Goal: Information Seeking & Learning: Learn about a topic

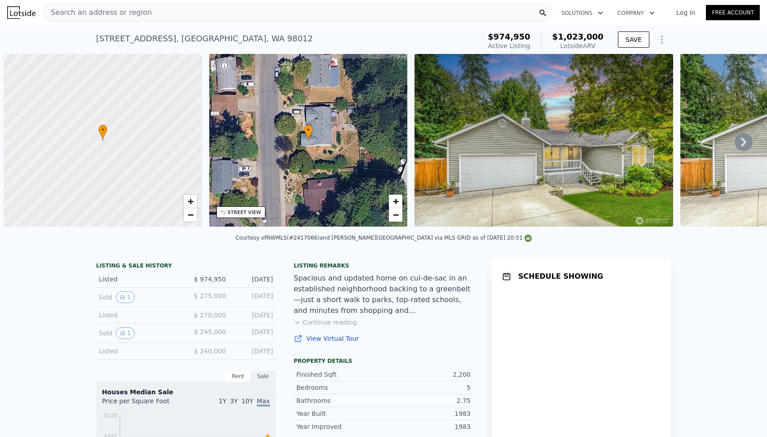
scroll to position [0, 4]
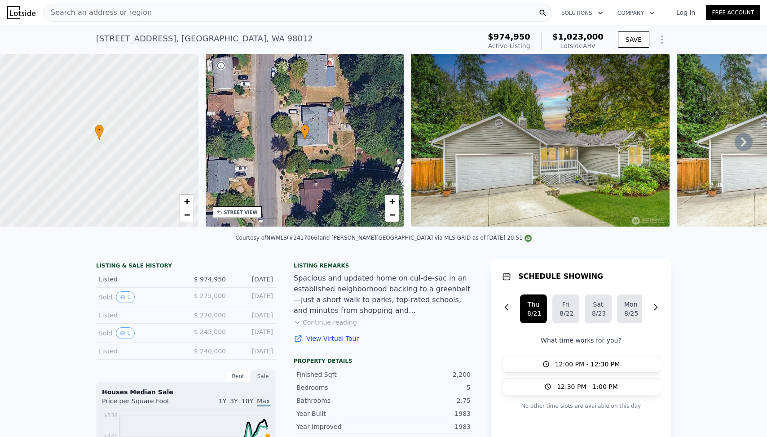
click at [583, 40] on span "$1,023,000" at bounding box center [578, 36] width 51 height 9
click at [422, 249] on div "Courtesy of NWMLS (#2417066) and John L. Scott Mill Creek via MLS GRID as of 08…" at bounding box center [383, 241] width 767 height 22
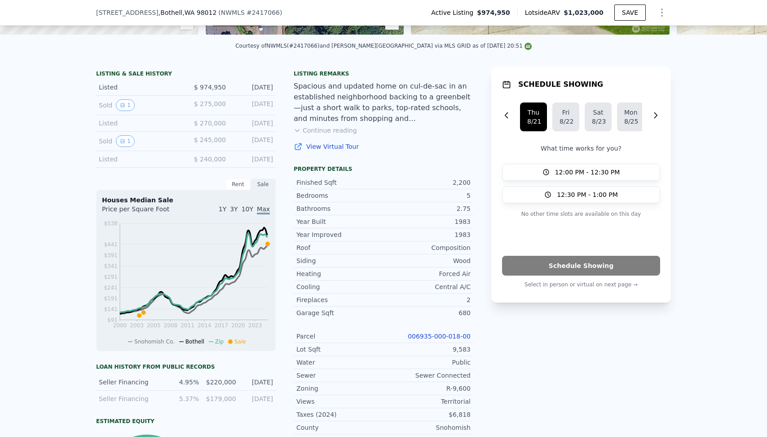
scroll to position [191, 0]
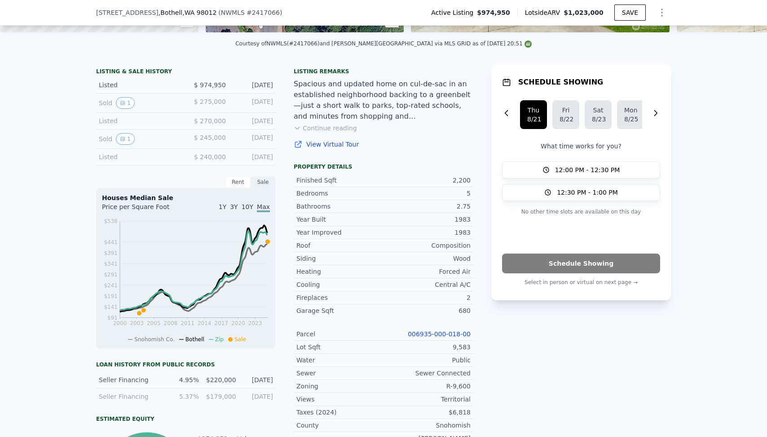
click at [414, 233] on div "1983" at bounding box center [427, 232] width 87 height 9
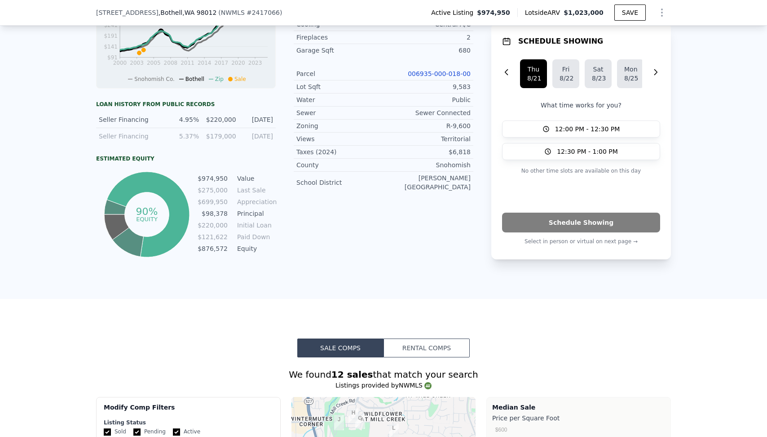
scroll to position [452, 0]
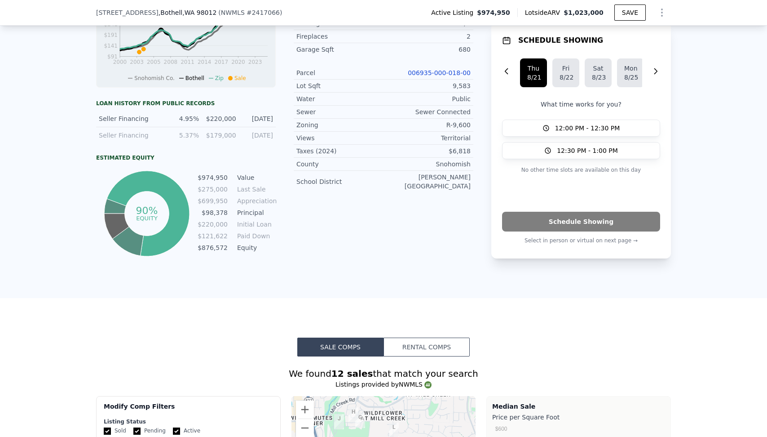
click at [414, 233] on div "Listing remarks Spacious and updated home on cul-de-sac in an established neigh…" at bounding box center [384, 30] width 180 height 455
click at [401, 247] on div "Listing remarks Spacious and updated home on cul-de-sac in an established neigh…" at bounding box center [384, 30] width 180 height 455
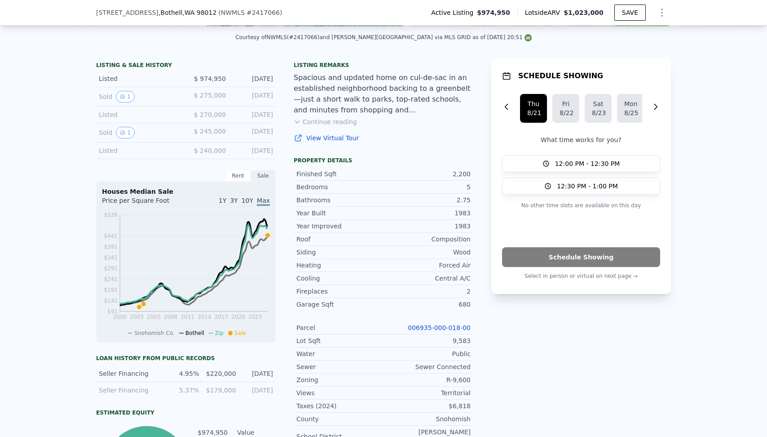
scroll to position [167, 0]
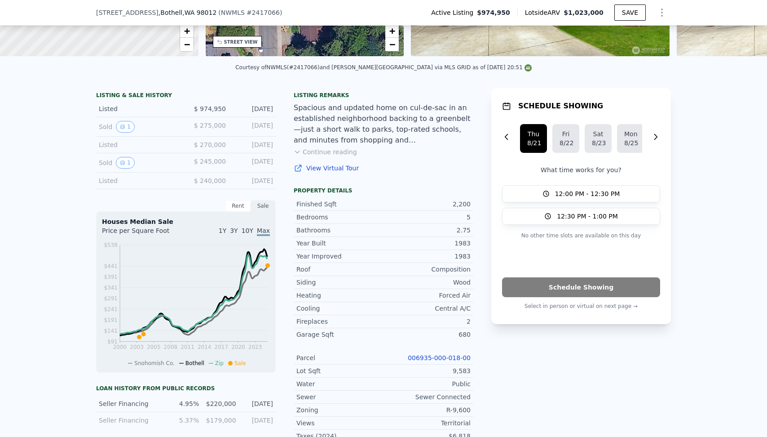
click at [424, 168] on link "View Virtual Tour" at bounding box center [384, 168] width 180 height 9
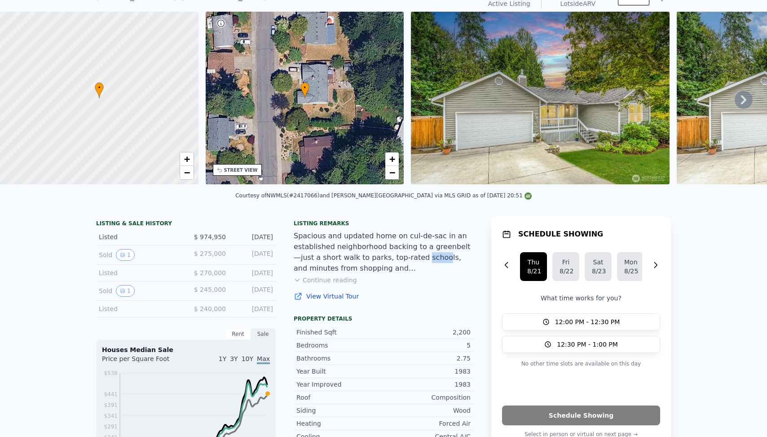
scroll to position [0, 0]
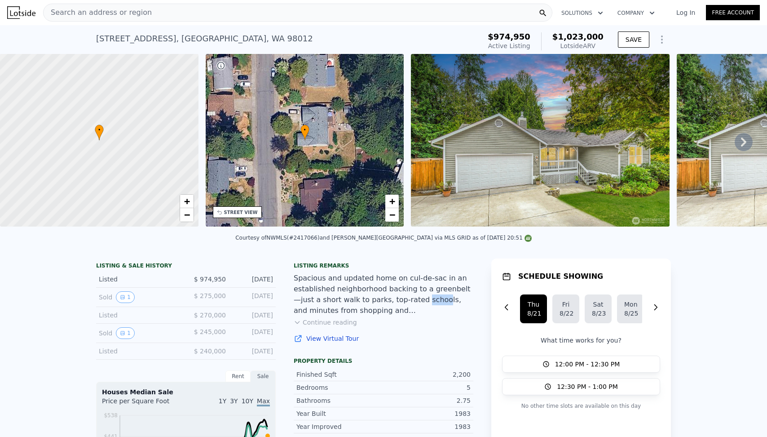
click at [187, 42] on div "16917 17th Ave SE , Mill Creek East , WA 98012" at bounding box center [204, 38] width 217 height 13
copy div "16917 17th Ave SE , Mill Creek East , WA 98012 Active at $974,950 (~ARV $1.023m…"
click at [391, 297] on div "Spacious and updated home on cul-de-sac in an established neighborhood backing …" at bounding box center [384, 294] width 180 height 43
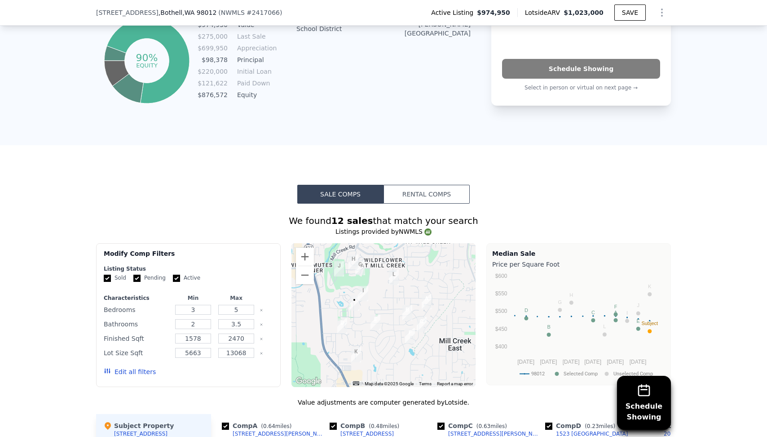
scroll to position [596, 0]
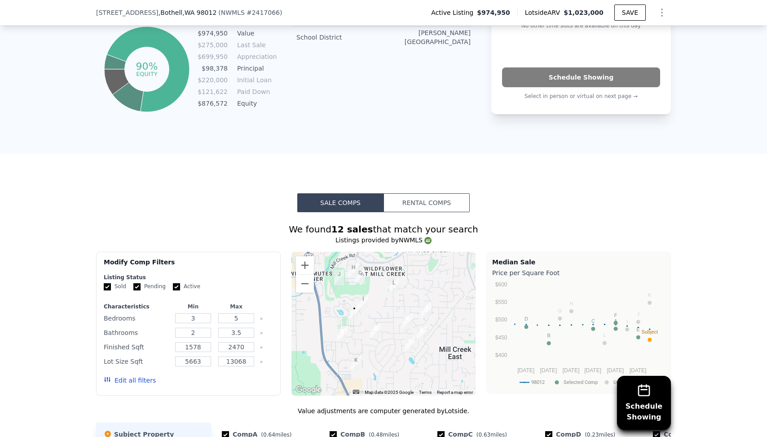
click at [466, 204] on button "Rental Comps" at bounding box center [427, 202] width 86 height 19
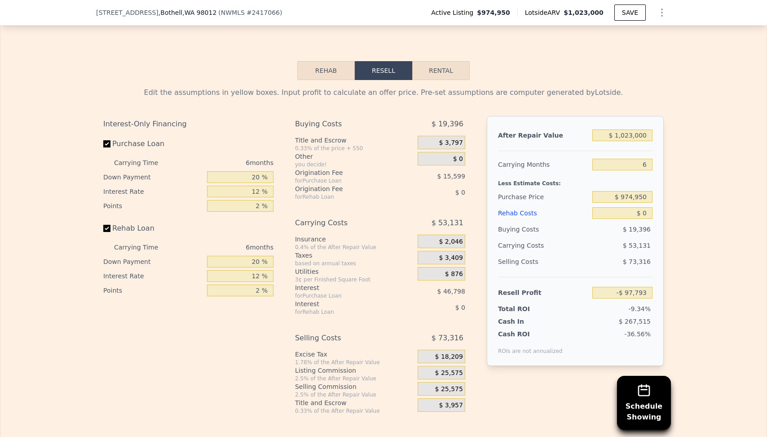
scroll to position [1273, 0]
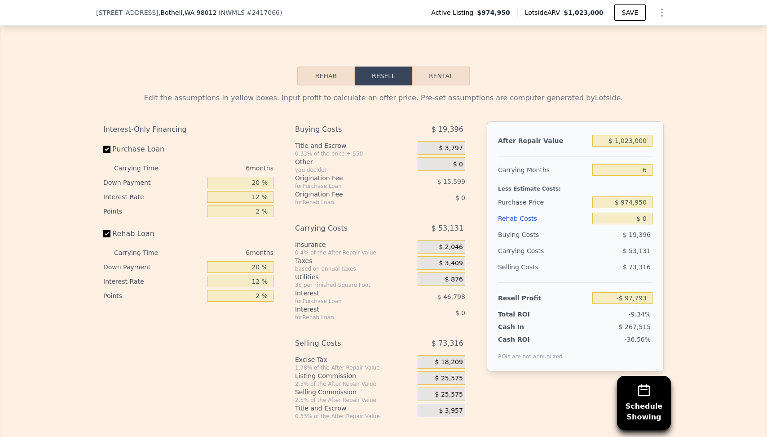
click at [434, 72] on button "Rental" at bounding box center [440, 75] width 57 height 19
select select "30"
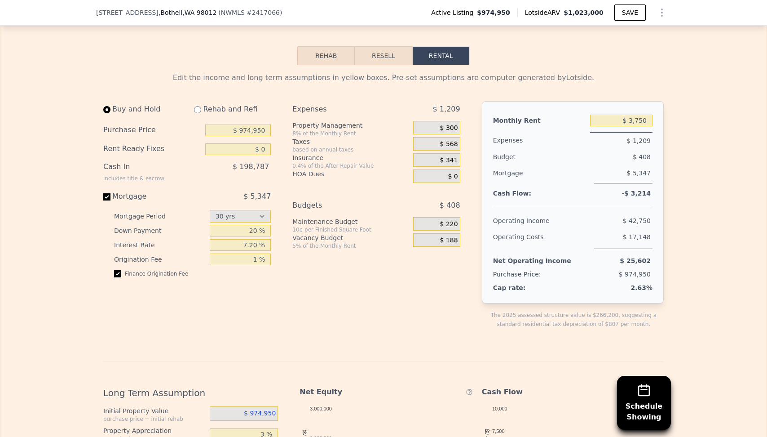
scroll to position [1294, 0]
click at [255, 150] on input "$ 0" at bounding box center [238, 149] width 66 height 12
click at [259, 150] on input "$ 0" at bounding box center [238, 149] width 66 height 12
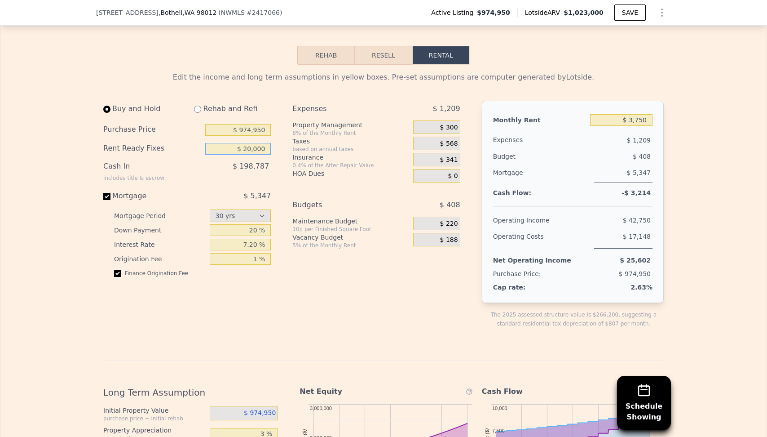
type input "$ 20,000"
click at [176, 173] on div "$ 198,787" at bounding box center [219, 169] width 103 height 23
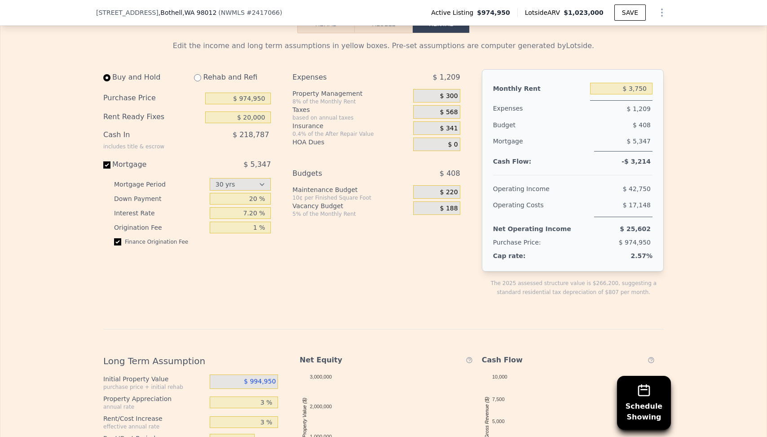
scroll to position [1327, 0]
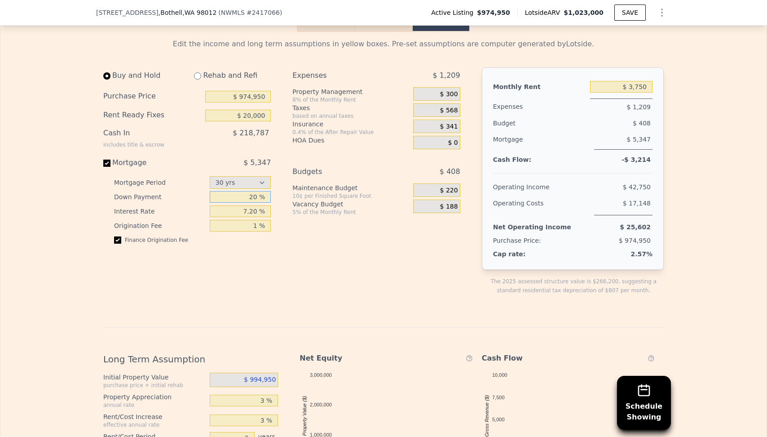
click at [239, 200] on input "20 %" at bounding box center [241, 197] width 62 height 12
type input "5 %"
click at [321, 256] on div "Expenses $ 1,209 Property Management 8% of the Monthly Rent $ 300 Taxes based o…" at bounding box center [379, 188] width 175 height 242
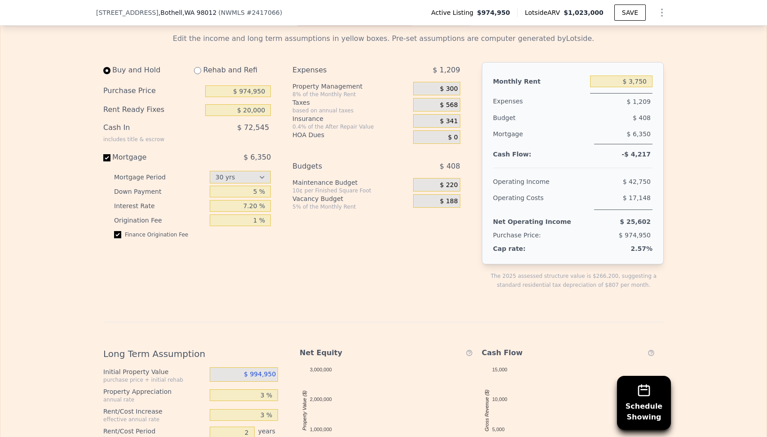
scroll to position [1311, 0]
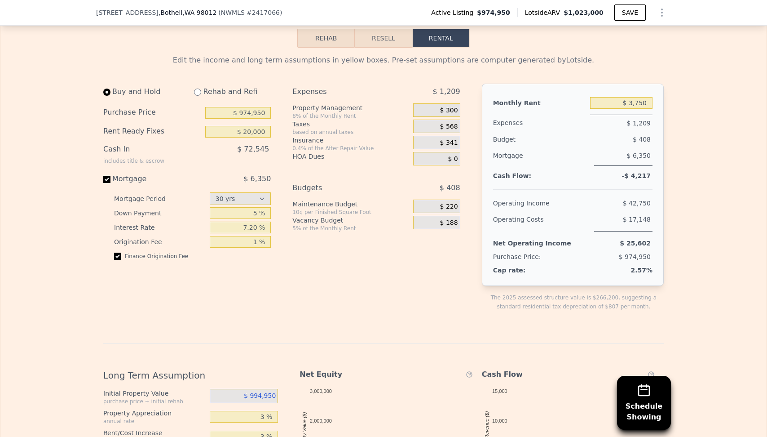
click at [446, 110] on span "$ 300" at bounding box center [449, 110] width 18 height 8
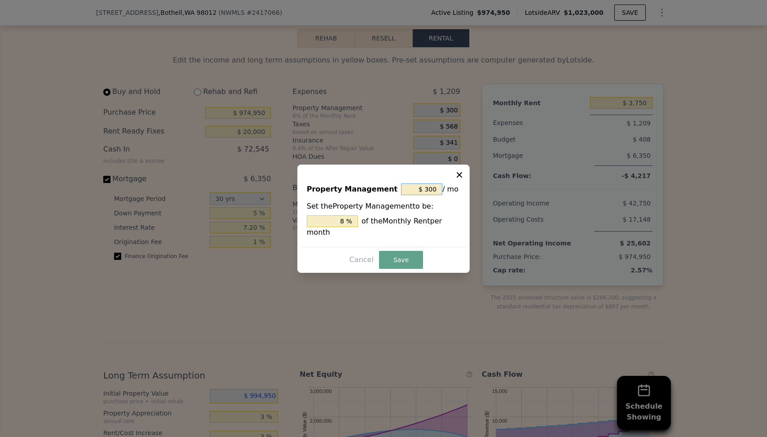
click at [430, 188] on input "$ 300" at bounding box center [421, 189] width 41 height 12
type input "$ 0"
type input "0 %"
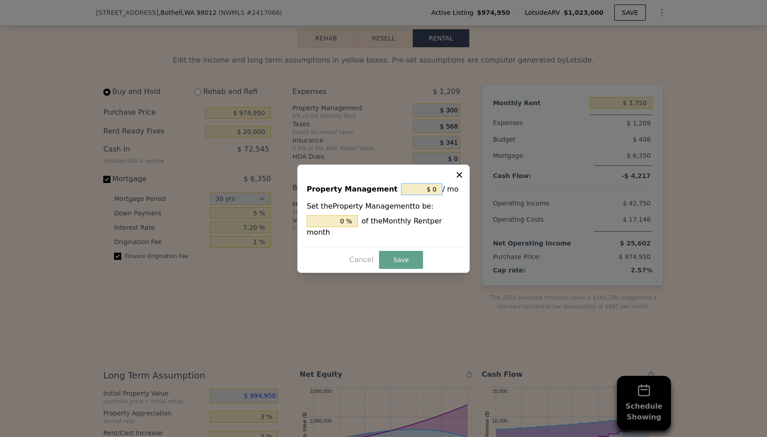
type input "$ 0"
click at [415, 234] on div "0 % of the Monthly Rent per month" at bounding box center [384, 226] width 154 height 22
click at [402, 255] on button "Save" at bounding box center [401, 260] width 44 height 18
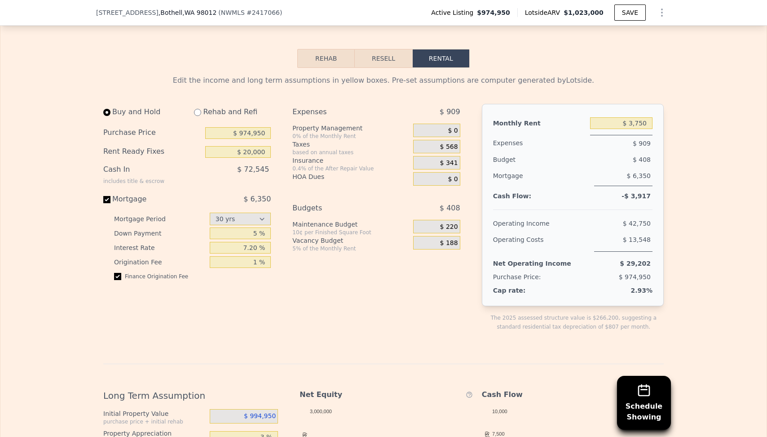
scroll to position [1286, 0]
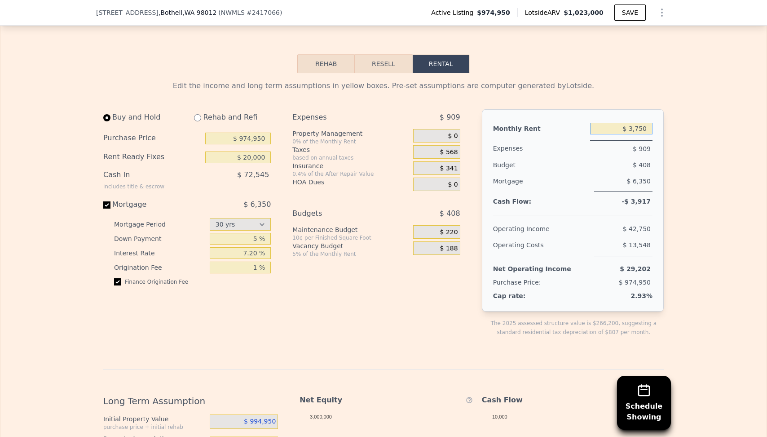
click at [641, 127] on input "$ 3,750" at bounding box center [621, 129] width 62 height 12
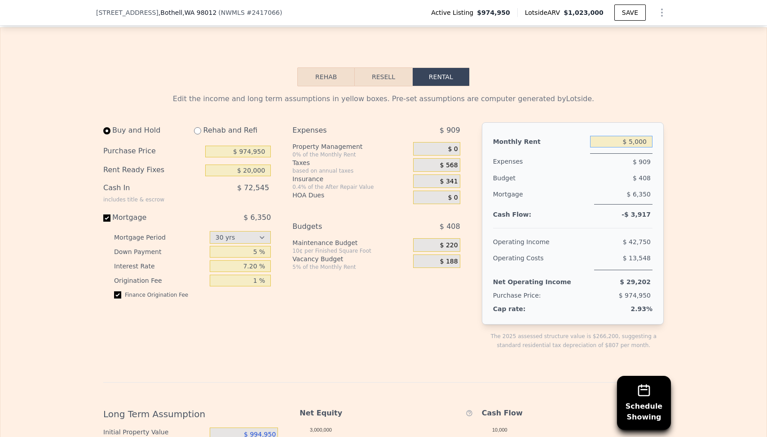
type input "$ 5,000"
click at [684, 150] on div "Edit the income and long term assumptions in yellow boxes. Pre-set assumptions …" at bounding box center [383, 391] width 766 height 610
click at [649, 140] on input "$ 5,000" at bounding box center [621, 142] width 62 height 12
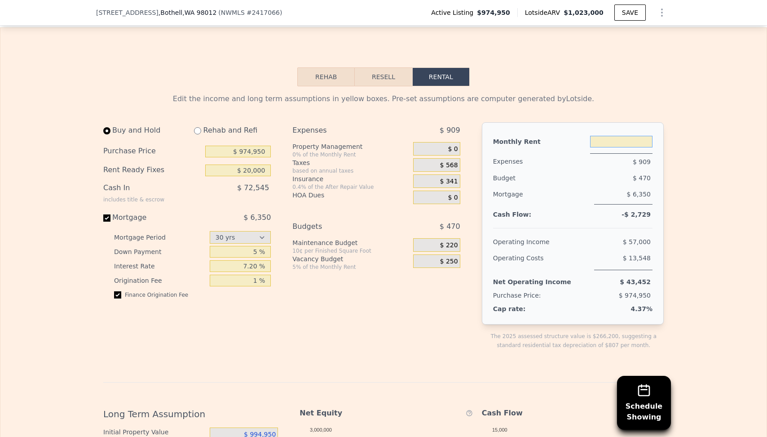
type input "$ 0"
type input "$ 7,900"
click at [713, 112] on div "Edit the income and long term assumptions in yellow boxes. Pre-set assumptions …" at bounding box center [383, 391] width 766 height 610
click at [251, 246] on input "5 %" at bounding box center [241, 252] width 62 height 12
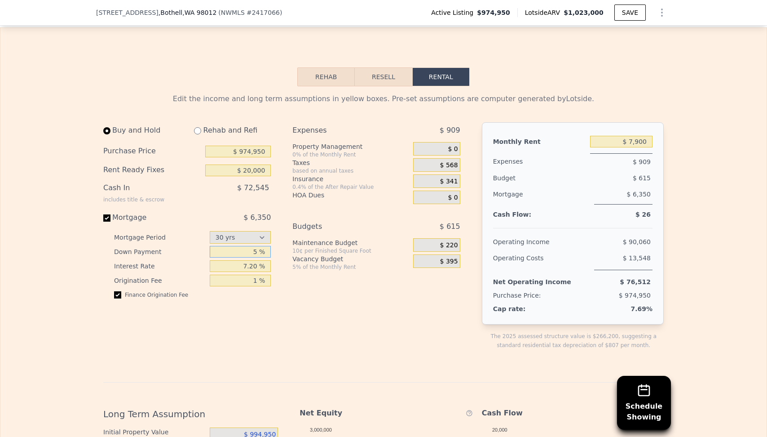
click at [251, 246] on input "5 %" at bounding box center [241, 252] width 62 height 12
type input "20 %"
click at [345, 328] on div "Expenses $ 909 Property Management 0% of the Monthly Rent $ 0 Taxes based on an…" at bounding box center [379, 243] width 175 height 242
click at [257, 267] on input "7.20 %" at bounding box center [241, 266] width 62 height 12
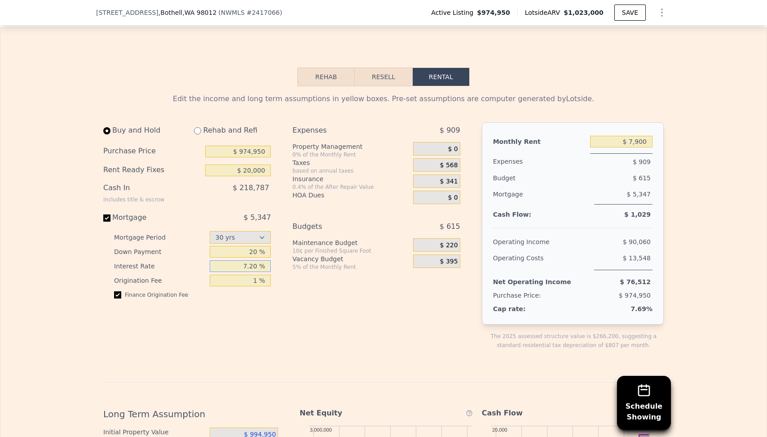
click at [257, 267] on input "7.20 %" at bounding box center [241, 266] width 62 height 12
type input "6.5 %"
click at [310, 295] on div "Expenses $ 909 Property Management 0% of the Monthly Rent $ 0 Taxes based on an…" at bounding box center [379, 243] width 175 height 242
click at [244, 252] on input "20 %" at bounding box center [241, 252] width 62 height 12
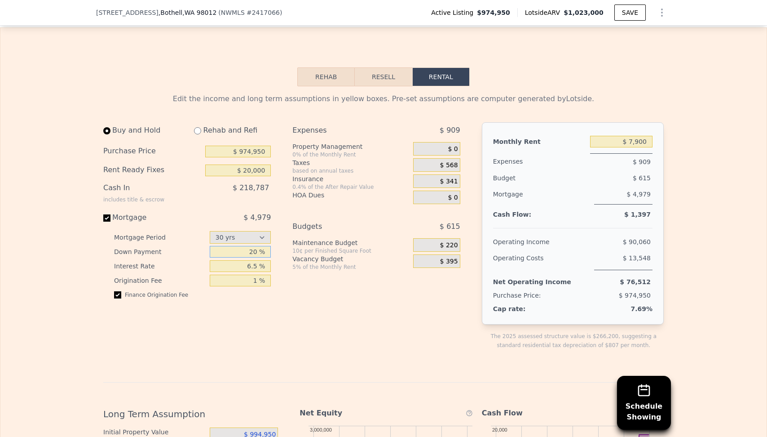
click at [244, 252] on input "20 %" at bounding box center [241, 252] width 62 height 12
type input "2 %"
type input "5 %"
click at [341, 305] on div "Expenses $ 909 Property Management 0% of the Monthly Rent $ 0 Taxes based on an…" at bounding box center [379, 243] width 175 height 242
click at [323, 310] on div "Expenses $ 909 Property Management 0% of the Monthly Rent $ 0 Taxes based on an…" at bounding box center [379, 243] width 175 height 242
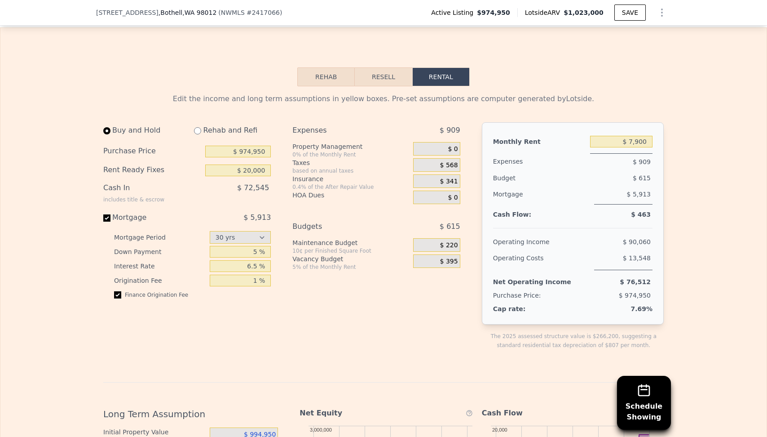
click at [359, 293] on div "Expenses $ 909 Property Management 0% of the Monthly Rent $ 0 Taxes based on an…" at bounding box center [379, 243] width 175 height 242
click at [243, 269] on input "6.5 %" at bounding box center [241, 266] width 62 height 12
click at [434, 294] on div "Expenses $ 909 Property Management 0% of the Monthly Rent $ 0 Taxes based on an…" at bounding box center [379, 243] width 175 height 242
click at [248, 282] on input "1 %" at bounding box center [241, 280] width 62 height 12
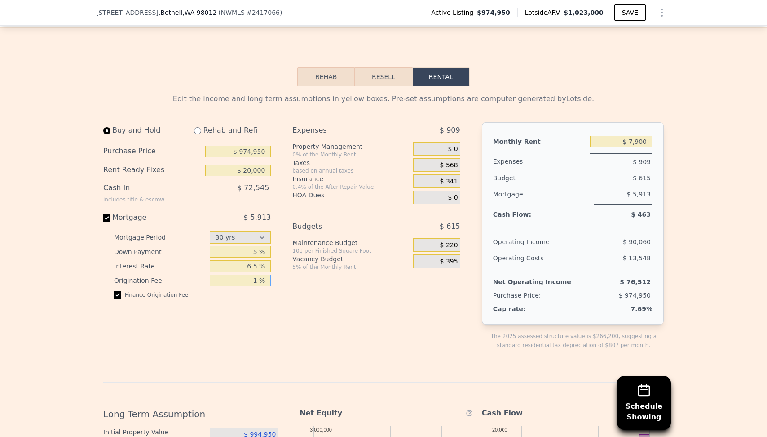
click at [248, 282] on input "1 %" at bounding box center [241, 280] width 62 height 12
type input "2 %"
type input "3 %"
click at [348, 345] on div "Expenses $ 909 Property Management 0% of the Monthly Rent $ 0 Taxes based on an…" at bounding box center [379, 243] width 175 height 242
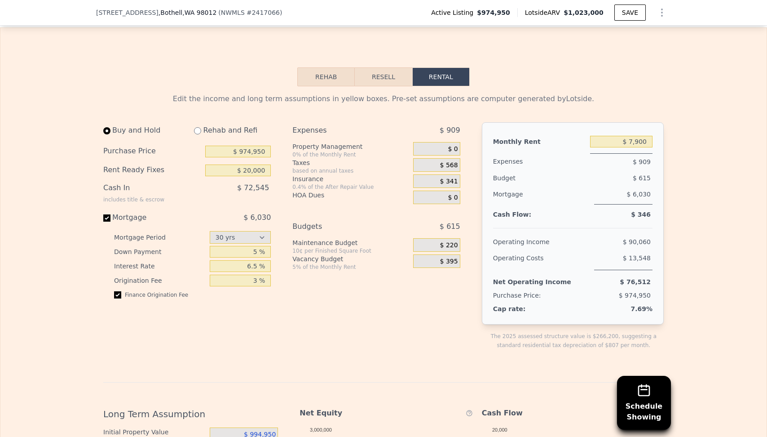
click at [375, 326] on div "Expenses $ 909 Property Management 0% of the Monthly Rent $ 0 Taxes based on an…" at bounding box center [379, 243] width 175 height 242
click at [379, 300] on div "Expenses $ 909 Property Management 0% of the Monthly Rent $ 0 Taxes based on an…" at bounding box center [379, 243] width 175 height 242
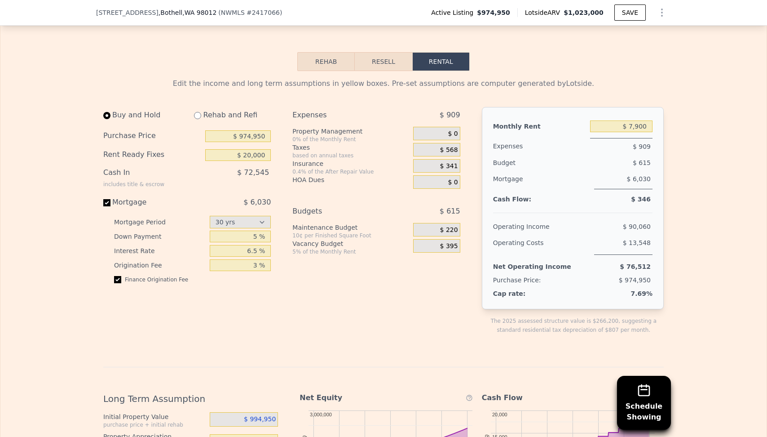
click at [640, 177] on span "$ 6,030" at bounding box center [639, 178] width 24 height 7
click at [675, 178] on div "Edit the income and long term assumptions in yellow boxes. Pre-set assumptions …" at bounding box center [383, 376] width 766 height 610
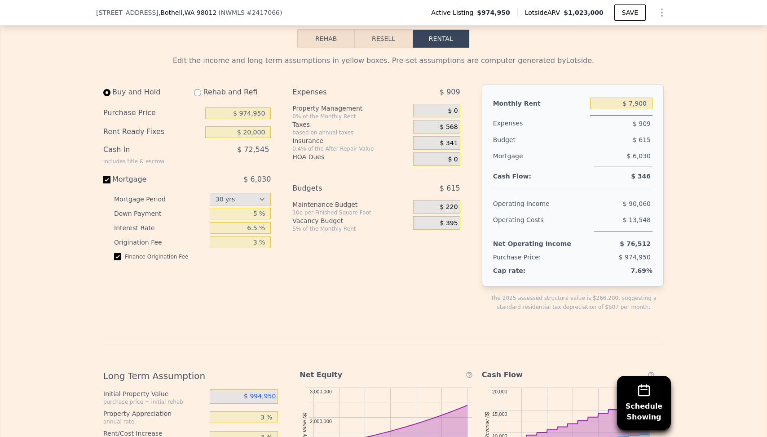
scroll to position [1316, 0]
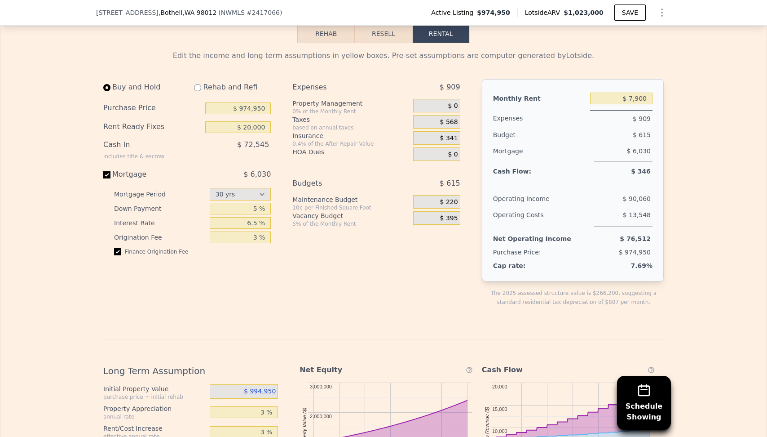
click at [668, 205] on div "Edit the income and long term assumptions in yellow boxes. Pre-set assumptions …" at bounding box center [383, 348] width 575 height 610
click at [635, 93] on input "$ 7,900" at bounding box center [621, 99] width 62 height 12
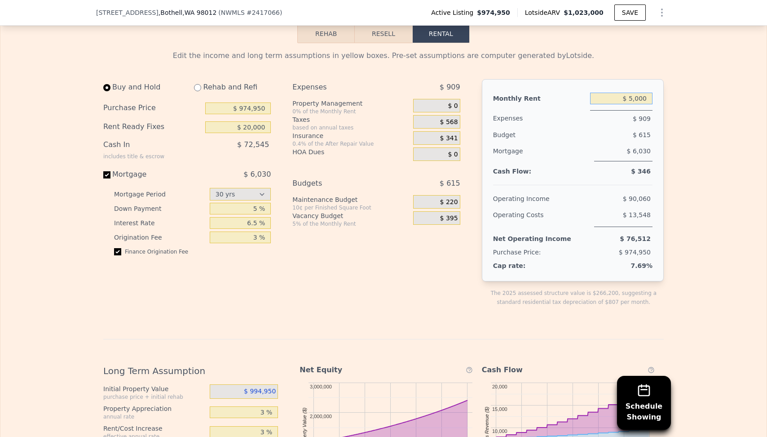
type input "$ 5,000"
click at [690, 142] on div "Edit the income and long term assumptions in yellow boxes. Pre-set assumptions …" at bounding box center [383, 348] width 766 height 610
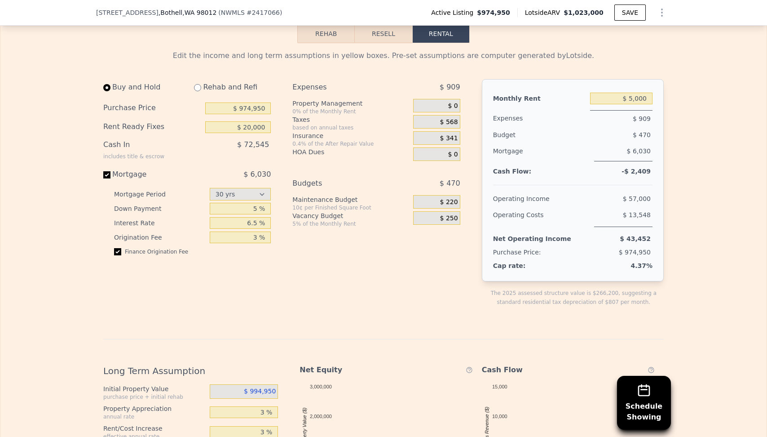
click at [672, 186] on div "Edit the income and long term assumptions in yellow boxes. Pre-set assumptions …" at bounding box center [383, 348] width 766 height 610
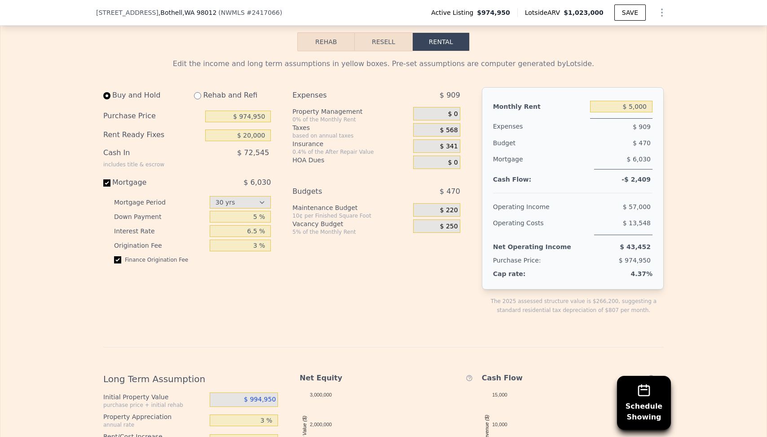
scroll to position [1326, 0]
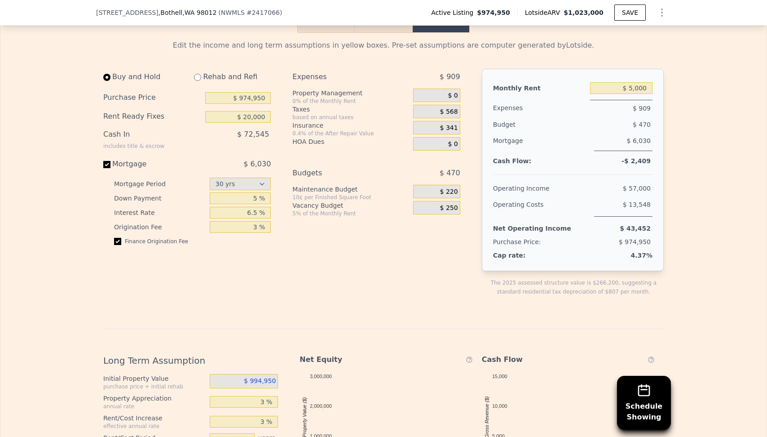
click at [638, 228] on span "$ 43,452" at bounding box center [635, 228] width 31 height 7
click at [570, 162] on div "Cash Flow:" at bounding box center [539, 160] width 93 height 5
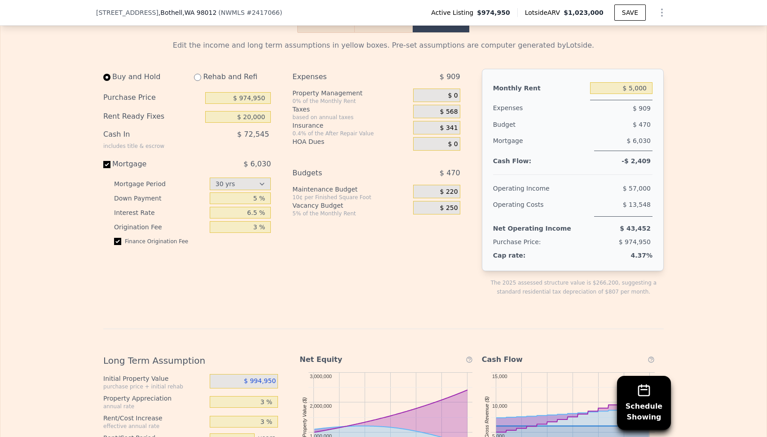
click at [570, 162] on div "Cash Flow:" at bounding box center [539, 160] width 93 height 5
click at [680, 226] on div "Edit the income and long term assumptions in yellow boxes. Pre-set assumptions …" at bounding box center [383, 338] width 766 height 610
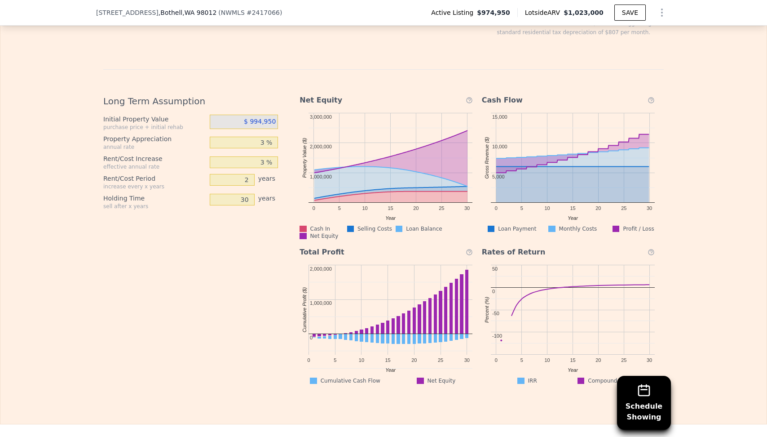
scroll to position [1586, 0]
click at [242, 155] on div "3 %" at bounding box center [244, 162] width 69 height 16
click at [252, 161] on input "3 %" at bounding box center [244, 162] width 69 height 12
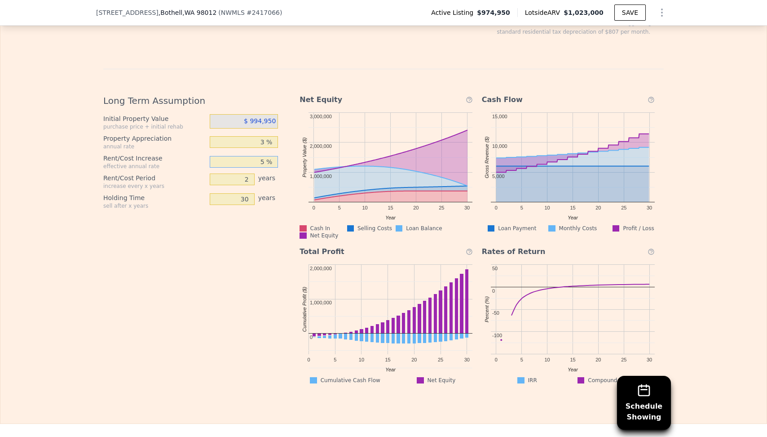
type input "5 %"
click at [203, 307] on div "Long Term Assumption Initial Property Value purchase price + initial rehab $ 99…" at bounding box center [194, 235] width 182 height 296
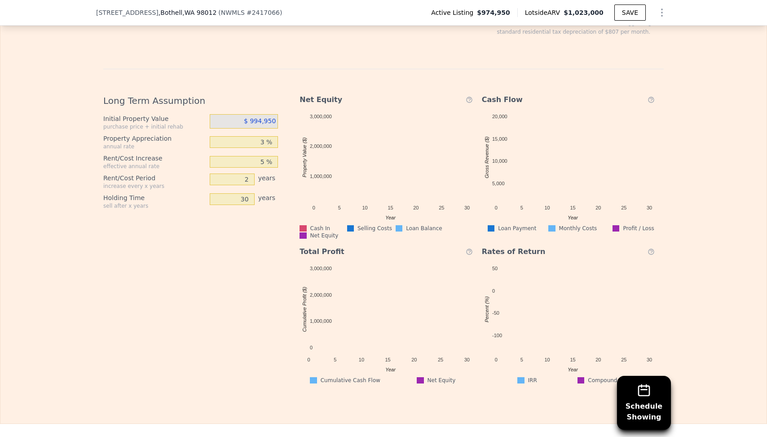
click at [246, 172] on div "Initial Property Value purchase price + initial rehab $ 994,950 Property Apprec…" at bounding box center [194, 161] width 182 height 95
click at [243, 176] on input "2" at bounding box center [232, 179] width 45 height 12
type input "1"
click at [242, 192] on div "Initial Property Value purchase price + initial rehab $ 994,950 Property Apprec…" at bounding box center [194, 161] width 182 height 95
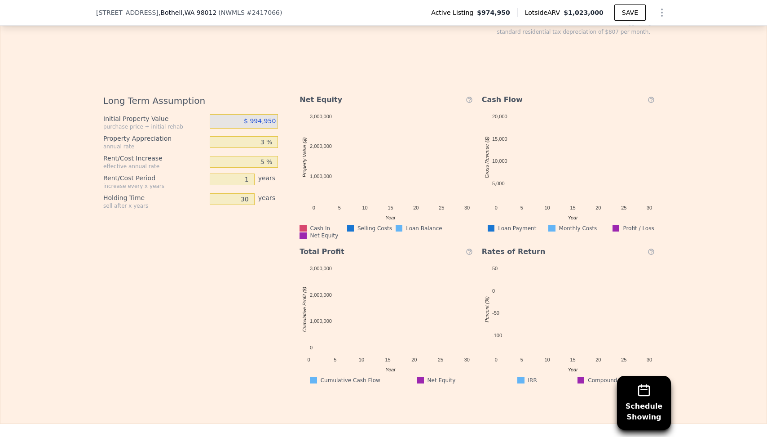
click at [242, 192] on div "Initial Property Value purchase price + initial rehab $ 994,950 Property Apprec…" at bounding box center [194, 161] width 182 height 95
click at [242, 197] on input "30" at bounding box center [232, 199] width 45 height 12
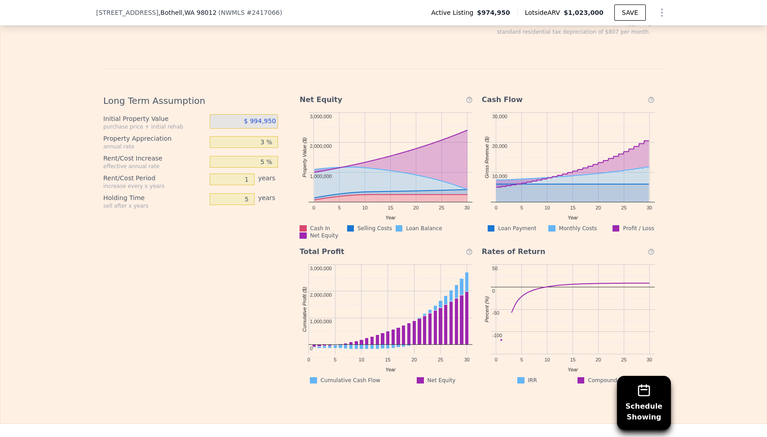
click at [240, 254] on div "Long Term Assumption Initial Property Value purchase price + initial rehab $ 99…" at bounding box center [194, 235] width 182 height 296
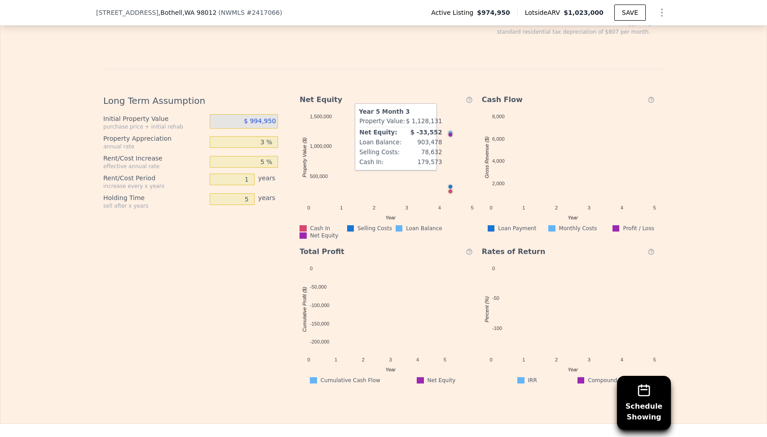
scroll to position [1600, 0]
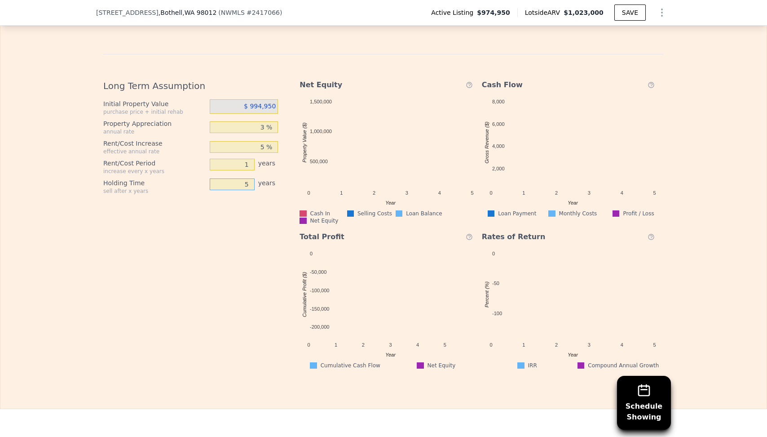
click at [240, 181] on input "5" at bounding box center [232, 184] width 45 height 12
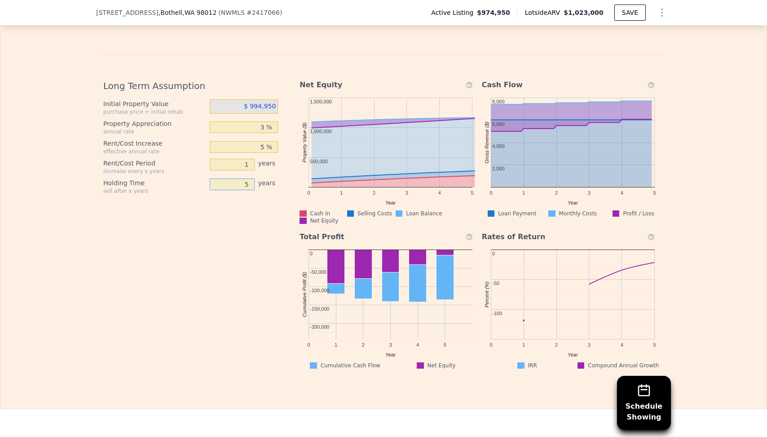
click at [240, 181] on input "5" at bounding box center [232, 184] width 45 height 12
type input "10"
click at [237, 242] on div "Long Term Assumption Initial Property Value purchase price + initial rehab $ 99…" at bounding box center [194, 220] width 182 height 296
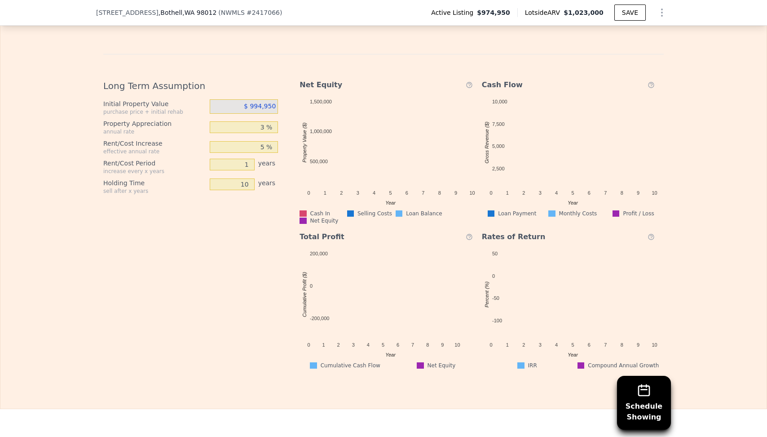
click at [165, 228] on div "Long Term Assumption Initial Property Value purchase price + initial rehab $ 99…" at bounding box center [194, 220] width 182 height 296
click at [182, 230] on div "Long Term Assumption Initial Property Value purchase price + initial rehab $ 99…" at bounding box center [194, 220] width 182 height 296
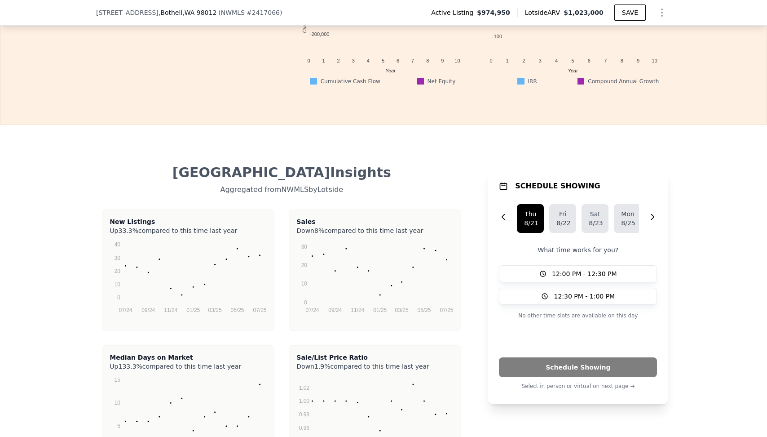
scroll to position [1886, 0]
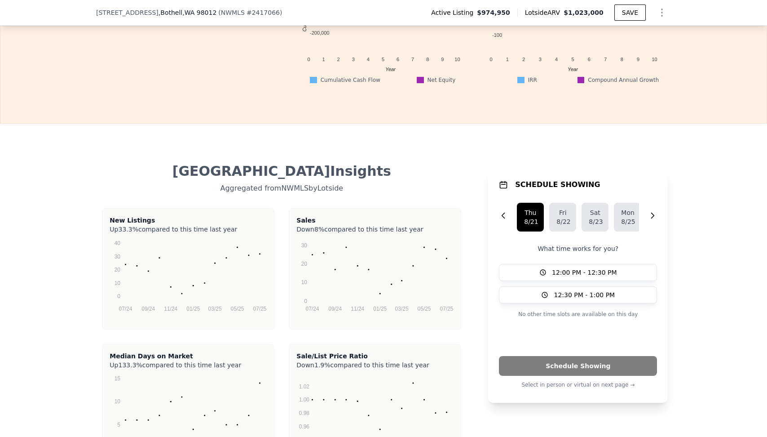
click at [135, 177] on div "Mill Creek East Insights" at bounding box center [281, 171] width 357 height 16
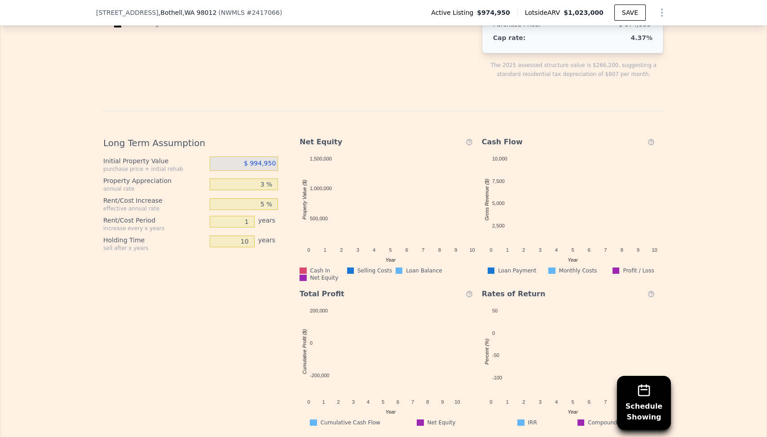
scroll to position [1528, 0]
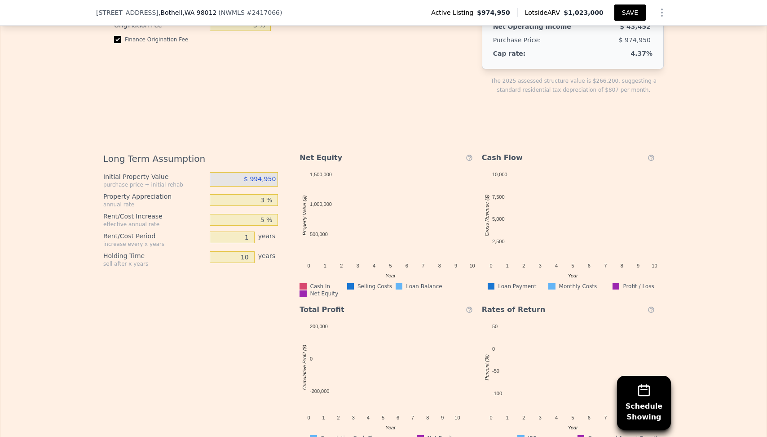
click at [627, 16] on button "SAVE" at bounding box center [630, 12] width 31 height 16
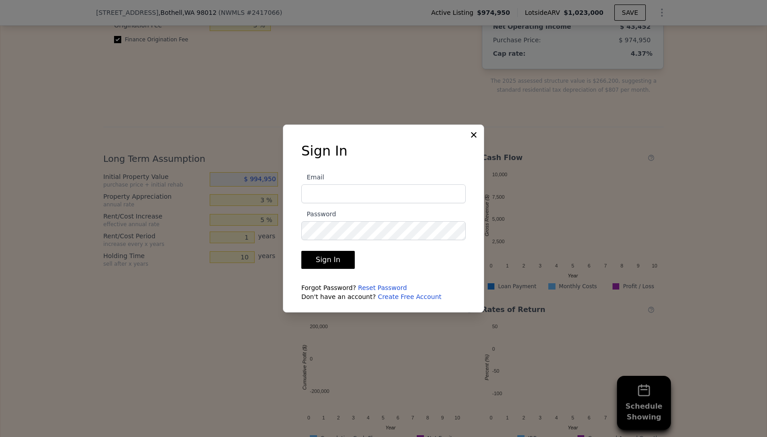
click at [385, 252] on form "Email Password Sign In Forgot Password? Reset Password Don't have an account? C…" at bounding box center [383, 233] width 164 height 135
click at [362, 198] on input "Email" at bounding box center [383, 193] width 164 height 19
click at [393, 294] on link "Create Free Account" at bounding box center [410, 296] width 64 height 7
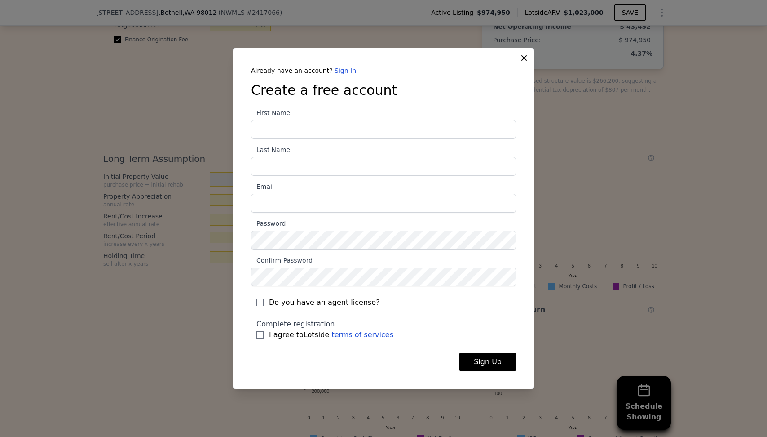
type input "Ryan"
type input "Russell"
type input "ryan.russell2000@gmail.com"
click at [416, 257] on label "Confirm Password" at bounding box center [383, 270] width 265 height 31
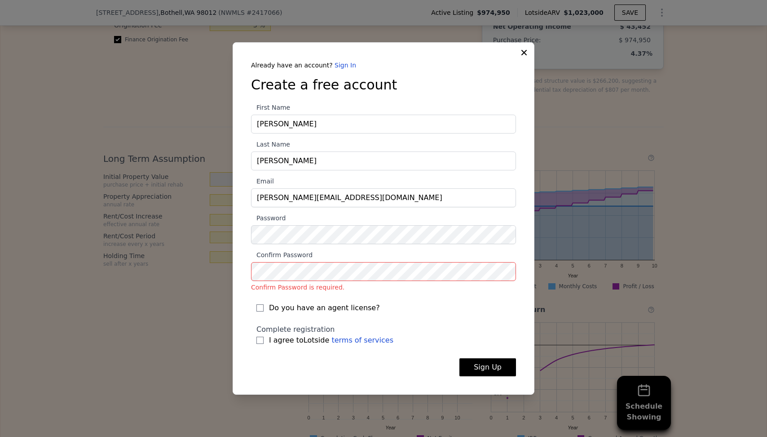
click at [504, 324] on div "Complete registration I agree to Lotside terms of services" at bounding box center [383, 335] width 254 height 22
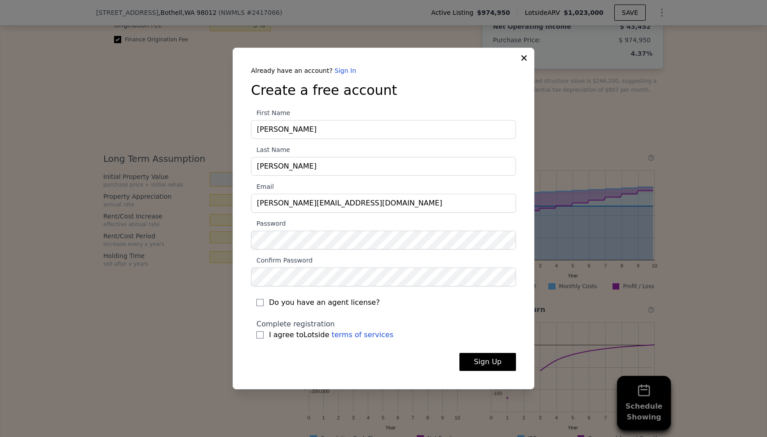
click at [286, 339] on span "I agree to Lotside terms of services" at bounding box center [331, 334] width 124 height 11
click at [264, 338] on input "I agree to Lotside terms of services" at bounding box center [259, 334] width 7 height 7
checkbox input "true"
click at [512, 366] on button "Sign Up" at bounding box center [488, 362] width 57 height 18
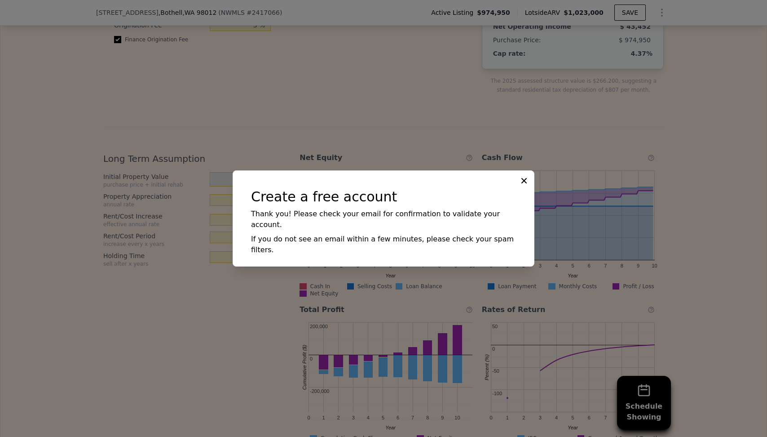
click at [521, 185] on icon at bounding box center [524, 180] width 9 height 9
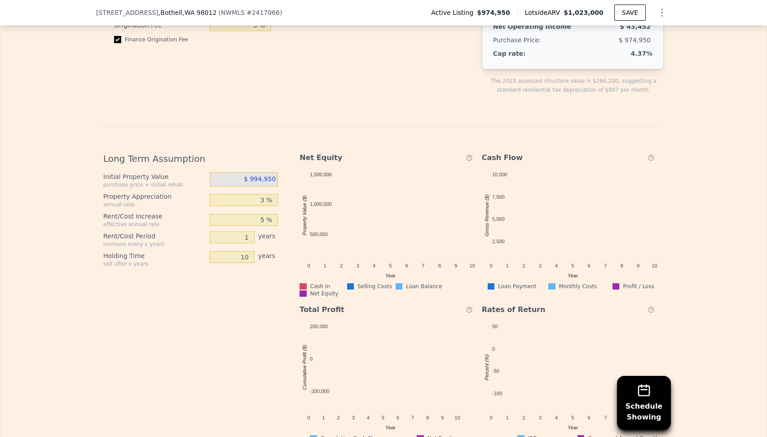
click at [389, 127] on div "Long Term Assumption Initial Property Value purchase price + initial rehab $ 99…" at bounding box center [383, 284] width 561 height 315
click at [623, 14] on button "SAVE" at bounding box center [630, 12] width 31 height 16
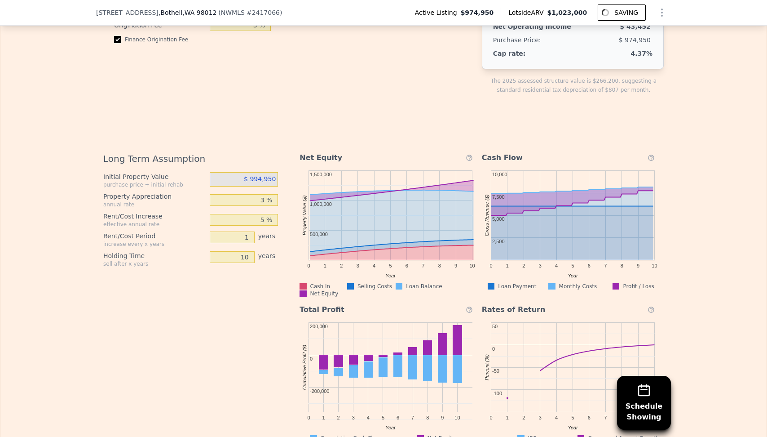
click at [301, 133] on div "Long Term Assumption Initial Property Value purchase price + initial rehab $ 99…" at bounding box center [383, 284] width 561 height 315
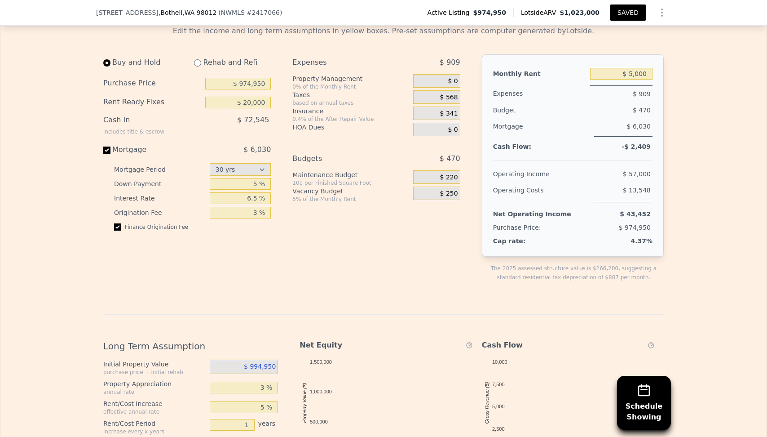
scroll to position [1340, 0]
click at [252, 187] on input "5 %" at bounding box center [241, 184] width 62 height 12
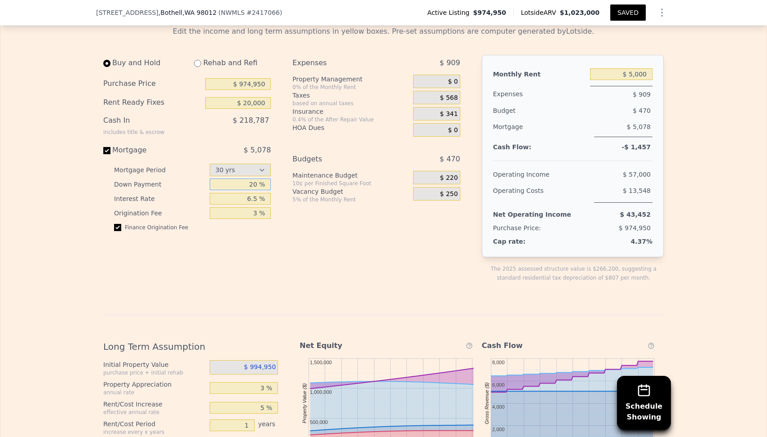
type input "20 %"
click at [311, 261] on div "Expenses $ 909 Property Management 0% of the Monthly Rent $ 0 Taxes based on an…" at bounding box center [379, 176] width 175 height 242
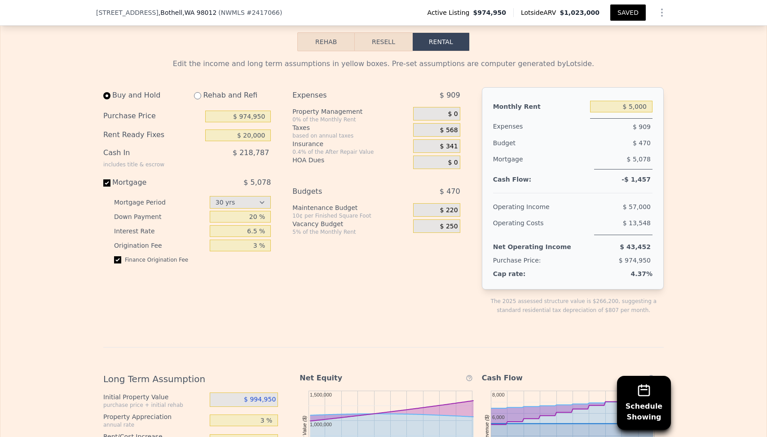
scroll to position [1291, 0]
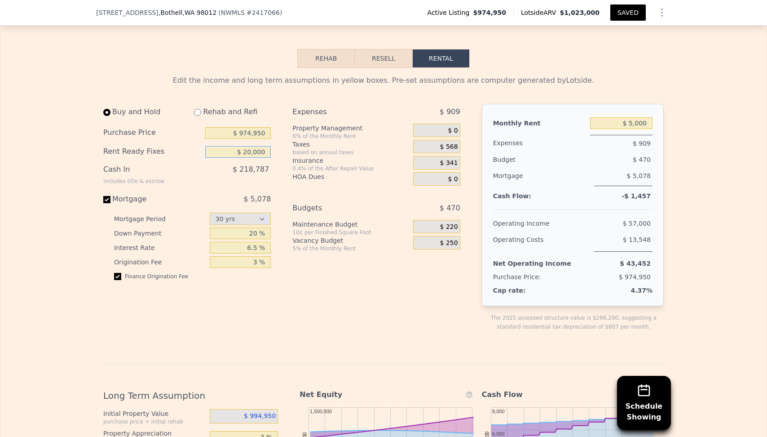
click at [252, 155] on input "$ 20,000" at bounding box center [238, 152] width 66 height 12
click at [386, 75] on div "Edit the income and long term assumptions in yellow boxes. Pre-set assumptions …" at bounding box center [383, 80] width 561 height 11
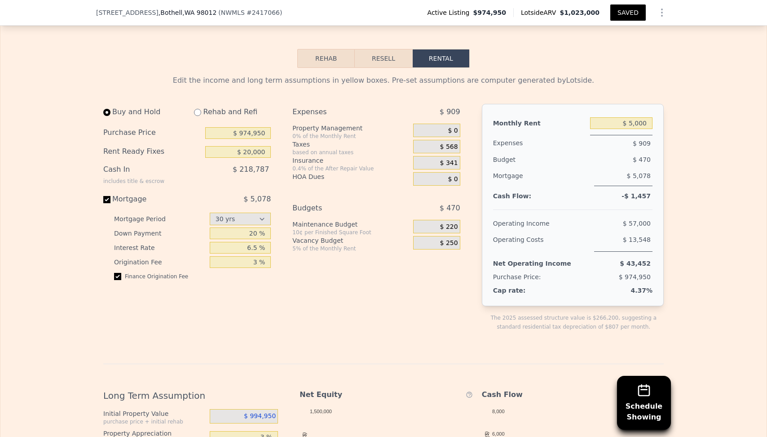
click at [329, 62] on button "Rehab" at bounding box center [325, 58] width 57 height 19
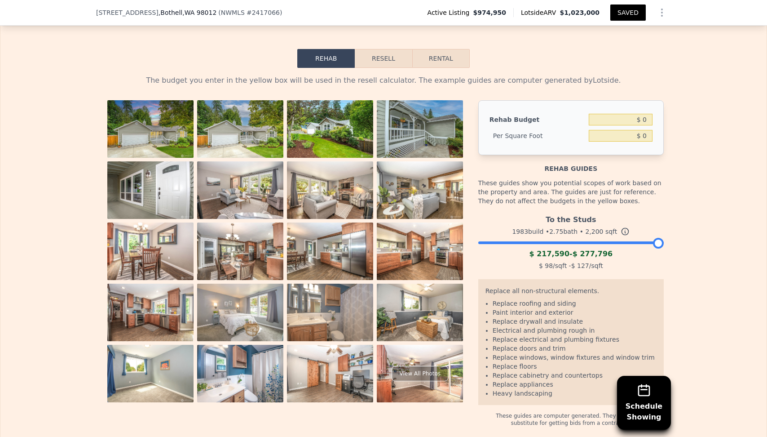
click at [373, 58] on button "Resell" at bounding box center [383, 58] width 57 height 19
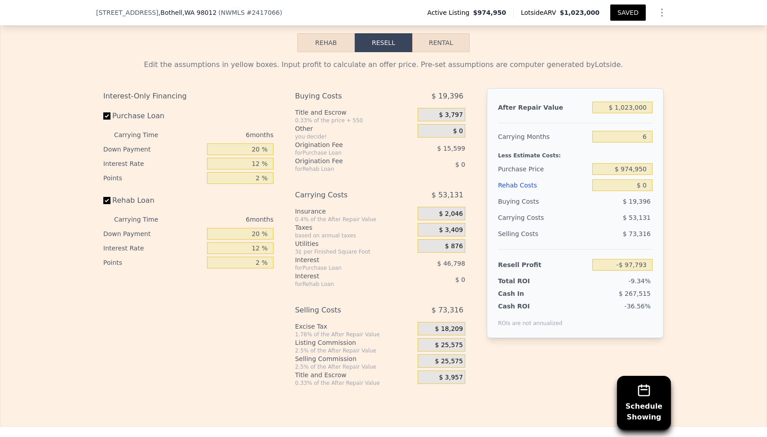
scroll to position [1307, 0]
click at [196, 161] on div "Interest Rate" at bounding box center [153, 163] width 100 height 14
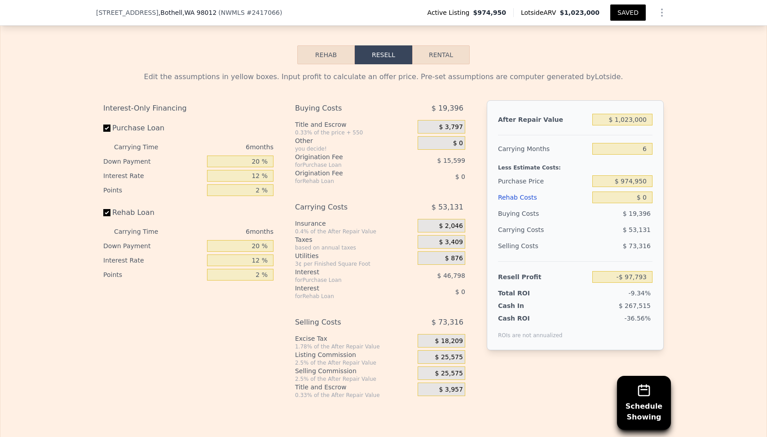
scroll to position [1294, 0]
click at [447, 54] on button "Rental" at bounding box center [440, 55] width 57 height 19
select select "30"
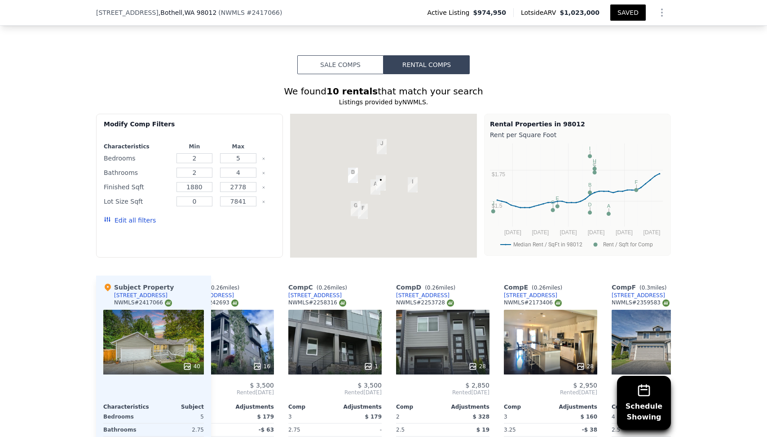
scroll to position [729, 0]
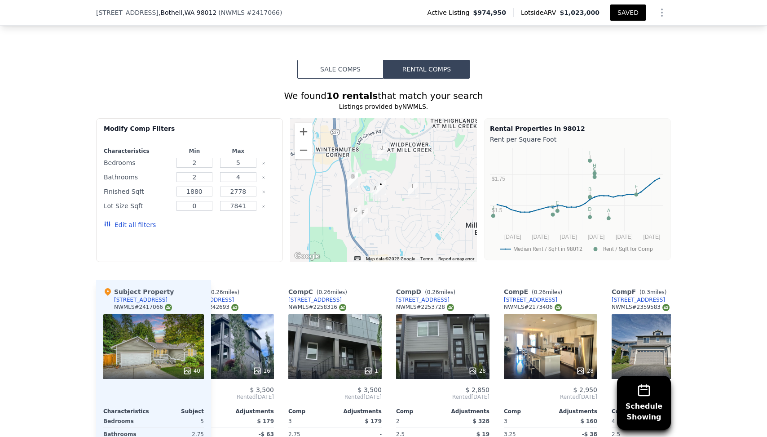
click at [252, 227] on div "Edit all filters" at bounding box center [190, 224] width 172 height 25
click at [196, 162] on input "2" at bounding box center [195, 163] width 36 height 10
click at [220, 137] on div "Modify Comp Filters" at bounding box center [190, 132] width 172 height 16
click at [198, 161] on input "2" at bounding box center [195, 163] width 36 height 10
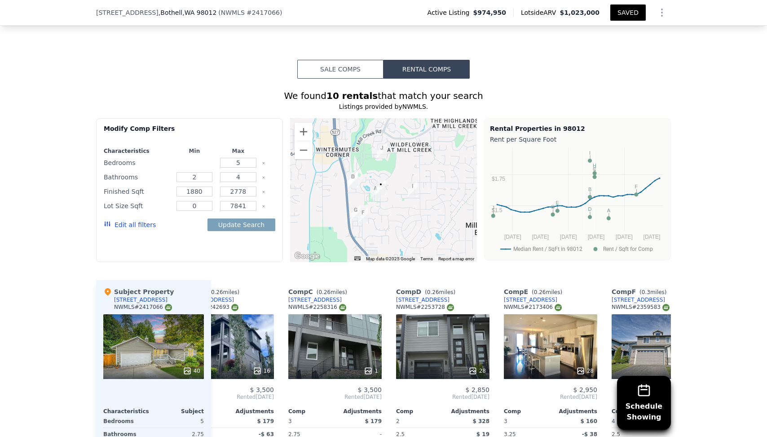
type input "3"
type input "4"
click at [196, 165] on input "number" at bounding box center [195, 163] width 36 height 10
type input "3"
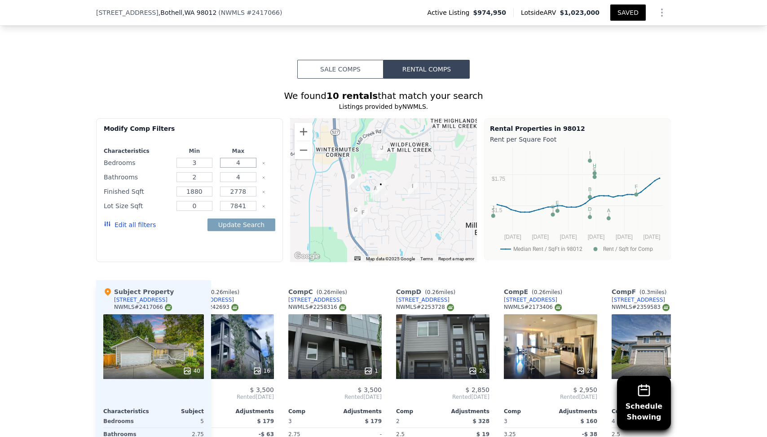
click at [234, 166] on input "4" at bounding box center [238, 163] width 36 height 10
click at [246, 134] on div "Modify Comp Filters" at bounding box center [190, 132] width 172 height 16
click at [166, 207] on div "Lot Size Sqft" at bounding box center [137, 205] width 67 height 13
click at [152, 190] on div "Finished Sqft" at bounding box center [137, 191] width 67 height 13
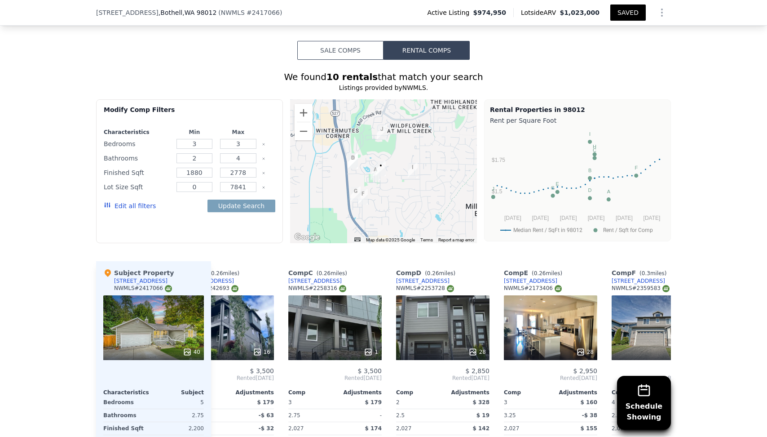
scroll to position [748, 0]
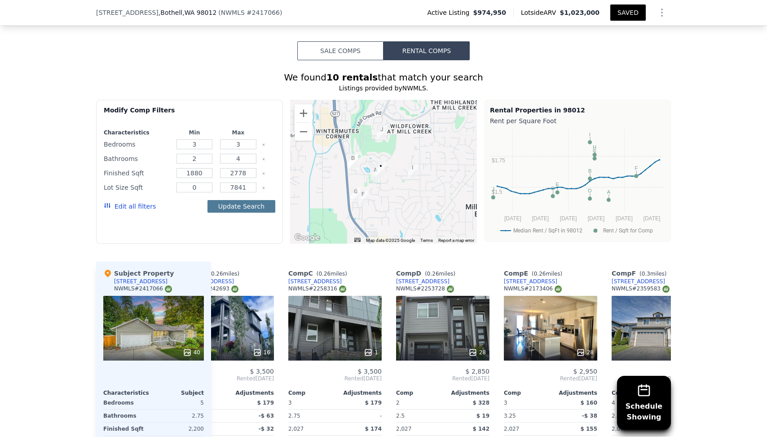
click at [231, 202] on button "Update Search" at bounding box center [242, 206] width 68 height 13
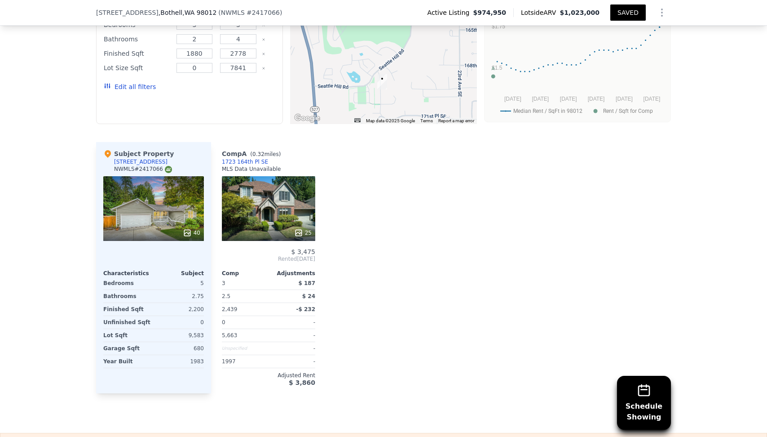
scroll to position [868, 0]
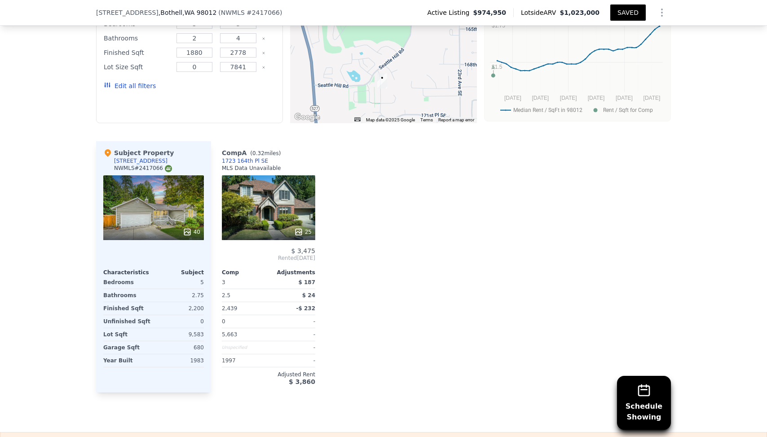
click at [333, 211] on div at bounding box center [333, 266] width 14 height 251
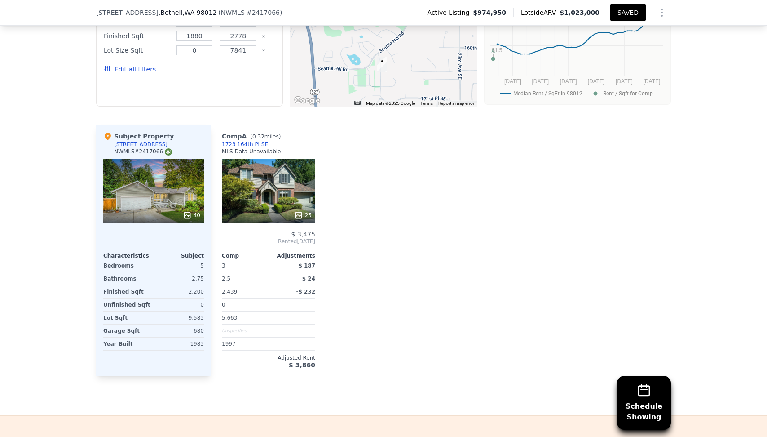
click at [333, 211] on div at bounding box center [333, 249] width 14 height 251
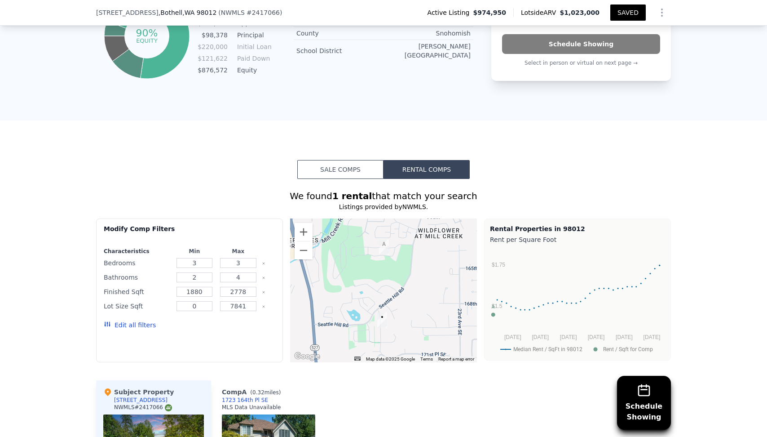
scroll to position [668, 0]
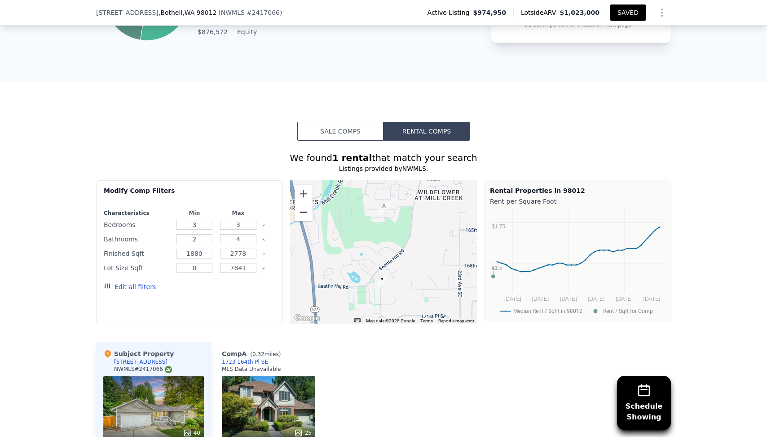
click at [302, 212] on button "Zoom out" at bounding box center [304, 212] width 18 height 18
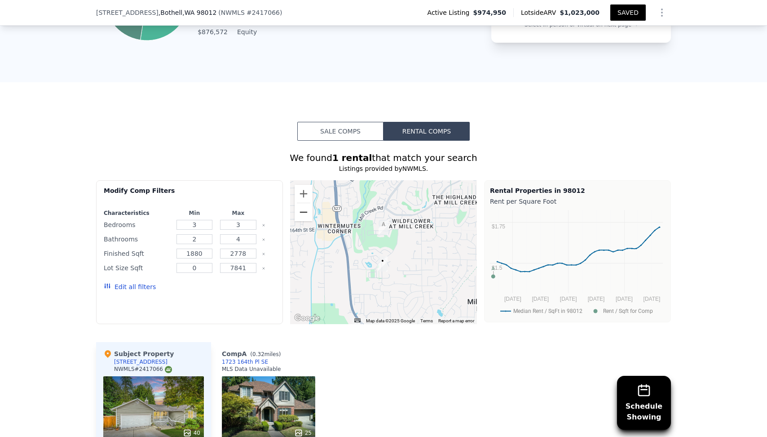
click at [302, 212] on button "Zoom out" at bounding box center [304, 212] width 18 height 18
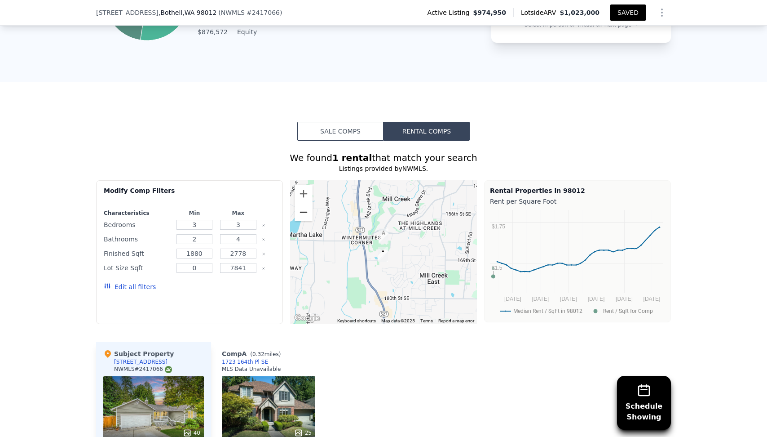
click at [302, 212] on button "Zoom out" at bounding box center [304, 212] width 18 height 18
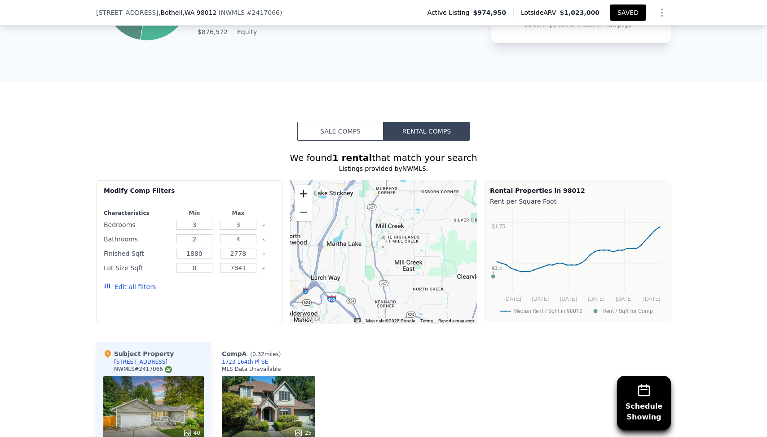
click at [305, 191] on button "Zoom in" at bounding box center [304, 194] width 18 height 18
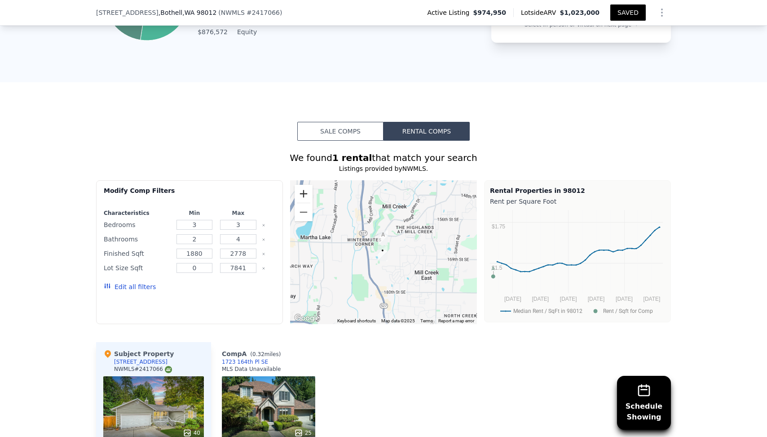
click at [305, 191] on button "Zoom in" at bounding box center [304, 194] width 18 height 18
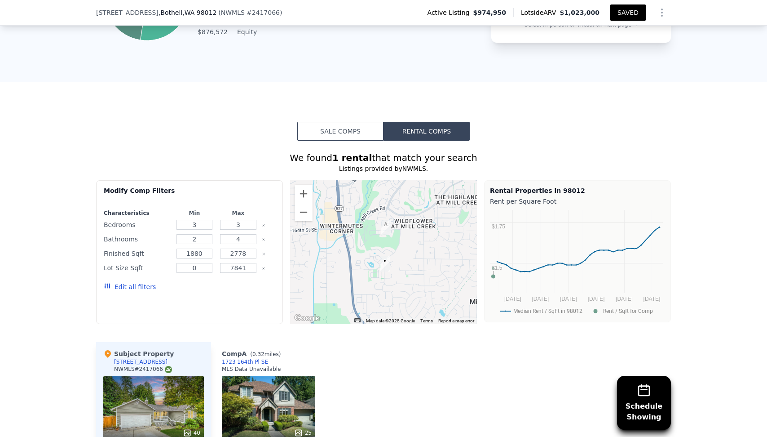
drag, startPoint x: 405, startPoint y: 241, endPoint x: 415, endPoint y: 243, distance: 9.5
click at [415, 243] on div at bounding box center [383, 252] width 187 height 144
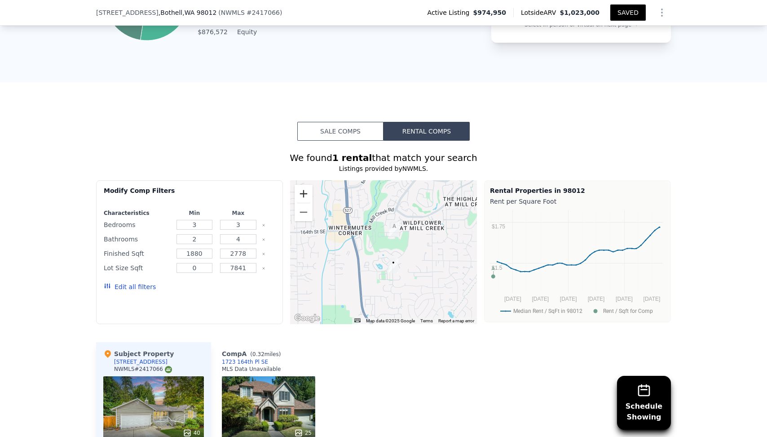
click at [309, 193] on button "Zoom in" at bounding box center [304, 194] width 18 height 18
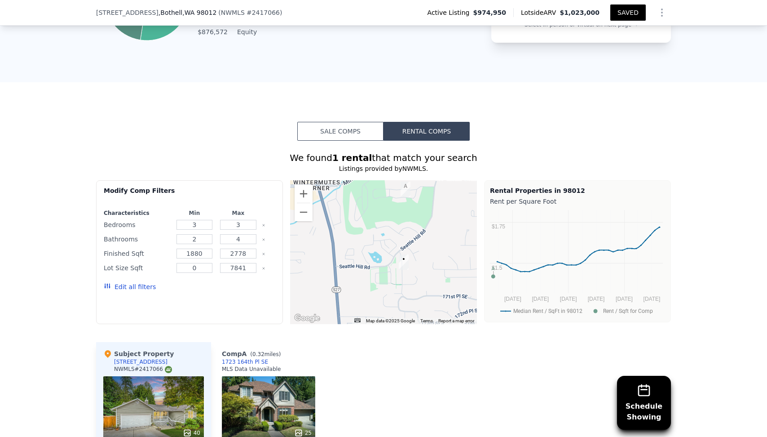
drag, startPoint x: 384, startPoint y: 265, endPoint x: 383, endPoint y: 239, distance: 25.6
click at [383, 239] on div at bounding box center [383, 252] width 187 height 144
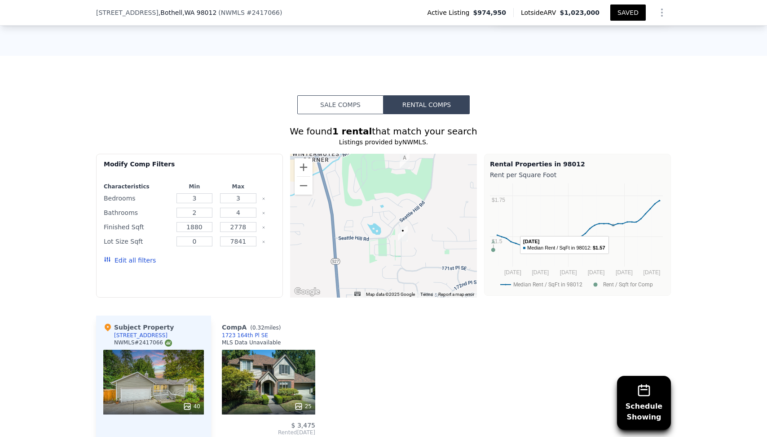
scroll to position [698, 0]
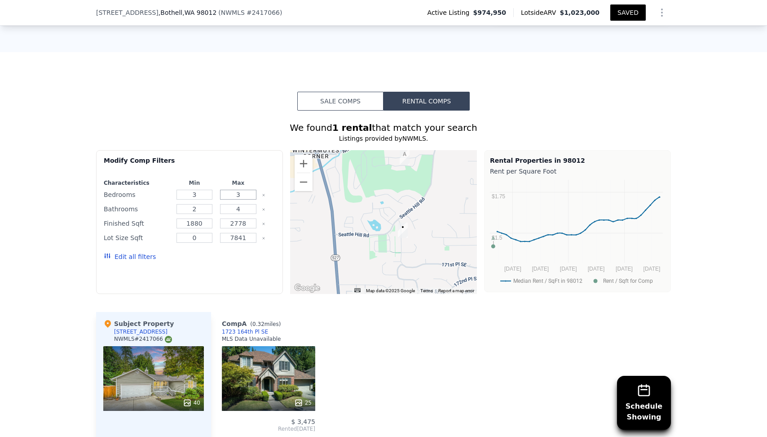
click at [236, 195] on input "3" at bounding box center [238, 195] width 36 height 10
click at [243, 255] on button "Update Search" at bounding box center [242, 256] width 68 height 13
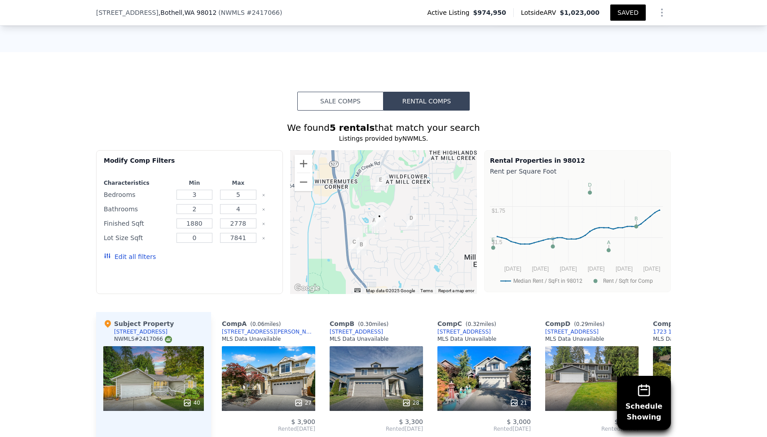
click at [600, 156] on div "Rental Properties in 98012" at bounding box center [577, 160] width 175 height 9
click at [593, 148] on div "We found 5 rentals that match your search Listings provided by NWMLS . Filters …" at bounding box center [383, 342] width 575 height 442
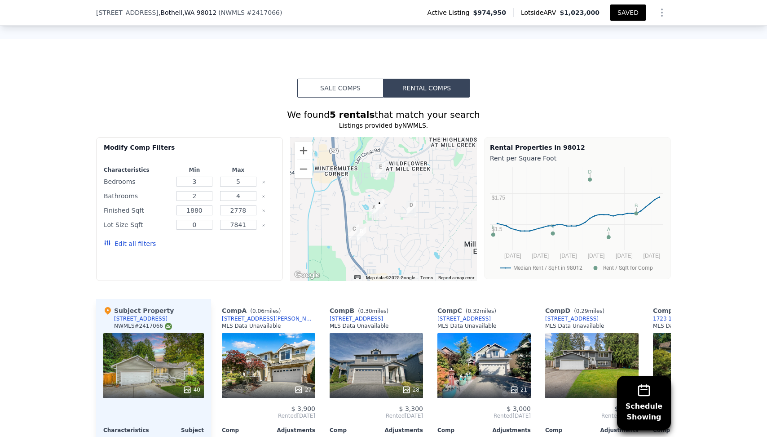
scroll to position [650, 0]
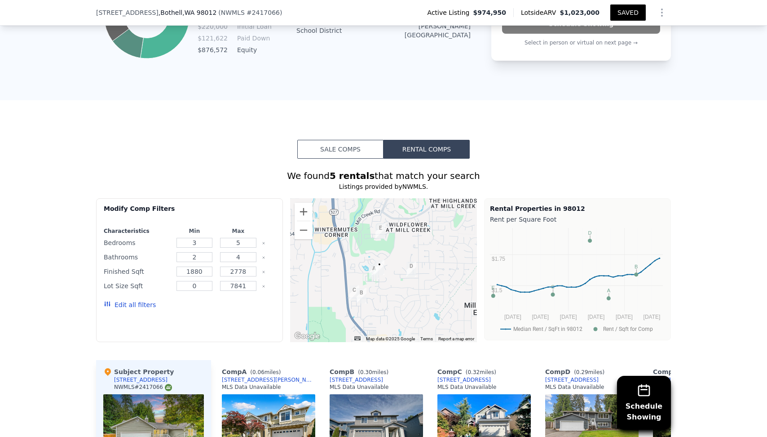
click at [282, 151] on div "Sale Comps Rental Comps Schedule Showing We found 5 rentals that match your sea…" at bounding box center [383, 375] width 767 height 550
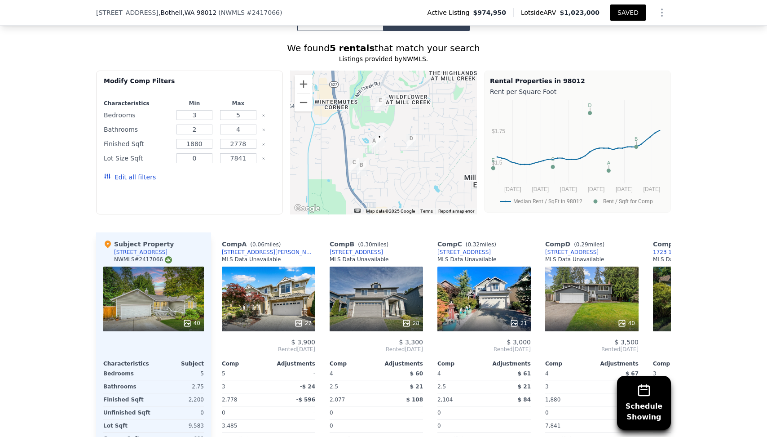
scroll to position [760, 0]
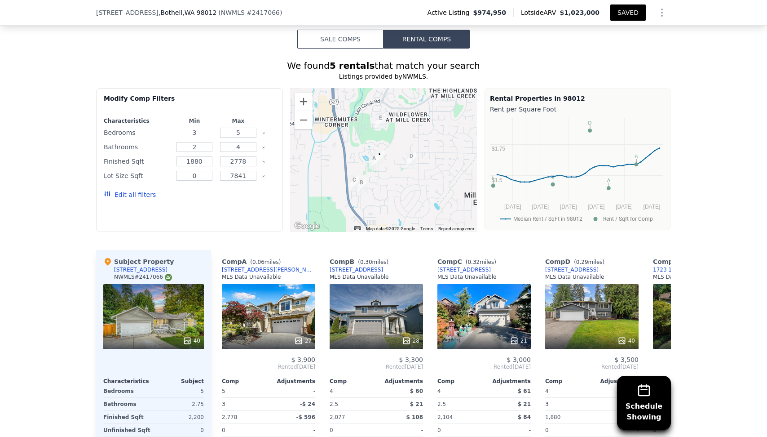
click at [203, 129] on input "3" at bounding box center [195, 133] width 36 height 10
click at [250, 130] on input "5" at bounding box center [238, 133] width 36 height 10
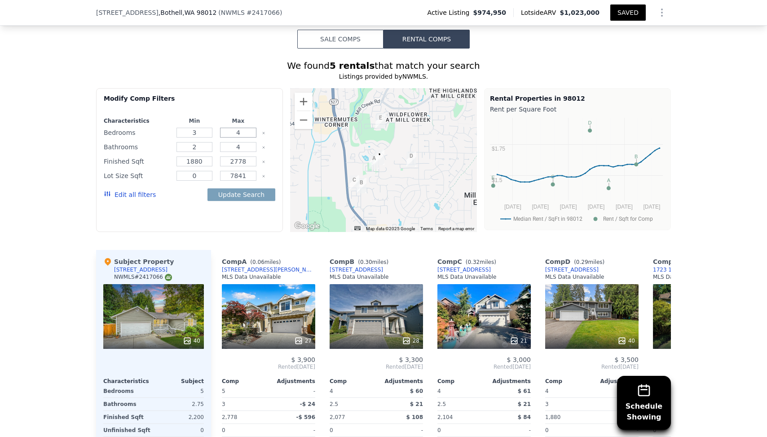
type input "4"
click at [198, 133] on input "3" at bounding box center [195, 133] width 36 height 10
click at [201, 147] on input "2" at bounding box center [195, 147] width 36 height 10
click at [231, 145] on input "4" at bounding box center [238, 147] width 36 height 10
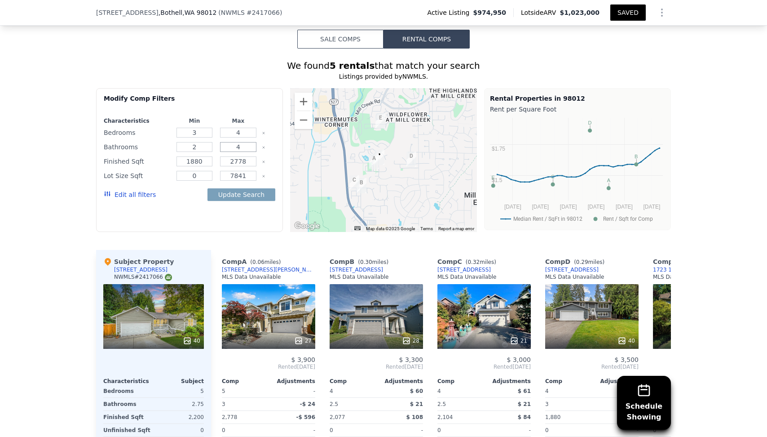
click at [231, 145] on input "4" at bounding box center [238, 147] width 36 height 10
type input "3"
click at [209, 163] on input "1880" at bounding box center [195, 161] width 36 height 10
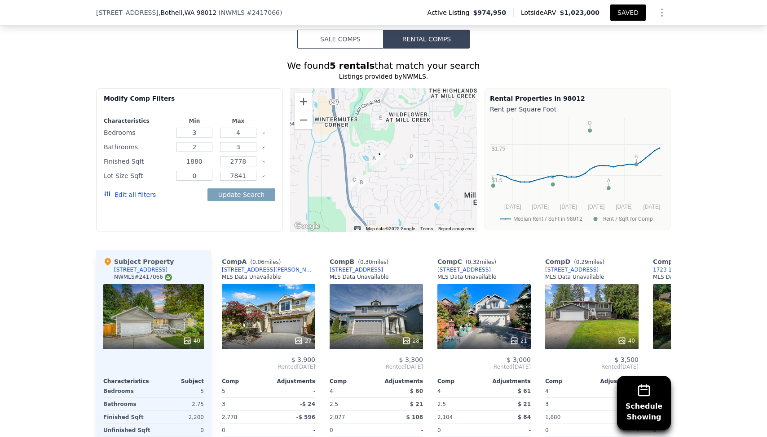
click at [209, 163] on input "1880" at bounding box center [195, 161] width 36 height 10
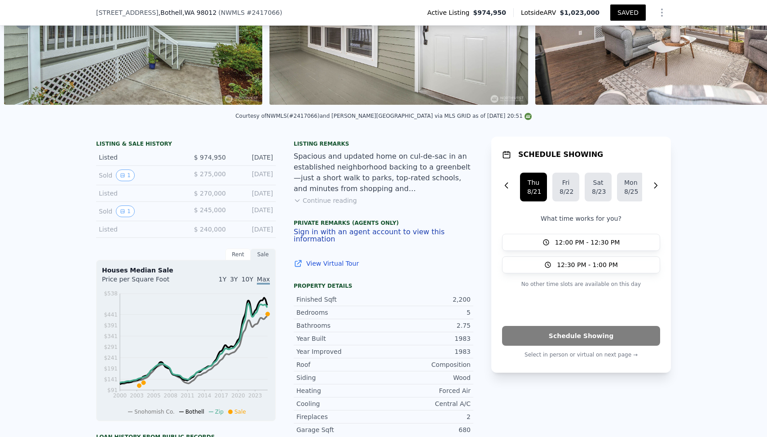
scroll to position [123, 0]
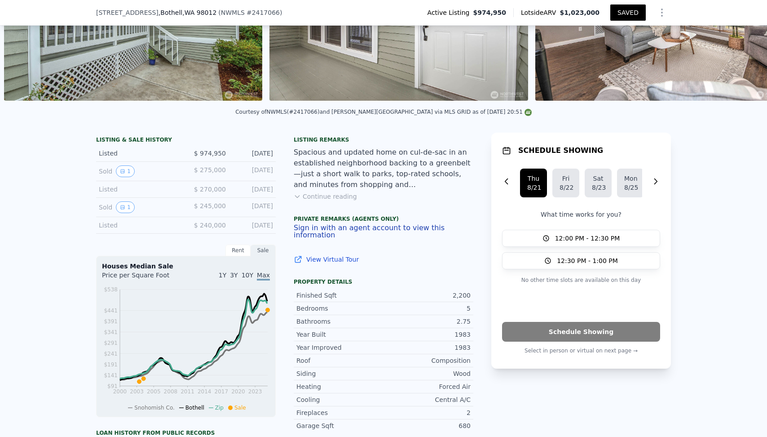
click at [394, 262] on div "Listing remarks Spacious and updated home on cul-de-sac in an established neigh…" at bounding box center [384, 205] width 180 height 138
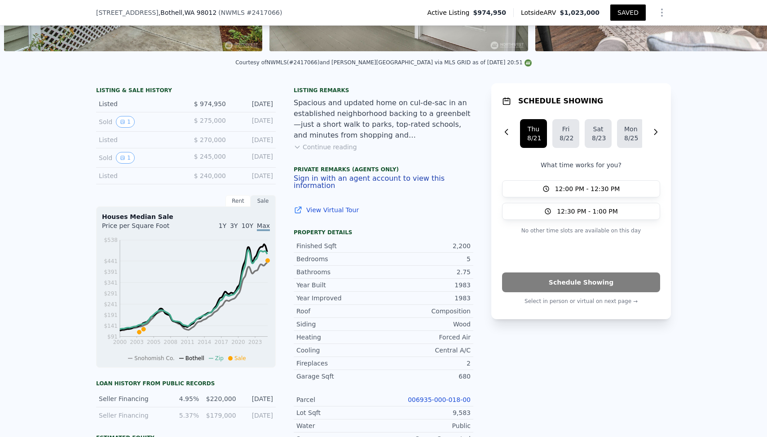
scroll to position [182, 0]
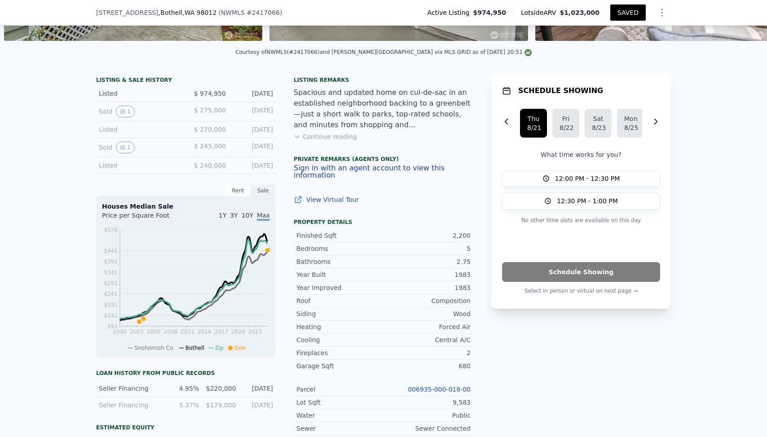
click at [406, 150] on div "Private Remarks (Agents Only) Sign in with an agent account to view this inform…" at bounding box center [384, 168] width 180 height 40
click at [322, 137] on button "Continue reading" at bounding box center [325, 136] width 63 height 9
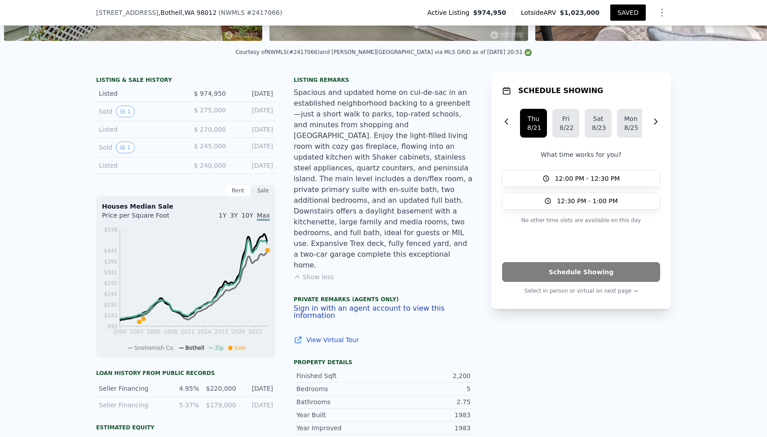
click at [359, 160] on div "Spacious and updated home on cul-de-sac in an established neighborhood backing …" at bounding box center [384, 178] width 180 height 183
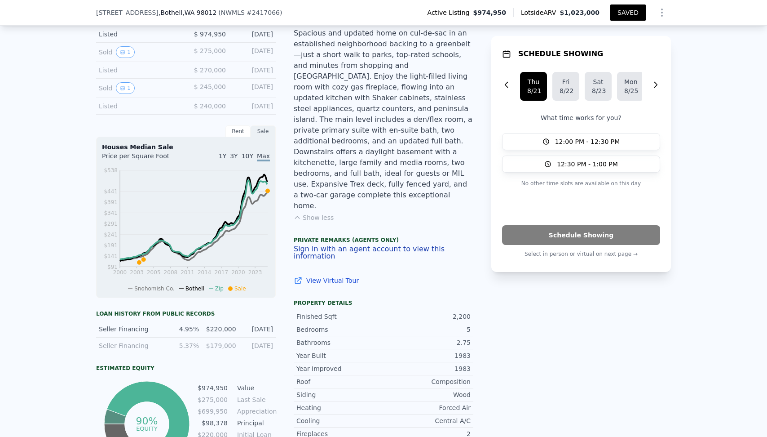
scroll to position [226, 0]
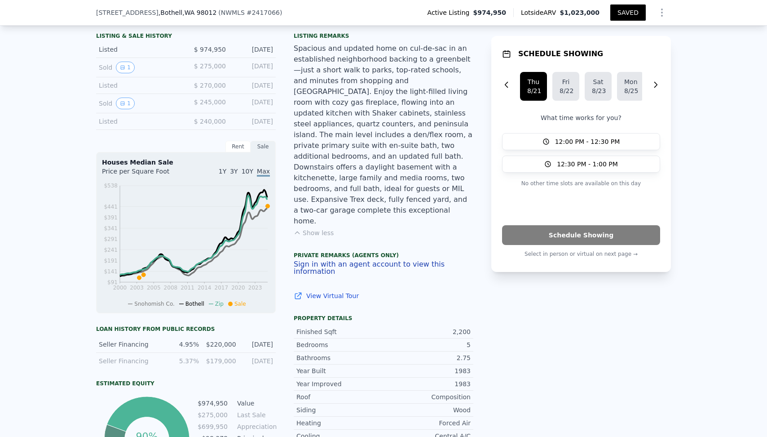
click at [367, 164] on div "Spacious and updated home on cul-de-sac in an established neighborhood backing …" at bounding box center [384, 134] width 180 height 183
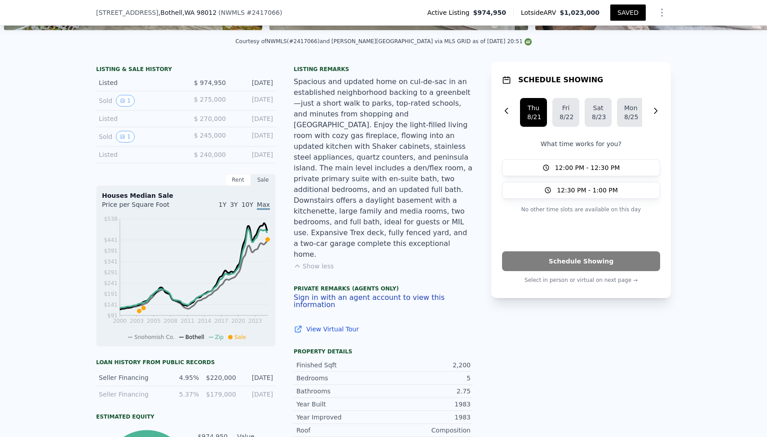
scroll to position [181, 0]
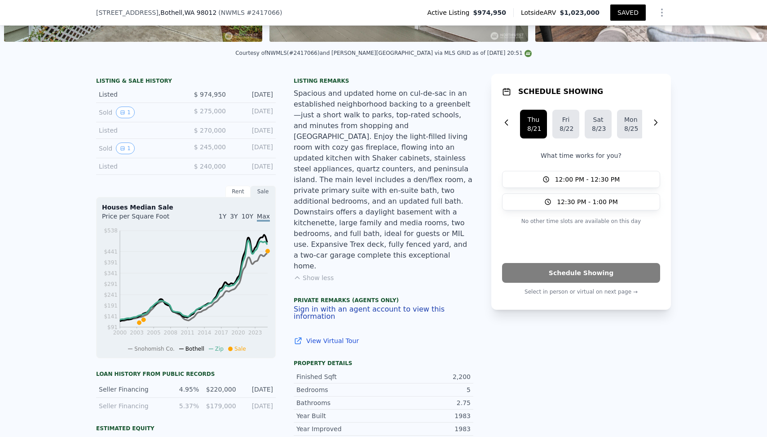
click at [245, 194] on div "Rent" at bounding box center [237, 192] width 25 height 12
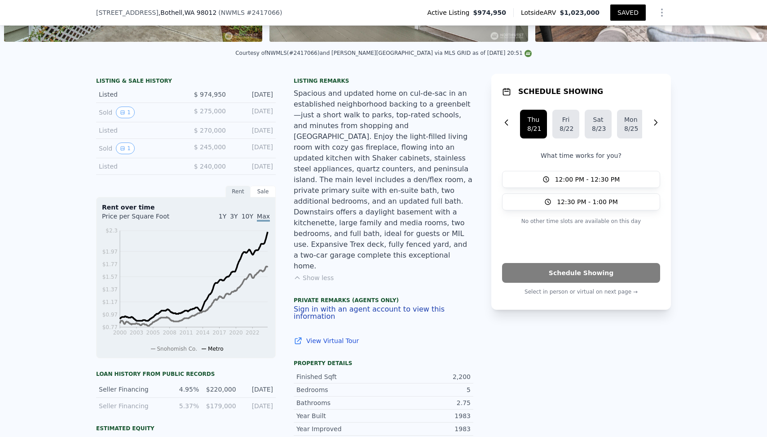
type input "2"
type input "5"
type input "4"
select select "15"
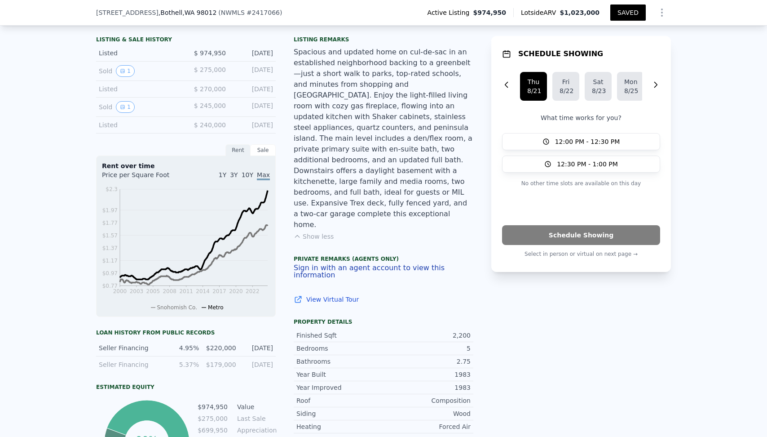
scroll to position [236, 0]
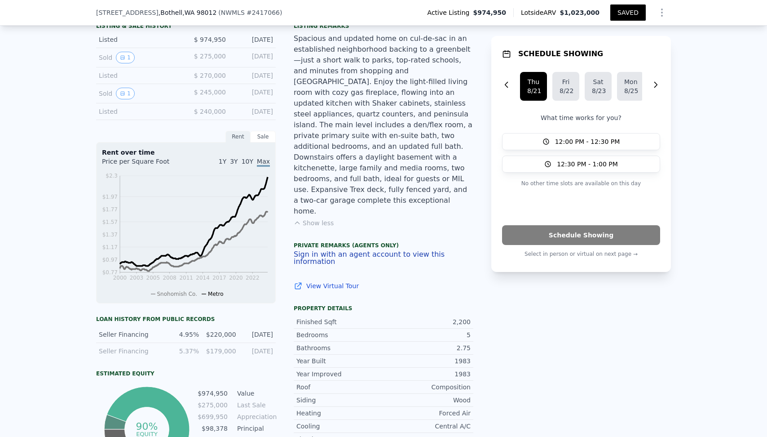
click at [236, 163] on span "3Y" at bounding box center [234, 161] width 8 height 7
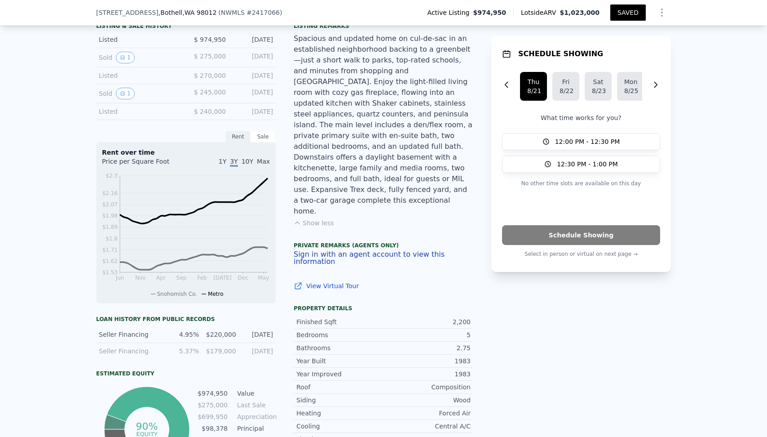
click at [226, 161] on span "1Y" at bounding box center [223, 161] width 8 height 7
click at [177, 291] on span "Snohomish Co." at bounding box center [177, 294] width 40 height 6
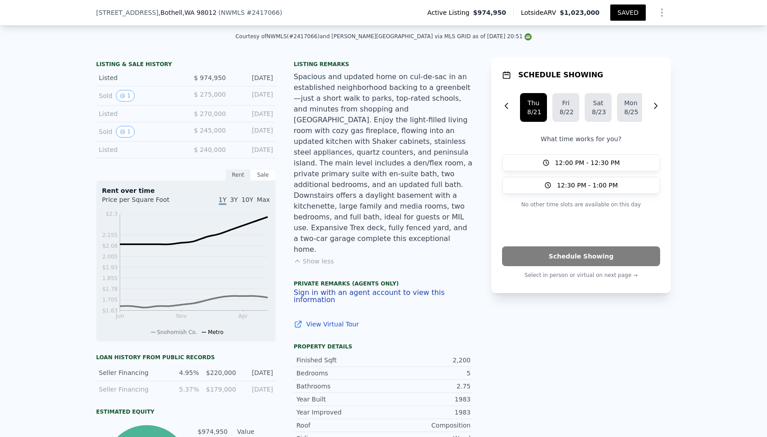
scroll to position [193, 0]
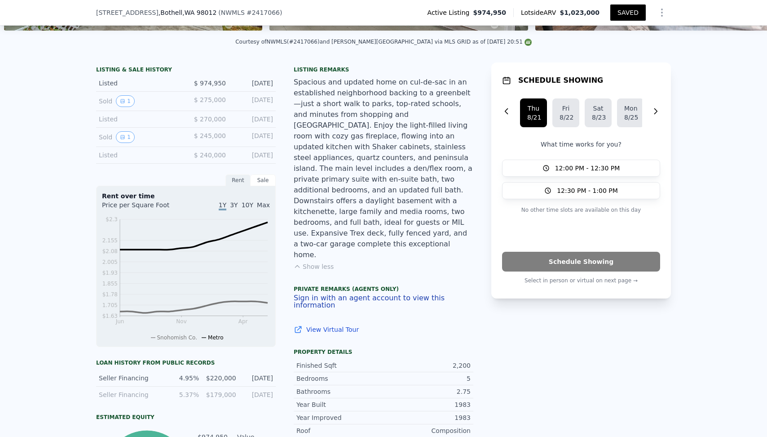
click at [236, 201] on span "3Y" at bounding box center [234, 204] width 8 height 7
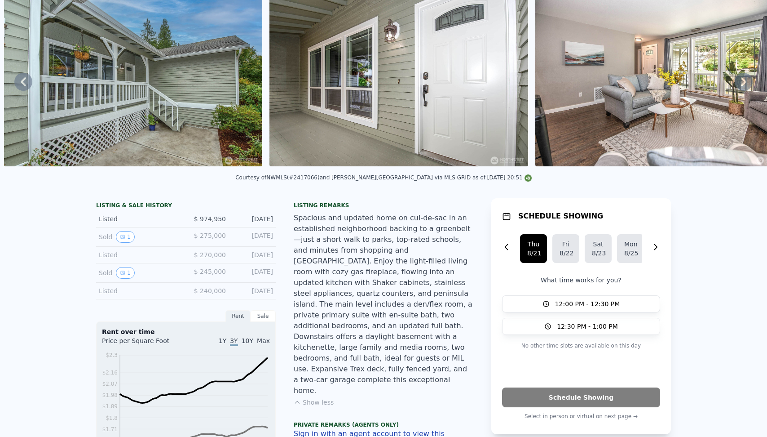
scroll to position [0, 0]
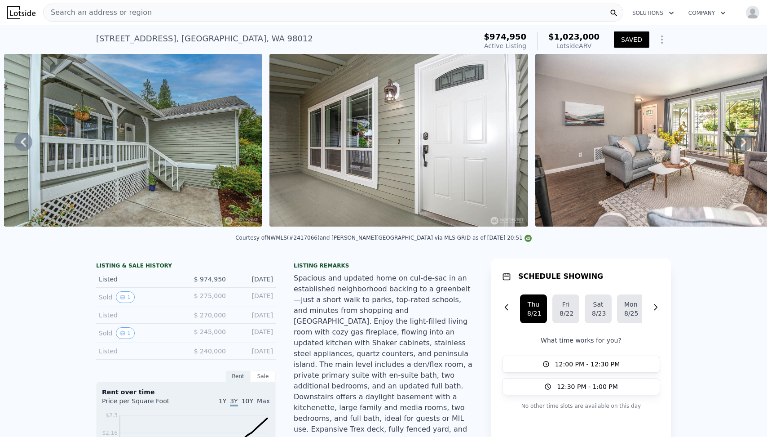
click at [663, 35] on icon "Show Options" at bounding box center [662, 39] width 11 height 11
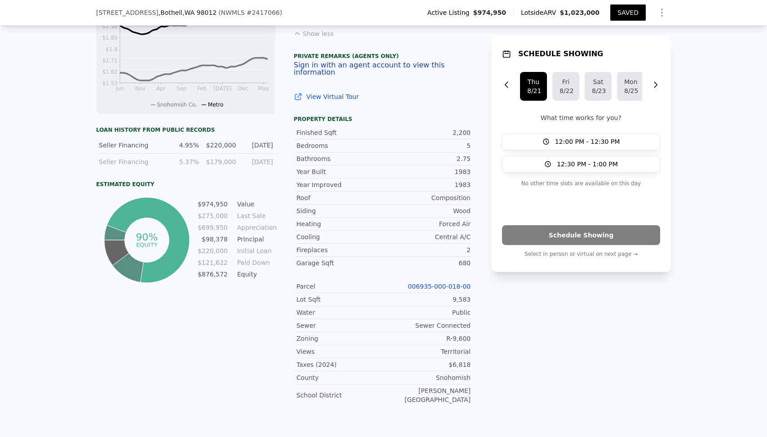
scroll to position [437, 0]
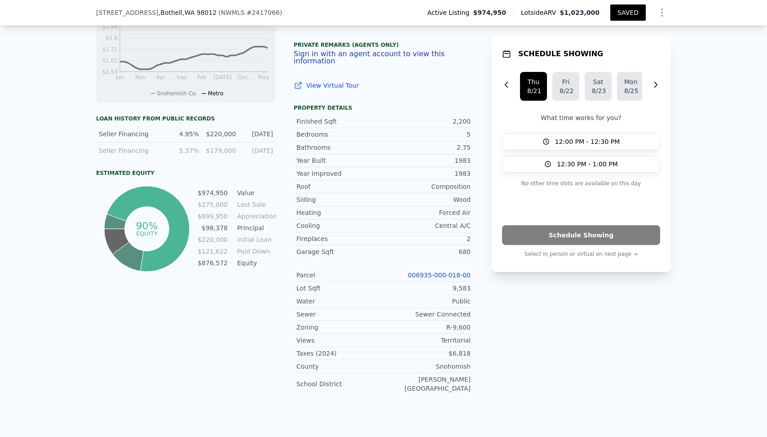
click at [477, 178] on div "LISTING & SALE HISTORY Listed $ 974,950 Aug 8, 2025 Sold 1 $ 275,000 Mar 1, 200…" at bounding box center [383, 110] width 575 height 583
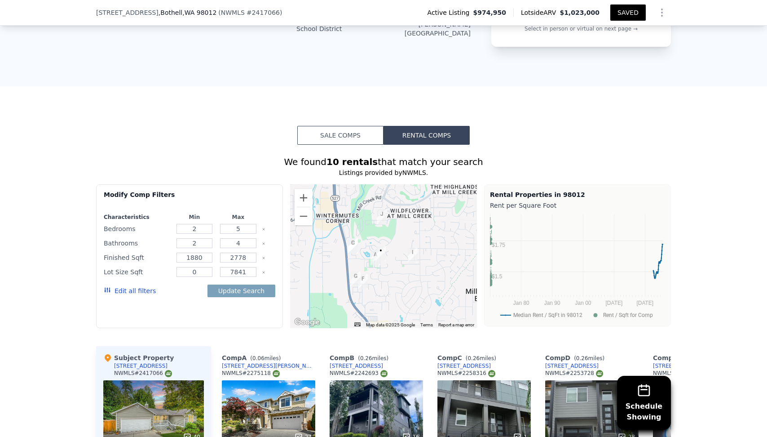
scroll to position [794, 0]
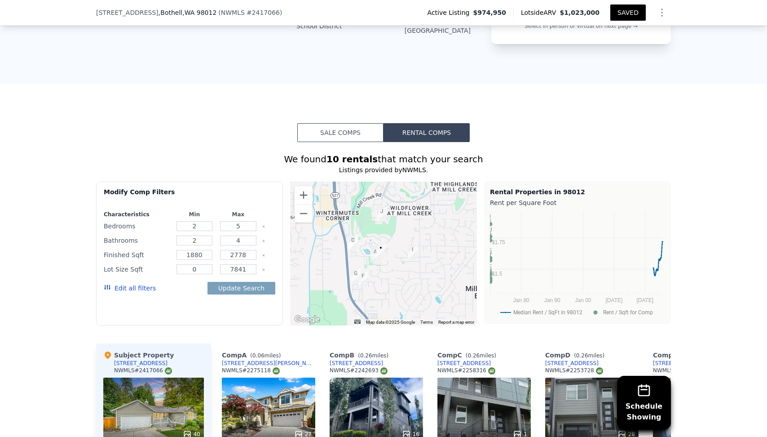
click at [150, 283] on button "Edit all filters" at bounding box center [130, 287] width 52 height 9
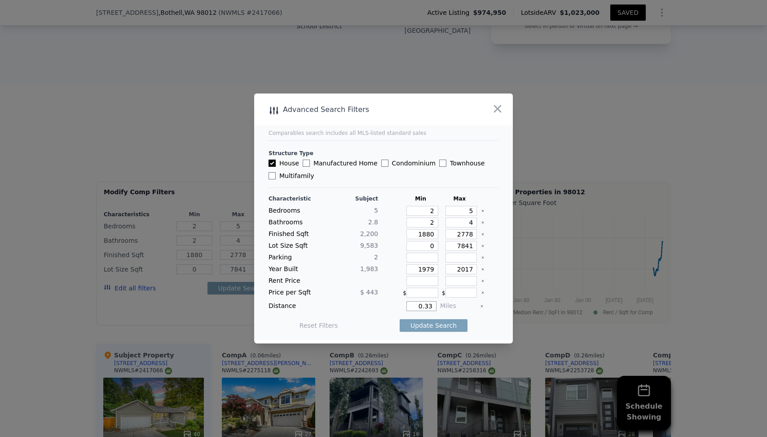
click at [431, 305] on input "0.33" at bounding box center [422, 306] width 30 height 10
type input "5"
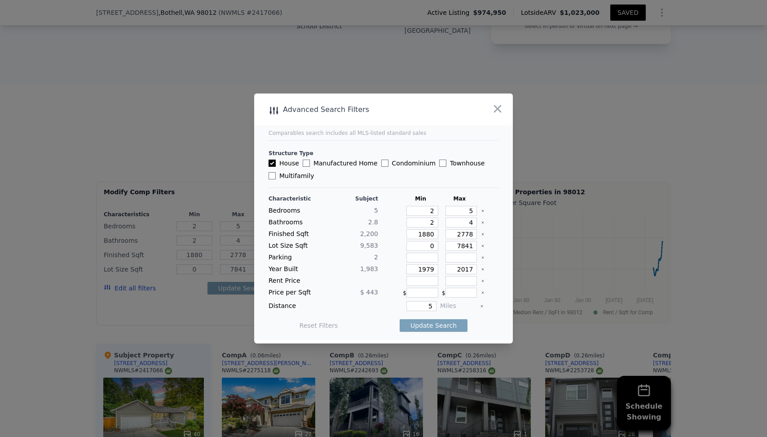
click at [352, 305] on div "Distance" at bounding box center [324, 306] width 110 height 10
click at [373, 302] on div "Distance" at bounding box center [324, 306] width 110 height 10
click at [436, 329] on button "Update Search" at bounding box center [434, 325] width 68 height 13
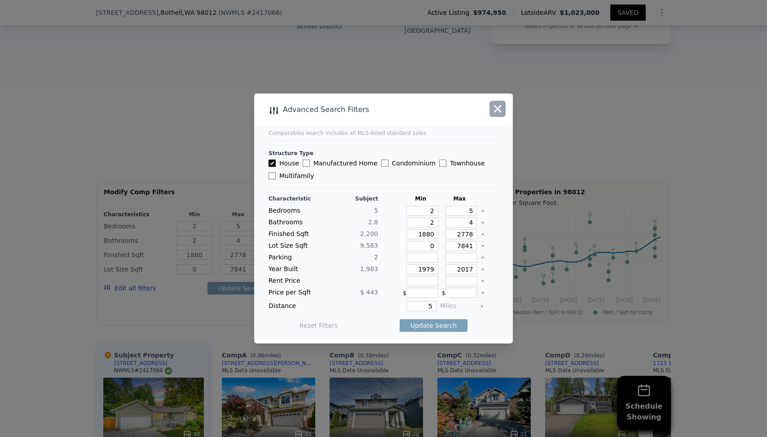
click at [500, 111] on icon "button" at bounding box center [498, 109] width 8 height 8
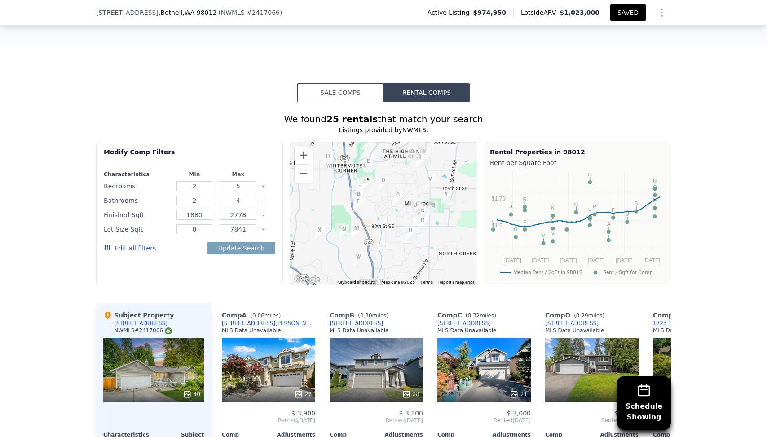
scroll to position [850, 0]
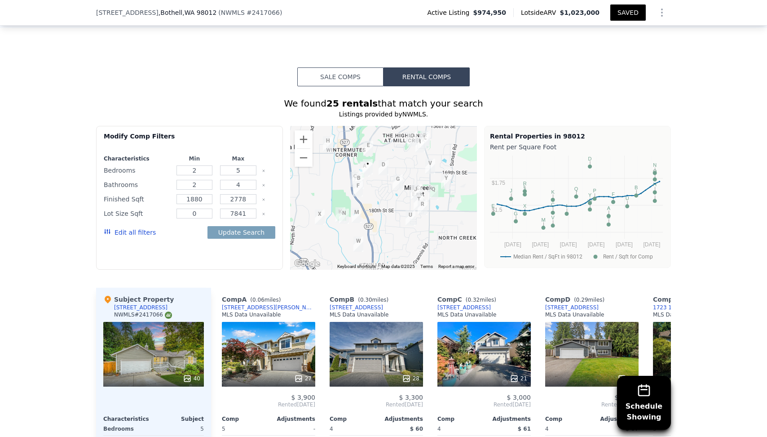
click at [689, 167] on div "Schedule Showing We found 25 rentals that match your search Listings provided b…" at bounding box center [383, 312] width 767 height 452
click at [195, 165] on input "2" at bounding box center [195, 170] width 36 height 10
type input "3"
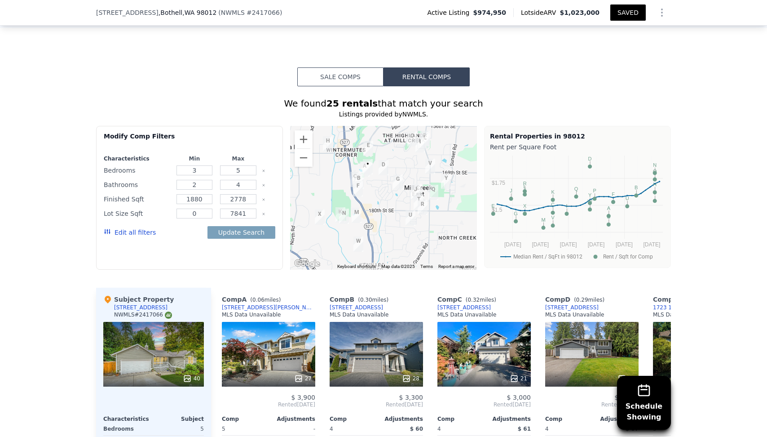
click at [248, 164] on div "5" at bounding box center [238, 170] width 40 height 13
click at [244, 165] on input "5" at bounding box center [238, 170] width 36 height 10
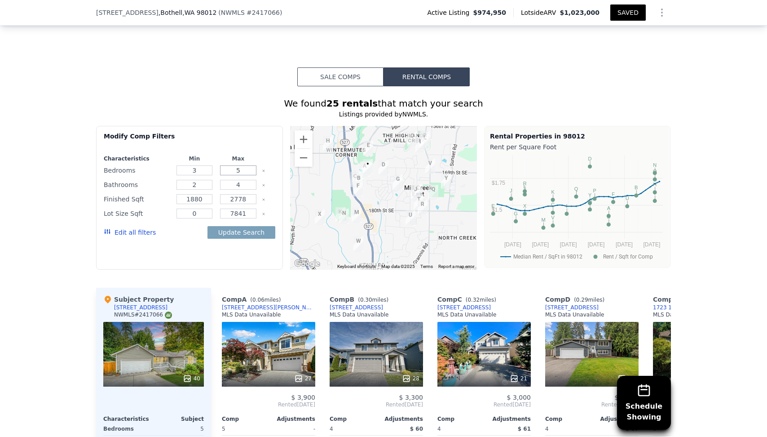
click at [244, 165] on input "5" at bounding box center [238, 170] width 36 height 10
type input "4"
click at [242, 180] on input "4" at bounding box center [238, 185] width 36 height 10
click at [242, 180] on input "42" at bounding box center [238, 185] width 36 height 10
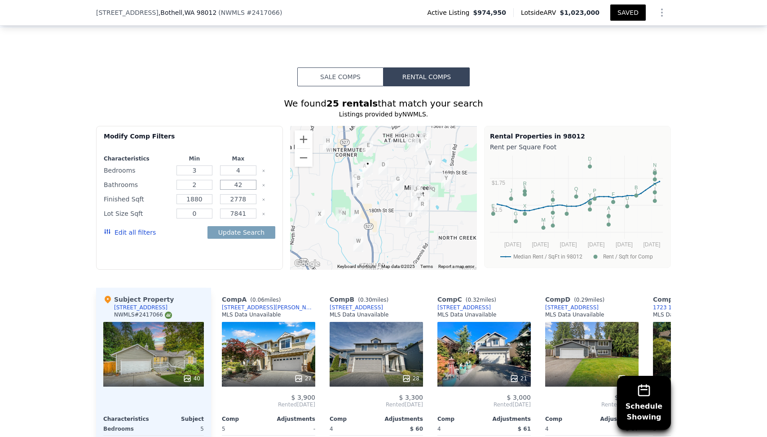
click at [242, 180] on input "42" at bounding box center [238, 185] width 36 height 10
click at [237, 180] on input "42" at bounding box center [238, 185] width 36 height 10
type input "2"
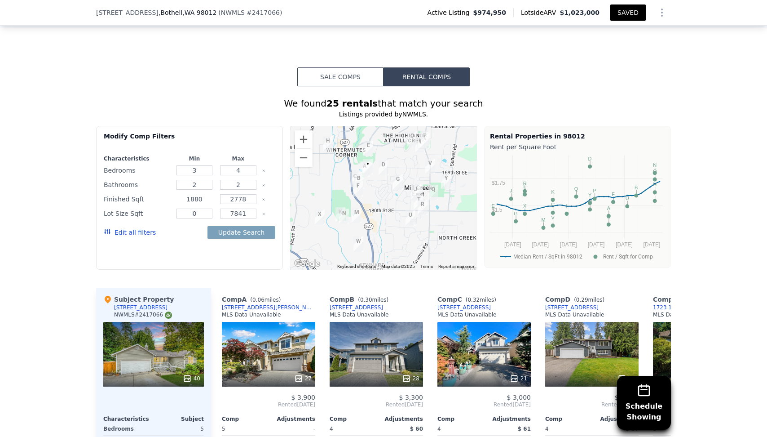
click at [204, 194] on input "1880" at bounding box center [195, 199] width 36 height 10
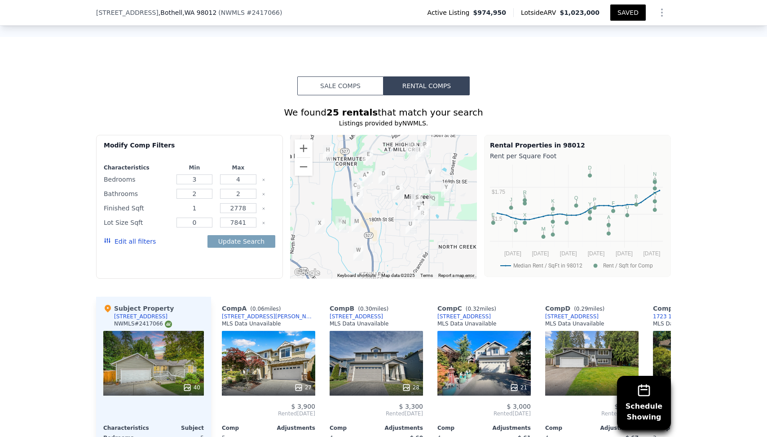
scroll to position [829, 0]
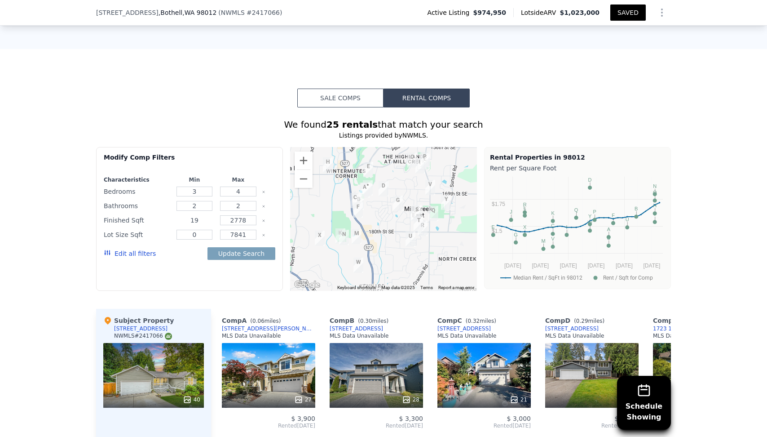
type input "1"
type input "900"
type input "1500"
click at [243, 230] on input "7841" at bounding box center [238, 235] width 36 height 10
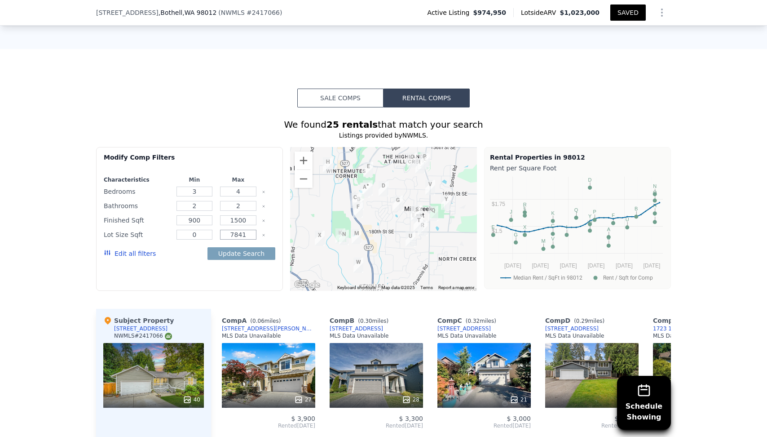
click at [243, 230] on input "7841" at bounding box center [238, 235] width 36 height 10
click at [263, 234] on icon "Clear" at bounding box center [264, 235] width 2 height 2
click at [253, 247] on button "Update Search" at bounding box center [242, 253] width 68 height 13
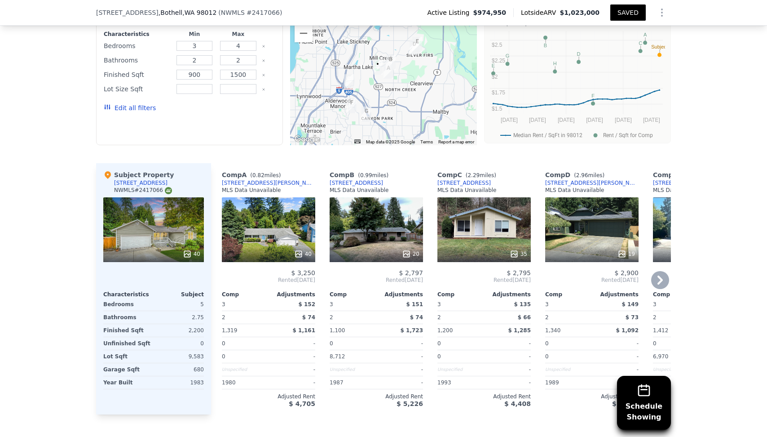
scroll to position [973, 0]
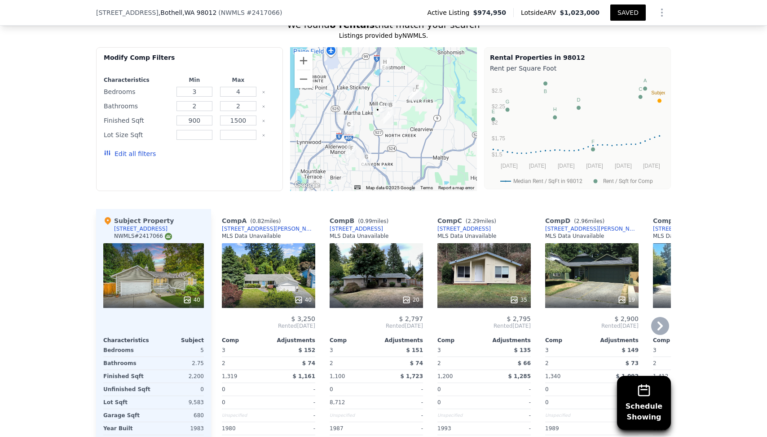
scroll to position [875, 0]
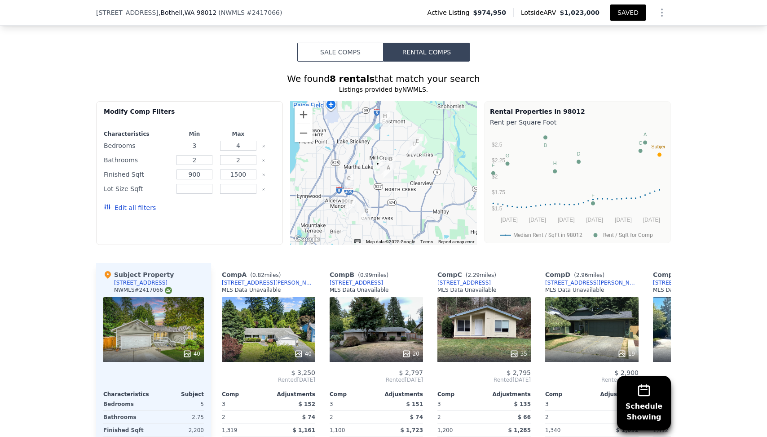
click at [198, 141] on input "3" at bounding box center [195, 146] width 36 height 10
type input "4"
click at [247, 201] on button "Update Search" at bounding box center [242, 207] width 68 height 13
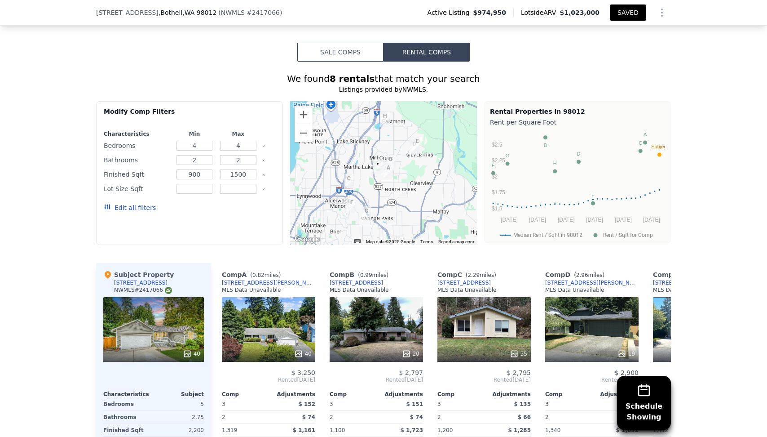
click at [252, 195] on div "Edit all filters" at bounding box center [190, 207] width 172 height 25
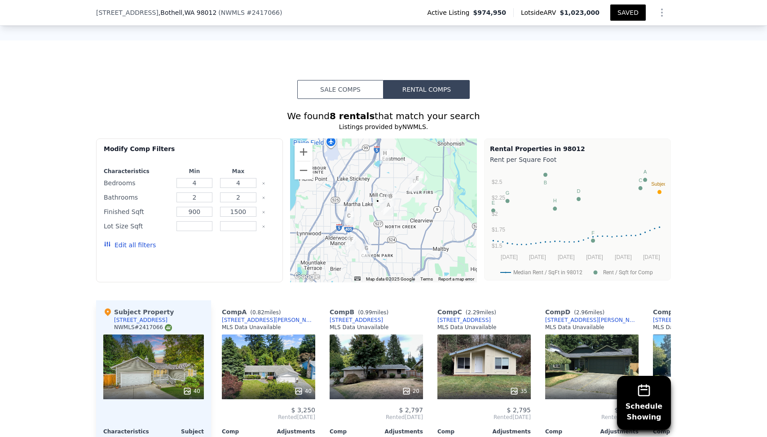
scroll to position [837, 0]
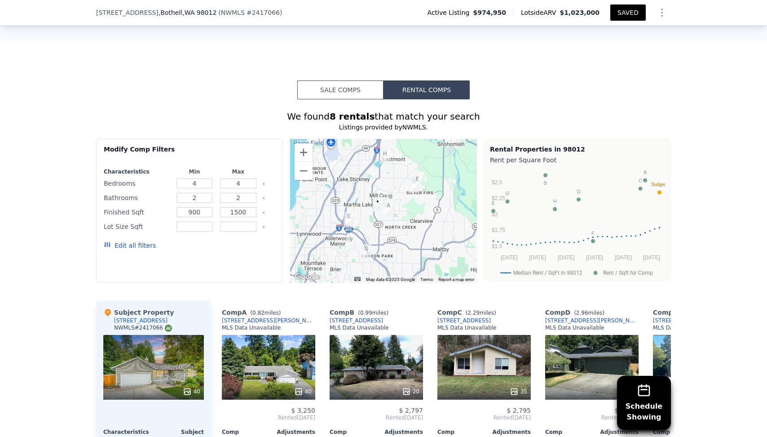
click at [147, 241] on button "Edit all filters" at bounding box center [130, 245] width 52 height 9
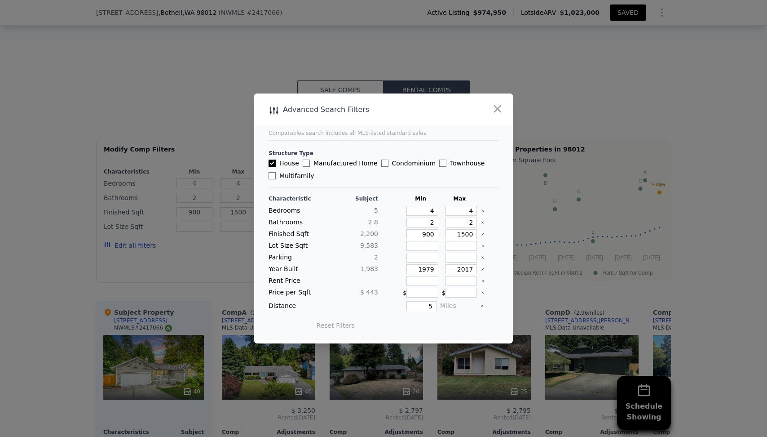
click at [482, 234] on icon "Clear" at bounding box center [483, 234] width 4 height 4
click at [427, 307] on input "5" at bounding box center [422, 306] width 30 height 10
type input "8"
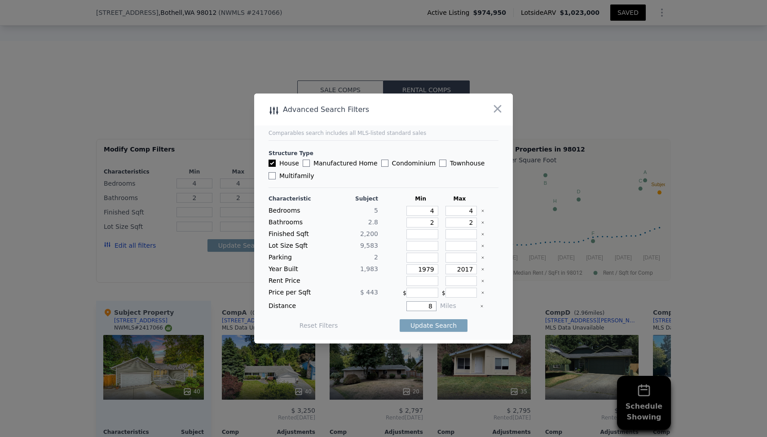
type input "8"
click at [483, 269] on icon "Clear" at bounding box center [483, 269] width 4 height 4
click at [489, 270] on div at bounding box center [490, 269] width 18 height 10
click at [439, 164] on label "Townhouse" at bounding box center [461, 163] width 45 height 9
click at [439, 164] on input "Townhouse" at bounding box center [442, 162] width 7 height 7
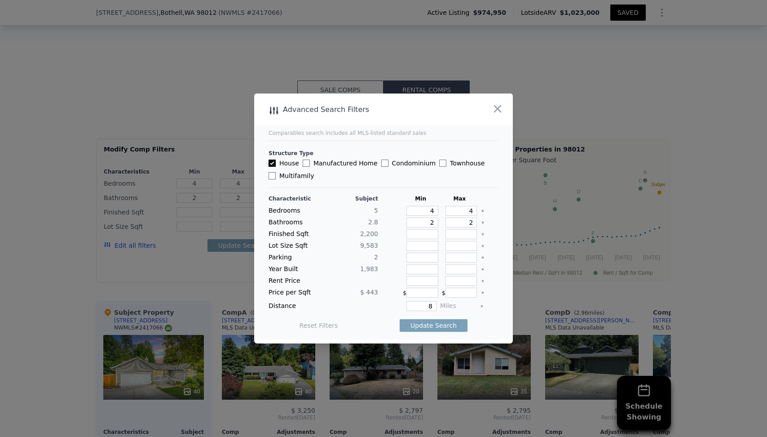
checkbox input "true"
click at [396, 164] on label "Condominium" at bounding box center [408, 163] width 54 height 9
click at [389, 164] on input "Condominium" at bounding box center [384, 162] width 7 height 7
checkbox input "true"
click at [338, 164] on label "Manufactured Home" at bounding box center [340, 163] width 75 height 9
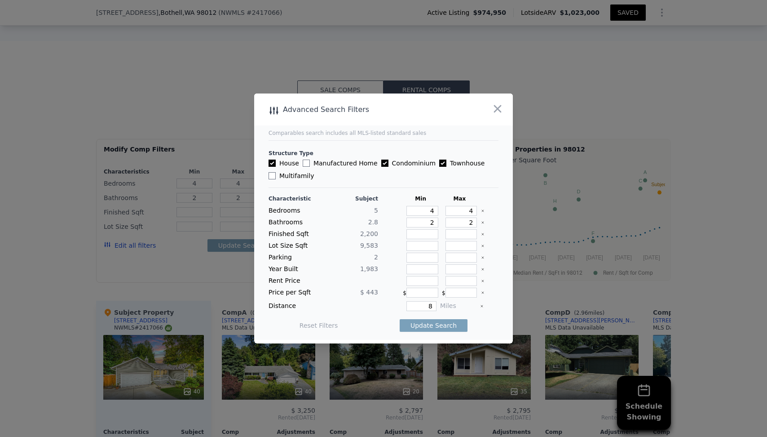
click at [310, 164] on input "Manufactured Home" at bounding box center [306, 162] width 7 height 7
checkbox input "true"
click at [298, 173] on label "Multifamily" at bounding box center [291, 175] width 45 height 9
click at [276, 173] on input "Multifamily" at bounding box center [272, 175] width 7 height 7
checkbox input "true"
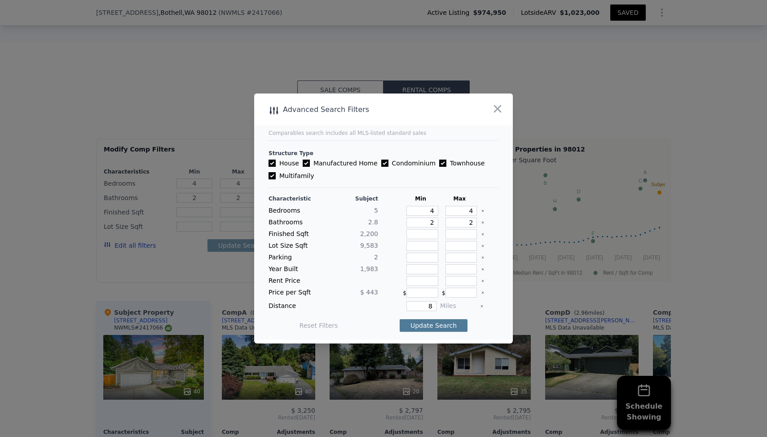
click at [437, 324] on button "Update Search" at bounding box center [434, 325] width 68 height 13
click at [381, 312] on div "Characteristic Subject Min Max Bedrooms 5 4 4 Bathrooms 2.8 2 2 Finished Sqft 2…" at bounding box center [384, 266] width 230 height 143
click at [492, 110] on icon "button" at bounding box center [497, 108] width 13 height 13
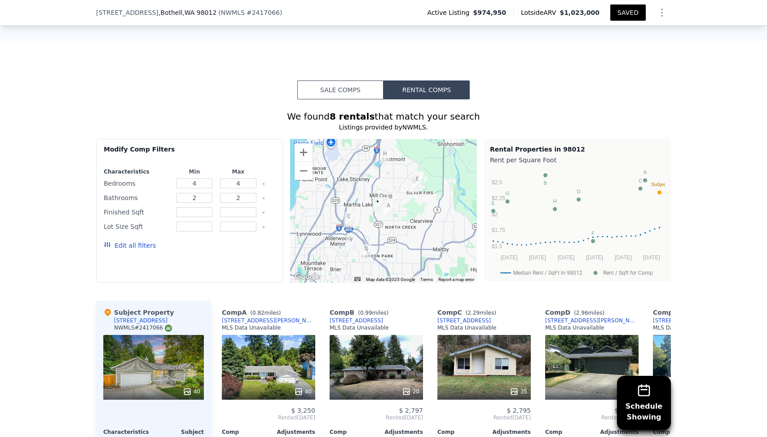
click at [144, 241] on button "Edit all filters" at bounding box center [130, 245] width 52 height 9
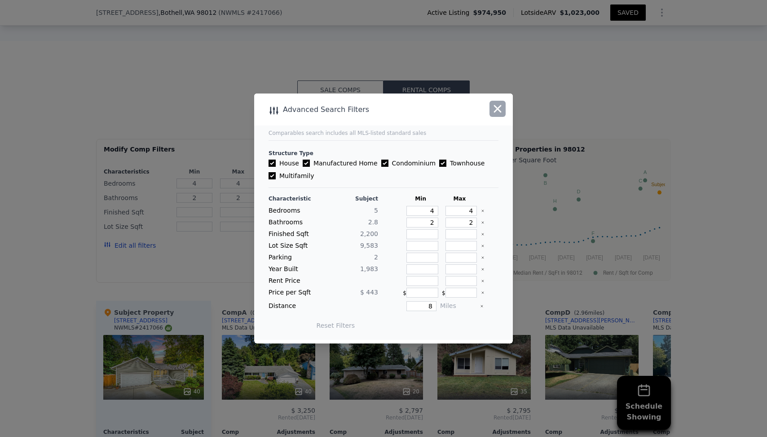
click at [495, 113] on icon "button" at bounding box center [497, 108] width 13 height 13
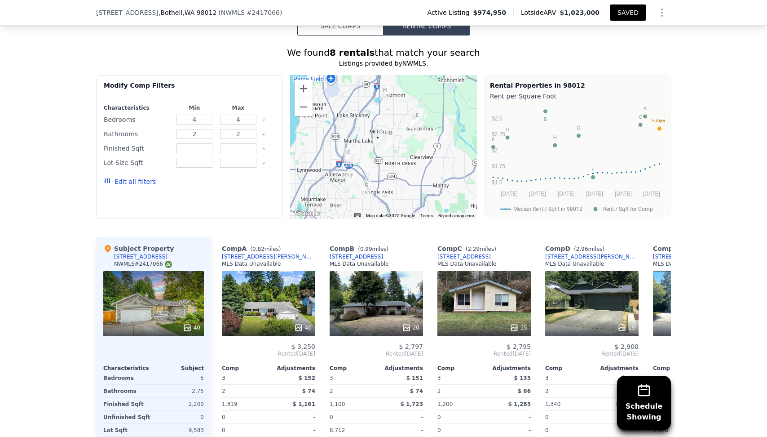
scroll to position [904, 0]
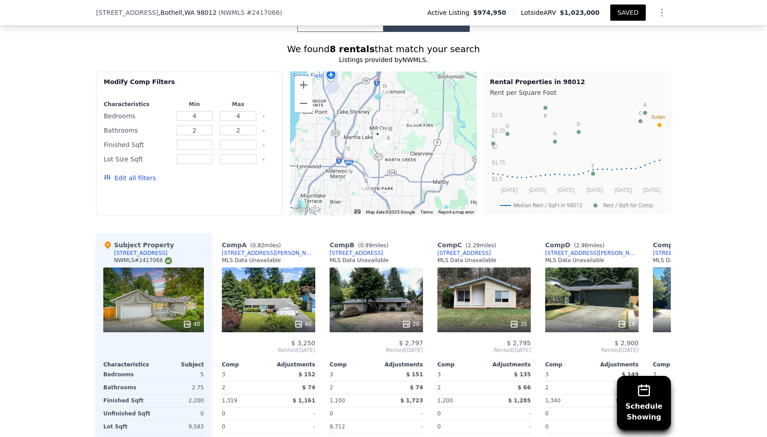
click at [232, 110] on div "4" at bounding box center [238, 116] width 40 height 13
click at [232, 111] on input "4" at bounding box center [238, 116] width 36 height 10
type input "5"
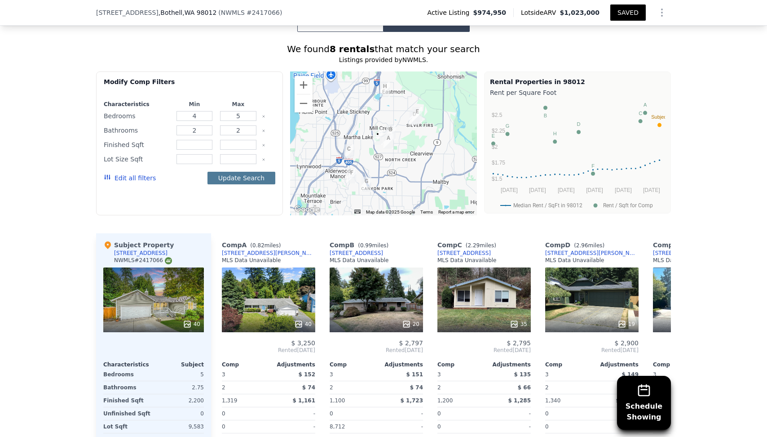
click at [231, 172] on button "Update Search" at bounding box center [242, 178] width 68 height 13
click at [204, 111] on input "4" at bounding box center [195, 116] width 36 height 10
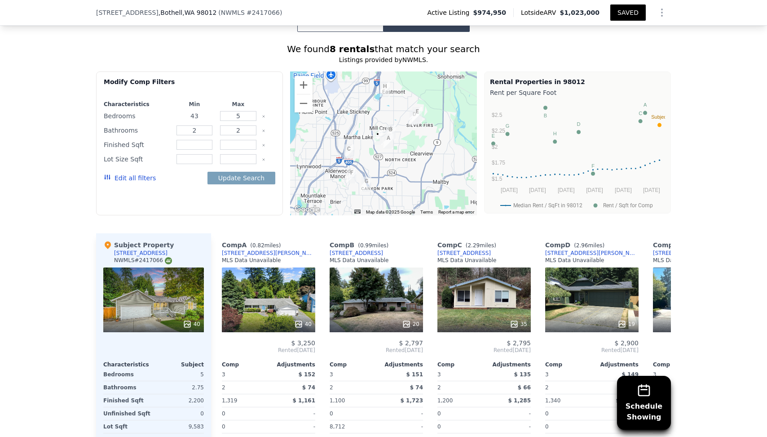
type input "4"
type input "3"
click at [232, 172] on button "Update Search" at bounding box center [242, 178] width 68 height 13
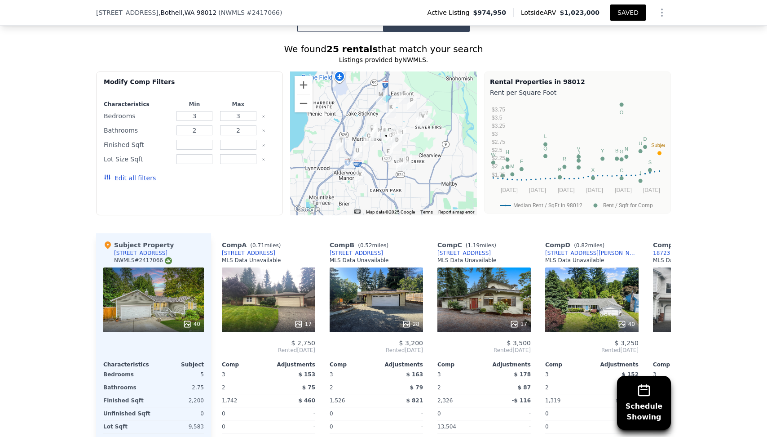
click at [238, 110] on div "3" at bounding box center [238, 116] width 40 height 13
click at [239, 111] on input "3" at bounding box center [238, 116] width 36 height 10
type input "4"
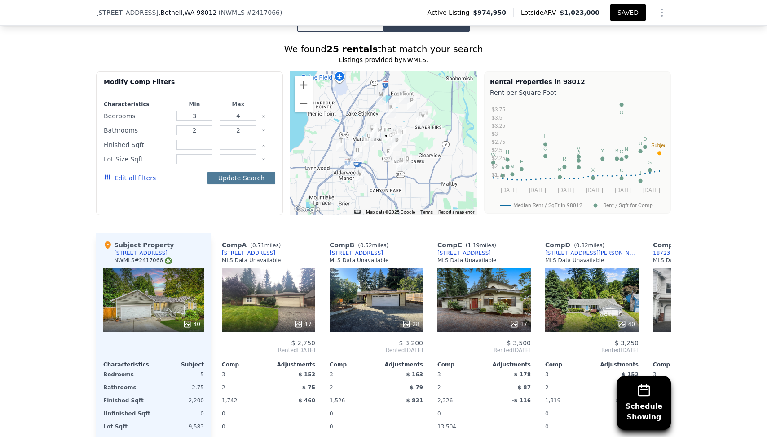
click at [255, 172] on button "Update Search" at bounding box center [242, 178] width 68 height 13
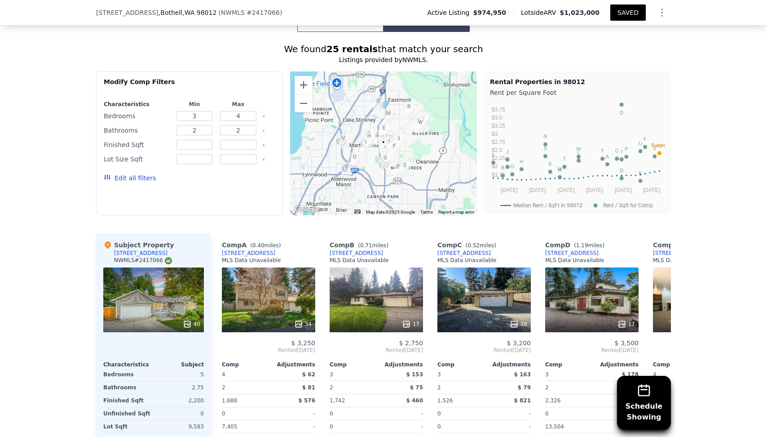
click at [251, 165] on div "Edit all filters" at bounding box center [190, 177] width 172 height 25
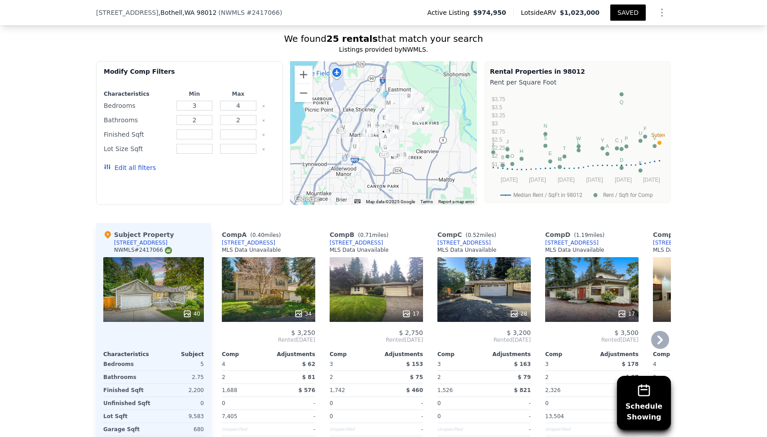
scroll to position [899, 0]
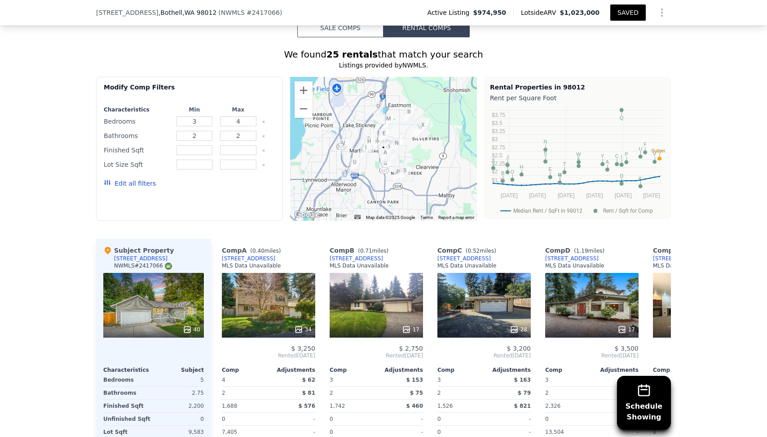
click at [143, 179] on button "Edit all filters" at bounding box center [130, 183] width 52 height 9
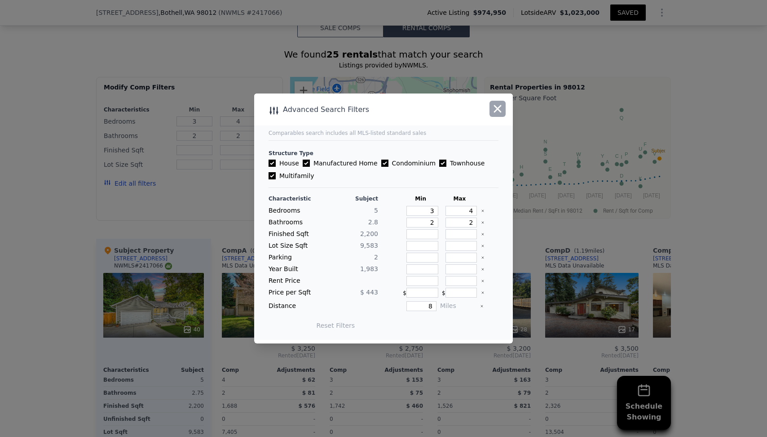
click at [493, 108] on icon "button" at bounding box center [497, 108] width 13 height 13
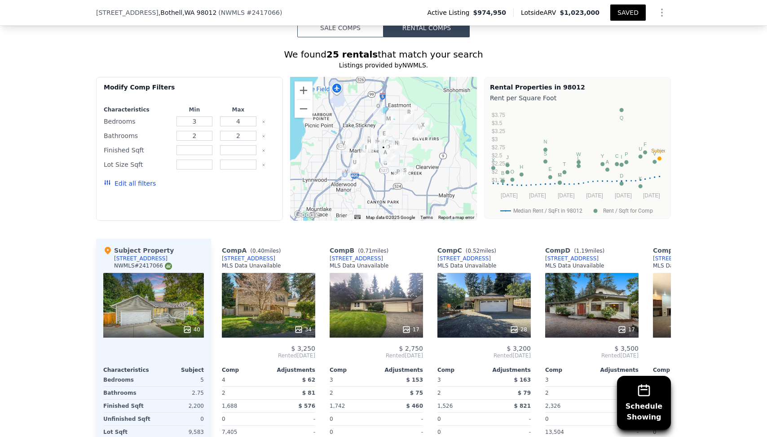
click at [129, 179] on button "Edit all filters" at bounding box center [130, 183] width 52 height 9
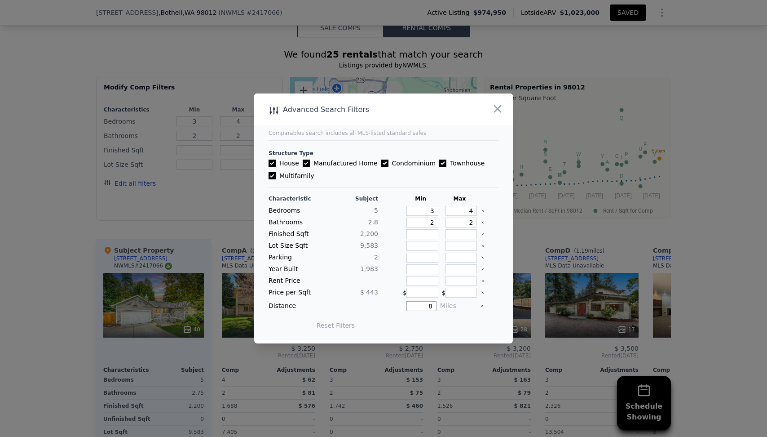
click at [423, 303] on input "8" at bounding box center [422, 306] width 30 height 10
click at [495, 102] on button "button" at bounding box center [498, 109] width 16 height 16
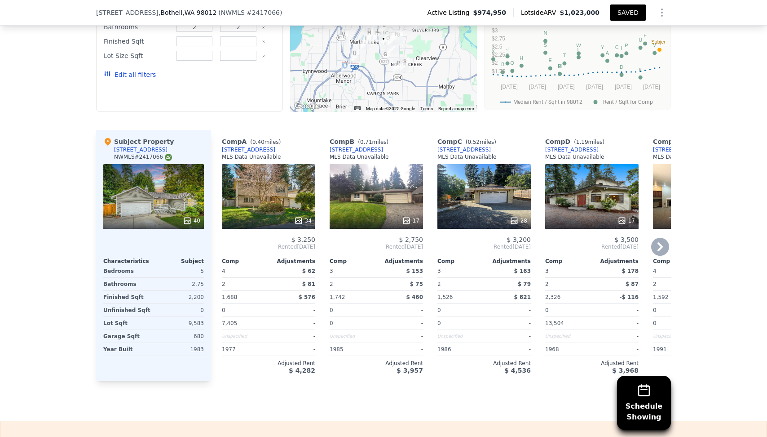
scroll to position [1024, 0]
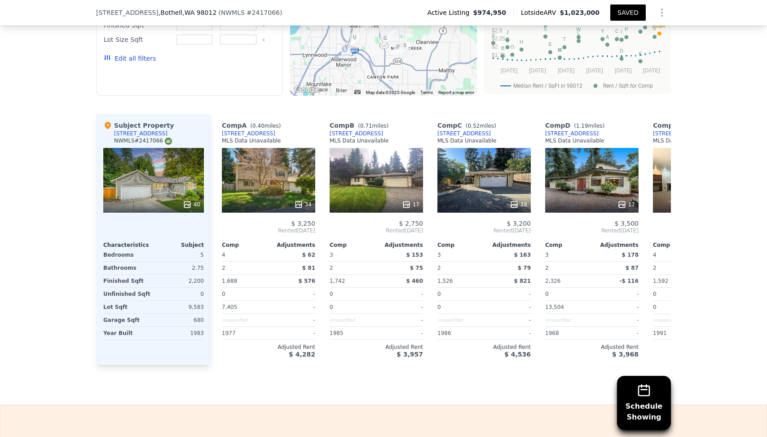
click at [334, 366] on div "Sale Comps Rental Comps Schedule Showing We found 25 rentals that match your se…" at bounding box center [383, 129] width 767 height 550
click at [304, 350] on span "$ 4,282" at bounding box center [302, 353] width 27 height 7
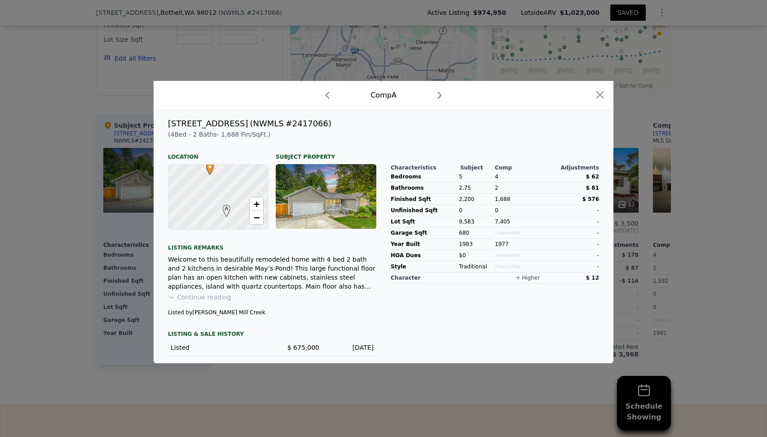
scroll to position [10, 0]
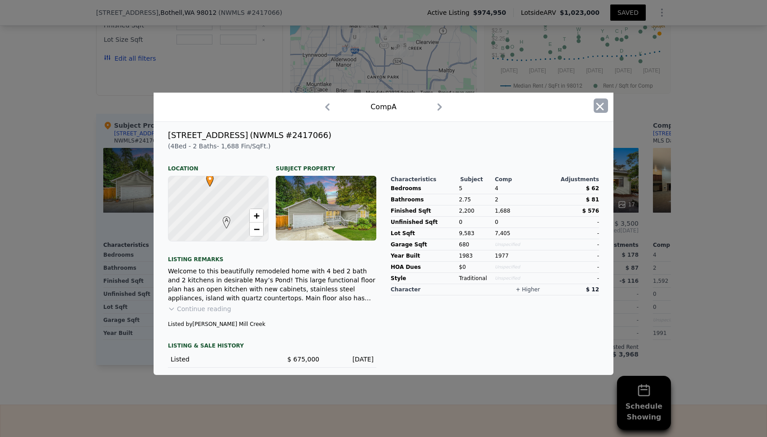
click at [603, 107] on icon "button" at bounding box center [600, 106] width 13 height 13
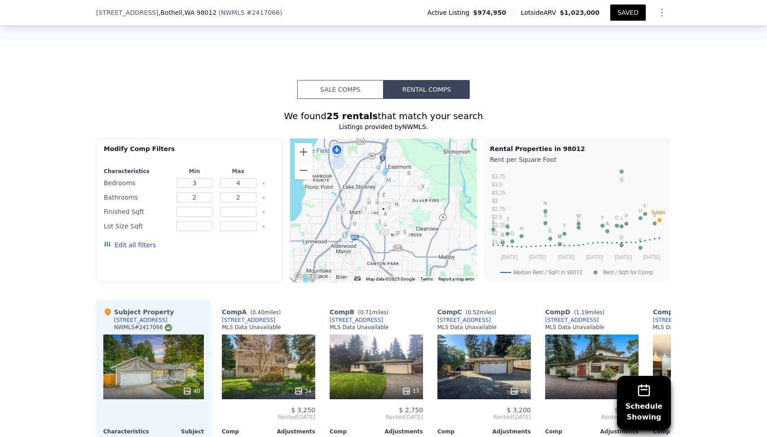
scroll to position [835, 0]
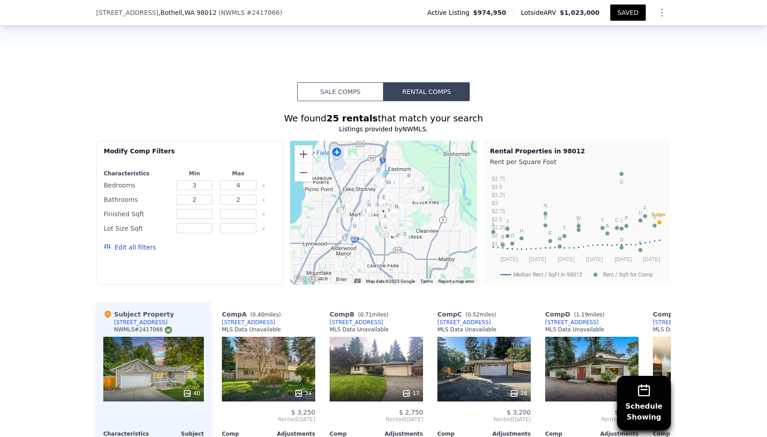
click at [663, 10] on icon "Show Options" at bounding box center [662, 12] width 11 height 11
click at [640, 28] on div "Edit Structure" at bounding box center [620, 36] width 101 height 18
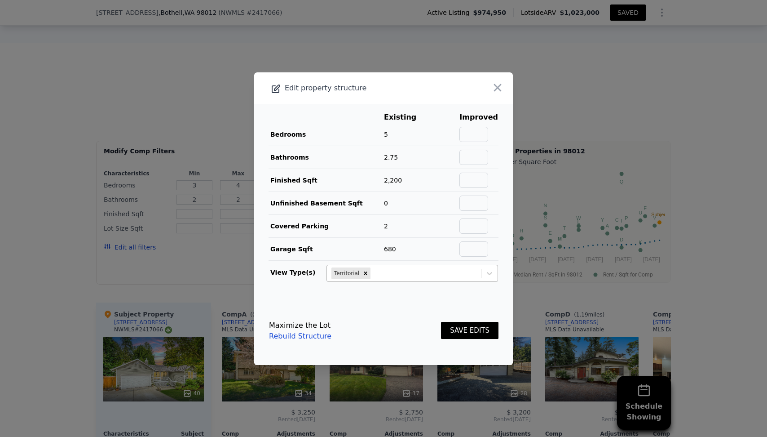
click at [416, 271] on div at bounding box center [424, 273] width 104 height 11
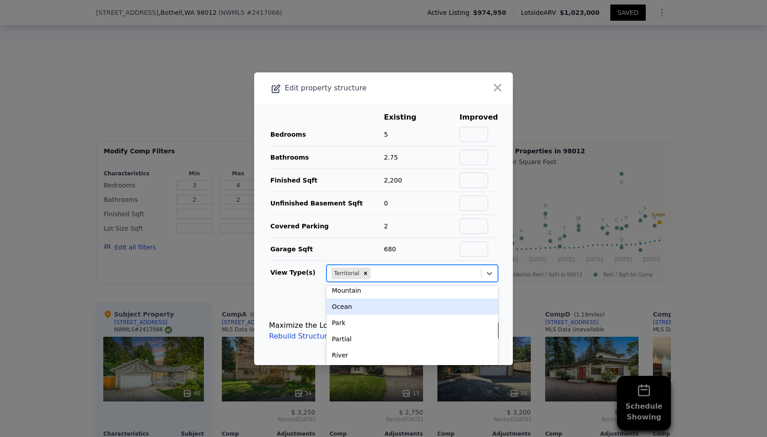
scroll to position [71, 0]
click at [366, 273] on icon "Remove Territorial" at bounding box center [366, 273] width 6 height 6
click at [304, 294] on main "Existing Improved Bedrooms 5 Bathrooms 2.75 Finished Sqft 2,200 Unfinished Base…" at bounding box center [383, 200] width 259 height 192
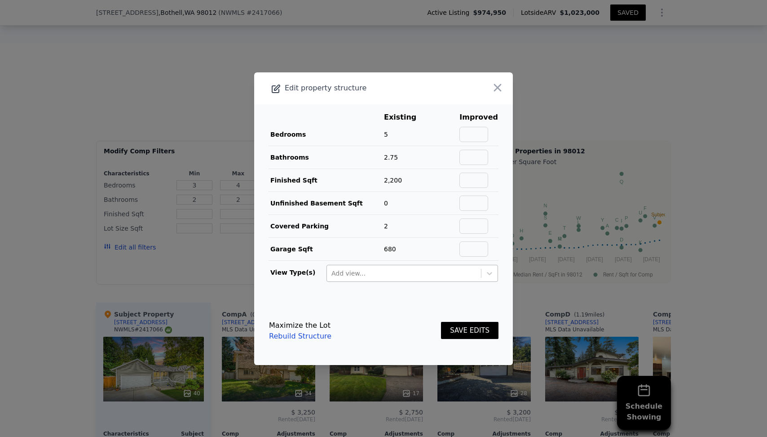
click at [300, 337] on link "Rebuild Structure" at bounding box center [300, 336] width 62 height 11
click at [361, 316] on div "Maximize the Lot Rebuild Structure SAVE EDITS" at bounding box center [384, 331] width 230 height 40
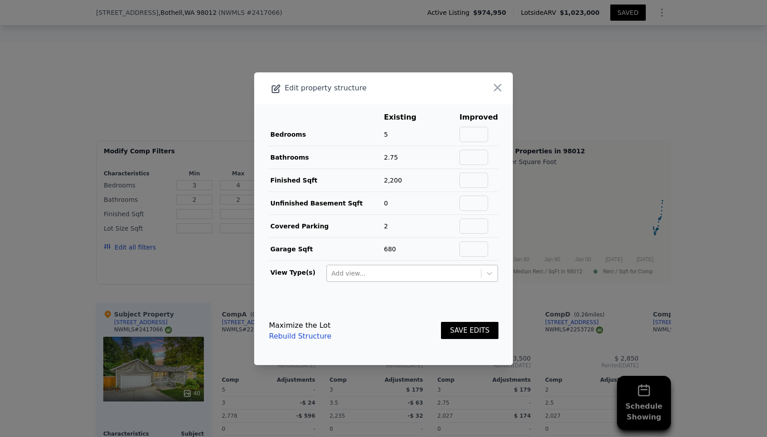
type input "2"
type input "5"
type input "4"
type input "1880"
type input "2778"
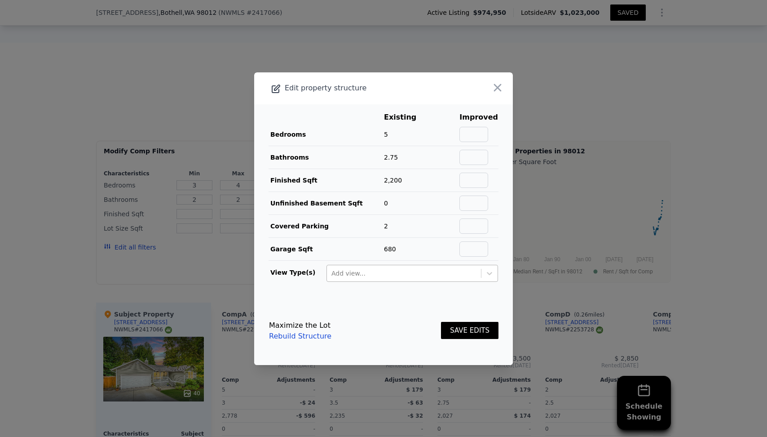
type input "0"
type input "7841"
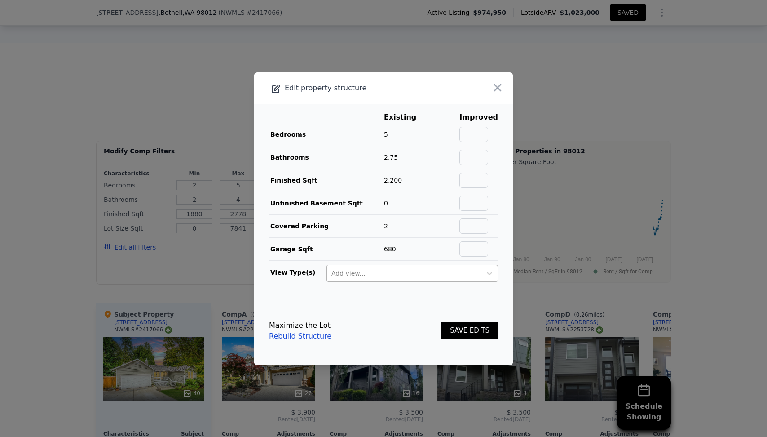
click at [309, 338] on link "Rebuild Structure" at bounding box center [300, 336] width 62 height 11
click at [322, 90] on div "Edit property structure" at bounding box center [357, 88] width 207 height 13
click at [486, 134] on input "text" at bounding box center [474, 134] width 29 height 15
click at [498, 89] on icon "button" at bounding box center [497, 87] width 13 height 13
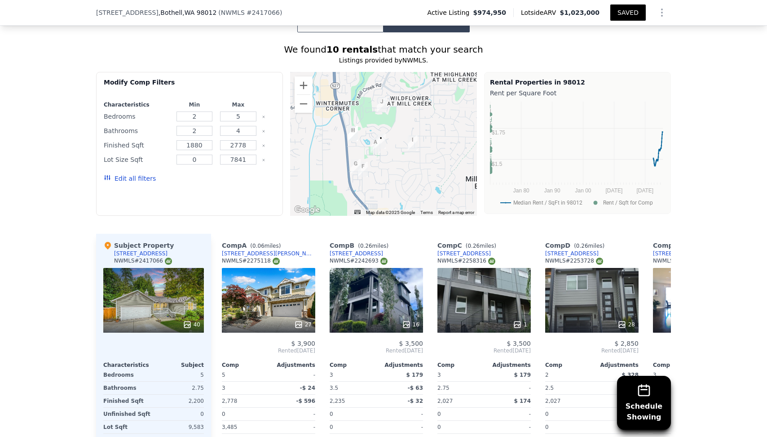
scroll to position [904, 0]
click at [239, 159] on div "Modify Comp Filters Characteristics Min Max Bedrooms 2 5 Bathrooms 2 4 Finished…" at bounding box center [189, 143] width 187 height 144
click at [262, 138] on div at bounding box center [268, 144] width 13 height 13
click at [264, 143] on icon "Clear" at bounding box center [264, 145] width 4 height 4
click at [263, 153] on div at bounding box center [268, 159] width 13 height 13
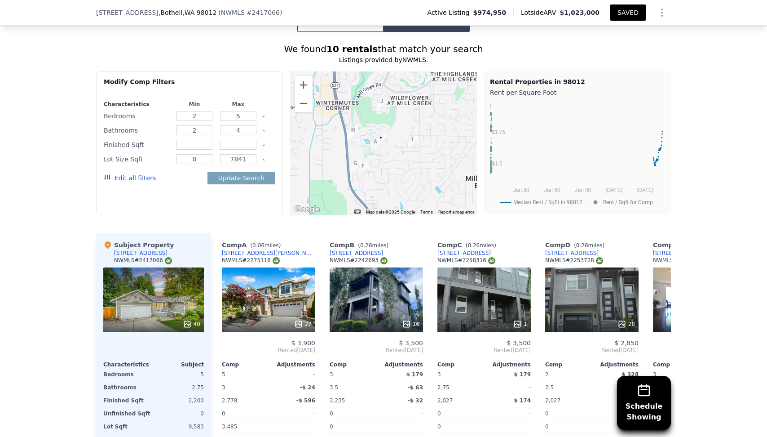
click at [263, 159] on icon "Clear" at bounding box center [264, 160] width 2 height 2
click at [253, 172] on button "Update Search" at bounding box center [242, 178] width 68 height 13
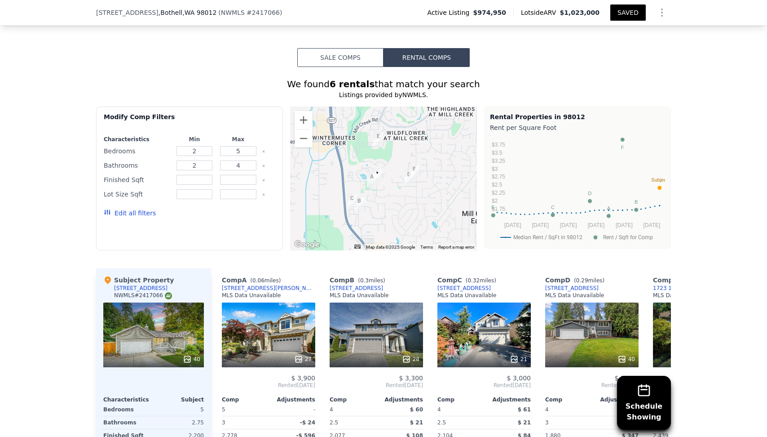
scroll to position [864, 0]
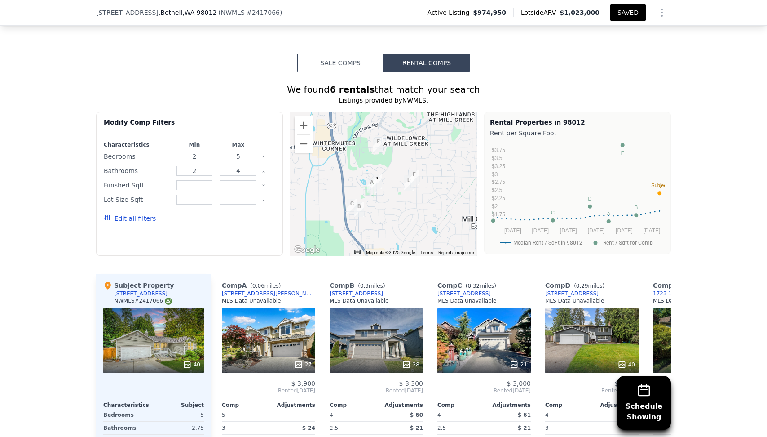
click at [200, 151] on input "2" at bounding box center [195, 156] width 36 height 10
type input "3"
click at [232, 151] on input "5" at bounding box center [238, 156] width 36 height 10
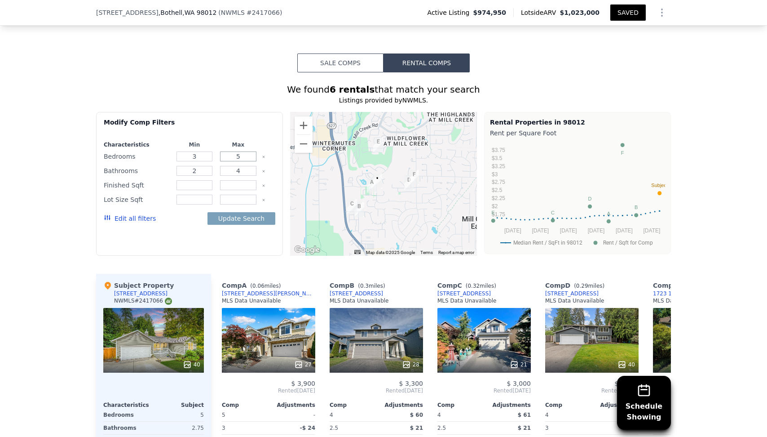
click at [232, 151] on input "5" at bounding box center [238, 156] width 36 height 10
type input "4"
click at [210, 166] on input "2" at bounding box center [195, 171] width 36 height 10
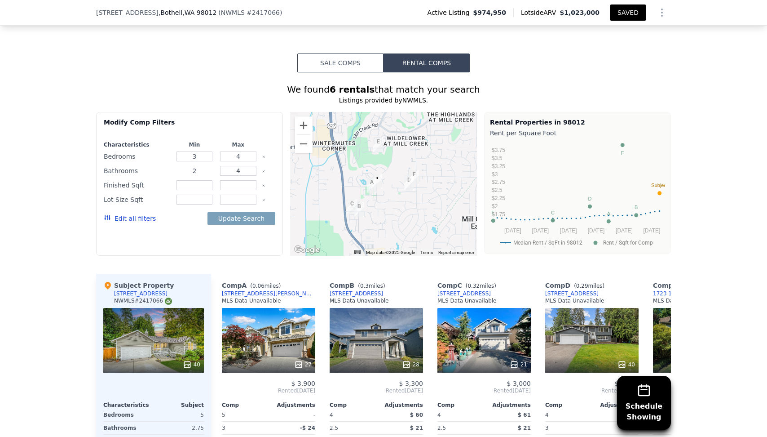
click at [210, 166] on input "2" at bounding box center [195, 171] width 36 height 10
type input "1"
click at [234, 166] on input "4" at bounding box center [238, 171] width 36 height 10
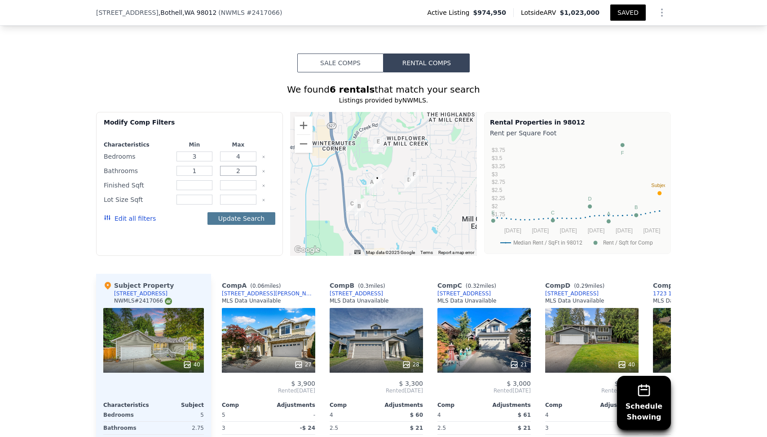
type input "2"
click at [250, 212] on button "Update Search" at bounding box center [242, 218] width 68 height 13
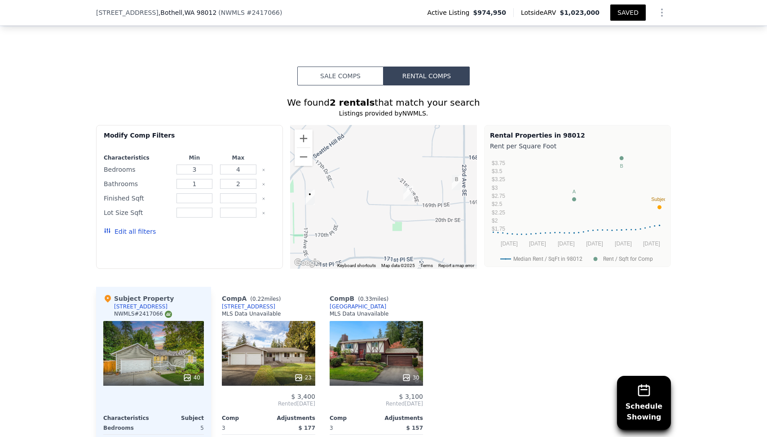
scroll to position [844, 0]
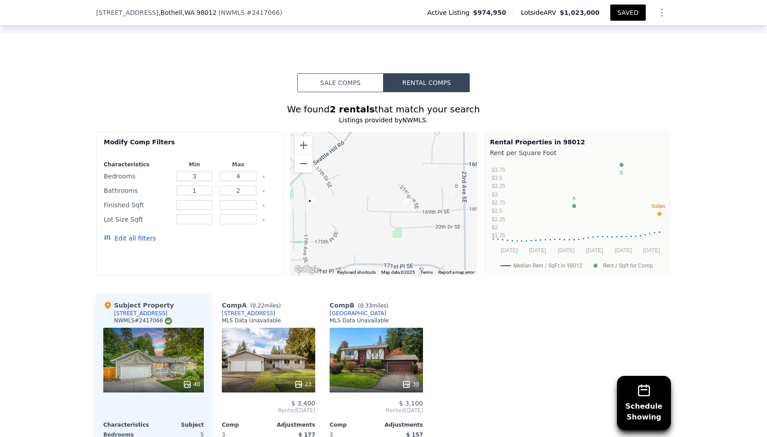
click at [141, 234] on button "Edit all filters" at bounding box center [130, 238] width 52 height 9
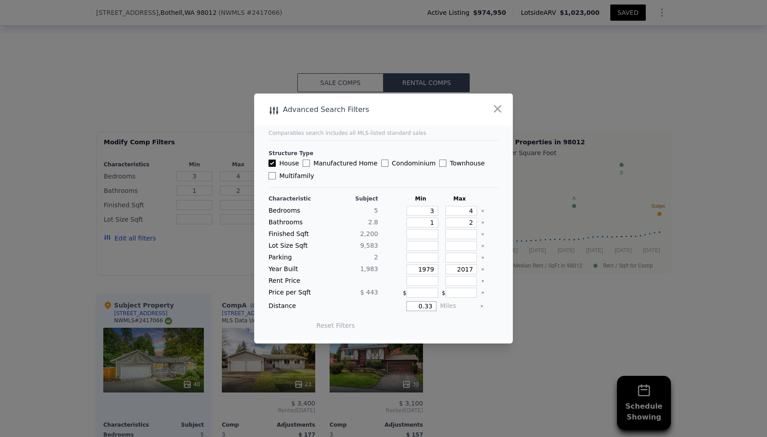
click at [432, 308] on input "0.33" at bounding box center [422, 306] width 30 height 10
click at [480, 271] on div "Year Built 1,983 1979 2017" at bounding box center [384, 269] width 230 height 10
click at [484, 267] on icon "Clear" at bounding box center [483, 269] width 4 height 4
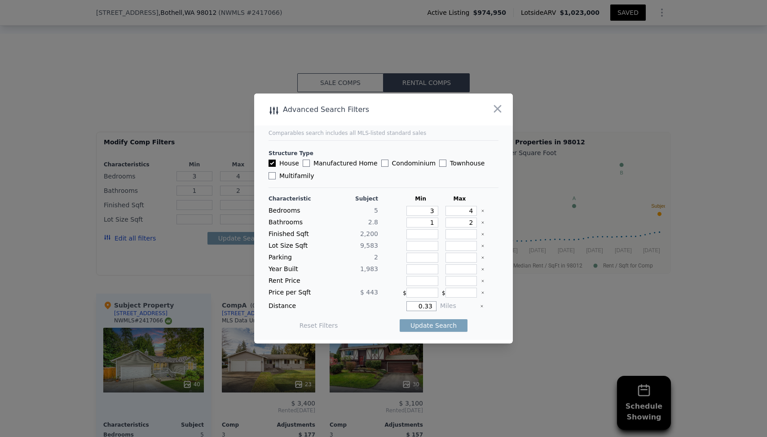
click at [429, 309] on input "0.33" at bounding box center [422, 306] width 30 height 10
type input "8"
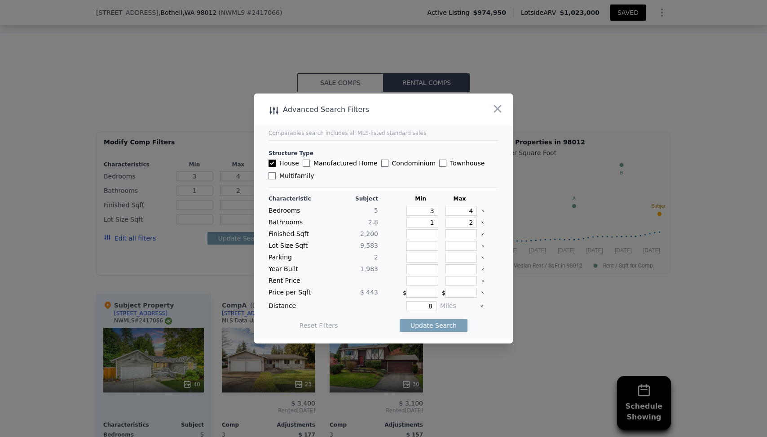
click at [484, 326] on div "Reset Filters Update Search" at bounding box center [384, 325] width 230 height 25
click at [323, 164] on label "Manufactured Home" at bounding box center [340, 163] width 75 height 9
click at [310, 164] on input "Manufactured Home" at bounding box center [306, 162] width 7 height 7
checkbox input "true"
click at [373, 161] on div "House Manufactured Home Condominium Townhouse Multifamily" at bounding box center [384, 170] width 230 height 22
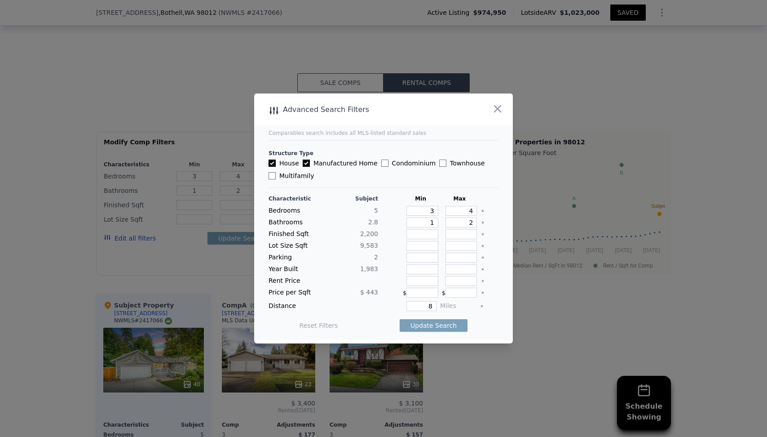
click at [388, 161] on label "Condominium" at bounding box center [408, 163] width 54 height 9
click at [388, 161] on input "Condominium" at bounding box center [384, 162] width 7 height 7
checkbox input "true"
click at [442, 161] on label "Townhouse" at bounding box center [461, 163] width 45 height 9
click at [442, 161] on input "Townhouse" at bounding box center [442, 162] width 7 height 7
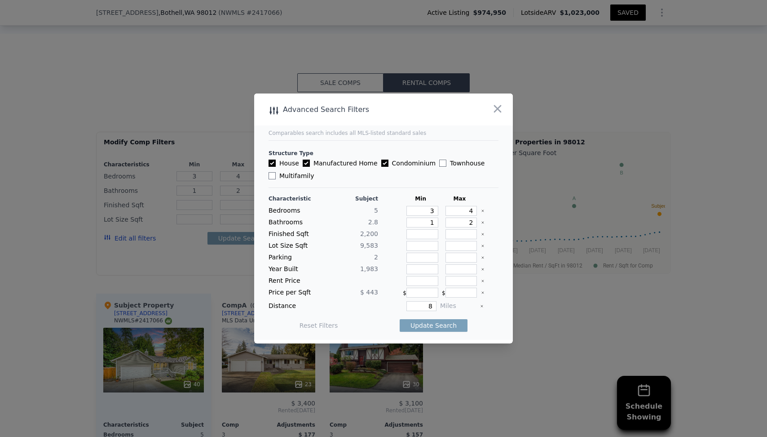
checkbox input "true"
click at [294, 171] on label "Multifamily" at bounding box center [291, 175] width 45 height 9
click at [276, 172] on input "Multifamily" at bounding box center [272, 175] width 7 height 7
checkbox input "true"
click at [453, 327] on button "Update Search" at bounding box center [434, 325] width 68 height 13
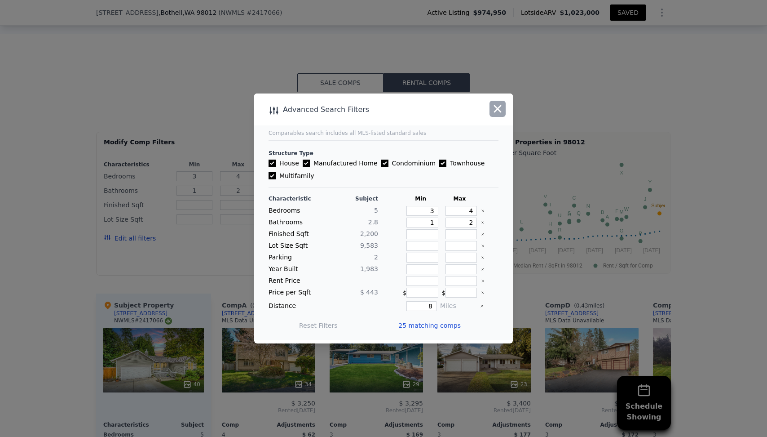
click at [496, 111] on icon "button" at bounding box center [498, 109] width 8 height 8
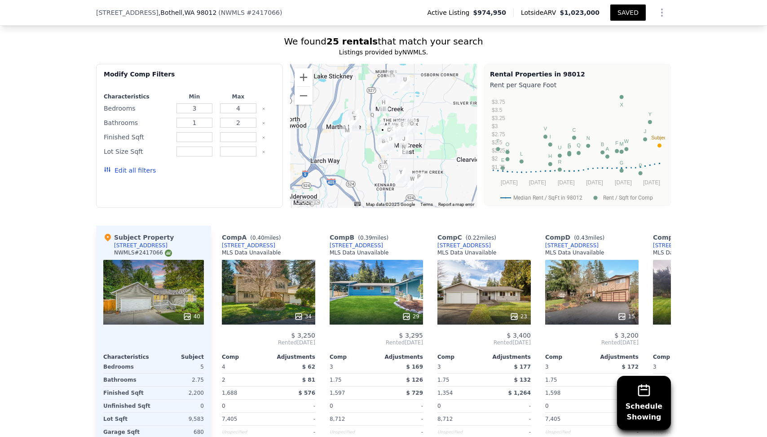
scroll to position [915, 0]
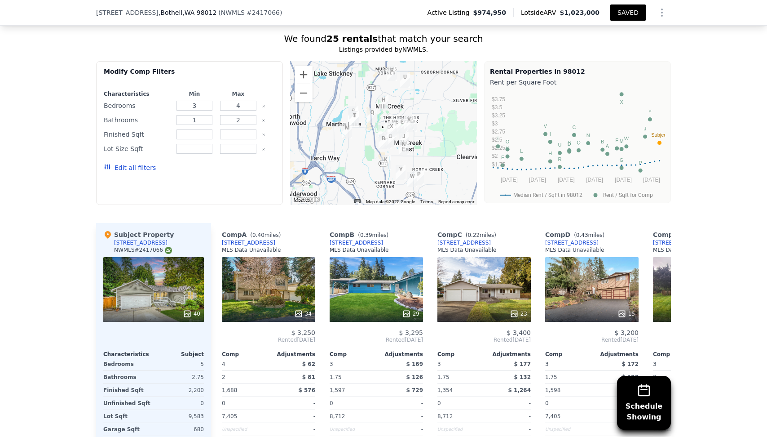
click at [663, 13] on icon "Show Options" at bounding box center [662, 12] width 1 height 7
click at [707, 110] on div "Schedule Showing We found 25 rentals that match your search Listings provided b…" at bounding box center [383, 248] width 767 height 452
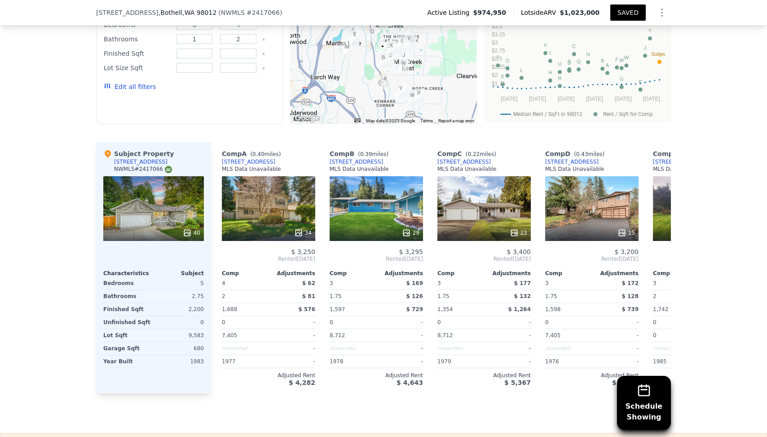
scroll to position [1008, 0]
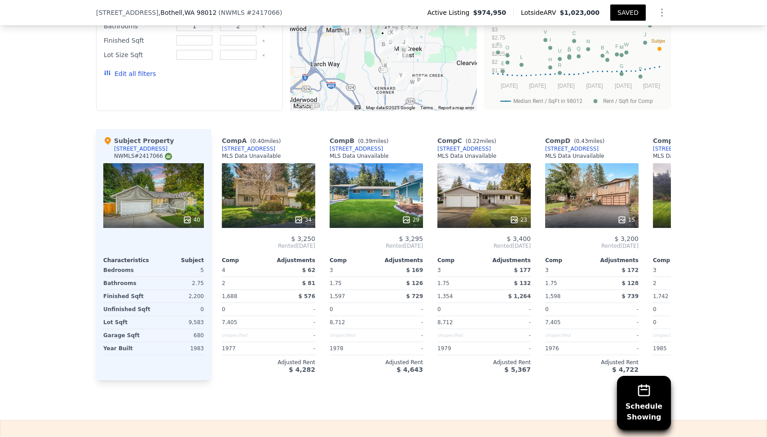
click at [707, 110] on div "Schedule Showing We found 25 rentals that match your search Listings provided b…" at bounding box center [383, 154] width 767 height 452
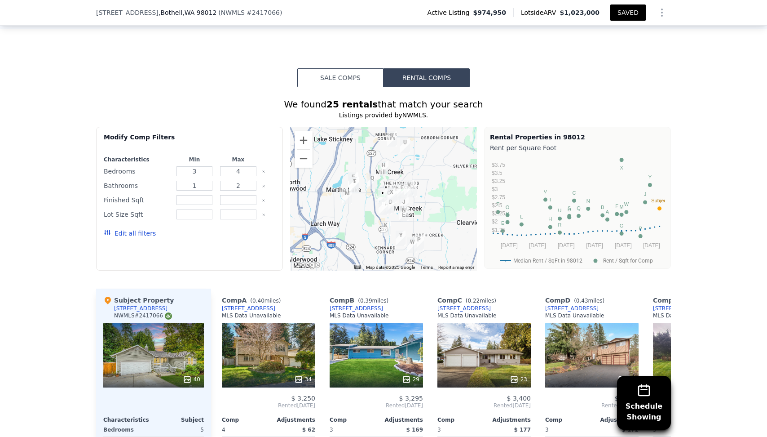
scroll to position [845, 0]
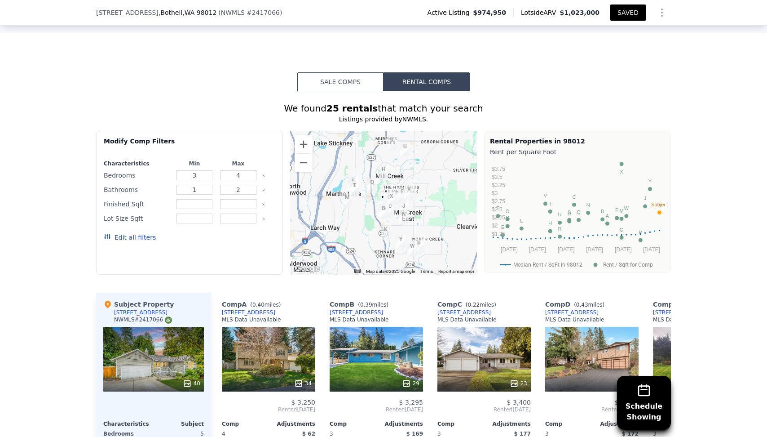
click at [137, 233] on button "Edit all filters" at bounding box center [130, 237] width 52 height 9
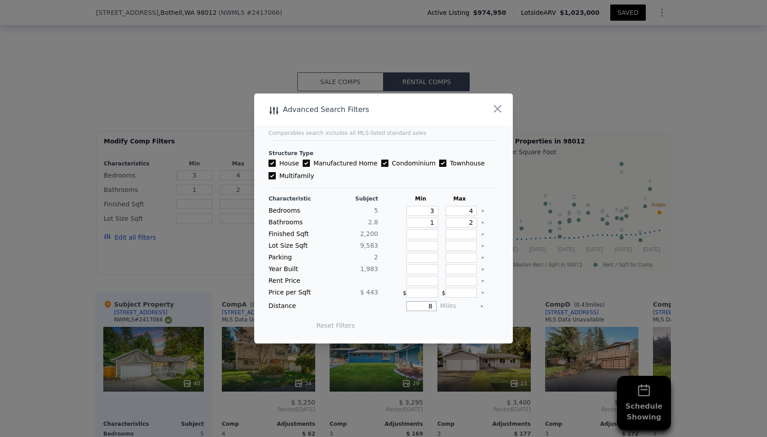
click at [432, 310] on input "8" at bounding box center [422, 306] width 30 height 10
type input "2"
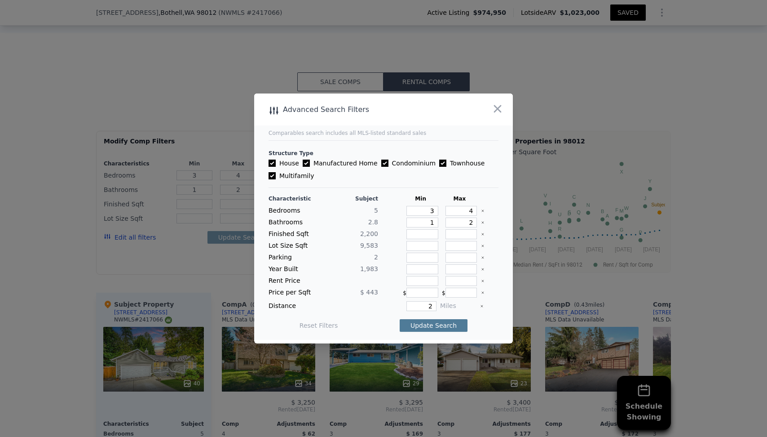
click at [436, 326] on button "Update Search" at bounding box center [434, 325] width 68 height 13
click at [497, 111] on icon "button" at bounding box center [497, 108] width 13 height 13
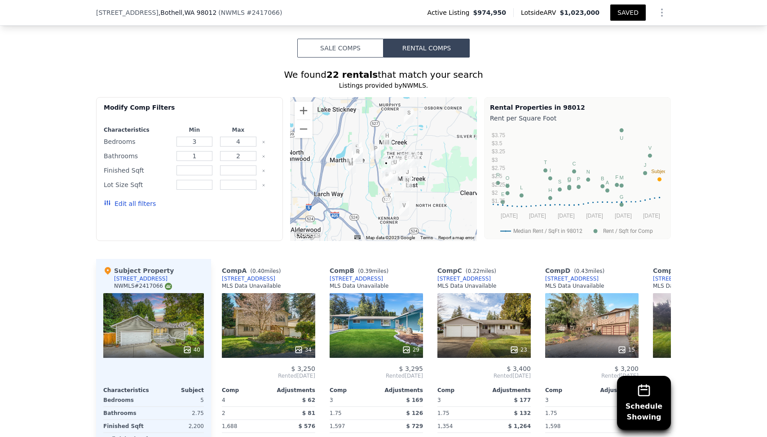
scroll to position [874, 0]
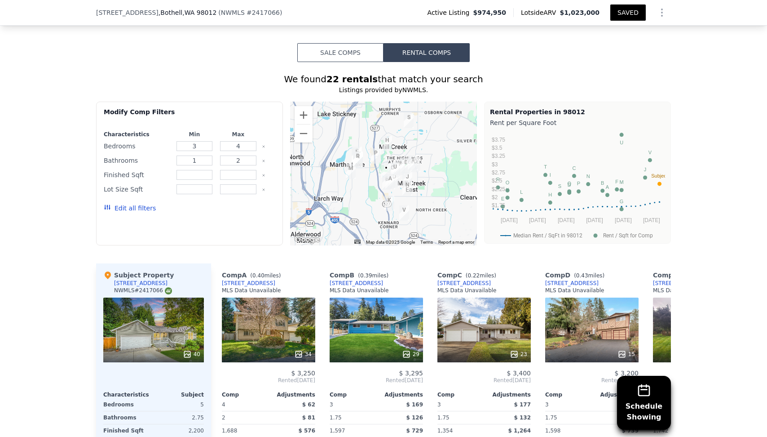
click at [143, 203] on button "Edit all filters" at bounding box center [130, 207] width 52 height 9
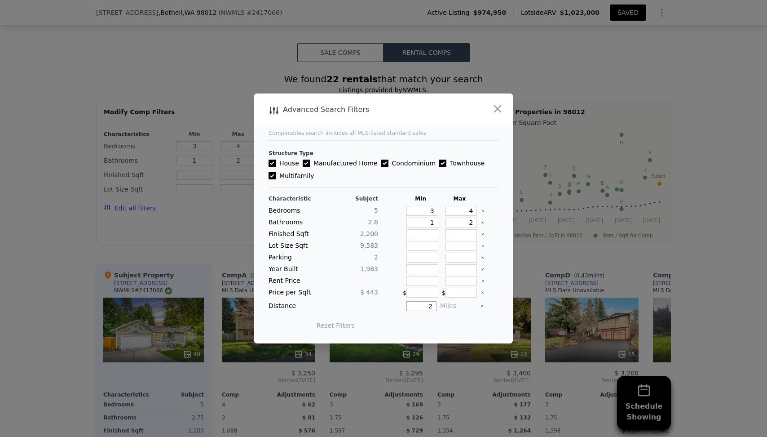
click at [420, 309] on input "2" at bounding box center [422, 306] width 30 height 10
type input "8"
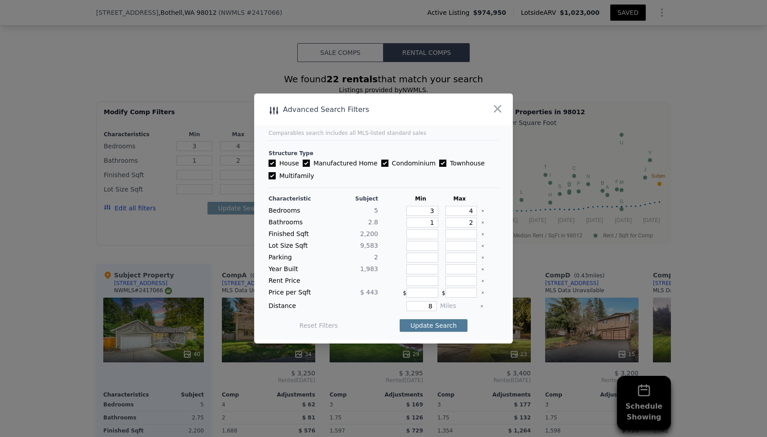
click at [445, 320] on button "Update Search" at bounding box center [434, 325] width 68 height 13
click at [496, 113] on icon "button" at bounding box center [497, 108] width 13 height 13
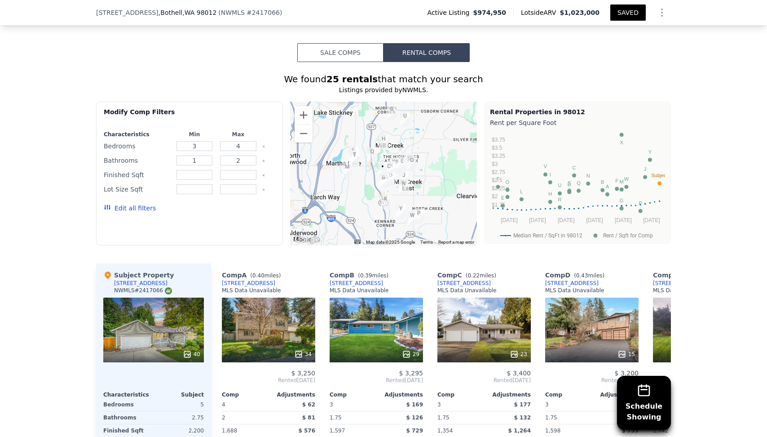
click at [429, 165] on div at bounding box center [383, 174] width 187 height 144
click at [314, 102] on div at bounding box center [383, 174] width 187 height 144
click at [307, 106] on button "Zoom in" at bounding box center [304, 115] width 18 height 18
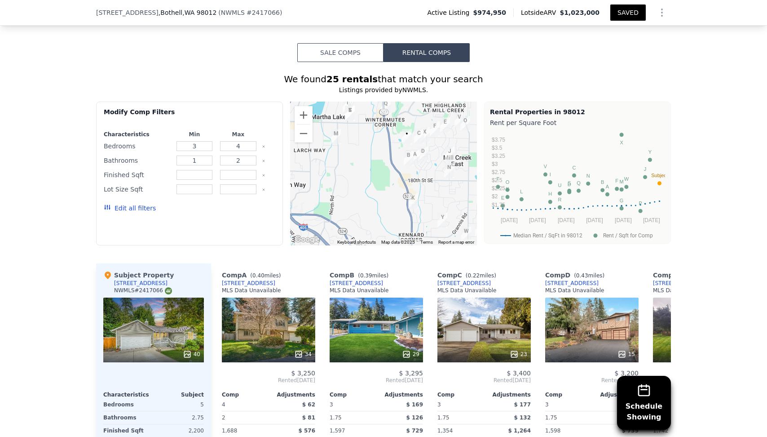
drag, startPoint x: 340, startPoint y: 141, endPoint x: 366, endPoint y: 102, distance: 46.7
click at [366, 102] on div at bounding box center [383, 174] width 187 height 144
drag, startPoint x: 401, startPoint y: 134, endPoint x: 393, endPoint y: 133, distance: 8.1
click at [393, 134] on div at bounding box center [383, 174] width 187 height 144
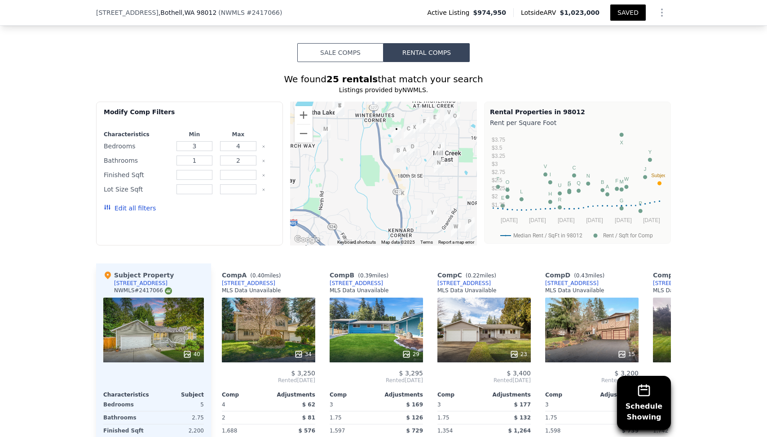
click at [415, 123] on img "16904 23rd Ave SE" at bounding box center [415, 130] width 10 height 15
click at [416, 123] on img "16904 23rd Ave SE" at bounding box center [415, 130] width 10 height 15
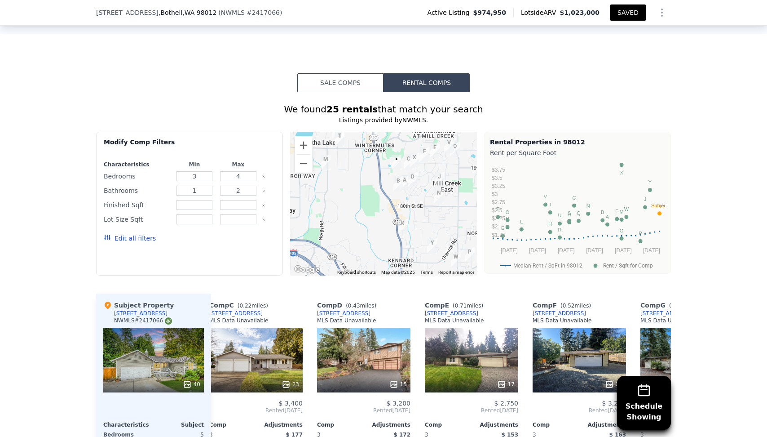
scroll to position [802, 0]
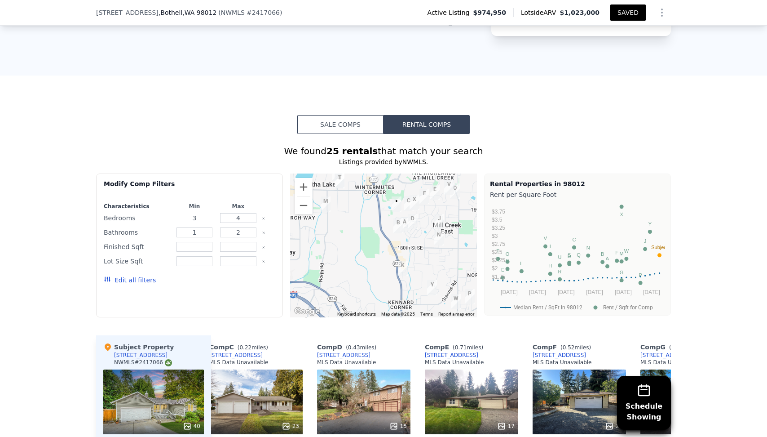
click at [205, 213] on input "3" at bounding box center [195, 218] width 36 height 10
type input "4"
click at [235, 227] on input "2" at bounding box center [238, 232] width 36 height 10
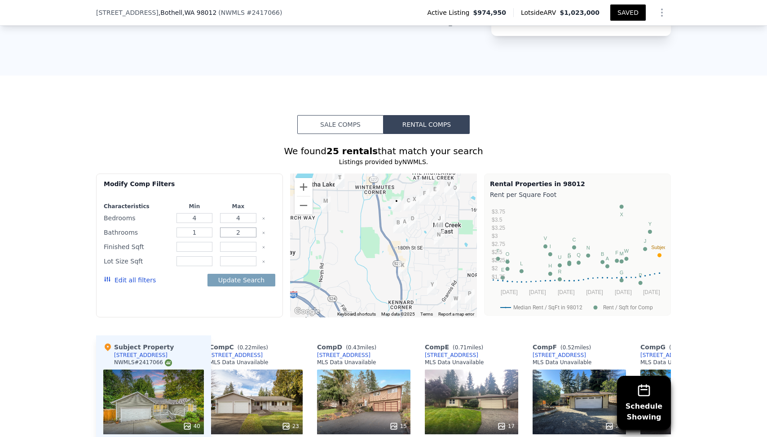
click at [235, 227] on input "2" at bounding box center [238, 232] width 36 height 10
type input "3"
click at [242, 274] on button "Update Search" at bounding box center [242, 280] width 68 height 13
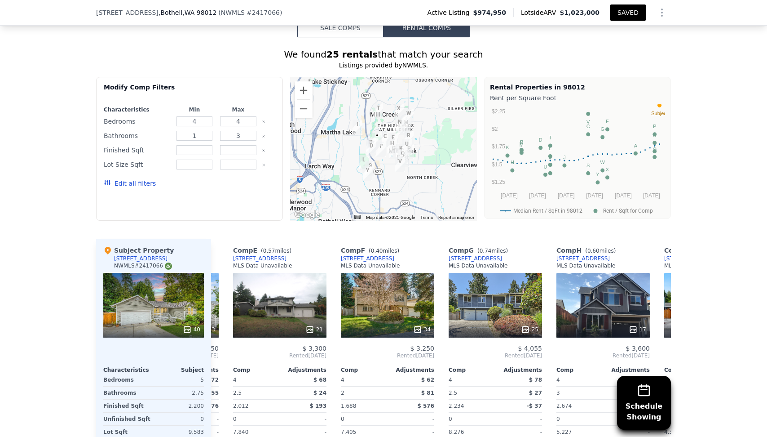
scroll to position [895, 0]
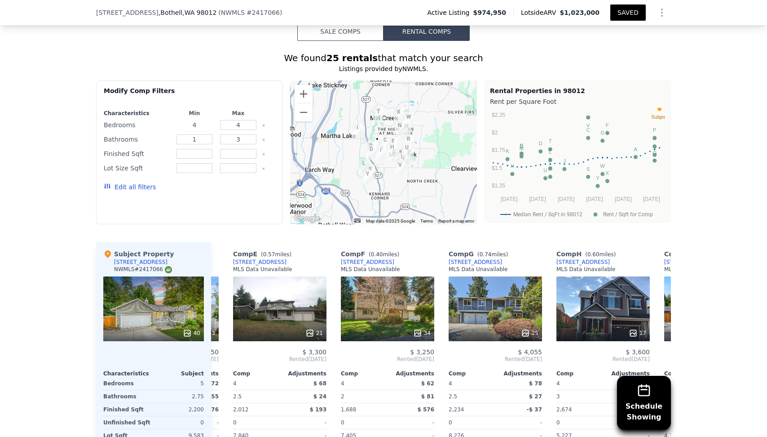
click at [199, 120] on input "4" at bounding box center [195, 125] width 36 height 10
type input "2"
click at [228, 120] on input "4" at bounding box center [238, 125] width 36 height 10
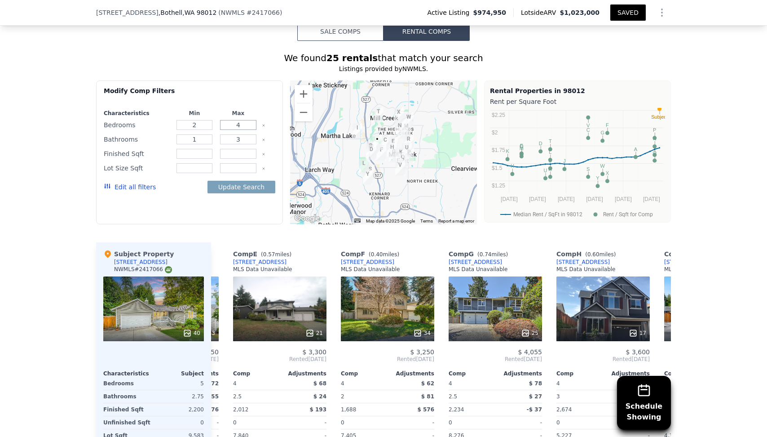
click at [228, 120] on input "4" at bounding box center [238, 125] width 36 height 10
type input "3"
click at [229, 134] on input "3" at bounding box center [238, 139] width 36 height 10
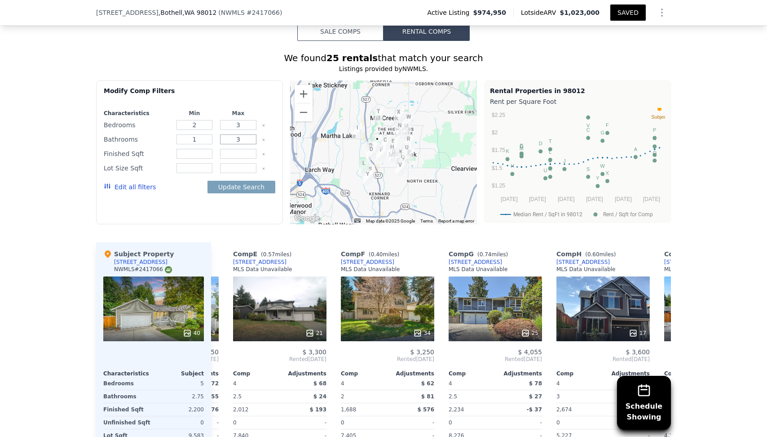
click at [229, 134] on input "3" at bounding box center [238, 139] width 36 height 10
type input "2"
click at [233, 181] on button "Update Search" at bounding box center [242, 187] width 68 height 13
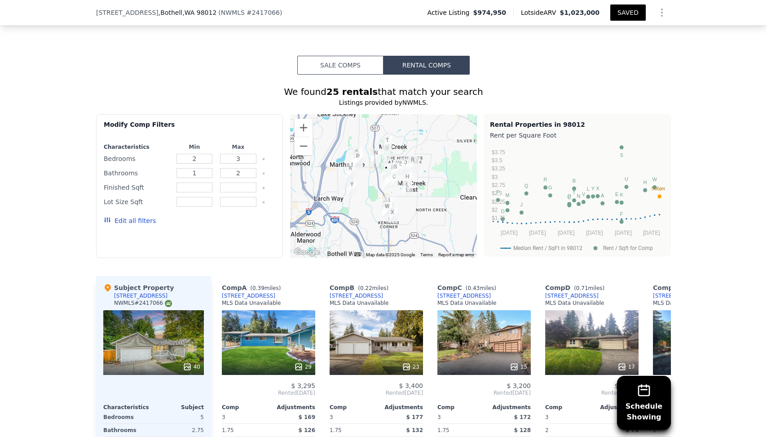
scroll to position [859, 0]
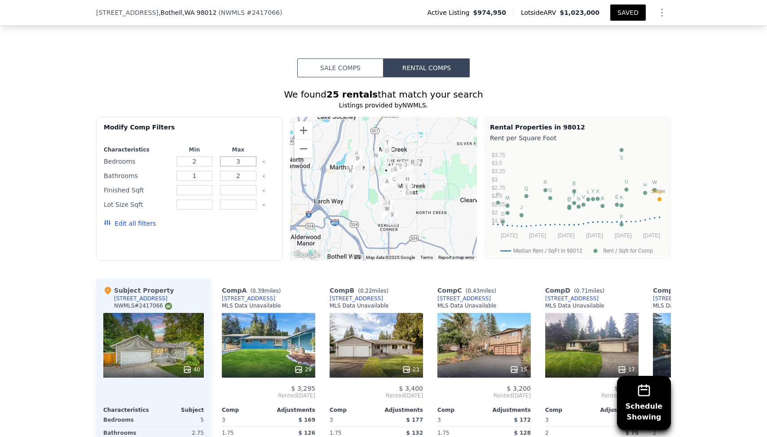
click at [236, 156] on input "3" at bounding box center [238, 161] width 36 height 10
type input "2"
click at [205, 156] on input "2" at bounding box center [195, 161] width 36 height 10
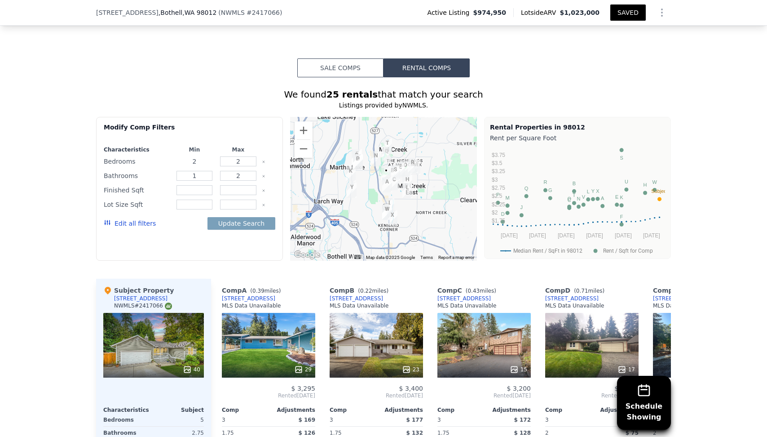
click at [205, 156] on input "2" at bounding box center [195, 161] width 36 height 10
click at [236, 217] on button "Update Search" at bounding box center [242, 223] width 68 height 13
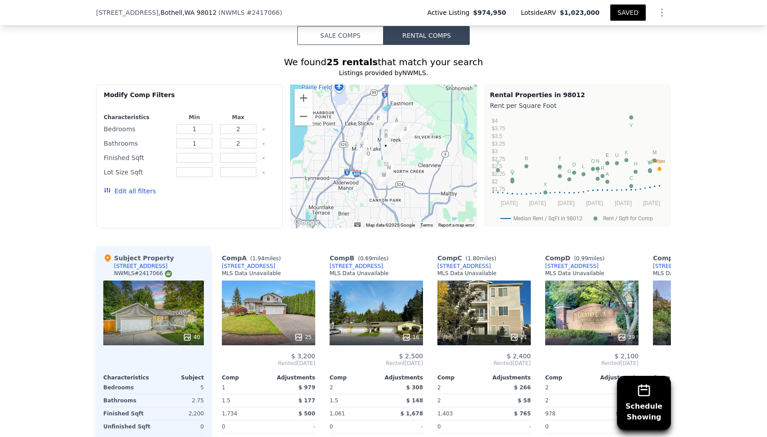
scroll to position [902, 0]
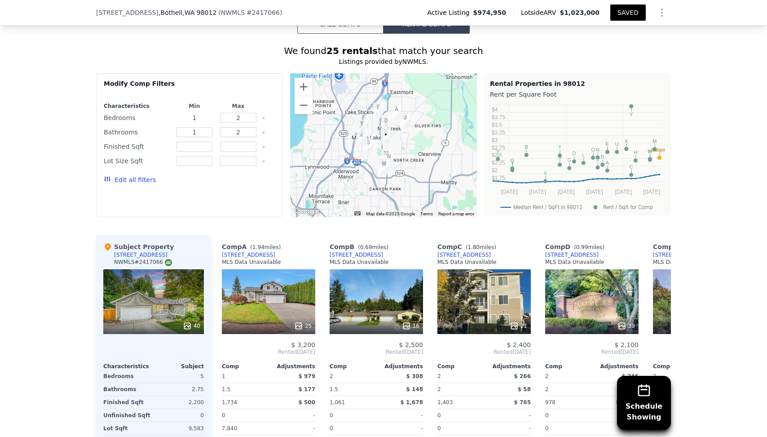
click at [204, 113] on input "1" at bounding box center [195, 118] width 36 height 10
click at [204, 113] on input "12" at bounding box center [195, 118] width 36 height 10
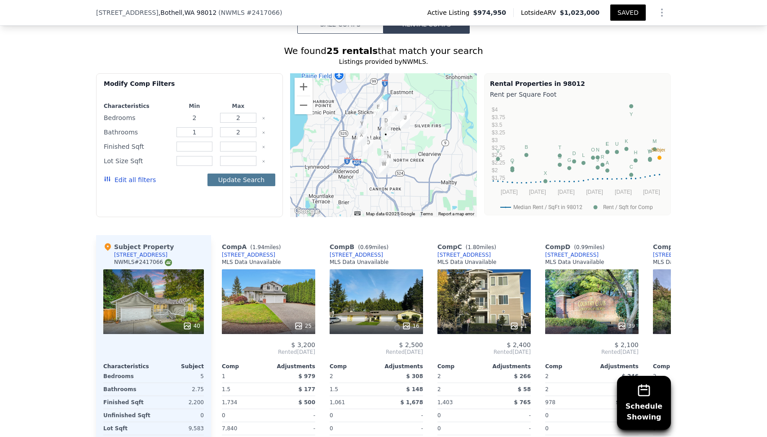
type input "2"
click at [239, 173] on button "Update Search" at bounding box center [242, 179] width 68 height 13
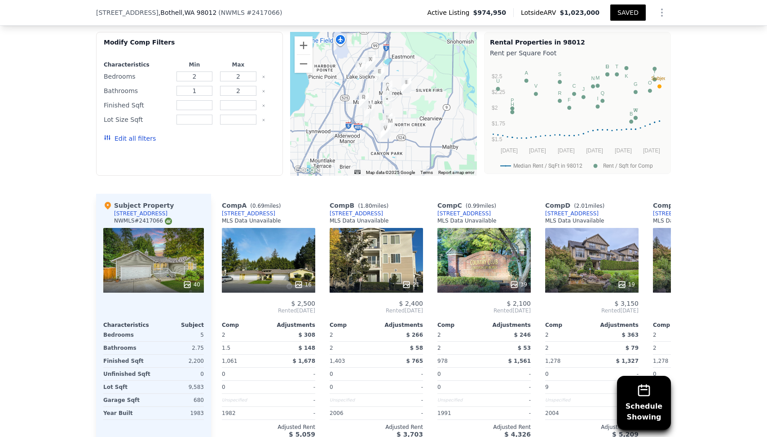
scroll to position [943, 0]
click at [244, 86] on input "2" at bounding box center [238, 91] width 36 height 10
type input "1"
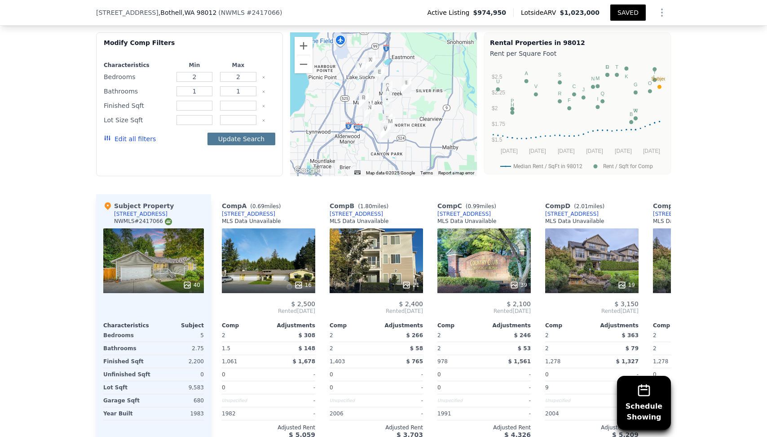
click at [239, 133] on button "Update Search" at bounding box center [242, 139] width 68 height 13
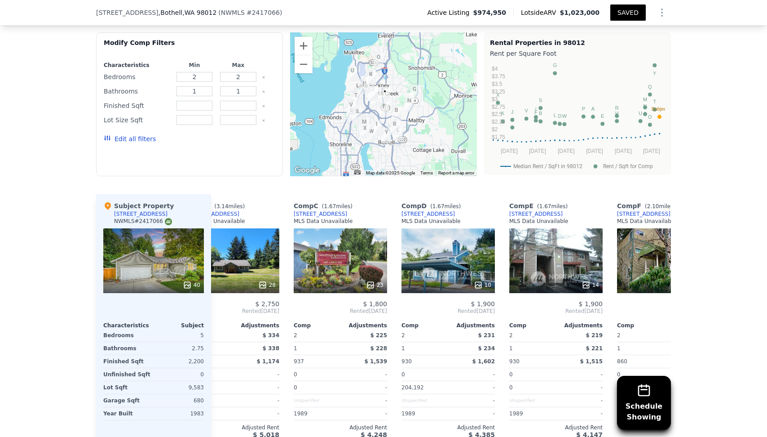
scroll to position [0, 0]
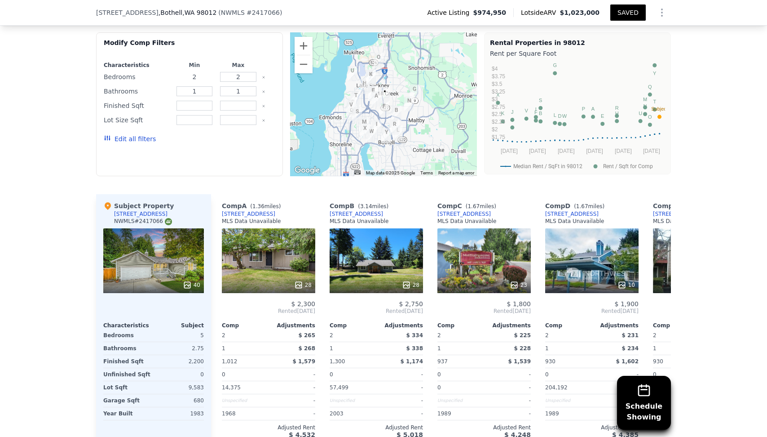
click at [208, 72] on input "2" at bounding box center [195, 77] width 36 height 10
click at [206, 72] on input "2" at bounding box center [195, 77] width 36 height 10
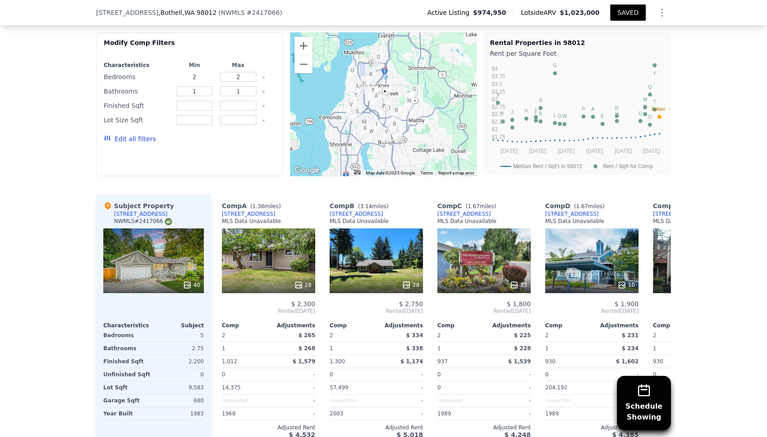
click at [206, 72] on input "2" at bounding box center [195, 77] width 36 height 10
type input "3"
click at [250, 133] on button "Update Search" at bounding box center [242, 139] width 68 height 13
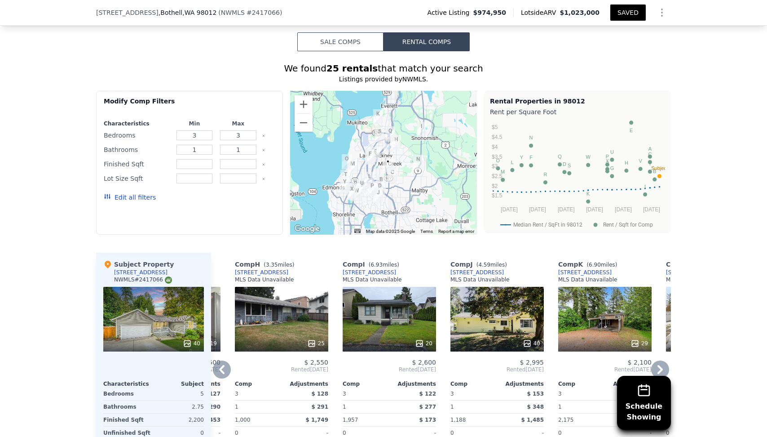
scroll to position [869, 0]
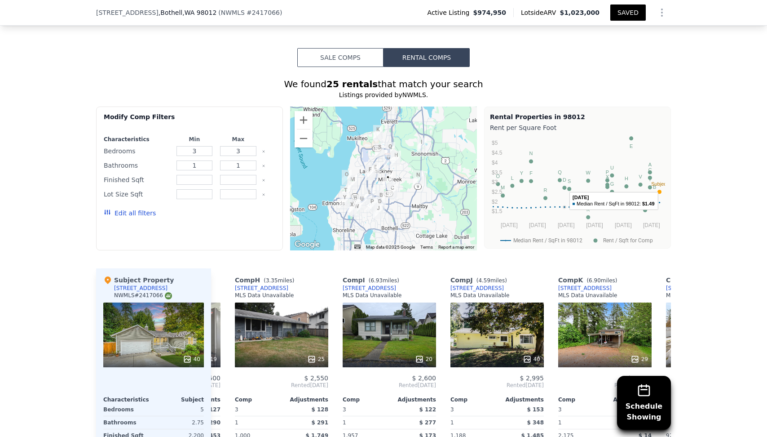
click at [564, 186] on circle "A chart." at bounding box center [564, 188] width 4 height 4
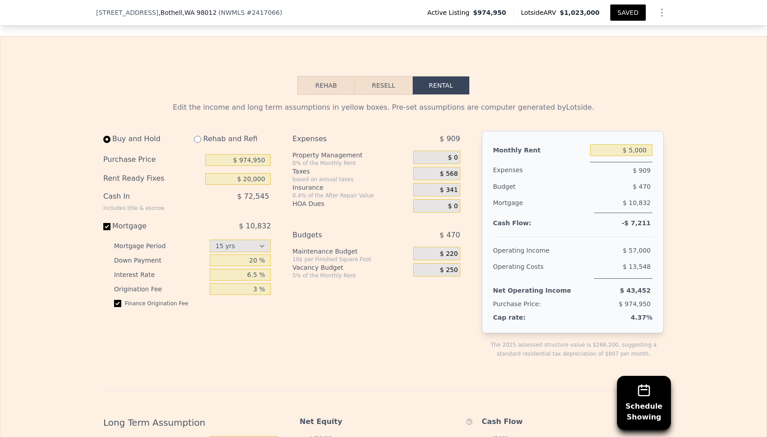
scroll to position [1406, 0]
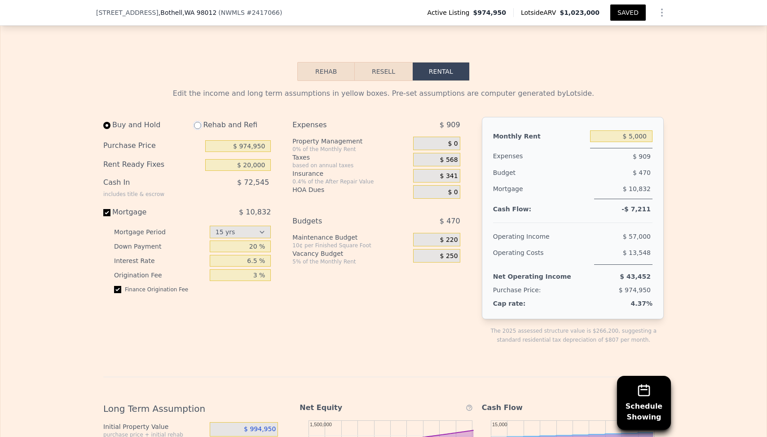
click at [201, 122] on input "radio" at bounding box center [197, 125] width 7 height 7
radio input "true"
type input "$ 0"
type input "$ 4,100"
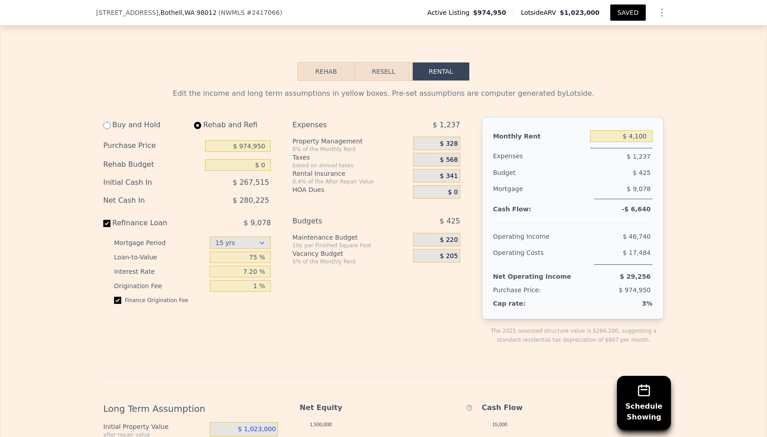
click at [108, 122] on input "radio" at bounding box center [106, 125] width 7 height 7
radio input "true"
type input "$ 20,000"
type input "$ 5,000"
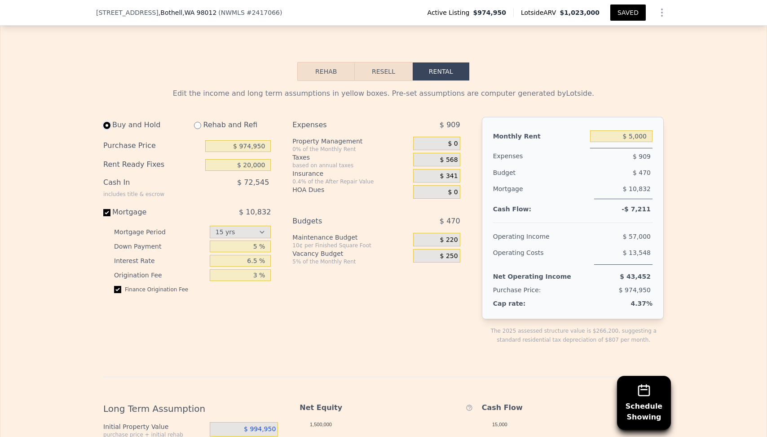
scroll to position [1423, 0]
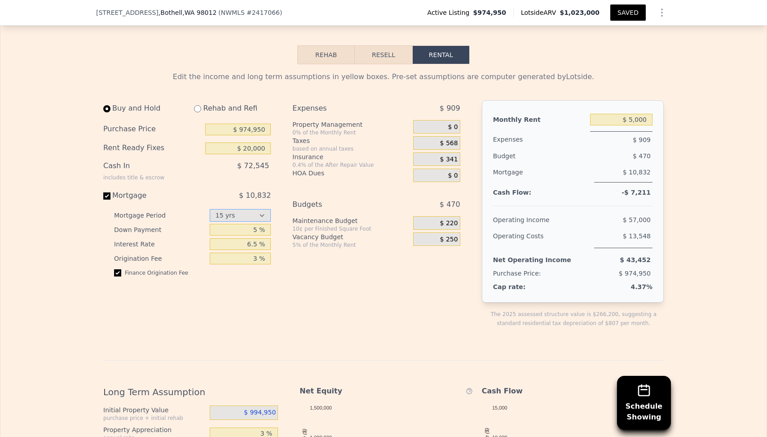
click at [227, 209] on select "15 yrs 30 yrs" at bounding box center [241, 215] width 62 height 13
select select "30"
click at [210, 209] on select "15 yrs 30 yrs" at bounding box center [241, 215] width 62 height 13
click at [244, 224] on input "5 %" at bounding box center [241, 230] width 62 height 12
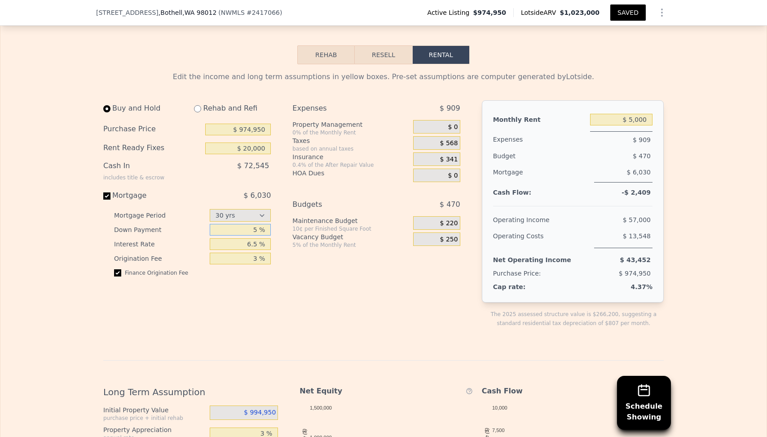
click at [244, 224] on input "5 %" at bounding box center [241, 230] width 62 height 12
click at [268, 269] on div "Finance Origination Fee" at bounding box center [192, 276] width 157 height 14
click at [633, 114] on input "$ 5,000" at bounding box center [621, 120] width 62 height 12
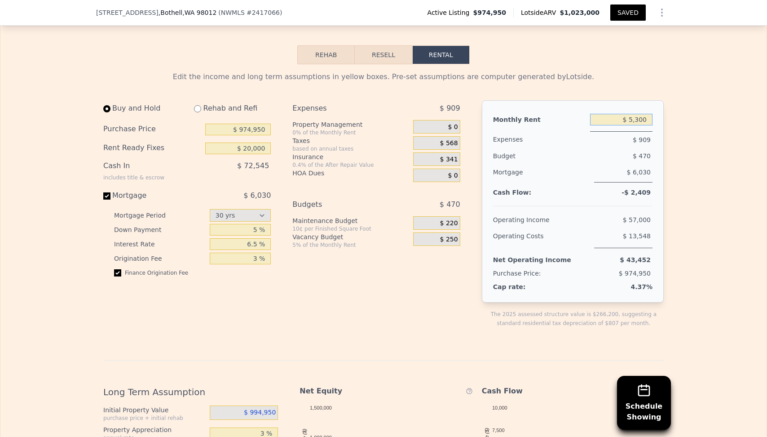
type input "$ 5,300"
click at [703, 89] on div "Edit the income and long term assumptions in yellow boxes. Pre-set assumptions …" at bounding box center [383, 369] width 766 height 610
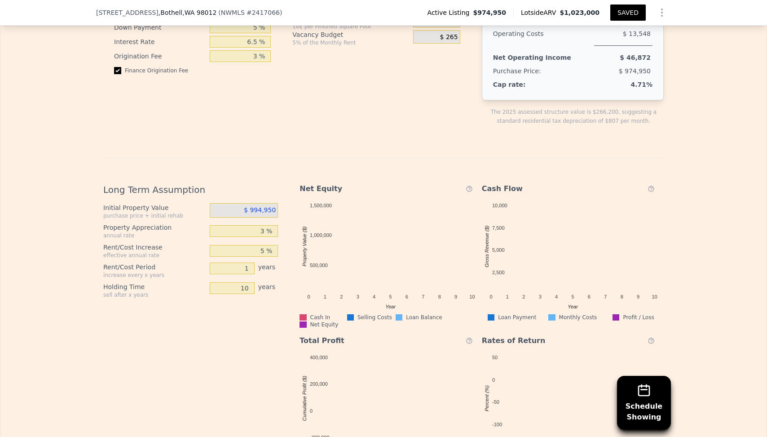
scroll to position [1633, 0]
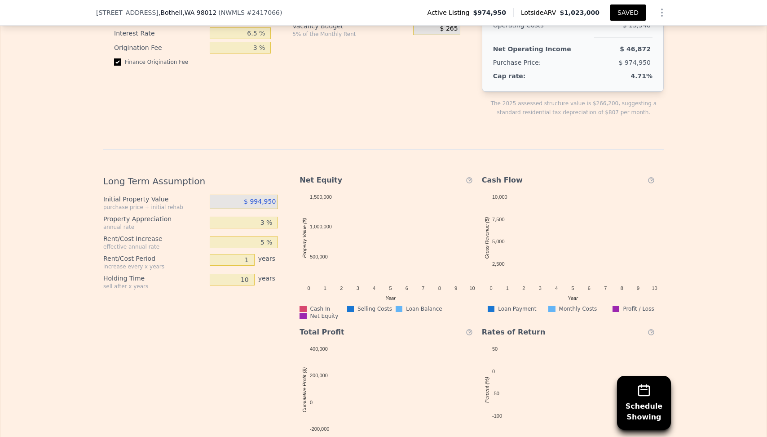
click at [351, 106] on div "Edit the income and long term assumptions in yellow boxes. Pre-set assumptions …" at bounding box center [383, 162] width 561 height 603
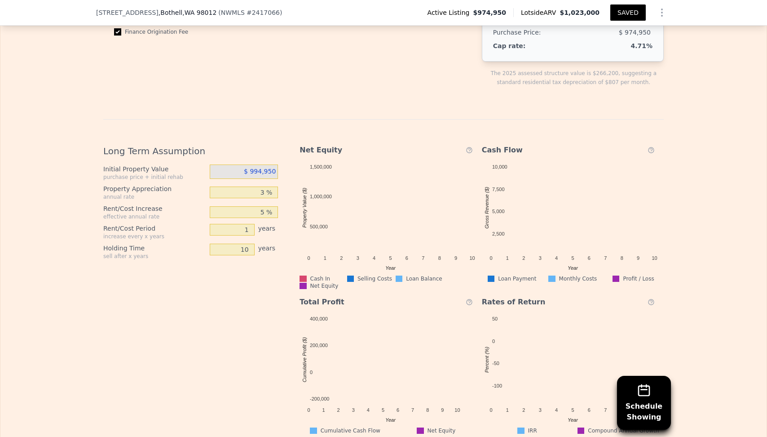
scroll to position [1677, 0]
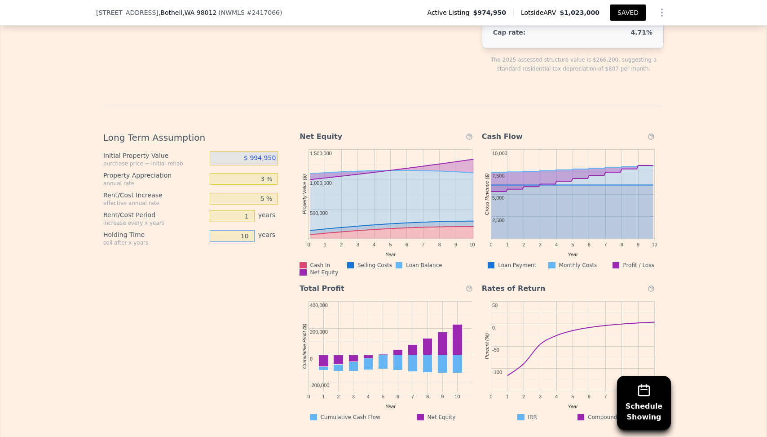
click at [244, 230] on input "10" at bounding box center [232, 236] width 45 height 12
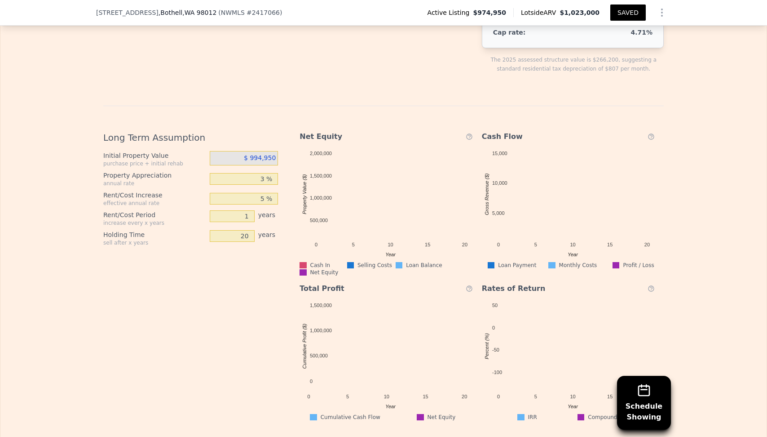
click at [230, 275] on div "Long Term Assumption Initial Property Value purchase price + initial rehab $ 99…" at bounding box center [194, 272] width 182 height 296
click at [232, 230] on input "20" at bounding box center [232, 236] width 45 height 12
type input "9"
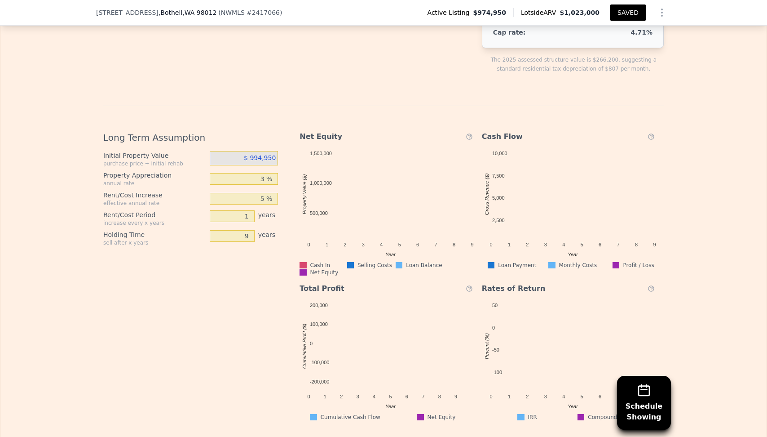
click at [242, 240] on div "Long Term Assumption Initial Property Value purchase price + initial rehab $ 99…" at bounding box center [194, 272] width 182 height 296
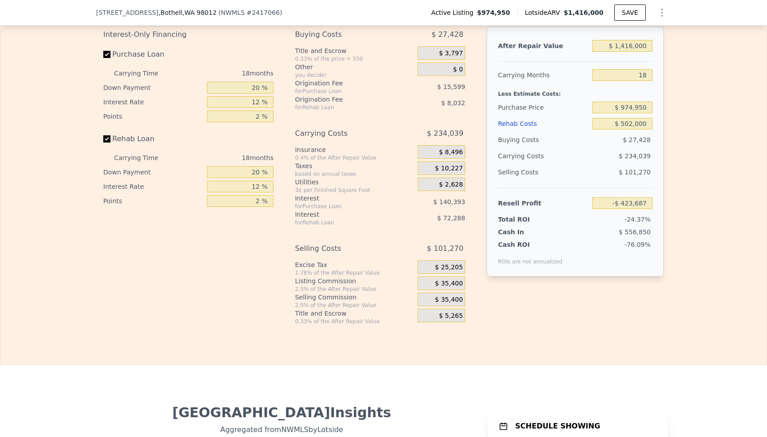
scroll to position [1446, 0]
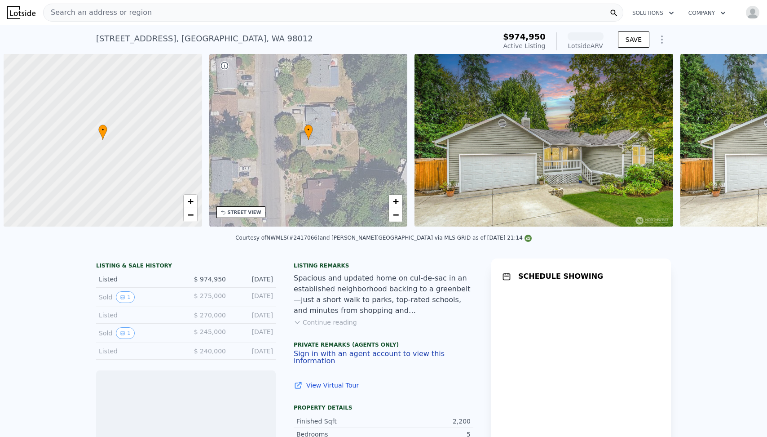
scroll to position [0, 4]
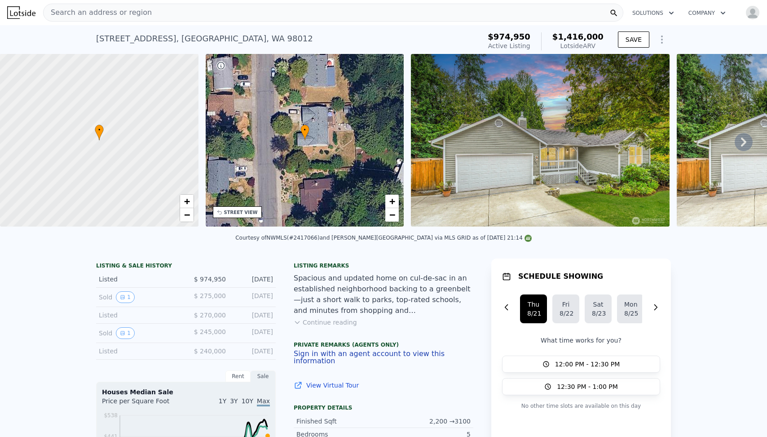
click at [666, 43] on icon "Show Options" at bounding box center [662, 39] width 11 height 11
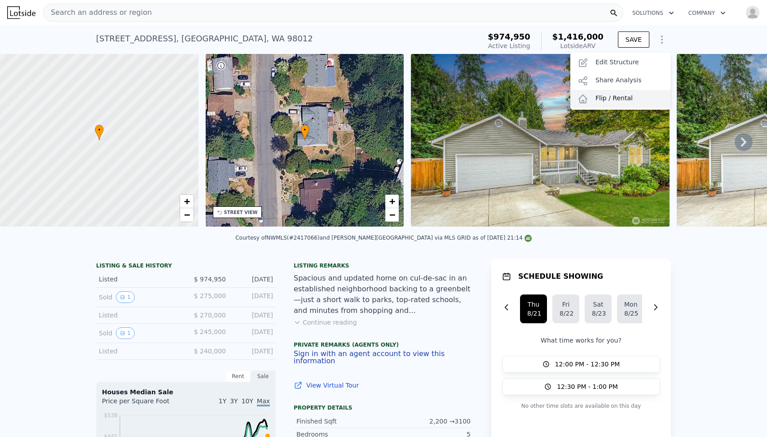
click at [622, 98] on div "Flip / Rental" at bounding box center [620, 99] width 101 height 18
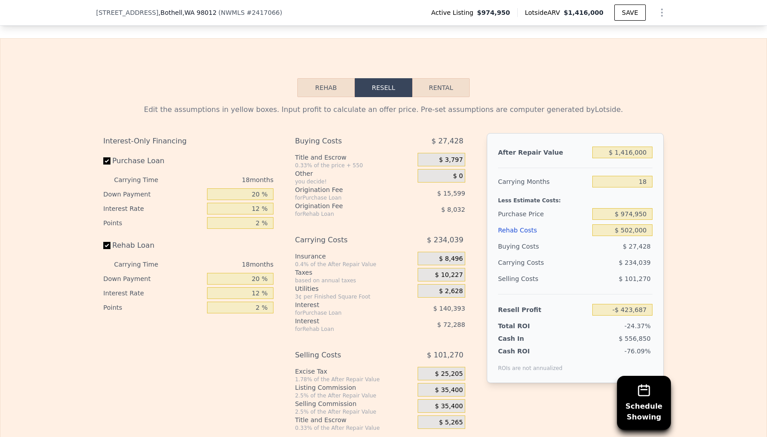
scroll to position [1317, 0]
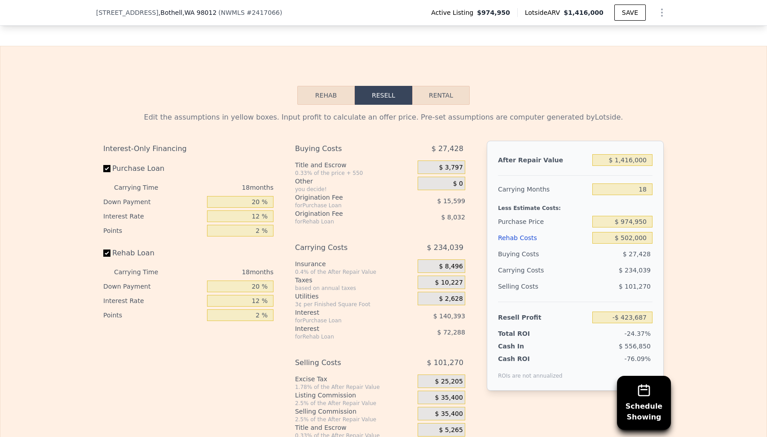
click at [451, 92] on button "Rental" at bounding box center [440, 95] width 57 height 19
select select "30"
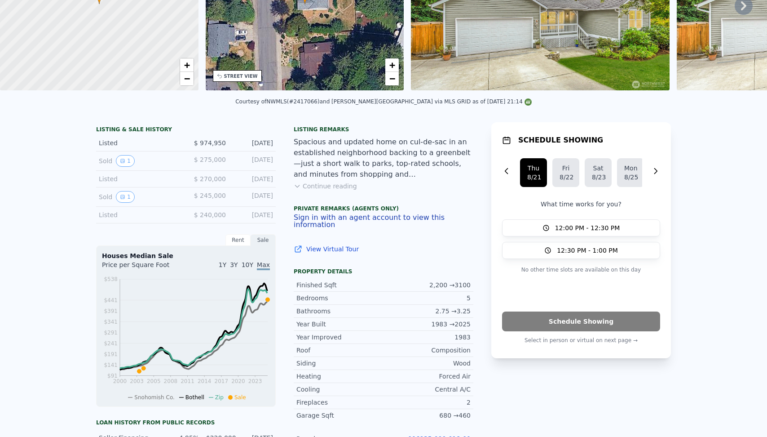
scroll to position [3, 0]
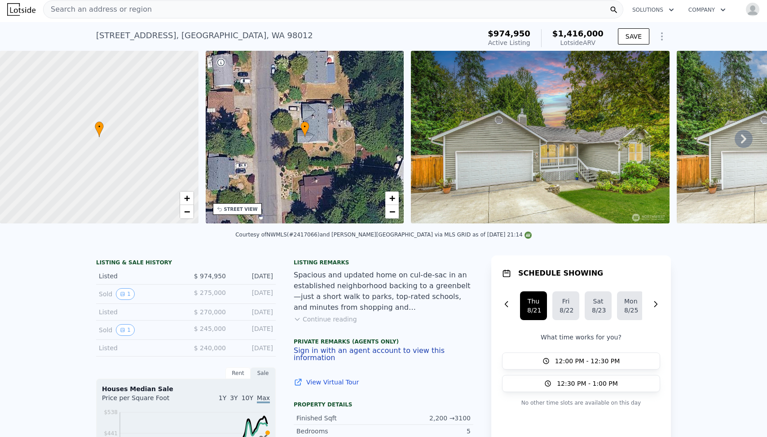
click at [373, 228] on div "Courtesy of NWMLS (#2417066) and John L. Scott Mill Creek via MLS GRID as of 08…" at bounding box center [383, 237] width 767 height 22
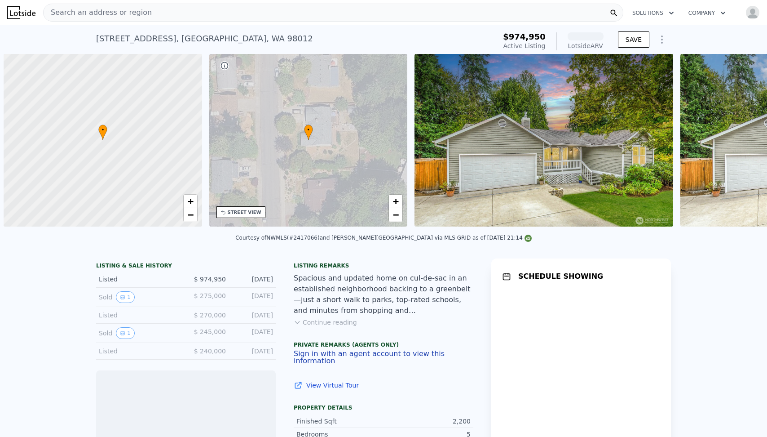
scroll to position [0, 4]
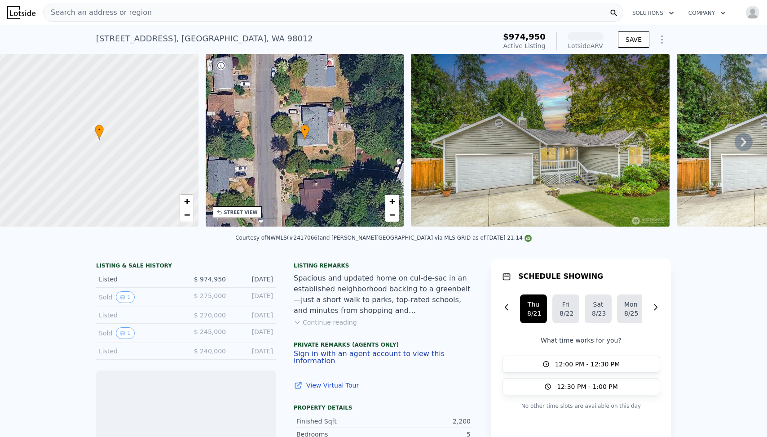
click at [666, 39] on icon "Show Options" at bounding box center [662, 39] width 11 height 11
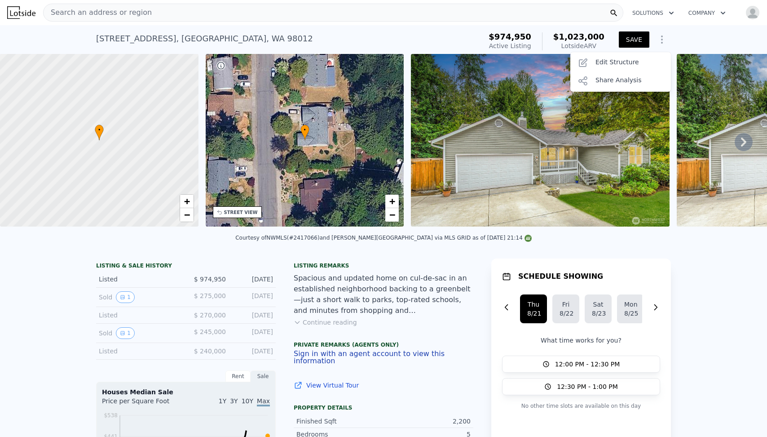
click at [666, 39] on icon "Show Options" at bounding box center [662, 39] width 11 height 11
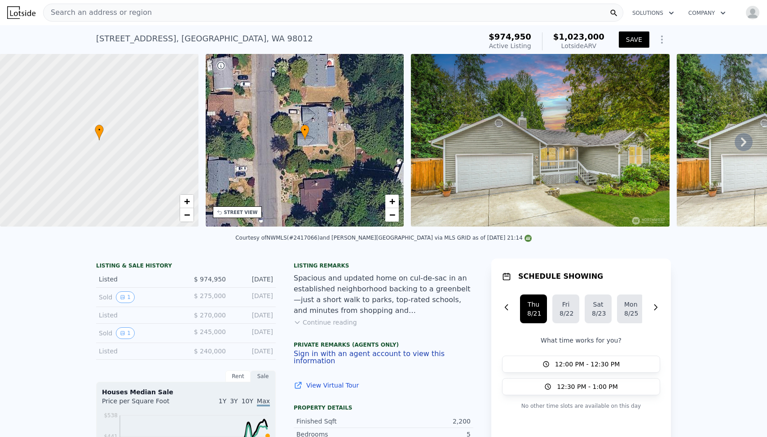
click at [694, 32] on div "[STREET_ADDRESS] Active at $974,950 (~ARV $1.023m ) $974,950 Active Listing $1,…" at bounding box center [383, 39] width 767 height 29
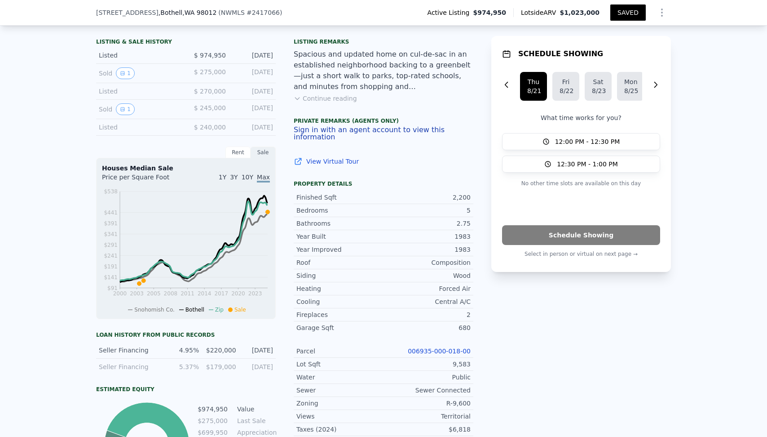
scroll to position [232, 0]
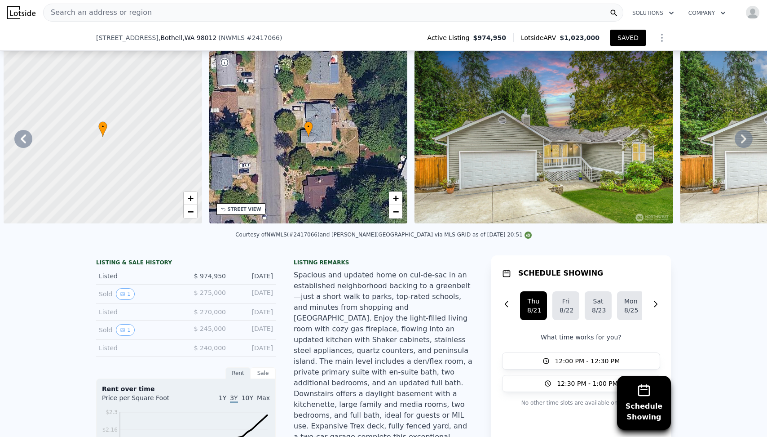
select select "30"
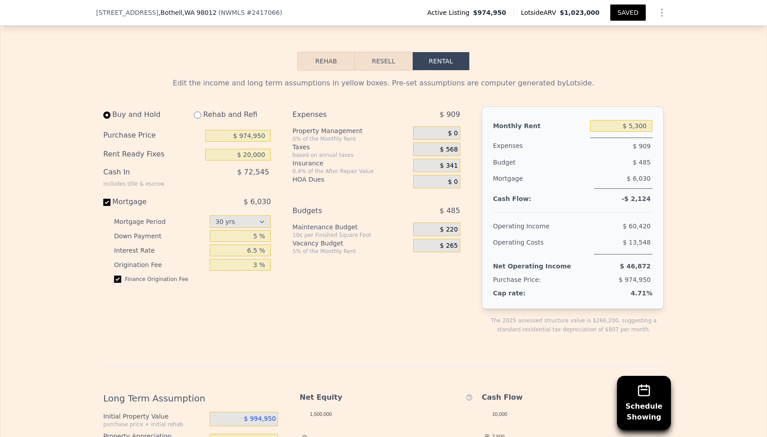
scroll to position [1428, 0]
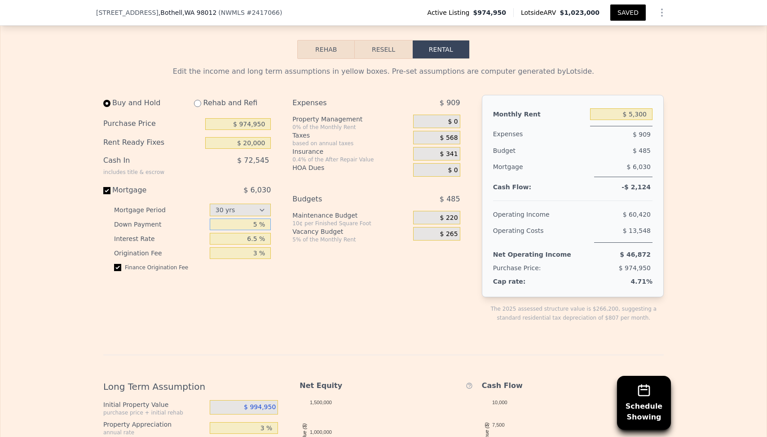
click at [248, 218] on input "5 %" at bounding box center [241, 224] width 62 height 12
type input "2 %"
click at [347, 274] on div "Expenses $ 909 Property Management 0% of the Monthly Rent $ 0 Taxes based on an…" at bounding box center [379, 216] width 175 height 242
click at [356, 239] on div "Expenses $ 909 Property Management 0% of the Monthly Rent $ 0 Taxes based on an…" at bounding box center [379, 216] width 175 height 242
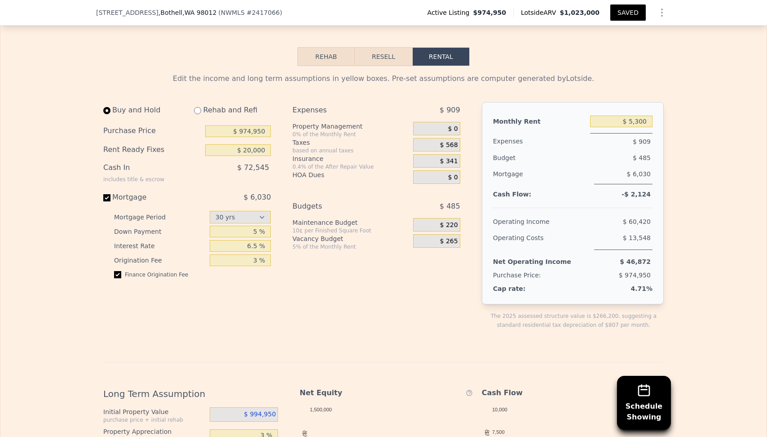
scroll to position [1417, 0]
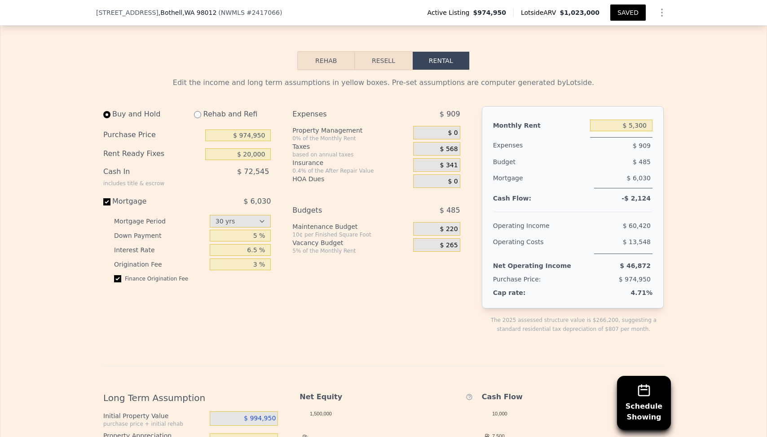
click at [389, 248] on div "Expenses $ 909 Property Management 0% of the Monthly Rent $ 0 Taxes based on an…" at bounding box center [379, 227] width 175 height 242
click at [389, 269] on div "Expenses $ 909 Property Management 0% of the Monthly Rent $ 0 Taxes based on an…" at bounding box center [379, 227] width 175 height 242
click at [262, 230] on input "5 %" at bounding box center [241, 236] width 62 height 12
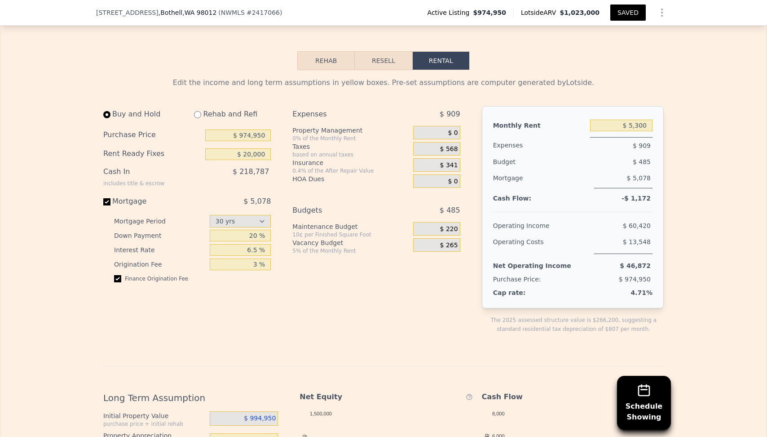
click at [307, 275] on div "Expenses $ 909 Property Management 0% of the Monthly Rent $ 0 Taxes based on an…" at bounding box center [379, 227] width 175 height 242
click at [245, 230] on input "20 %" at bounding box center [241, 236] width 62 height 12
type input "5 %"
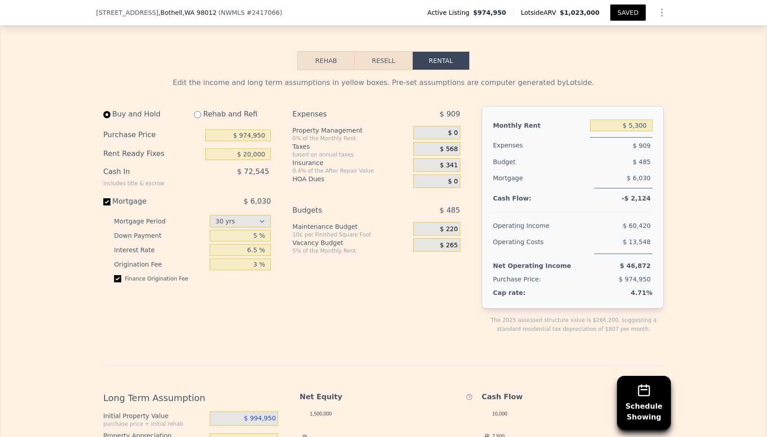
click at [335, 267] on div "Expenses $ 909 Property Management 0% of the Monthly Rent $ 0 Taxes based on an…" at bounding box center [379, 227] width 175 height 242
click at [445, 225] on span "$ 220" at bounding box center [449, 229] width 18 height 8
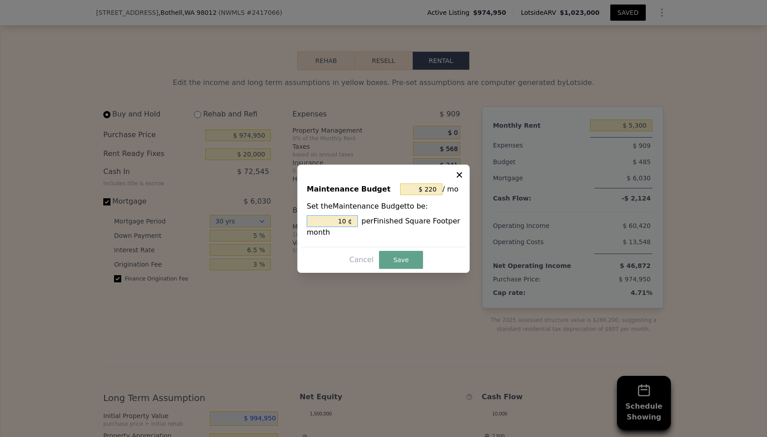
click at [338, 221] on input "10 ¢" at bounding box center [332, 221] width 51 height 12
type input "$ 110"
click at [396, 237] on div "5 ¢ per Finished Square Foot per month" at bounding box center [384, 226] width 154 height 22
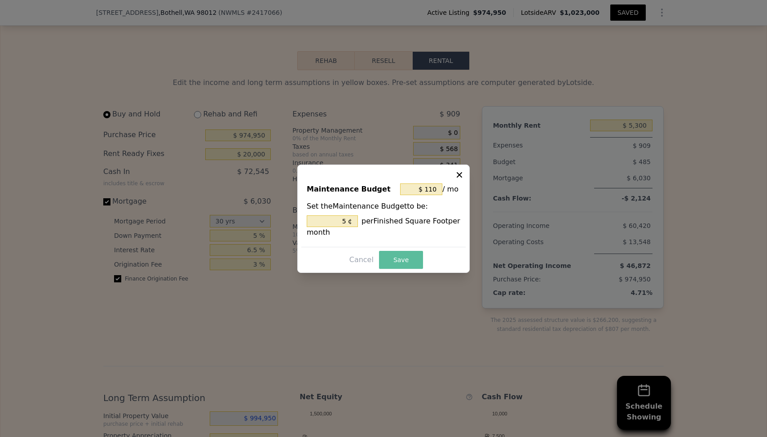
click at [400, 259] on button "Save" at bounding box center [401, 260] width 44 height 18
type input "5 %"
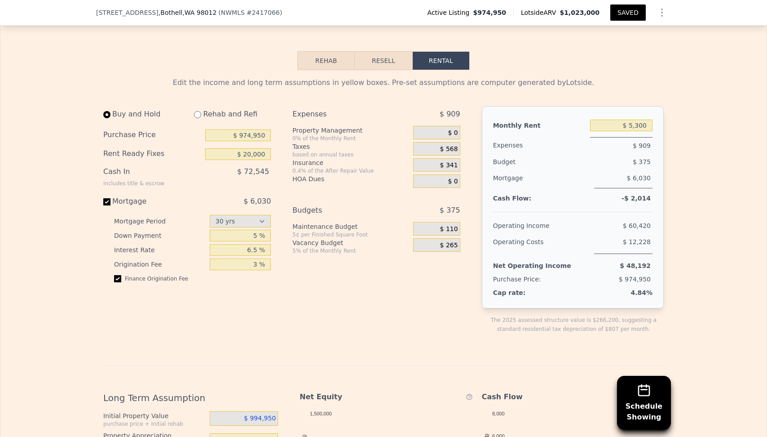
click at [439, 238] on div "$ 265" at bounding box center [436, 244] width 47 height 13
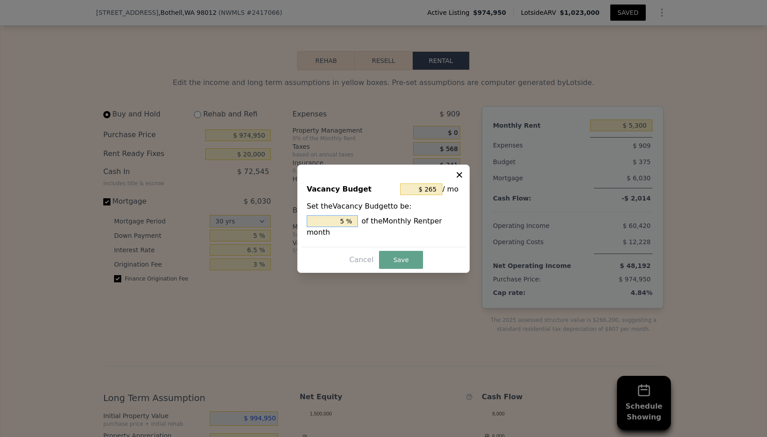
click at [348, 219] on input "5 %" at bounding box center [332, 221] width 51 height 12
click at [462, 174] on icon at bounding box center [459, 174] width 9 height 9
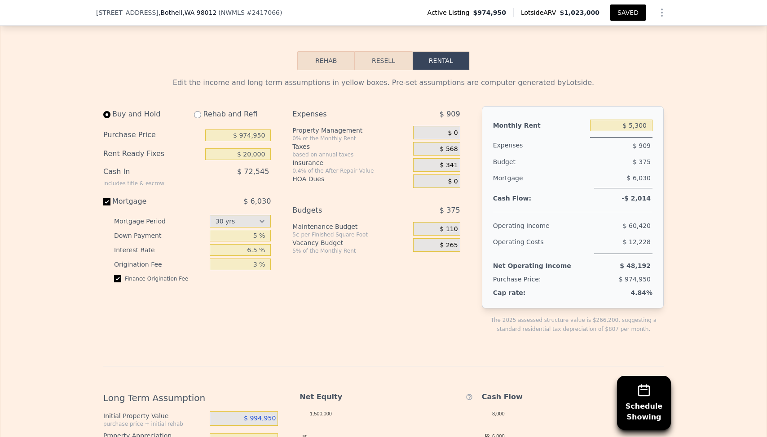
click at [432, 243] on div "Expenses $ 909 Property Management 0% of the Monthly Rent $ 0 Taxes based on an…" at bounding box center [379, 227] width 175 height 242
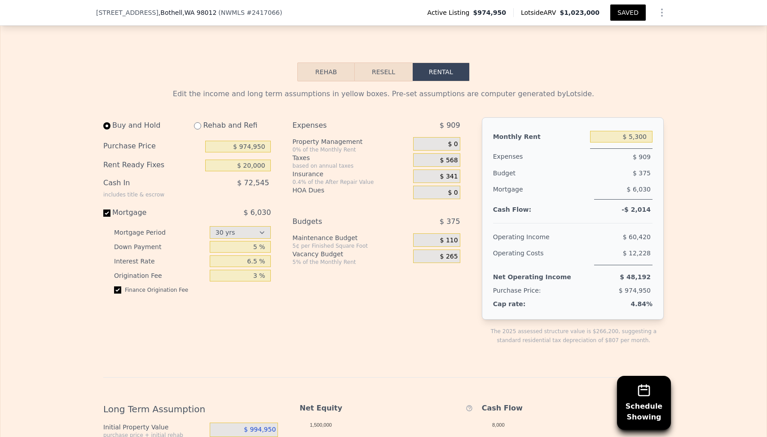
click at [432, 261] on div "Expenses $ 909 Property Management 0% of the Monthly Rent $ 0 Taxes based on an…" at bounding box center [379, 238] width 175 height 242
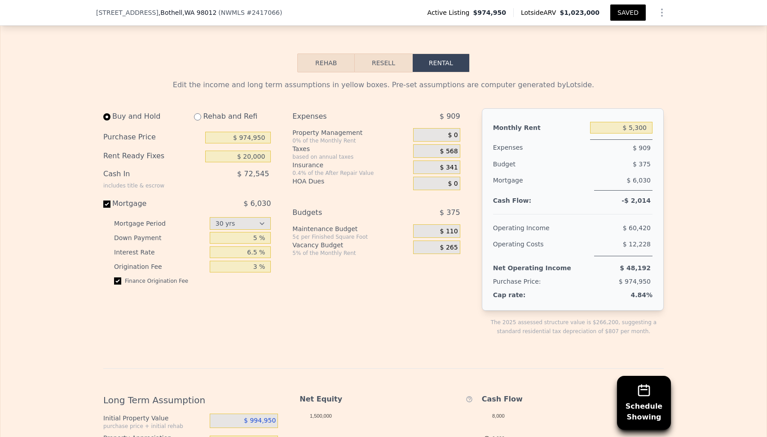
scroll to position [1416, 0]
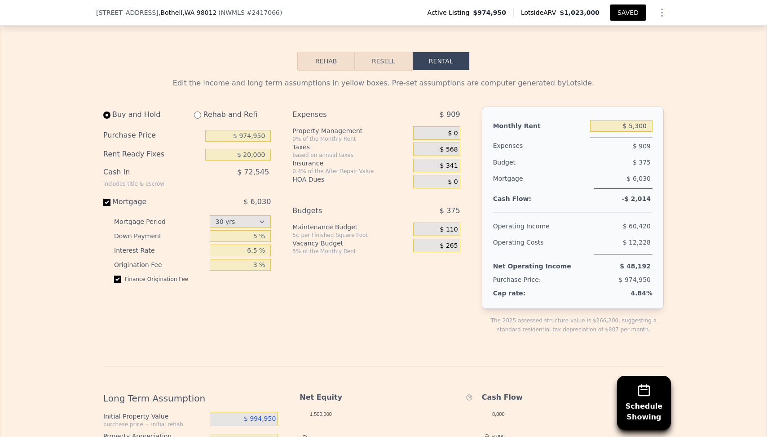
click at [401, 251] on div "Expenses $ 909 Property Management 0% of the Monthly Rent $ 0 Taxes based on an…" at bounding box center [379, 227] width 175 height 242
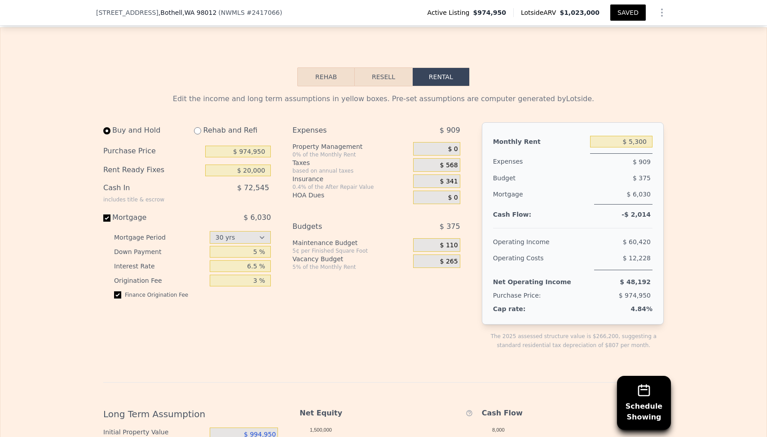
click at [397, 266] on div "Expenses $ 909 Property Management 0% of the Monthly Rent $ 0 Taxes based on an…" at bounding box center [379, 243] width 175 height 242
click at [438, 238] on div "$ 110" at bounding box center [436, 244] width 47 height 13
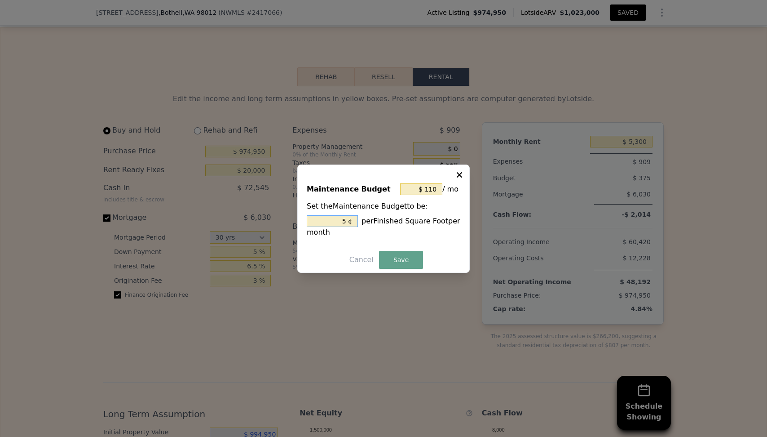
click at [332, 225] on input "5 ¢" at bounding box center [332, 221] width 51 height 12
type input "5 ¢"
type input "$ 22"
type input "1 ¢"
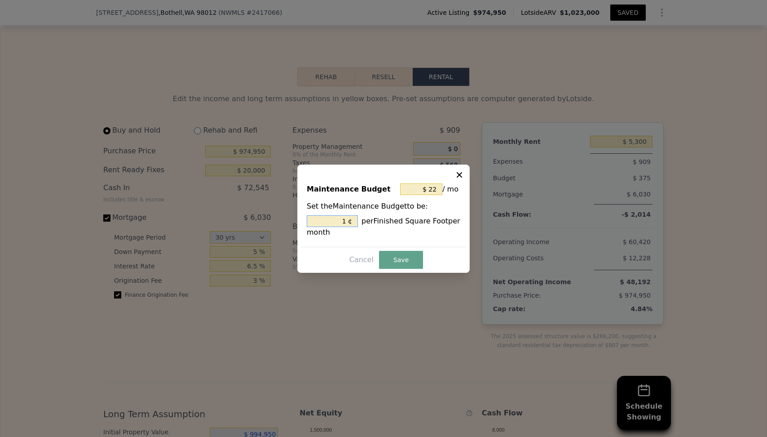
type input "$ 220"
click at [398, 257] on button "Save" at bounding box center [401, 260] width 44 height 18
type input "10 %"
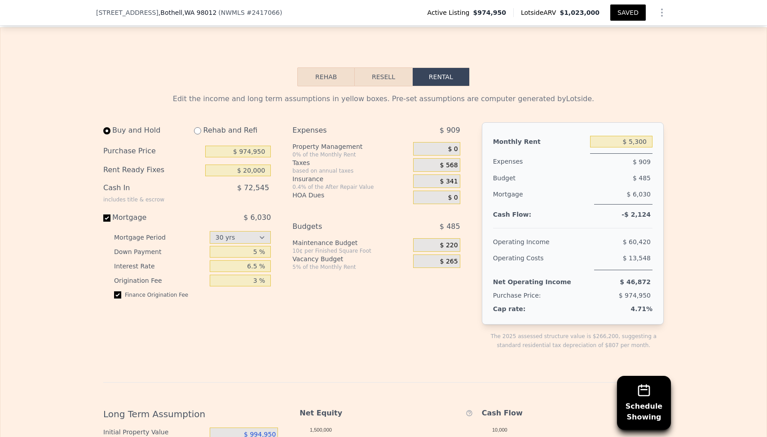
click at [424, 257] on div "Expenses $ 909 Property Management 0% of the Monthly Rent $ 0 Taxes based on an…" at bounding box center [379, 243] width 175 height 242
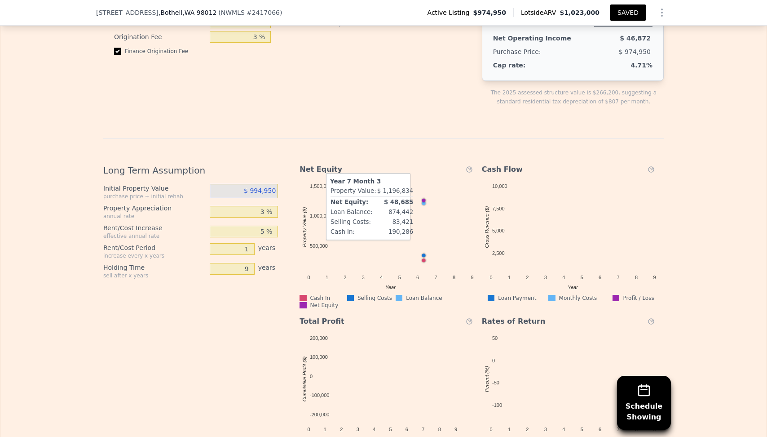
scroll to position [1647, 0]
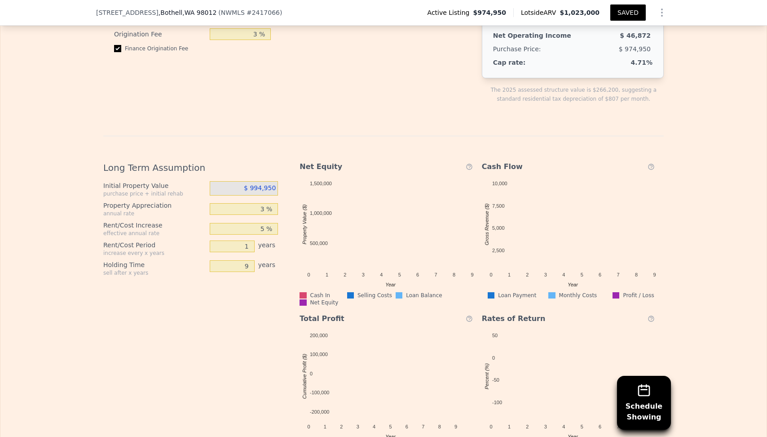
click at [223, 288] on div "Long Term Assumption Initial Property Value purchase price + initial rehab $ 99…" at bounding box center [194, 302] width 182 height 296
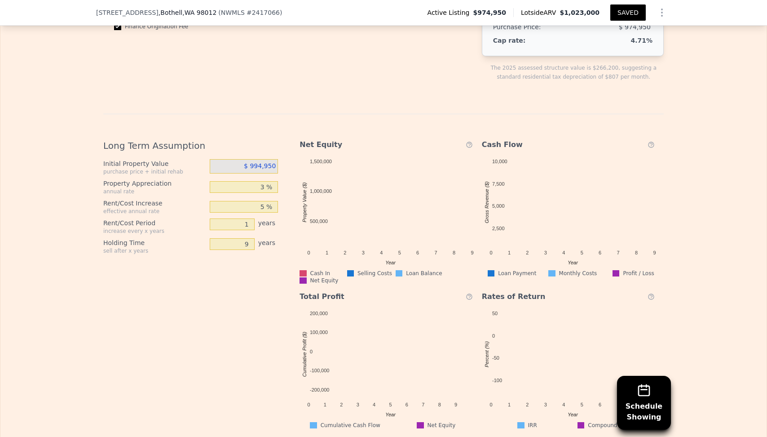
scroll to position [1682, 0]
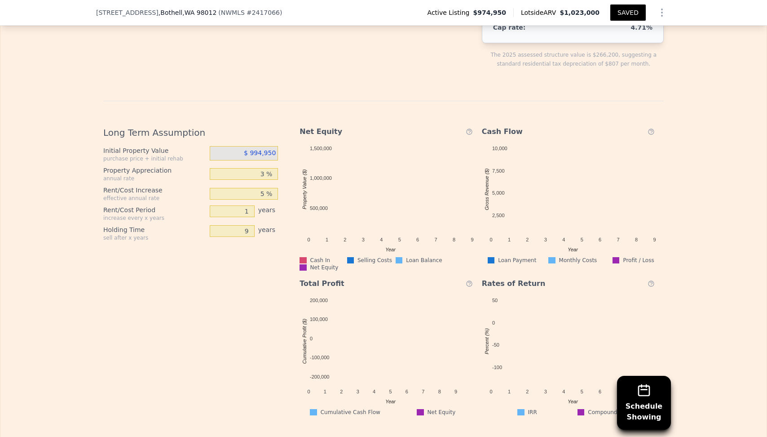
click at [252, 276] on div "Long Term Assumption Initial Property Value purchase price + initial rehab $ 99…" at bounding box center [194, 267] width 182 height 296
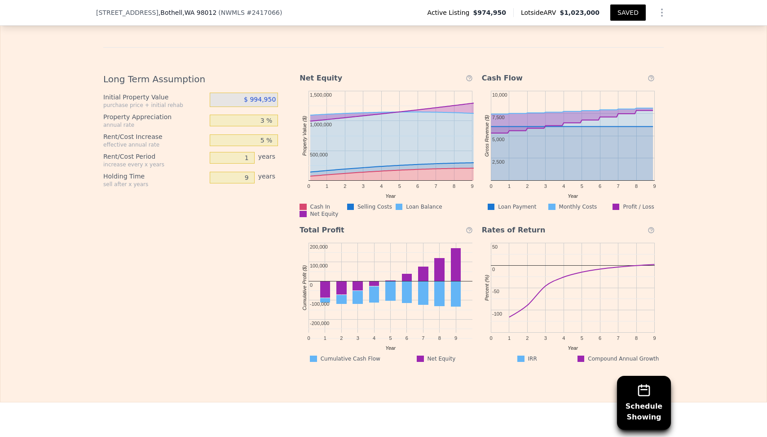
scroll to position [1736, 0]
click at [208, 210] on div "Long Term Assumption Initial Property Value purchase price + initial rehab $ 99…" at bounding box center [194, 213] width 182 height 296
click at [228, 171] on input "9" at bounding box center [232, 177] width 45 height 12
type input "15"
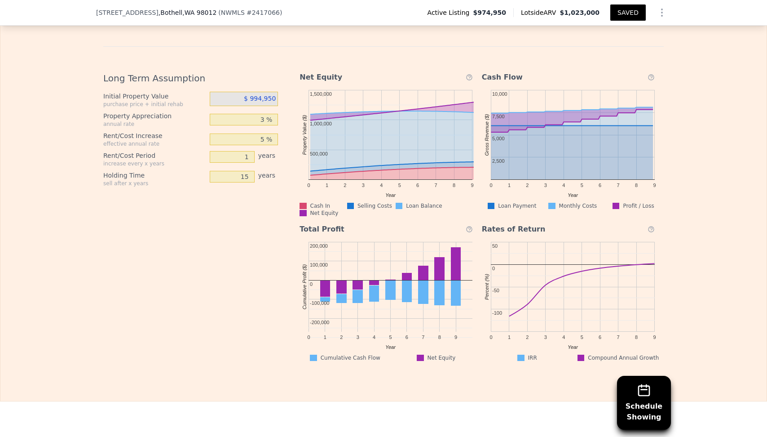
click at [231, 197] on div "Long Term Assumption Initial Property Value purchase price + initial rehab $ 99…" at bounding box center [194, 213] width 182 height 296
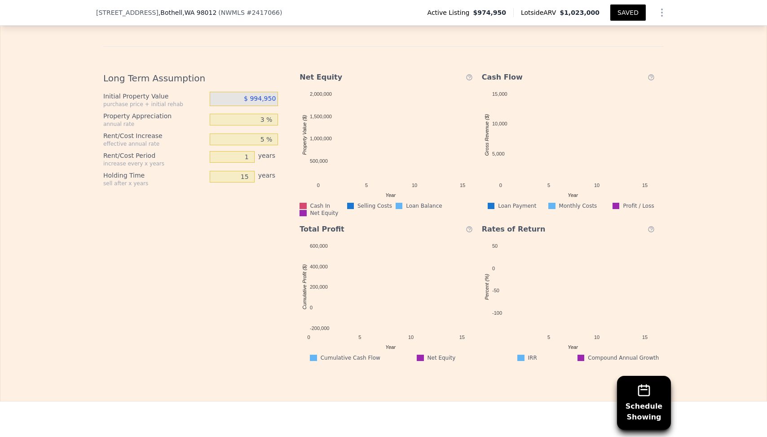
click at [199, 225] on div "Long Term Assumption Initial Property Value purchase price + initial rehab $ 99…" at bounding box center [194, 213] width 182 height 296
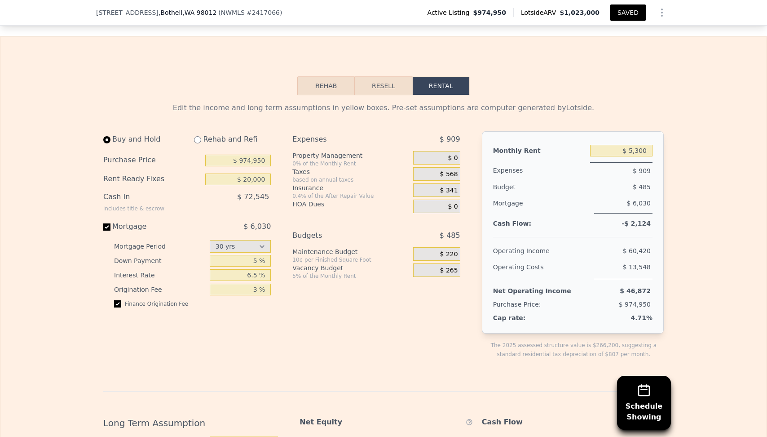
scroll to position [1388, 0]
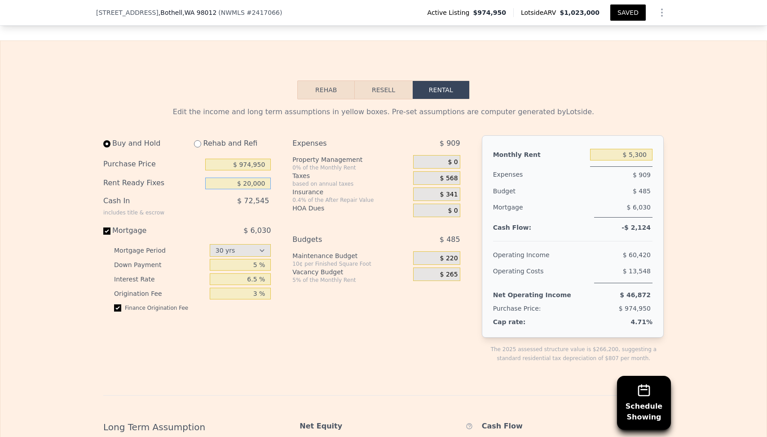
click at [248, 177] on input "$ 20,000" at bounding box center [238, 183] width 66 height 12
click at [351, 304] on div "Expenses $ 909 Property Management 0% of the Monthly Rent $ 0 Taxes based on an…" at bounding box center [379, 256] width 175 height 242
click at [378, 301] on div "Expenses $ 909 Property Management 0% of the Monthly Rent $ 0 Taxes based on an…" at bounding box center [379, 256] width 175 height 242
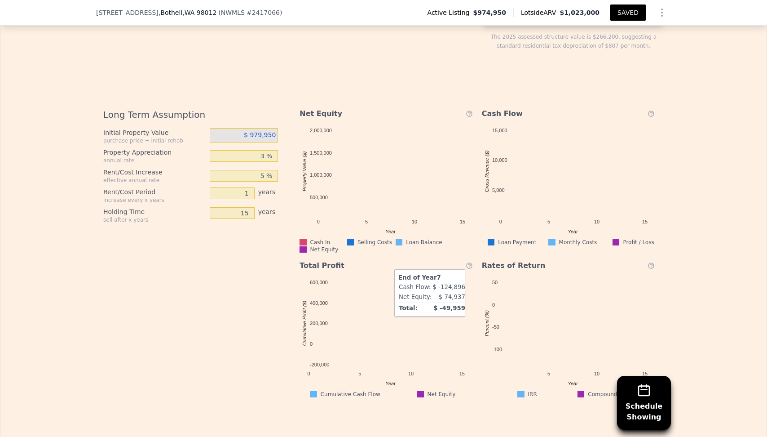
scroll to position [1719, 0]
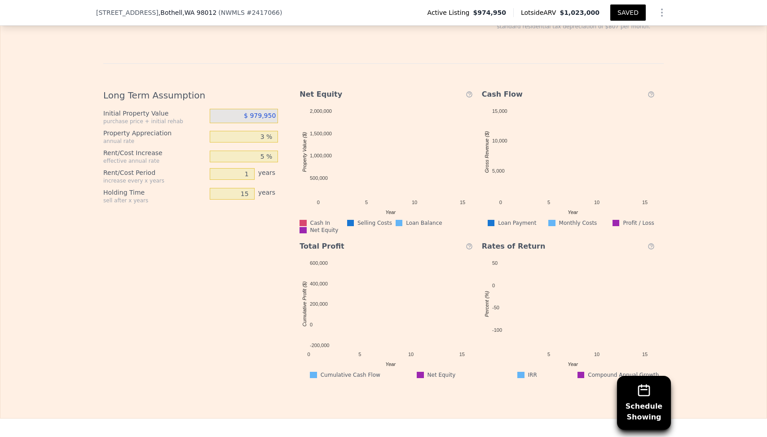
click at [208, 229] on div "Long Term Assumption Initial Property Value purchase price + initial rehab $ 97…" at bounding box center [194, 230] width 182 height 296
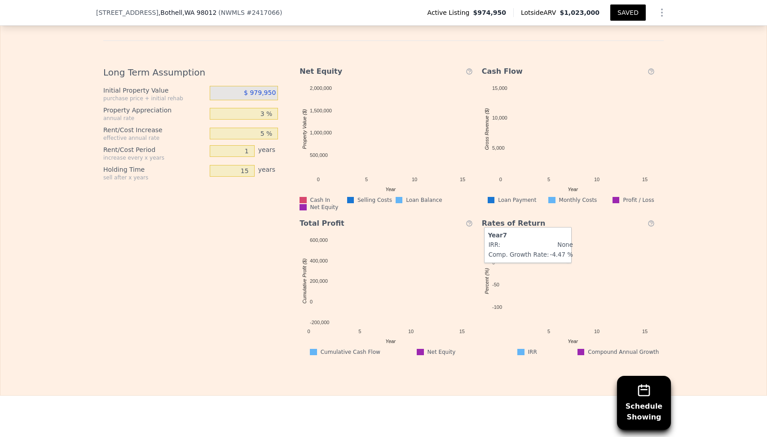
scroll to position [1744, 0]
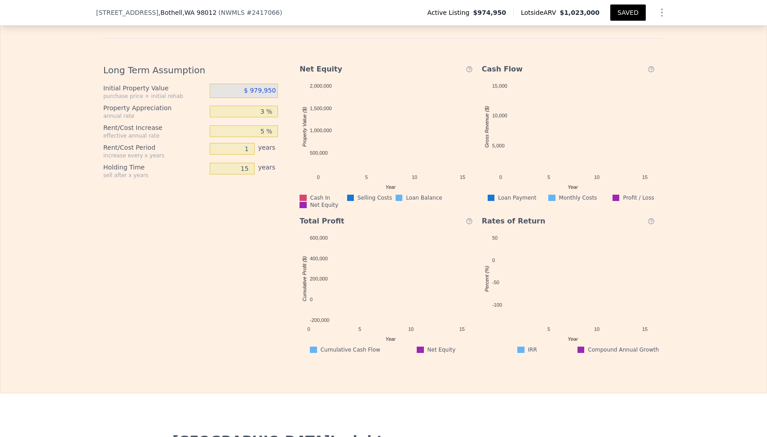
click at [667, 201] on div "Edit the income and long term assumptions in yellow boxes. Pre-set assumptions …" at bounding box center [383, 48] width 575 height 610
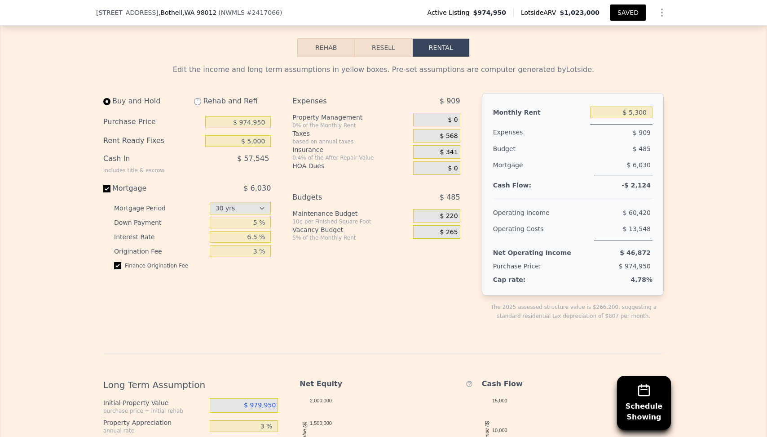
scroll to position [1417, 0]
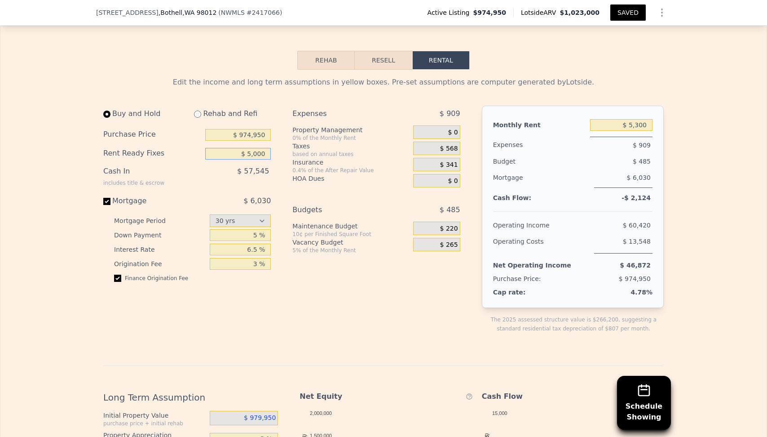
click at [252, 148] on input "$ 5,000" at bounding box center [238, 154] width 66 height 12
type input "$ 20,000"
click at [385, 125] on div "Property Management" at bounding box center [350, 129] width 117 height 9
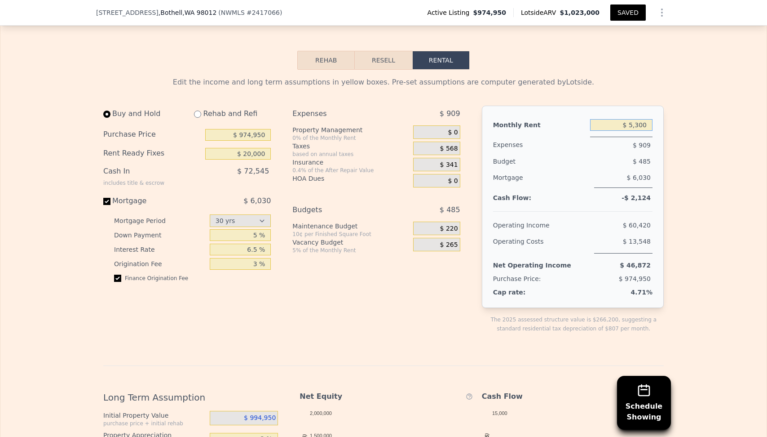
click at [634, 119] on input "$ 5,300" at bounding box center [621, 125] width 62 height 12
type input "$ 5,500"
click at [670, 117] on div "Edit the income and long term assumptions in yellow boxes. Pre-set assumptions …" at bounding box center [383, 375] width 575 height 610
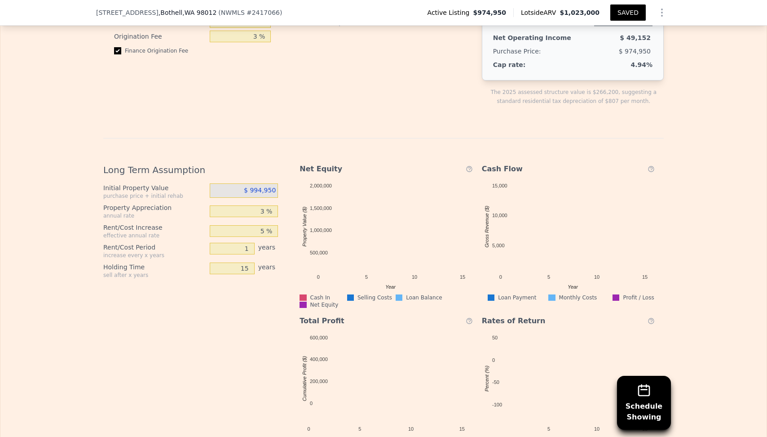
scroll to position [1660, 0]
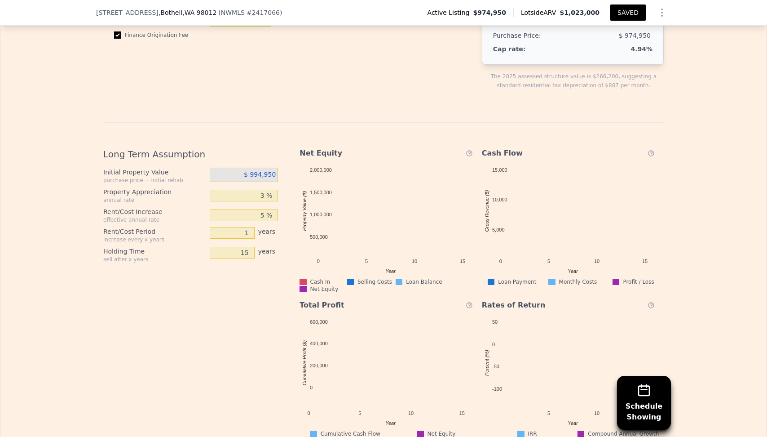
click at [723, 211] on div "Edit the income and long term assumptions in yellow boxes. Pre-set assumptions …" at bounding box center [383, 132] width 766 height 610
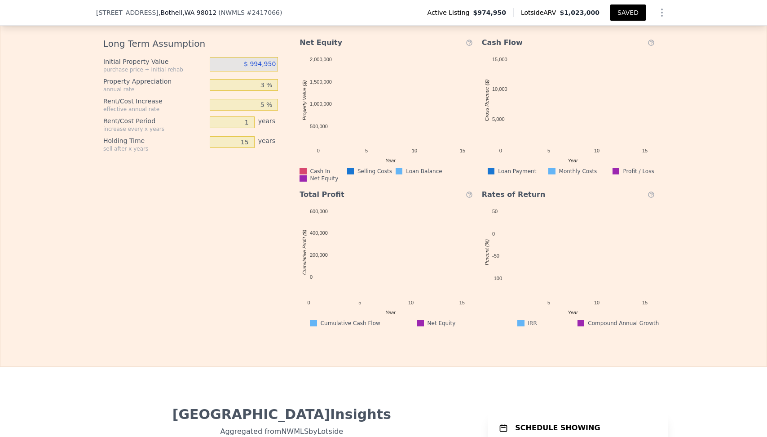
scroll to position [1790, 0]
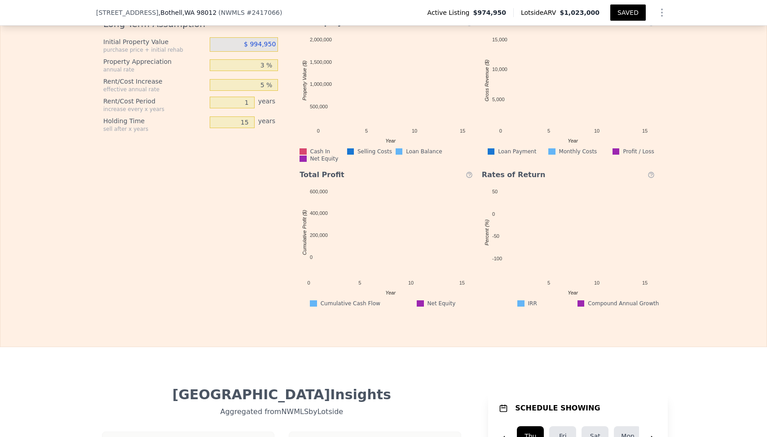
click at [708, 169] on div "Edit the income and long term assumptions in yellow boxes. Pre-set assumptions …" at bounding box center [383, 1] width 766 height 610
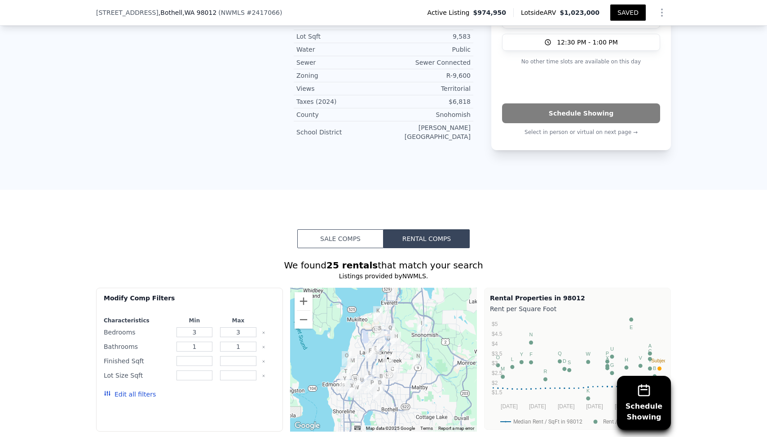
scroll to position [687, 0]
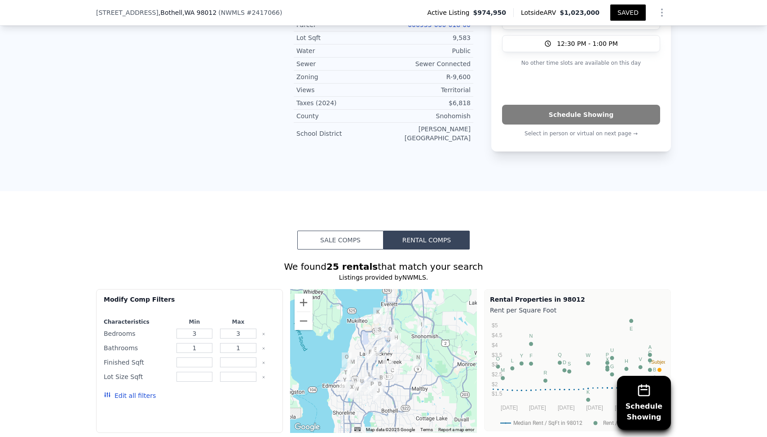
click at [360, 230] on button "Sale Comps" at bounding box center [340, 239] width 86 height 19
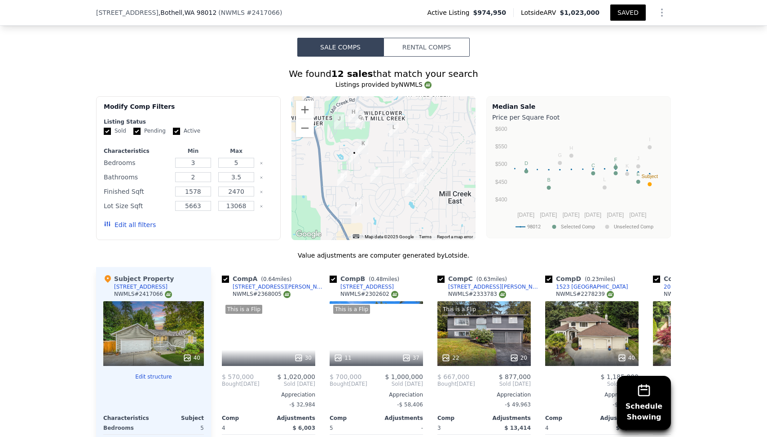
scroll to position [885, 0]
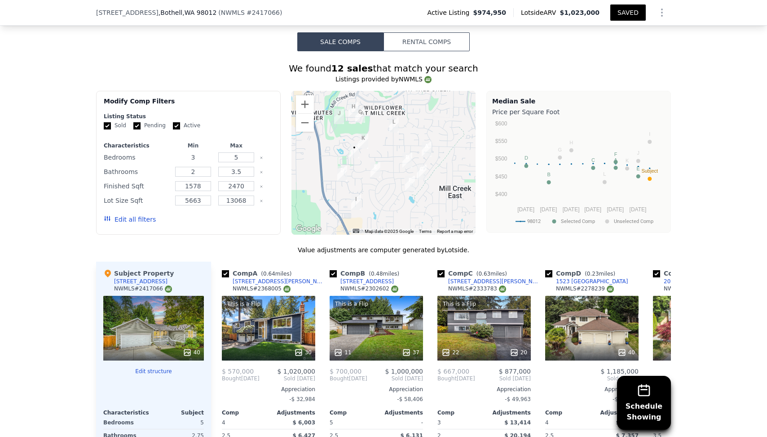
click at [195, 152] on input "3" at bounding box center [192, 157] width 35 height 10
type input "4"
click at [234, 152] on input "5" at bounding box center [235, 157] width 35 height 10
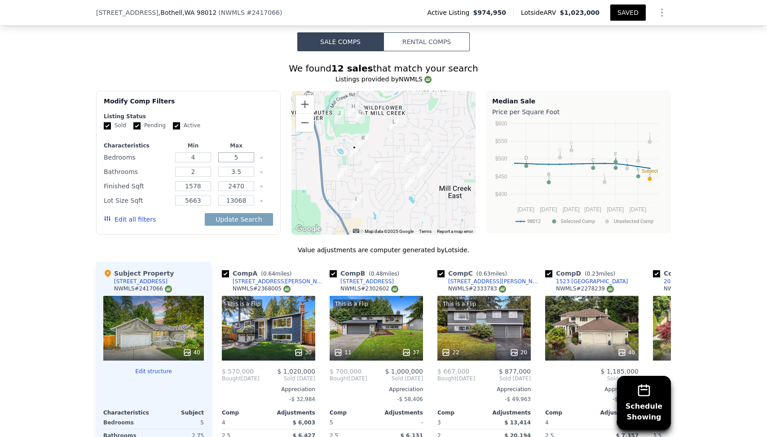
click at [234, 152] on input "5" at bounding box center [235, 157] width 35 height 10
type input "6"
click at [244, 122] on div "Sold Pending Active" at bounding box center [188, 126] width 169 height 8
click at [236, 167] on input "3.5" at bounding box center [235, 172] width 35 height 10
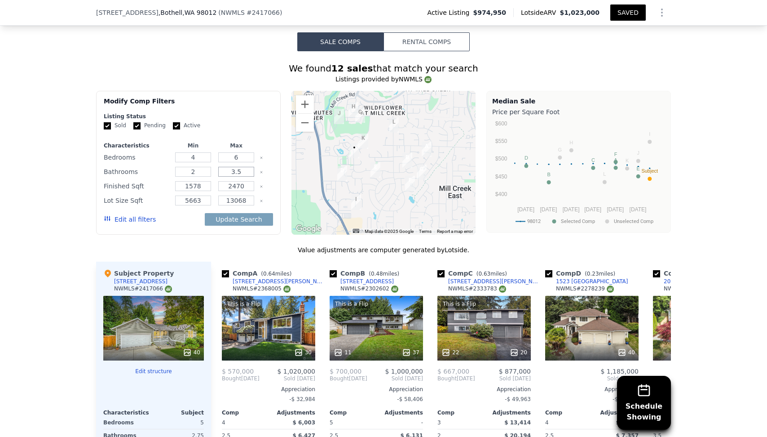
click at [236, 167] on input "3.5" at bounding box center [235, 172] width 35 height 10
click at [260, 185] on icon "Clear" at bounding box center [262, 187] width 4 height 4
click at [261, 199] on icon "Clear" at bounding box center [262, 201] width 4 height 4
click at [258, 213] on button "Update Search" at bounding box center [239, 219] width 68 height 13
click at [285, 148] on div "Modify Comp Filters Listing Status Sold Pending Active Characteristics Min Max …" at bounding box center [383, 163] width 575 height 144
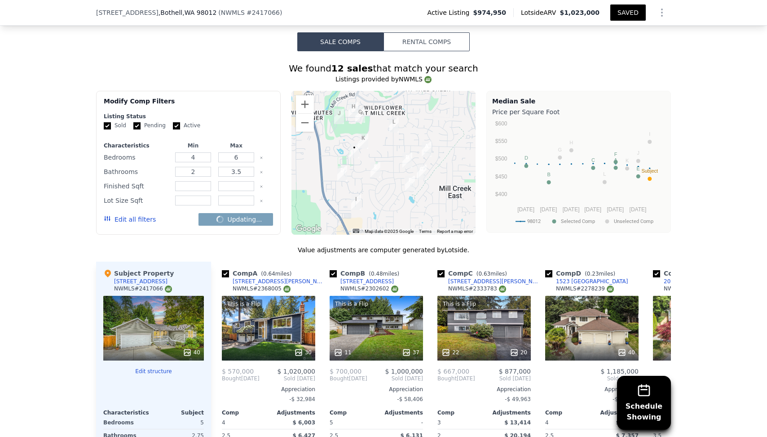
click at [144, 215] on button "Edit all filters" at bounding box center [130, 219] width 52 height 9
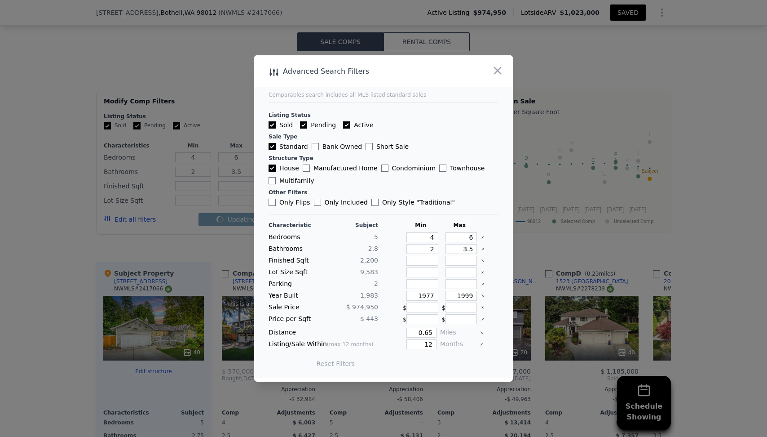
checkbox input "false"
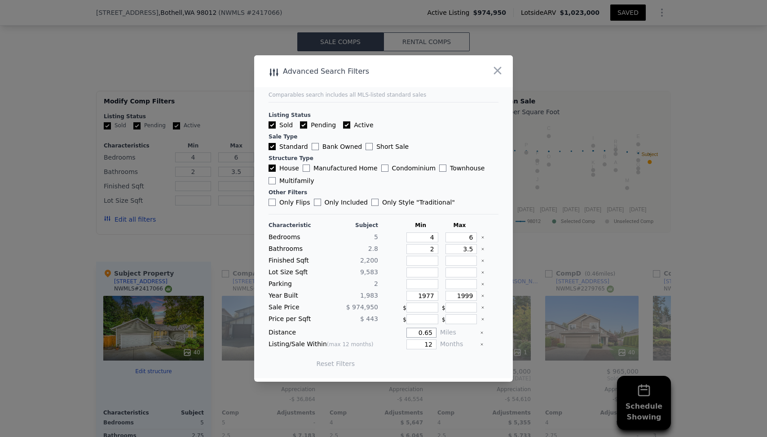
click at [416, 334] on input "0.65" at bounding box center [422, 332] width 30 height 10
type input "2"
click at [332, 148] on label "Bank Owned" at bounding box center [337, 146] width 50 height 9
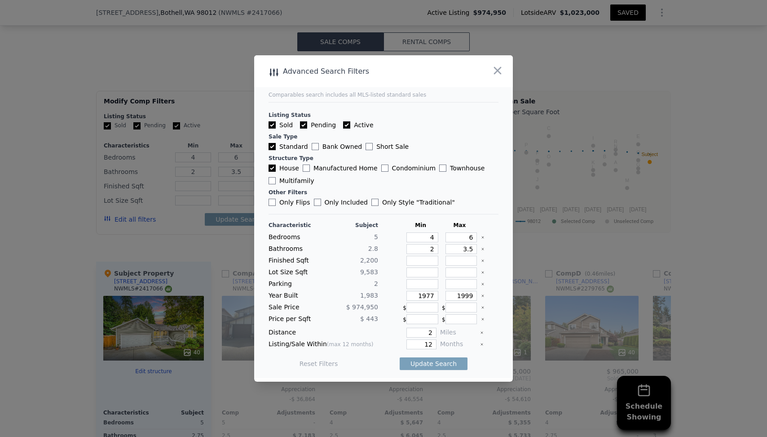
click at [319, 148] on input "Bank Owned" at bounding box center [315, 146] width 7 height 7
checkbox input "true"
click at [385, 148] on label "Short Sale" at bounding box center [387, 146] width 43 height 9
click at [373, 148] on input "Short Sale" at bounding box center [369, 146] width 7 height 7
checkbox input "true"
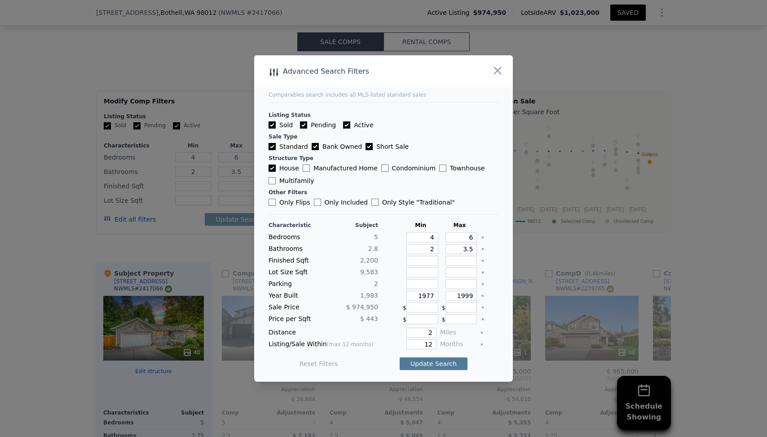
click at [443, 364] on button "Update Search" at bounding box center [434, 363] width 68 height 13
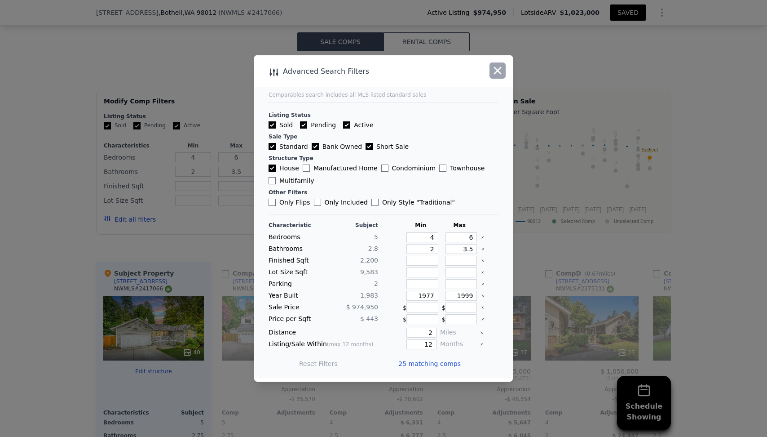
click at [496, 75] on icon "button" at bounding box center [497, 70] width 13 height 13
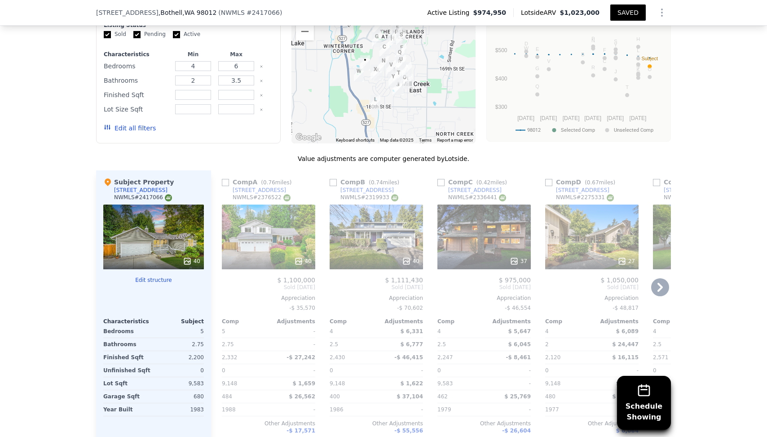
scroll to position [993, 0]
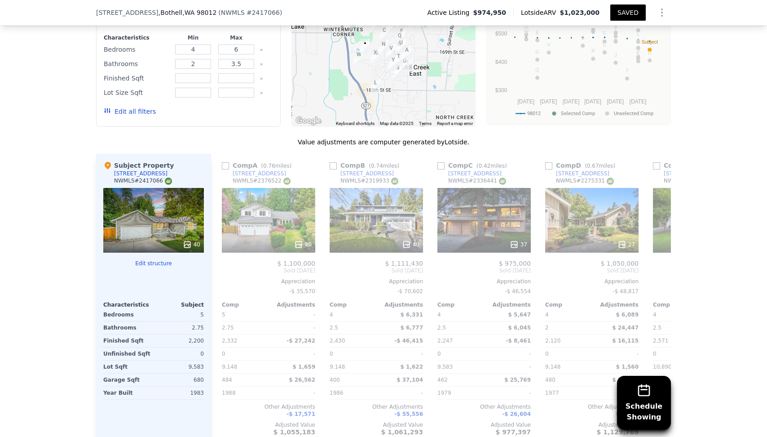
click at [157, 260] on button "Edit structure" at bounding box center [153, 263] width 101 height 7
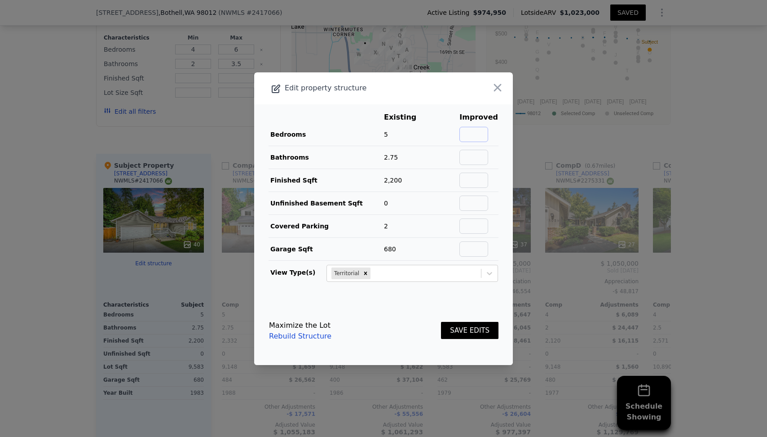
click at [472, 139] on input "text" at bounding box center [474, 134] width 29 height 15
type input "6"
click at [429, 185] on td "2,200" at bounding box center [407, 179] width 47 height 23
click at [367, 274] on icon "Remove Territorial" at bounding box center [366, 273] width 6 height 6
click at [461, 332] on button "SAVE EDITS" at bounding box center [469, 331] width 57 height 18
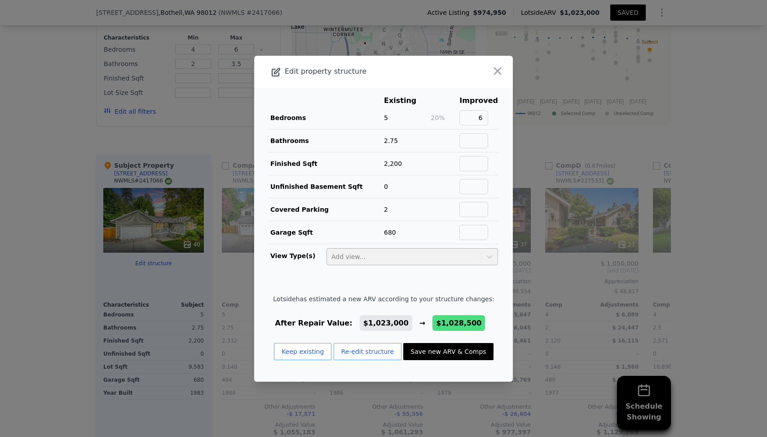
click at [429, 349] on button "Save new ARV & Comps" at bounding box center [448, 351] width 90 height 17
type input "3"
type input "5"
type input "1578"
type input "2470"
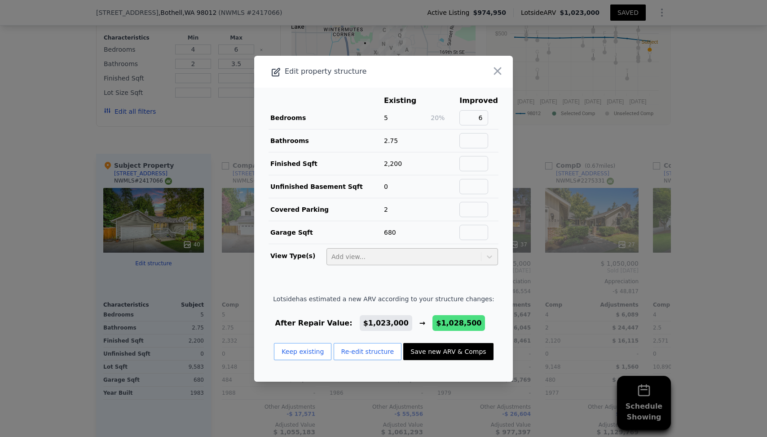
type input "5663"
type input "13068"
checkbox input "true"
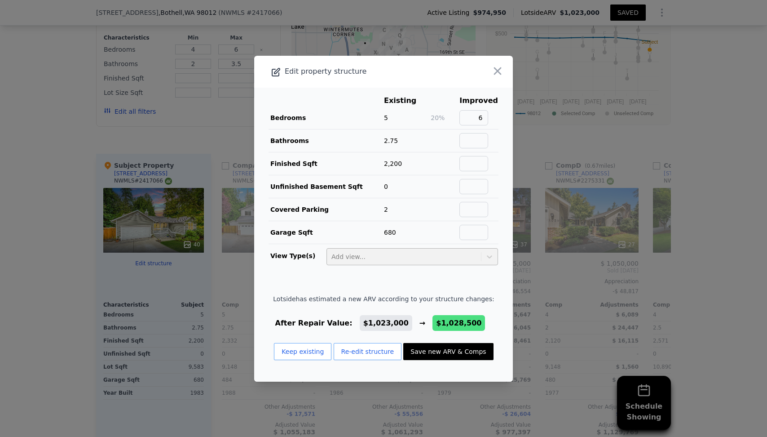
checkbox input "true"
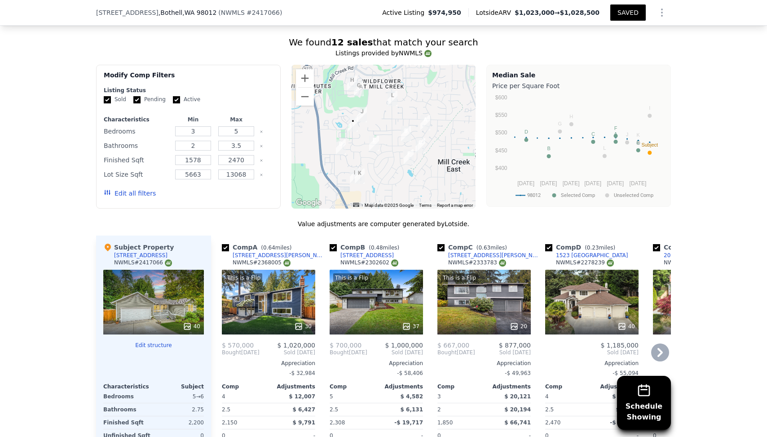
scroll to position [902, 0]
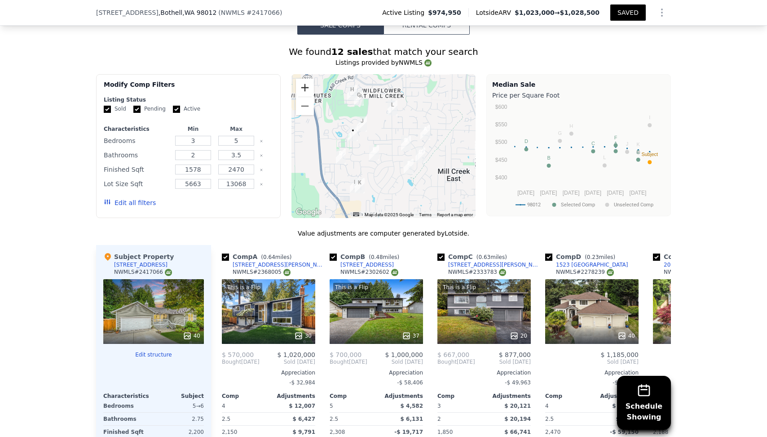
click at [309, 79] on button "Zoom in" at bounding box center [305, 88] width 18 height 18
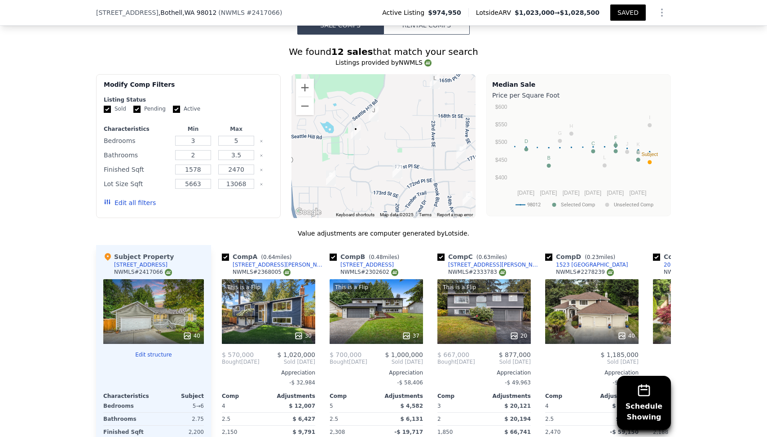
drag, startPoint x: 379, startPoint y: 88, endPoint x: 413, endPoint y: 92, distance: 34.0
click at [413, 92] on div at bounding box center [384, 146] width 185 height 144
click at [380, 106] on img "1826 168th Pl SE" at bounding box center [377, 113] width 10 height 15
click at [628, 150] on circle "A chart." at bounding box center [627, 152] width 4 height 4
click at [379, 106] on img "1826 168th Pl SE" at bounding box center [377, 113] width 10 height 15
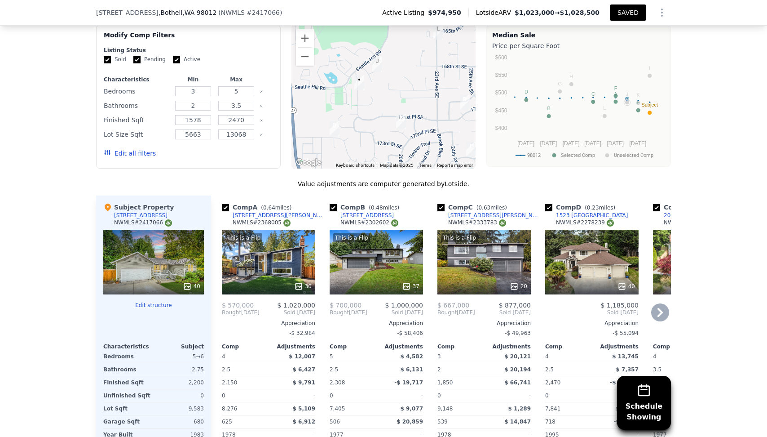
scroll to position [964, 0]
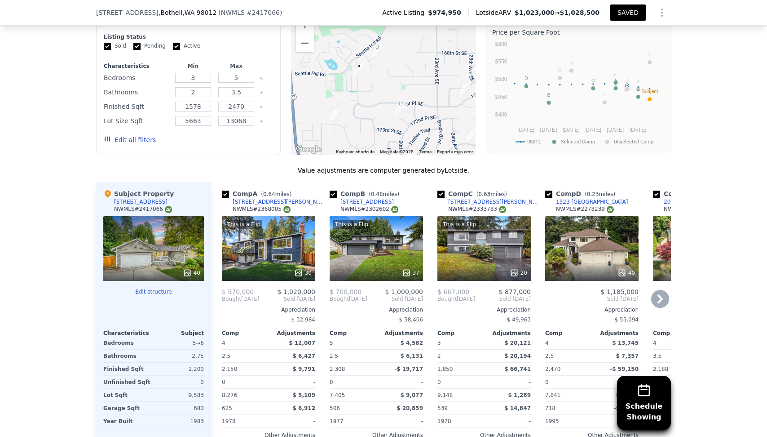
click at [336, 190] on input "checkbox" at bounding box center [333, 193] width 7 height 7
checkbox input "false"
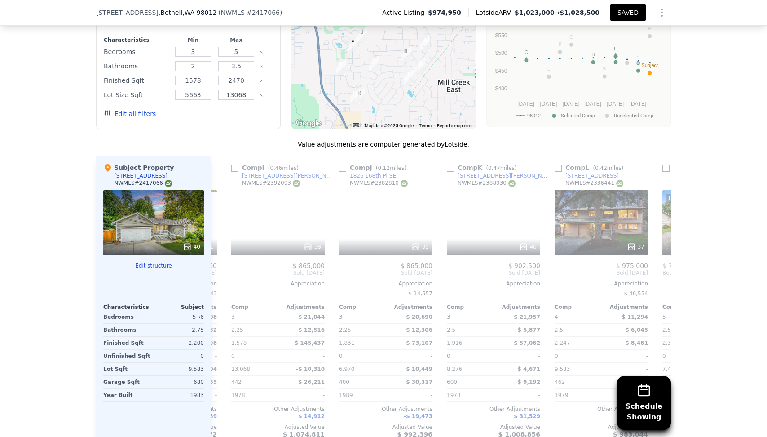
scroll to position [0, 855]
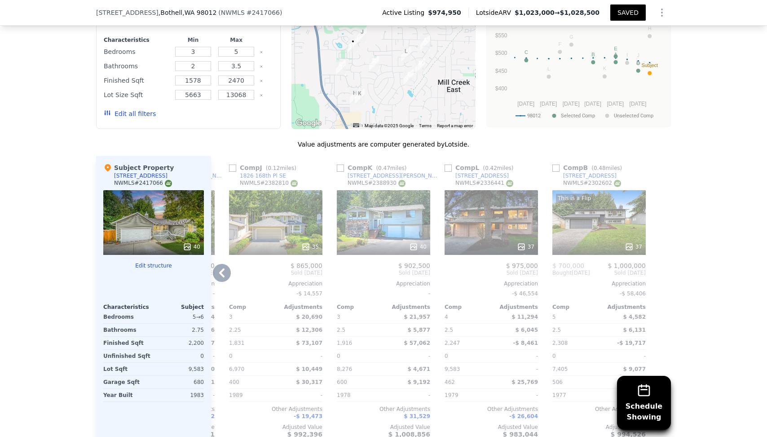
click at [555, 164] on input "checkbox" at bounding box center [556, 167] width 7 height 7
checkbox input "true"
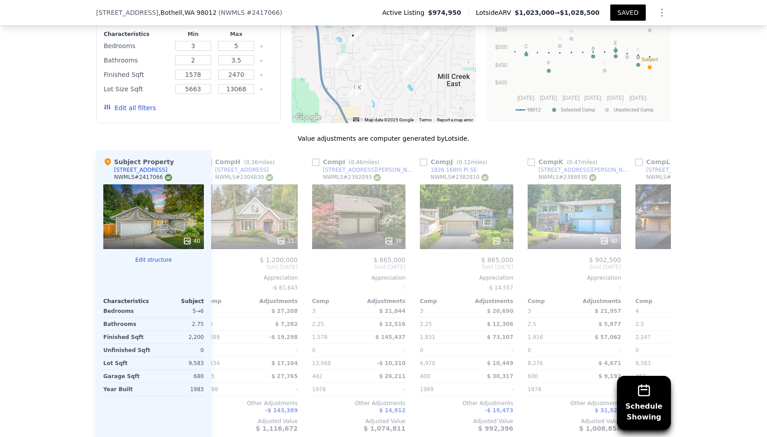
scroll to position [0, 787]
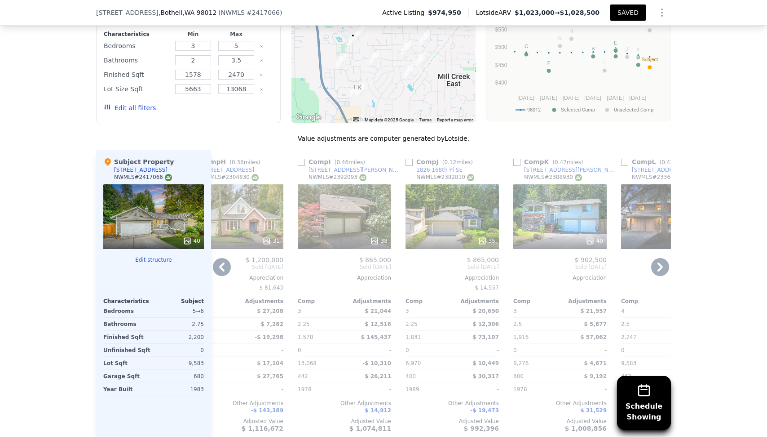
click at [410, 159] on input "checkbox" at bounding box center [409, 162] width 7 height 7
checkbox input "true"
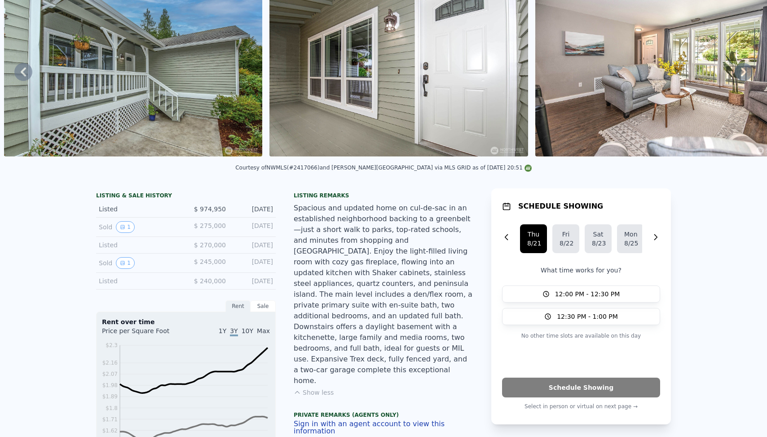
scroll to position [0, 0]
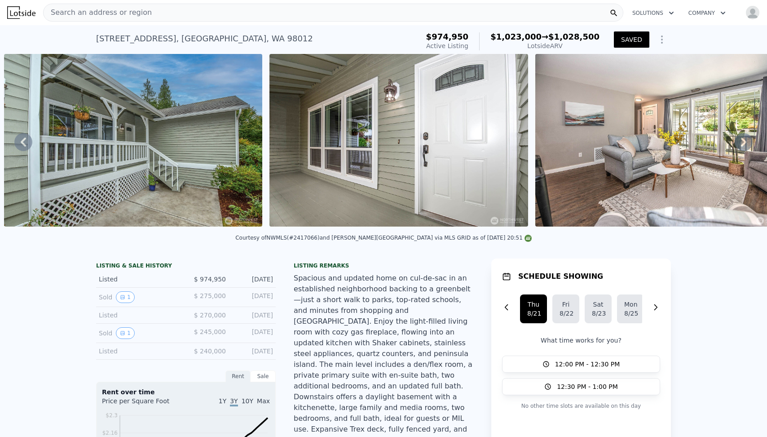
click at [489, 32] on div "16917 17th Ave SE , Mill Creek East , WA 98012 Active at $974,950 (~ARV $1.023m…" at bounding box center [383, 41] width 575 height 25
click at [657, 45] on icon "Show Options" at bounding box center [662, 39] width 11 height 11
click at [620, 70] on div "Edit Structure" at bounding box center [620, 63] width 101 height 18
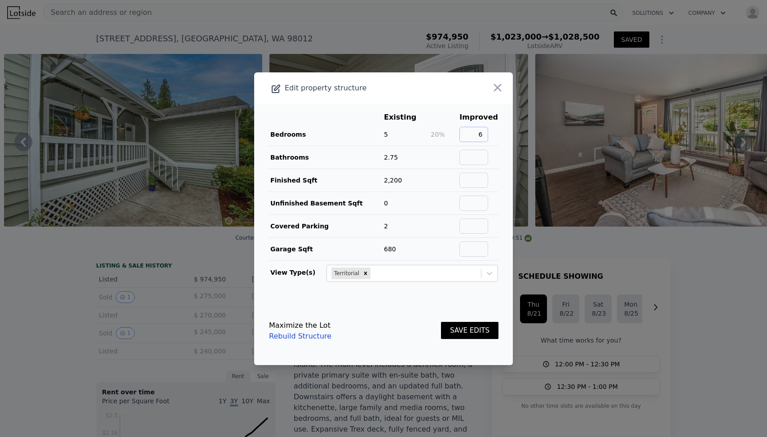
click at [474, 137] on input "6" at bounding box center [474, 134] width 29 height 15
type input "7"
click at [393, 178] on span "2,200" at bounding box center [393, 180] width 18 height 7
click at [366, 274] on icon "Remove Territorial" at bounding box center [366, 273] width 6 height 6
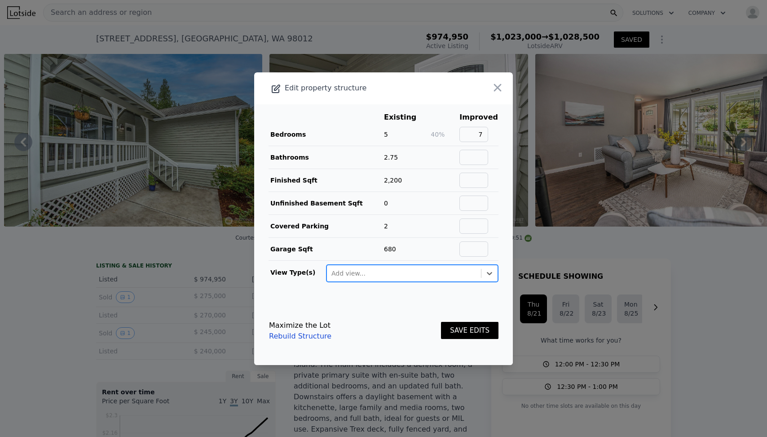
click at [488, 332] on button "SAVE EDITS" at bounding box center [469, 331] width 57 height 18
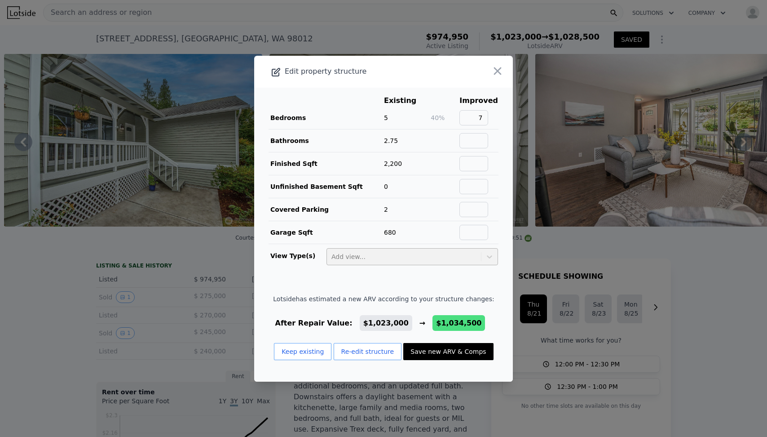
click at [451, 344] on button "Save new ARV & Comps" at bounding box center [448, 351] width 90 height 17
checkbox input "false"
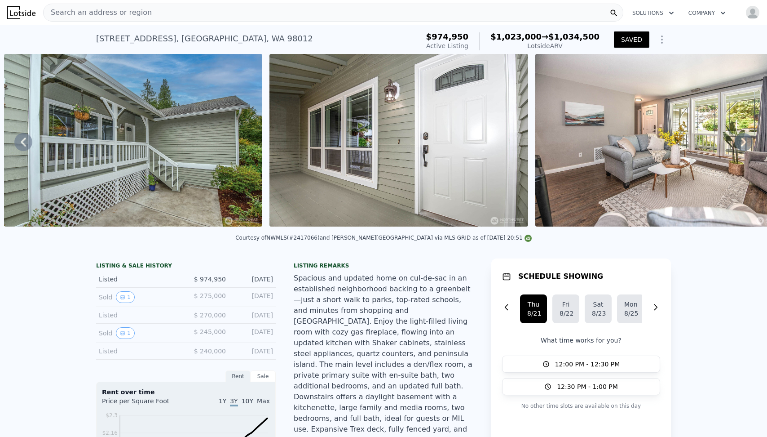
select select "15"
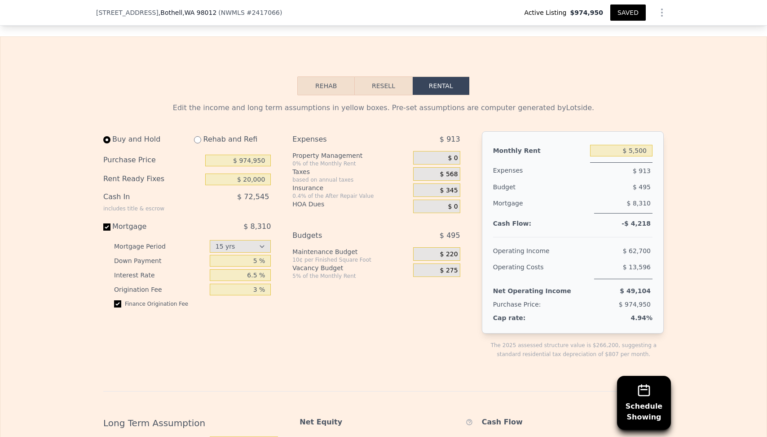
scroll to position [1460, 0]
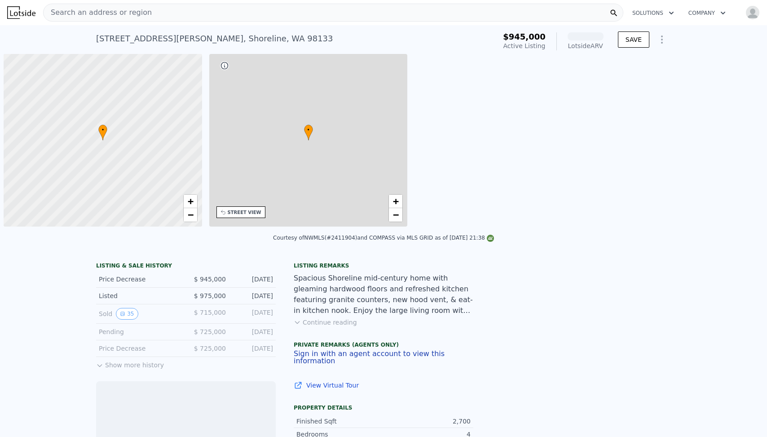
scroll to position [0, 4]
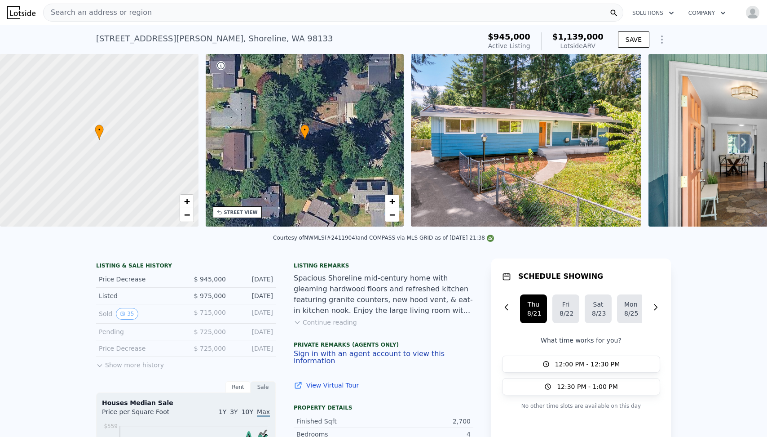
click at [360, 309] on div "Spacious Shoreline mid-century home with gleaming hardwood floors and refreshed…" at bounding box center [384, 294] width 180 height 43
click at [323, 326] on button "Continue reading" at bounding box center [325, 322] width 63 height 9
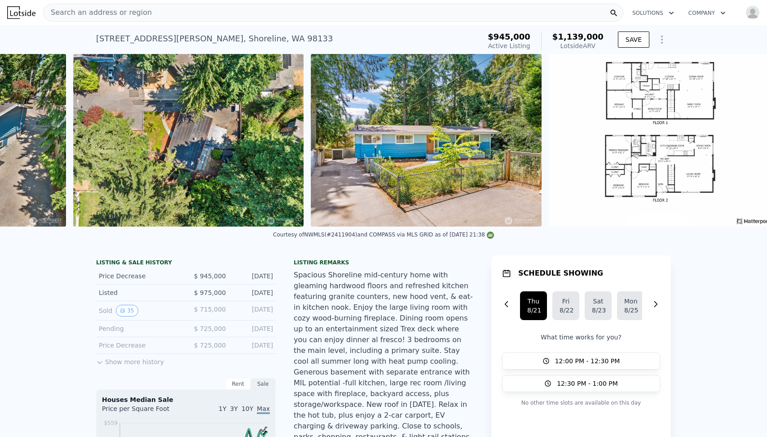
scroll to position [0, 8777]
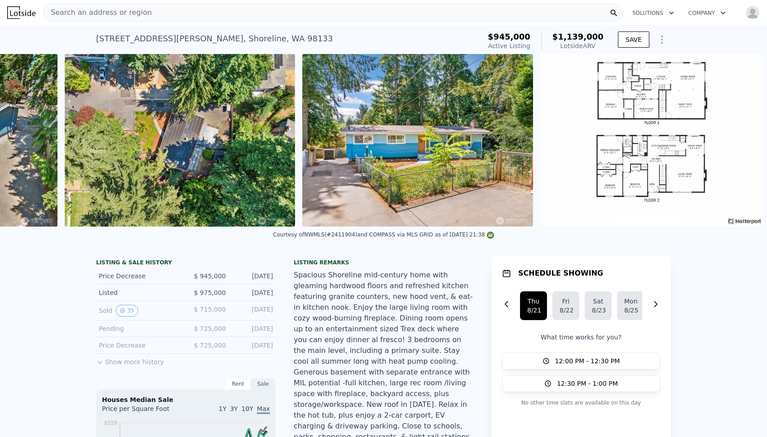
click at [395, 163] on img at bounding box center [417, 140] width 230 height 172
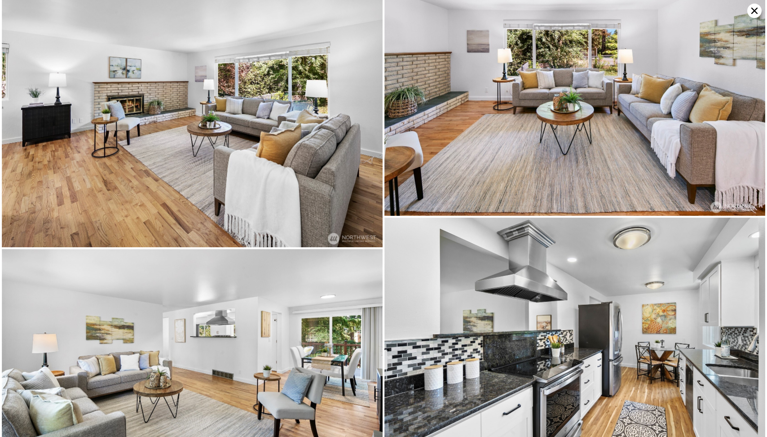
click at [466, 240] on img at bounding box center [575, 344] width 381 height 254
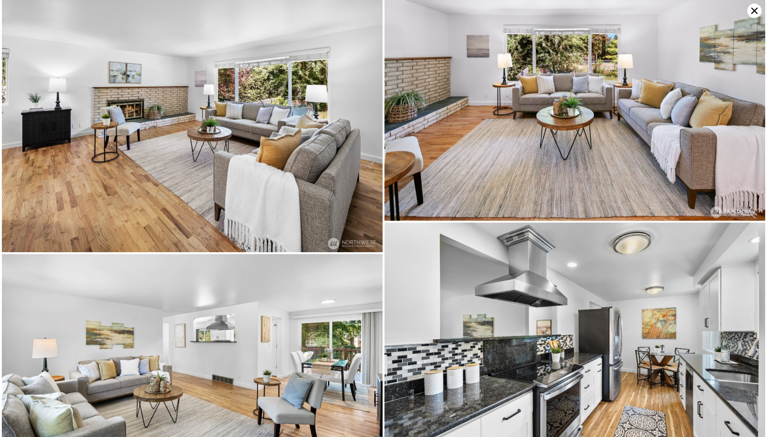
scroll to position [287, 0]
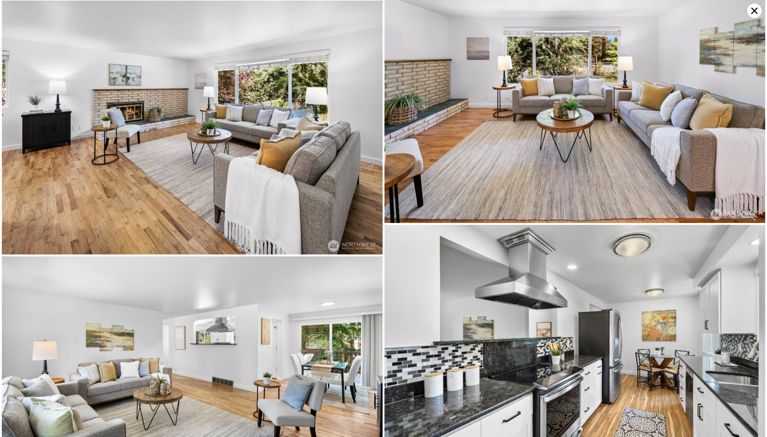
click at [457, 264] on img at bounding box center [575, 352] width 381 height 254
click at [456, 301] on img at bounding box center [575, 352] width 381 height 254
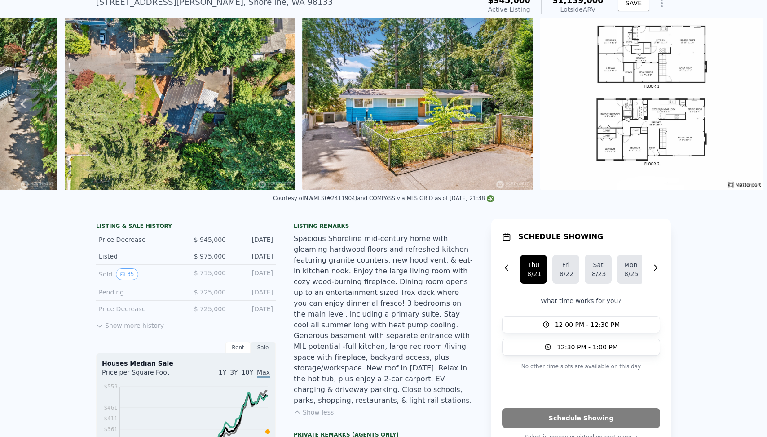
scroll to position [0, 0]
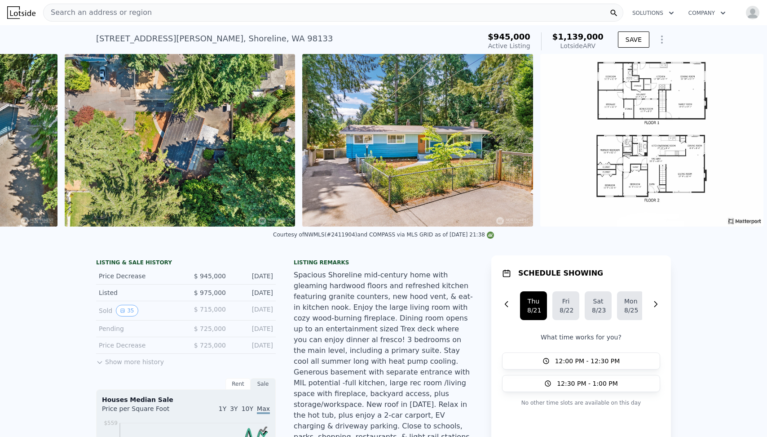
click at [201, 40] on div "[STREET_ADDRESS][PERSON_NAME]" at bounding box center [214, 38] width 237 height 13
copy div "[STREET_ADDRESS][PERSON_NAME] Active at $945k (~ARV $1.139m )"
click at [363, 290] on div "Spacious Shoreline mid-century home with gleaming hardwood floors and refreshed…" at bounding box center [384, 356] width 180 height 172
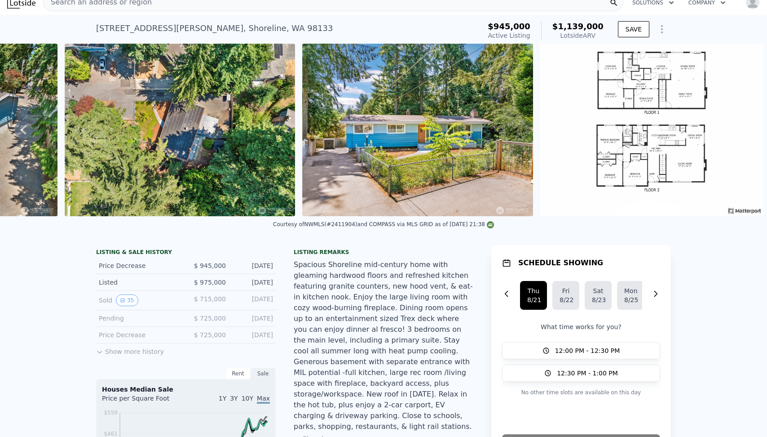
scroll to position [9, 0]
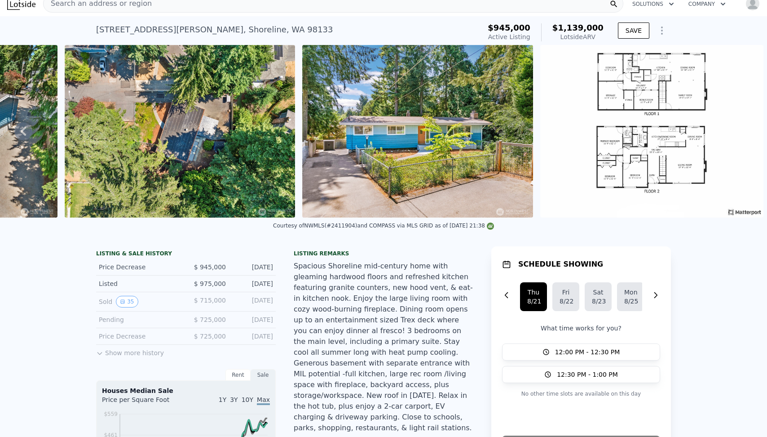
click at [371, 290] on div "Spacious Shoreline mid-century home with gleaming hardwood floors and refreshed…" at bounding box center [384, 347] width 180 height 172
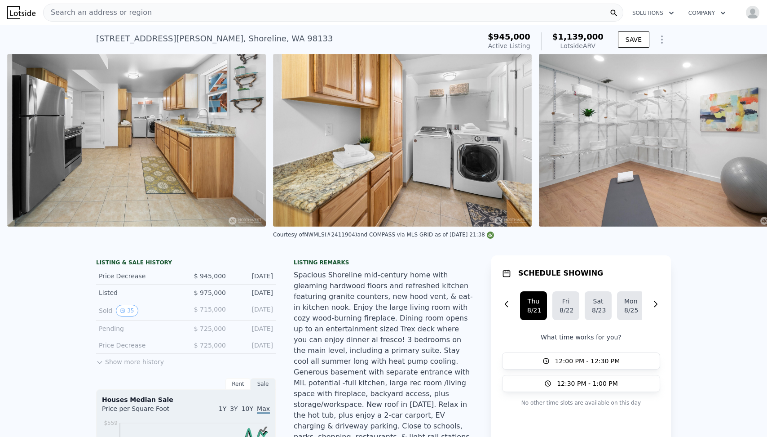
scroll to position [0, 6207]
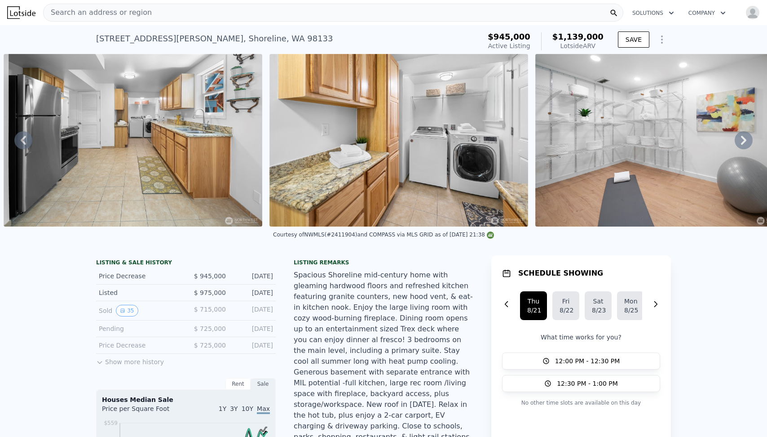
click at [419, 288] on div "Spacious Shoreline mid-century home with gleaming hardwood floors and refreshed…" at bounding box center [384, 356] width 180 height 172
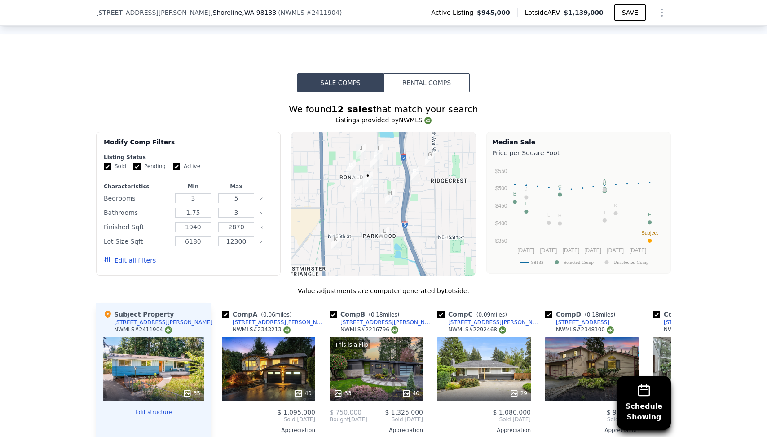
scroll to position [810, 0]
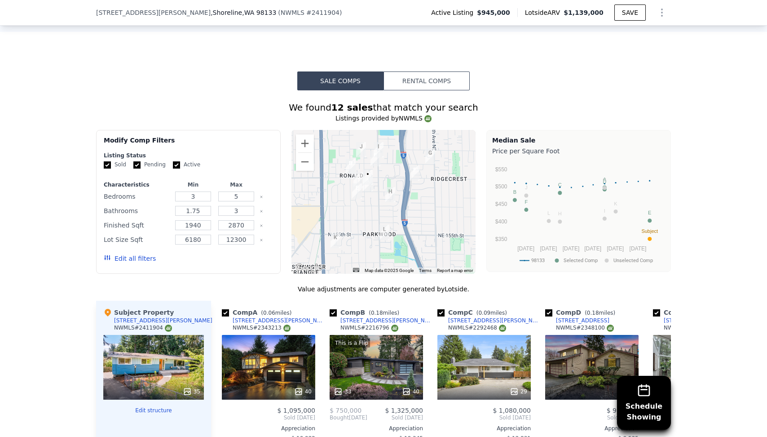
click at [720, 206] on div "Schedule Showing We found 12 sales that match your search Listings provided by …" at bounding box center [383, 347] width 767 height 515
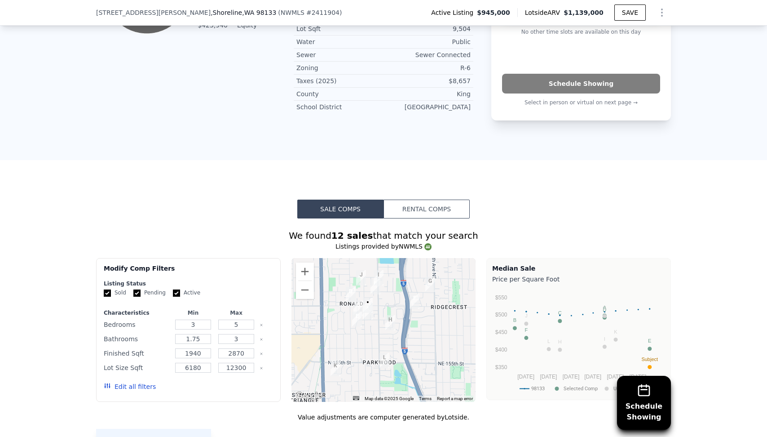
scroll to position [676, 0]
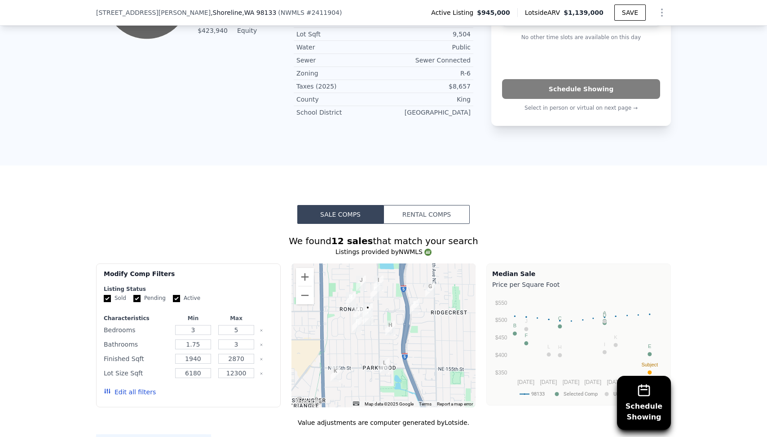
click at [402, 205] on button "Rental Comps" at bounding box center [427, 214] width 86 height 19
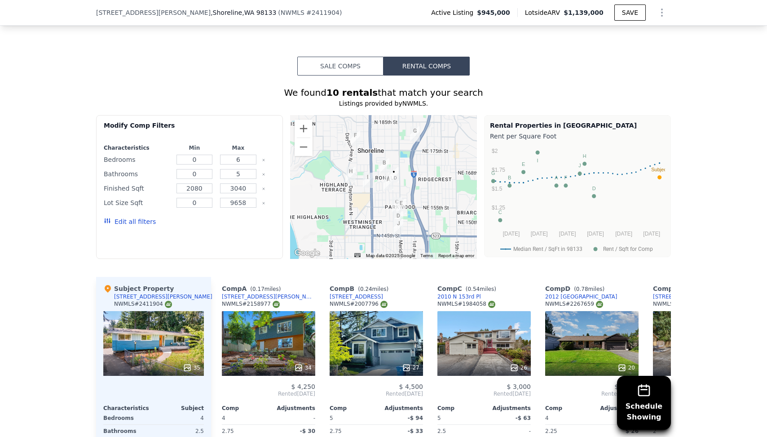
scroll to position [855, 0]
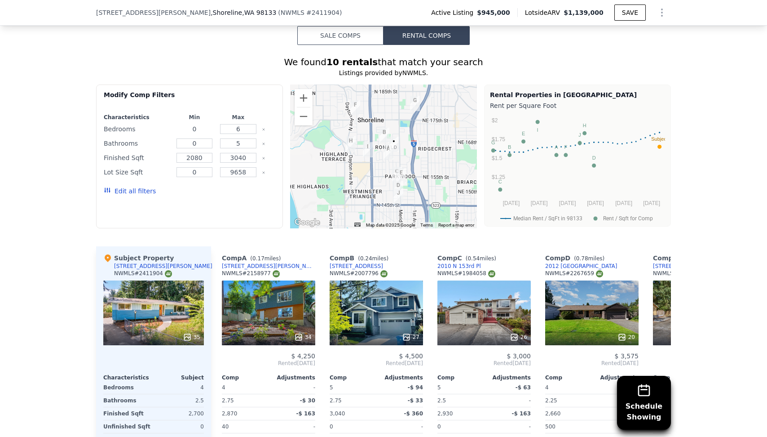
click at [200, 124] on input "0" at bounding box center [195, 129] width 36 height 10
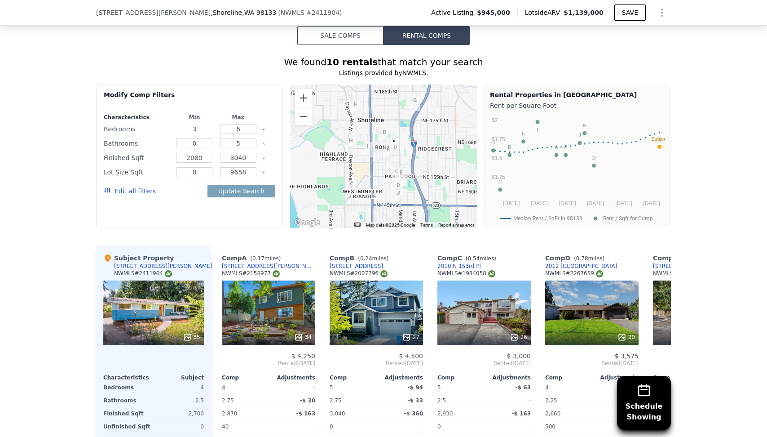
type input "3"
type input "4"
type input "3"
type input "2"
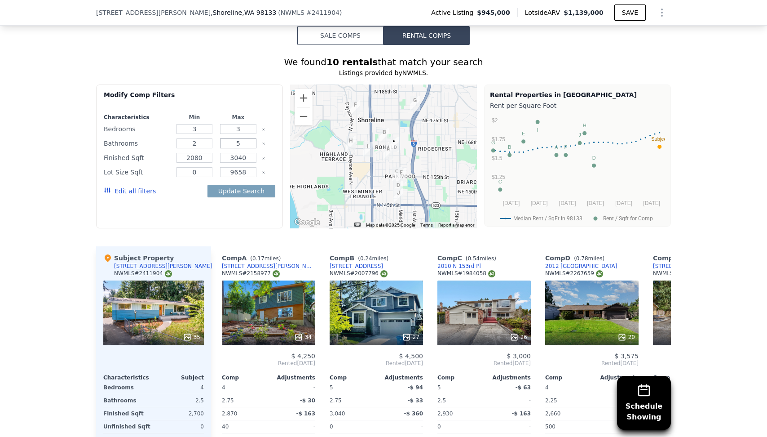
type input "2"
type input "3"
click at [185, 178] on div "Edit all filters Update Search" at bounding box center [190, 190] width 172 height 25
click at [263, 156] on icon "Clear" at bounding box center [264, 158] width 4 height 4
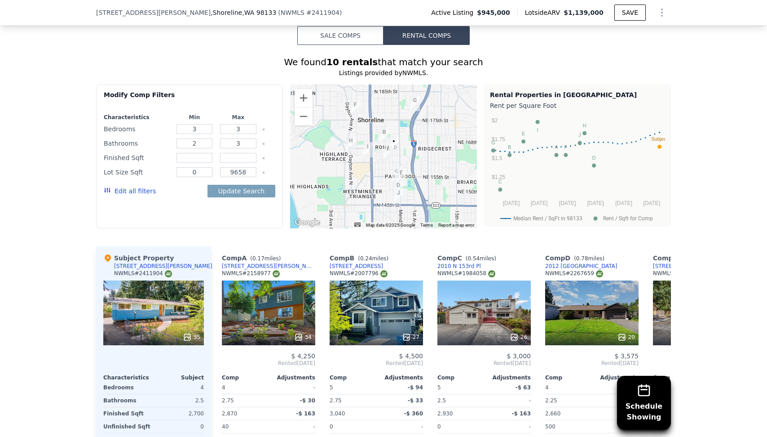
click at [263, 171] on icon "Clear" at bounding box center [264, 173] width 4 height 4
click at [135, 186] on button "Edit all filters" at bounding box center [130, 190] width 52 height 9
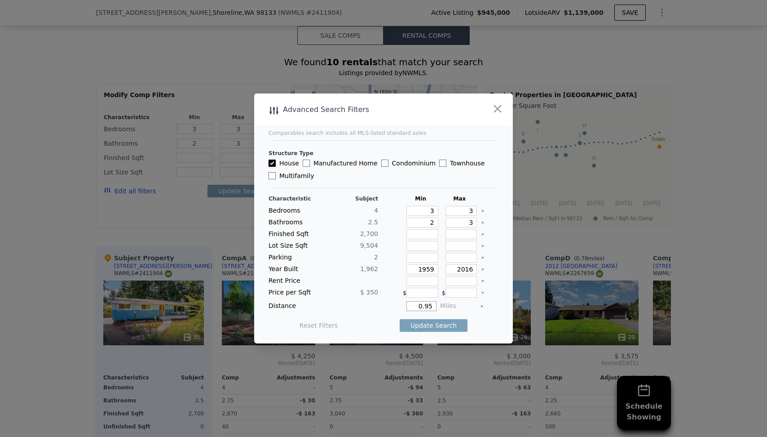
click at [427, 305] on input "0.95" at bounding box center [422, 306] width 30 height 10
type input "3"
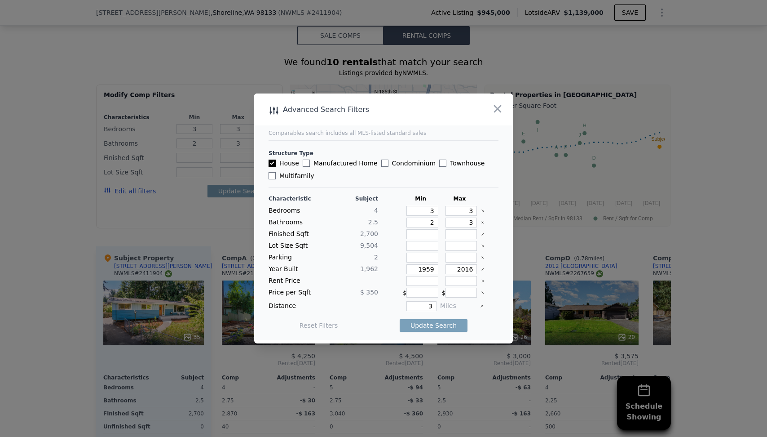
click at [363, 311] on div "Characteristic Subject Min Max Bedrooms 4 3 3 Bathrooms 2.5 2 3 Finished Sqft 2…" at bounding box center [384, 266] width 230 height 143
click at [482, 268] on icon "Clear" at bounding box center [483, 269] width 4 height 4
click at [354, 163] on label "Manufactured Home" at bounding box center [340, 163] width 75 height 9
click at [310, 163] on input "Manufactured Home" at bounding box center [306, 162] width 7 height 7
checkbox input "true"
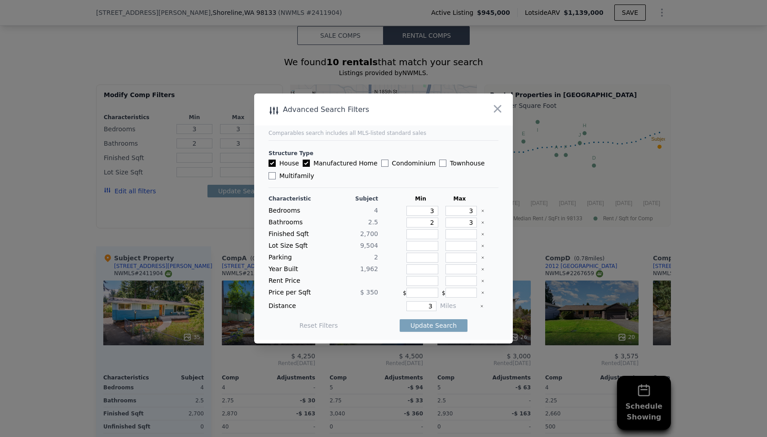
click at [385, 163] on label "Condominium" at bounding box center [408, 163] width 54 height 9
click at [385, 163] on input "Condominium" at bounding box center [384, 162] width 7 height 7
checkbox input "true"
click at [439, 163] on input "Townhouse" at bounding box center [442, 162] width 7 height 7
checkbox input "true"
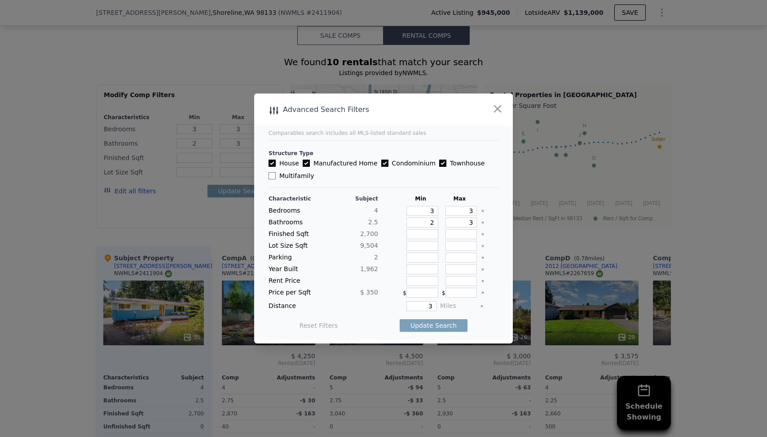
click at [283, 174] on label "Multifamily" at bounding box center [291, 175] width 45 height 9
click at [276, 174] on input "Multifamily" at bounding box center [272, 175] width 7 height 7
checkbox input "true"
click at [433, 323] on button "Update Search" at bounding box center [434, 325] width 68 height 13
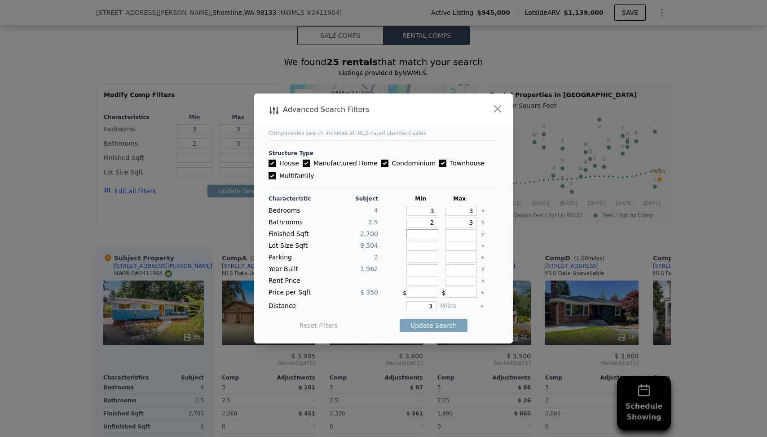
click at [429, 232] on input "number" at bounding box center [423, 234] width 32 height 10
type input "2"
type input "20"
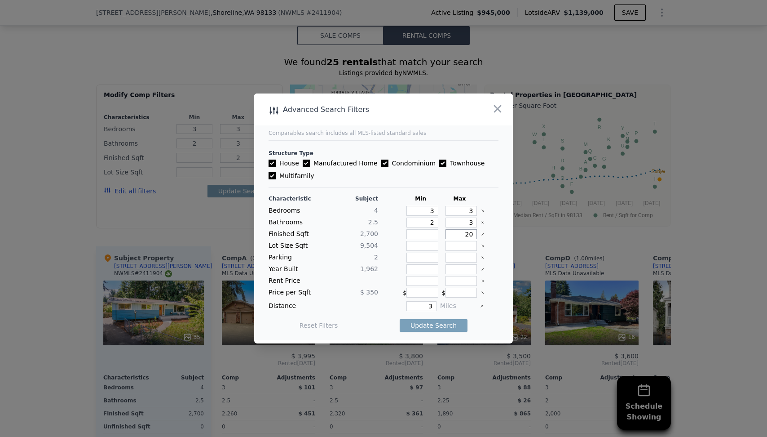
type input "200"
type input "20"
type input "200"
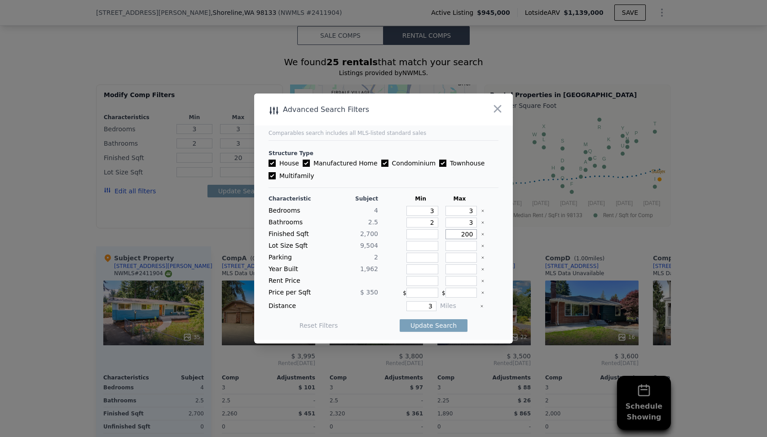
type input "2000"
click at [441, 327] on button "Update Search" at bounding box center [434, 325] width 68 height 13
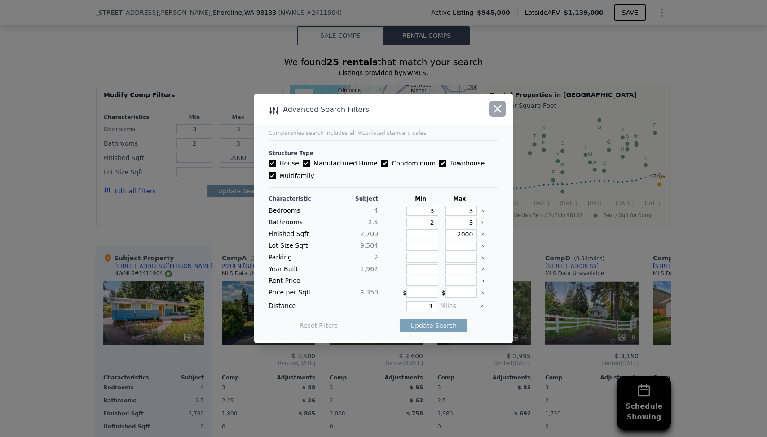
click at [497, 111] on icon "button" at bounding box center [497, 108] width 13 height 13
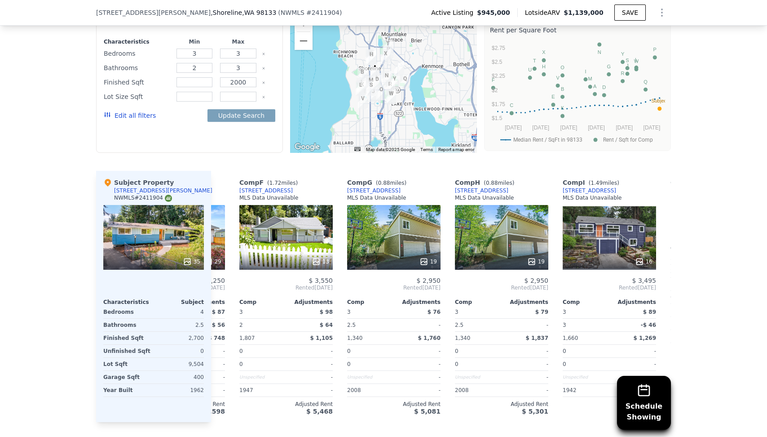
scroll to position [0, 524]
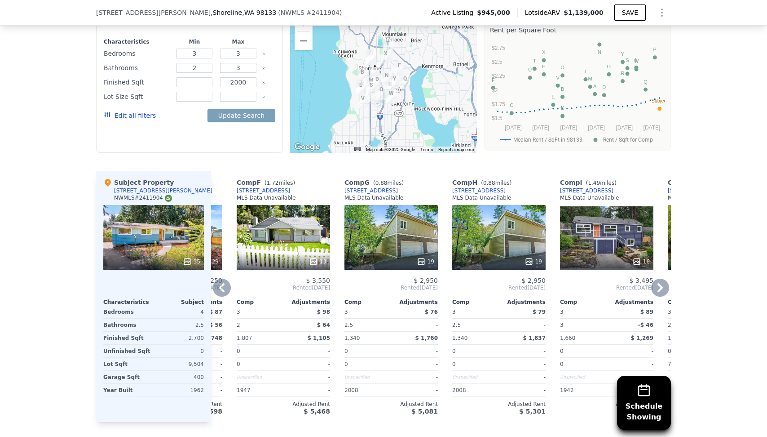
click at [384, 187] on div "[STREET_ADDRESS]" at bounding box center [371, 190] width 53 height 7
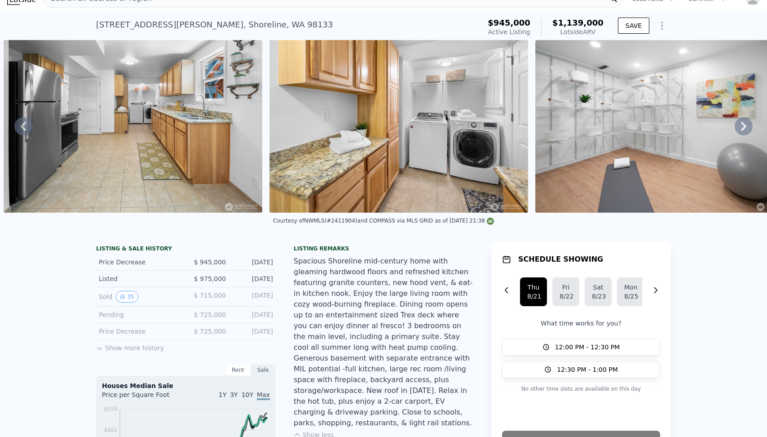
scroll to position [0, 0]
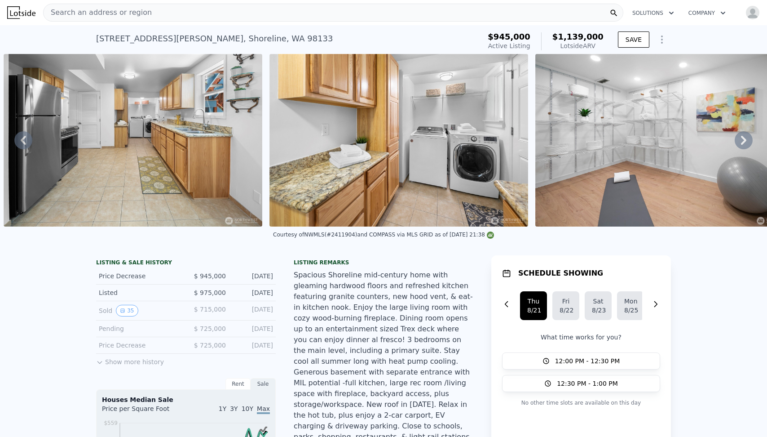
click at [304, 263] on div "Listing remarks" at bounding box center [384, 262] width 180 height 7
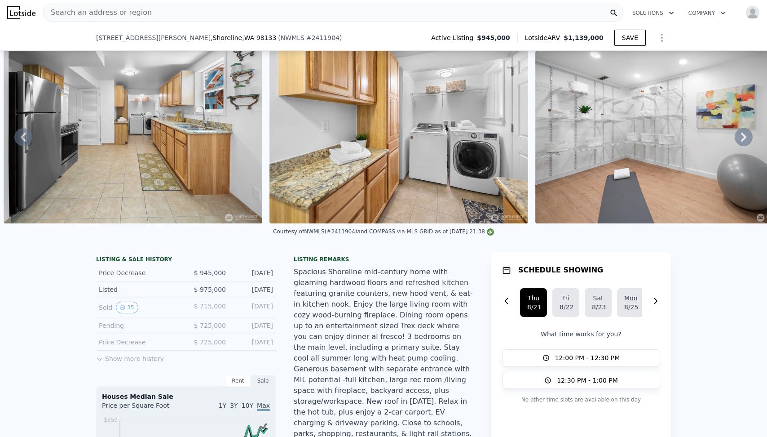
scroll to position [491, 0]
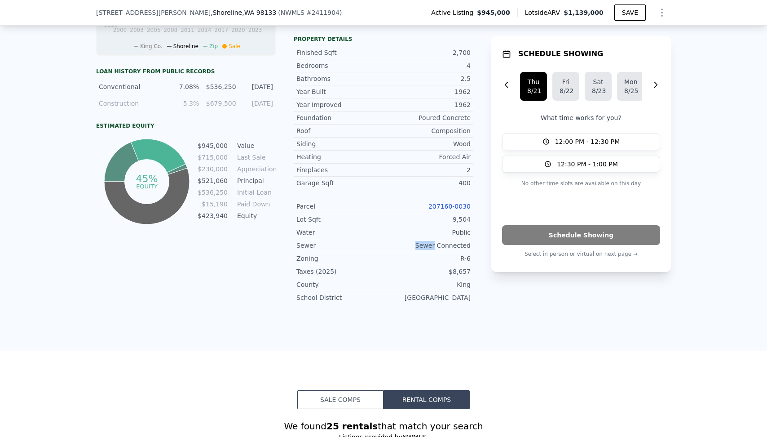
click at [342, 252] on div "Zoning R-6" at bounding box center [384, 258] width 180 height 13
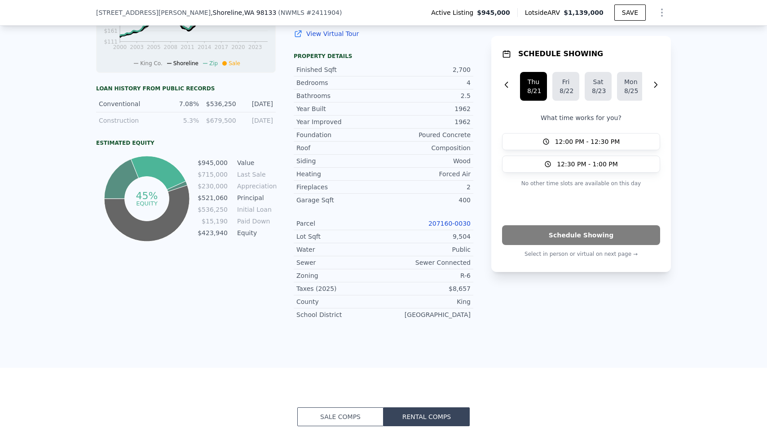
scroll to position [473, 0]
click at [461, 270] on div "Zoning R-6" at bounding box center [384, 276] width 180 height 13
copy div "R-6"
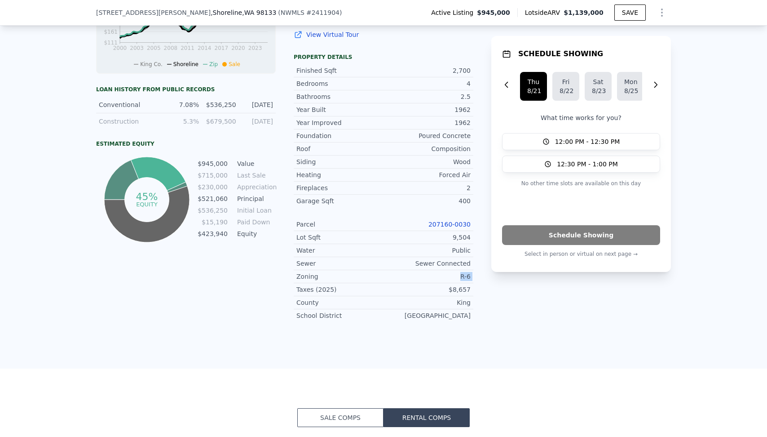
click at [491, 329] on div "LISTING & SALE HISTORY Price Decrease $ 945,000 [DATE] Listed $ 975,000 [DATE] …" at bounding box center [383, 69] width 767 height 597
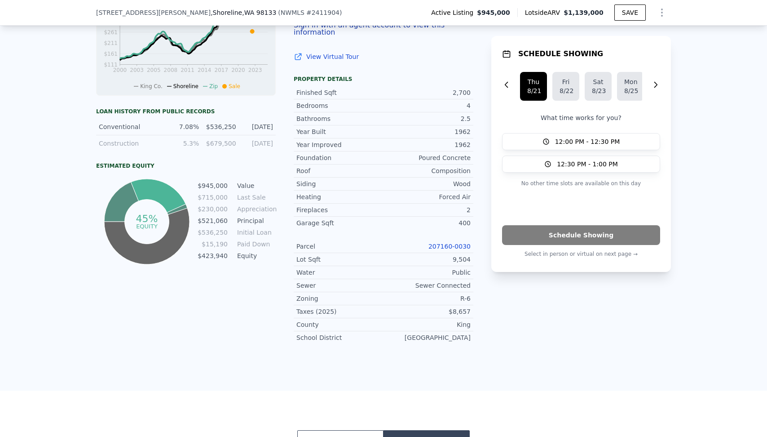
scroll to position [444, 0]
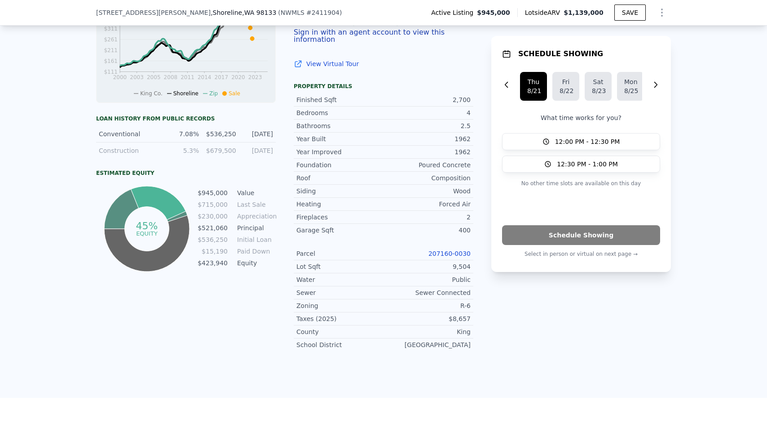
click at [484, 265] on div "LISTING & SALE HISTORY Price Decrease $ 945,000 [DATE] Listed $ 975,000 [DATE] …" at bounding box center [383, 83] width 575 height 550
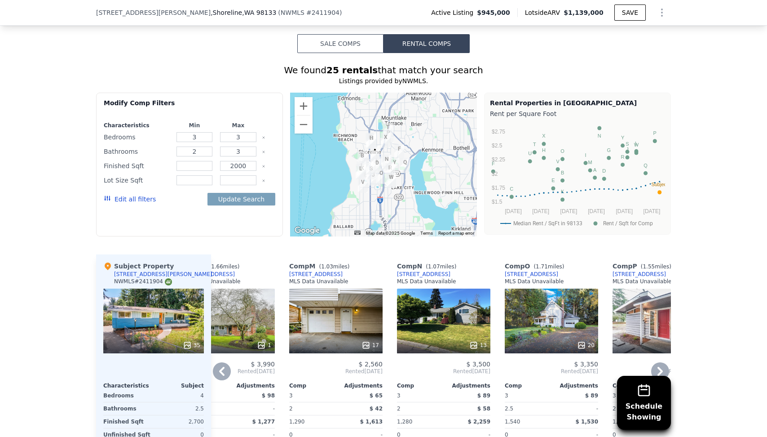
scroll to position [847, 0]
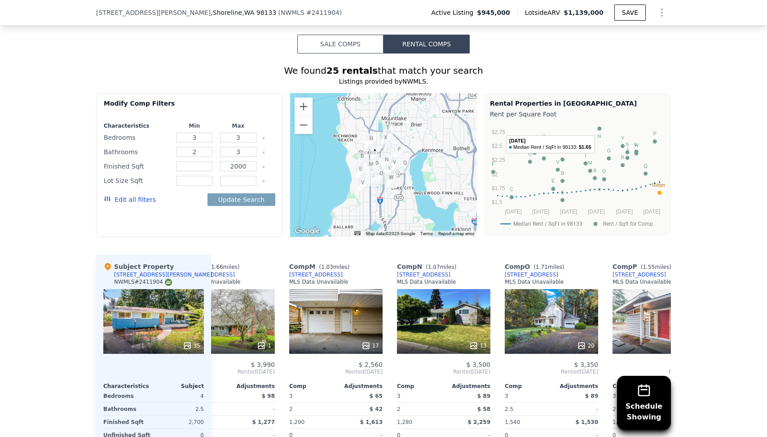
click at [599, 127] on circle "A chart." at bounding box center [599, 129] width 4 height 4
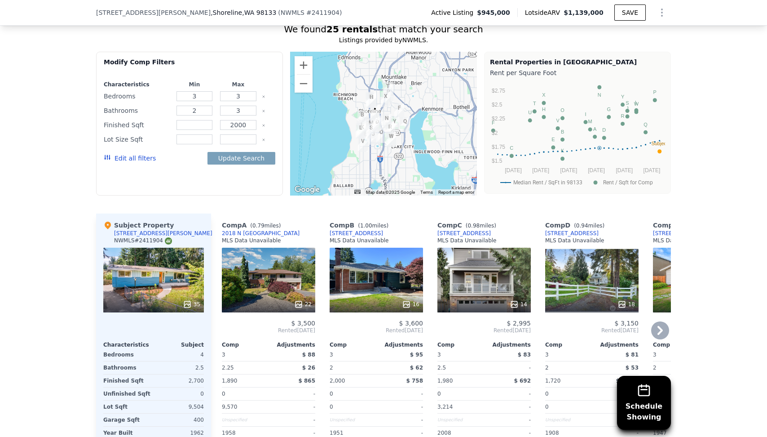
scroll to position [882, 0]
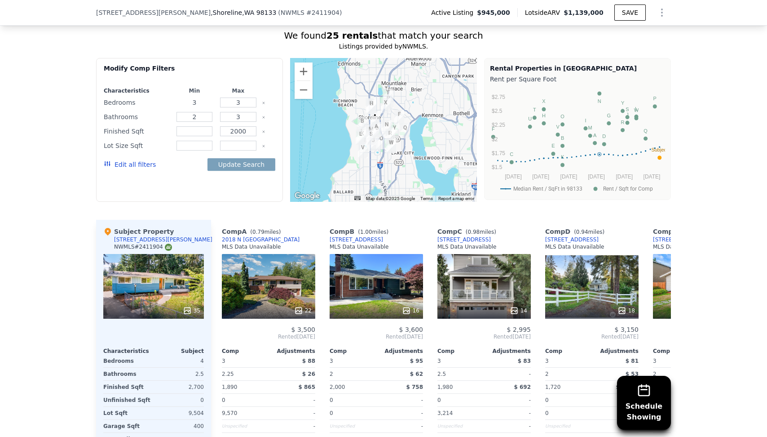
click at [205, 97] on input "3" at bounding box center [195, 102] width 36 height 10
type input "1"
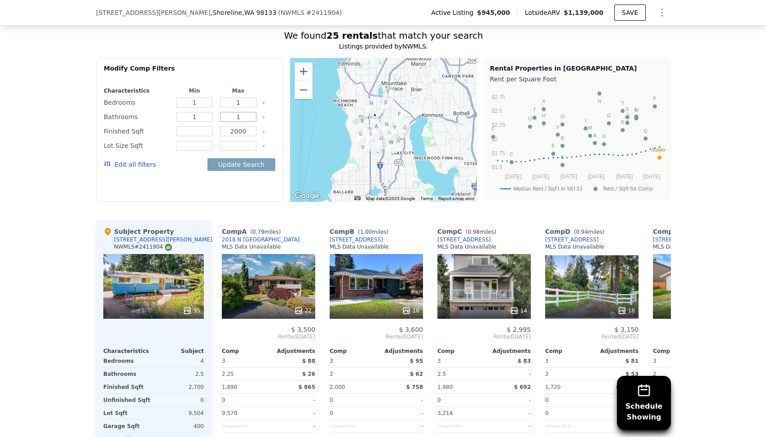
type input "1"
click at [238, 158] on button "Update Search" at bounding box center [242, 164] width 68 height 13
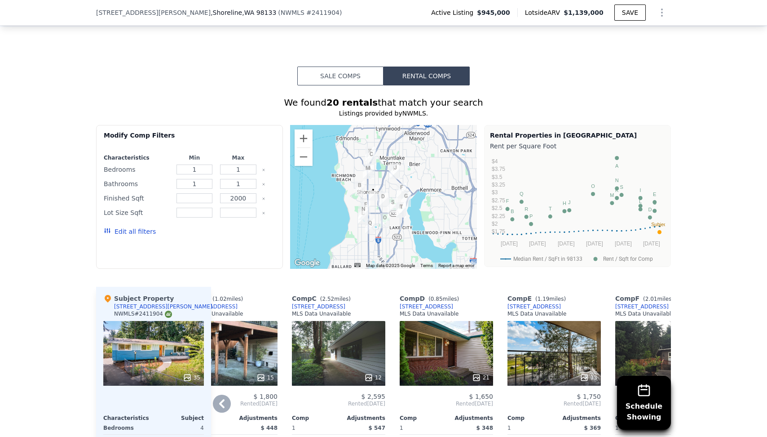
scroll to position [807, 0]
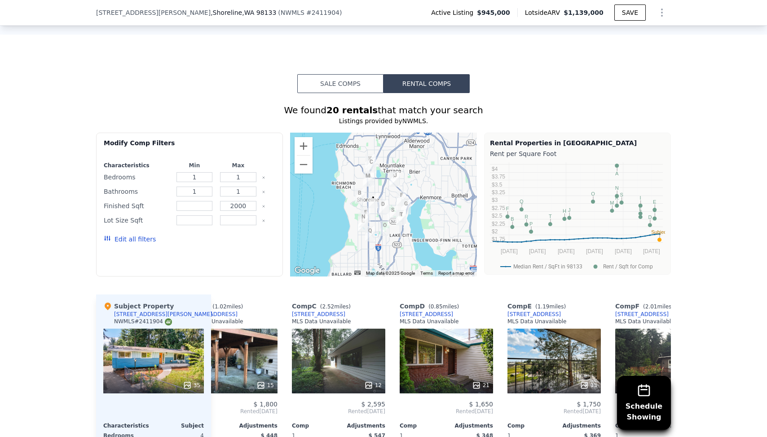
click at [111, 234] on button "Edit all filters" at bounding box center [130, 238] width 52 height 9
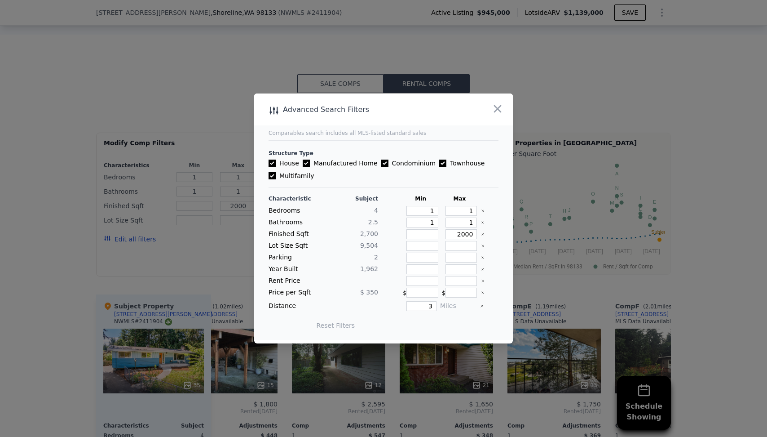
click at [374, 283] on div at bounding box center [351, 281] width 53 height 10
click at [495, 109] on icon "button" at bounding box center [497, 108] width 13 height 13
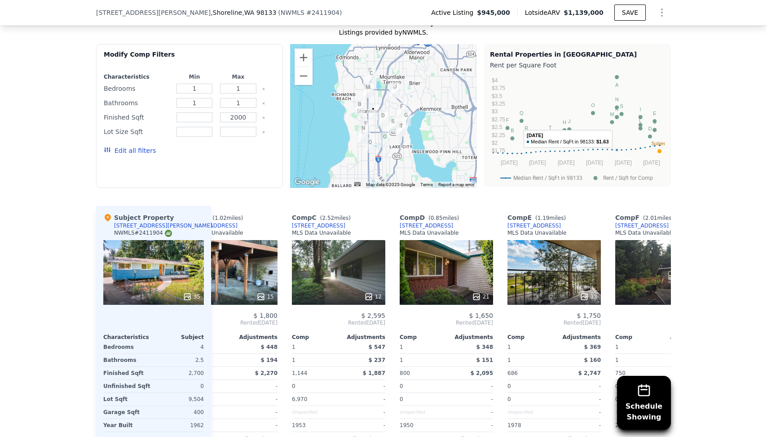
scroll to position [889, 0]
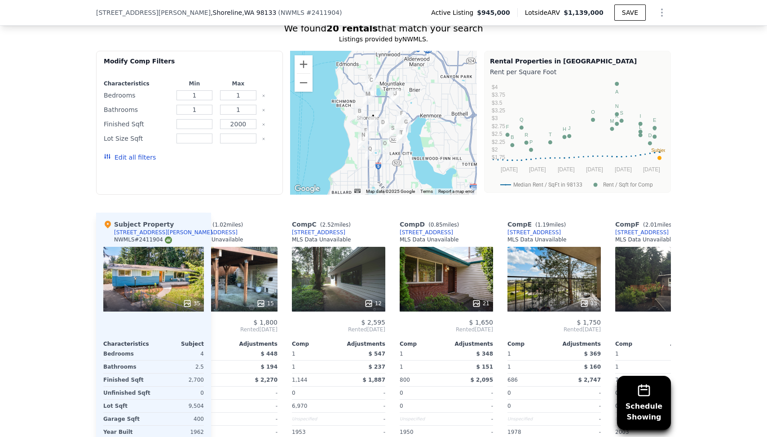
click at [722, 150] on div "Schedule Showing We found 20 rentals that match your search Listings provided b…" at bounding box center [383, 237] width 767 height 452
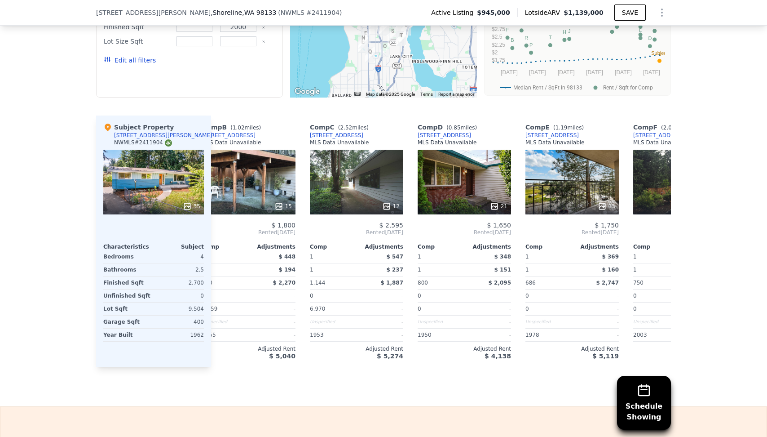
scroll to position [0, 130]
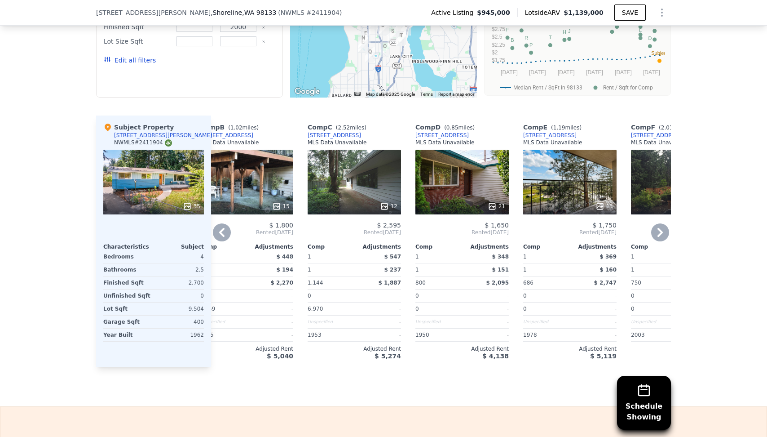
click at [344, 132] on div "[STREET_ADDRESS]" at bounding box center [334, 135] width 53 height 7
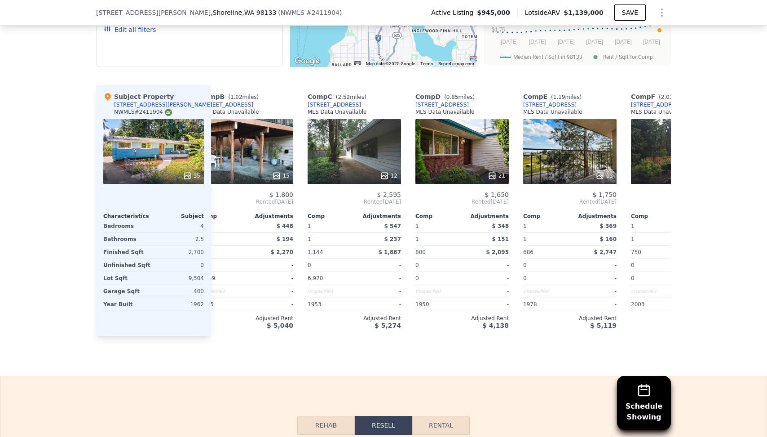
scroll to position [783, 0]
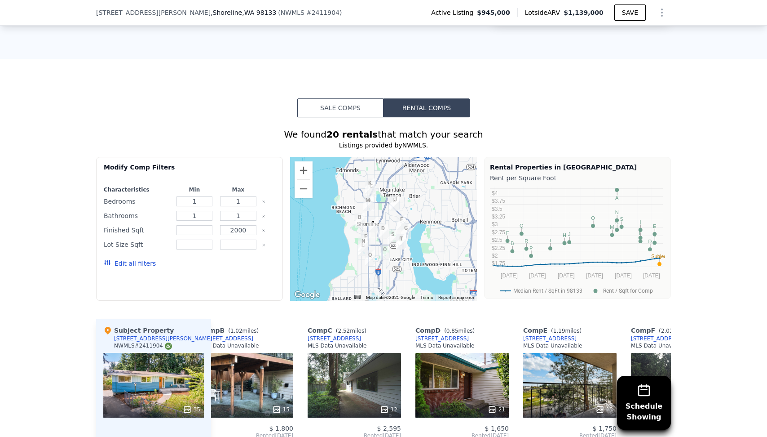
click at [129, 259] on button "Edit all filters" at bounding box center [130, 263] width 52 height 9
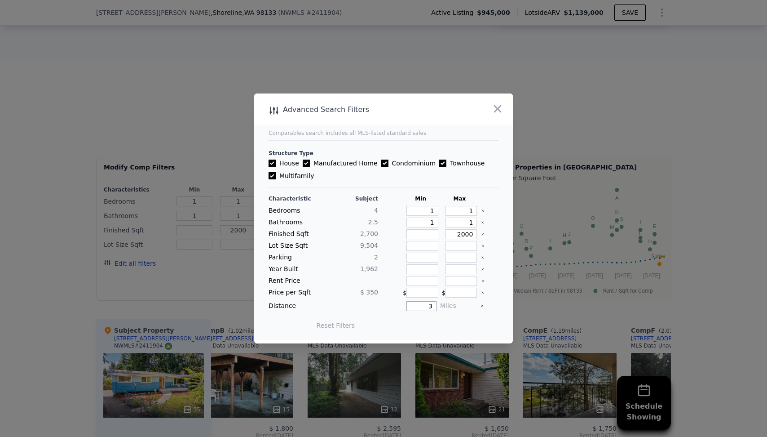
click at [416, 305] on input "3" at bounding box center [422, 306] width 30 height 10
type input "1"
click at [430, 326] on button "Update Search" at bounding box center [434, 325] width 68 height 13
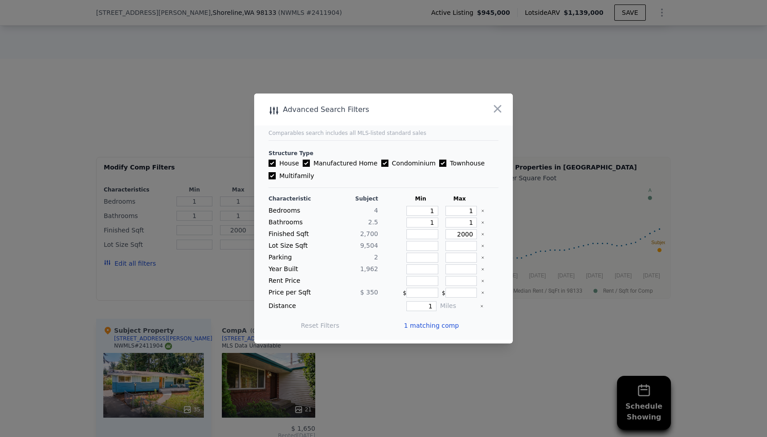
scroll to position [0, 0]
click at [495, 110] on icon "button" at bounding box center [497, 108] width 13 height 13
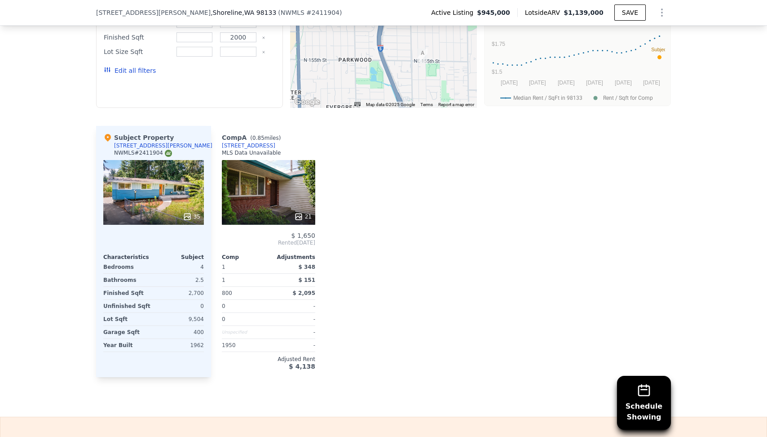
scroll to position [976, 0]
click at [275, 141] on div "[STREET_ADDRESS]" at bounding box center [248, 144] width 53 height 7
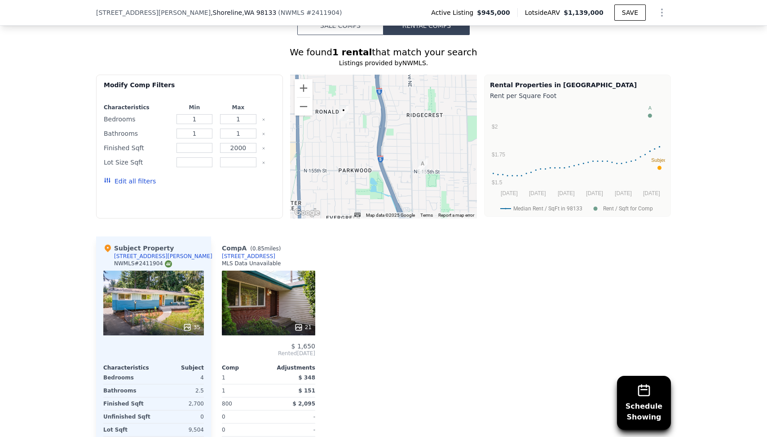
scroll to position [840, 0]
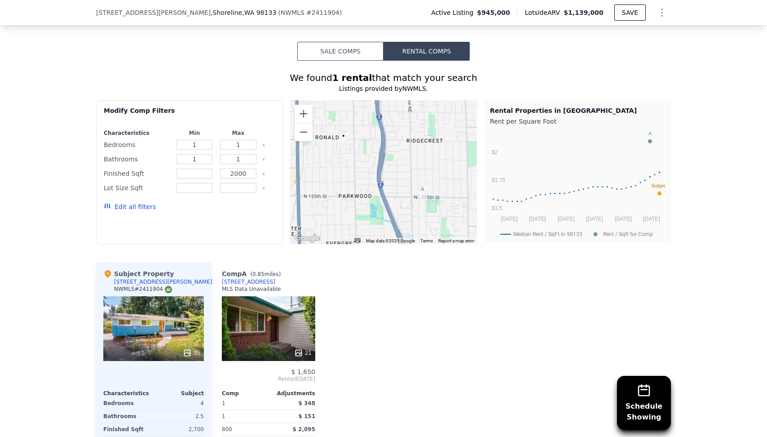
click at [140, 202] on button "Edit all filters" at bounding box center [130, 206] width 52 height 9
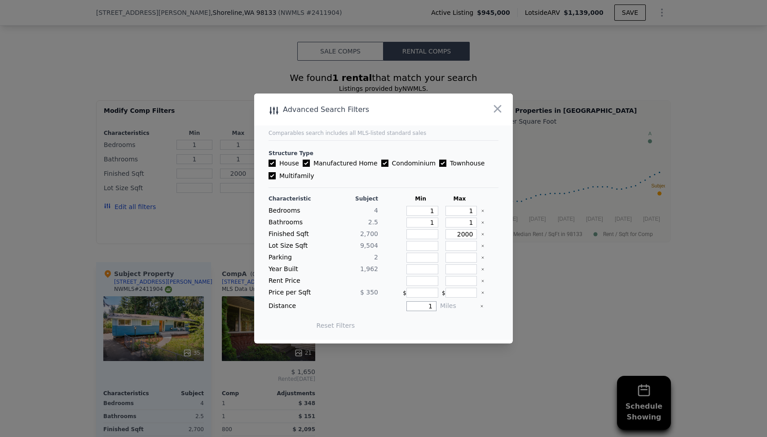
click at [428, 309] on input "1" at bounding box center [422, 306] width 30 height 10
type input "2"
click at [426, 320] on button "Update Search" at bounding box center [434, 325] width 68 height 13
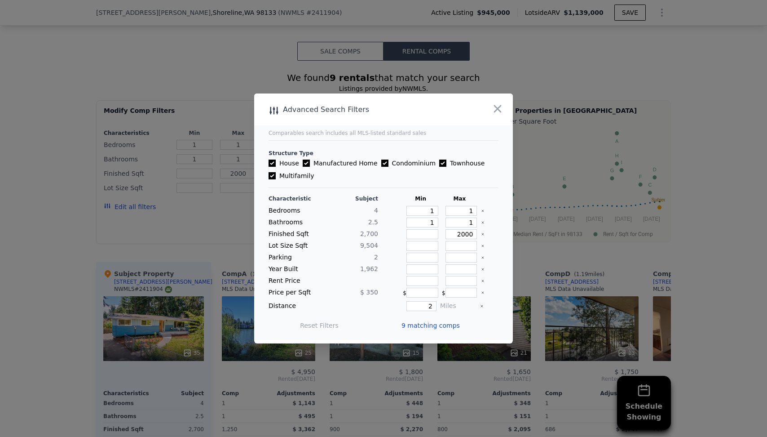
click at [697, 256] on div at bounding box center [383, 218] width 767 height 437
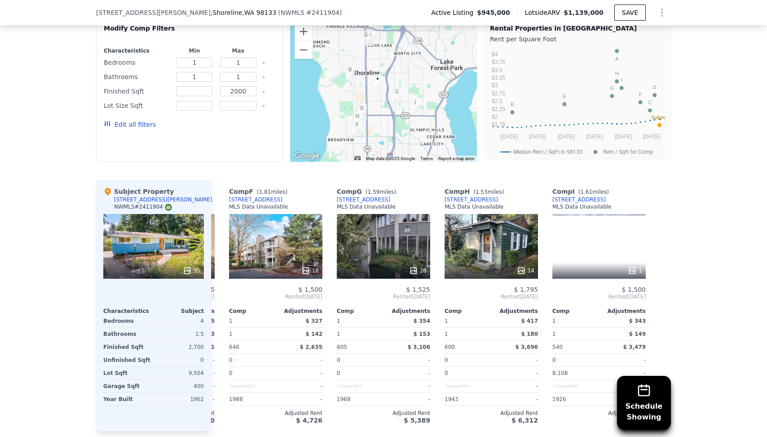
scroll to position [901, 0]
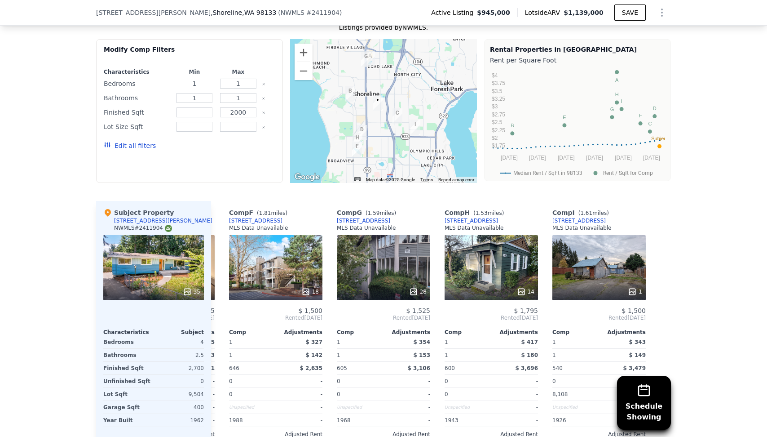
click at [201, 79] on input "1" at bounding box center [195, 84] width 36 height 10
type input "3"
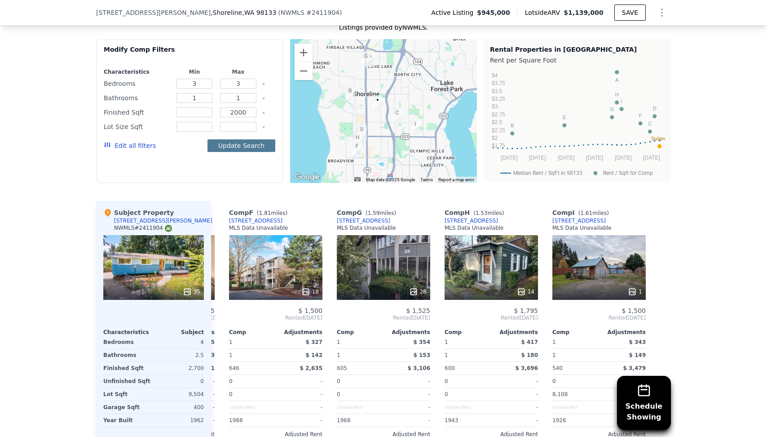
click at [243, 139] on button "Update Search" at bounding box center [242, 145] width 68 height 13
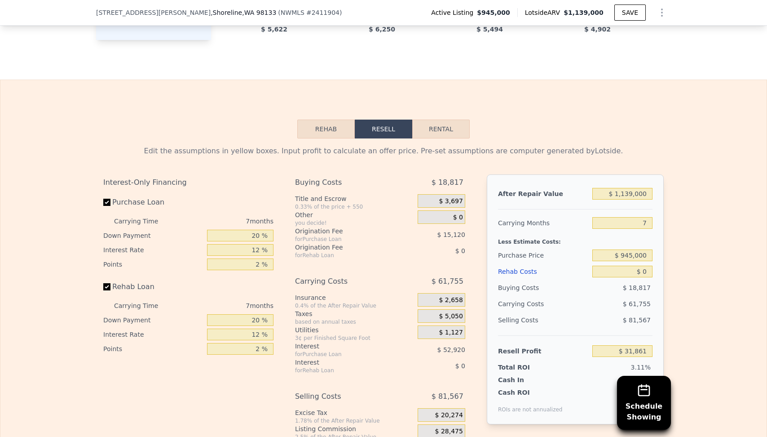
scroll to position [1287, 0]
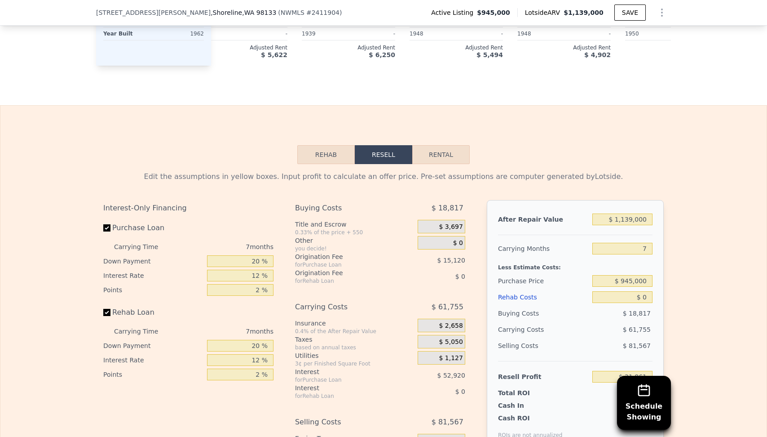
click at [447, 145] on button "Rental" at bounding box center [440, 154] width 57 height 19
select select "30"
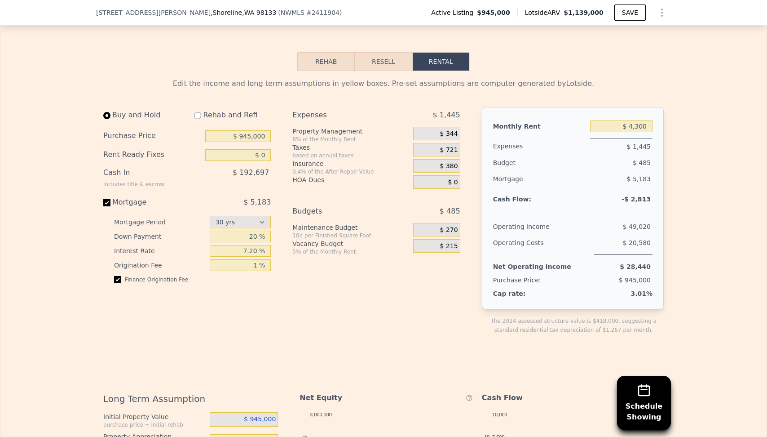
scroll to position [1396, 0]
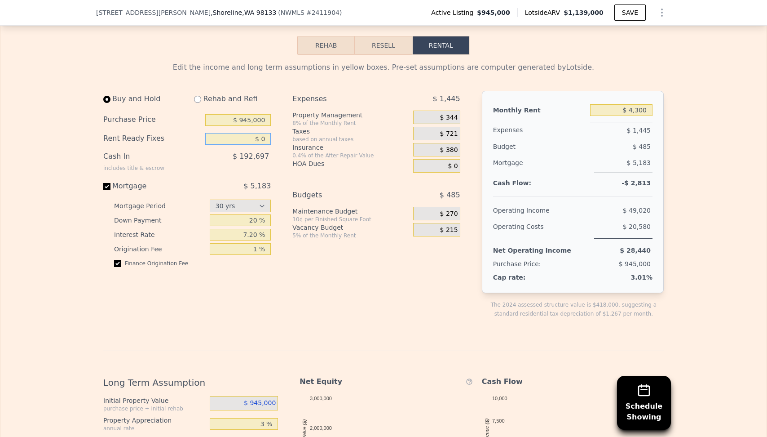
click at [265, 133] on input "$ 0" at bounding box center [238, 139] width 66 height 12
type input "$ 10,000"
click at [270, 148] on div "$ 192,697" at bounding box center [219, 159] width 103 height 23
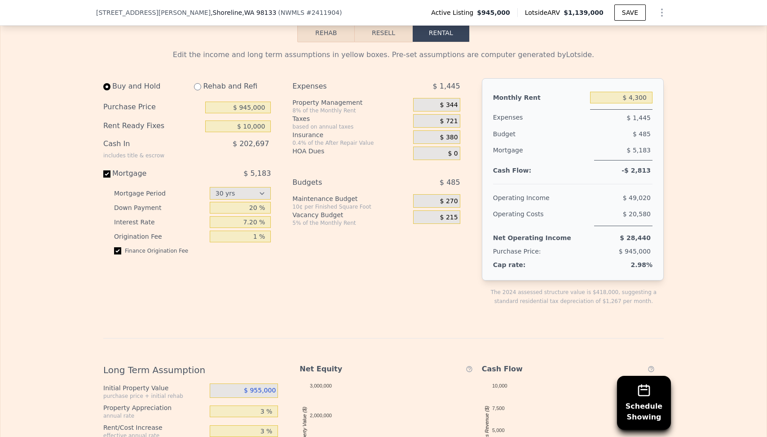
scroll to position [1415, 0]
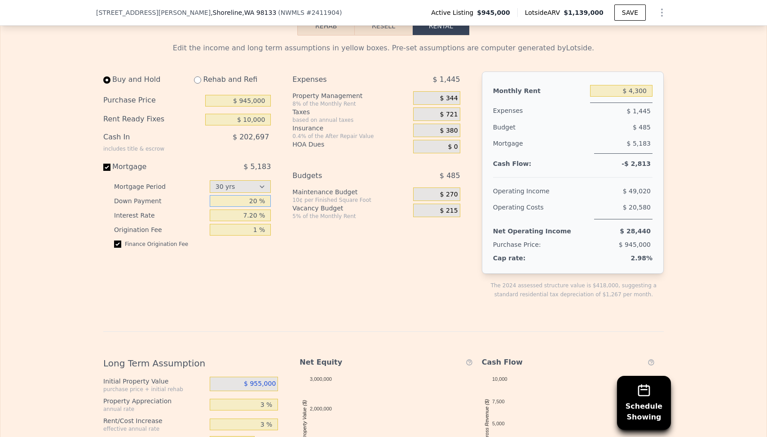
click at [242, 195] on input "20 %" at bounding box center [241, 201] width 62 height 12
type input "5 %"
click at [330, 203] on div "Vacancy Budget" at bounding box center [350, 207] width 117 height 9
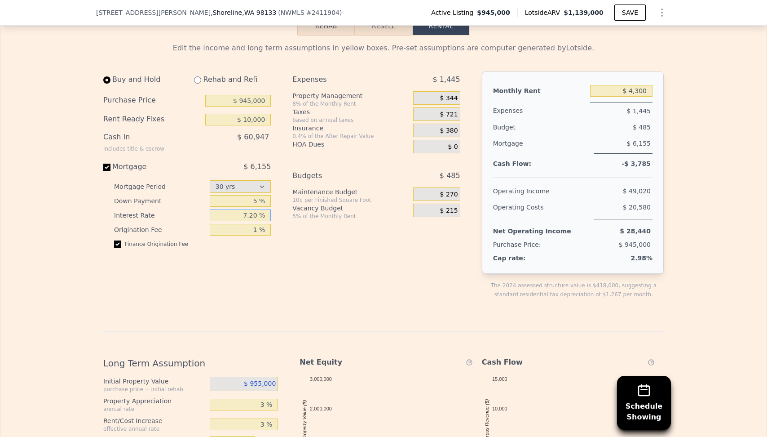
click at [247, 209] on input "7.20 %" at bounding box center [241, 215] width 62 height 12
type input "6.8 %"
click at [326, 208] on div "Expenses $ 1,445 Property Management 8% of the Monthly Rent $ 344 Taxes based o…" at bounding box center [379, 192] width 175 height 242
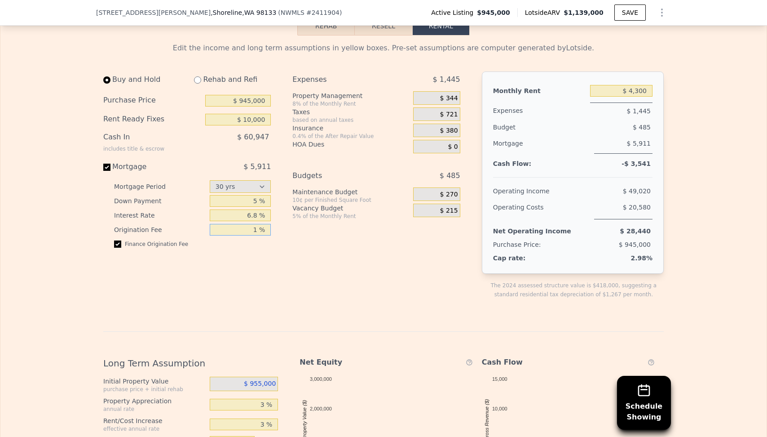
click at [250, 224] on input "1 %" at bounding box center [241, 230] width 62 height 12
type input "3 %"
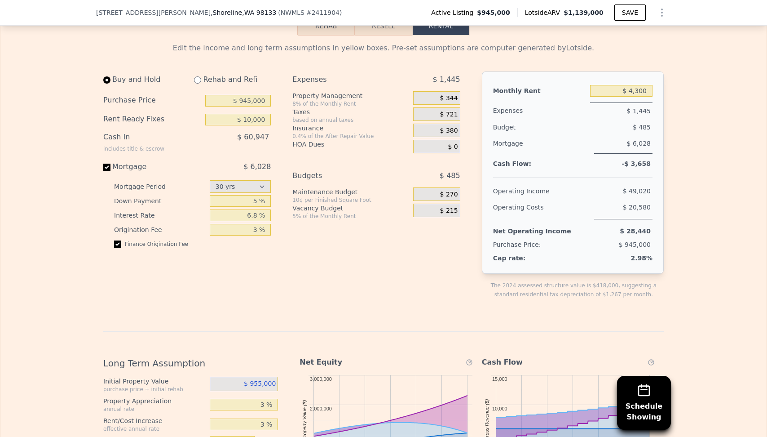
click at [316, 219] on div "Expenses $ 1,445 Property Management 8% of the Monthly Rent $ 344 Taxes based o…" at bounding box center [379, 192] width 175 height 242
click at [252, 209] on input "6.8 %" at bounding box center [241, 215] width 62 height 12
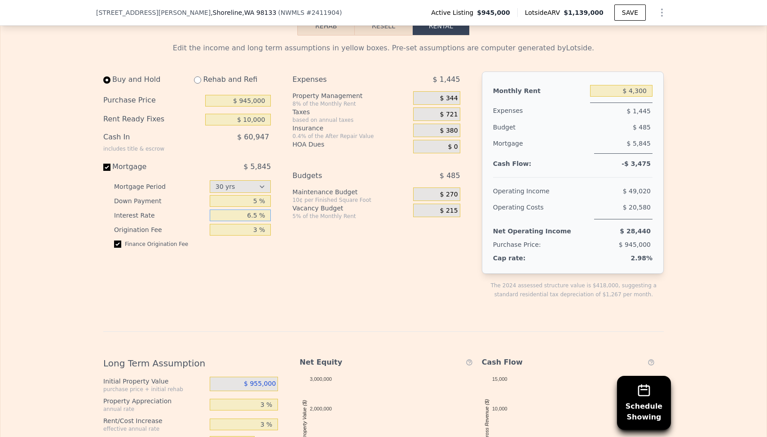
type input "6.5 %"
click at [335, 236] on div "Expenses $ 1,445 Property Management 8% of the Monthly Rent $ 344 Taxes based o…" at bounding box center [379, 192] width 175 height 242
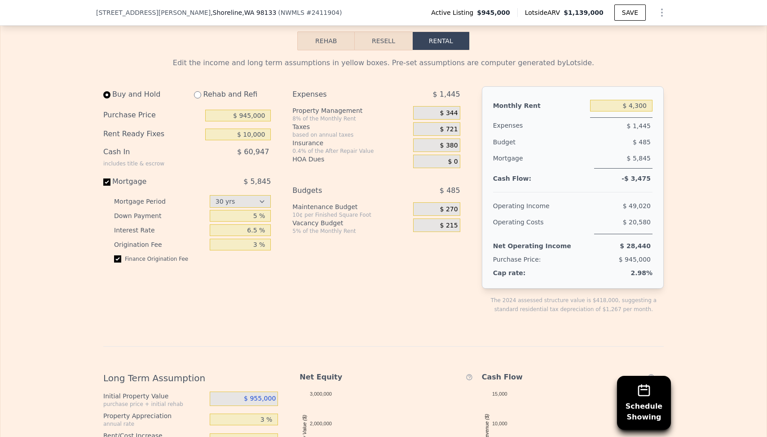
click at [335, 236] on div "Expenses $ 1,445 Property Management 8% of the Monthly Rent $ 344 Taxes based o…" at bounding box center [379, 207] width 175 height 242
click at [447, 109] on span "$ 344" at bounding box center [449, 113] width 18 height 8
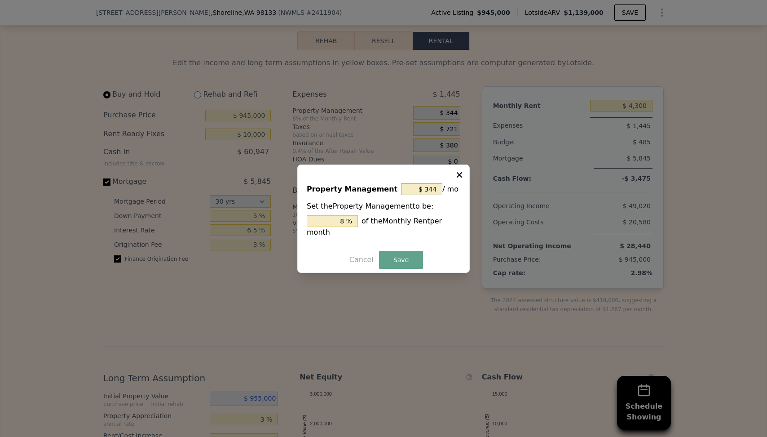
click at [424, 189] on input "$ 344" at bounding box center [421, 189] width 41 height 12
type input "$ 0"
type input "0 %"
type input "$ 0"
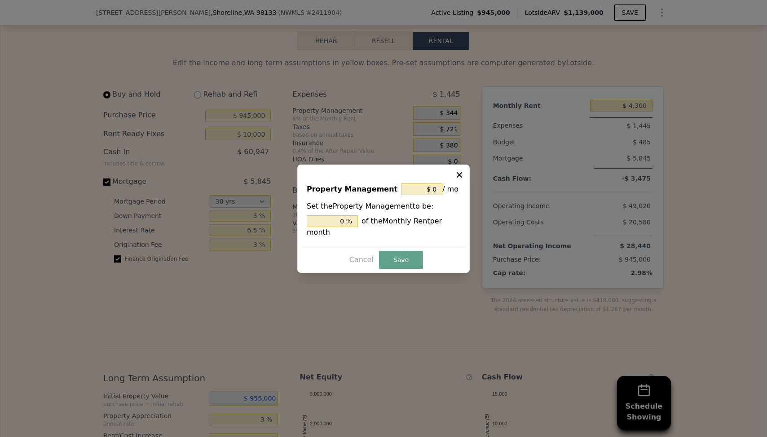
click at [438, 247] on hr at bounding box center [383, 247] width 164 height 0
click at [389, 259] on button "Save" at bounding box center [401, 260] width 44 height 18
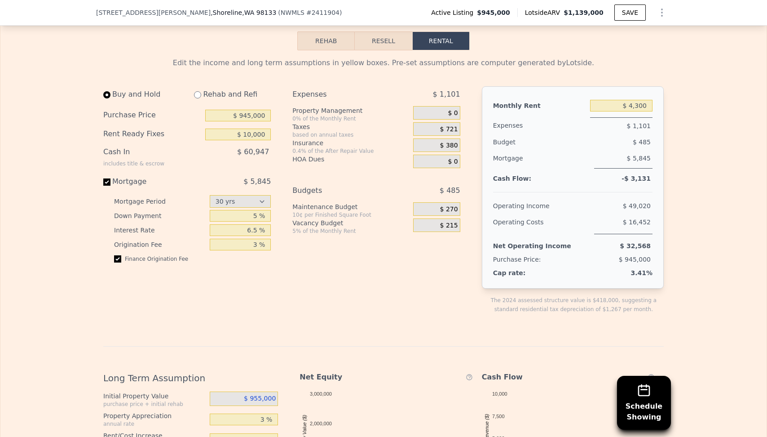
click at [433, 253] on div "Expenses $ 1,101 Property Management 0% of the Monthly Rent $ 0 Taxes based on …" at bounding box center [379, 207] width 175 height 242
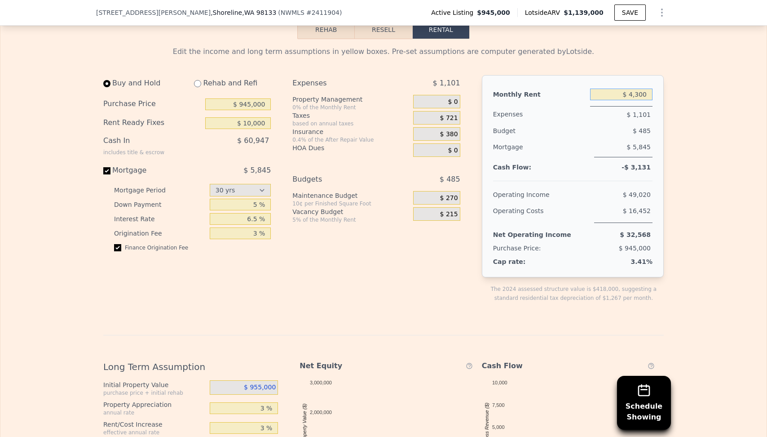
click at [640, 88] on input "$ 4,300" at bounding box center [621, 94] width 62 height 12
type input "$ 4,900"
click at [666, 85] on div "Edit the income and long term assumptions in yellow boxes. Pre-set assumptions …" at bounding box center [383, 344] width 575 height 610
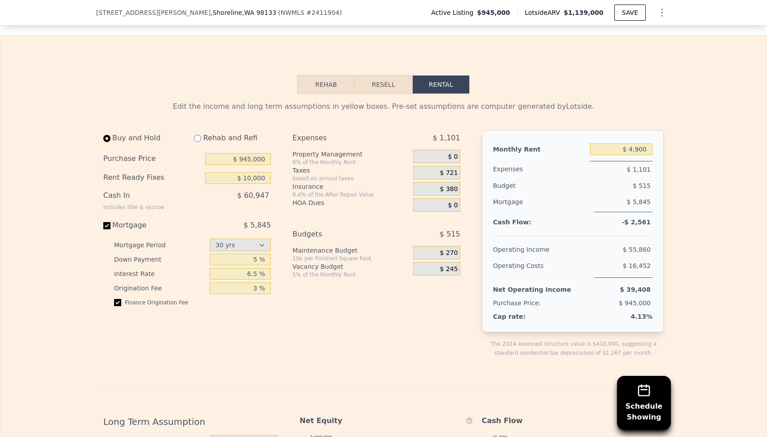
scroll to position [1329, 0]
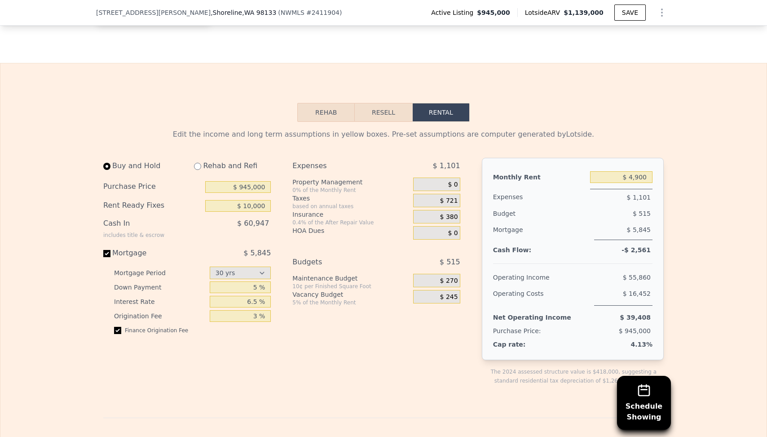
click at [211, 158] on div "Rehab and Refi" at bounding box center [229, 166] width 84 height 16
click at [199, 163] on input "radio" at bounding box center [197, 166] width 7 height 7
radio input "true"
type input "$ 0"
type input "$ 5,350"
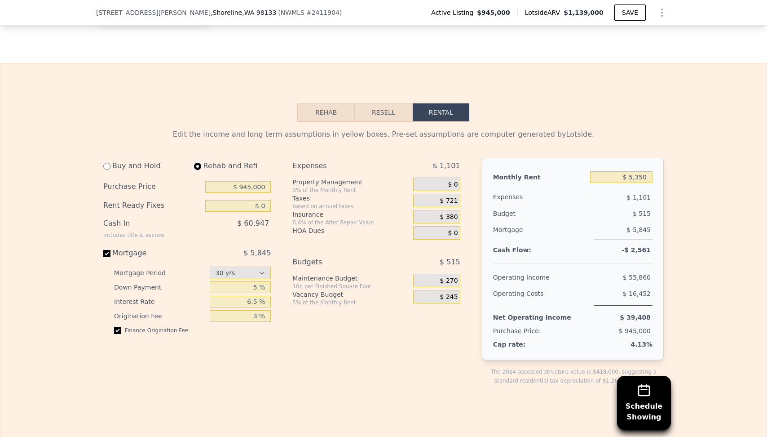
select select "30"
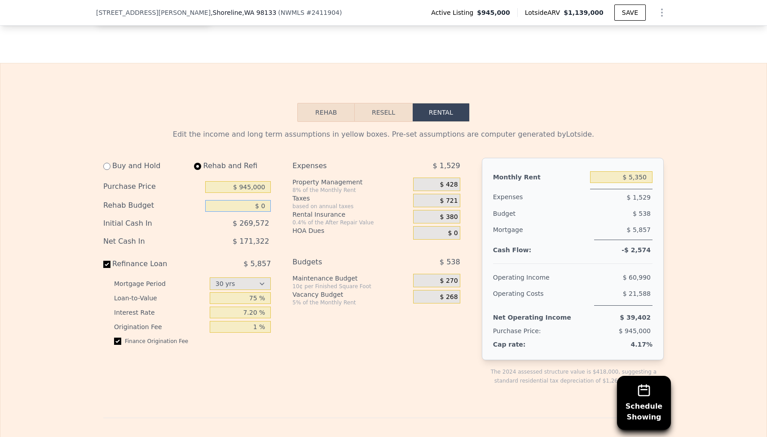
click at [231, 200] on input "$ 0" at bounding box center [238, 206] width 66 height 12
type input "$ 10,000"
click at [319, 203] on div "based on annual taxes" at bounding box center [350, 206] width 117 height 7
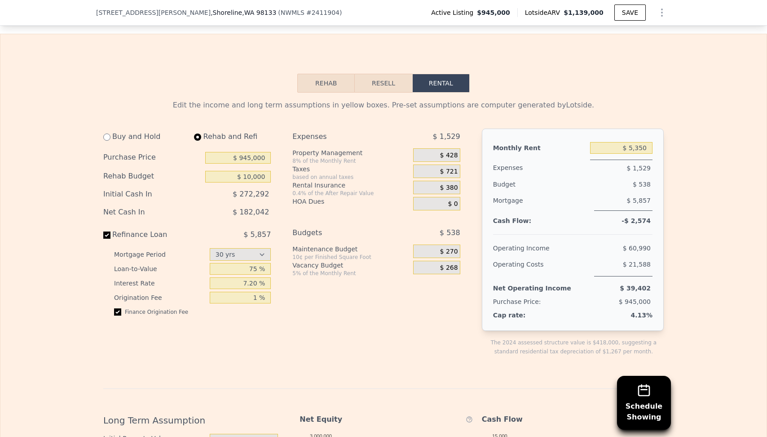
scroll to position [1362, 0]
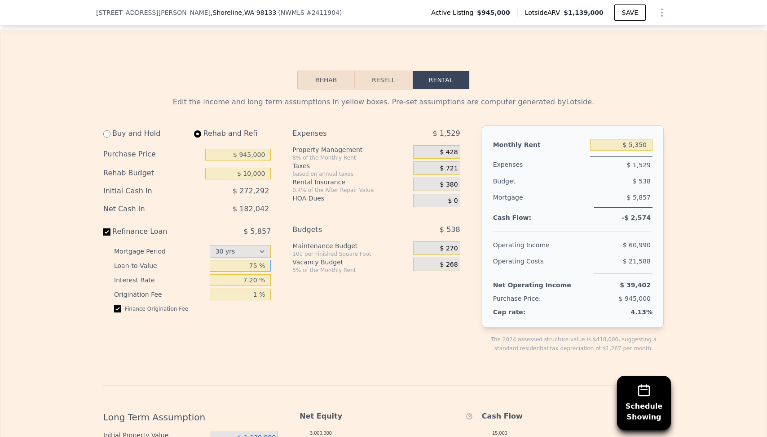
click at [250, 260] on input "75 %" at bounding box center [241, 266] width 62 height 12
type input "95 %"
click at [256, 274] on input "7.20 %" at bounding box center [241, 280] width 62 height 12
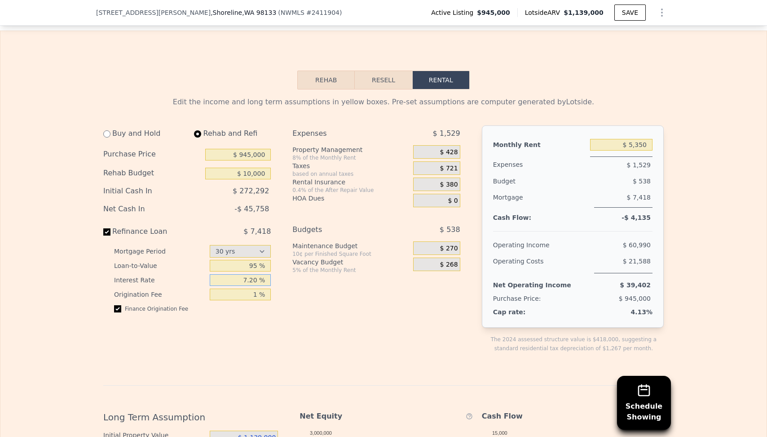
click at [256, 274] on input "7.20 %" at bounding box center [241, 280] width 62 height 12
type input "6.5 %"
click at [257, 275] on div "Mortgage Period 15 yrs 30 yrs Loan-to-Value 95 % Interest Rate 6.5 % Originatio…" at bounding box center [187, 281] width 168 height 75
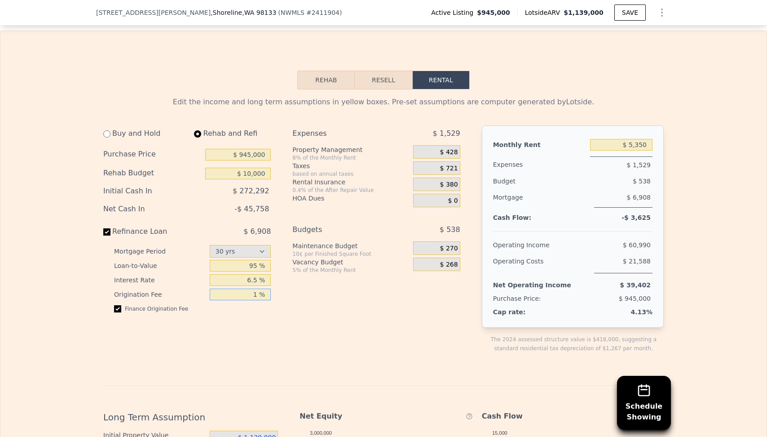
click at [252, 288] on input "1 %" at bounding box center [241, 294] width 62 height 12
type input "3 %"
click at [305, 274] on div "Expenses $ 1,529 Property Management 8% of the Monthly Rent $ 428 Taxes based o…" at bounding box center [379, 246] width 175 height 242
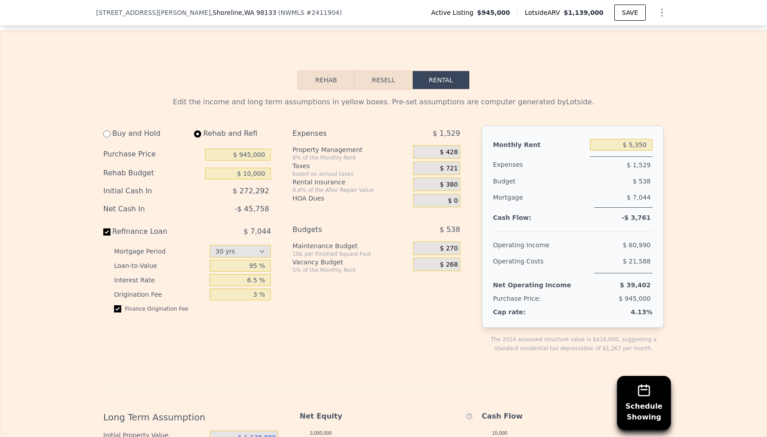
click at [445, 145] on div "$ 428" at bounding box center [436, 151] width 47 height 13
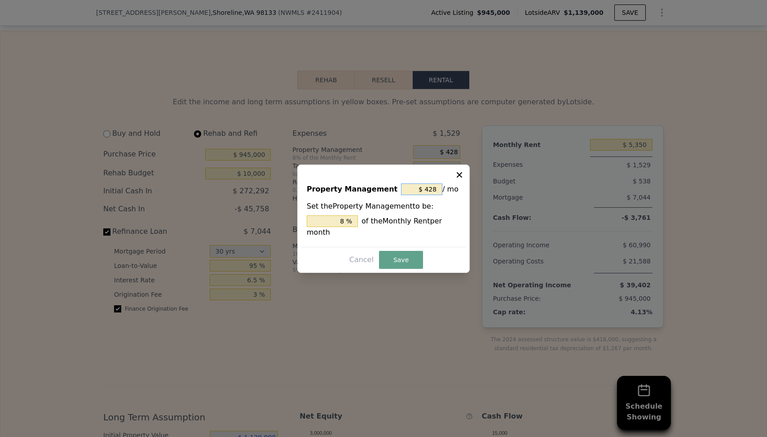
click at [416, 190] on input "$ 428" at bounding box center [421, 189] width 41 height 12
type input "$ 0"
type input "0 %"
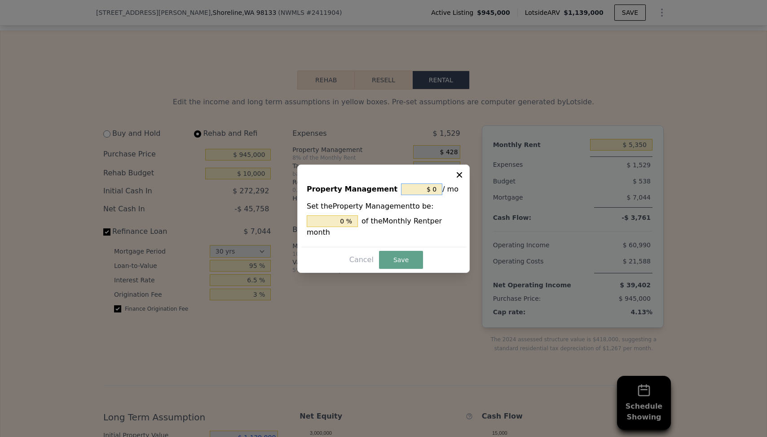
type input "$ 0"
click at [412, 210] on div "Set the Property Management to be: 0 % of the Monthly Rent per month" at bounding box center [384, 219] width 154 height 37
click at [396, 253] on button "Save" at bounding box center [401, 260] width 44 height 18
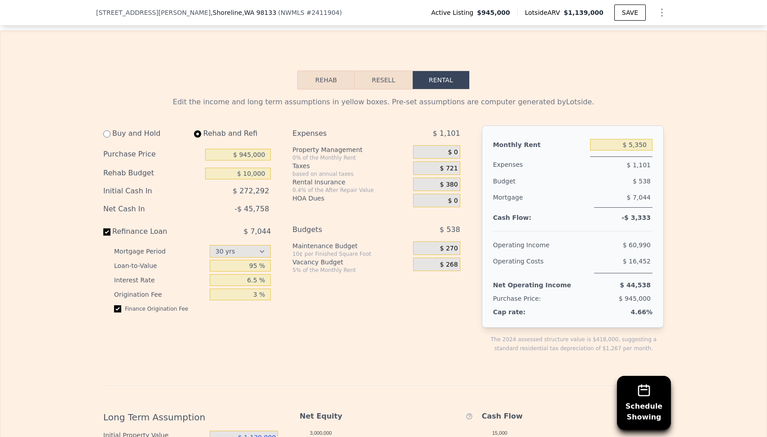
click at [150, 226] on div "Refinance Loan" at bounding box center [153, 231] width 101 height 11
click at [111, 228] on input "Refinance Loan $ 7,044" at bounding box center [106, 231] width 7 height 7
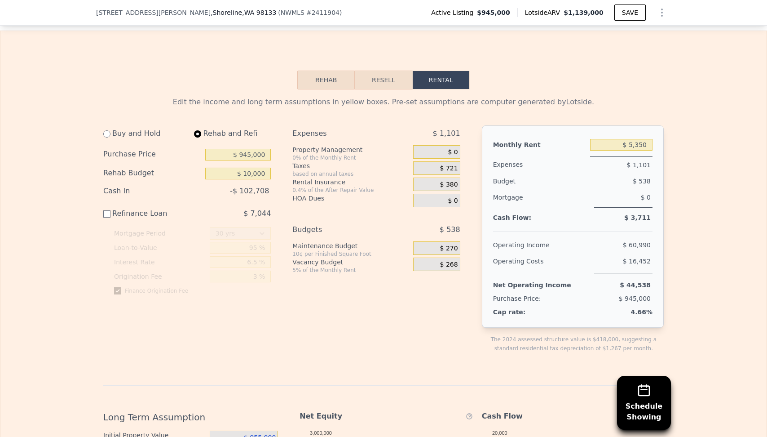
click at [143, 208] on div "Refinance Loan" at bounding box center [153, 213] width 101 height 11
click at [111, 210] on input "Refinance Loan $ 7,044" at bounding box center [106, 213] width 7 height 7
checkbox input "true"
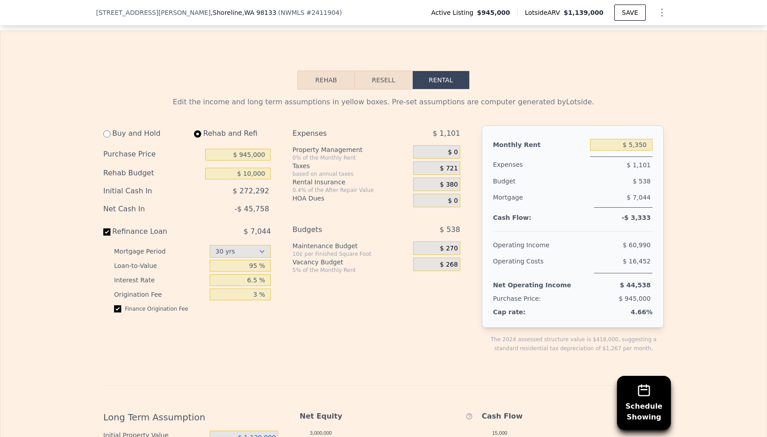
click at [354, 284] on div "Expenses $ 1,101 Property Management 0% of the Monthly Rent $ 0 Taxes based on …" at bounding box center [379, 246] width 175 height 242
click at [256, 168] on input "$ 10,000" at bounding box center [238, 174] width 66 height 12
click at [296, 194] on div "HOA Dues" at bounding box center [350, 200] width 117 height 13
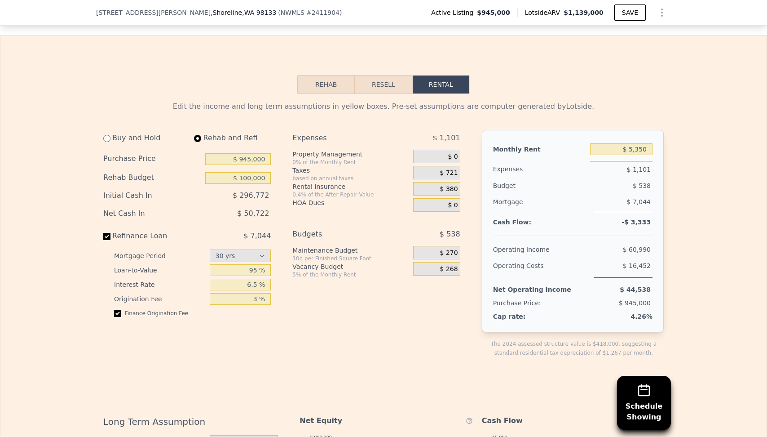
scroll to position [1357, 0]
click at [252, 172] on input "$ 100,000" at bounding box center [238, 178] width 66 height 12
type input "$ 10,000"
click at [358, 182] on div "Rental Insurance" at bounding box center [350, 186] width 117 height 9
click at [133, 130] on div "Buy and Hold" at bounding box center [143, 138] width 80 height 16
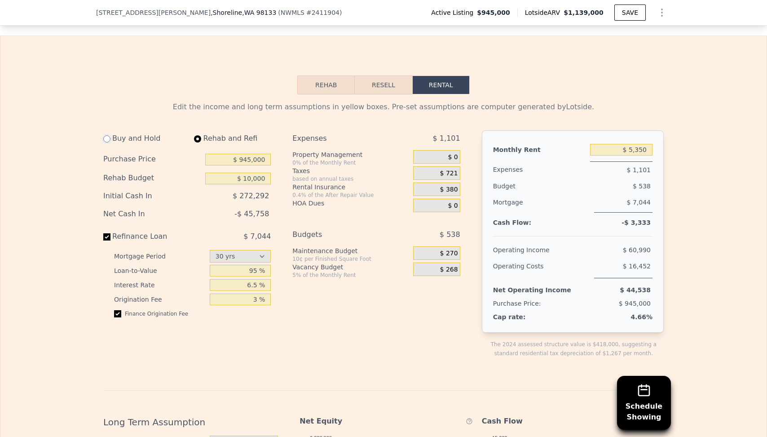
click at [106, 135] on input "radio" at bounding box center [106, 138] width 7 height 7
radio input "true"
type input "$ 4,900"
select select "30"
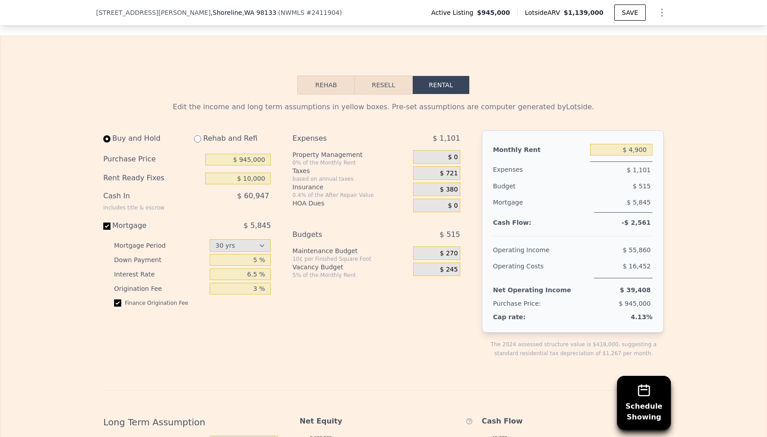
click at [350, 270] on div "Expenses $ 1,101 Property Management 0% of the Monthly Rent $ 0 Taxes based on …" at bounding box center [379, 251] width 175 height 242
click at [371, 263] on div "Expenses $ 1,101 Property Management 0% of the Monthly Rent $ 0 Taxes based on …" at bounding box center [379, 251] width 175 height 242
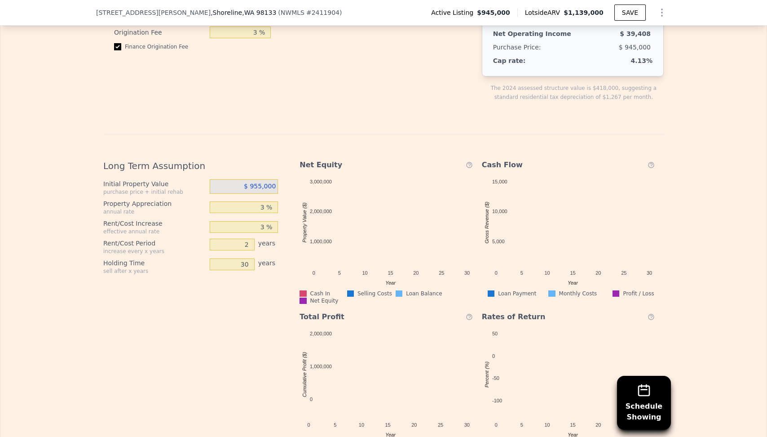
scroll to position [1636, 0]
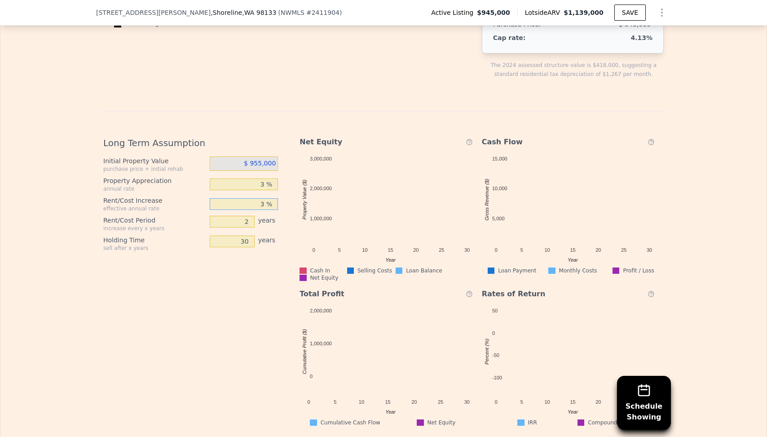
click at [250, 198] on input "3 %" at bounding box center [244, 204] width 69 height 12
type input "5 %"
type input "1"
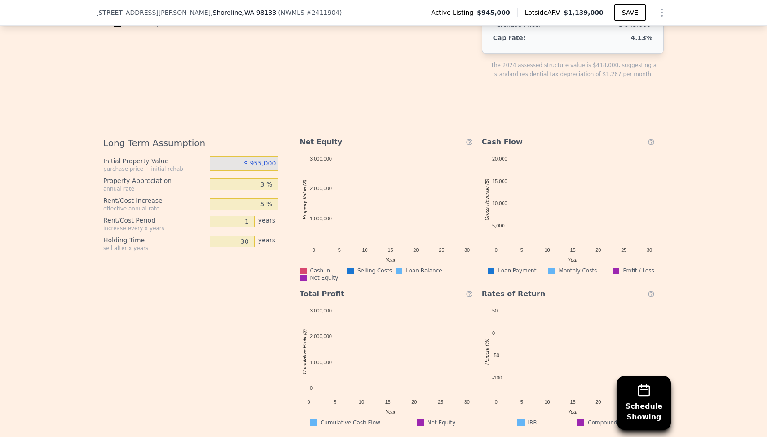
click at [156, 285] on div "Long Term Assumption Initial Property Value purchase price + initial rehab $ 95…" at bounding box center [194, 277] width 182 height 296
click at [237, 235] on input "30" at bounding box center [232, 241] width 45 height 12
click at [219, 264] on div "Long Term Assumption Initial Property Value purchase price + initial rehab $ 95…" at bounding box center [194, 277] width 182 height 296
click at [225, 235] on input "10" at bounding box center [232, 241] width 45 height 12
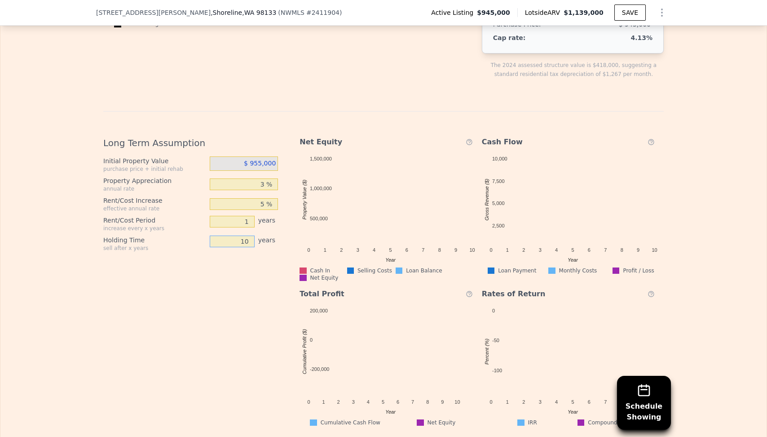
click at [225, 235] on input "10" at bounding box center [232, 241] width 45 height 12
type input "15"
click at [247, 268] on div "Long Term Assumption Initial Property Value purchase price + initial rehab $ 95…" at bounding box center [194, 277] width 182 height 296
click at [723, 156] on div "Edit the income and long term assumptions in yellow boxes. Pre-set assumptions …" at bounding box center [383, 120] width 766 height 610
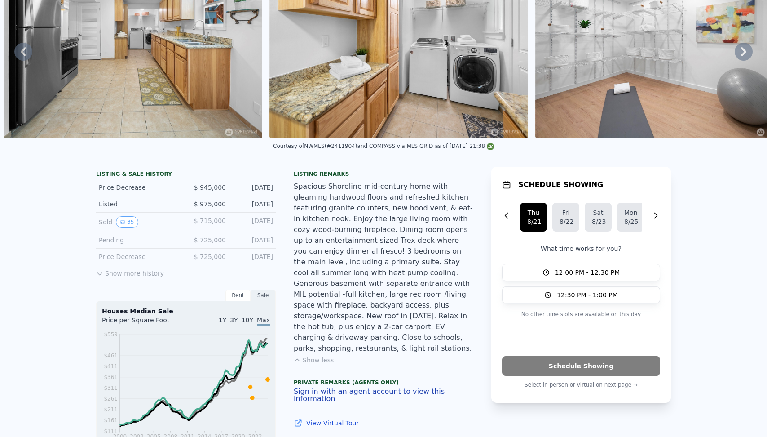
scroll to position [0, 0]
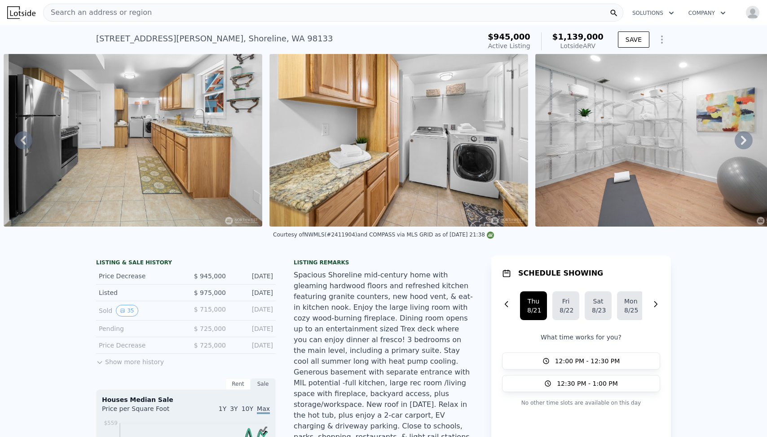
click at [659, 41] on icon "Show Options" at bounding box center [662, 39] width 11 height 11
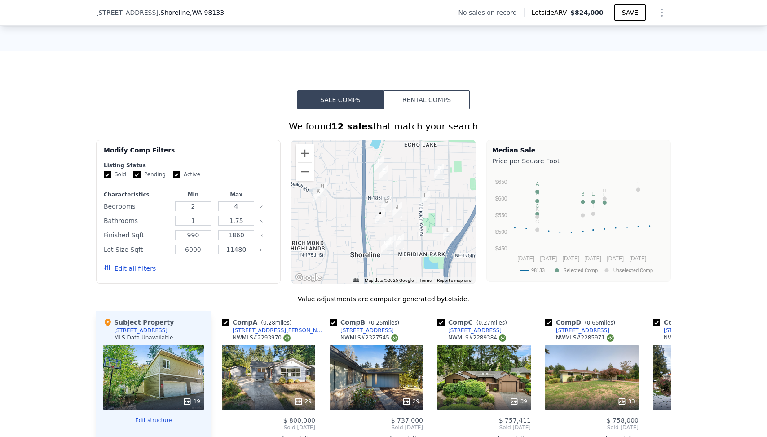
scroll to position [495, 0]
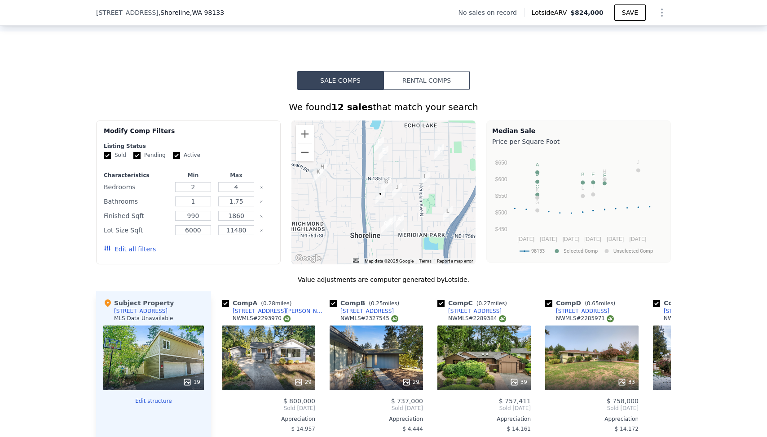
click at [263, 101] on div "We found 12 sales that match your search" at bounding box center [383, 107] width 575 height 13
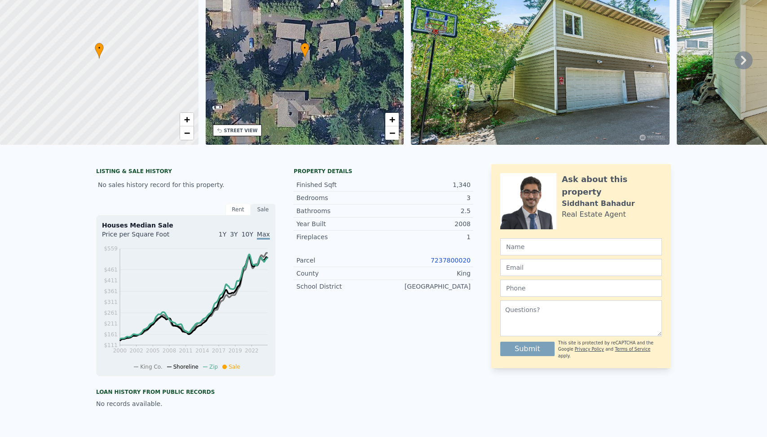
scroll to position [0, 0]
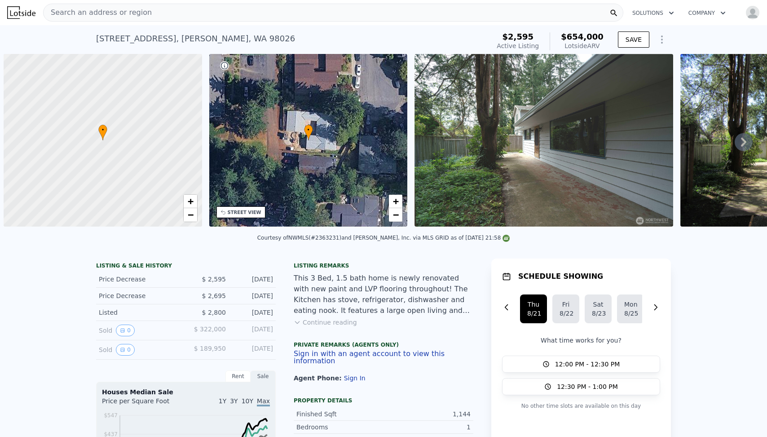
scroll to position [0, 4]
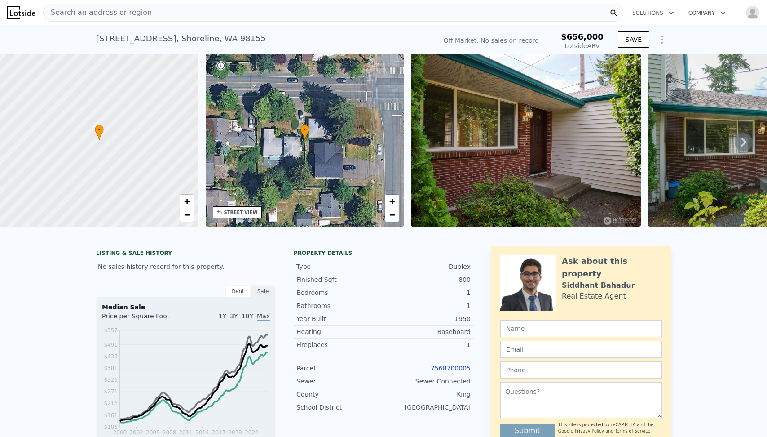
click at [537, 159] on img at bounding box center [526, 140] width 230 height 172
click at [433, 40] on div "[STREET_ADDRESS] No sales on record (~ARV $656k )" at bounding box center [264, 41] width 337 height 25
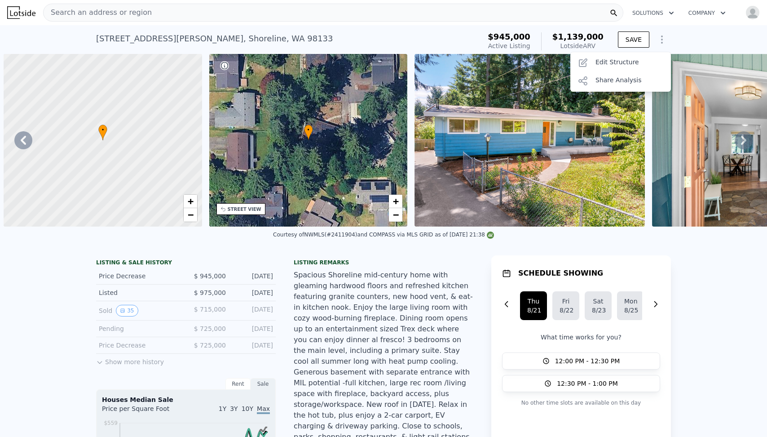
select select "30"
click at [625, 62] on div "Edit Structure" at bounding box center [620, 63] width 101 height 18
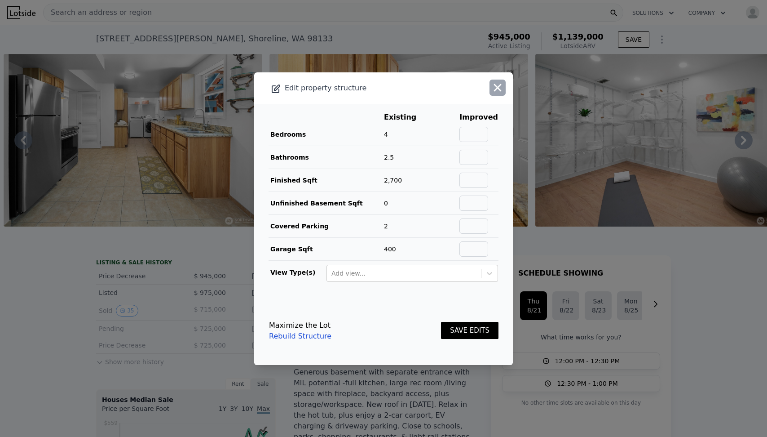
click at [493, 83] on icon "button" at bounding box center [497, 87] width 13 height 13
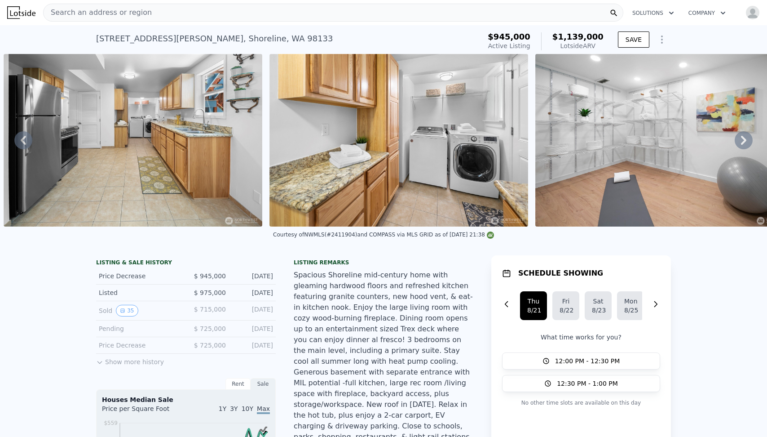
click at [317, 269] on div "Listing remarks Spacious Shoreline mid-century home with gleaming hardwood floo…" at bounding box center [384, 393] width 180 height 268
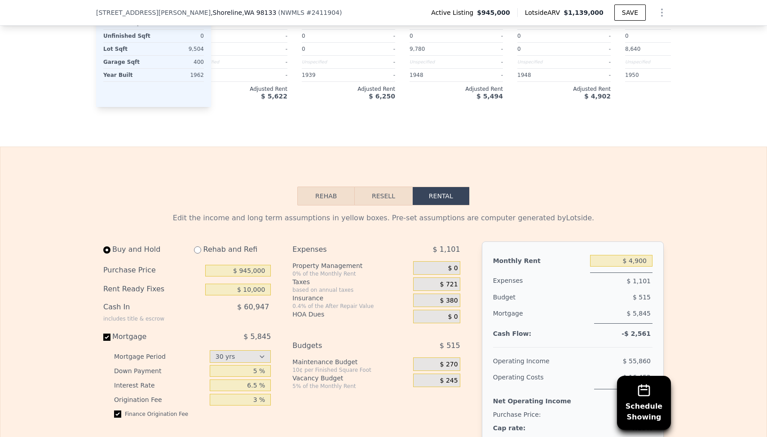
scroll to position [1251, 0]
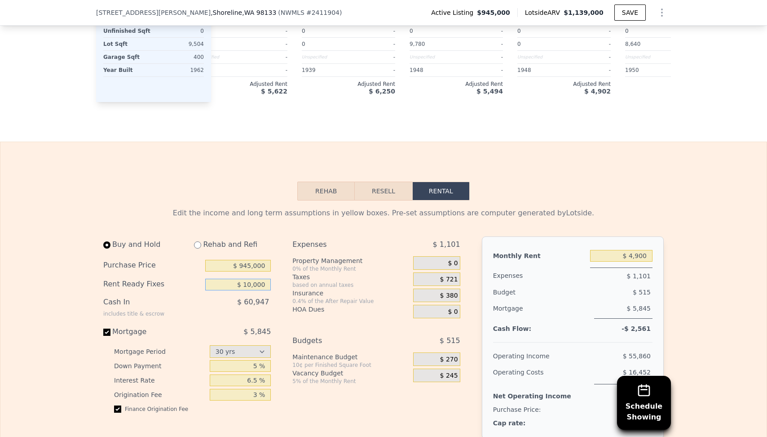
click at [257, 279] on input "$ 10,000" at bounding box center [238, 285] width 66 height 12
click at [295, 265] on div "0% of the Monthly Rent" at bounding box center [350, 268] width 117 height 7
click at [263, 279] on input "$ 0" at bounding box center [238, 285] width 66 height 12
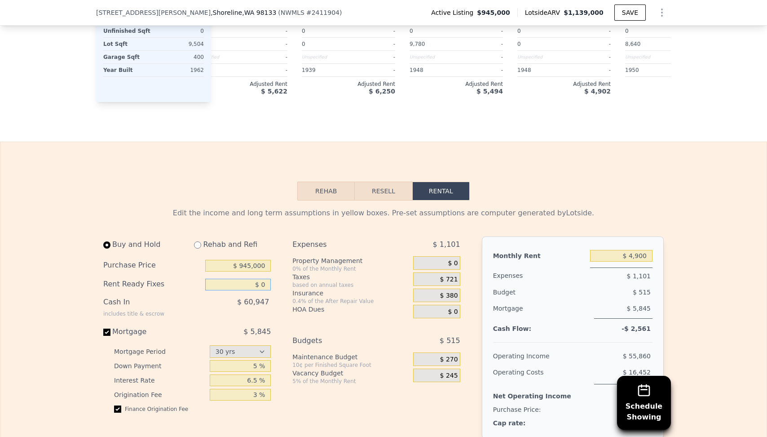
click at [263, 279] on input "$ 0" at bounding box center [238, 285] width 66 height 12
click at [286, 278] on div "Buy and Hold Rehab and Refi Purchase Price $ 945,000 Rent Ready Fixes $ 5,000 C…" at bounding box center [285, 357] width 364 height 242
click at [259, 279] on input "$ 5,000" at bounding box center [238, 285] width 66 height 12
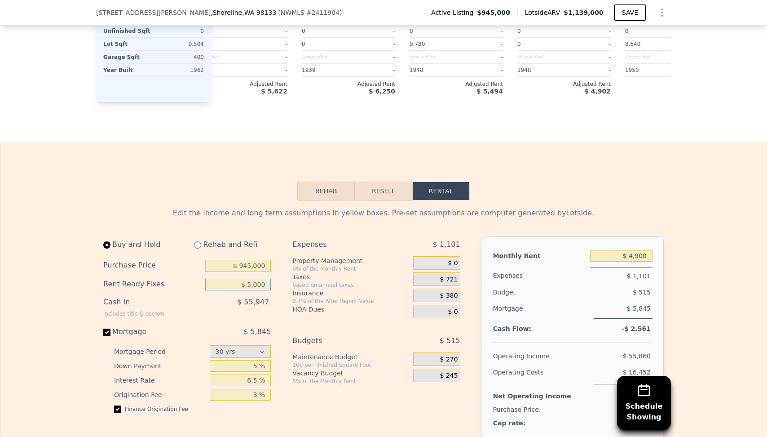
click at [259, 279] on input "$ 5,000" at bounding box center [238, 285] width 66 height 12
click at [306, 272] on div "Taxes" at bounding box center [350, 276] width 117 height 9
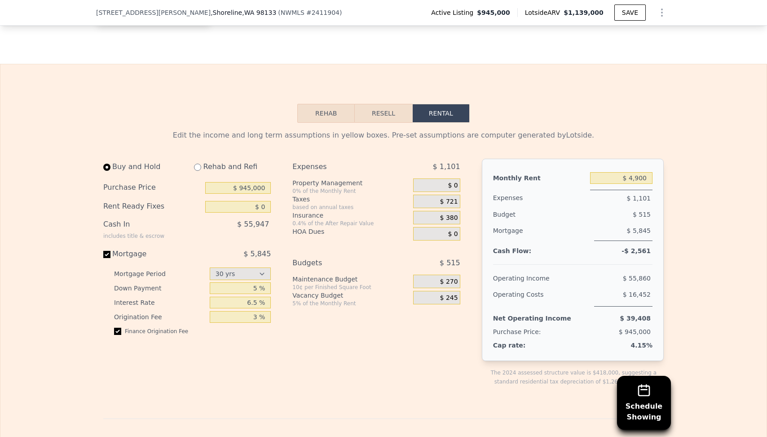
scroll to position [1344, 0]
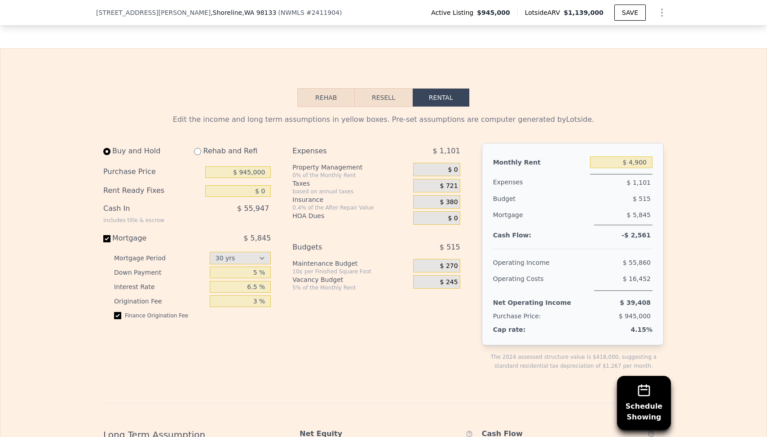
click at [294, 199] on div "Expenses $ 1,101 Property Management 0% of the Monthly Rent $ 0 Taxes based on …" at bounding box center [379, 264] width 175 height 242
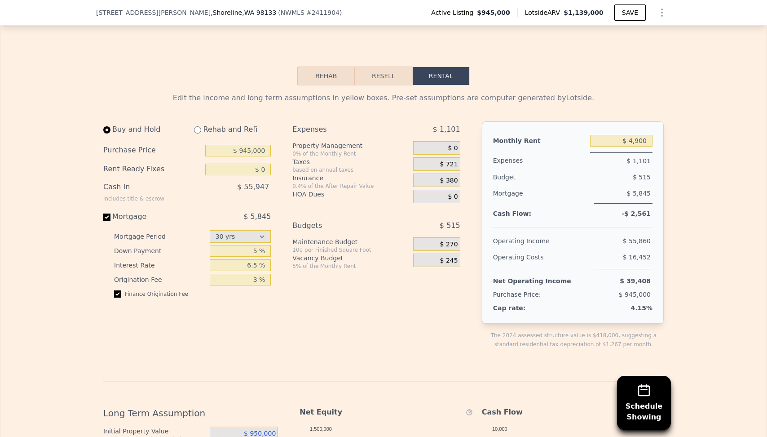
scroll to position [1366, 0]
click at [253, 163] on input "$ 0" at bounding box center [238, 169] width 66 height 12
type input "$ 10,000"
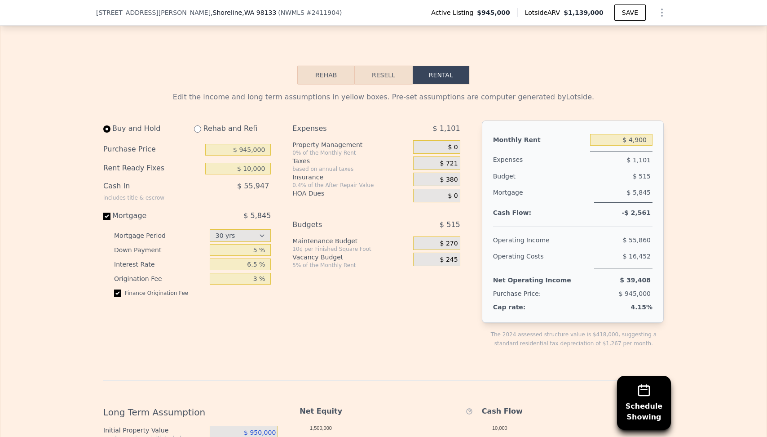
click at [328, 189] on div "HOA Dues" at bounding box center [350, 193] width 117 height 9
click at [612, 134] on input "$ 4,900" at bounding box center [621, 140] width 62 height 12
click at [692, 128] on div "Edit the income and long term assumptions in yellow boxes. Pre-set assumptions …" at bounding box center [383, 389] width 766 height 610
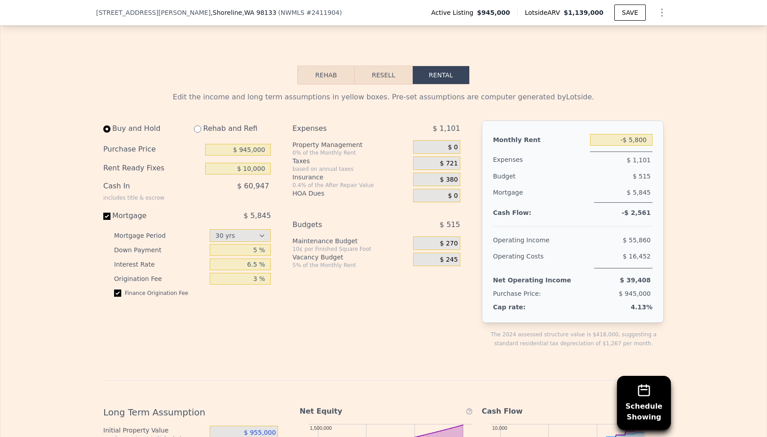
type input "$ 5,800"
click at [685, 133] on div "Edit the income and long term assumptions in yellow boxes. Pre-set assumptions …" at bounding box center [383, 389] width 766 height 610
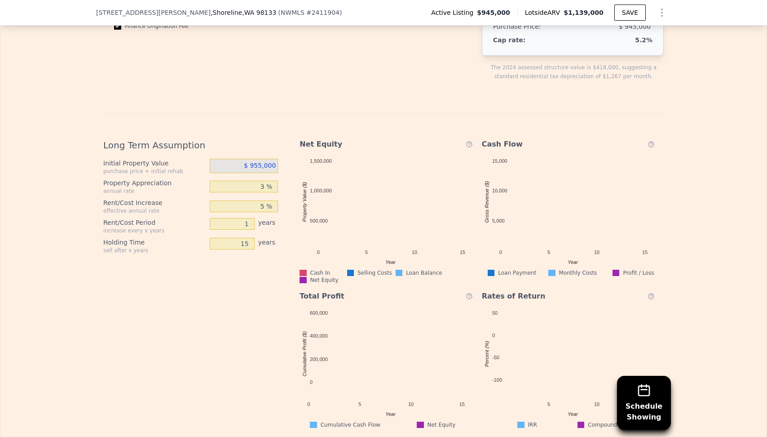
scroll to position [1660, 0]
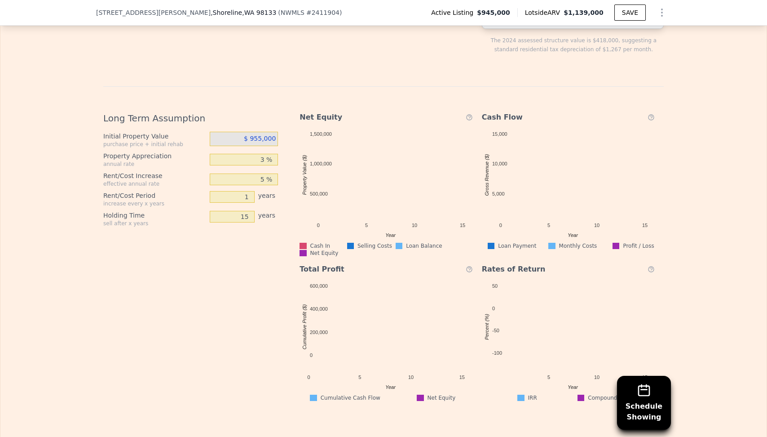
click at [725, 256] on div "Edit the income and long term assumptions in yellow boxes. Pre-set assumptions …" at bounding box center [383, 96] width 766 height 610
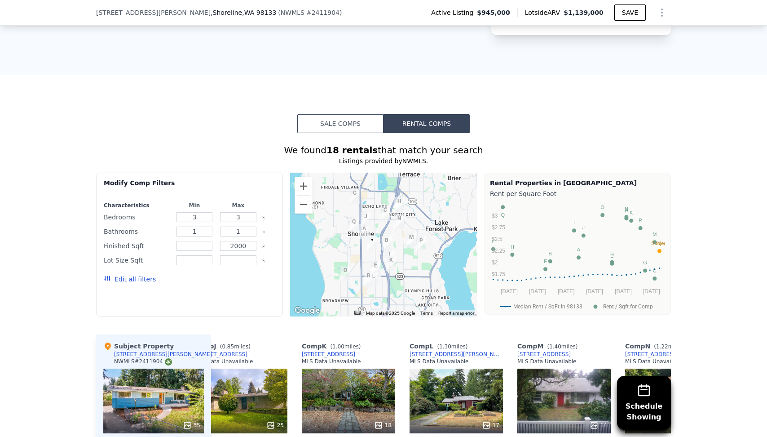
scroll to position [784, 0]
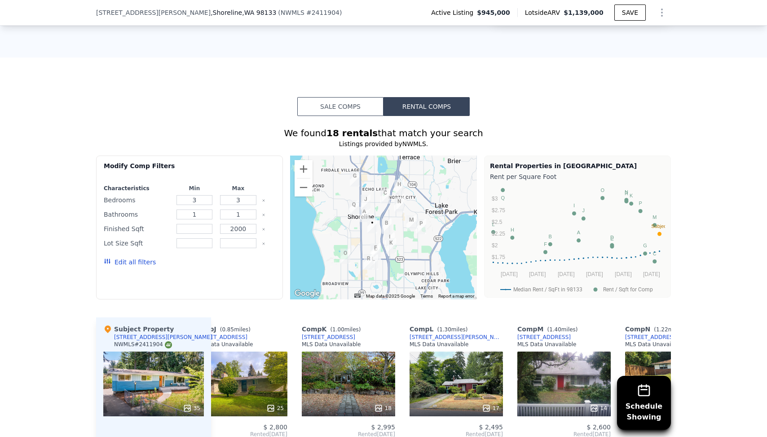
click at [335, 97] on button "Sale Comps" at bounding box center [340, 106] width 86 height 19
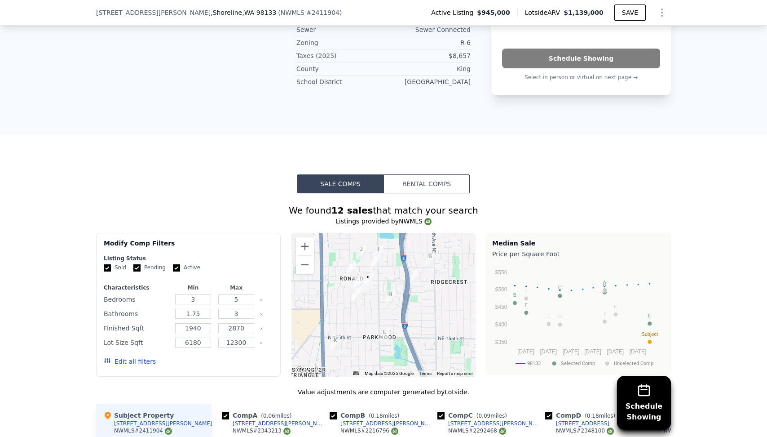
scroll to position [641, 0]
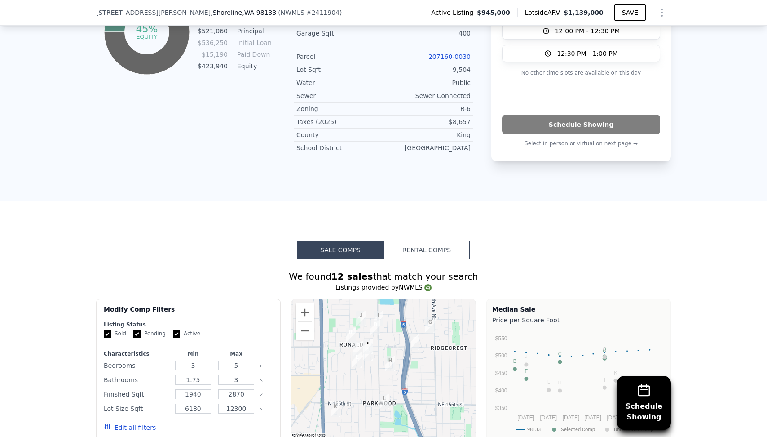
click at [662, 13] on icon "Show Options" at bounding box center [662, 12] width 1 height 7
click at [622, 38] on div "Edit Structure" at bounding box center [620, 36] width 101 height 18
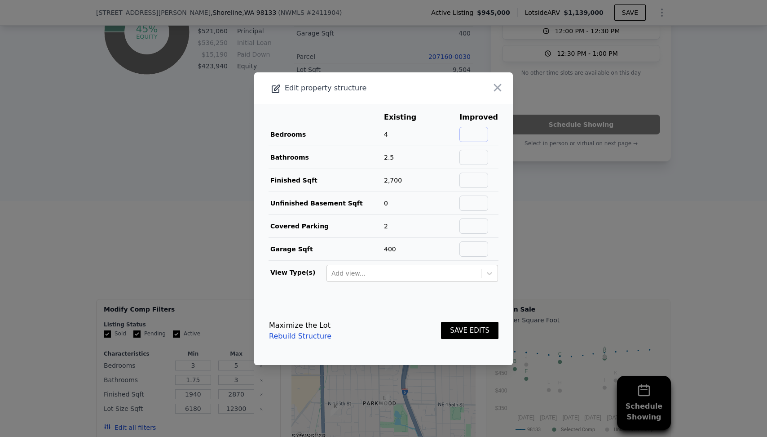
click at [480, 138] on input "text" at bounding box center [474, 134] width 29 height 15
type input "6"
click at [418, 157] on td "2.5" at bounding box center [407, 157] width 47 height 23
click at [418, 221] on td "2" at bounding box center [407, 225] width 47 height 23
click at [480, 334] on button "SAVE EDITS" at bounding box center [469, 331] width 57 height 18
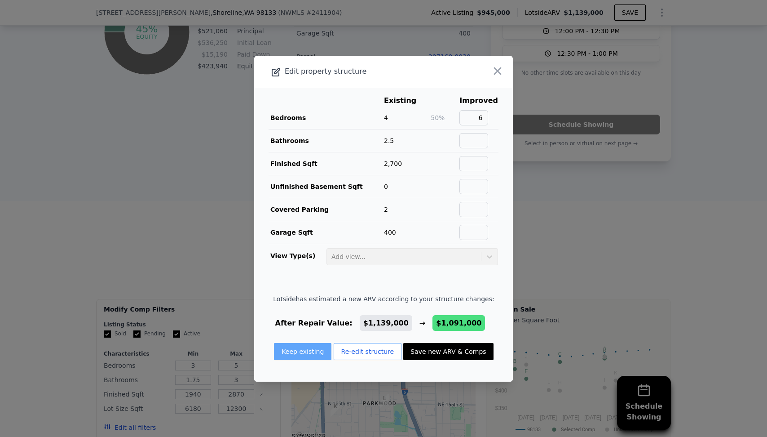
click at [320, 350] on button "Keep existing" at bounding box center [302, 351] width 57 height 17
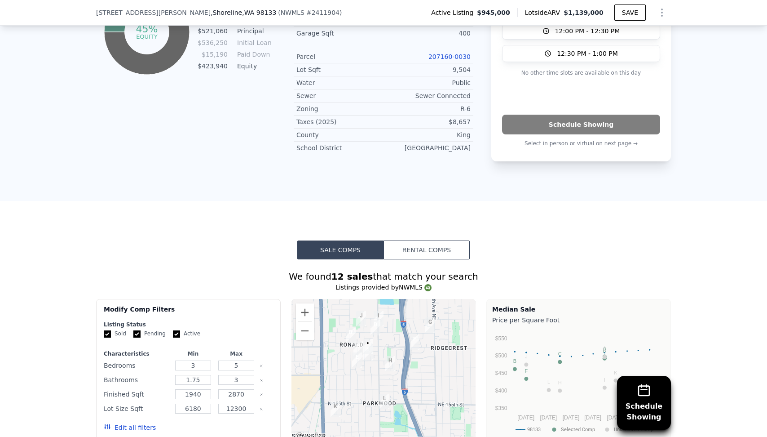
click at [666, 13] on icon "Show Options" at bounding box center [662, 12] width 11 height 11
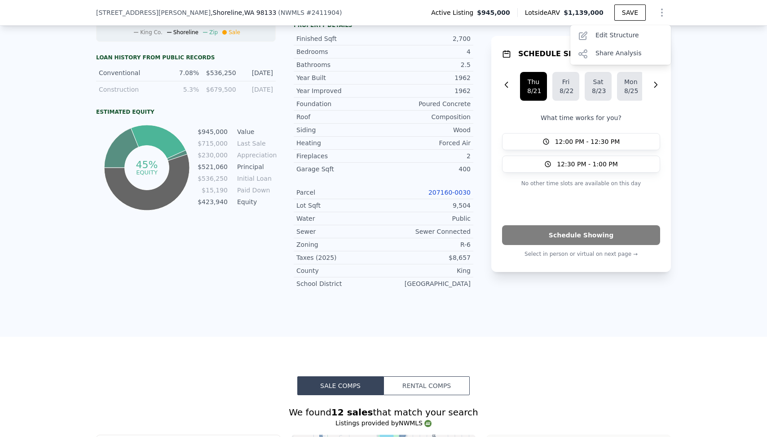
click at [483, 138] on div "LISTING & SALE HISTORY Price Decrease $ 945,000 [DATE] Listed $ 975,000 [DATE] …" at bounding box center [383, 22] width 575 height 550
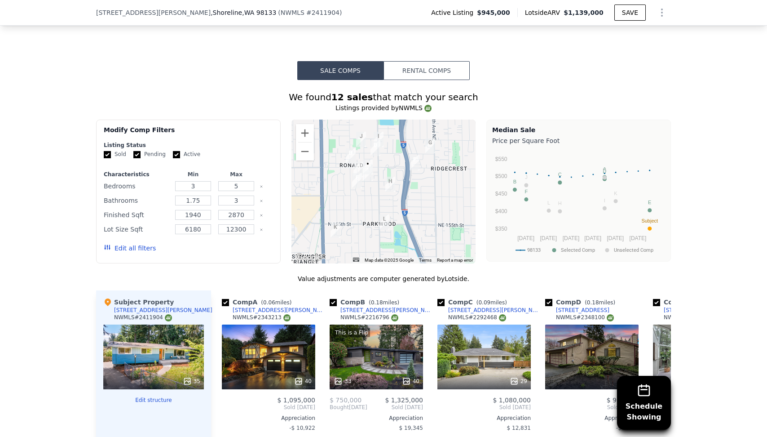
scroll to position [845, 0]
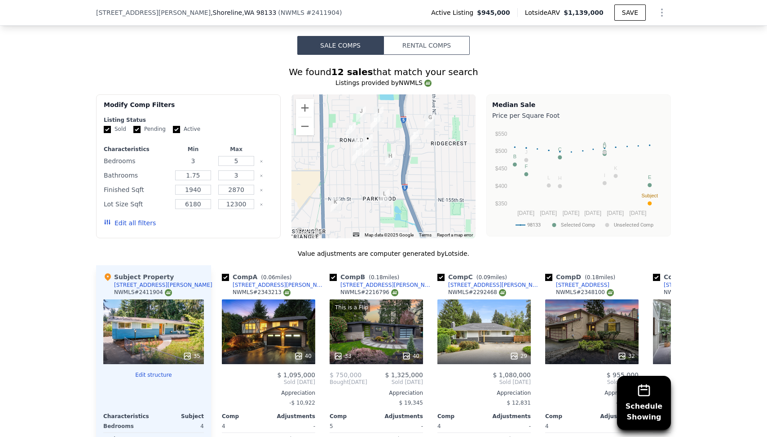
click at [199, 156] on input "3" at bounding box center [192, 161] width 35 height 10
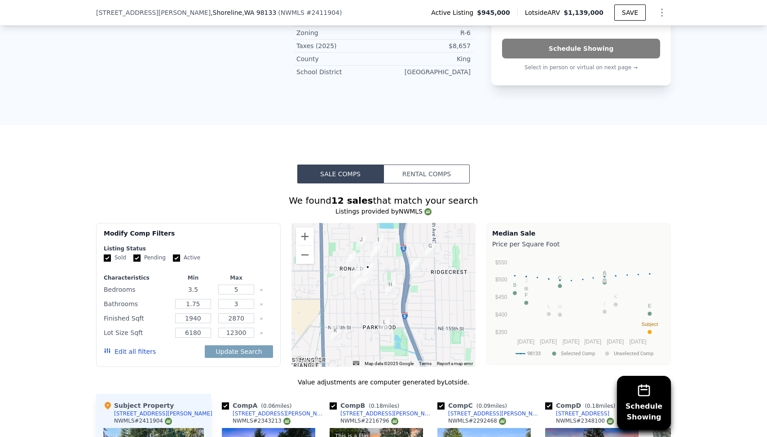
scroll to position [725, 0]
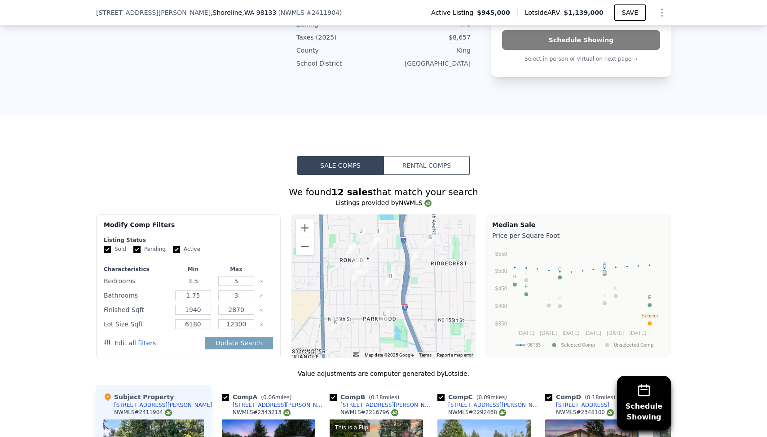
click at [199, 276] on input "3.5" at bounding box center [192, 281] width 35 height 10
type input "4"
type input "6"
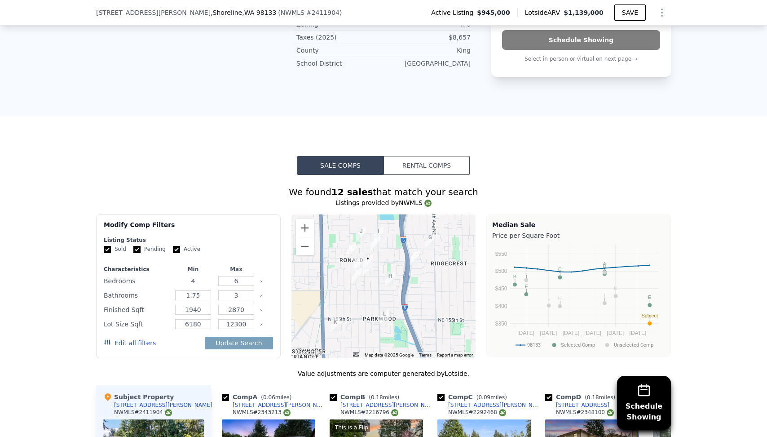
click at [195, 276] on input "4" at bounding box center [192, 281] width 35 height 10
type input "6"
click at [195, 290] on input "1.75" at bounding box center [192, 295] width 35 height 10
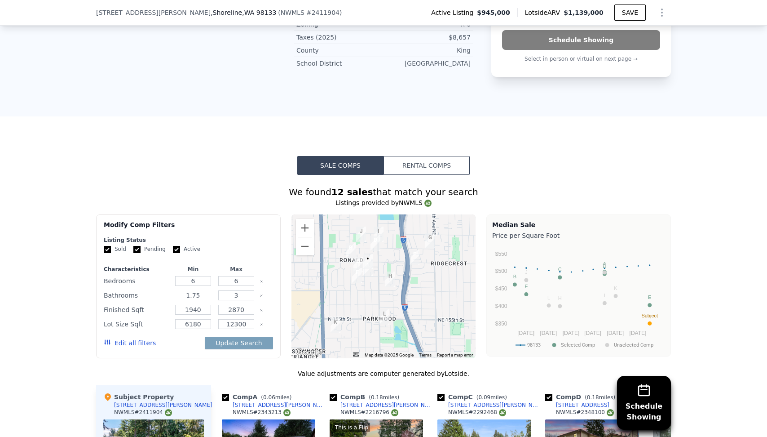
click at [195, 290] on input "1.75" at bounding box center [192, 295] width 35 height 10
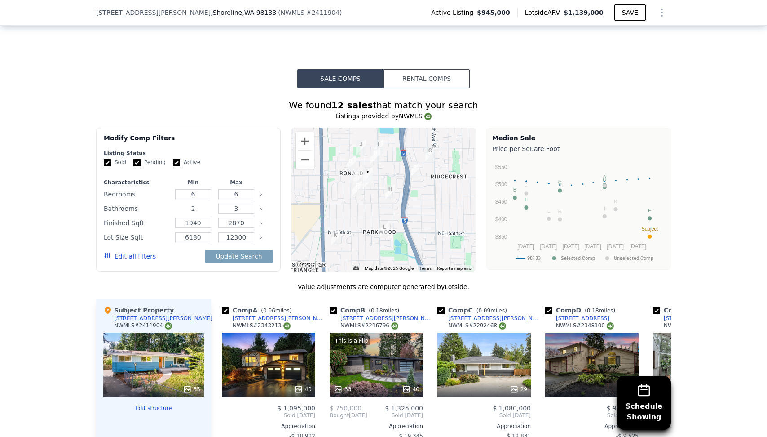
scroll to position [813, 0]
type input "2"
click at [205, 217] on input "1940" at bounding box center [192, 222] width 35 height 10
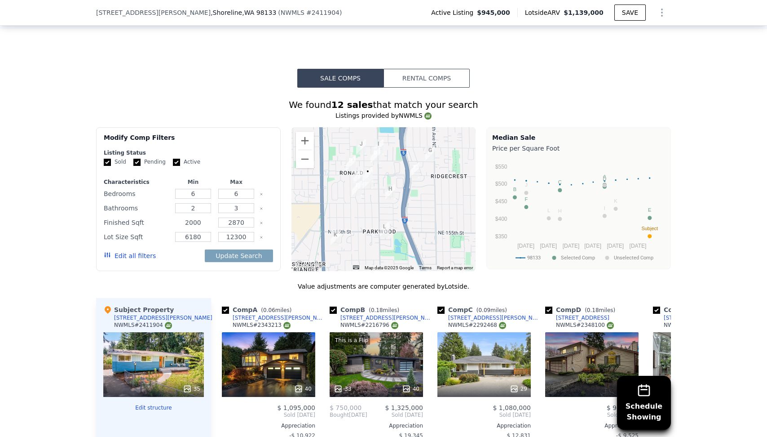
type input "2000"
type input "3000"
click at [182, 243] on div "Edit all filters Update Search" at bounding box center [188, 255] width 169 height 25
click at [262, 235] on icon "Clear" at bounding box center [262, 237] width 4 height 4
click at [193, 232] on input "number" at bounding box center [192, 237] width 35 height 10
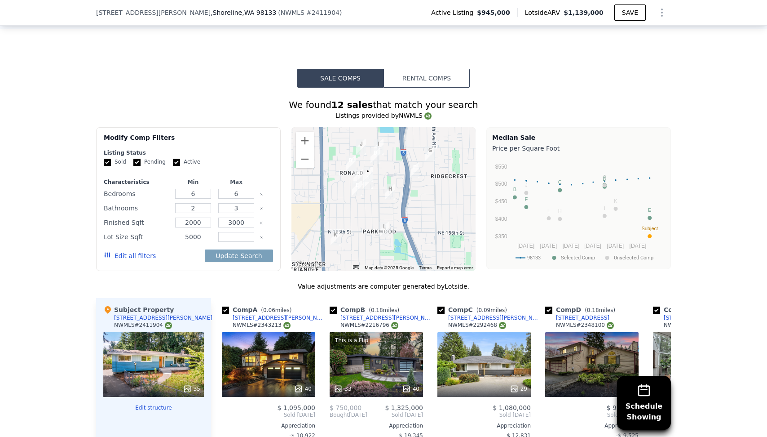
type input "5000"
type input "12000"
click at [174, 243] on div "Edit all filters Update Search" at bounding box center [188, 255] width 169 height 25
click at [225, 249] on button "Update Search" at bounding box center [239, 255] width 68 height 13
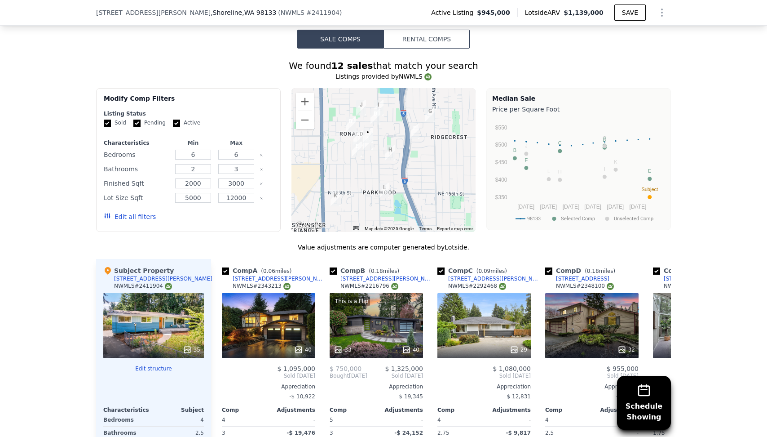
scroll to position [859, 0]
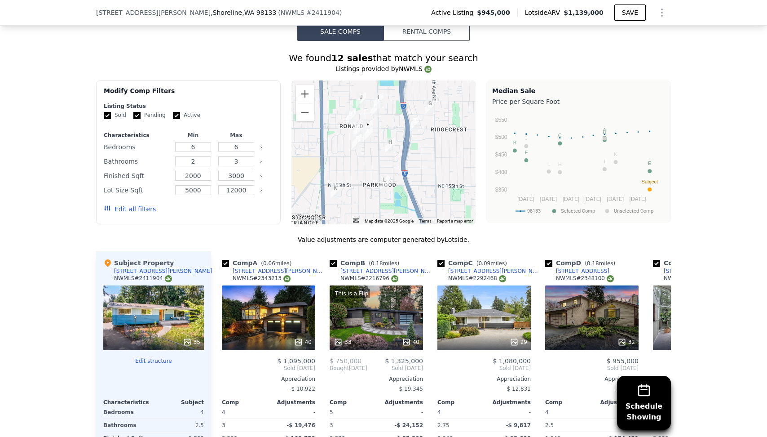
click at [142, 204] on button "Edit all filters" at bounding box center [130, 208] width 52 height 9
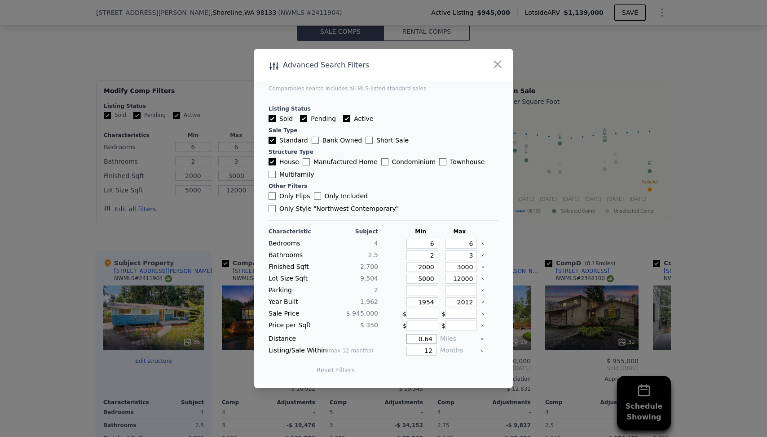
click at [426, 334] on input "0.64" at bounding box center [422, 339] width 30 height 10
type input "2"
click at [312, 144] on input "Bank Owned" at bounding box center [315, 140] width 7 height 7
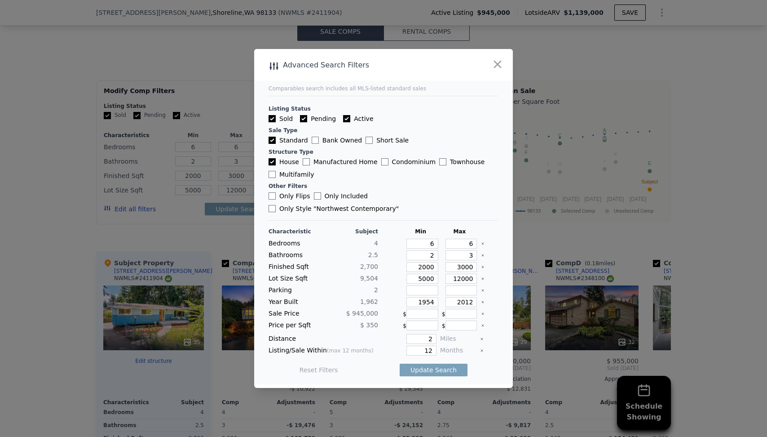
checkbox input "true"
click at [366, 144] on input "Short Sale" at bounding box center [369, 140] width 7 height 7
checkbox input "true"
click at [348, 164] on label "Manufactured Home" at bounding box center [340, 161] width 75 height 9
click at [310, 164] on input "Manufactured Home" at bounding box center [306, 161] width 7 height 7
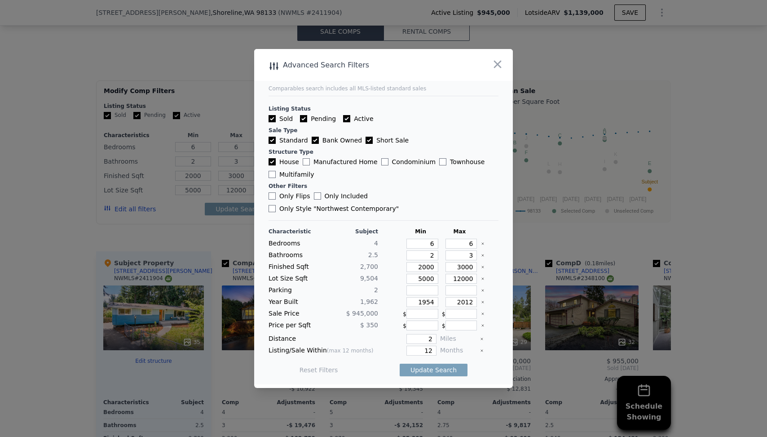
checkbox input "true"
click at [393, 164] on label "Condominium" at bounding box center [408, 161] width 54 height 9
click at [389, 164] on input "Condominium" at bounding box center [384, 161] width 7 height 7
checkbox input "true"
click at [450, 166] on label "Townhouse" at bounding box center [461, 161] width 45 height 9
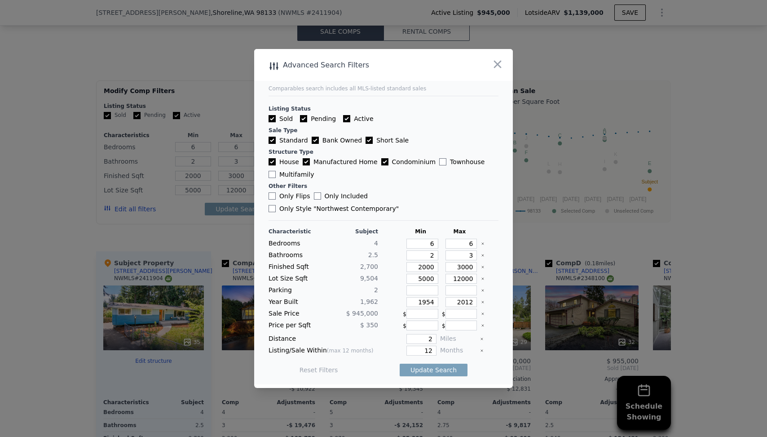
click at [447, 165] on input "Townhouse" at bounding box center [442, 161] width 7 height 7
checkbox input "true"
click at [292, 179] on label "Multifamily" at bounding box center [291, 174] width 45 height 9
click at [276, 178] on input "Multifamily" at bounding box center [272, 174] width 7 height 7
checkbox input "true"
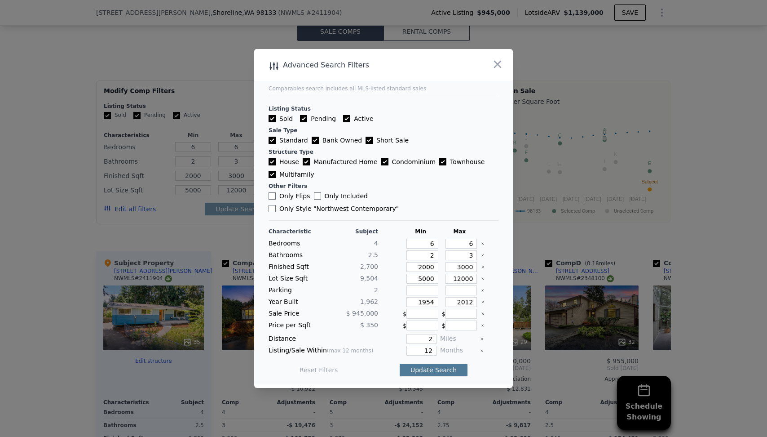
click at [436, 363] on button "Update Search" at bounding box center [434, 369] width 68 height 13
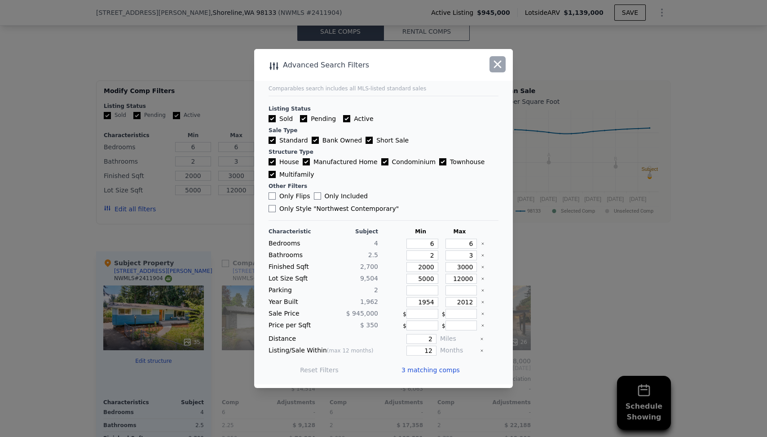
click at [498, 67] on icon "button" at bounding box center [497, 64] width 13 height 13
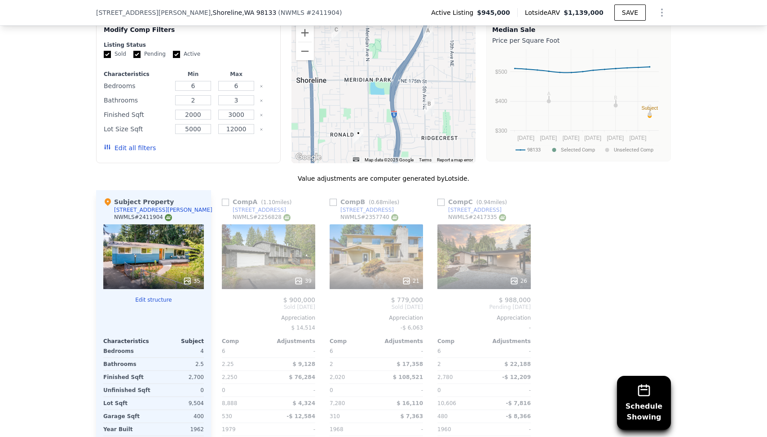
scroll to position [934, 0]
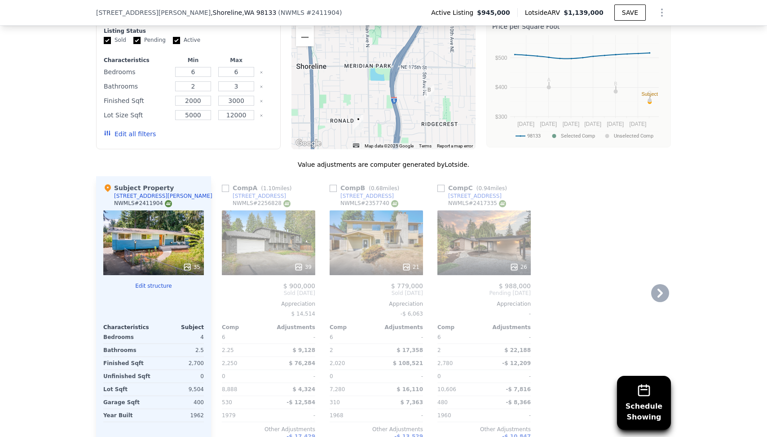
click at [225, 185] on input "checkbox" at bounding box center [225, 188] width 7 height 7
checkbox input "true"
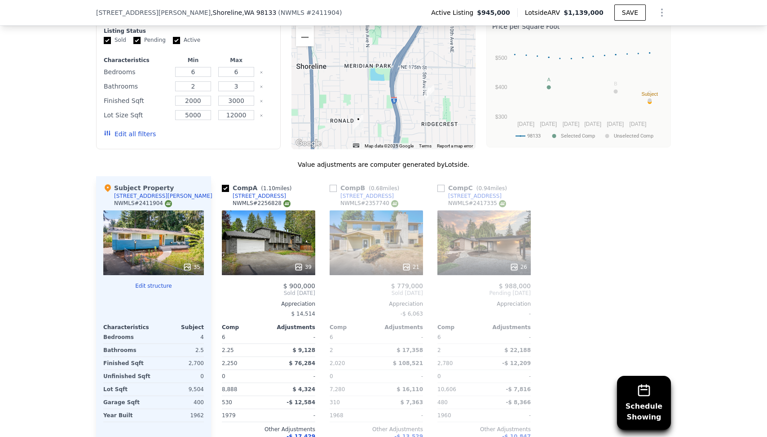
click at [333, 185] on input "checkbox" at bounding box center [333, 188] width 7 height 7
checkbox input "true"
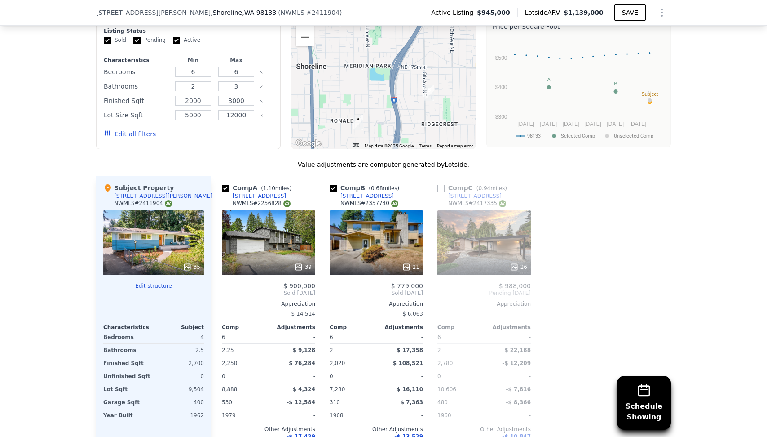
click at [443, 185] on input "checkbox" at bounding box center [441, 188] width 7 height 7
checkbox input "true"
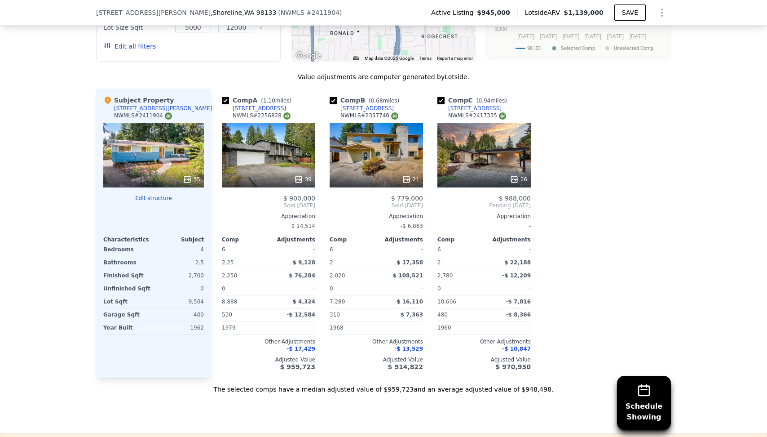
scroll to position [1023, 0]
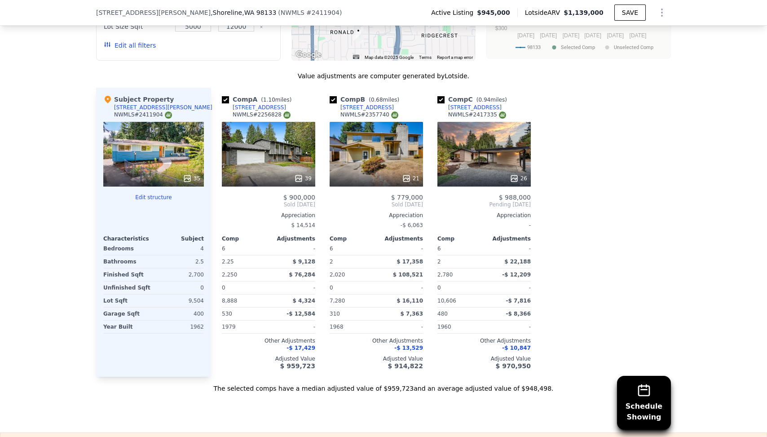
click at [260, 104] on div "[STREET_ADDRESS]" at bounding box center [259, 107] width 53 height 7
click at [368, 104] on div "[STREET_ADDRESS]" at bounding box center [366, 107] width 53 height 7
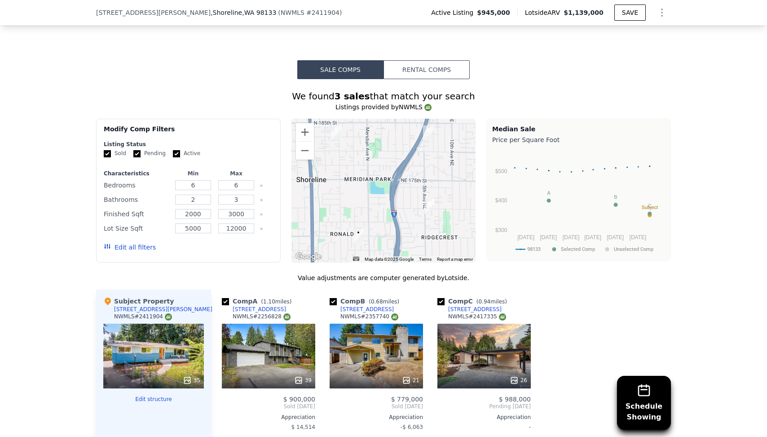
scroll to position [813, 0]
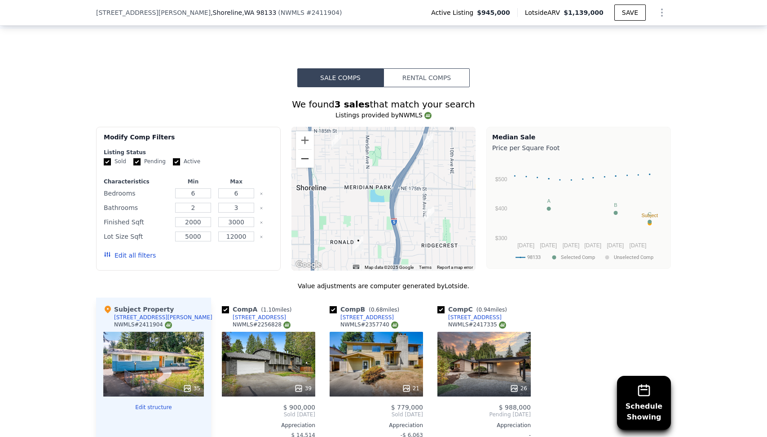
click at [309, 150] on button "Zoom out" at bounding box center [305, 159] width 18 height 18
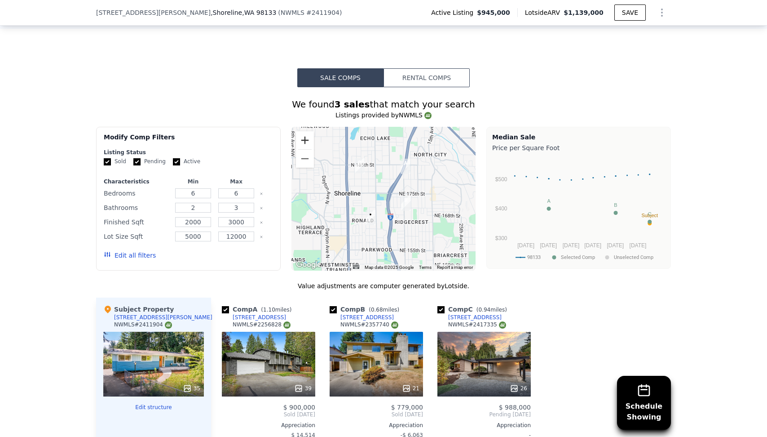
click at [308, 131] on button "Zoom in" at bounding box center [305, 140] width 18 height 18
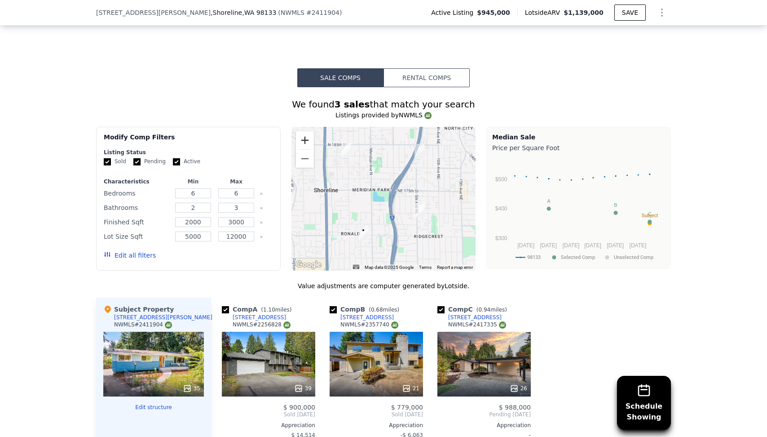
click at [308, 131] on button "Zoom in" at bounding box center [305, 140] width 18 height 18
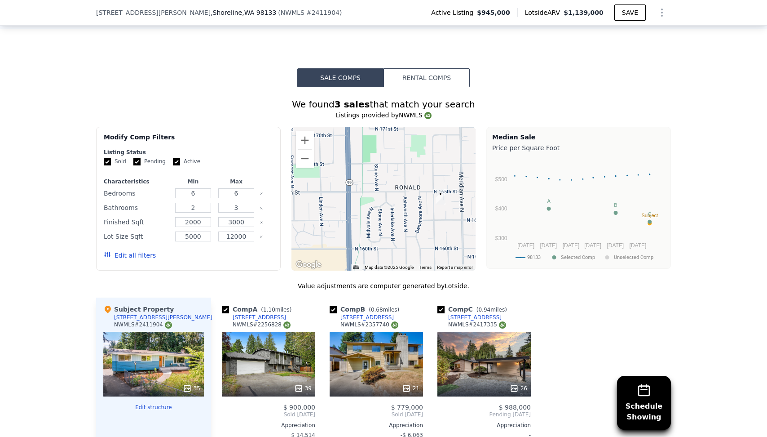
drag, startPoint x: 348, startPoint y: 239, endPoint x: 459, endPoint y: 137, distance: 151.3
click at [459, 137] on div at bounding box center [384, 199] width 185 height 144
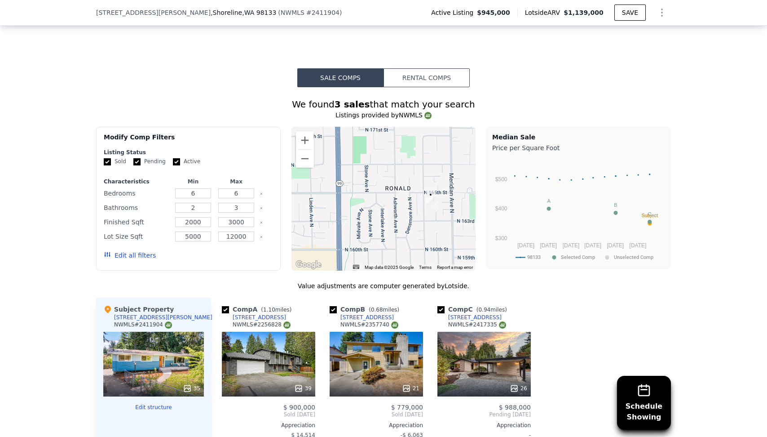
drag, startPoint x: 420, startPoint y: 144, endPoint x: 392, endPoint y: 155, distance: 29.7
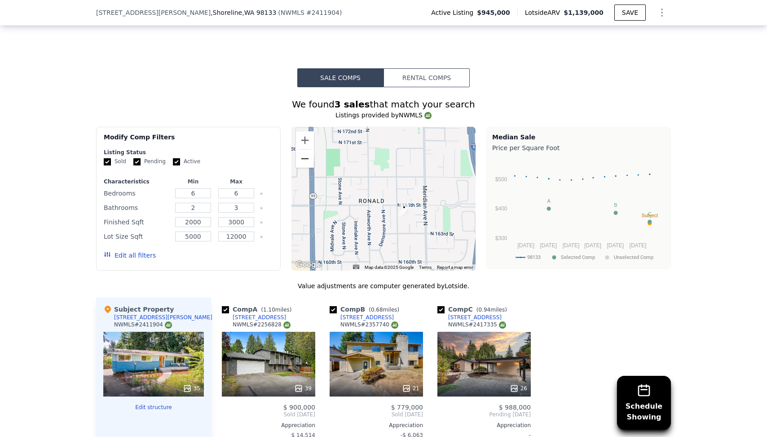
click at [309, 150] on button "Zoom out" at bounding box center [305, 159] width 18 height 18
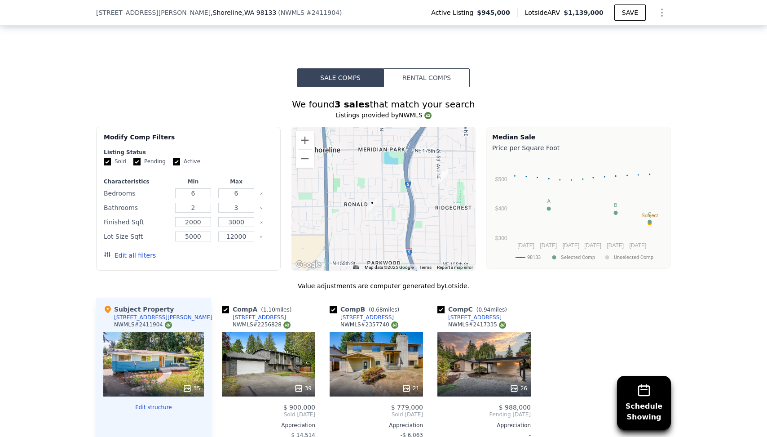
drag, startPoint x: 378, startPoint y: 145, endPoint x: 351, endPoint y: 151, distance: 27.7
click at [351, 151] on div at bounding box center [384, 199] width 185 height 144
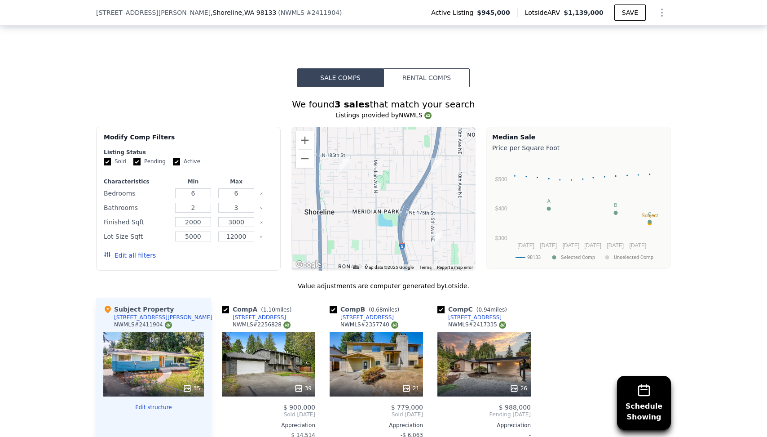
drag, startPoint x: 391, startPoint y: 124, endPoint x: 389, endPoint y: 183, distance: 59.3
click at [389, 183] on div at bounding box center [384, 199] width 185 height 144
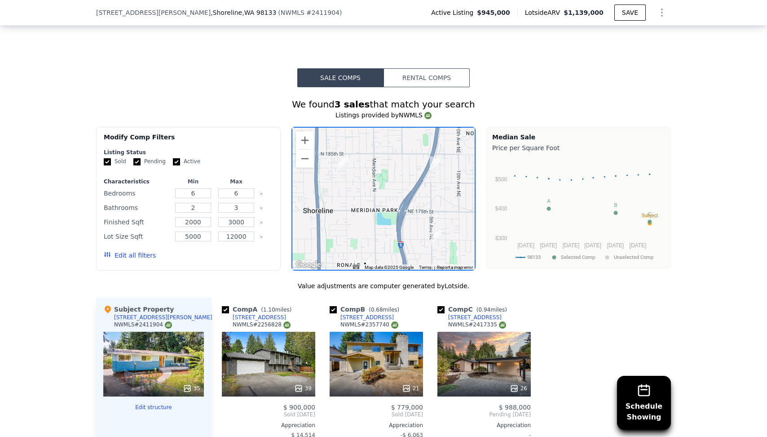
click at [279, 98] on div "We found 3 sales that match your search" at bounding box center [383, 104] width 575 height 13
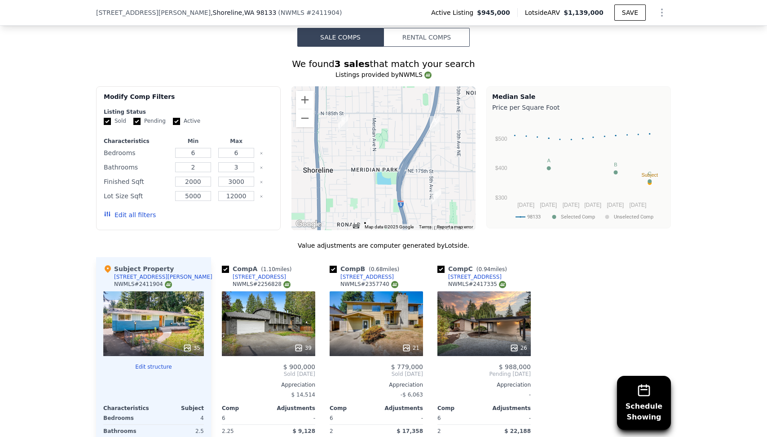
scroll to position [865, 0]
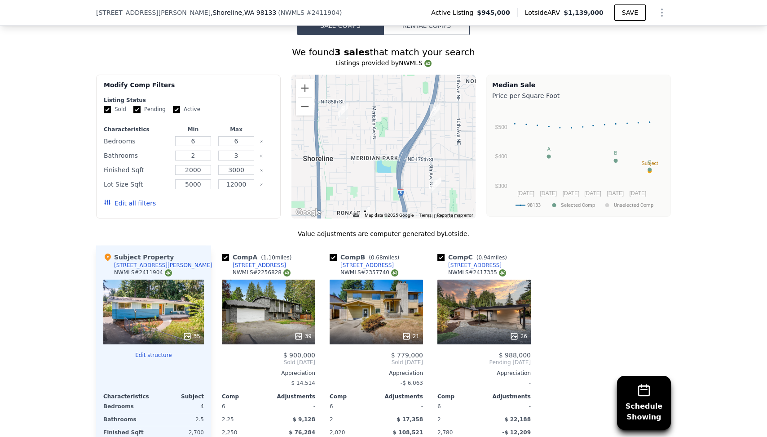
click at [284, 122] on div "Modify Comp Filters Listing Status Sold Pending Active Characteristics Min Max …" at bounding box center [383, 147] width 575 height 144
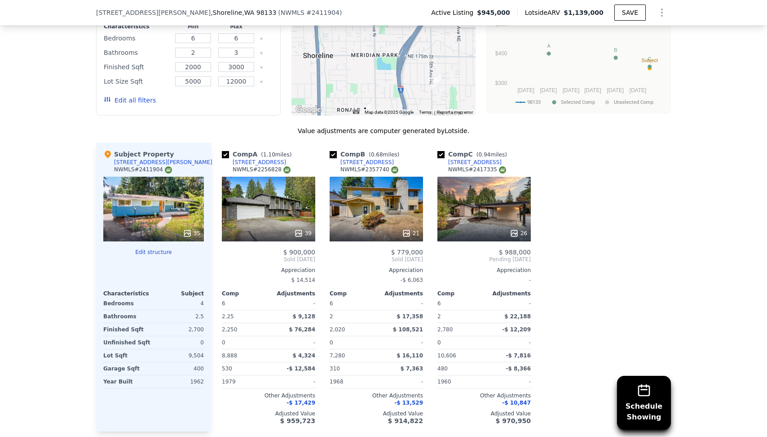
scroll to position [986, 0]
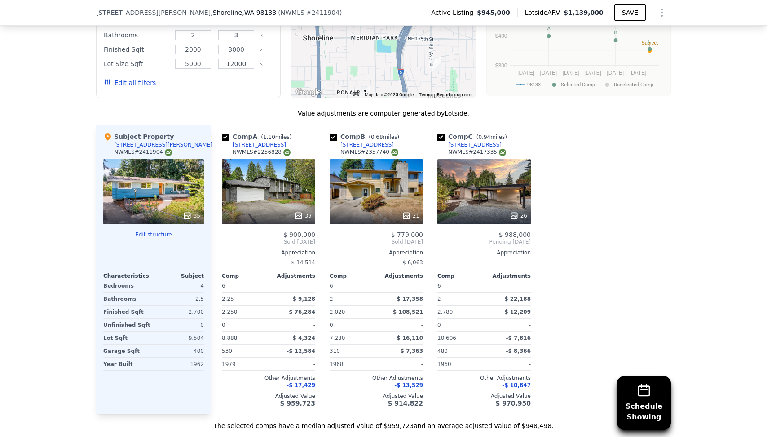
click at [472, 141] on div "1355 N 183rd St" at bounding box center [474, 144] width 53 height 7
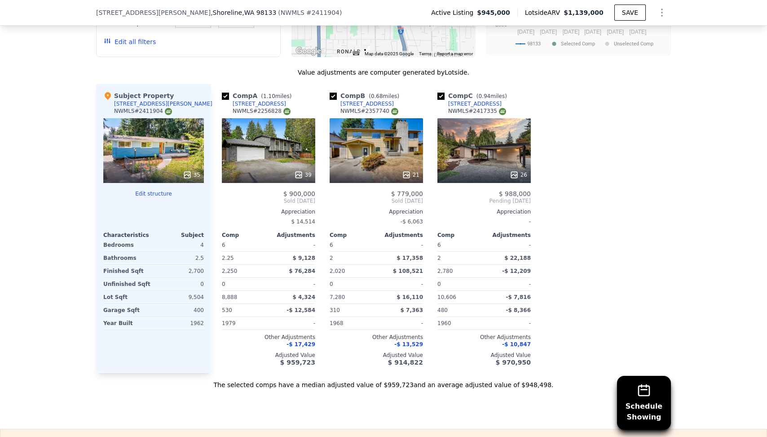
scroll to position [1022, 0]
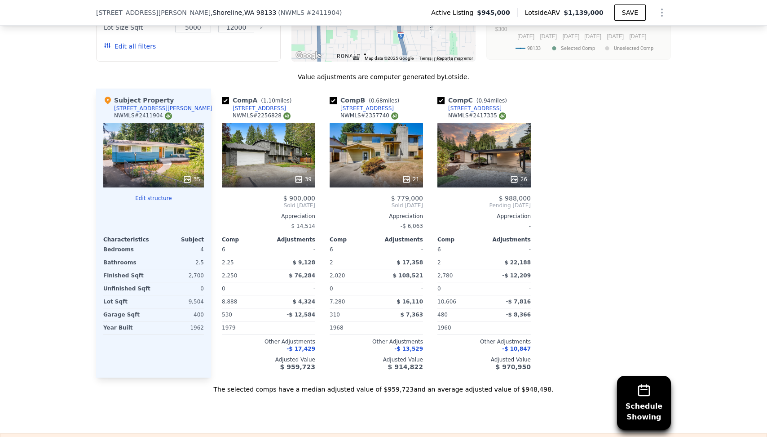
click at [667, 247] on div "Comp A ( 1.10 miles) 514 NE 182nd Ct NWMLS # 2256828 39 $ 900,000 Sold Nov 2024…" at bounding box center [441, 232] width 460 height 289
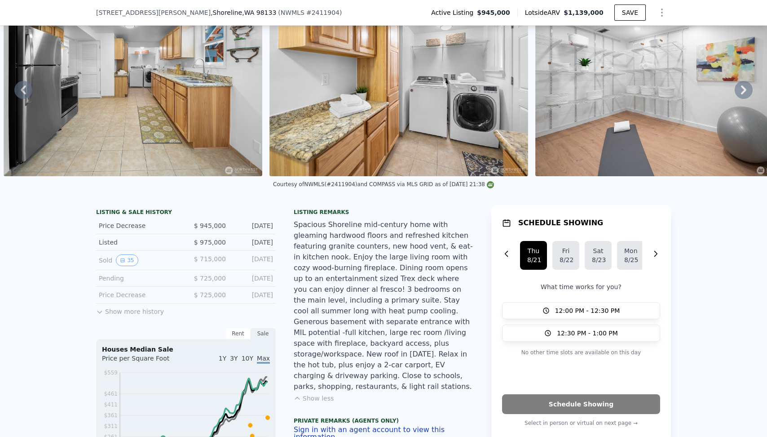
scroll to position [3, 0]
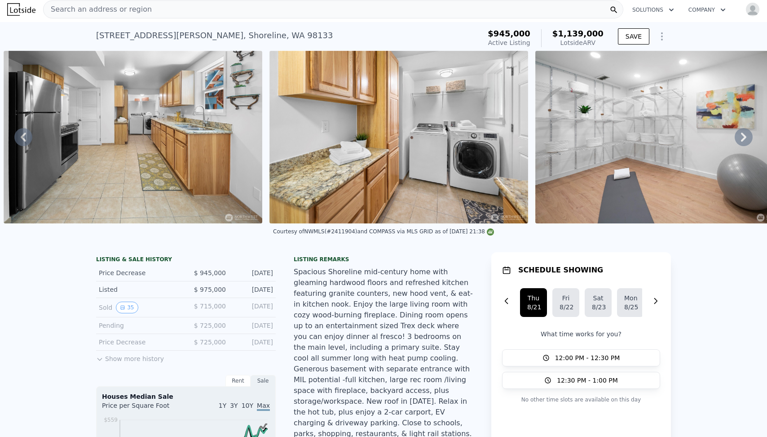
click at [678, 235] on div "Courtesy of NWMLS (#2411904) and COMPASS via MLS GRID as of 08/20/2025 21:38" at bounding box center [383, 234] width 767 height 22
click at [583, 240] on div "Courtesy of NWMLS (#2411904) and COMPASS via MLS GRID as of 08/20/2025 21:38" at bounding box center [383, 234] width 767 height 22
click at [661, 35] on icon "Show Options" at bounding box center [662, 36] width 11 height 11
click at [666, 33] on icon "Show Options" at bounding box center [662, 36] width 11 height 11
click at [623, 54] on div "Edit Structure" at bounding box center [620, 60] width 101 height 18
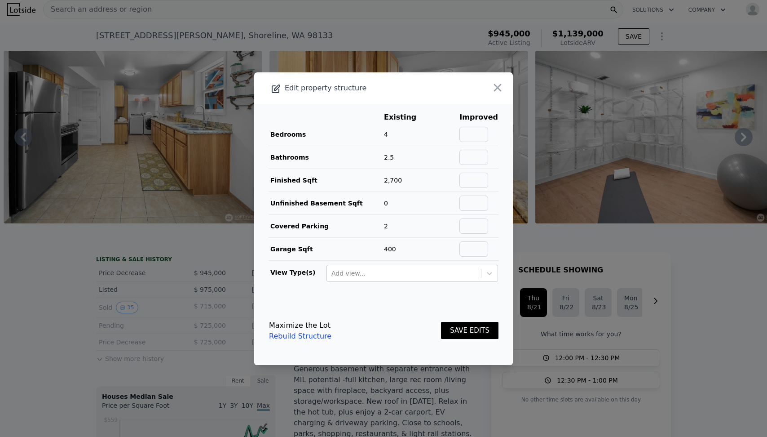
click at [438, 132] on td at bounding box center [444, 134] width 29 height 23
click at [496, 96] on div at bounding box center [487, 88] width 52 height 32
click at [496, 88] on icon "button" at bounding box center [497, 87] width 13 height 13
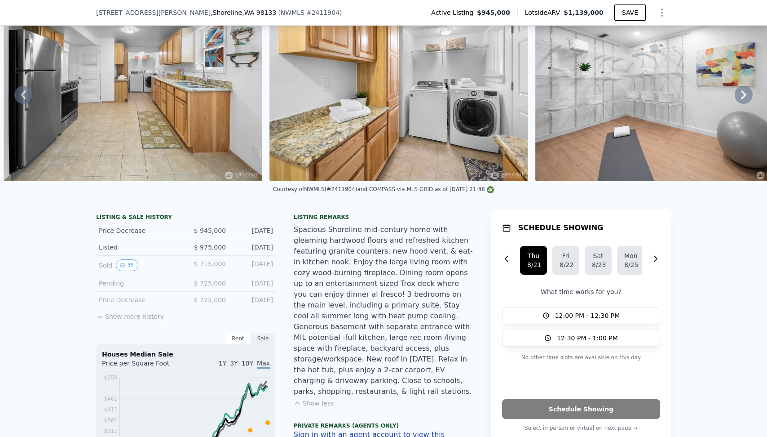
scroll to position [0, 0]
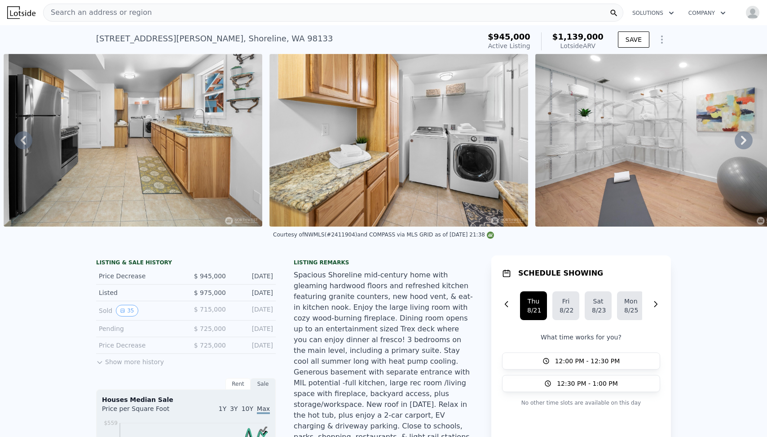
click at [294, 131] on img at bounding box center [399, 140] width 259 height 172
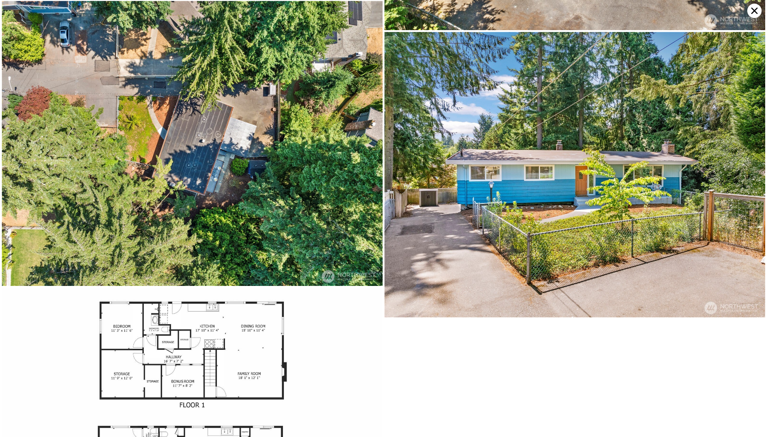
scroll to position [4122, 0]
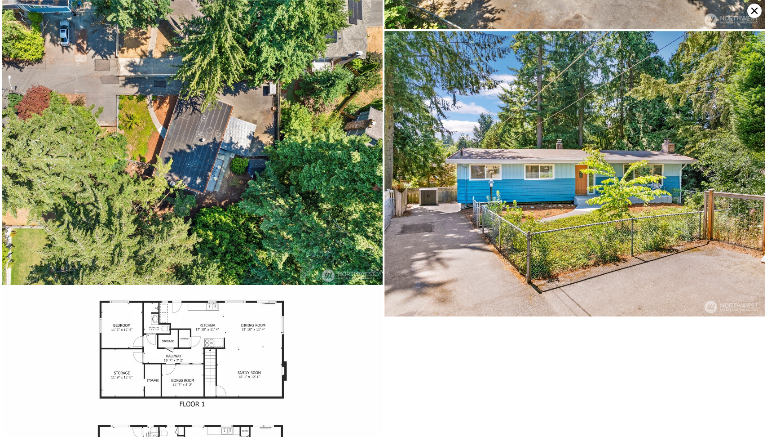
click at [759, 9] on icon at bounding box center [754, 11] width 14 height 14
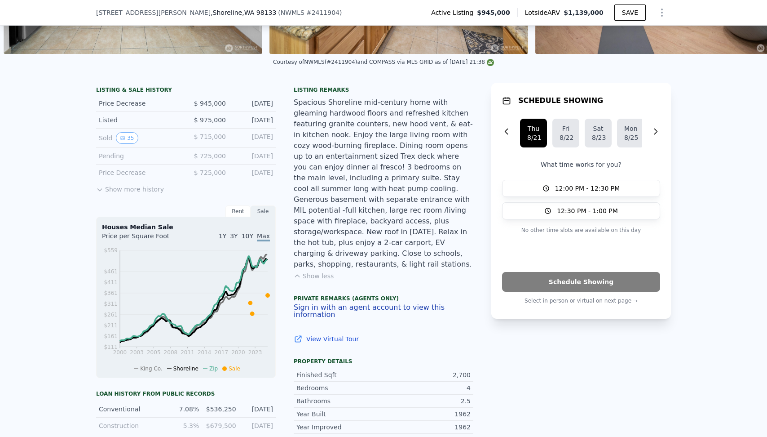
scroll to position [185, 0]
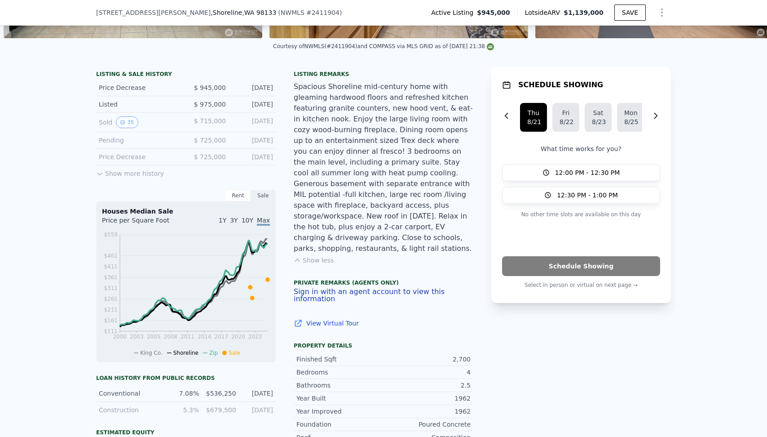
click at [334, 318] on link "View Virtual Tour" at bounding box center [384, 322] width 180 height 9
click at [379, 214] on div "Spacious Shoreline mid-century home with gleaming hardwood floors and refreshed…" at bounding box center [384, 167] width 180 height 172
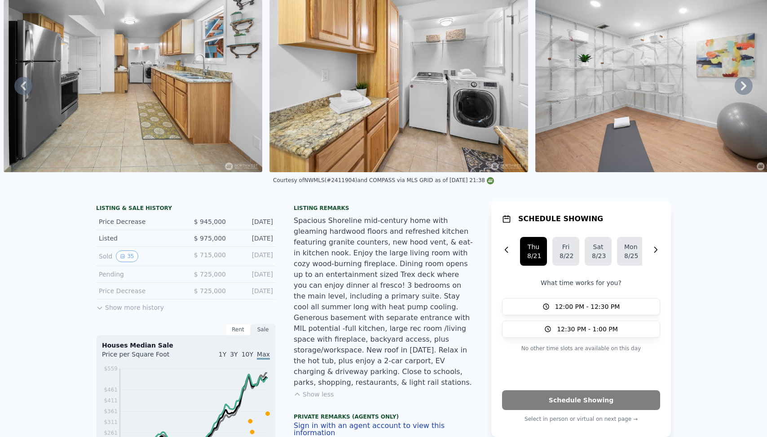
scroll to position [0, 0]
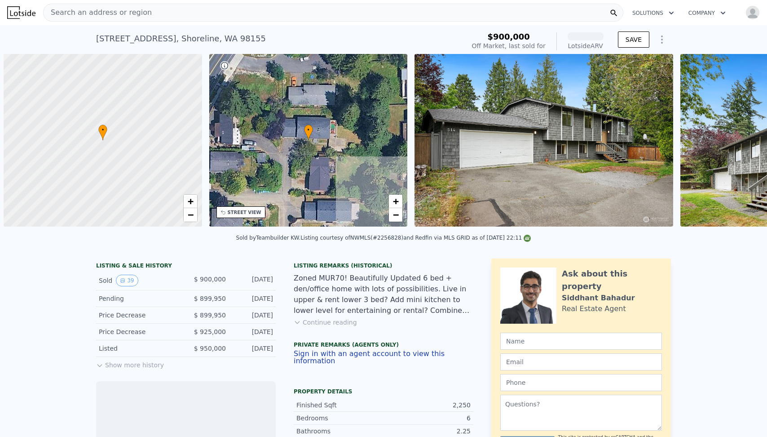
scroll to position [0, 4]
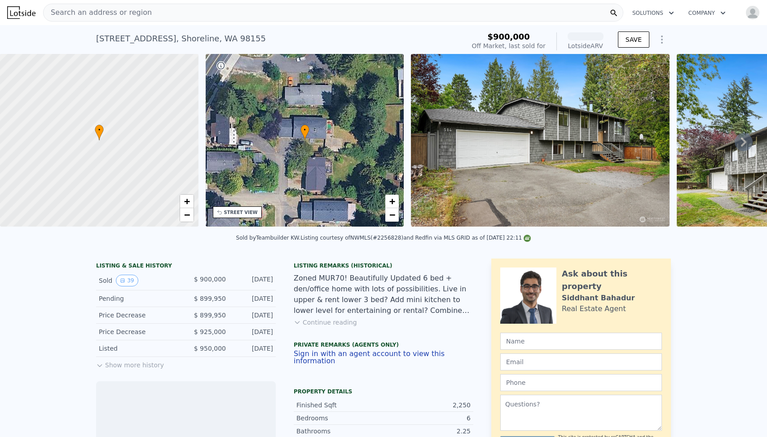
click at [510, 120] on img at bounding box center [540, 140] width 259 height 172
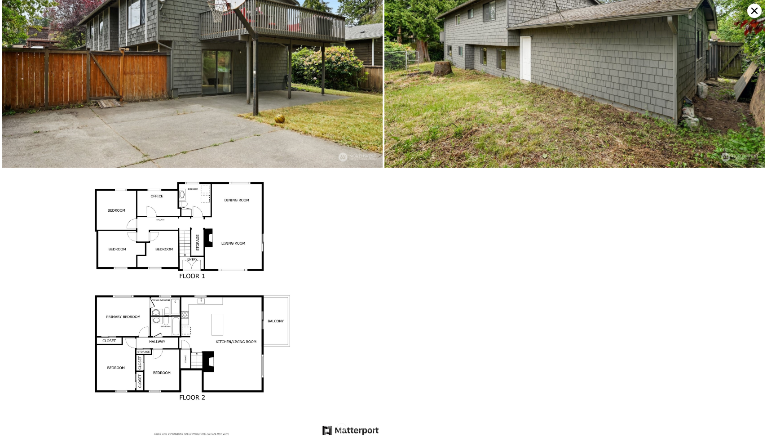
scroll to position [4690, 0]
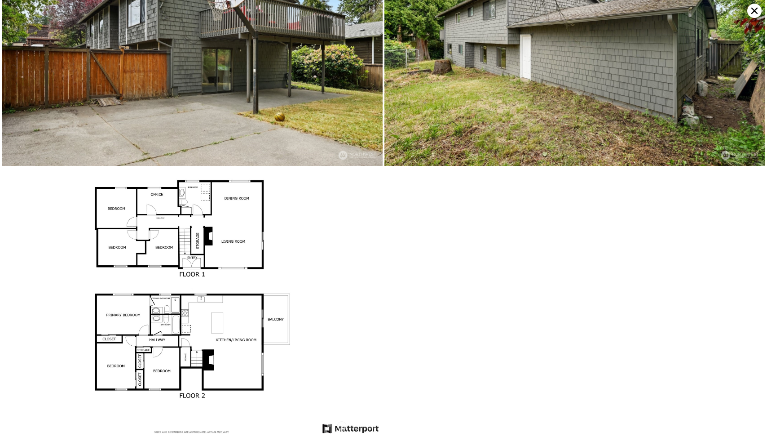
click at [221, 252] on img at bounding box center [192, 302] width 381 height 269
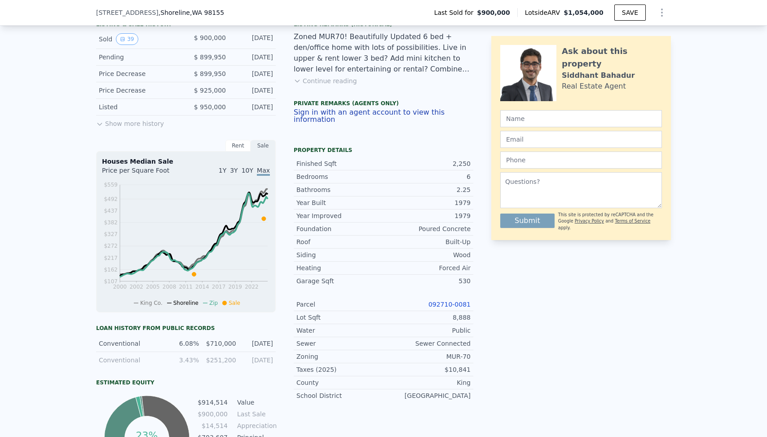
scroll to position [243, 0]
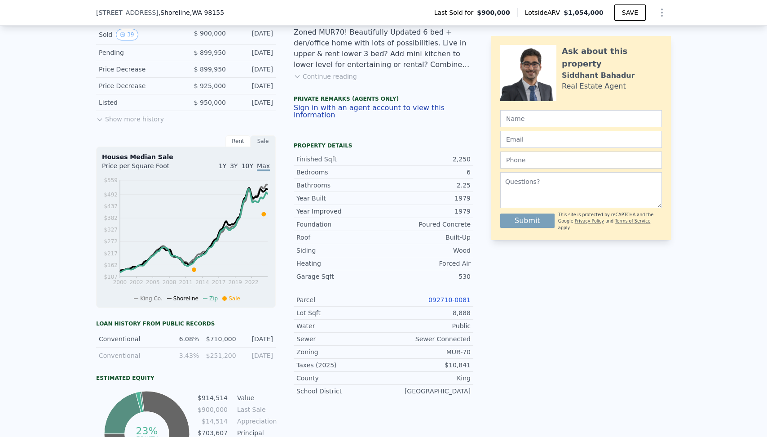
click at [237, 165] on span "3Y" at bounding box center [234, 165] width 8 height 7
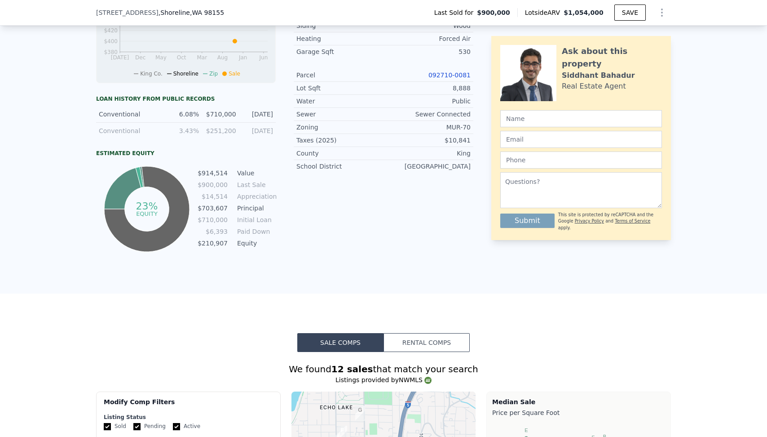
scroll to position [468, 0]
click at [299, 244] on div "Listing Remarks (Historical) Zoned MUR70! Beautifully Updated 6 bed + den/offic…" at bounding box center [384, 21] width 180 height 466
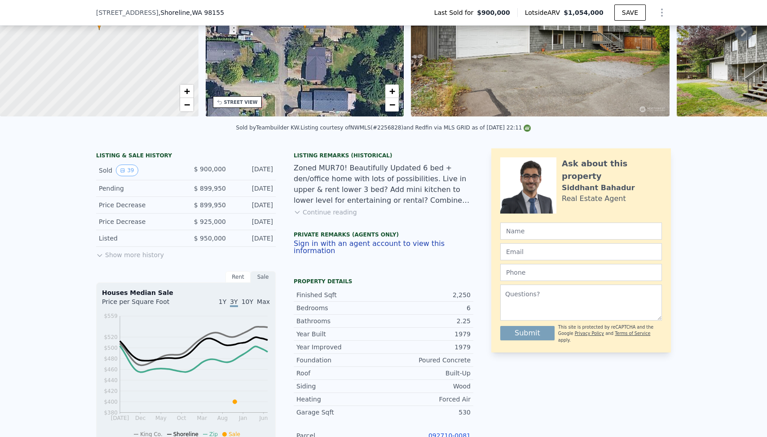
scroll to position [107, 0]
click at [120, 251] on button "Show more history" at bounding box center [130, 252] width 68 height 13
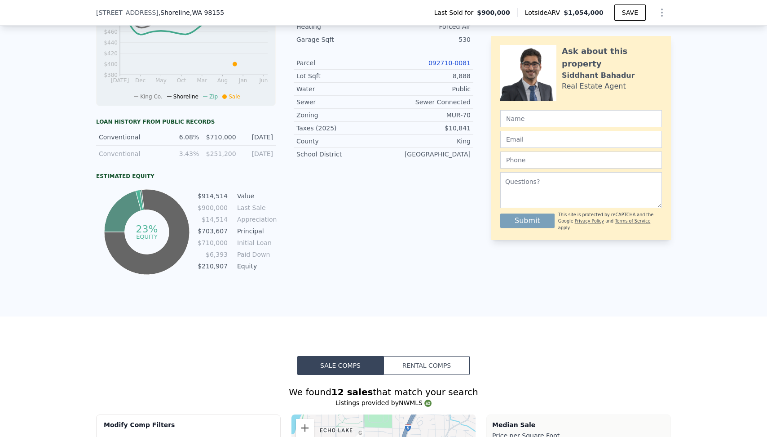
scroll to position [495, 0]
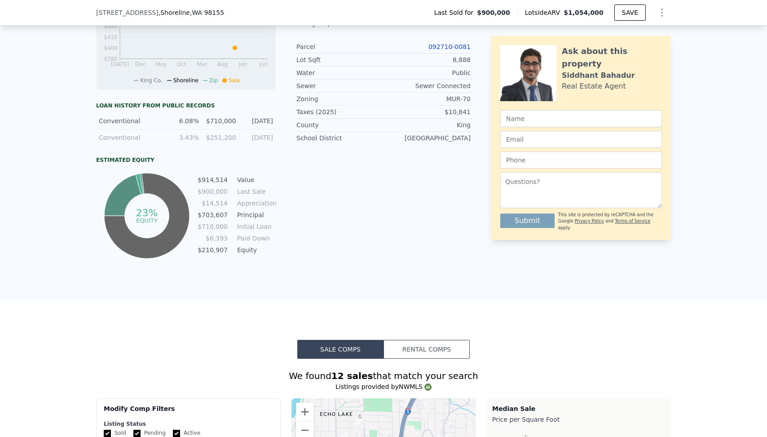
click at [277, 215] on div "LISTING & SALE HISTORY Sold 39 $ 900,000 [DATE] Pending $ 899,950 [DATE] Price …" at bounding box center [284, 10] width 377 height 501
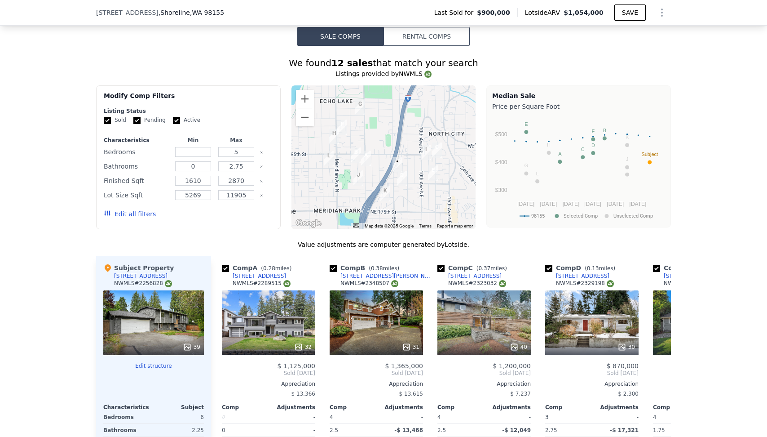
click at [282, 206] on div "Modify Comp Filters Listing Status Sold Pending Active Characteristics Min Max …" at bounding box center [383, 157] width 575 height 144
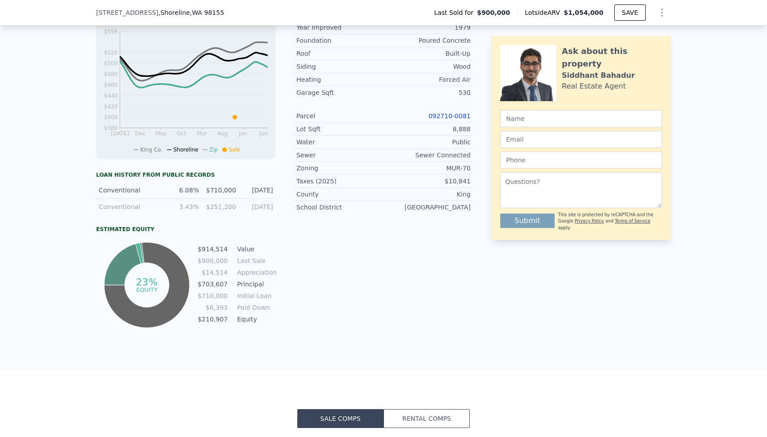
scroll to position [386, 0]
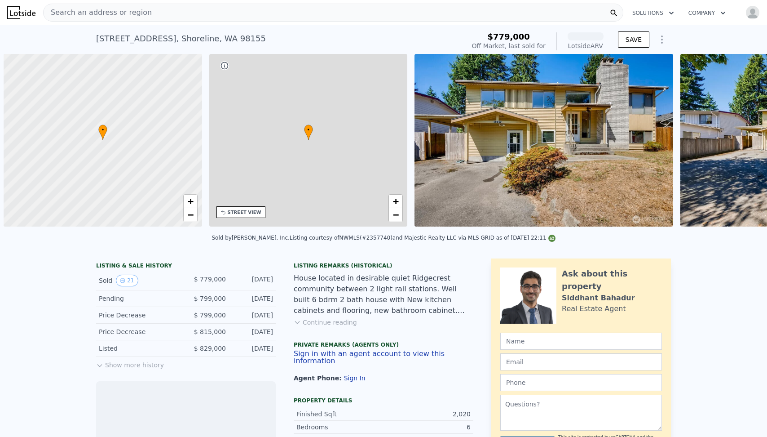
scroll to position [0, 4]
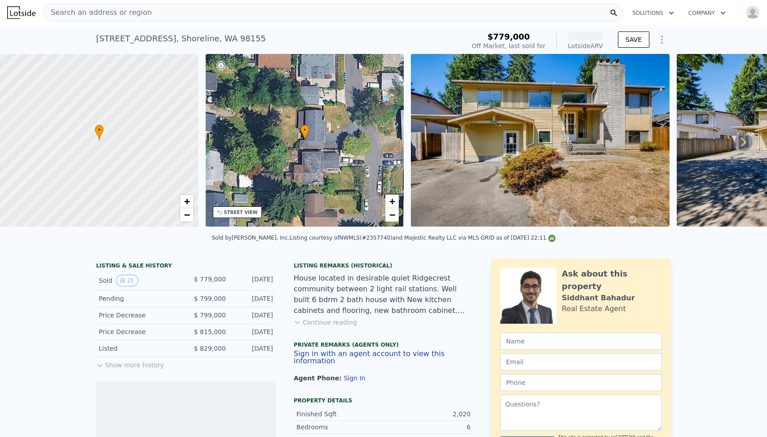
click at [313, 274] on div "House located in desirable quiet Ridgecrest community between 2 light rail stat…" at bounding box center [384, 294] width 180 height 43
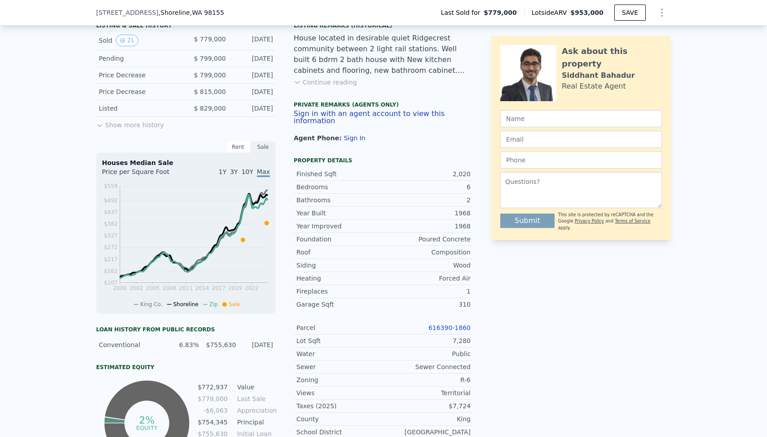
scroll to position [222, 0]
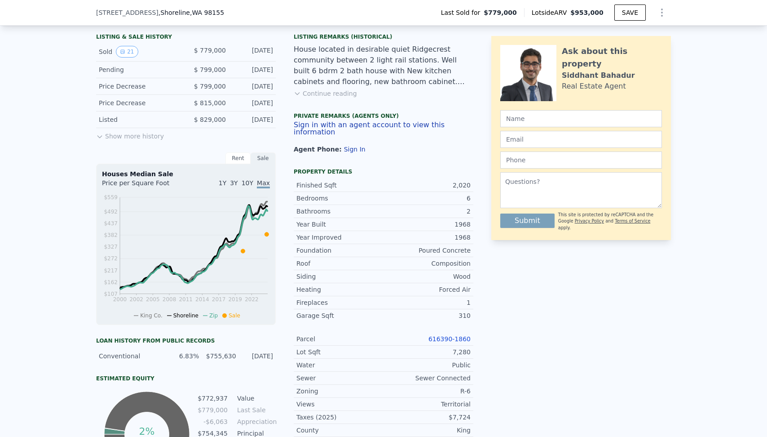
click at [141, 139] on button "Show more history" at bounding box center [130, 134] width 68 height 13
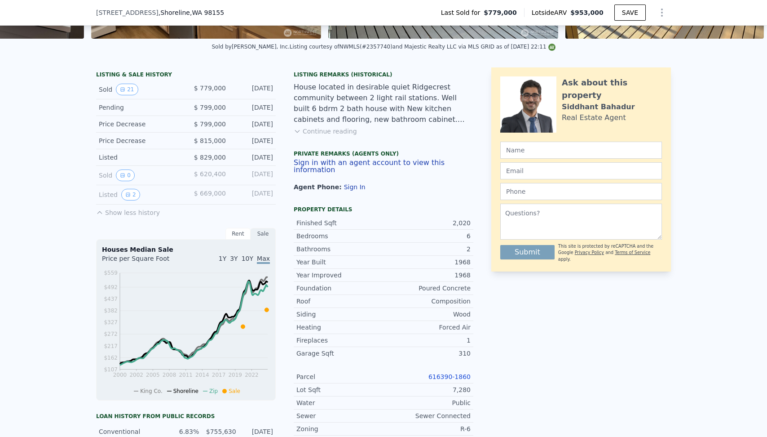
scroll to position [182, 0]
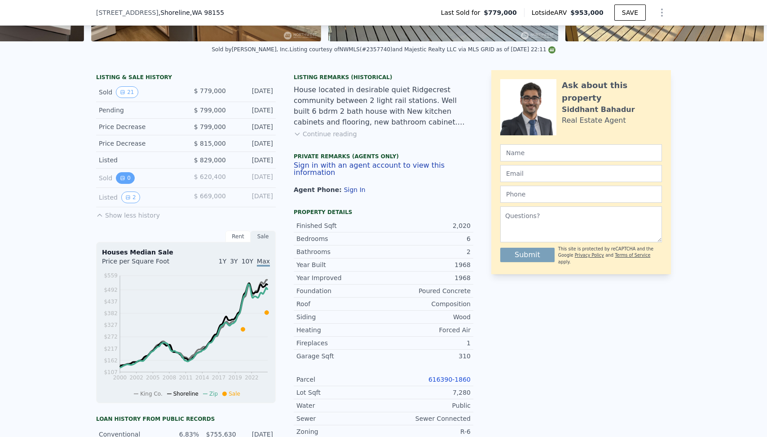
click at [129, 176] on button "0" at bounding box center [125, 178] width 19 height 12
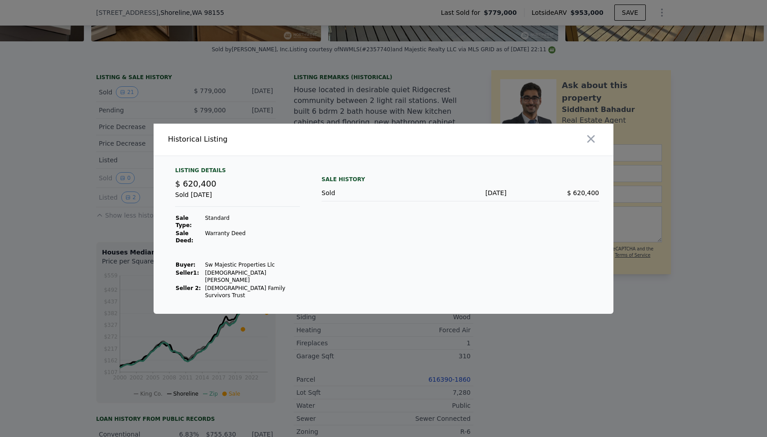
click at [349, 108] on div at bounding box center [383, 218] width 767 height 437
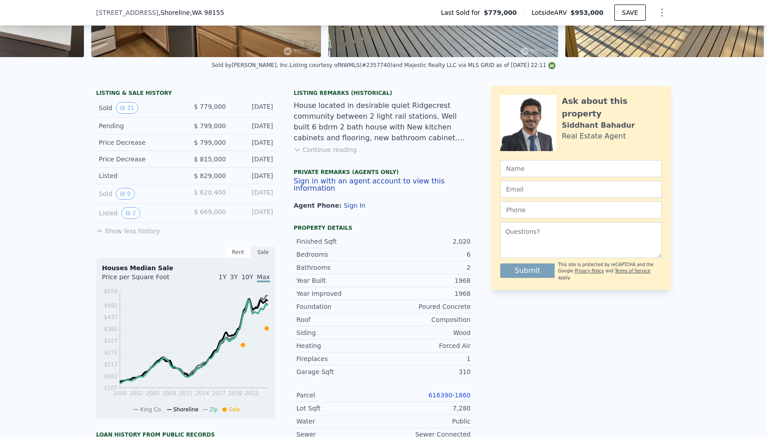
scroll to position [165, 0]
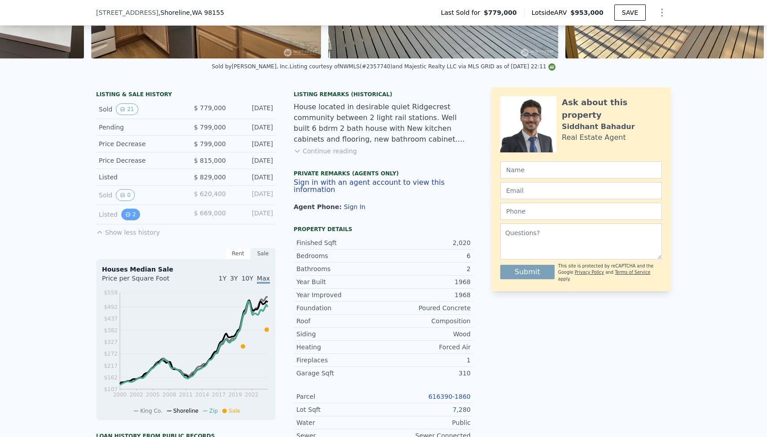
click at [135, 215] on button "2" at bounding box center [130, 214] width 19 height 12
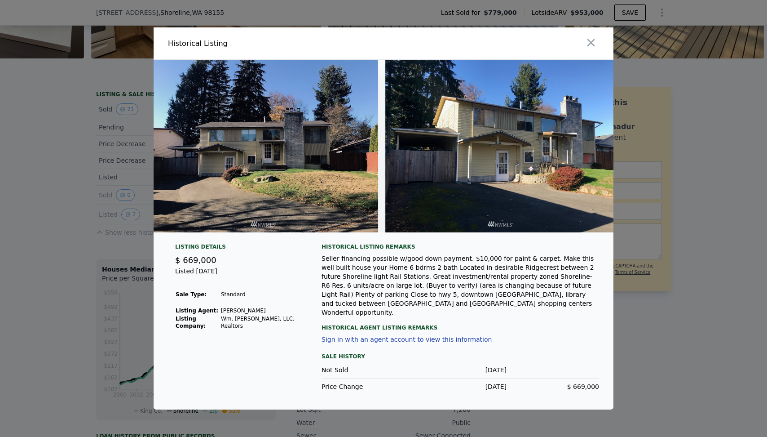
scroll to position [0, 29]
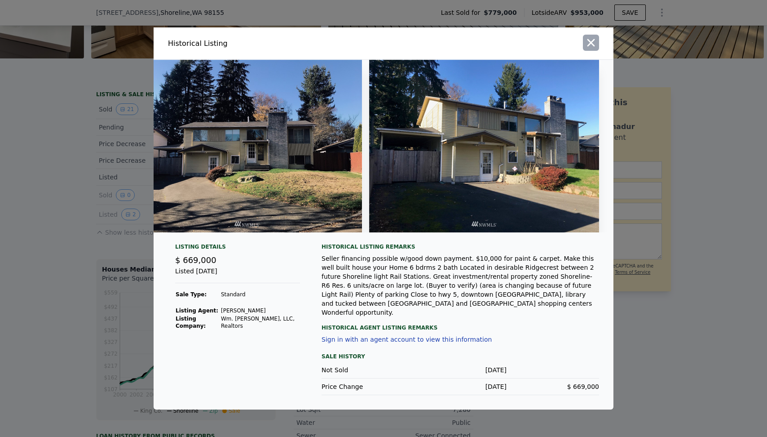
click at [583, 45] on button "button" at bounding box center [591, 43] width 16 height 16
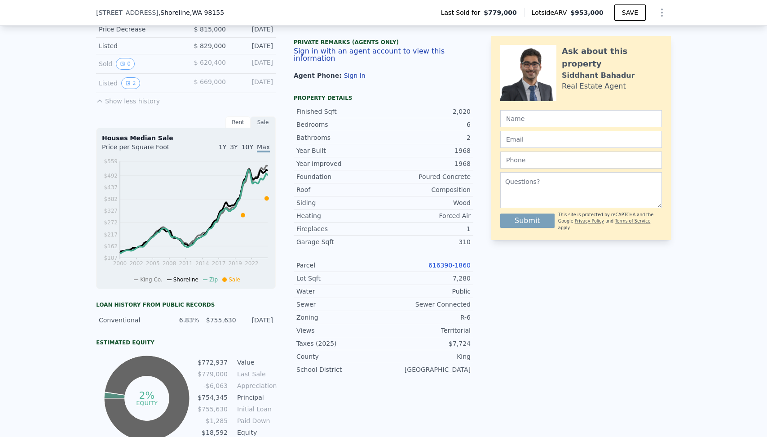
scroll to position [306, 0]
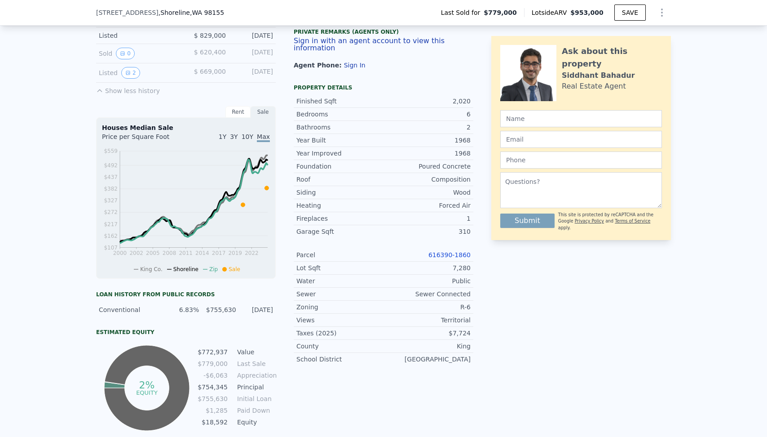
click at [238, 138] on span "3Y" at bounding box center [234, 136] width 8 height 7
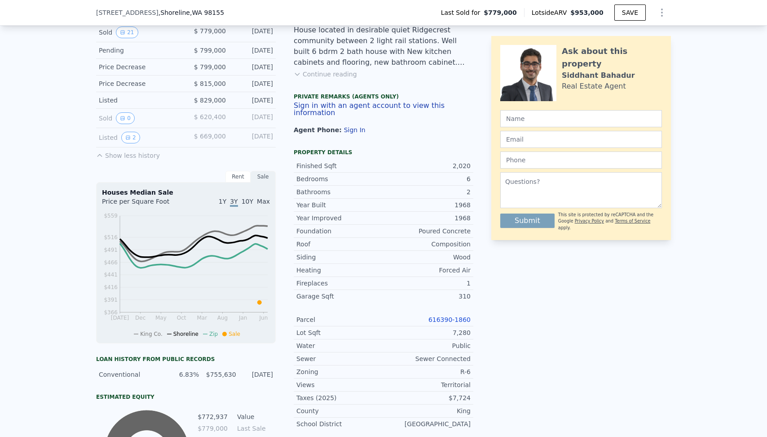
scroll to position [0, 0]
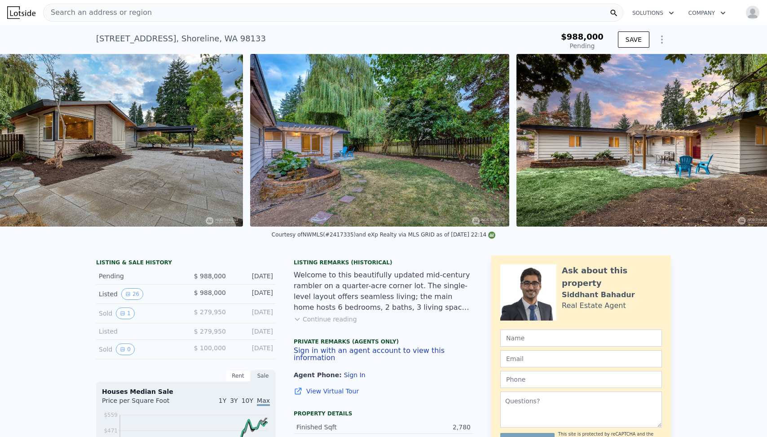
scroll to position [0, 6566]
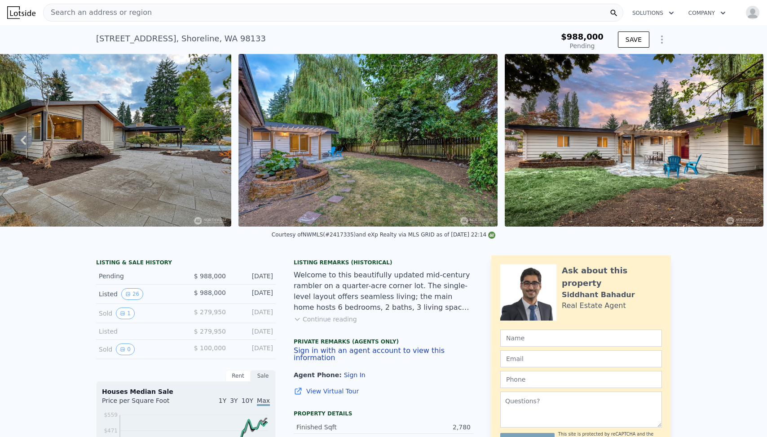
click at [314, 320] on button "Continue reading" at bounding box center [325, 318] width 63 height 9
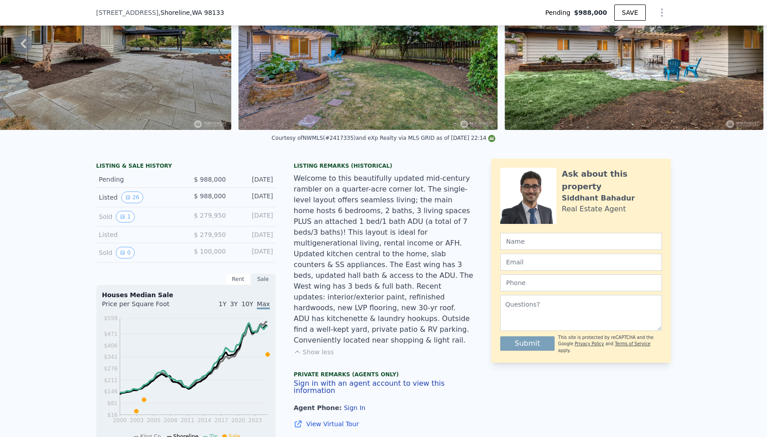
scroll to position [0, 0]
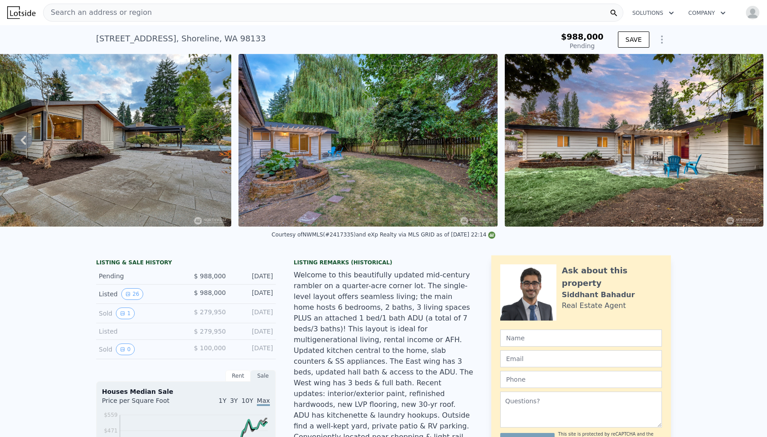
click at [205, 39] on div "[STREET_ADDRESS]" at bounding box center [181, 38] width 170 height 13
copy div "[STREET_ADDRESS] Pending from $988k"
type input "$ 1,048,000"
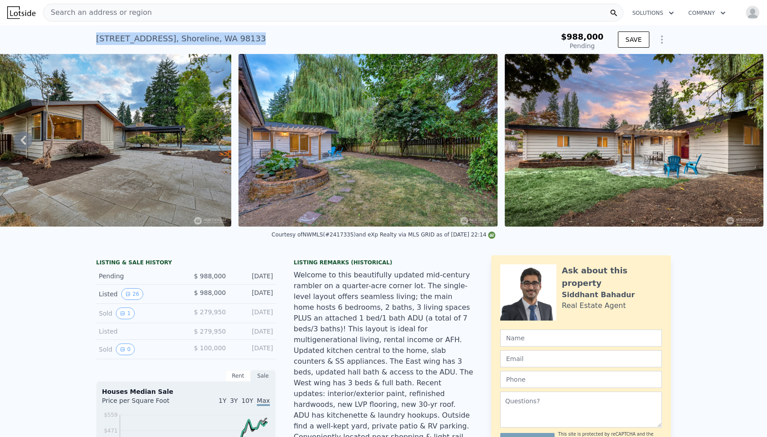
type input "-$ 99,504"
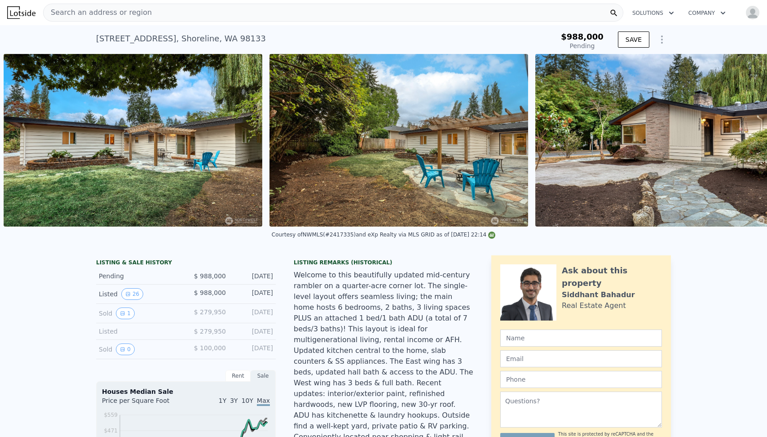
scroll to position [0, 5738]
click at [365, 39] on div "1355 N 183rd St , Shoreline , WA 98133 Pending from $988k" at bounding box center [308, 41] width 424 height 25
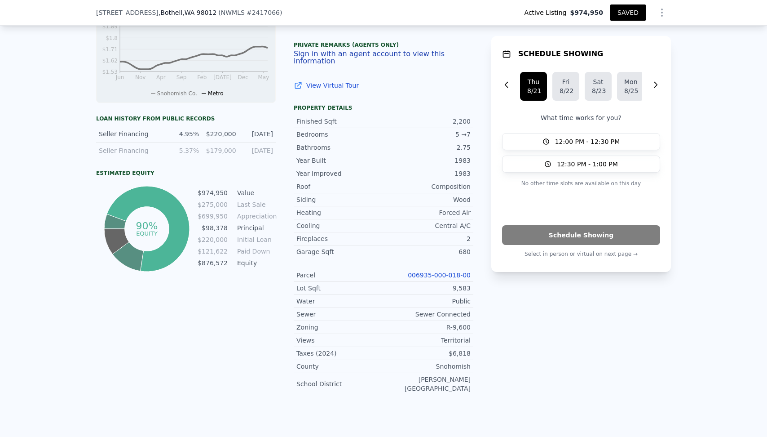
scroll to position [437, 0]
click at [661, 9] on icon "Show Options" at bounding box center [662, 12] width 11 height 11
click at [630, 32] on div "Edit Structure" at bounding box center [620, 36] width 101 height 18
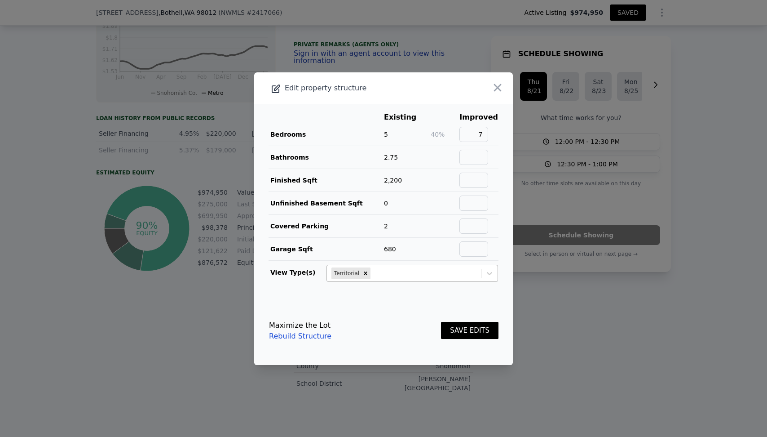
click at [418, 275] on div at bounding box center [424, 273] width 104 height 11
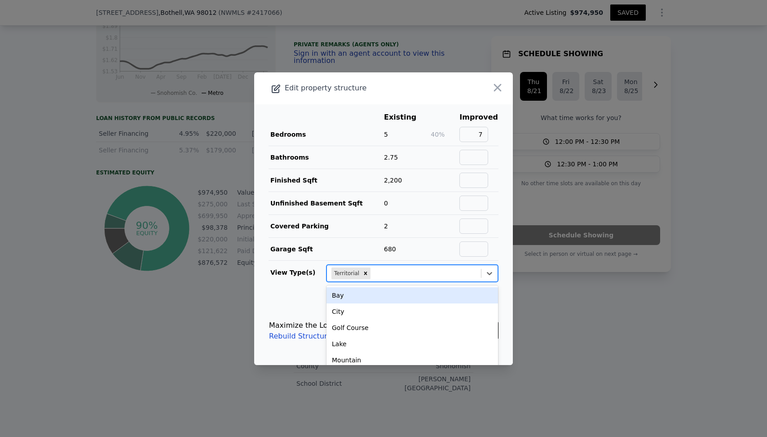
click at [297, 297] on footer "Maximize the Lot Rebuild Structure SAVE EDITS" at bounding box center [383, 330] width 259 height 68
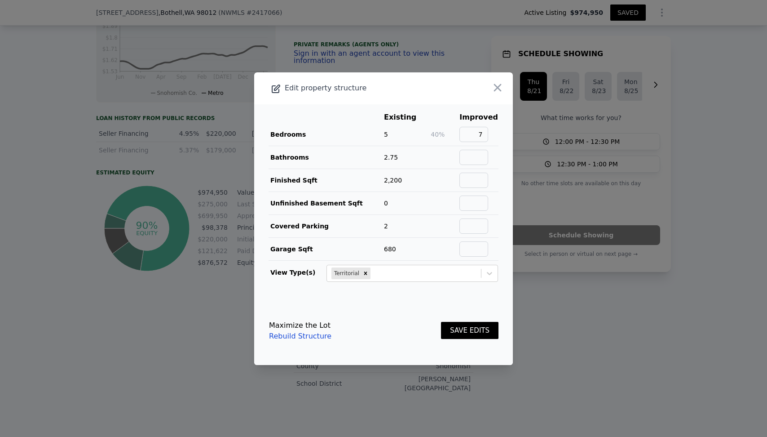
click at [476, 324] on button "SAVE EDITS" at bounding box center [469, 331] width 57 height 18
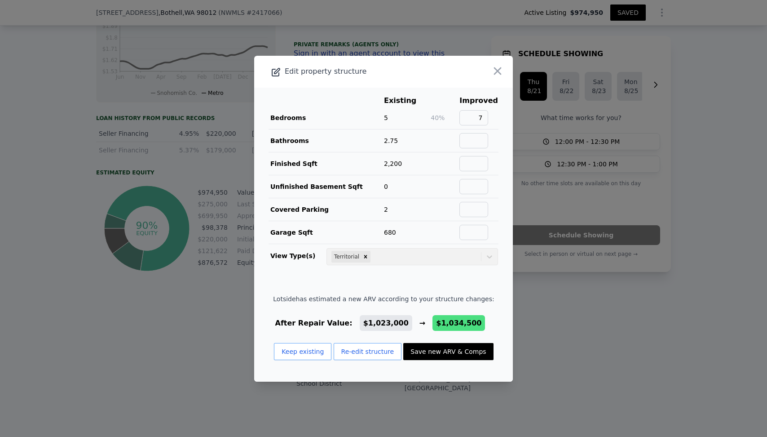
click at [437, 314] on div "Lotside has estimated a new ARV according to your structure changes: After Repa…" at bounding box center [383, 330] width 221 height 73
click at [441, 345] on button "Save new ARV & Comps" at bounding box center [448, 351] width 90 height 17
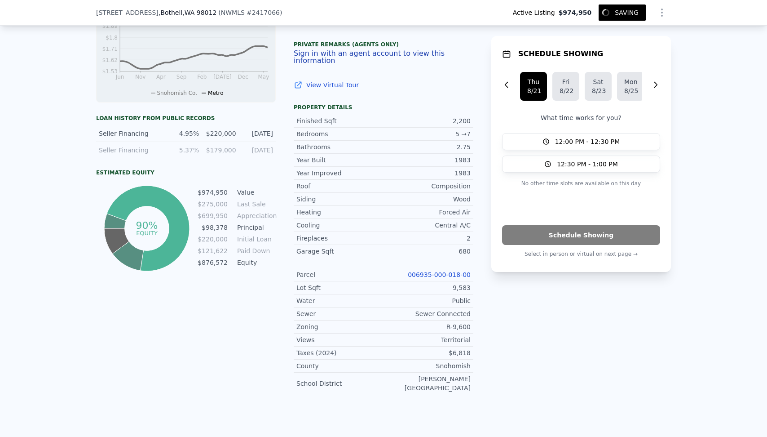
click at [698, 184] on div "LISTING & SALE HISTORY Listed $ 974,950 Aug 8, 2025 Sold 1 $ 275,000 Mar 1, 200…" at bounding box center [383, 126] width 767 height 630
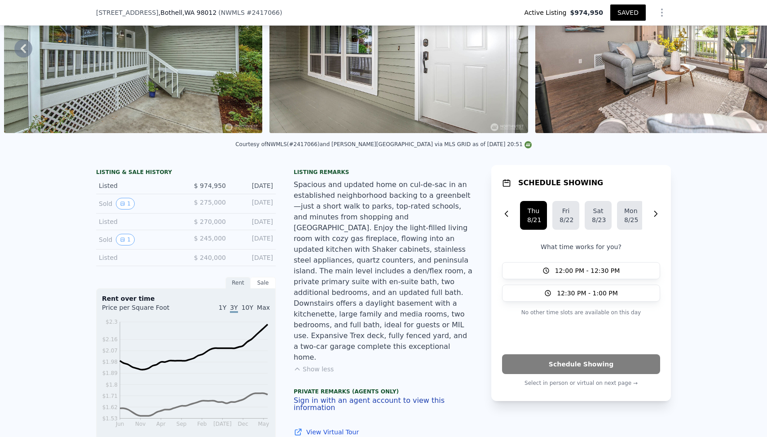
scroll to position [81, 0]
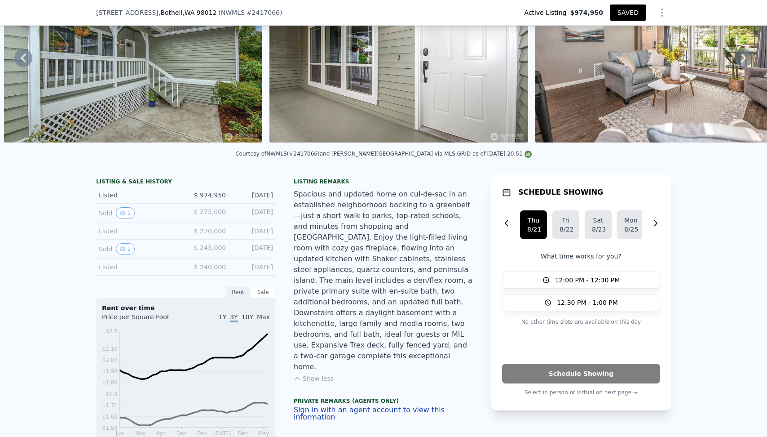
click at [451, 195] on div "Spacious and updated home on cul-de-sac in an established neighborhood backing …" at bounding box center [384, 280] width 180 height 183
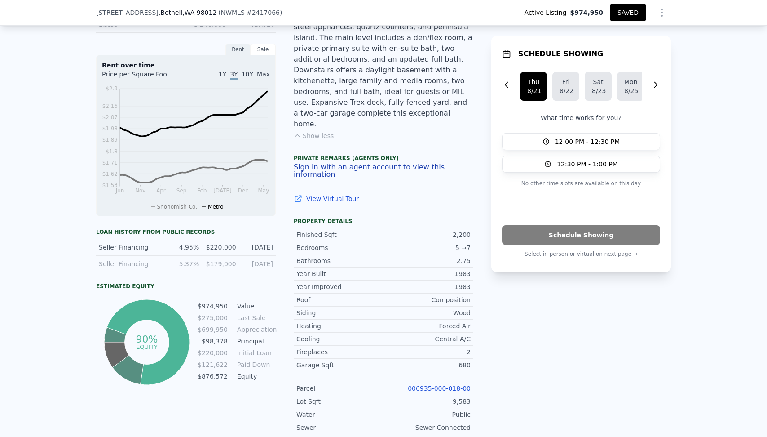
scroll to position [328, 0]
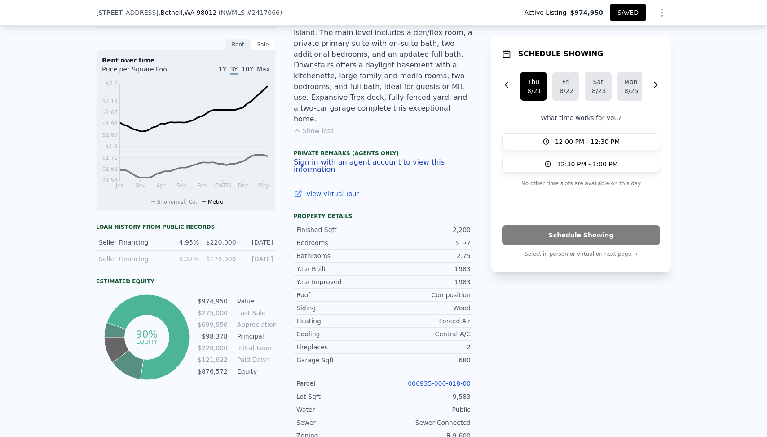
click at [334, 189] on link "View Virtual Tour" at bounding box center [384, 193] width 180 height 9
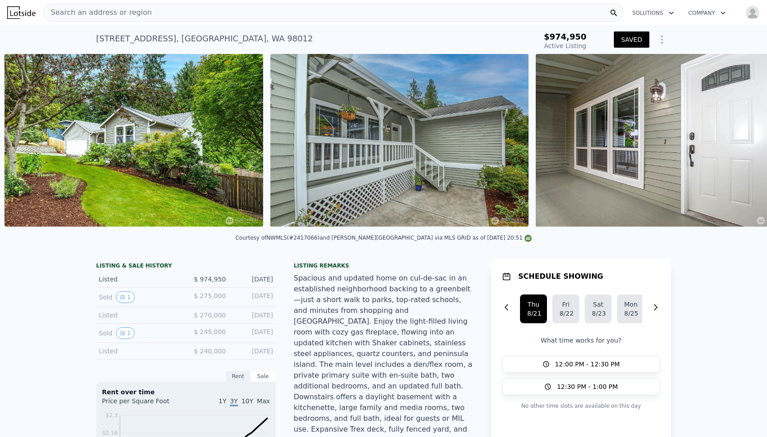
scroll to position [0, 942]
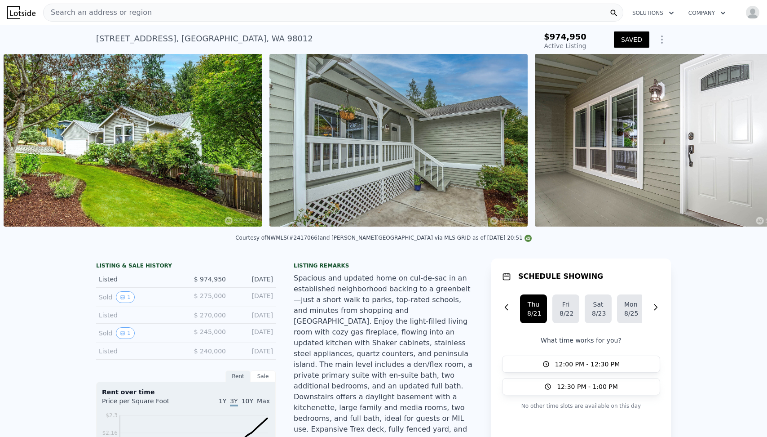
click at [402, 184] on img at bounding box center [399, 140] width 258 height 172
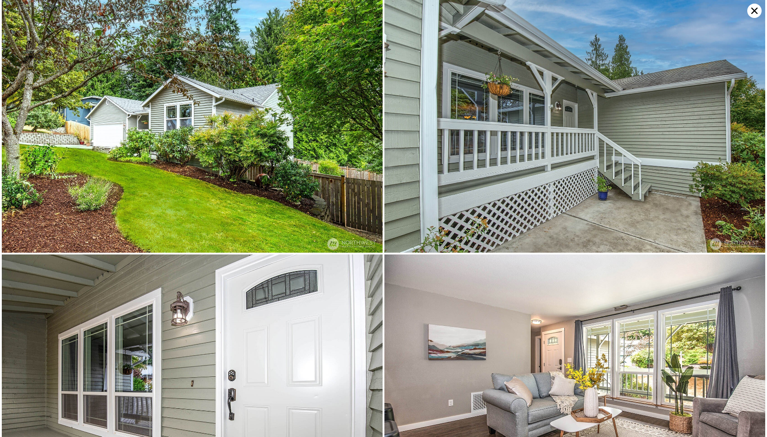
scroll to position [256, 0]
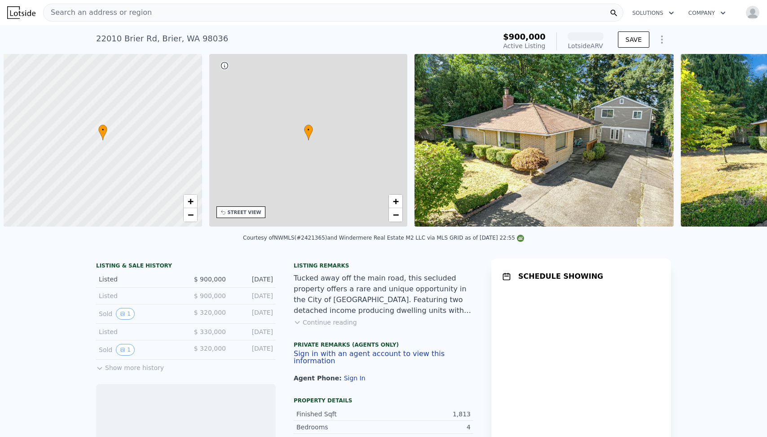
scroll to position [0, 4]
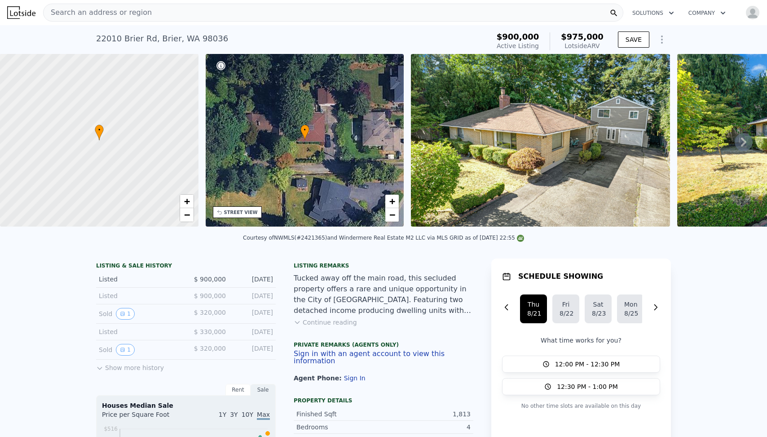
click at [587, 42] on div "Lotside ARV" at bounding box center [582, 45] width 43 height 9
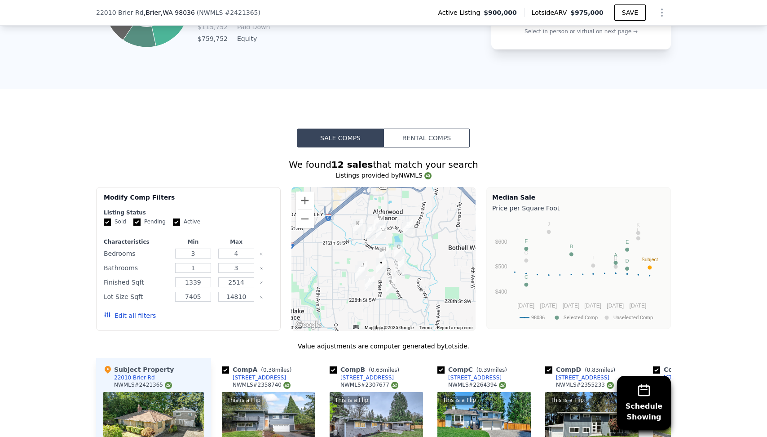
scroll to position [677, 0]
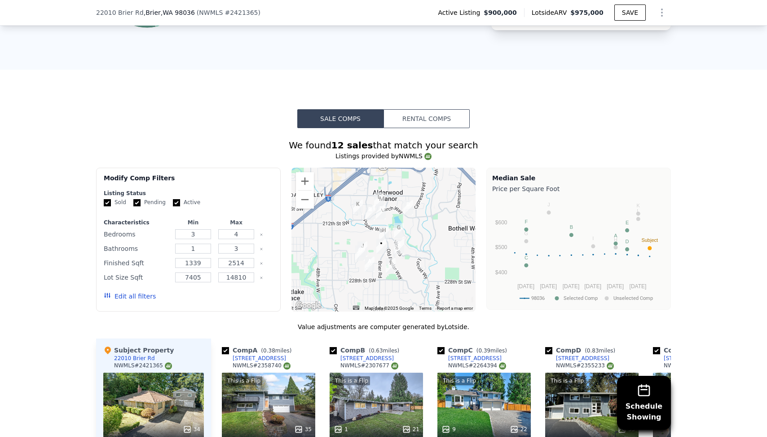
click at [492, 135] on div "Schedule Showing We found 12 sales that match your search Listings provided by …" at bounding box center [383, 385] width 575 height 515
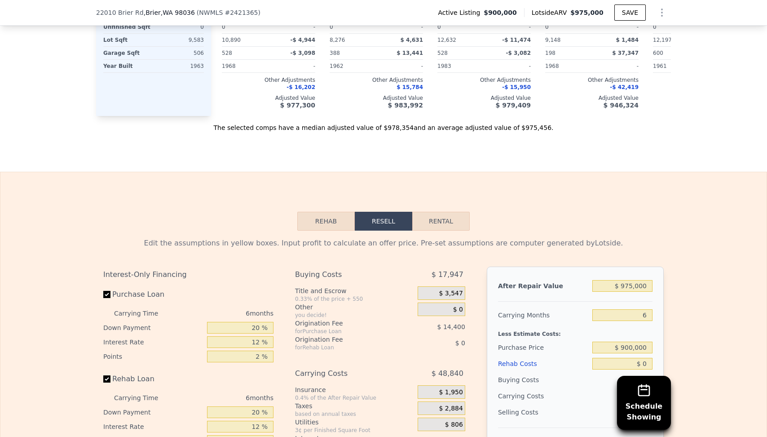
scroll to position [1207, 0]
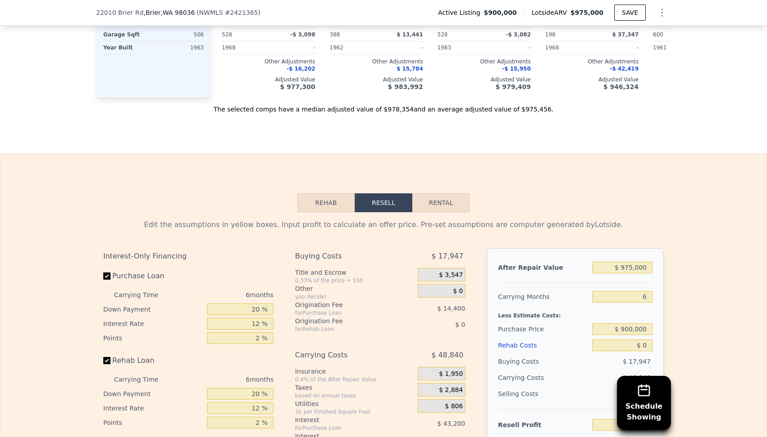
click at [443, 194] on button "Rental" at bounding box center [440, 202] width 57 height 19
select select "30"
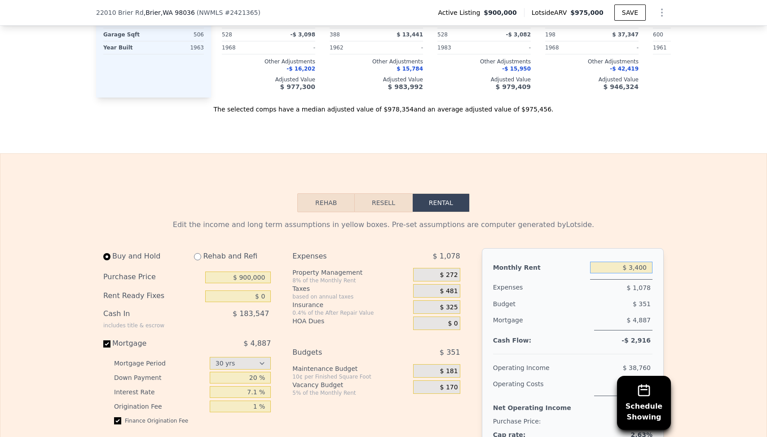
click at [629, 266] on input "$ 3,400" at bounding box center [621, 267] width 62 height 12
type input "$ 4,000"
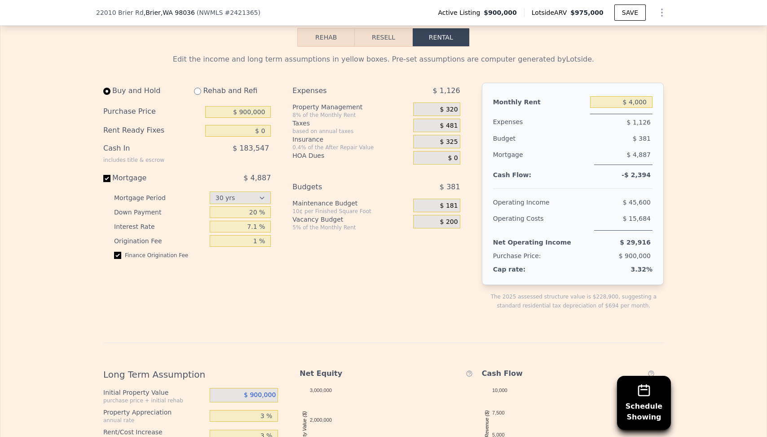
scroll to position [1373, 0]
click at [235, 207] on input "20 %" at bounding box center [241, 211] width 62 height 12
type input "5 %"
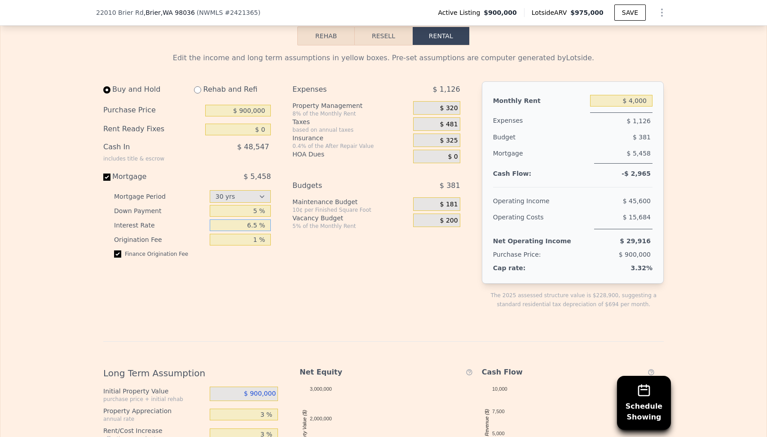
type input "6.5 %"
type input "3 %"
click at [320, 232] on div "Expenses $ 1,126 Property Management 8% of the Monthly Rent $ 320 Taxes based o…" at bounding box center [379, 202] width 175 height 242
click at [318, 269] on div "Expenses $ 1,126 Property Management 8% of the Monthly Rent $ 320 Taxes based o…" at bounding box center [379, 202] width 175 height 242
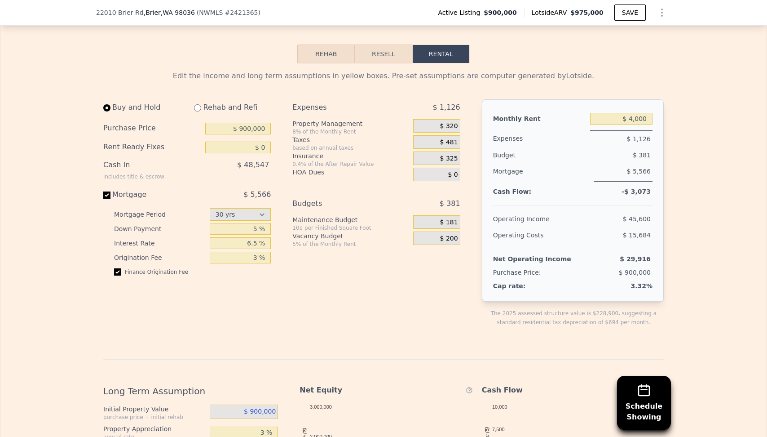
click at [442, 128] on span "$ 320" at bounding box center [449, 126] width 18 height 8
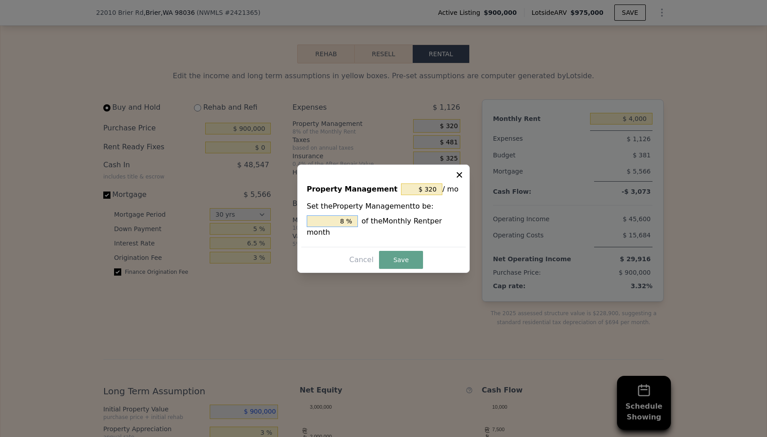
click at [340, 218] on input "8 %" at bounding box center [332, 221] width 51 height 12
type input "$ 0"
type input "0 %"
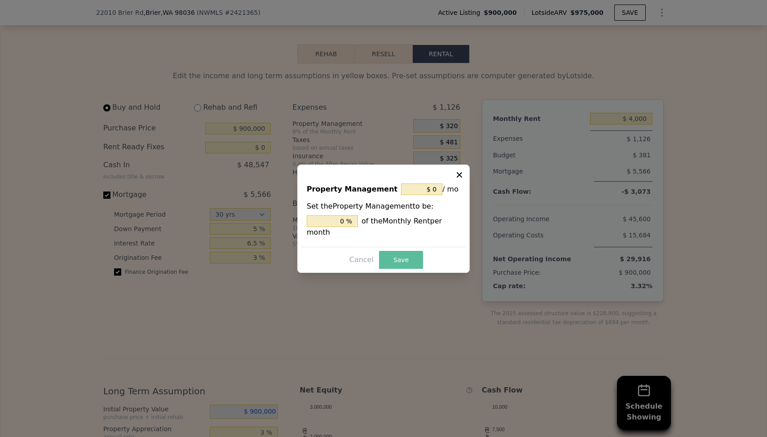
click at [399, 259] on button "Save" at bounding box center [401, 260] width 44 height 18
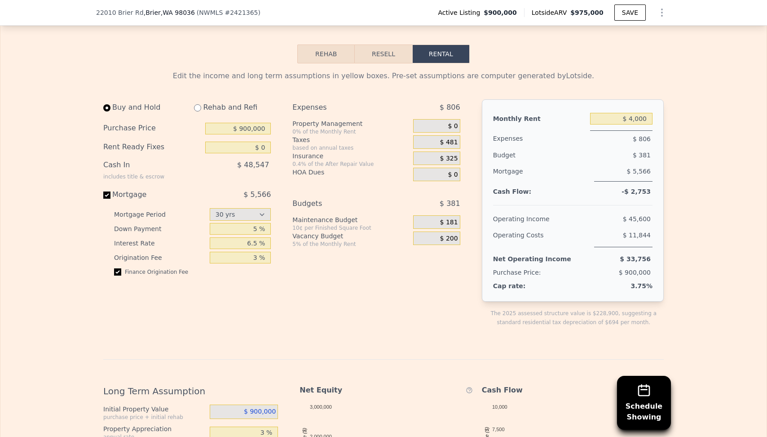
click at [415, 309] on div "Expenses $ 806 Property Management 0% of the Monthly Rent $ 0 Taxes based on an…" at bounding box center [379, 220] width 175 height 242
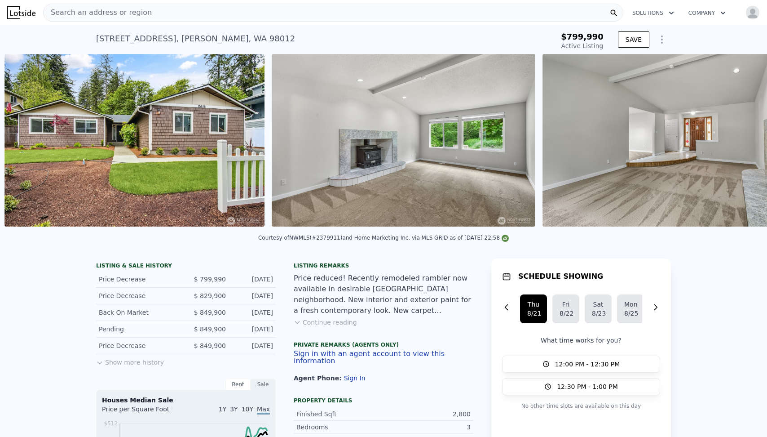
scroll to position [0, 411]
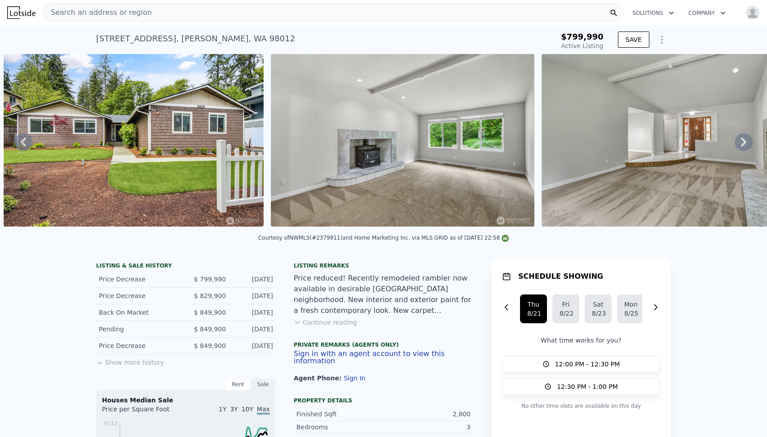
click at [665, 40] on icon "Show Options" at bounding box center [662, 39] width 11 height 11
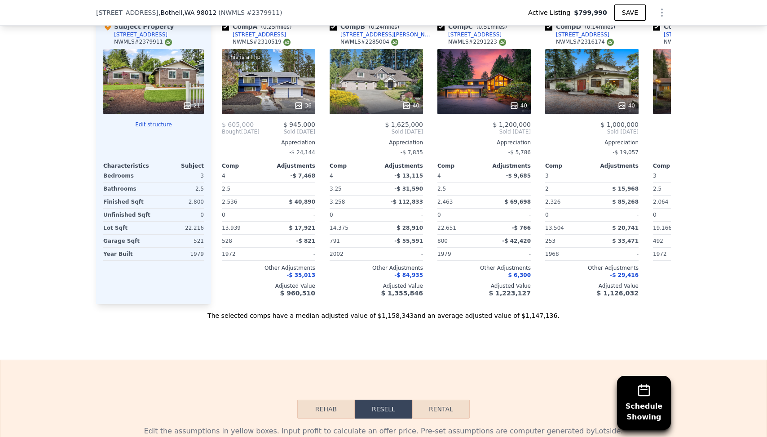
scroll to position [986, 0]
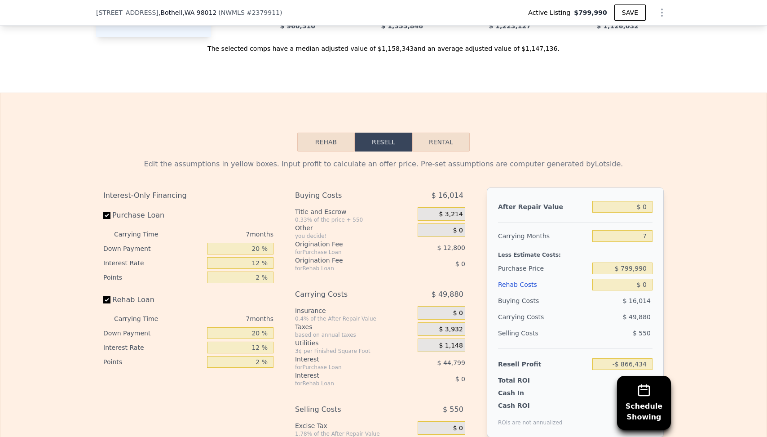
click at [445, 142] on button "Rental" at bounding box center [440, 142] width 57 height 19
select select "30"
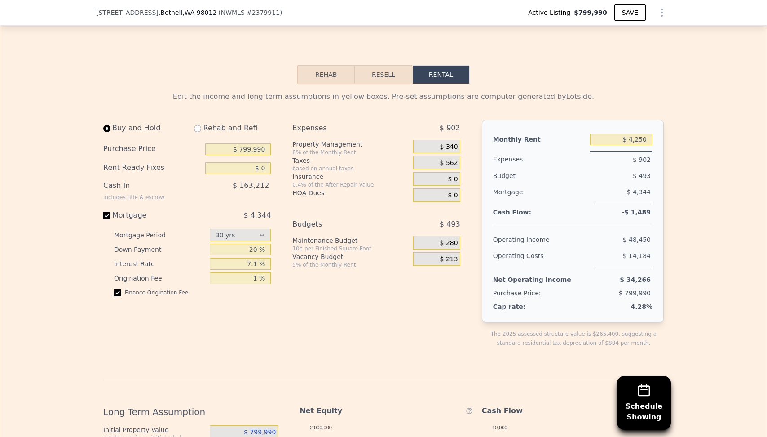
scroll to position [1332, 0]
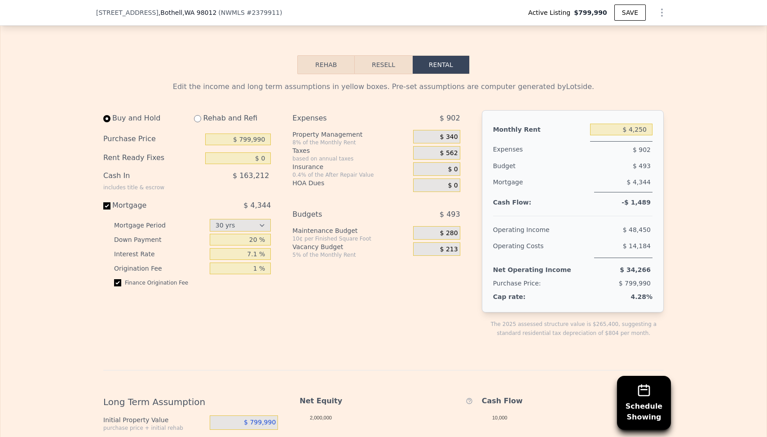
click at [451, 133] on span "$ 340" at bounding box center [449, 137] width 18 height 8
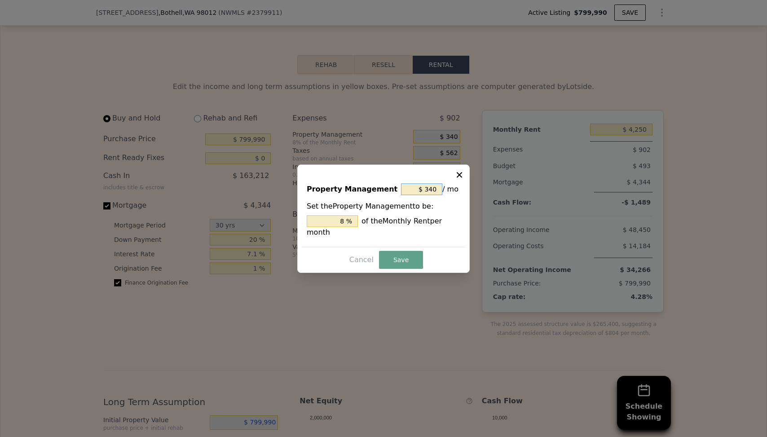
click at [419, 186] on input "$ 340" at bounding box center [421, 189] width 41 height 12
click at [431, 189] on input "$ 340" at bounding box center [421, 189] width 41 height 12
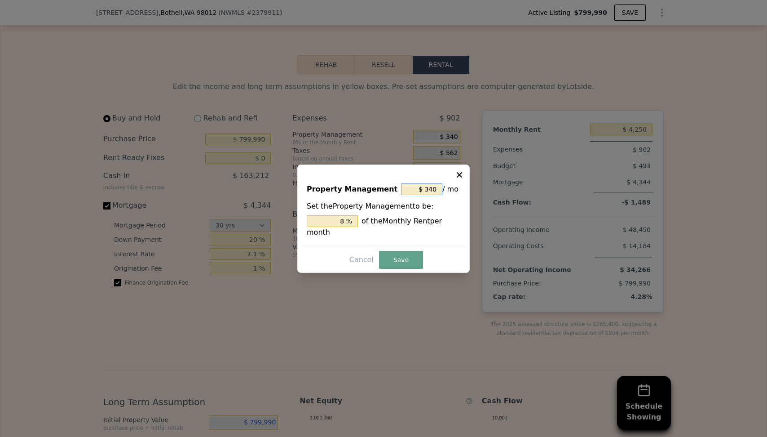
type input "$ 0"
type input "0 %"
type input "$ 0"
click at [412, 252] on button "Save" at bounding box center [401, 260] width 44 height 18
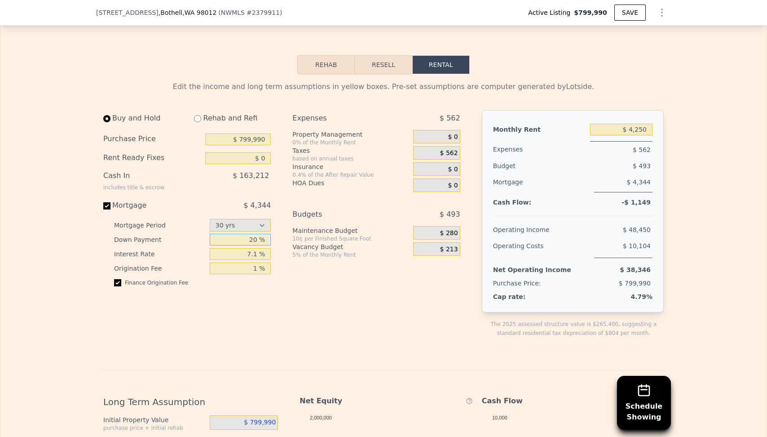
click at [258, 236] on input "20 %" at bounding box center [241, 240] width 62 height 12
type input "5 %"
click at [251, 252] on input "7.1 %" at bounding box center [241, 254] width 62 height 12
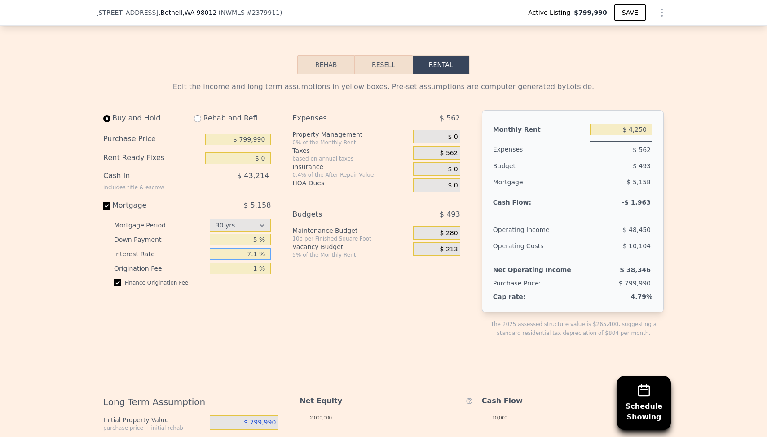
click at [251, 252] on input "7.1 %" at bounding box center [241, 254] width 62 height 12
type input "6.5 %"
type input "3 %"
click at [325, 294] on div "Expenses $ 562 Property Management 0% of the Monthly Rent $ 0 Taxes based on an…" at bounding box center [379, 231] width 175 height 242
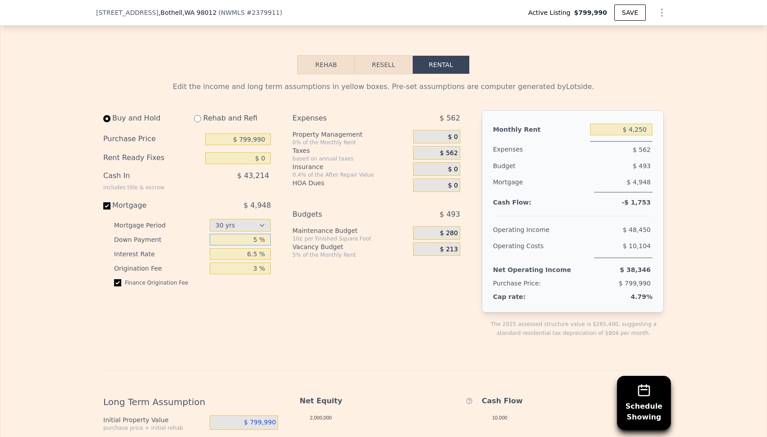
click at [252, 238] on input "5 %" at bounding box center [241, 240] width 62 height 12
type input "20 %"
click at [327, 300] on div "Expenses $ 562 Property Management 0% of the Monthly Rent $ 0 Taxes based on an…" at bounding box center [379, 231] width 175 height 242
click at [250, 268] on input "3 %" at bounding box center [241, 268] width 62 height 12
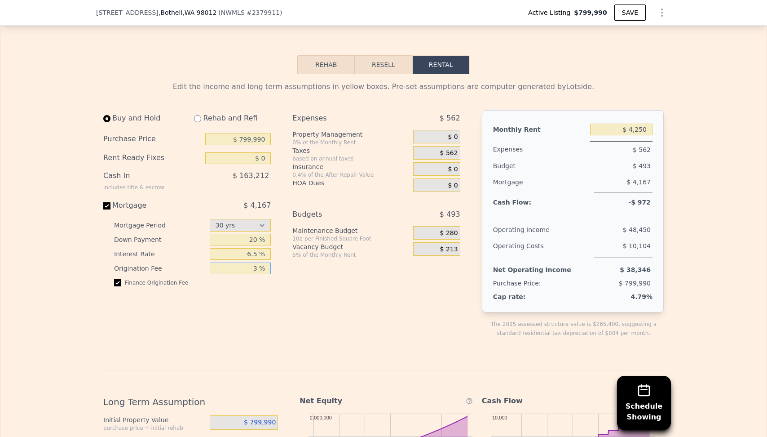
click at [250, 268] on input "3 %" at bounding box center [241, 268] width 62 height 12
click at [314, 323] on div "Expenses $ 562 Property Management 0% of the Monthly Rent $ 0 Taxes based on an…" at bounding box center [379, 231] width 175 height 242
click at [252, 265] on input "1 %" at bounding box center [241, 268] width 62 height 12
type input "0 %"
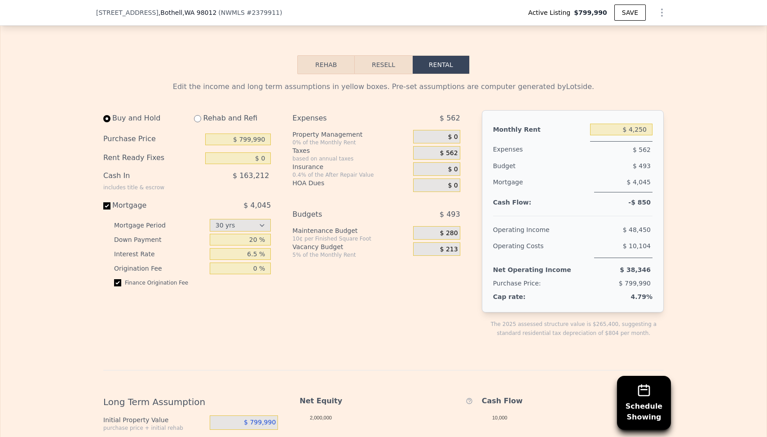
click at [277, 297] on div "Buy and Hold Rehab and Refi Purchase Price $ 799,990 Rent Ready Fixes $ 0 Cash …" at bounding box center [190, 231] width 175 height 242
click at [252, 241] on input "20 %" at bounding box center [241, 240] width 62 height 12
type input "5 %"
click at [253, 265] on input "0 %" at bounding box center [241, 268] width 62 height 12
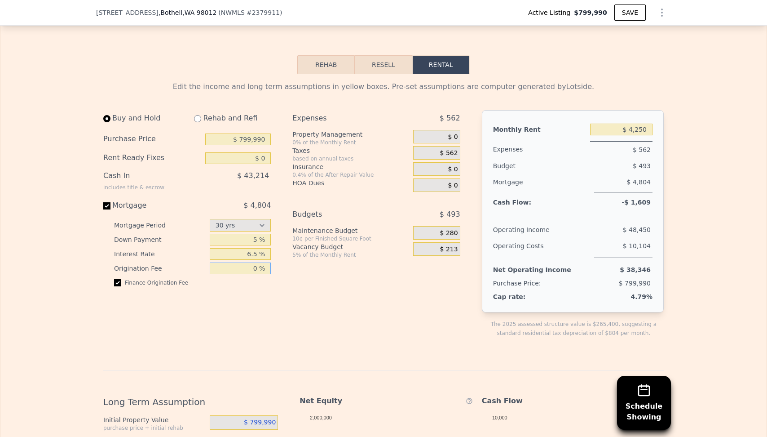
click at [253, 265] on input "0 %" at bounding box center [241, 268] width 62 height 12
type input "3 %"
click at [327, 274] on div "Expenses $ 562 Property Management 0% of the Monthly Rent $ 0 Taxes based on an…" at bounding box center [379, 231] width 175 height 242
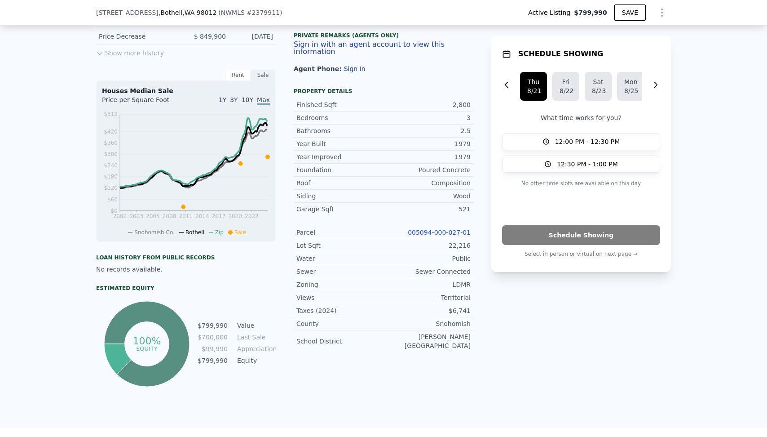
scroll to position [0, 0]
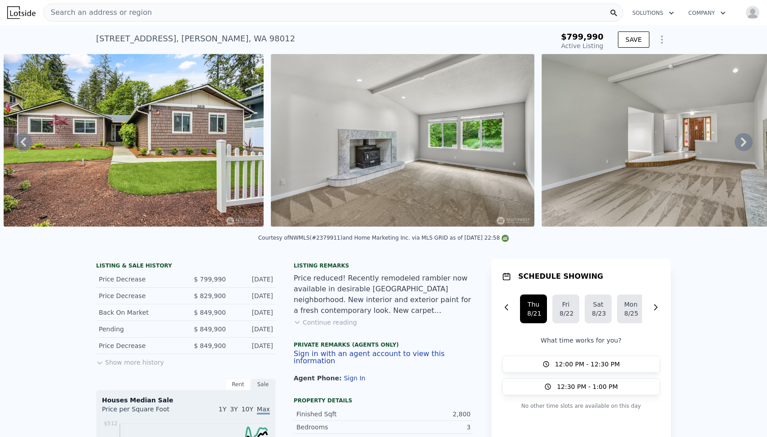
click at [8, 12] on img at bounding box center [21, 12] width 28 height 13
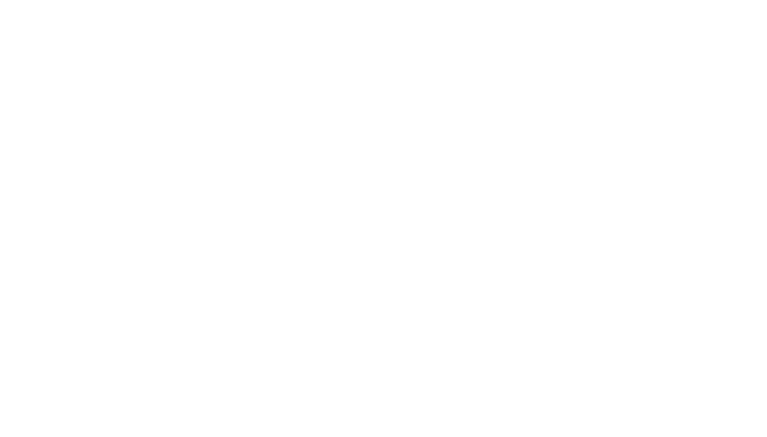
click at [304, 87] on div at bounding box center [383, 218] width 767 height 437
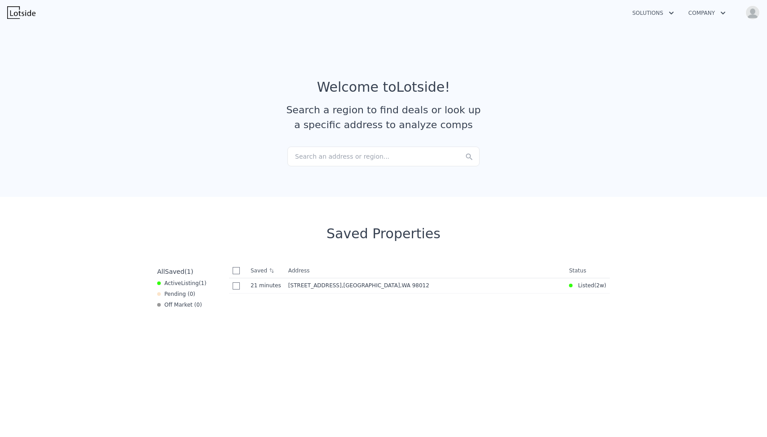
click at [654, 9] on button "Solutions" at bounding box center [653, 13] width 56 height 16
click at [655, 49] on link "Buyer Solutions" at bounding box center [675, 51] width 101 height 16
click at [372, 164] on div "Search an address or region..." at bounding box center [383, 156] width 192 height 20
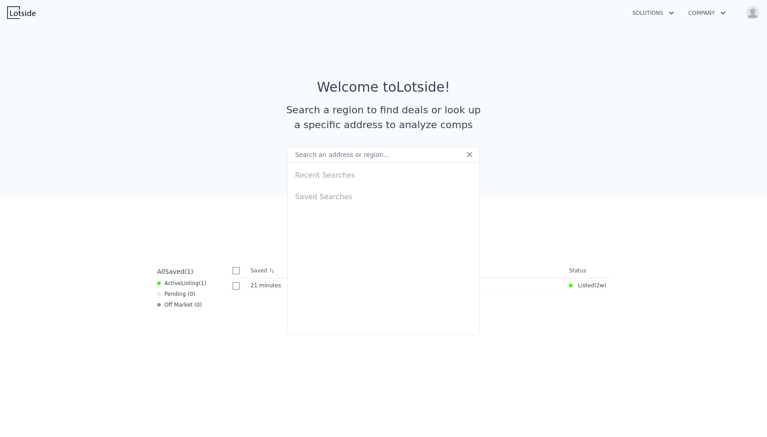
click at [386, 160] on input "text" at bounding box center [383, 154] width 192 height 16
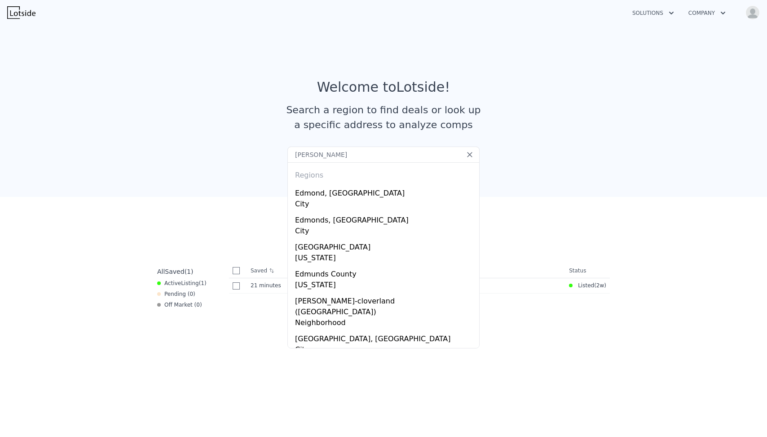
type input "[PERSON_NAME]"
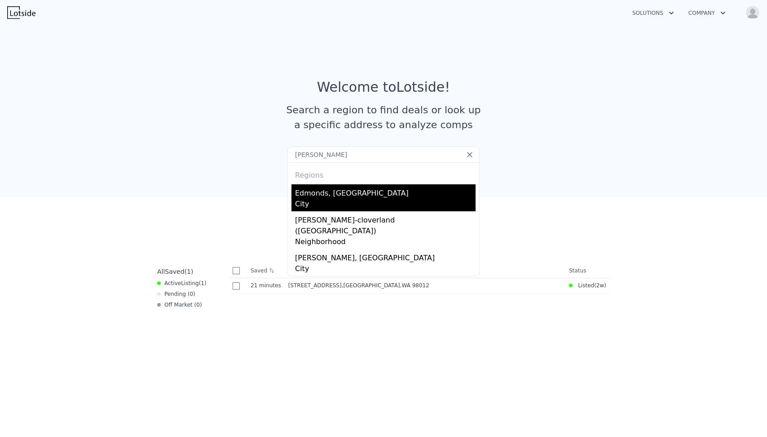
click at [363, 195] on div "Edmonds, WA" at bounding box center [385, 191] width 181 height 14
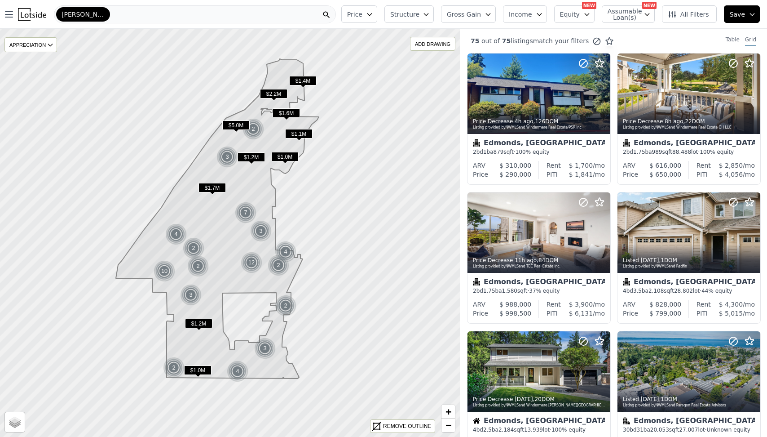
click at [584, 18] on button "Equity" at bounding box center [574, 14] width 40 height 18
click at [623, 18] on span "Assumable Loan(s)" at bounding box center [622, 14] width 29 height 13
click at [680, 14] on span "All Filters" at bounding box center [688, 14] width 41 height 9
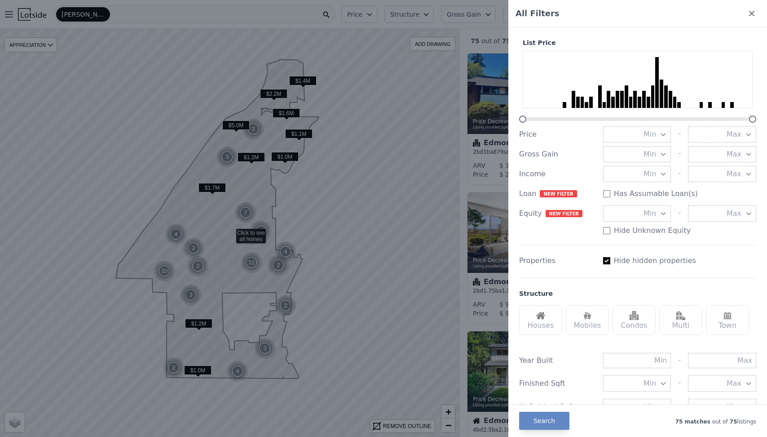
click at [464, 92] on div at bounding box center [383, 218] width 767 height 437
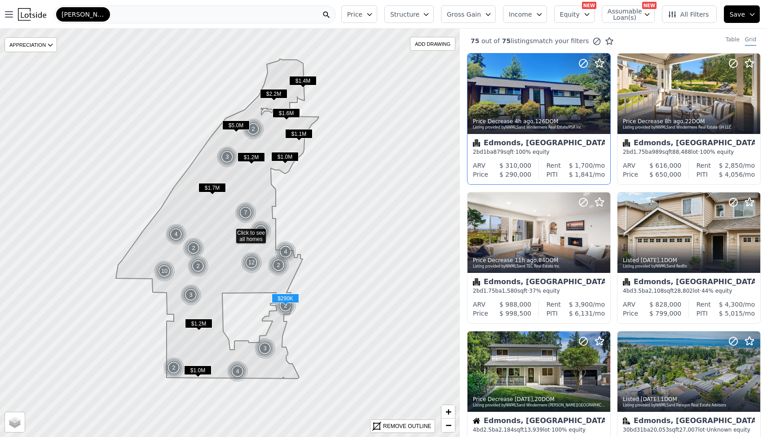
click at [586, 171] on span "$ 1,841" at bounding box center [581, 174] width 24 height 7
click at [532, 14] on span "Income" at bounding box center [520, 14] width 23 height 9
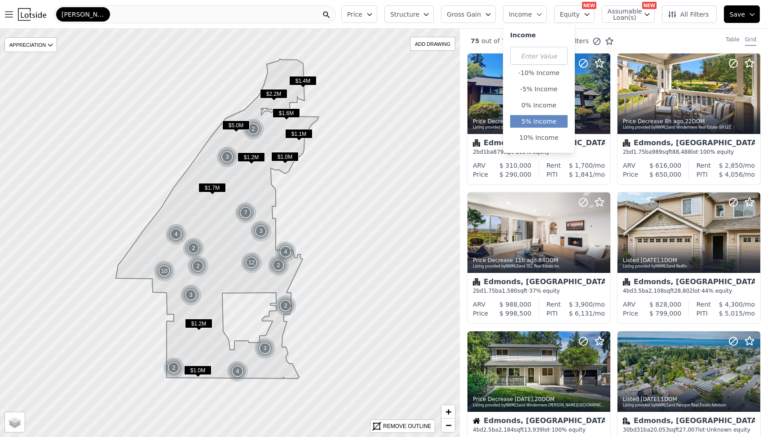
click at [542, 117] on button "5% Income" at bounding box center [538, 121] width 57 height 13
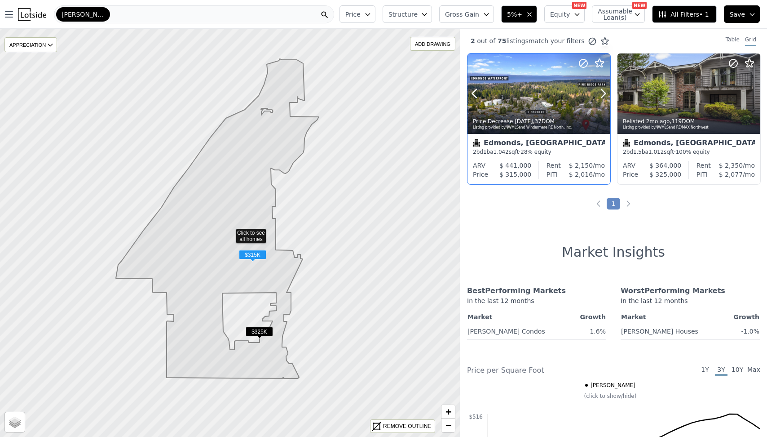
click at [561, 99] on div at bounding box center [581, 81] width 57 height 57
click at [690, 82] on div at bounding box center [689, 93] width 143 height 80
click at [527, 16] on button "5%+" at bounding box center [519, 14] width 36 height 18
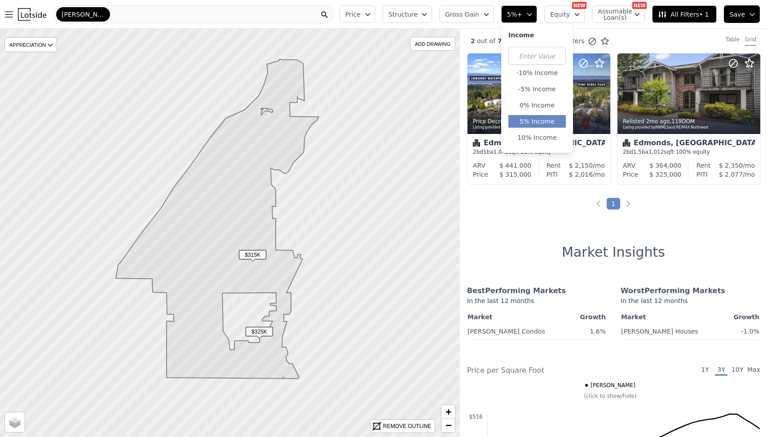
click at [539, 121] on button "5% Income" at bounding box center [536, 121] width 57 height 13
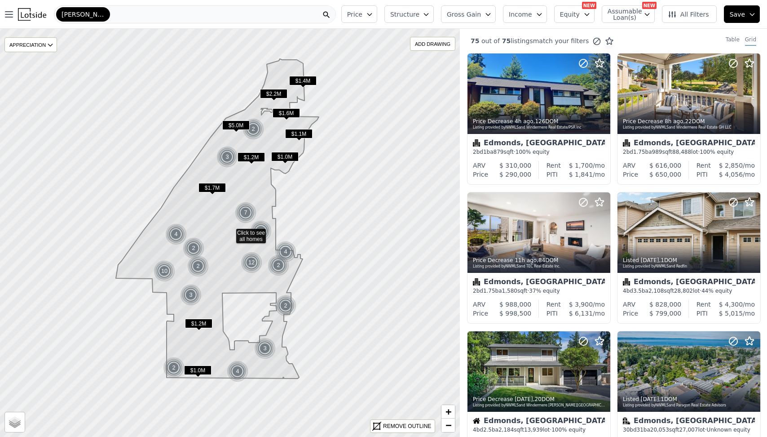
click at [478, 14] on span "Gross Gain" at bounding box center [464, 14] width 34 height 9
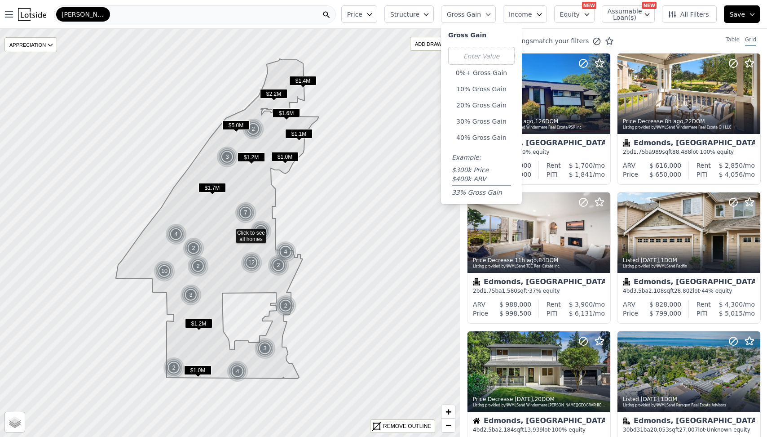
click at [430, 13] on icon "button" at bounding box center [426, 14] width 7 height 7
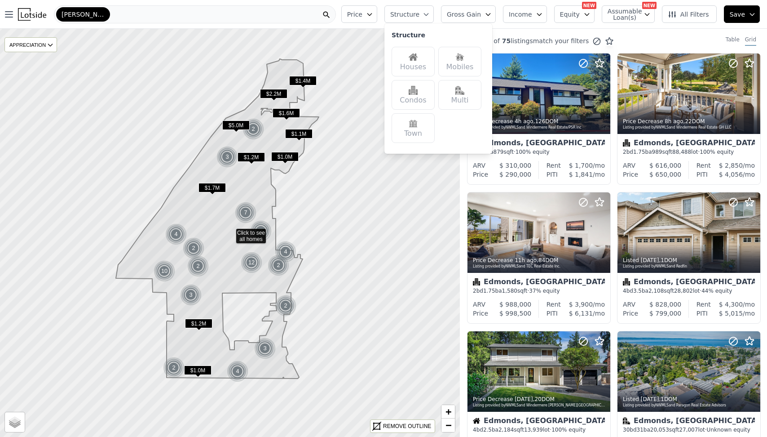
click at [417, 62] on div "Houses" at bounding box center [413, 62] width 43 height 30
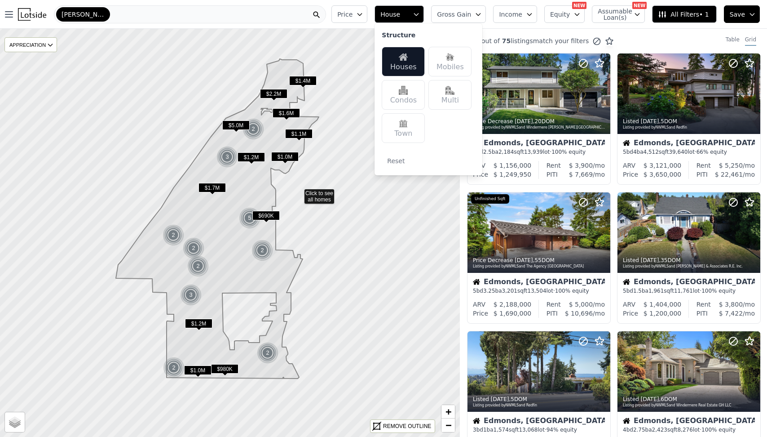
click at [298, 192] on icon at bounding box center [230, 233] width 555 height 492
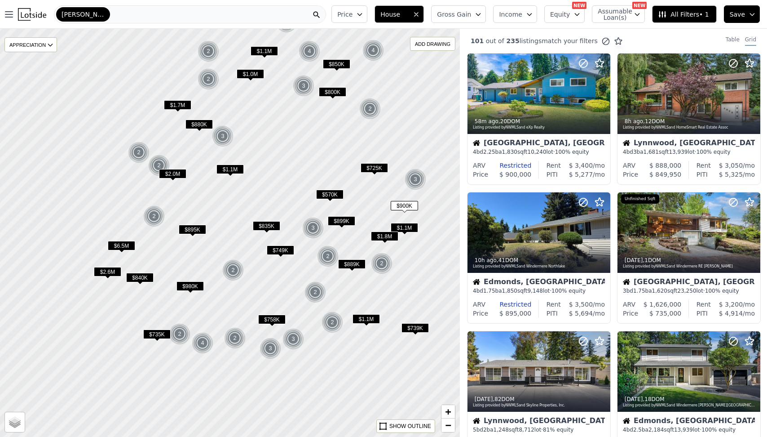
drag, startPoint x: 312, startPoint y: 271, endPoint x: 278, endPoint y: 189, distance: 89.6
click at [278, 189] on div at bounding box center [230, 233] width 552 height 490
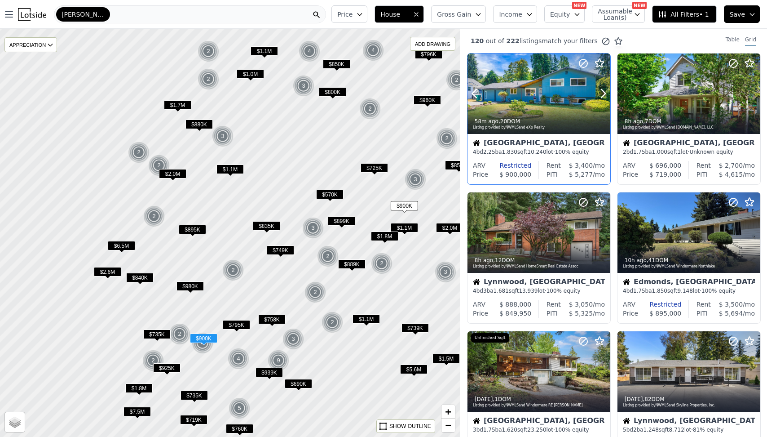
click at [546, 121] on div "58m ago , 20 DOM" at bounding box center [539, 121] width 133 height 7
click at [576, 22] on button "Equity" at bounding box center [564, 14] width 40 height 18
click at [609, 18] on span "Assumable Loan(s)" at bounding box center [612, 14] width 29 height 13
click at [609, 27] on div "Has Assumable Loan(s)" at bounding box center [641, 31] width 95 height 9
click at [614, 15] on span "Assumable Loan(s)" at bounding box center [612, 14] width 29 height 13
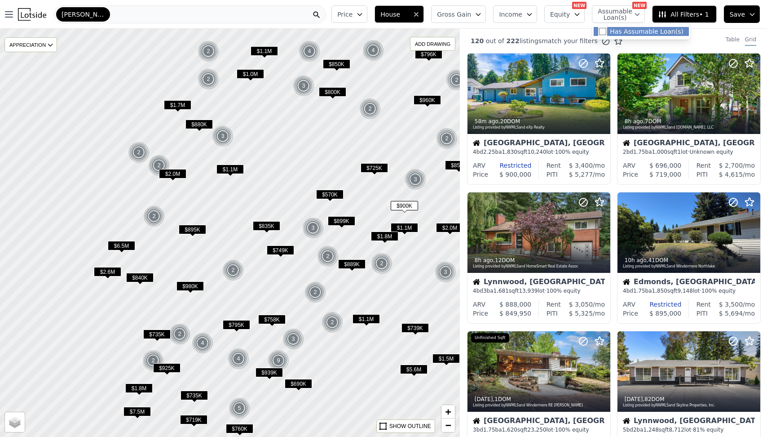
click at [606, 30] on input "Has Assumable Loan(s)" at bounding box center [602, 31] width 7 height 7
checkbox input "true"
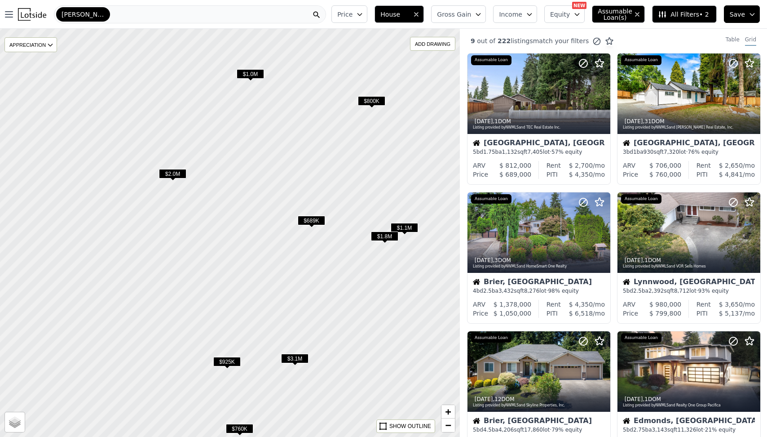
click at [610, 21] on span "Assumable Loan(s)" at bounding box center [612, 14] width 29 height 13
click at [606, 30] on input "Has Assumable Loan(s)" at bounding box center [602, 31] width 7 height 7
checkbox input "false"
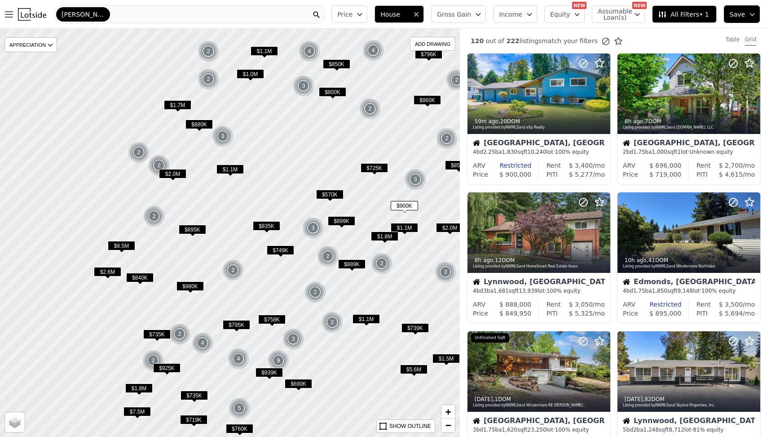
click at [474, 19] on button "Gross Gain" at bounding box center [458, 14] width 55 height 18
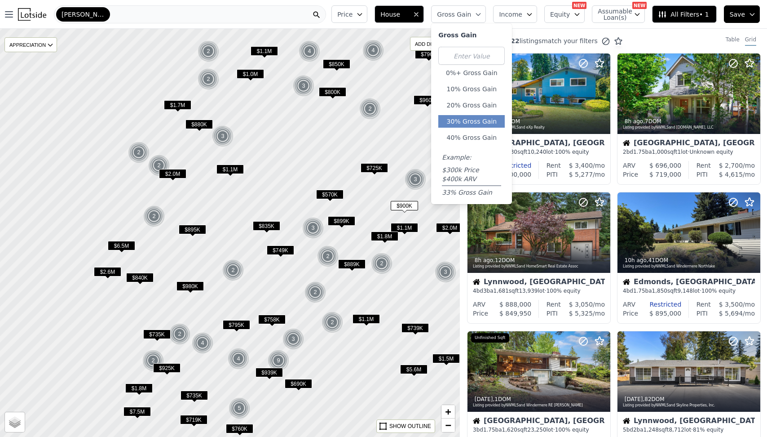
click at [481, 116] on button "30% Gross Gain" at bounding box center [471, 121] width 66 height 13
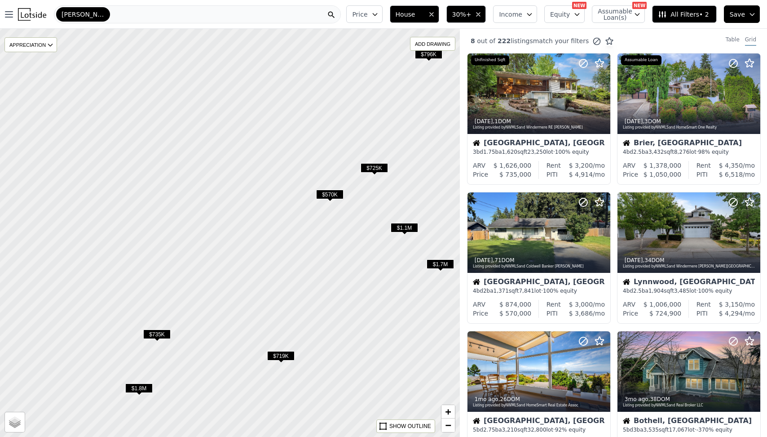
click at [472, 13] on span "30%+" at bounding box center [461, 14] width 19 height 9
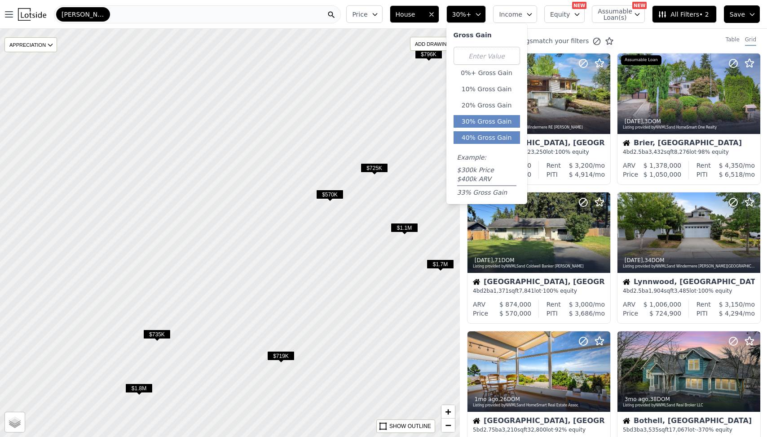
click at [479, 135] on button "40% Gross Gain" at bounding box center [487, 137] width 66 height 13
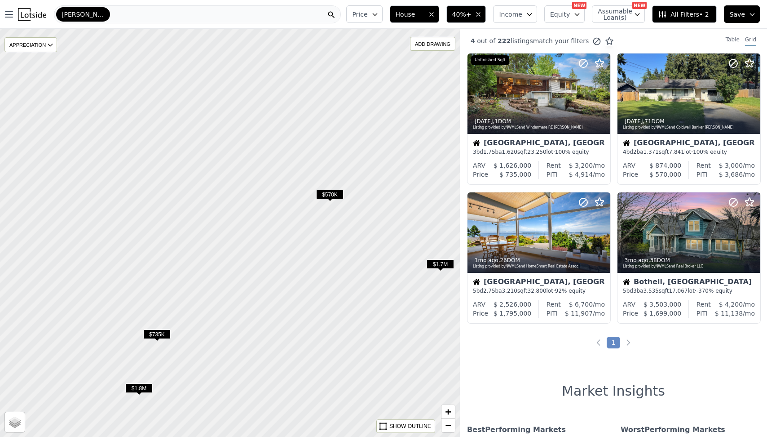
click at [156, 337] on span "$735K" at bounding box center [156, 333] width 27 height 9
click at [558, 93] on div at bounding box center [581, 82] width 57 height 57
click at [332, 197] on span "$570K" at bounding box center [329, 194] width 27 height 9
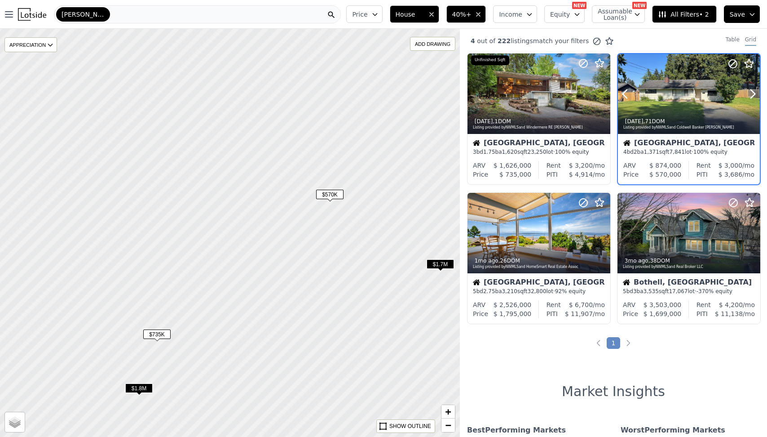
click at [668, 94] on div at bounding box center [689, 94] width 142 height 80
click at [444, 265] on span "$1.7M" at bounding box center [440, 263] width 27 height 9
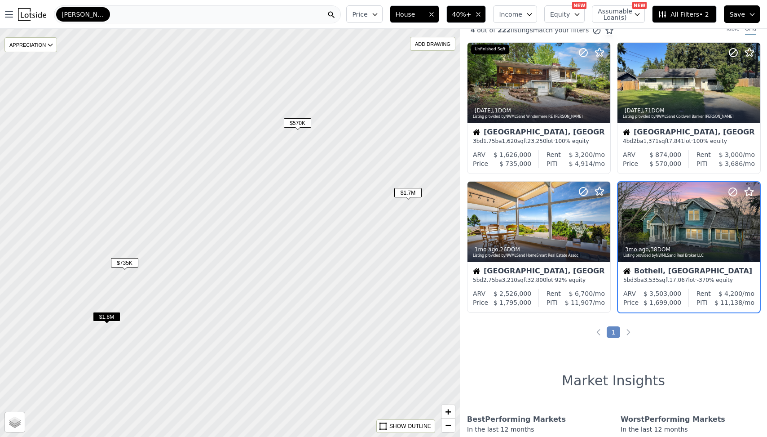
drag, startPoint x: 317, startPoint y: 275, endPoint x: 284, endPoint y: 199, distance: 83.1
click at [284, 199] on div at bounding box center [229, 231] width 552 height 490
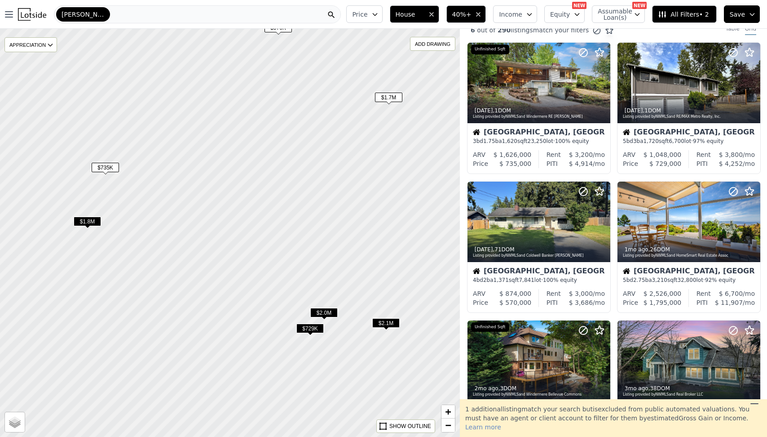
drag, startPoint x: 330, startPoint y: 238, endPoint x: 311, endPoint y: 137, distance: 102.8
click at [311, 137] on div at bounding box center [230, 230] width 552 height 490
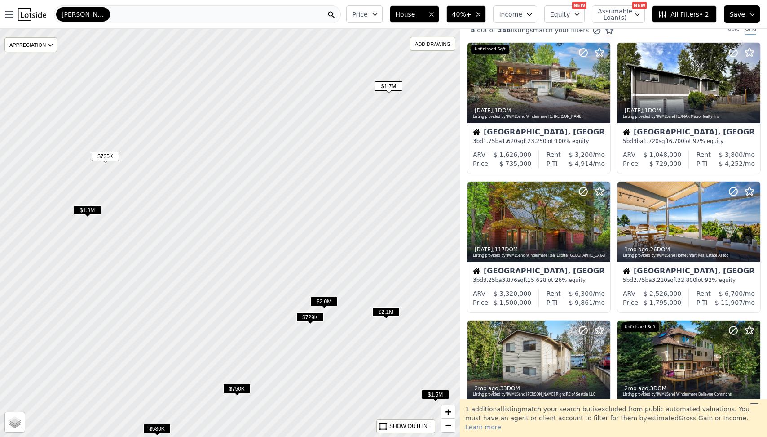
click at [307, 320] on span "$729K" at bounding box center [309, 316] width 27 height 9
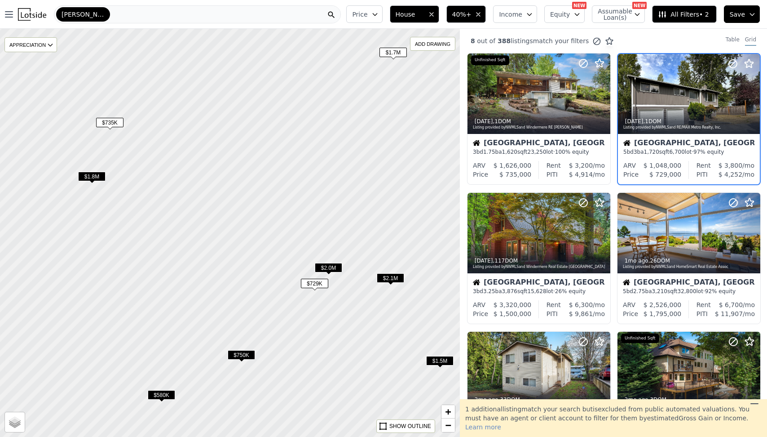
drag, startPoint x: 294, startPoint y: 349, endPoint x: 299, endPoint y: 315, distance: 34.0
click at [299, 315] on div at bounding box center [230, 232] width 552 height 490
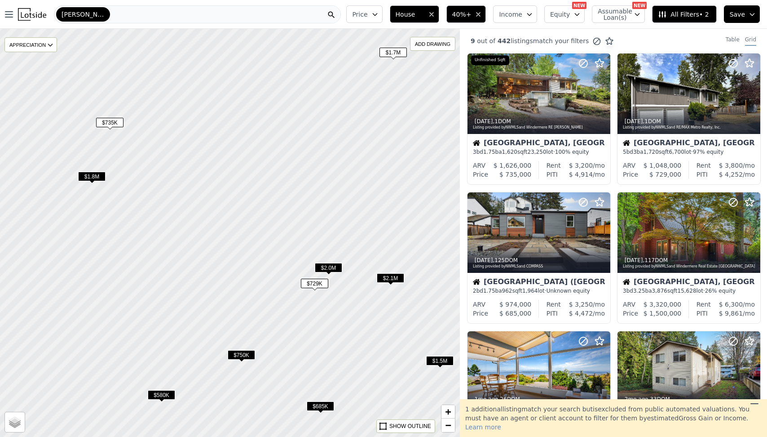
click at [323, 285] on span "$729K" at bounding box center [314, 283] width 27 height 9
click at [239, 356] on span "$750K" at bounding box center [241, 354] width 27 height 9
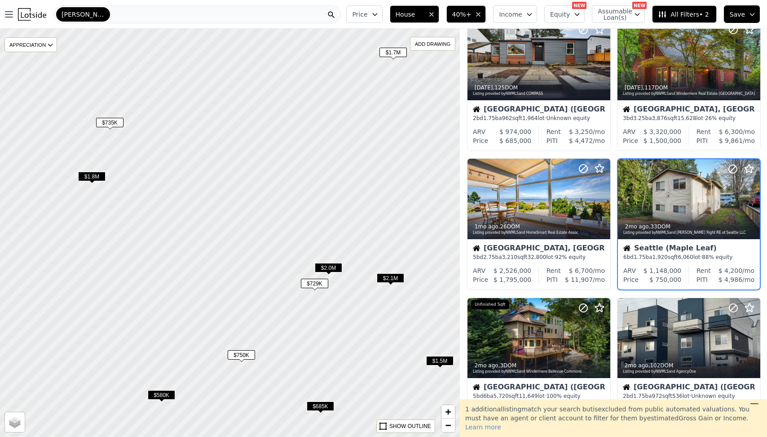
scroll to position [178, 0]
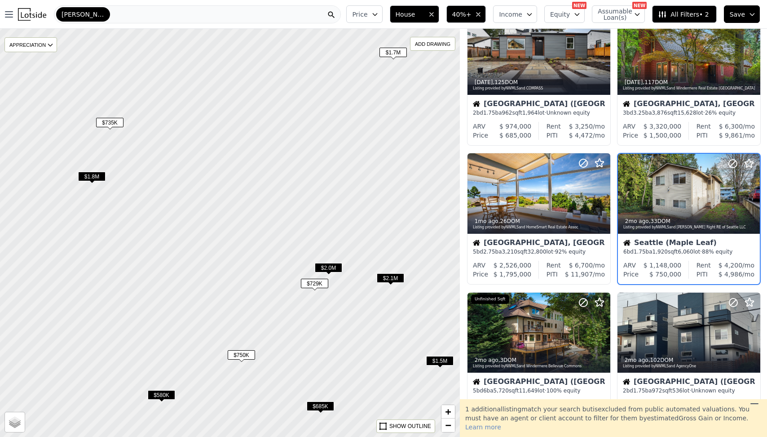
click at [319, 283] on span "$729K" at bounding box center [314, 283] width 27 height 9
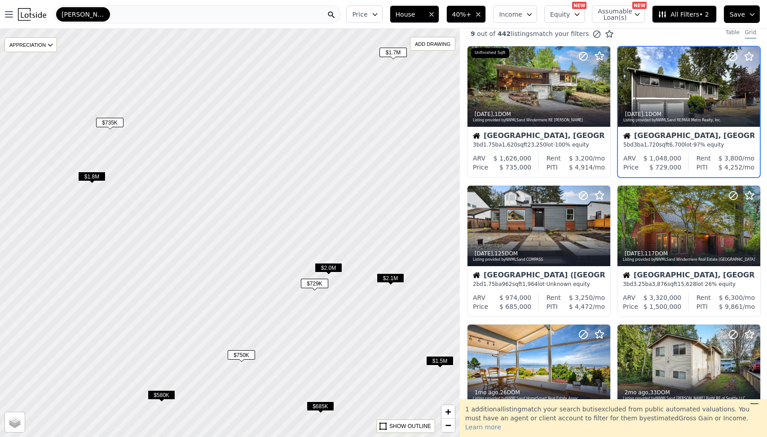
scroll to position [0, 0]
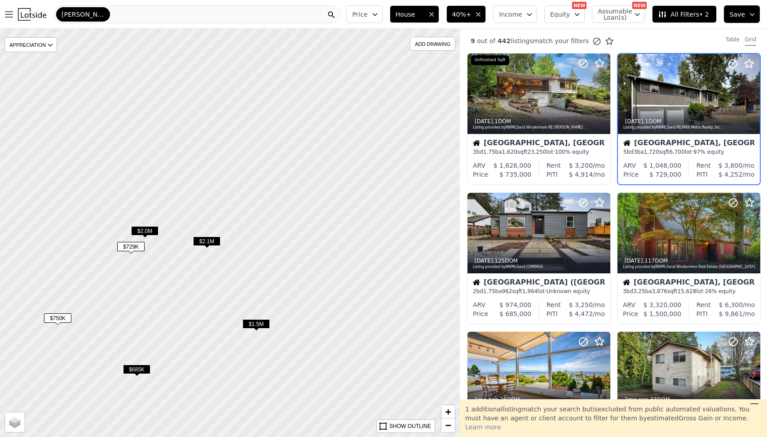
drag, startPoint x: 370, startPoint y: 215, endPoint x: 161, endPoint y: 173, distance: 212.9
click at [161, 173] on div at bounding box center [209, 229] width 552 height 490
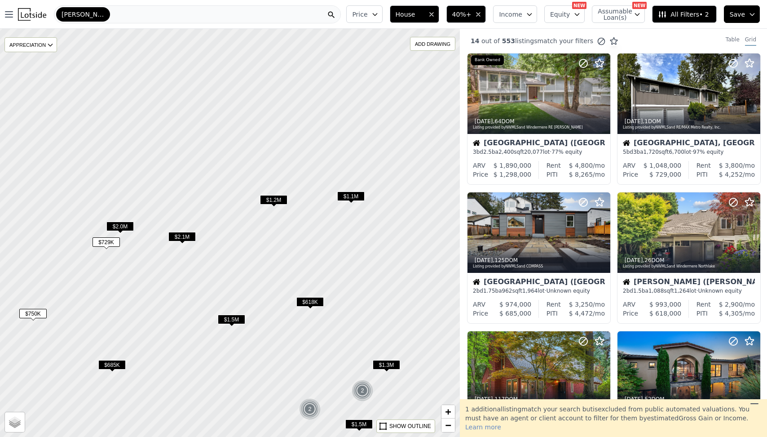
click at [314, 302] on span "$618K" at bounding box center [309, 301] width 27 height 9
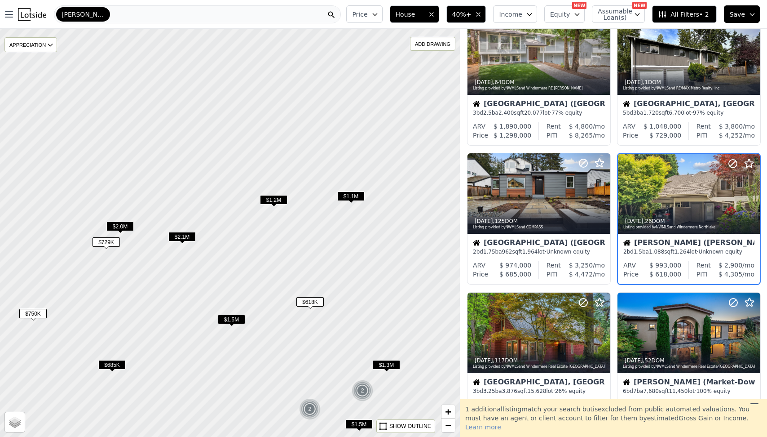
scroll to position [40, 0]
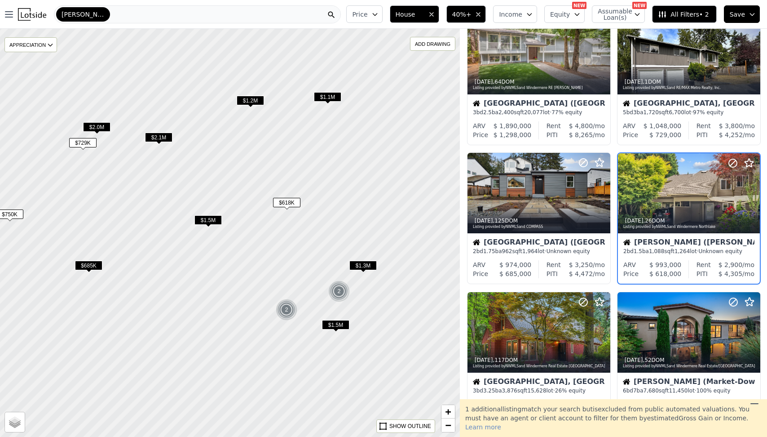
drag, startPoint x: 350, startPoint y: 286, endPoint x: 322, endPoint y: 173, distance: 116.8
click at [322, 173] on div at bounding box center [227, 227] width 552 height 490
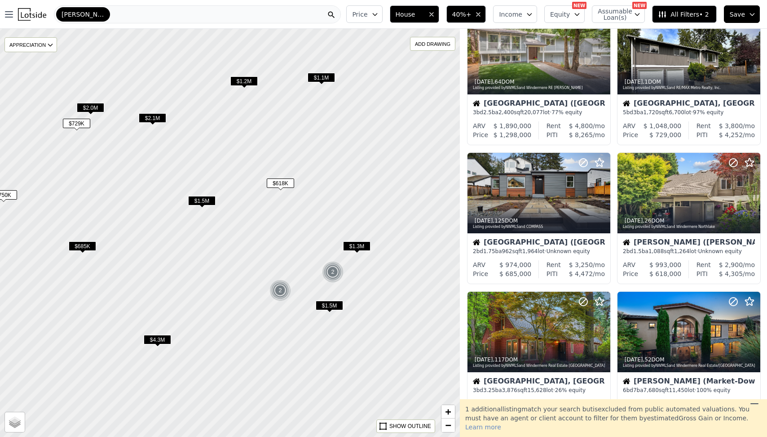
click at [276, 289] on img at bounding box center [281, 290] width 22 height 22
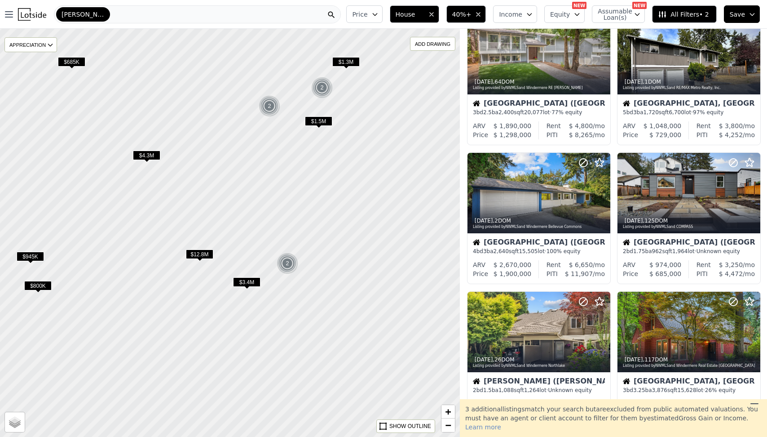
drag, startPoint x: 364, startPoint y: 265, endPoint x: 342, endPoint y: 131, distance: 136.6
click at [342, 131] on div at bounding box center [230, 232] width 552 height 490
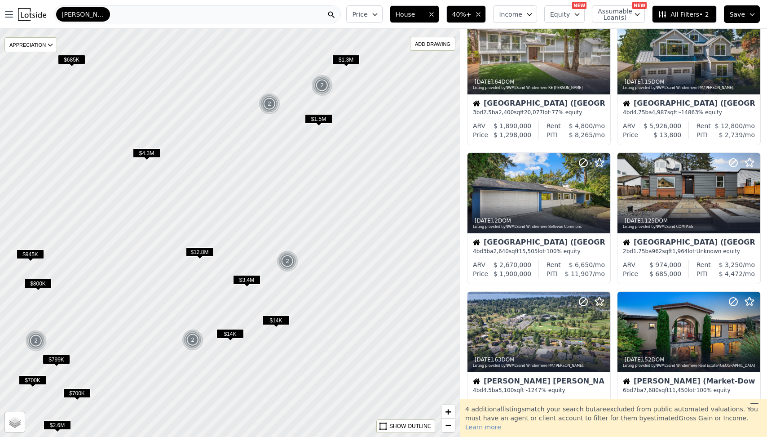
click at [205, 248] on span "$12.8M" at bounding box center [199, 251] width 27 height 9
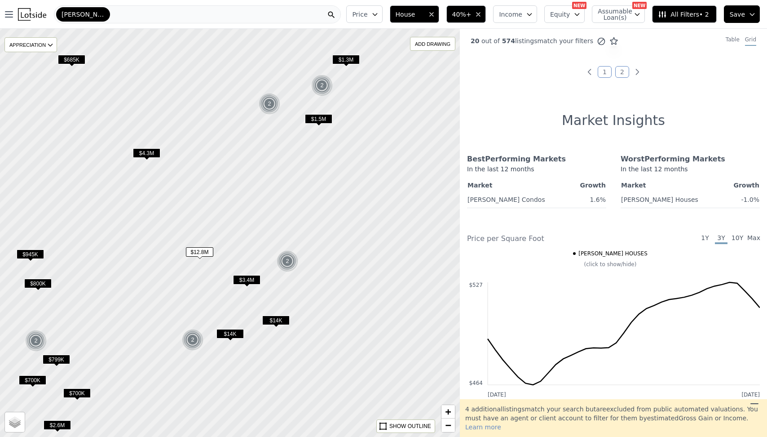
click at [207, 250] on span "$12.8M" at bounding box center [199, 251] width 27 height 9
click at [292, 261] on img at bounding box center [288, 261] width 22 height 22
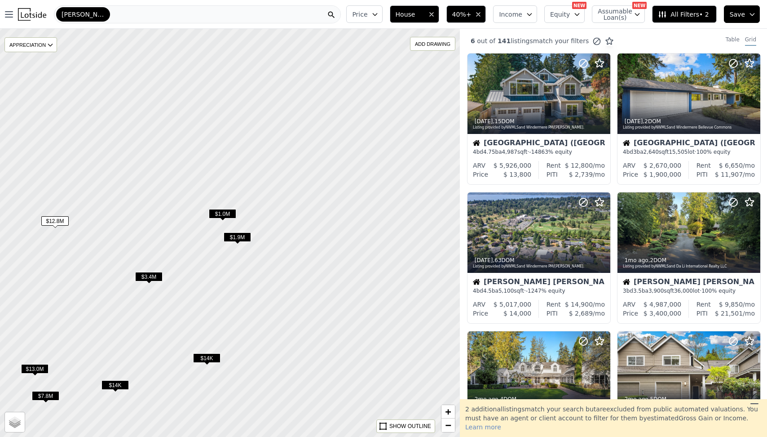
click at [211, 359] on span "$14K" at bounding box center [206, 357] width 27 height 9
click at [224, 331] on div at bounding box center [230, 233] width 552 height 490
click at [113, 383] on span "$14K" at bounding box center [115, 384] width 27 height 9
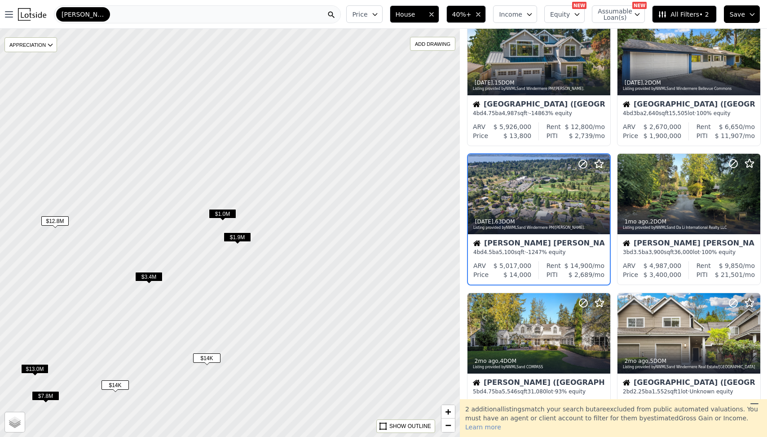
scroll to position [40, 0]
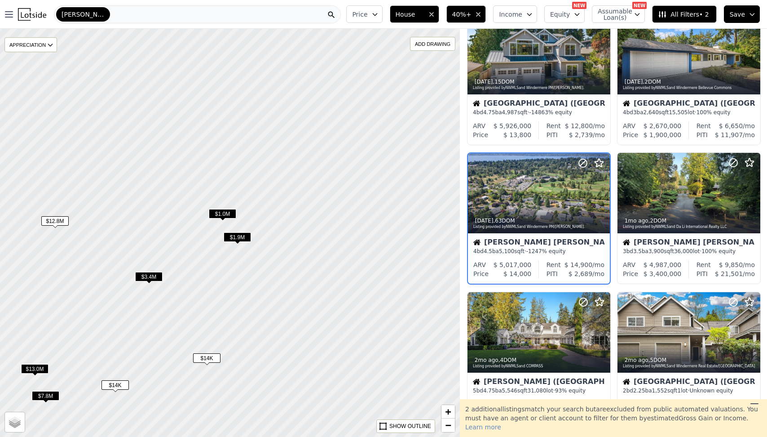
click at [118, 387] on span "$14K" at bounding box center [115, 384] width 27 height 9
click at [501, 202] on button at bounding box center [486, 193] width 36 height 80
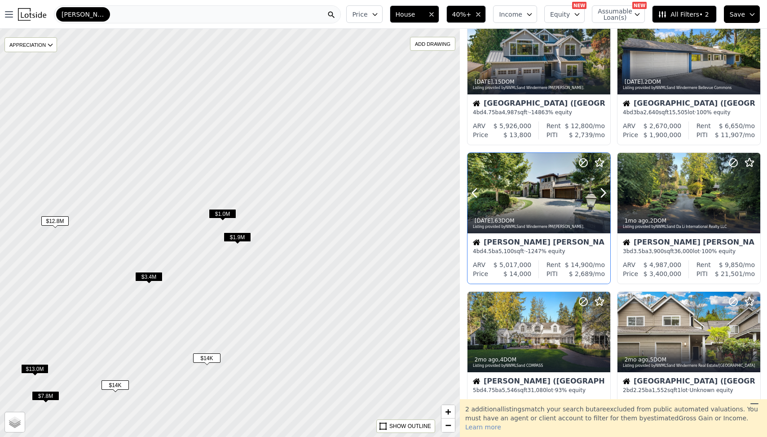
click at [524, 193] on div at bounding box center [539, 193] width 143 height 80
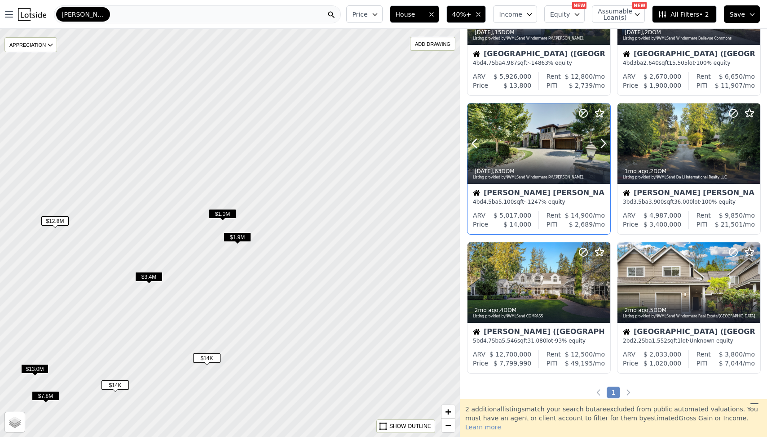
scroll to position [99, 0]
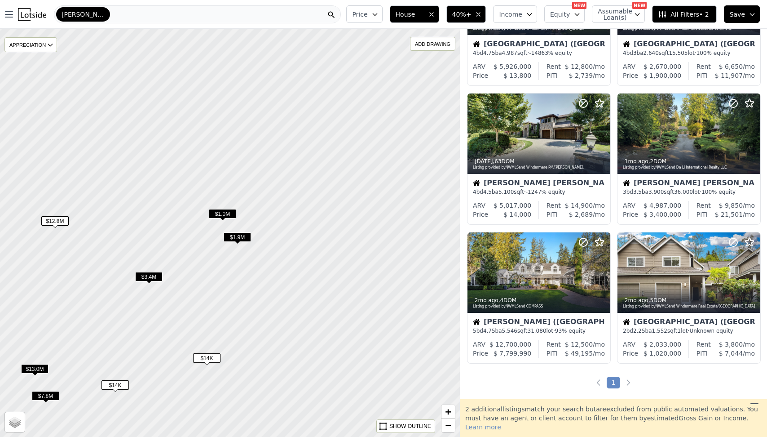
click at [394, 240] on div at bounding box center [230, 233] width 552 height 490
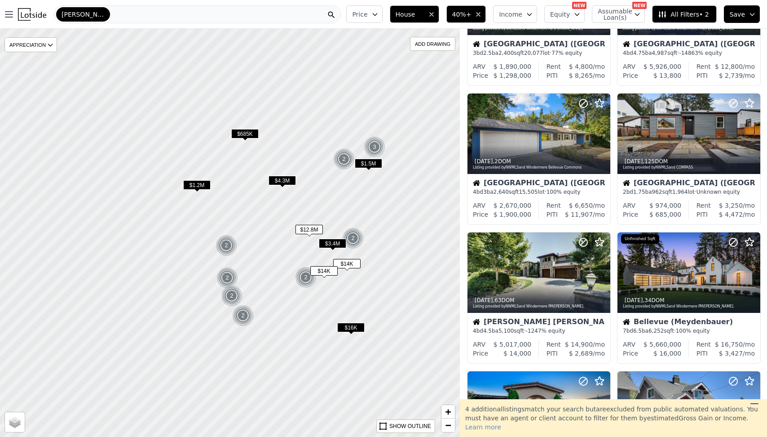
scroll to position [376, 0]
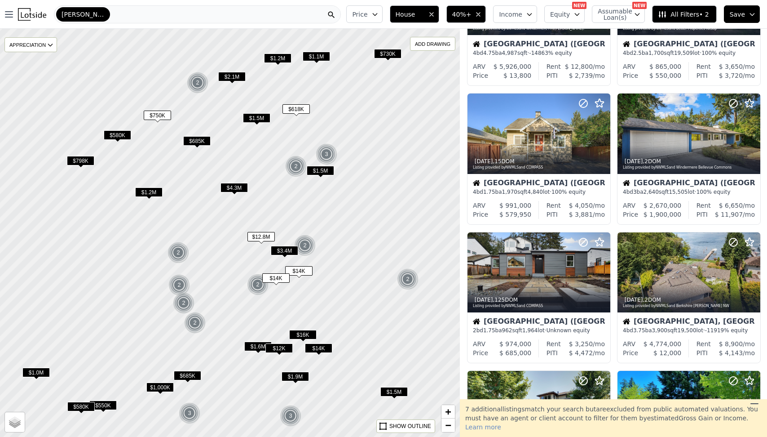
drag, startPoint x: 398, startPoint y: 246, endPoint x: 356, endPoint y: 264, distance: 46.1
click at [355, 263] on div at bounding box center [230, 233] width 552 height 490
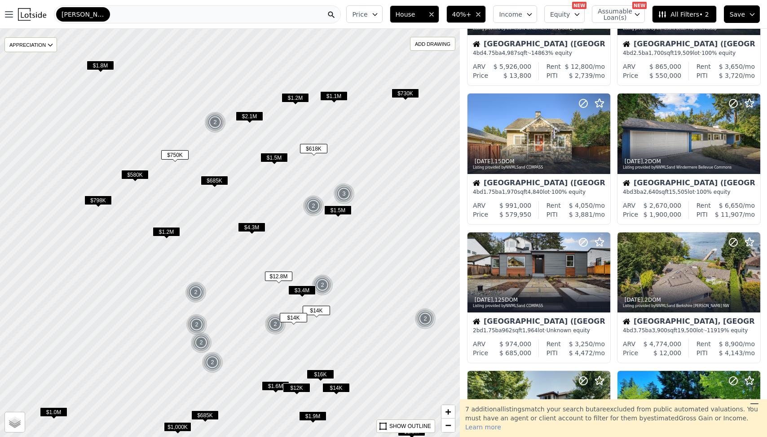
drag, startPoint x: 271, startPoint y: 152, endPoint x: 283, endPoint y: 181, distance: 31.8
click at [283, 181] on div at bounding box center [230, 233] width 552 height 490
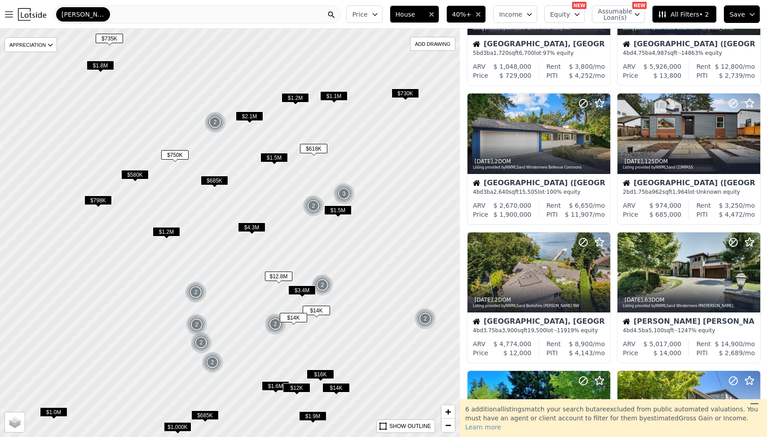
click at [104, 198] on span "$798K" at bounding box center [97, 199] width 27 height 9
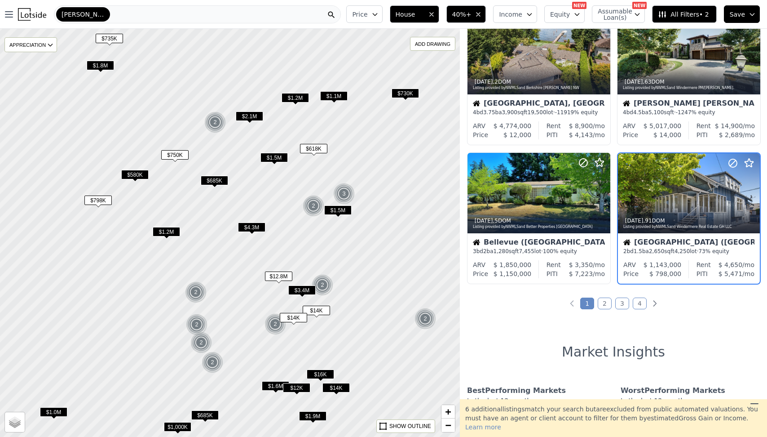
scroll to position [594, 0]
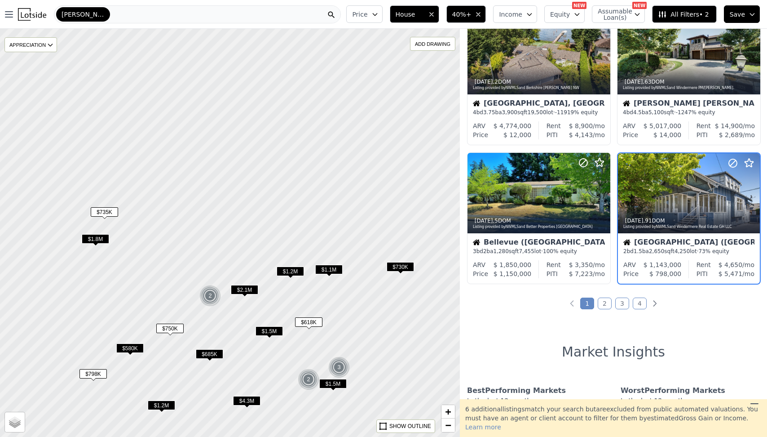
drag, startPoint x: 118, startPoint y: 153, endPoint x: 112, endPoint y: 349, distance: 196.8
click at [112, 349] on div at bounding box center [229, 246] width 552 height 490
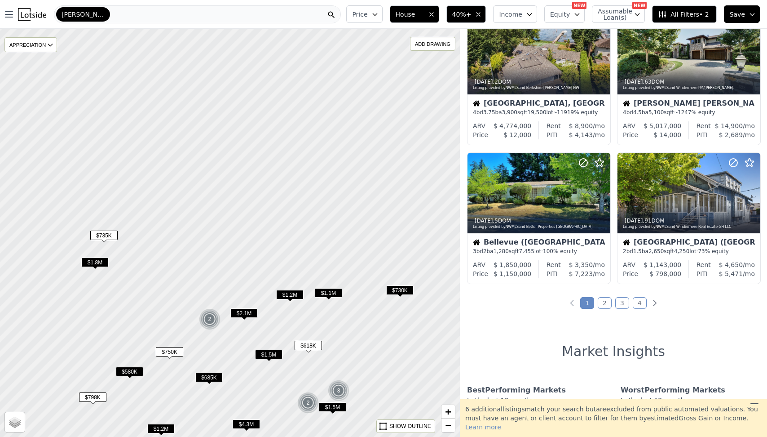
scroll to position [178, 0]
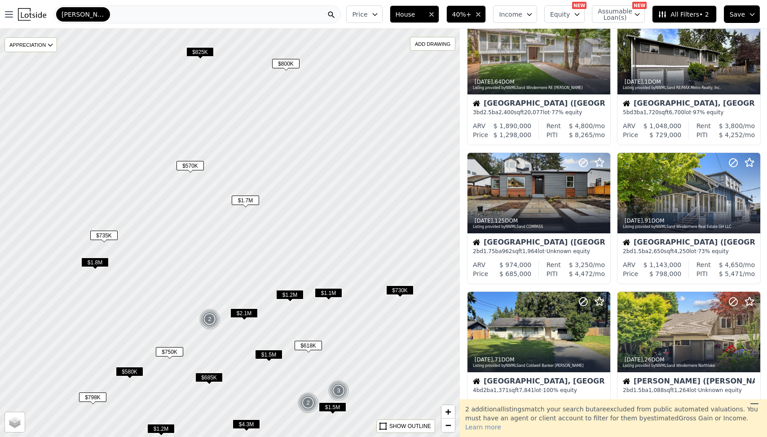
click at [217, 223] on div at bounding box center [230, 233] width 552 height 490
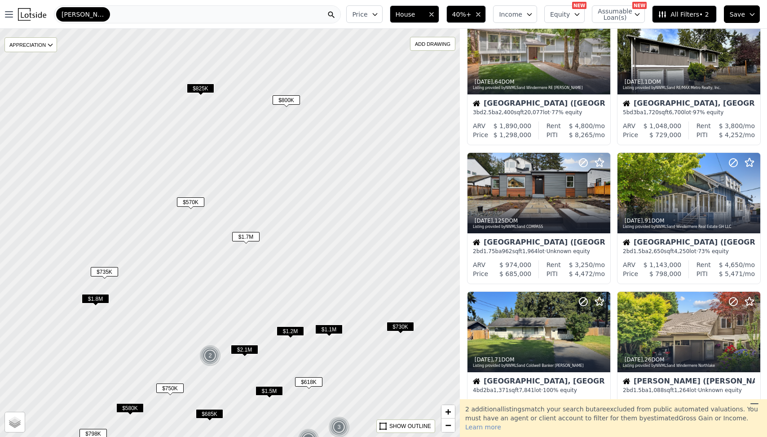
drag, startPoint x: 229, startPoint y: 160, endPoint x: 230, endPoint y: 198, distance: 37.3
click at [230, 197] on div at bounding box center [231, 234] width 552 height 490
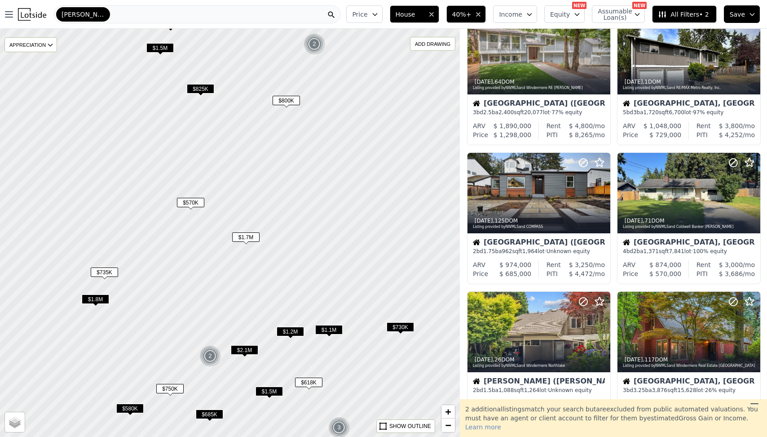
click at [196, 93] on span "$825K" at bounding box center [200, 88] width 27 height 9
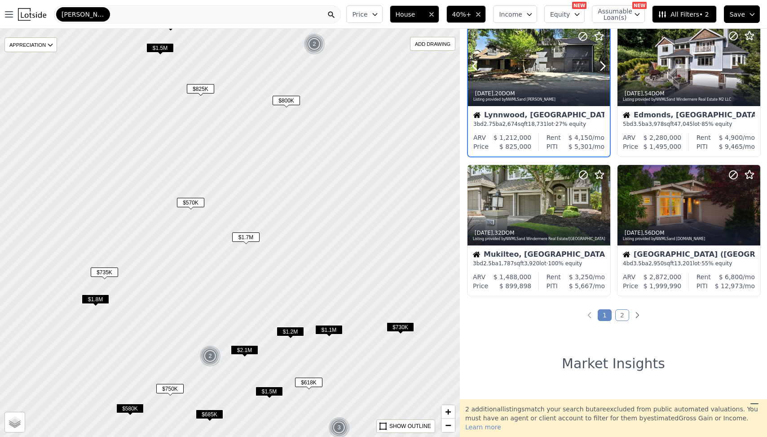
scroll to position [584, 0]
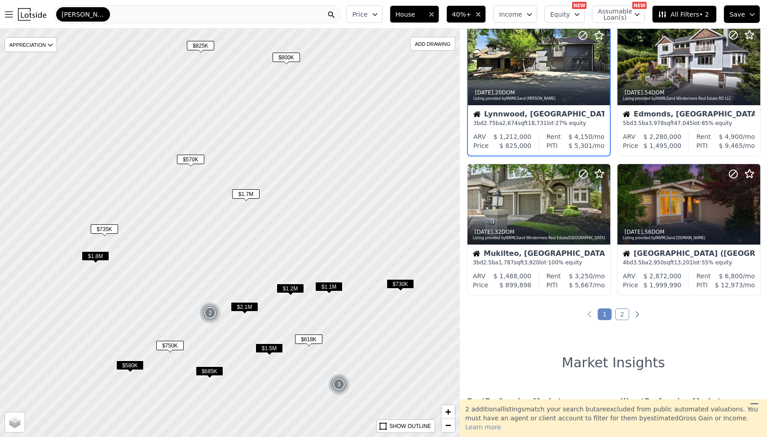
drag, startPoint x: 238, startPoint y: 280, endPoint x: 238, endPoint y: 237, distance: 43.1
click at [238, 237] on div at bounding box center [230, 232] width 552 height 490
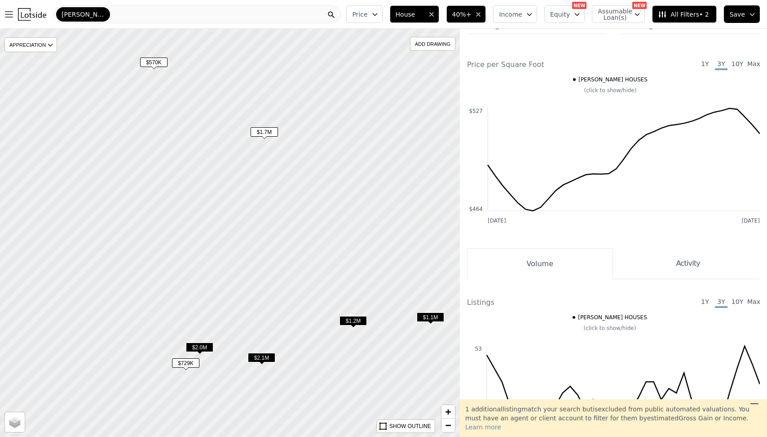
drag, startPoint x: 234, startPoint y: 256, endPoint x: 244, endPoint y: 229, distance: 28.3
click at [244, 229] on div at bounding box center [230, 233] width 552 height 490
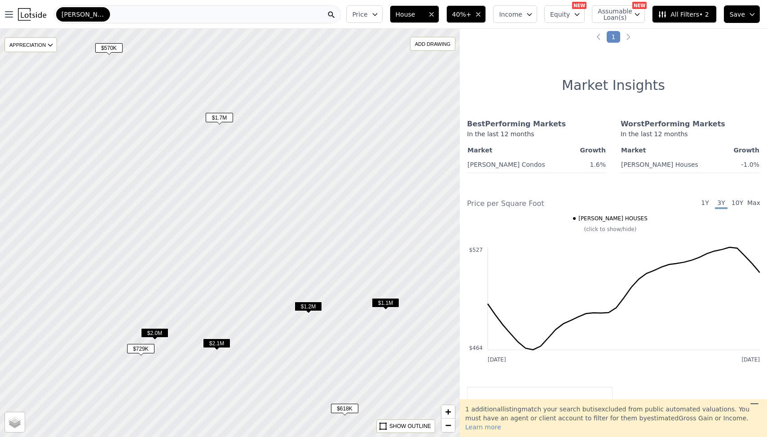
drag, startPoint x: 321, startPoint y: 205, endPoint x: 248, endPoint y: 195, distance: 73.9
click at [248, 195] on div at bounding box center [230, 233] width 552 height 490
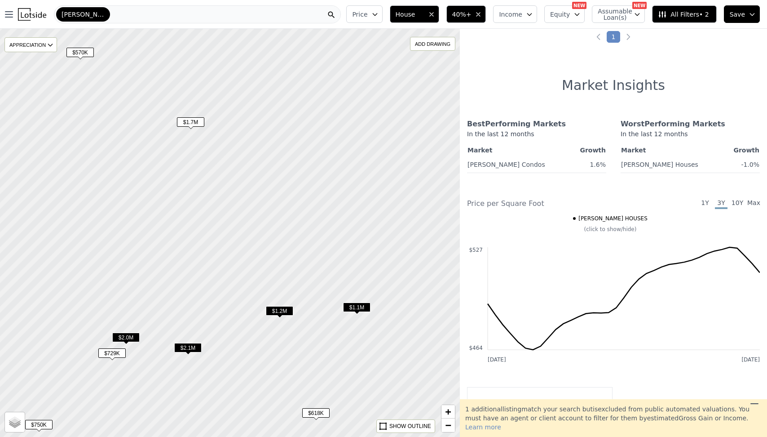
click at [482, 11] on icon "button" at bounding box center [478, 14] width 7 height 7
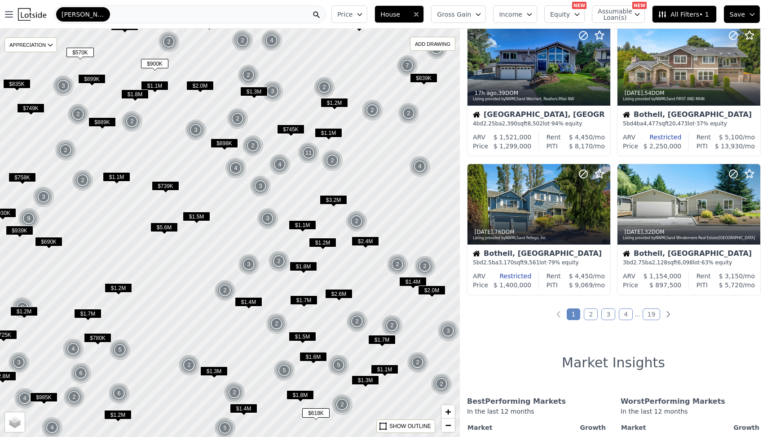
click at [363, 15] on icon "button" at bounding box center [359, 14] width 7 height 7
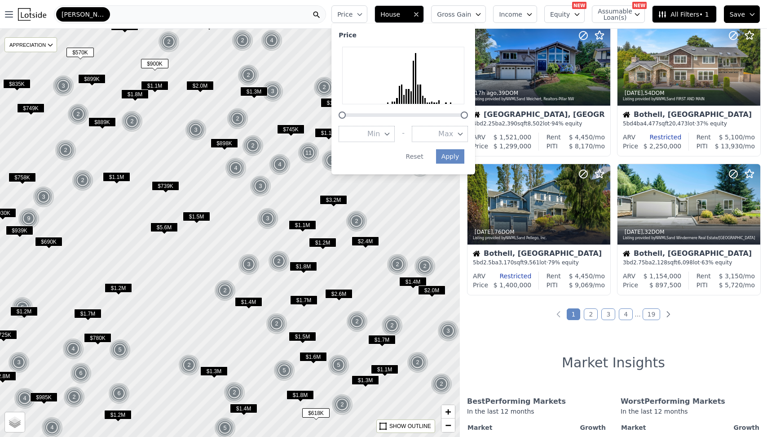
click at [363, 15] on icon "button" at bounding box center [359, 14] width 7 height 7
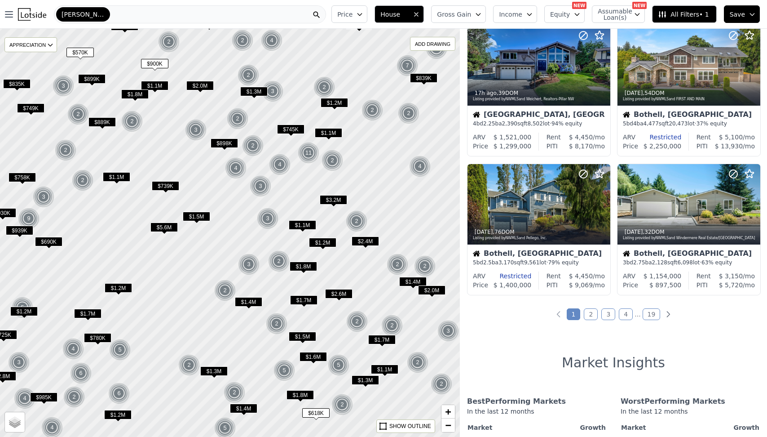
click at [363, 15] on icon "button" at bounding box center [359, 14] width 7 height 7
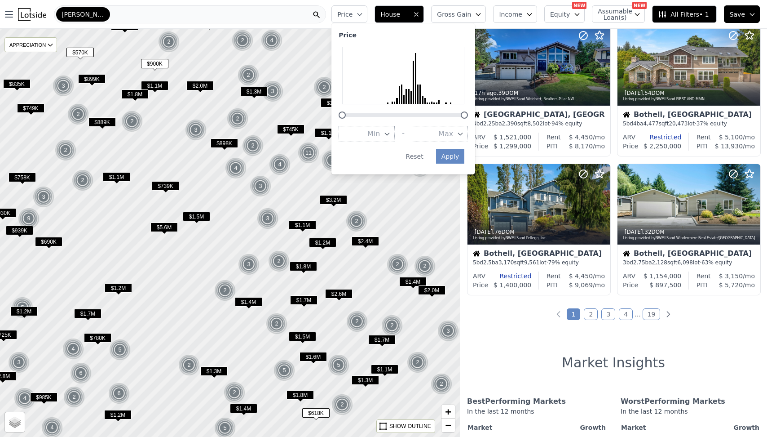
click at [456, 127] on button "Max" at bounding box center [440, 134] width 56 height 16
click at [459, 188] on button "$1.0M" at bounding box center [440, 188] width 56 height 16
click at [459, 153] on div "Price Min - Max $1.0M Apply Reset" at bounding box center [404, 98] width 144 height 151
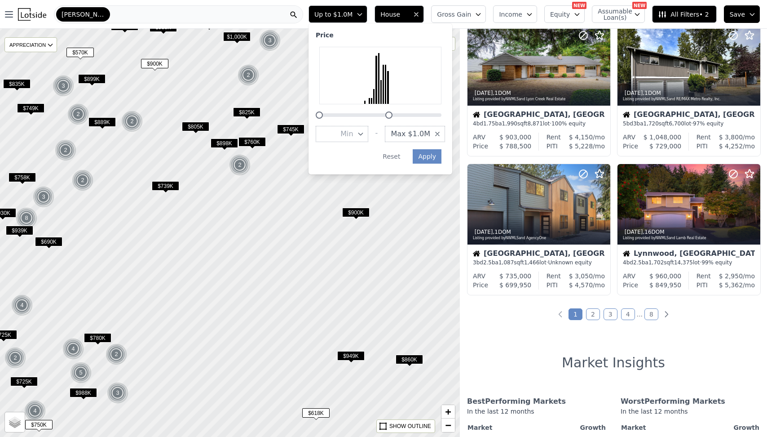
click at [358, 210] on span "$900K" at bounding box center [355, 212] width 27 height 9
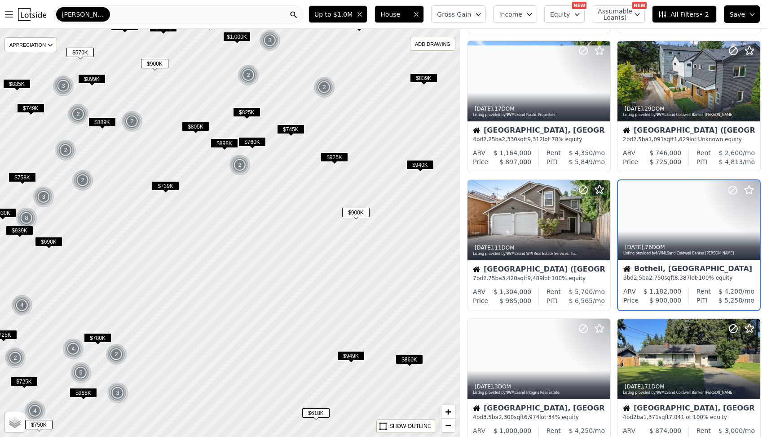
scroll to position [288, 0]
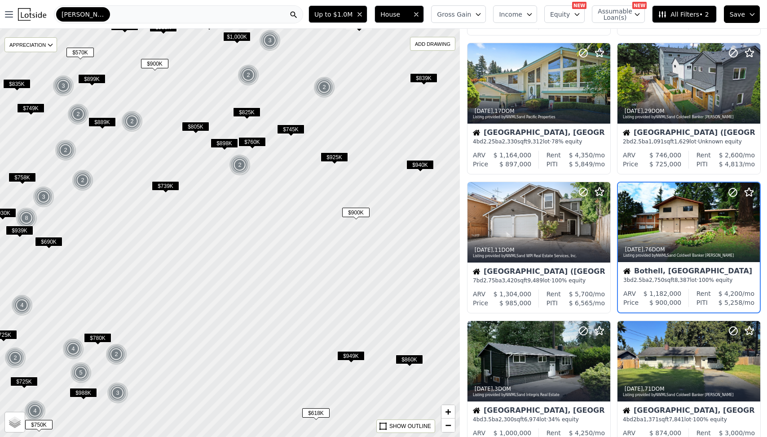
click at [323, 187] on div at bounding box center [230, 233] width 552 height 490
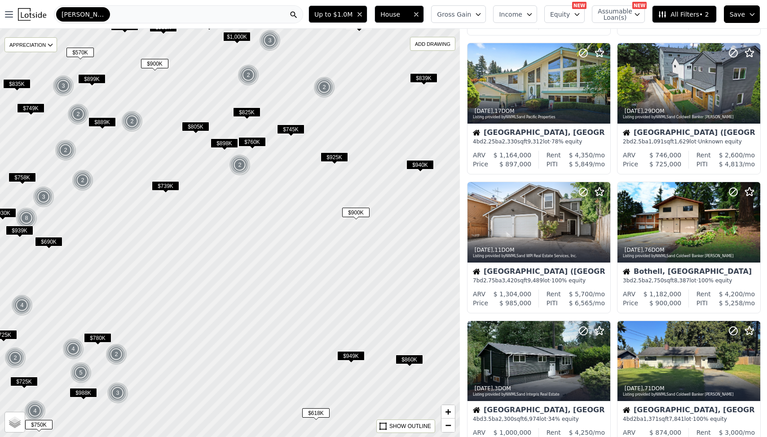
click at [169, 188] on span "$739K" at bounding box center [165, 185] width 27 height 9
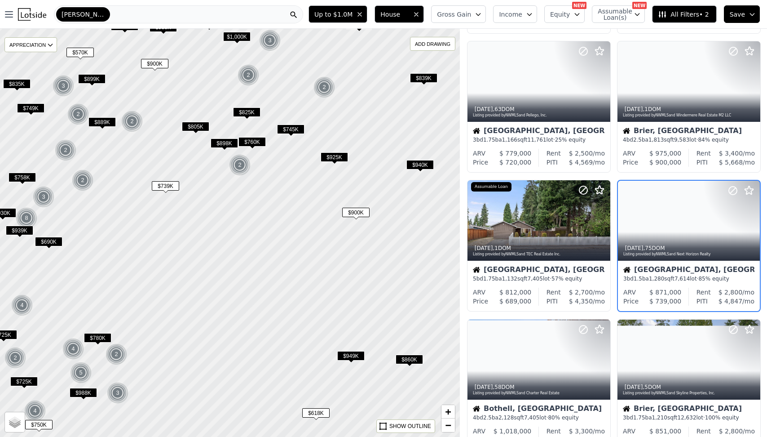
scroll to position [149, 0]
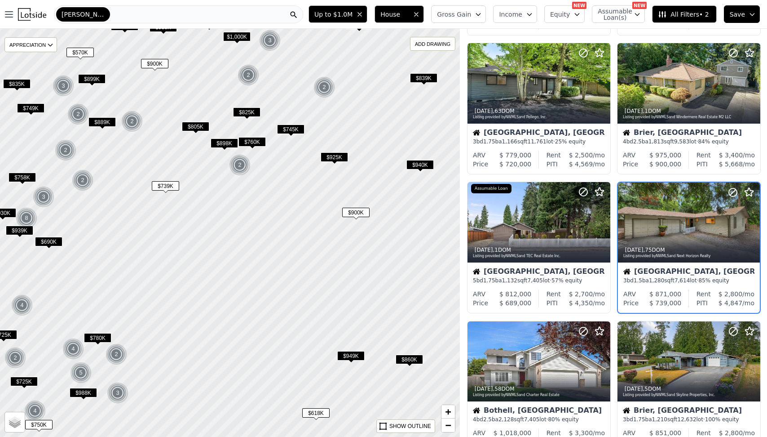
click at [466, 17] on span "Gross Gain" at bounding box center [454, 14] width 34 height 9
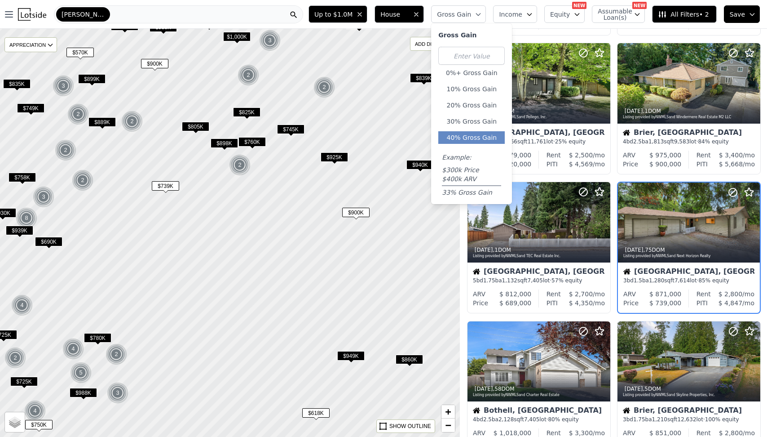
click at [482, 140] on button "40% Gross Gain" at bounding box center [471, 137] width 66 height 13
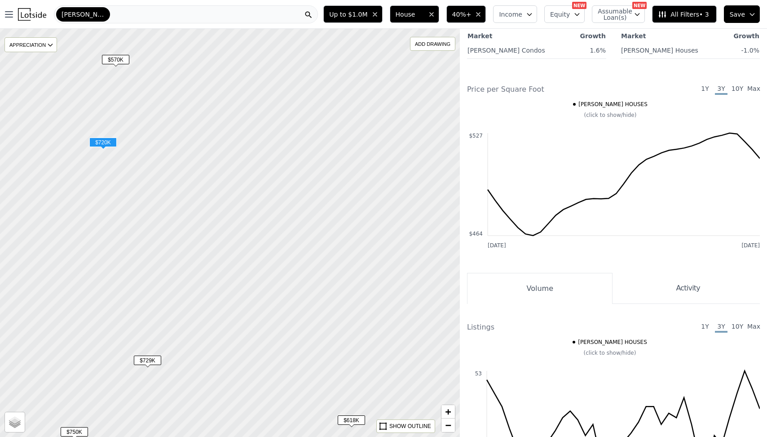
drag, startPoint x: 324, startPoint y: 110, endPoint x: 367, endPoint y: 120, distance: 43.5
click at [367, 120] on div at bounding box center [231, 234] width 552 height 490
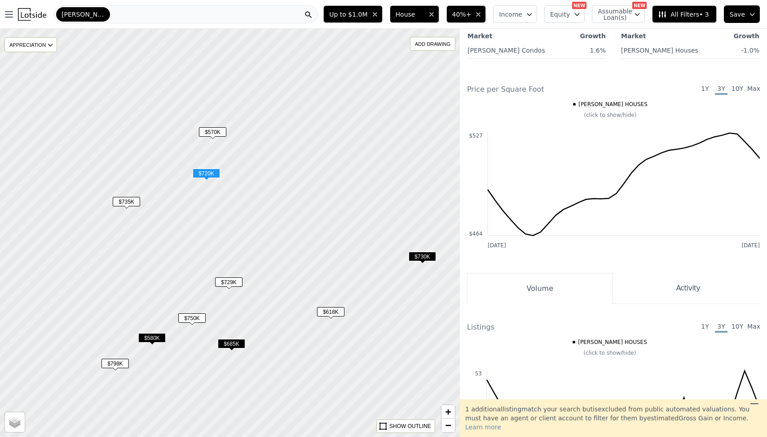
drag, startPoint x: 313, startPoint y: 146, endPoint x: 270, endPoint y: 195, distance: 66.2
click at [270, 195] on div at bounding box center [230, 233] width 552 height 490
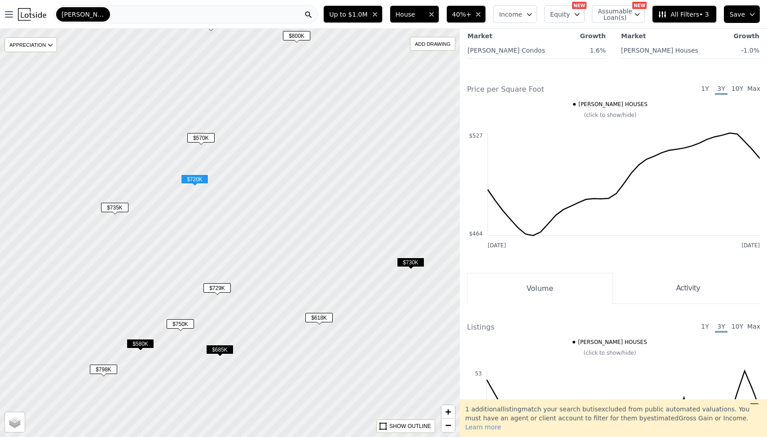
click at [193, 181] on span "$720K" at bounding box center [194, 178] width 27 height 9
click at [199, 180] on span "$720K" at bounding box center [194, 178] width 27 height 9
click at [199, 180] on div at bounding box center [230, 233] width 552 height 490
click at [199, 142] on span "$570K" at bounding box center [200, 137] width 27 height 9
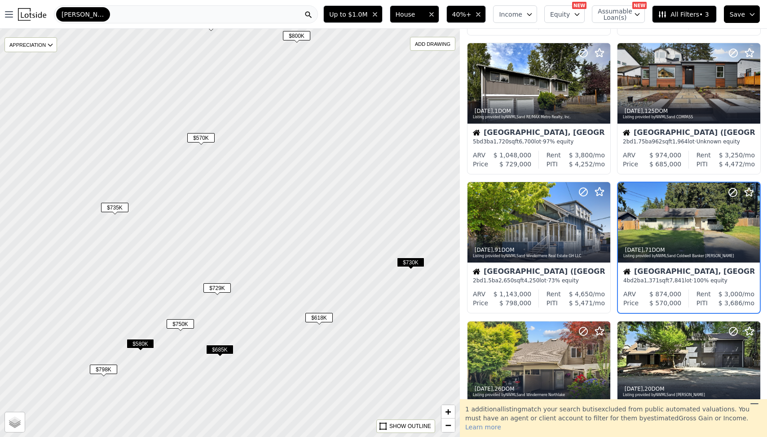
scroll to position [178, 0]
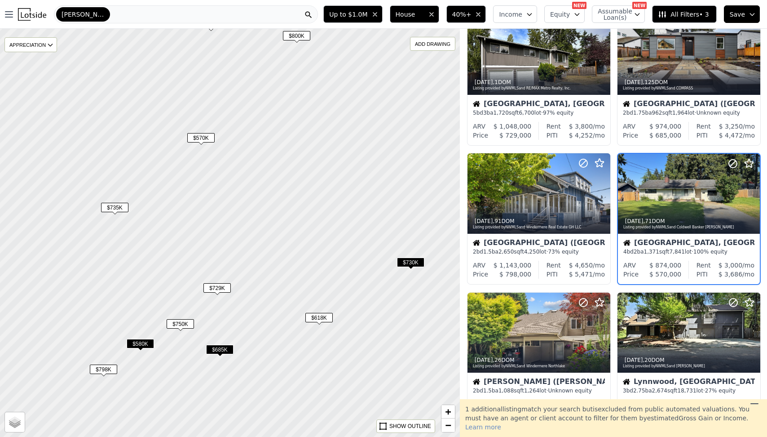
click at [115, 207] on span "$735K" at bounding box center [114, 207] width 27 height 9
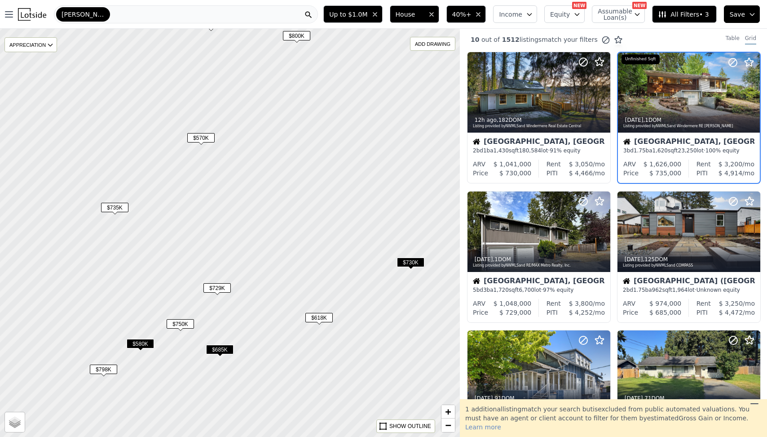
scroll to position [0, 0]
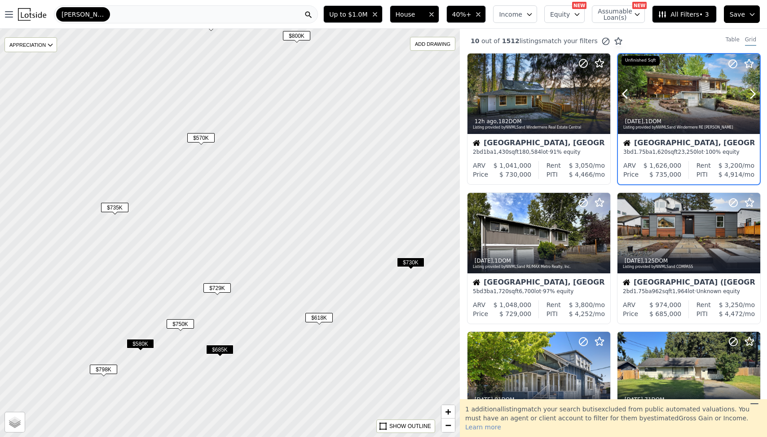
click at [675, 105] on div at bounding box center [689, 113] width 142 height 16
click at [405, 260] on span "$730K" at bounding box center [410, 261] width 27 height 9
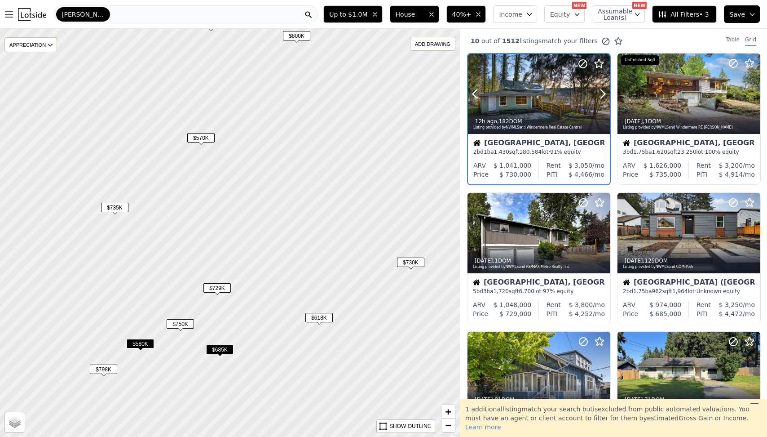
click at [555, 97] on div at bounding box center [581, 82] width 57 height 57
click at [480, 13] on icon "button" at bounding box center [479, 15] width 4 height 4
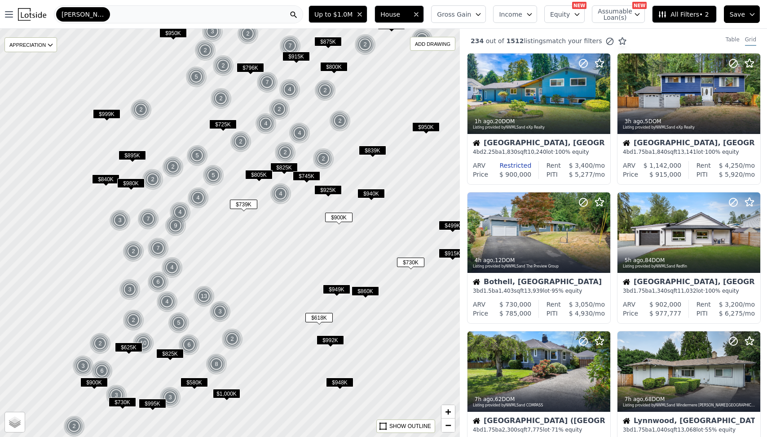
click at [471, 12] on span "Gross Gain" at bounding box center [454, 14] width 34 height 9
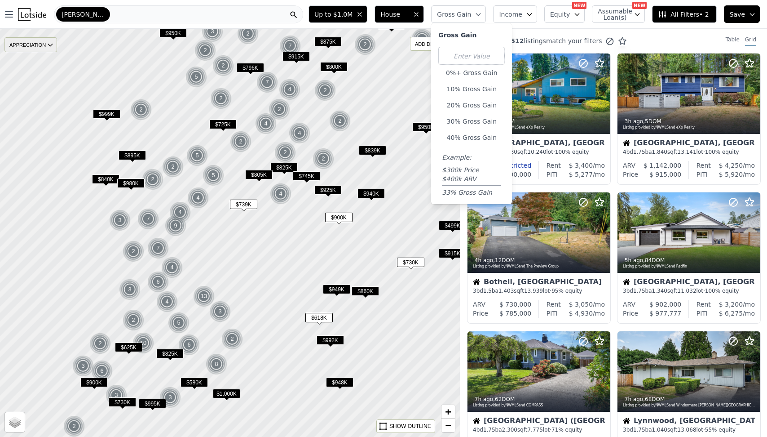
click at [26, 41] on div "APPRECIATION" at bounding box center [30, 44] width 53 height 15
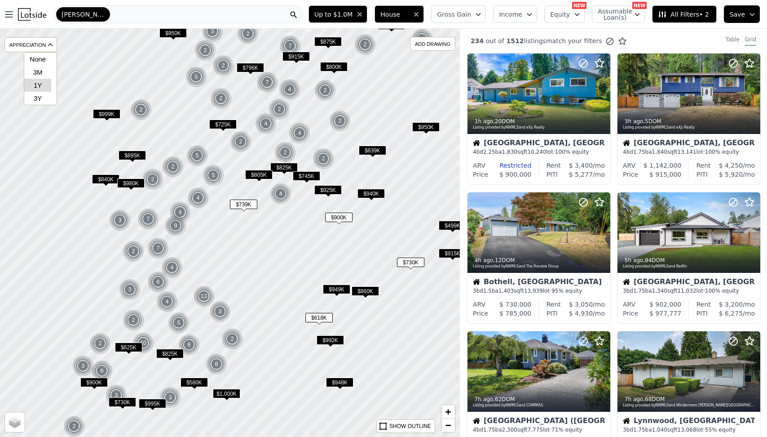
click at [37, 83] on div "1Y" at bounding box center [37, 85] width 27 height 13
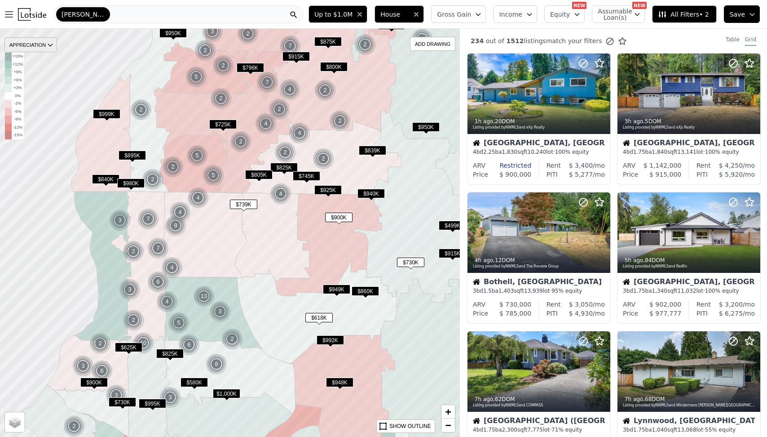
click at [42, 44] on div "APPRECIATION" at bounding box center [30, 44] width 53 height 15
click at [40, 95] on div "3Y" at bounding box center [37, 98] width 27 height 13
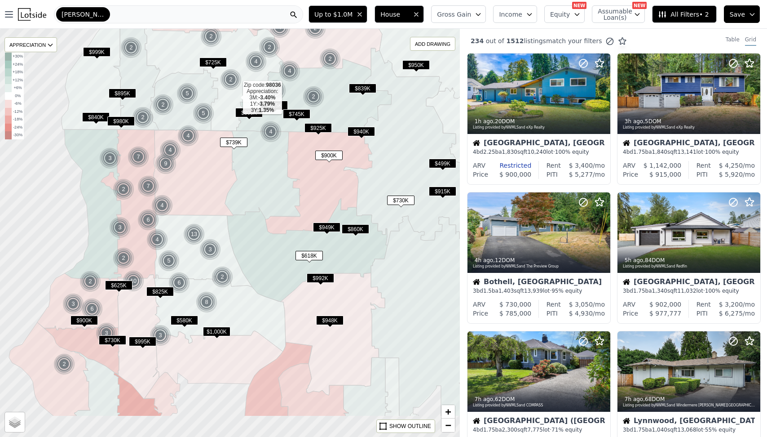
drag, startPoint x: 246, startPoint y: 161, endPoint x: 235, endPoint y: 99, distance: 62.8
click at [235, 99] on icon at bounding box center [216, 72] width 143 height 115
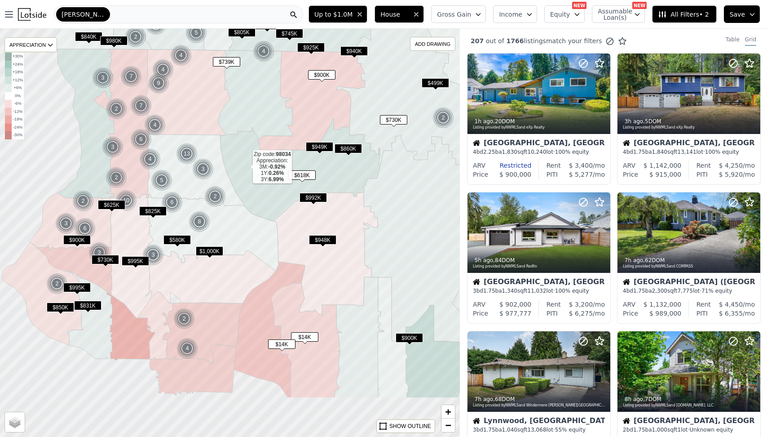
drag, startPoint x: 253, startPoint y: 249, endPoint x: 242, endPoint y: 163, distance: 86.5
click at [242, 163] on icon at bounding box center [300, 169] width 160 height 103
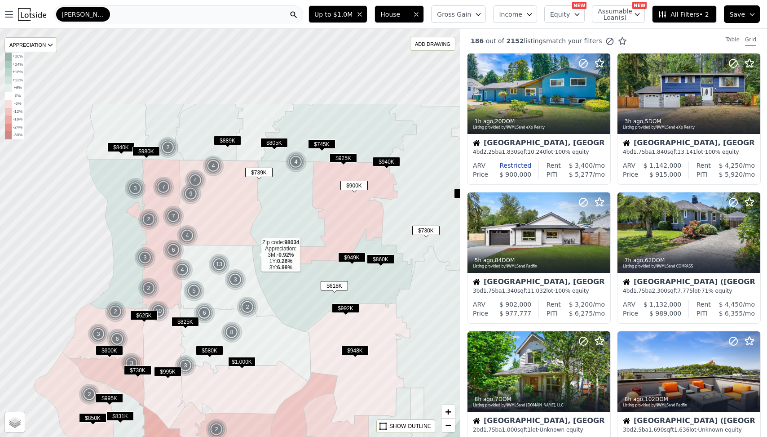
drag, startPoint x: 217, startPoint y: 139, endPoint x: 254, endPoint y: 258, distance: 124.2
click at [254, 258] on icon at bounding box center [332, 279] width 160 height 103
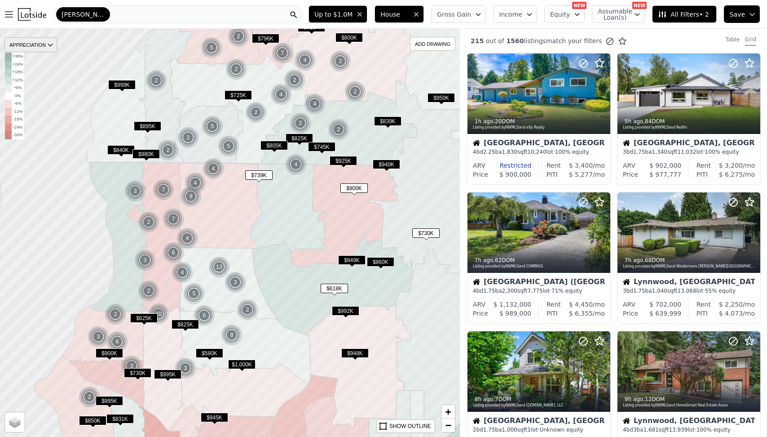
click at [48, 46] on icon at bounding box center [50, 44] width 7 height 7
click at [669, 7] on button "All Filters • 2" at bounding box center [684, 14] width 64 height 18
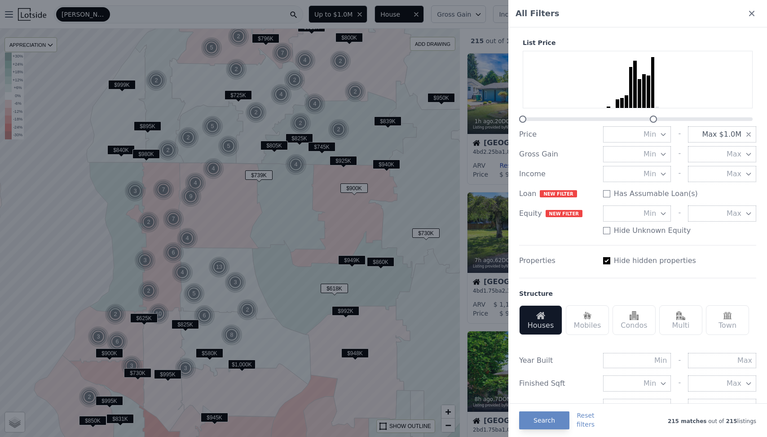
click at [702, 153] on button "Max" at bounding box center [722, 154] width 68 height 16
click at [661, 151] on icon "button" at bounding box center [663, 153] width 7 height 7
click at [647, 187] on button "10%" at bounding box center [637, 186] width 68 height 16
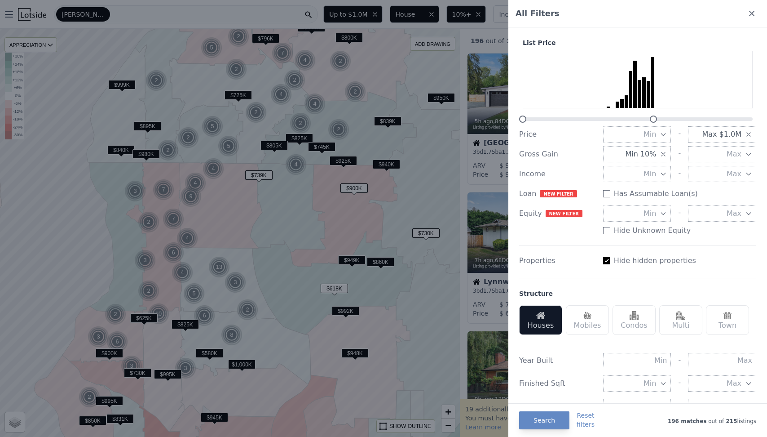
click at [629, 174] on button "Min" at bounding box center [637, 174] width 68 height 16
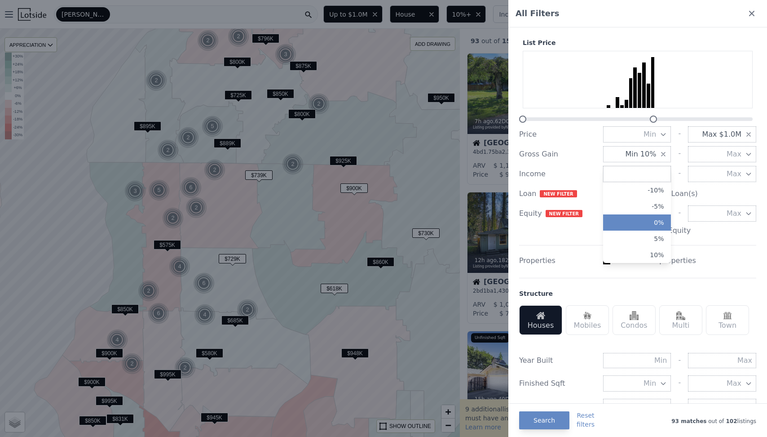
click at [641, 221] on button "0%" at bounding box center [637, 222] width 68 height 16
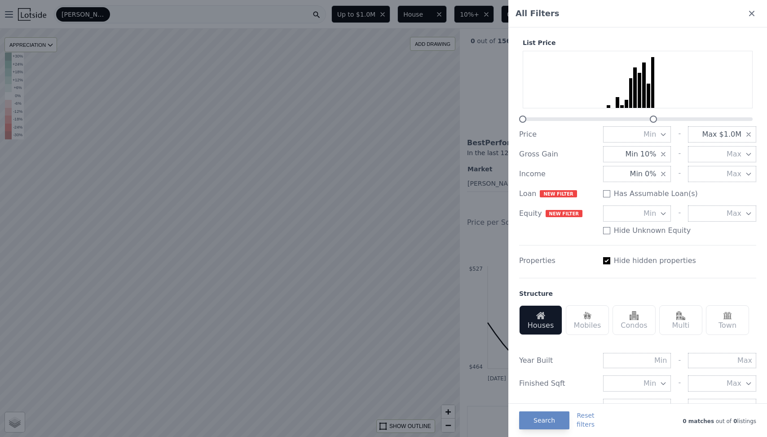
click at [577, 180] on div "Income Min 0% - Max" at bounding box center [637, 174] width 237 height 16
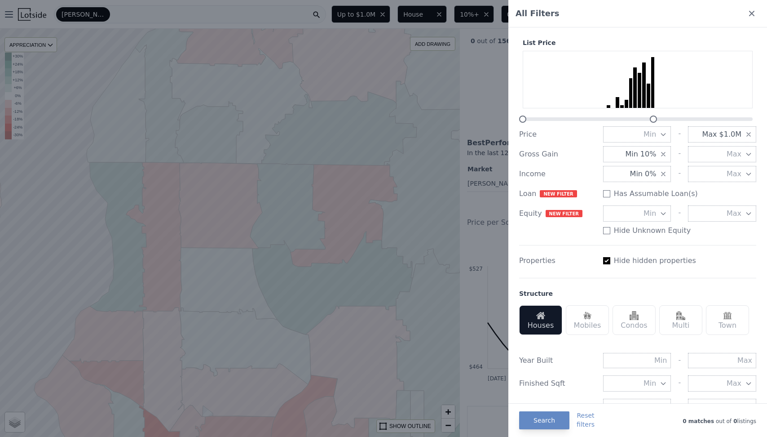
click at [665, 154] on icon "button" at bounding box center [663, 153] width 7 height 7
click at [582, 175] on div "Income" at bounding box center [557, 173] width 77 height 11
click at [539, 412] on button "Search" at bounding box center [544, 420] width 50 height 18
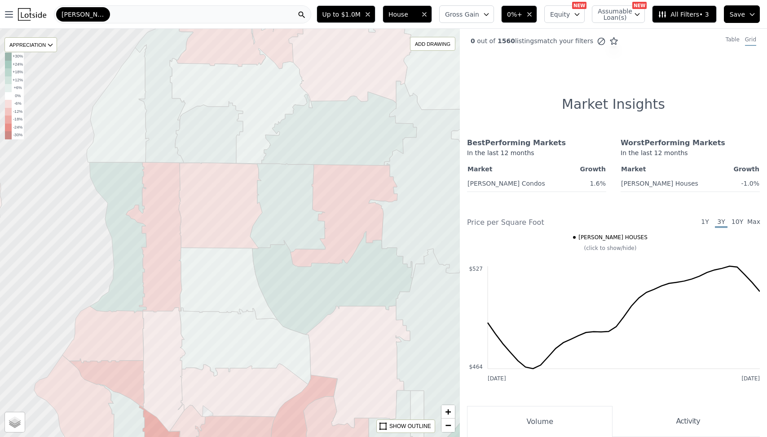
click at [531, 15] on icon "button" at bounding box center [530, 15] width 4 height 4
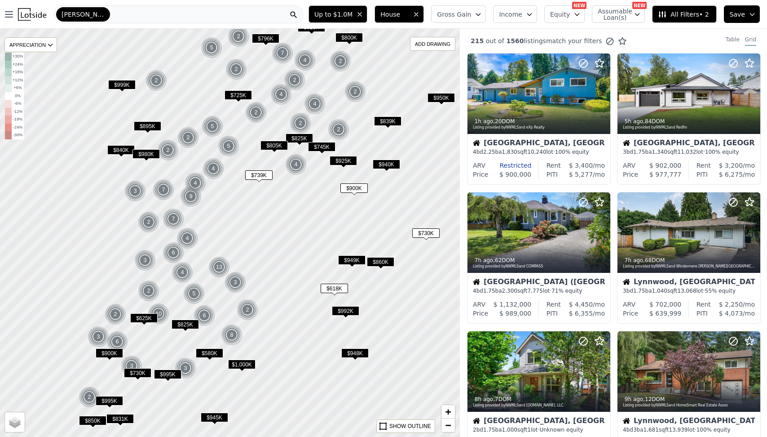
click at [672, 18] on span "All Filters • 2" at bounding box center [683, 14] width 51 height 9
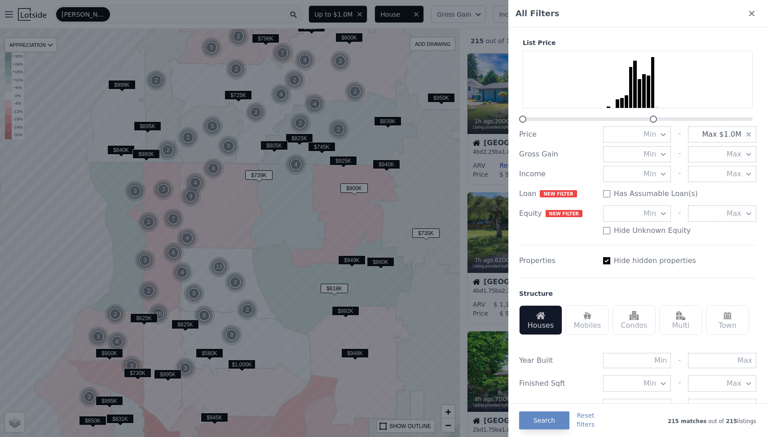
click at [654, 166] on button "Min" at bounding box center [637, 174] width 68 height 16
click at [592, 176] on div "Income" at bounding box center [557, 173] width 77 height 11
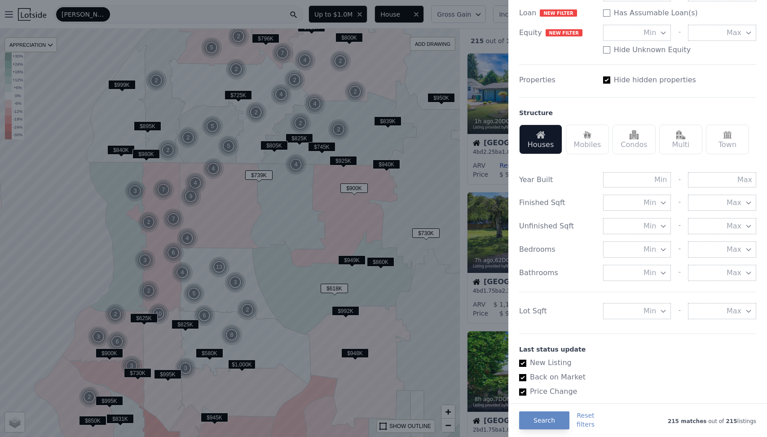
scroll to position [191, 0]
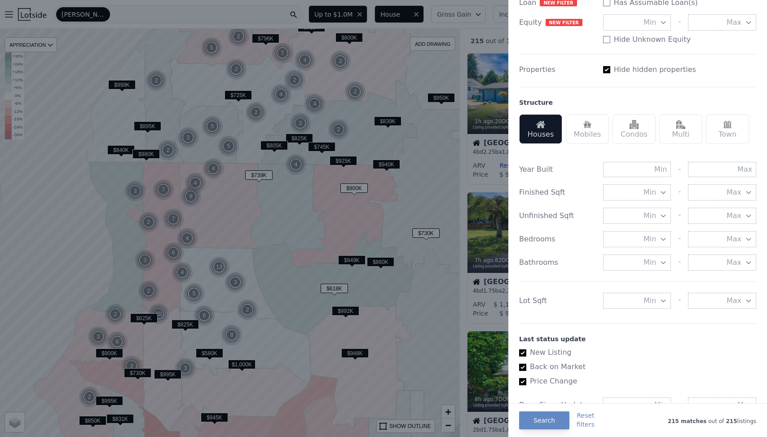
click at [651, 191] on span "Min" at bounding box center [650, 192] width 13 height 11
click at [645, 268] on button "2000 sqft" at bounding box center [637, 273] width 68 height 16
click at [583, 218] on div "Unfinished Sqft" at bounding box center [557, 215] width 77 height 11
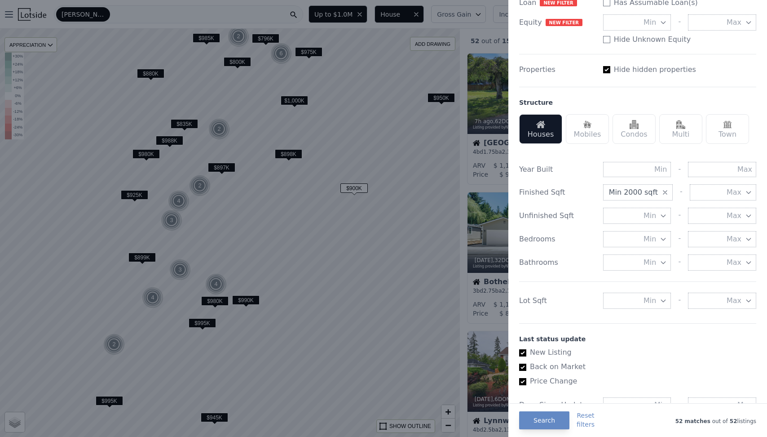
click at [631, 234] on button "Min" at bounding box center [637, 239] width 68 height 16
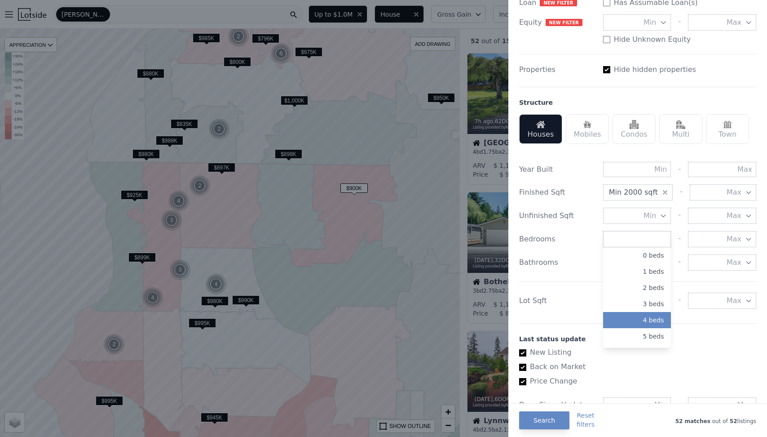
click at [629, 314] on button "4 beds" at bounding box center [637, 320] width 68 height 16
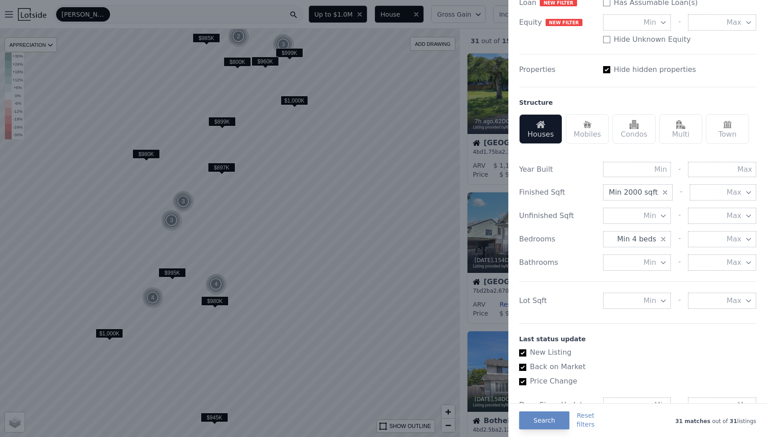
click at [577, 257] on div "Bathrooms" at bounding box center [557, 262] width 77 height 11
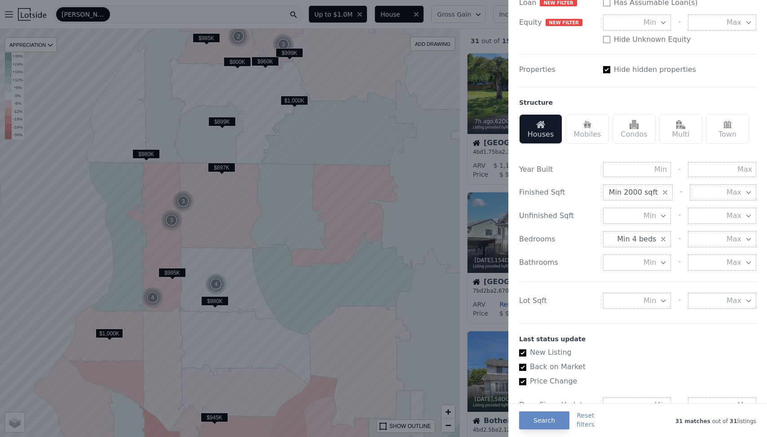
click at [579, 261] on div "Bathrooms" at bounding box center [557, 262] width 77 height 11
click at [615, 259] on button "Min" at bounding box center [637, 262] width 68 height 16
click at [633, 340] on button "2.5 baths" at bounding box center [637, 343] width 68 height 16
click at [573, 252] on div "Year Built - Finished Sqft Min 2000 sqft - Max Unfinished Sqft Min - Max Bedroo…" at bounding box center [637, 233] width 237 height 165
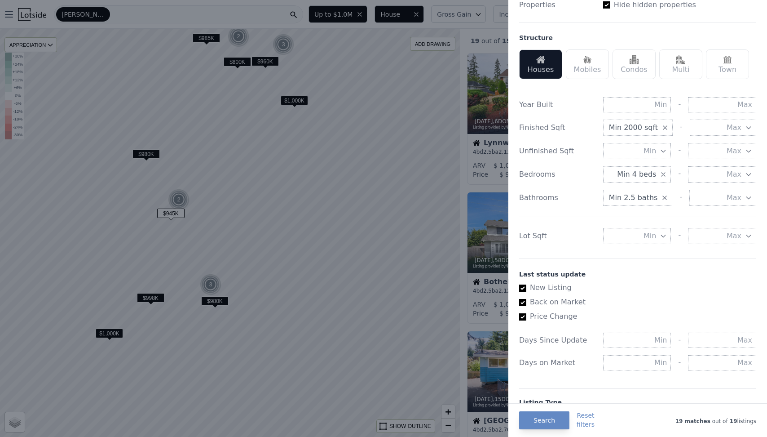
scroll to position [256, 0]
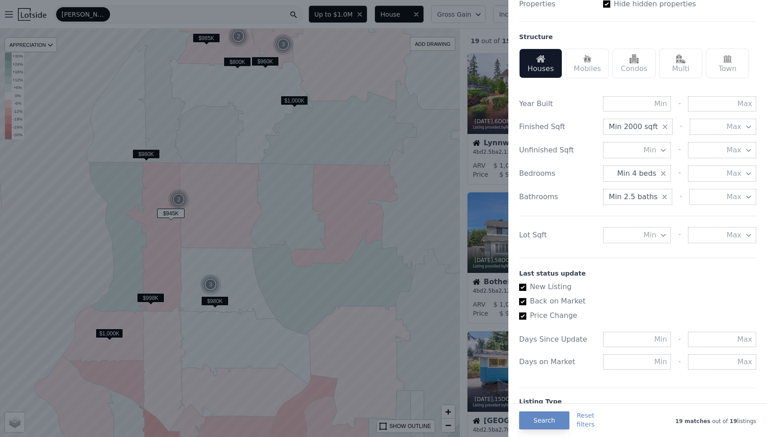
click at [645, 238] on span "Min" at bounding box center [650, 235] width 13 height 11
click at [648, 266] on button "5000 sqft" at bounding box center [637, 267] width 68 height 16
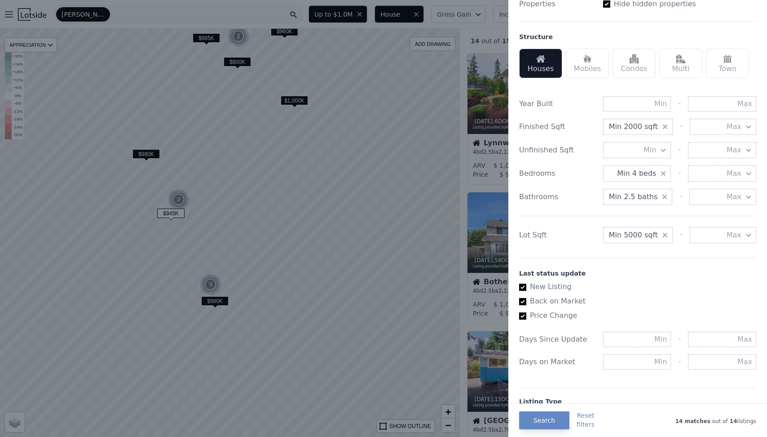
click at [578, 236] on div "Lot Sqft" at bounding box center [557, 235] width 77 height 11
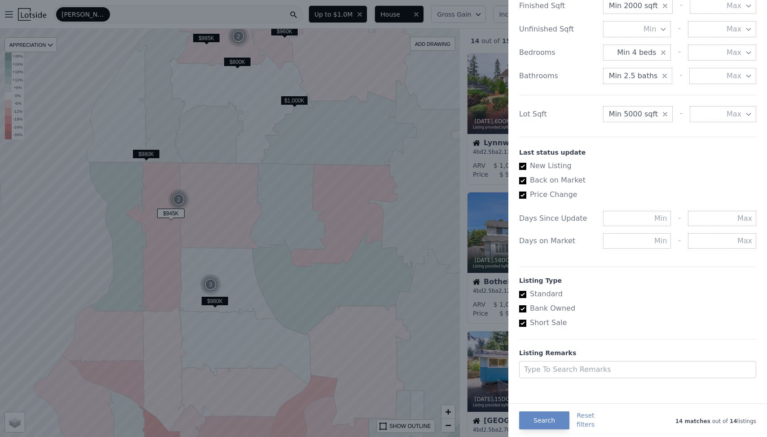
scroll to position [383, 0]
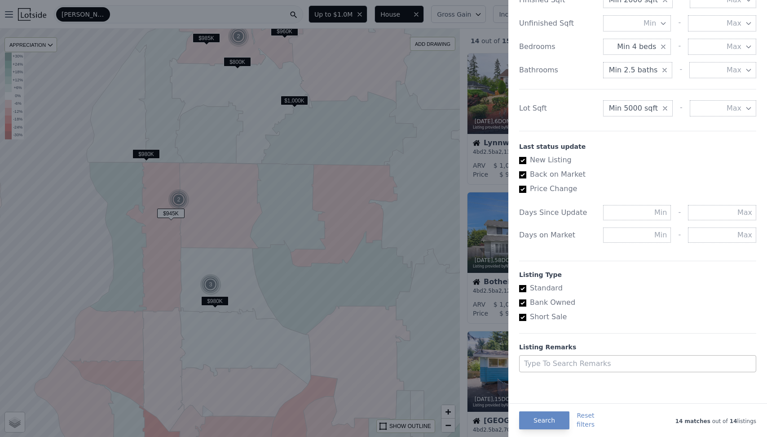
click at [565, 365] on div at bounding box center [629, 363] width 211 height 13
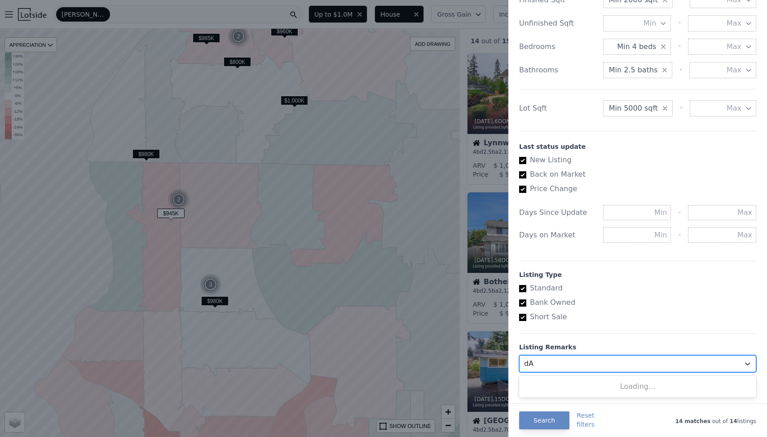
type input "d"
type input "DAD"
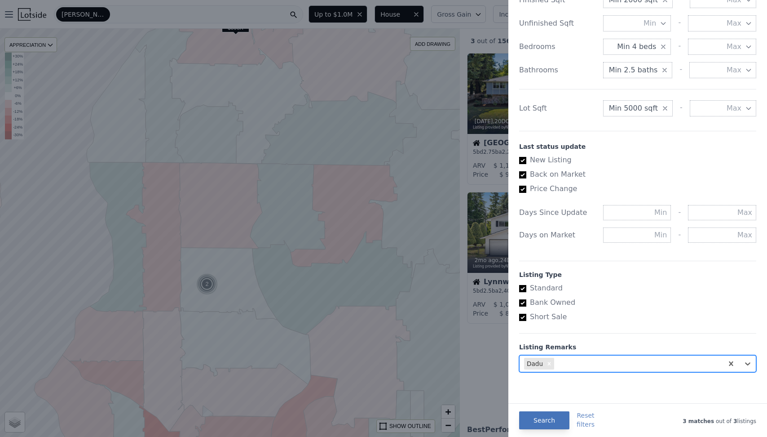
click at [540, 416] on button "Search" at bounding box center [544, 420] width 50 height 18
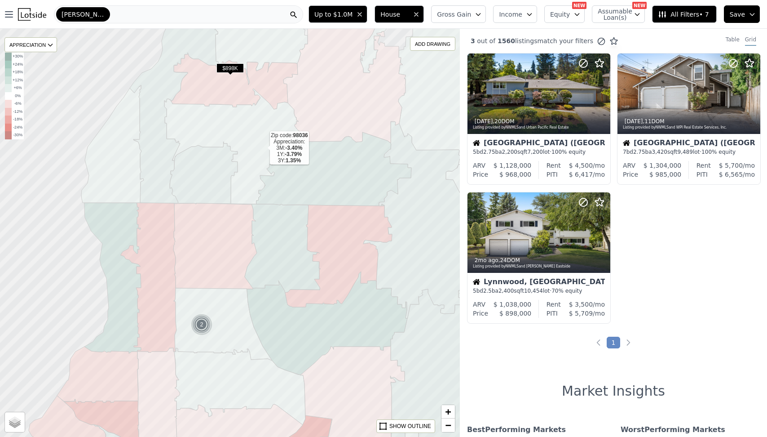
drag, startPoint x: 268, startPoint y: 108, endPoint x: 262, endPoint y: 152, distance: 44.5
click at [262, 151] on icon at bounding box center [235, 145] width 143 height 115
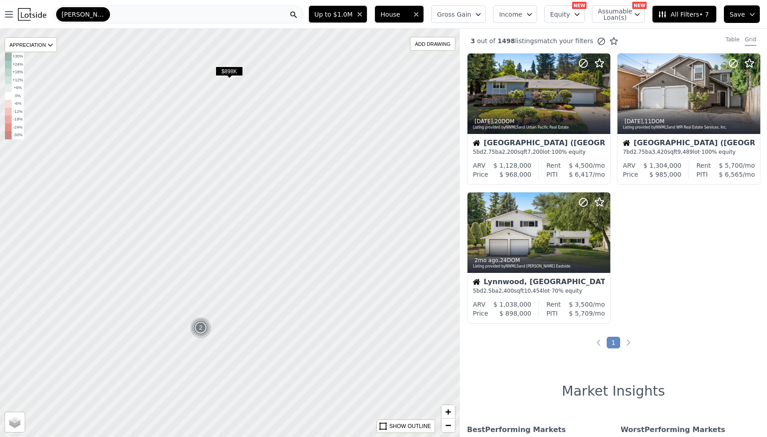
click at [234, 73] on span "$898K" at bounding box center [229, 70] width 27 height 9
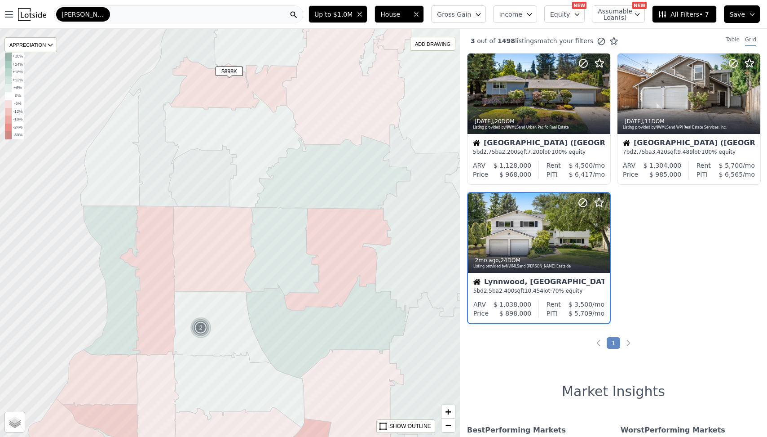
scroll to position [11, 0]
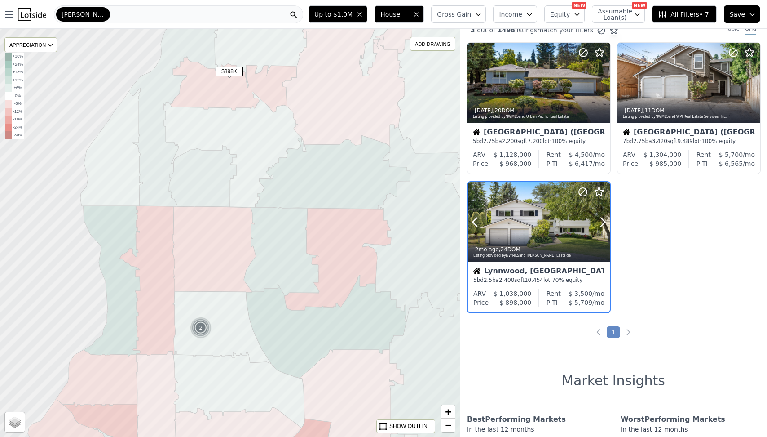
click at [528, 224] on div at bounding box center [539, 222] width 142 height 80
click at [678, 16] on span "All Filters • 7" at bounding box center [683, 14] width 51 height 9
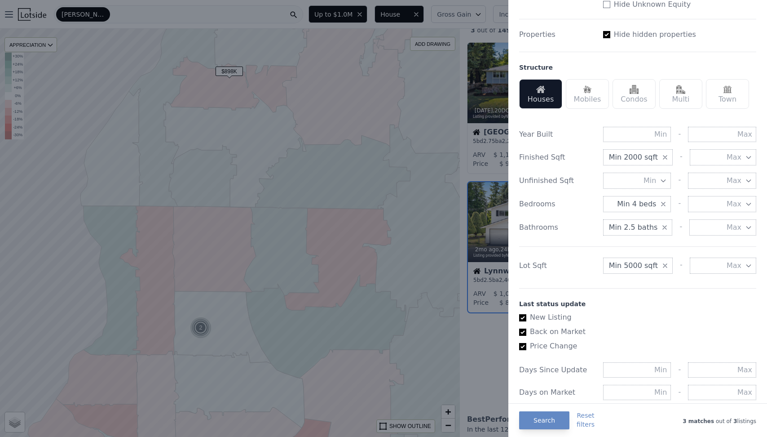
scroll to position [231, 0]
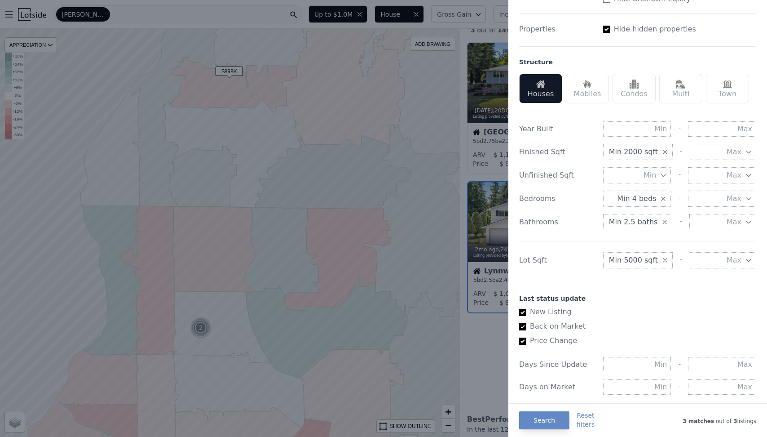
click at [645, 150] on span "Min 2000 sqft" at bounding box center [633, 151] width 49 height 11
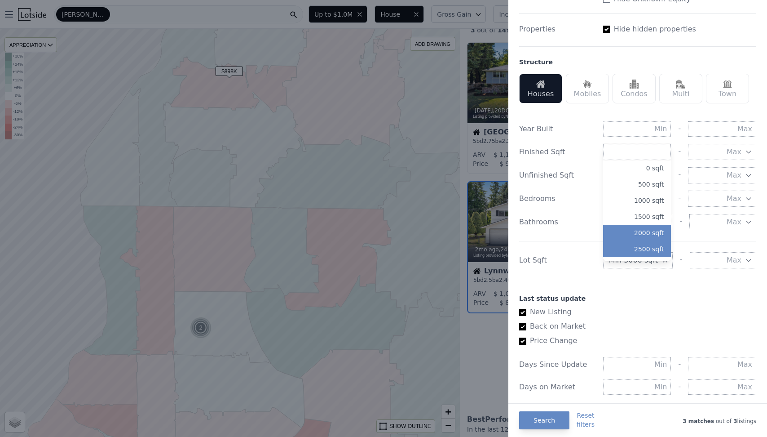
click at [633, 245] on button "2500 sqft" at bounding box center [637, 249] width 68 height 16
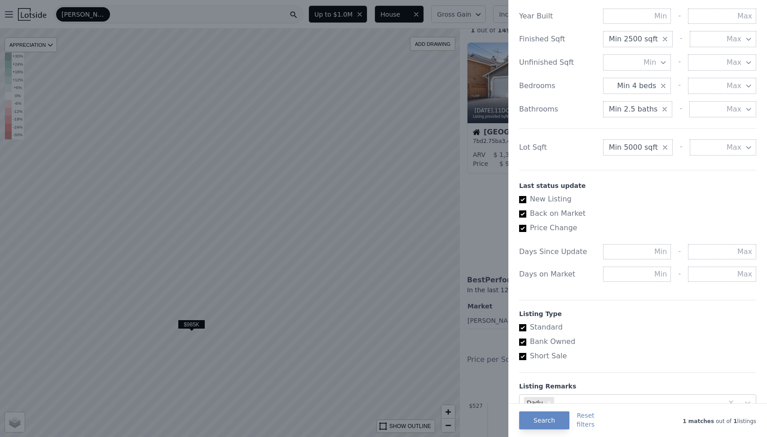
scroll to position [383, 0]
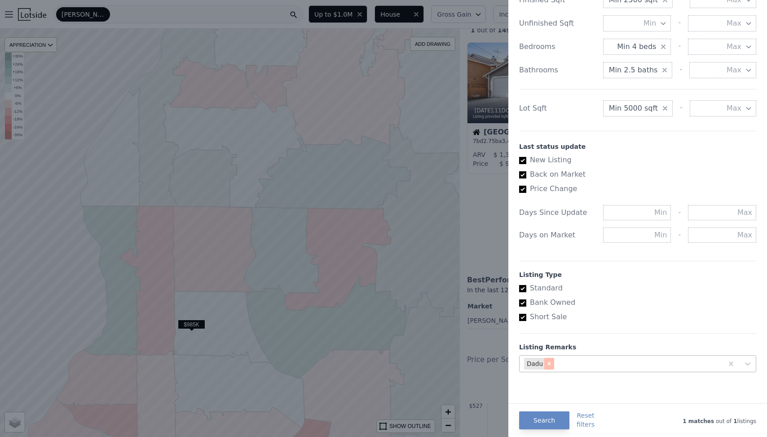
click at [548, 363] on icon "Remove dadu" at bounding box center [549, 363] width 3 height 3
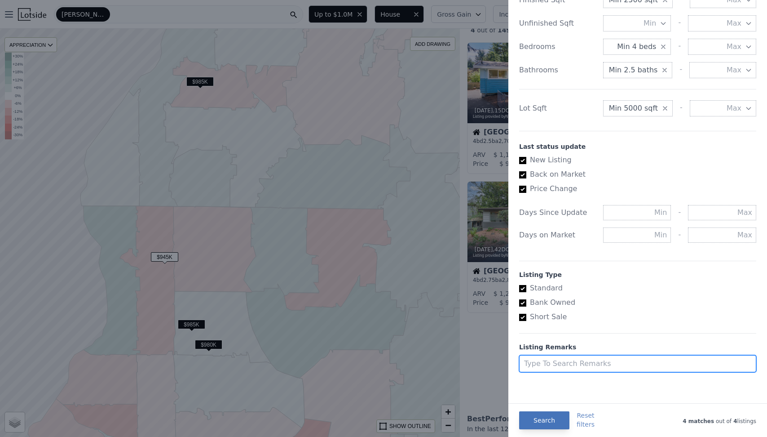
click at [550, 415] on button "Search" at bounding box center [544, 420] width 50 height 18
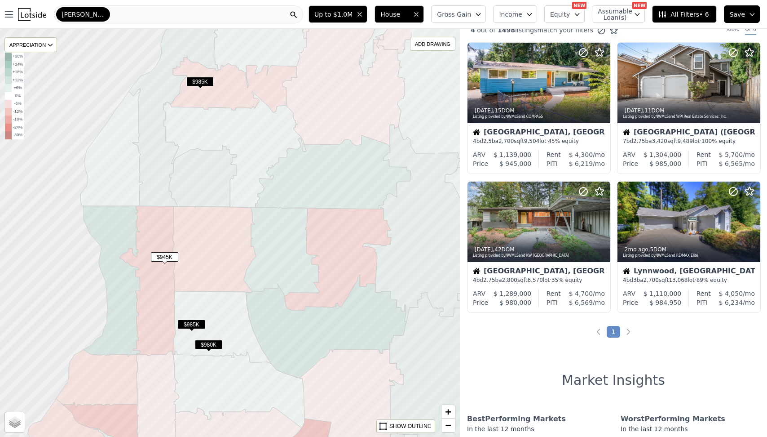
click at [168, 253] on span "$945K" at bounding box center [164, 256] width 27 height 9
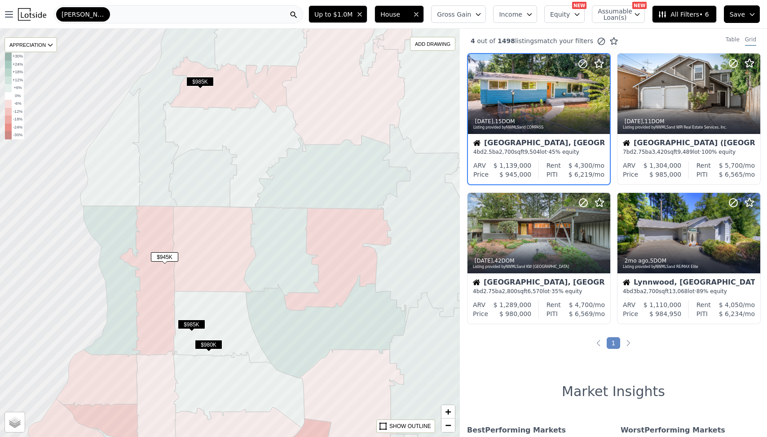
click at [203, 84] on span "$985K" at bounding box center [199, 81] width 27 height 9
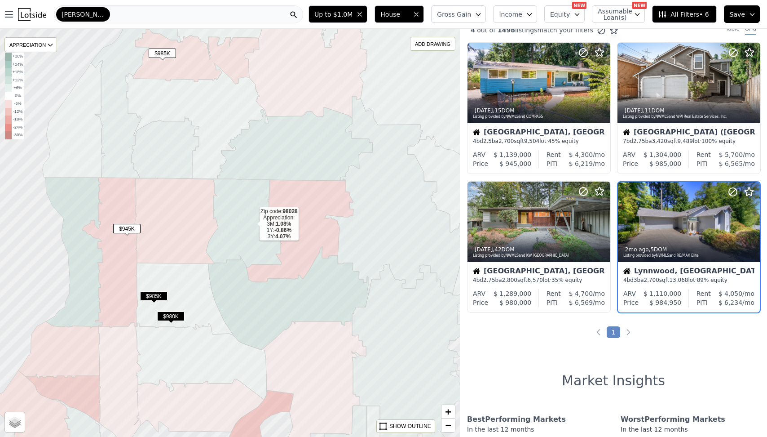
drag, startPoint x: 290, startPoint y: 252, endPoint x: 252, endPoint y: 225, distance: 46.6
click at [252, 225] on icon at bounding box center [244, 223] width 76 height 88
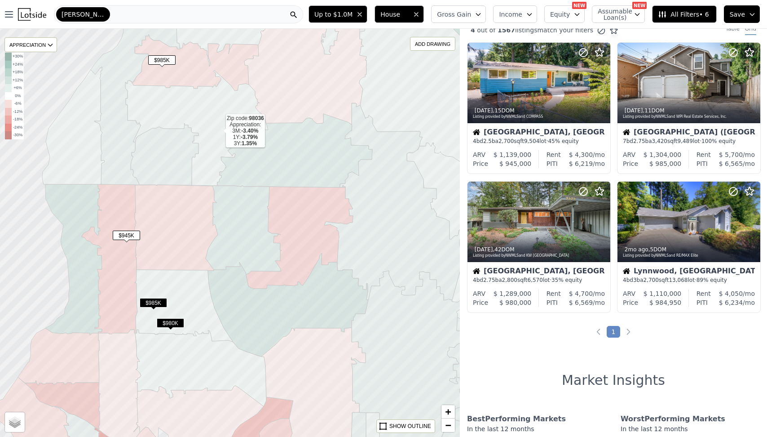
drag, startPoint x: 219, startPoint y: 125, endPoint x: 219, endPoint y: 132, distance: 6.8
click at [219, 131] on icon at bounding box center [196, 127] width 143 height 115
click at [677, 11] on span "All Filters • 6" at bounding box center [683, 14] width 51 height 9
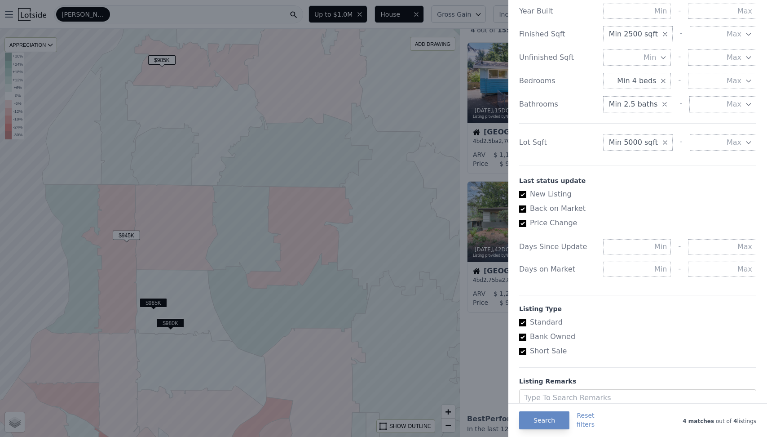
scroll to position [343, 0]
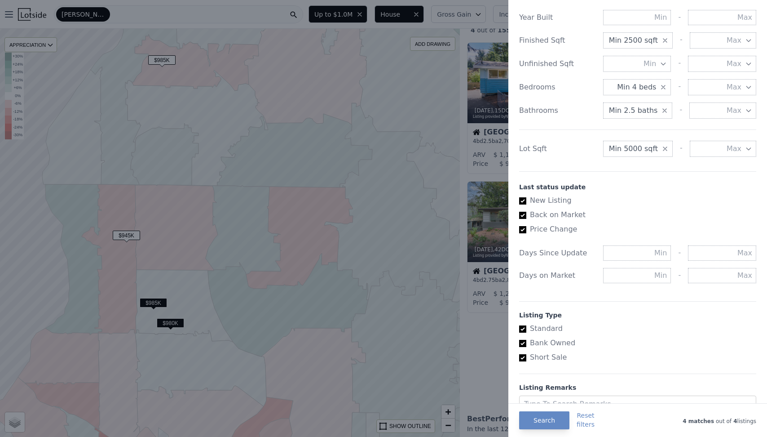
click at [664, 111] on icon "button" at bounding box center [664, 110] width 7 height 7
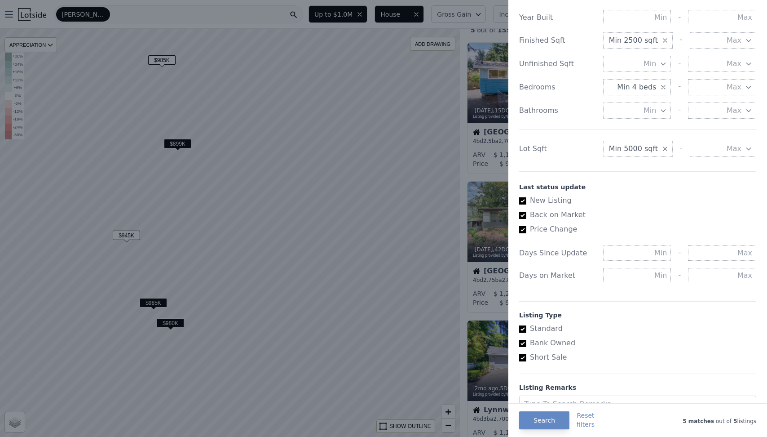
click at [665, 86] on icon "button" at bounding box center [663, 87] width 7 height 7
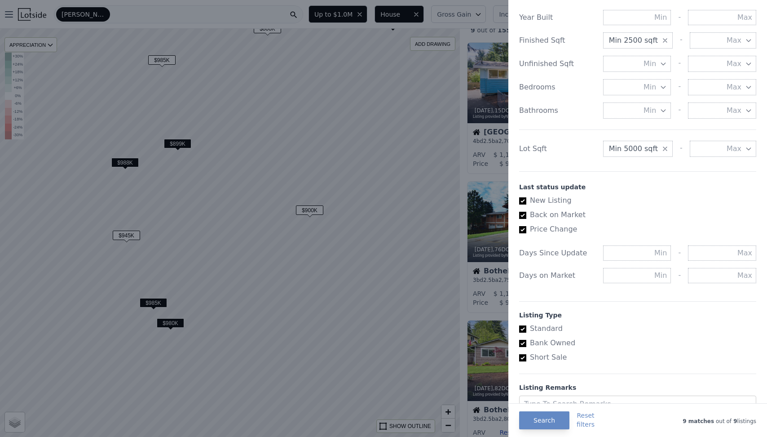
click at [665, 86] on icon "button" at bounding box center [663, 87] width 7 height 7
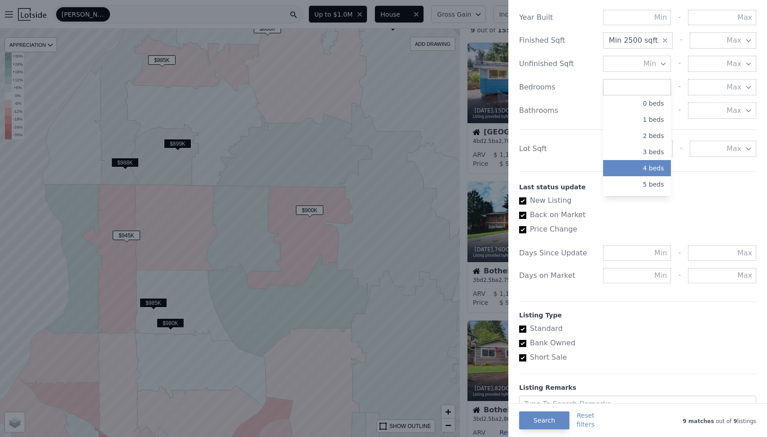
click at [635, 164] on button "4 beds" at bounding box center [637, 168] width 68 height 16
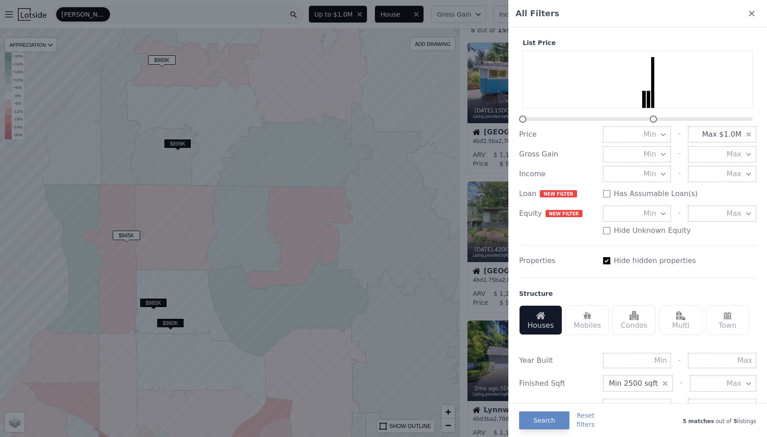
click at [723, 141] on button "Max $1.0M" at bounding box center [722, 134] width 68 height 16
click at [731, 208] on button "$1.3M" at bounding box center [722, 207] width 68 height 16
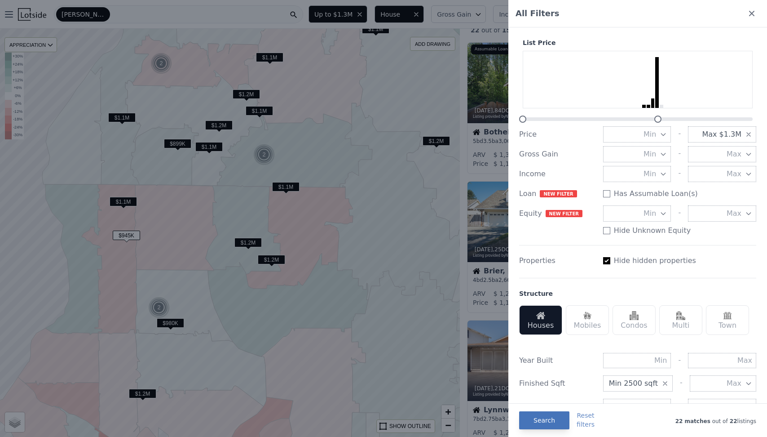
click at [541, 418] on button "Search" at bounding box center [544, 420] width 50 height 18
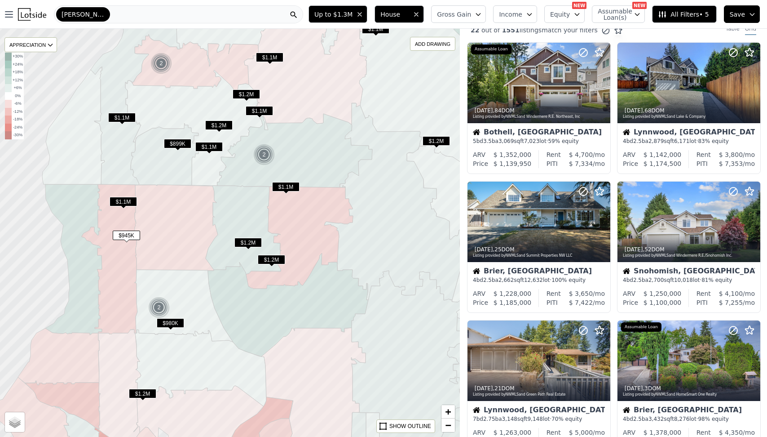
click at [249, 244] on span "$1.2M" at bounding box center [247, 242] width 27 height 9
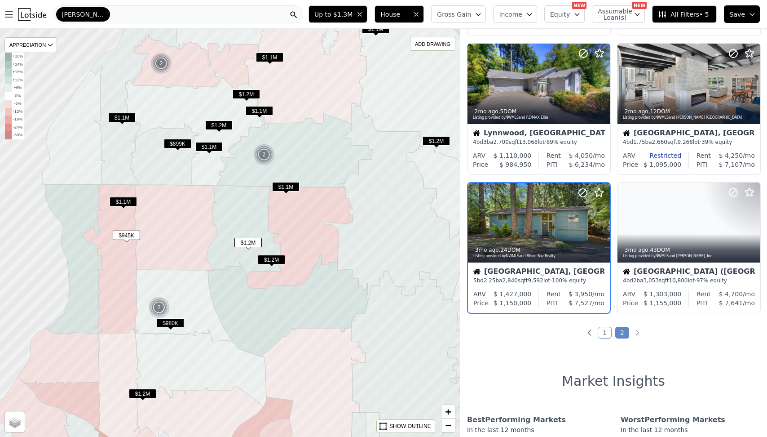
scroll to position [427, 0]
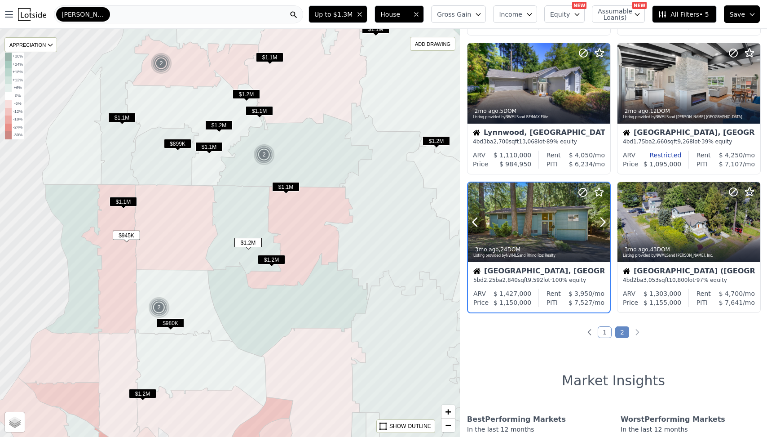
click at [543, 221] on div at bounding box center [539, 222] width 142 height 80
click at [349, 16] on span "Up to $1.3M" at bounding box center [333, 14] width 38 height 9
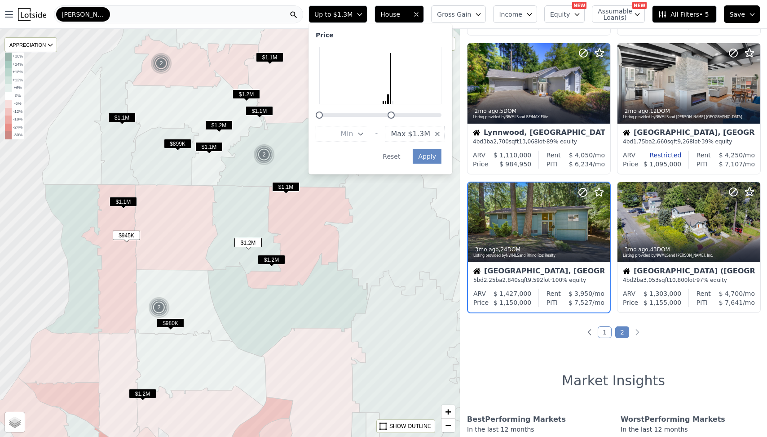
click at [430, 136] on span "Max $1.3M" at bounding box center [411, 133] width 40 height 11
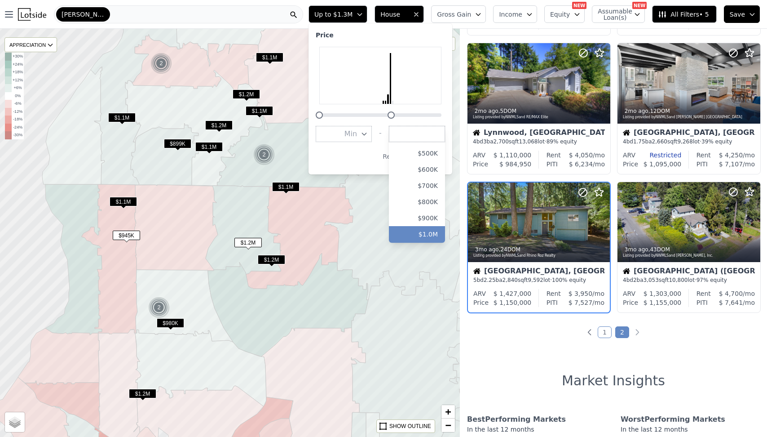
click at [432, 233] on button "$1.0M" at bounding box center [417, 234] width 56 height 16
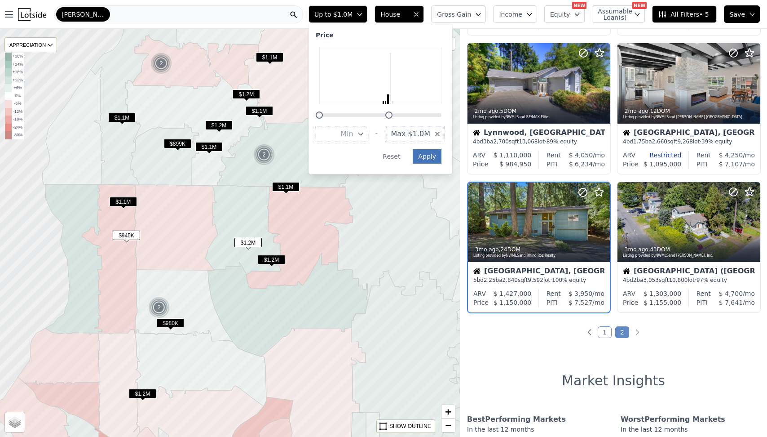
click at [436, 153] on button "Apply" at bounding box center [427, 156] width 29 height 14
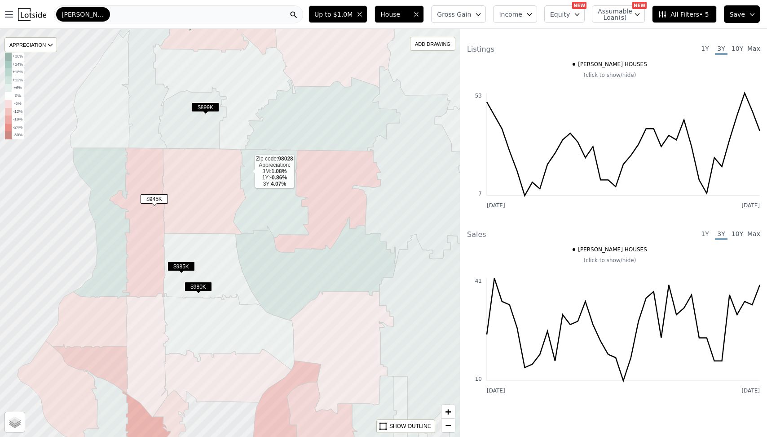
drag, startPoint x: 220, startPoint y: 209, endPoint x: 250, endPoint y: 169, distance: 50.0
click at [250, 169] on icon at bounding box center [272, 193] width 76 height 88
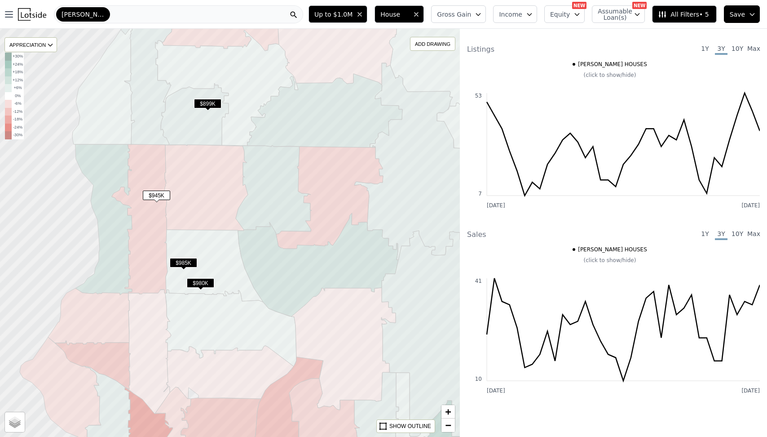
click at [207, 103] on span "$899K" at bounding box center [207, 103] width 27 height 9
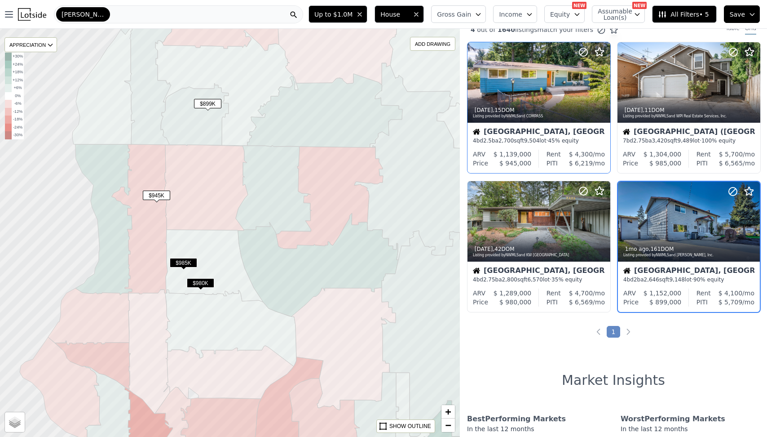
scroll to position [11, 0]
click at [687, 228] on div at bounding box center [689, 222] width 142 height 80
click at [441, 158] on icon at bounding box center [423, 161] width 138 height 197
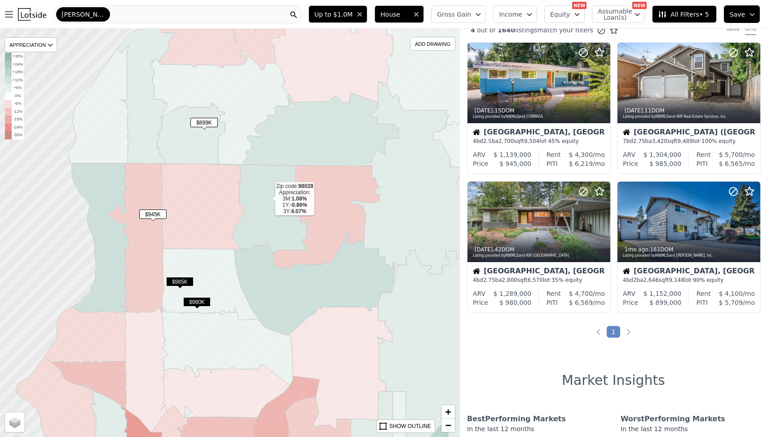
drag, startPoint x: 272, startPoint y: 180, endPoint x: 268, endPoint y: 201, distance: 22.0
click at [268, 201] on icon at bounding box center [270, 208] width 76 height 88
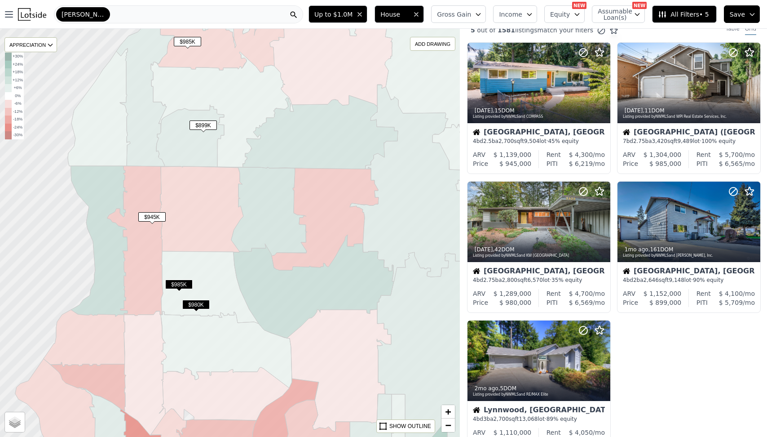
click at [667, 11] on icon at bounding box center [662, 14] width 9 height 9
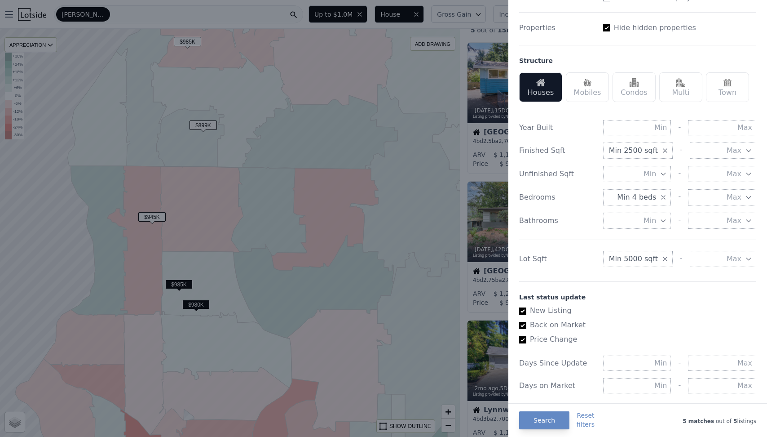
scroll to position [234, 0]
click at [663, 258] on icon "button" at bounding box center [665, 257] width 7 height 7
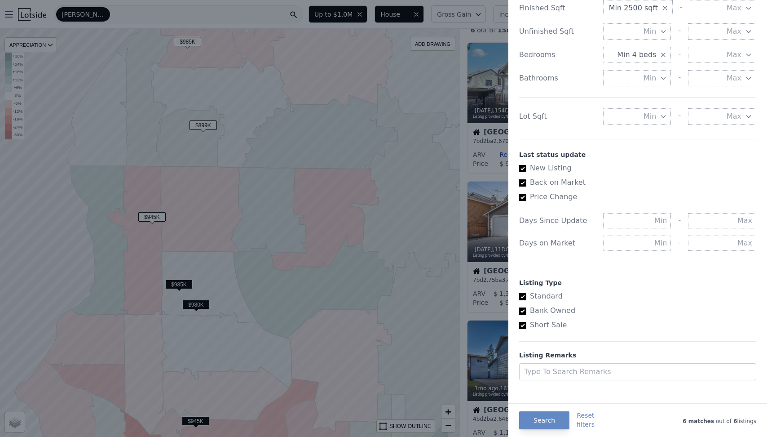
scroll to position [383, 0]
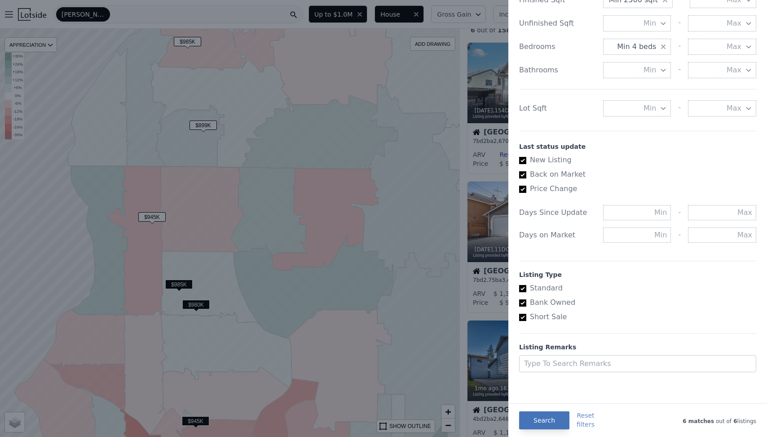
click at [544, 416] on button "Search" at bounding box center [544, 420] width 50 height 18
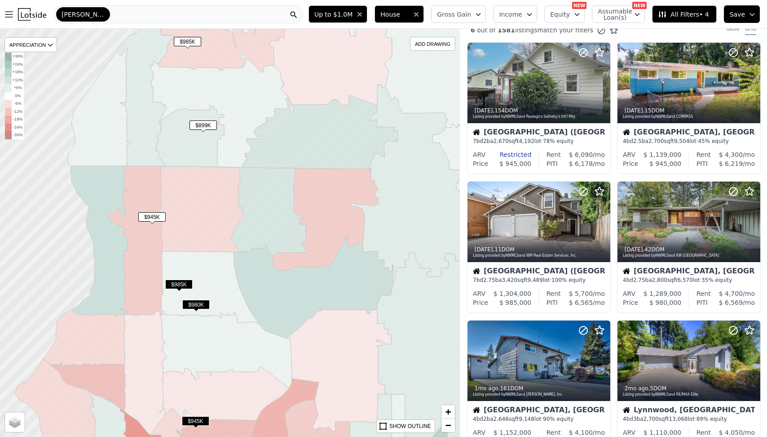
click at [204, 123] on span "$899K" at bounding box center [203, 124] width 27 height 9
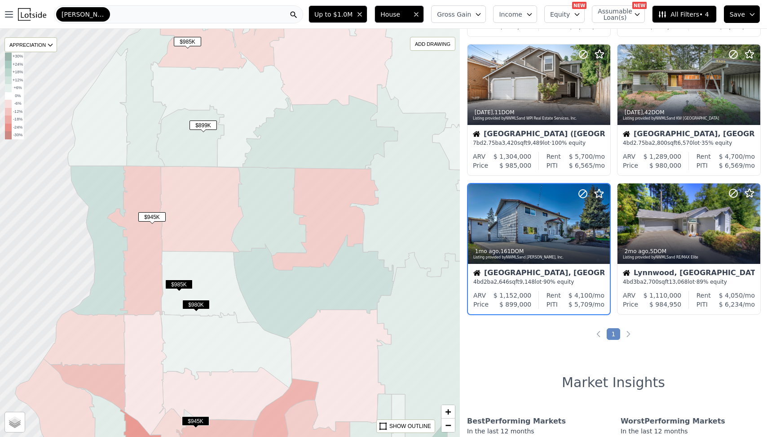
scroll to position [149, 0]
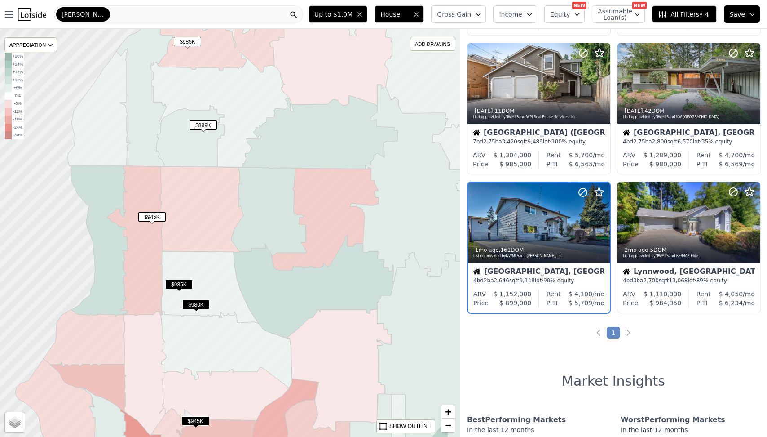
click at [680, 12] on span "All Filters • 4" at bounding box center [683, 14] width 51 height 9
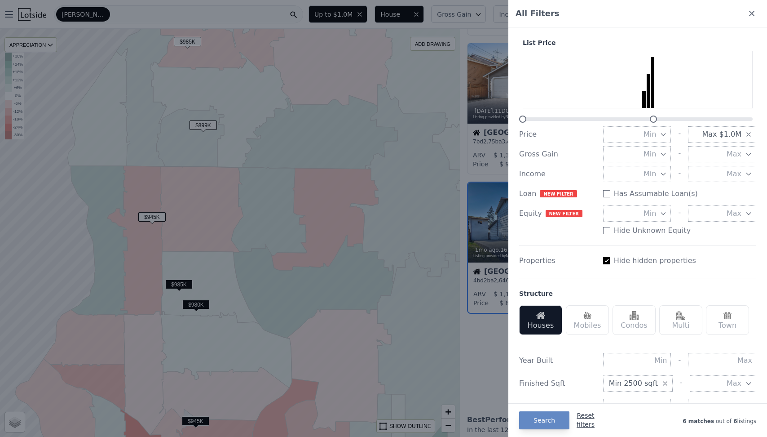
click at [585, 417] on button "Reset filters" at bounding box center [586, 420] width 18 height 18
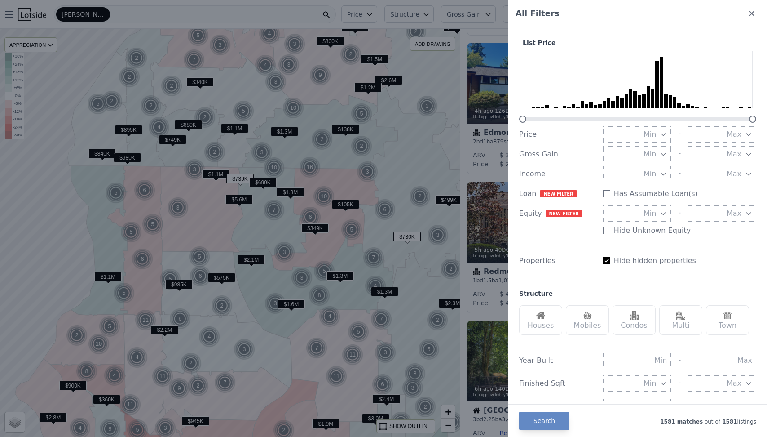
click at [731, 137] on span "Max" at bounding box center [734, 134] width 15 height 11
click at [731, 152] on button "$1.0M" at bounding box center [722, 153] width 68 height 16
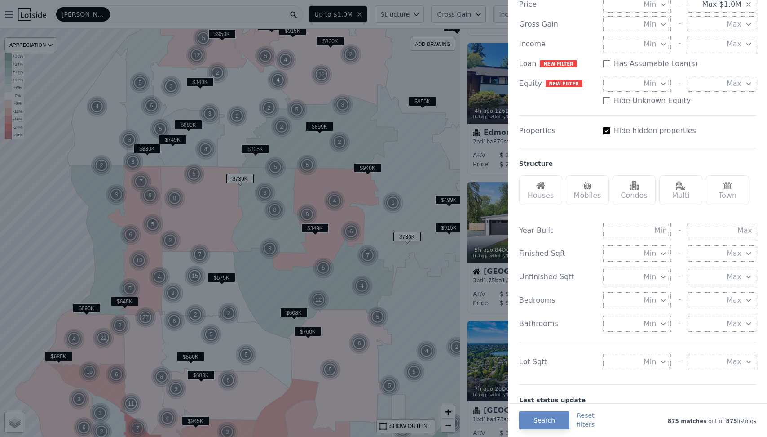
scroll to position [144, 0]
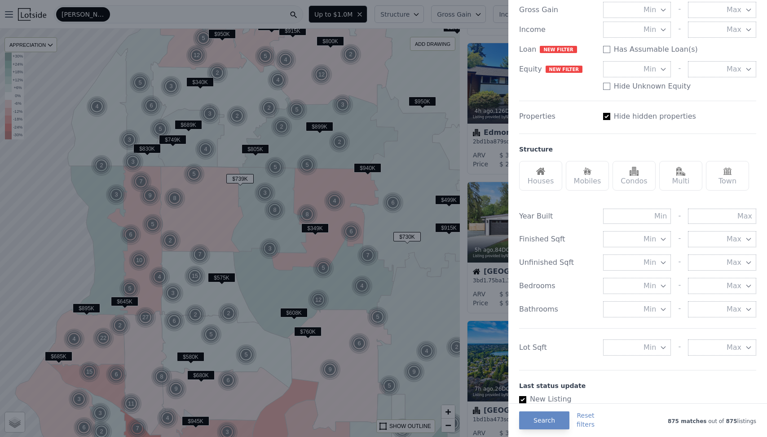
click at [532, 184] on div "Houses" at bounding box center [540, 176] width 43 height 30
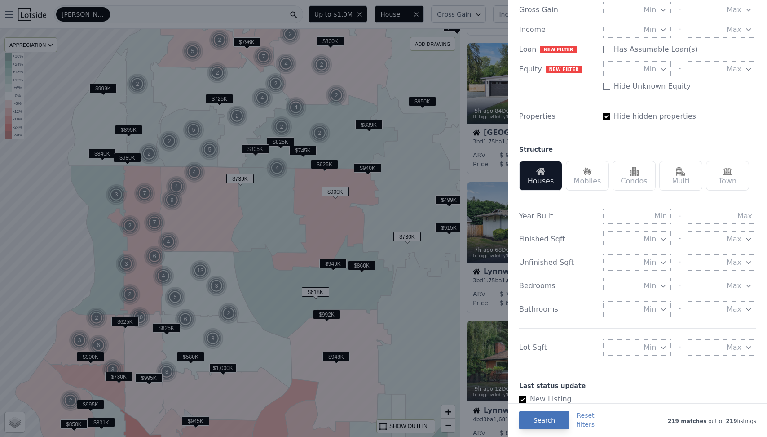
click at [541, 421] on button "Search" at bounding box center [544, 420] width 50 height 18
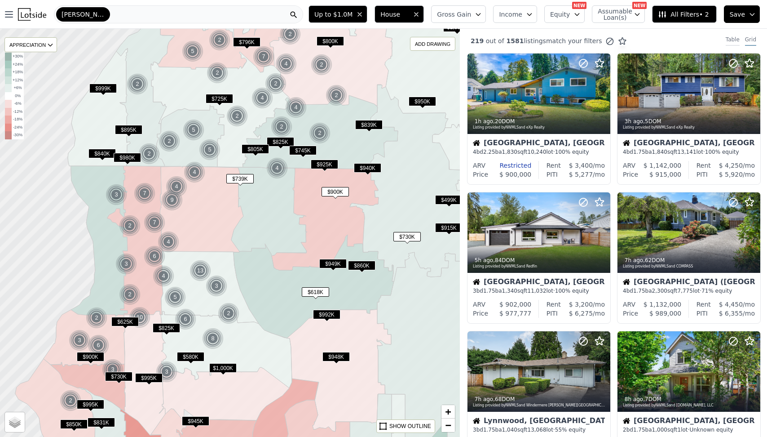
click at [736, 39] on div "Table" at bounding box center [733, 41] width 14 height 10
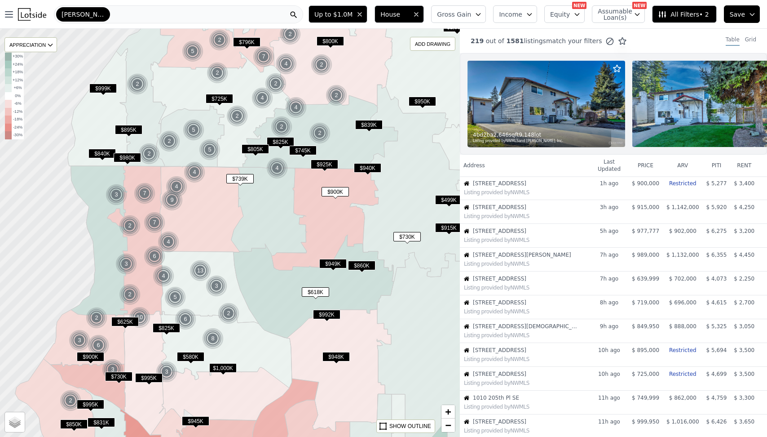
click at [744, 17] on span "Save" at bounding box center [737, 14] width 15 height 9
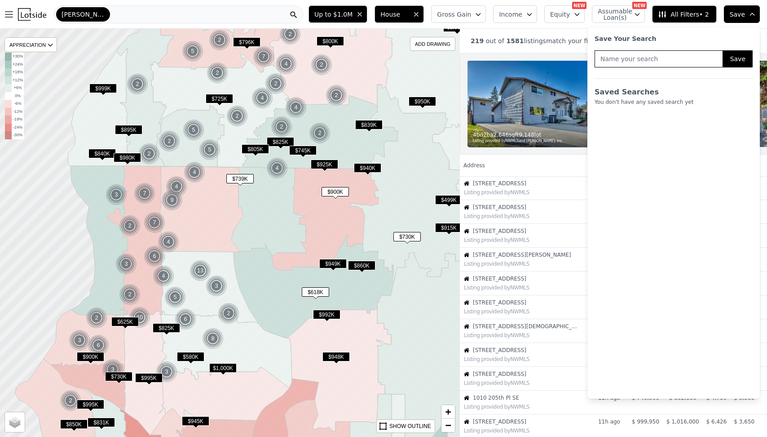
click at [744, 17] on span "Save" at bounding box center [737, 14] width 15 height 9
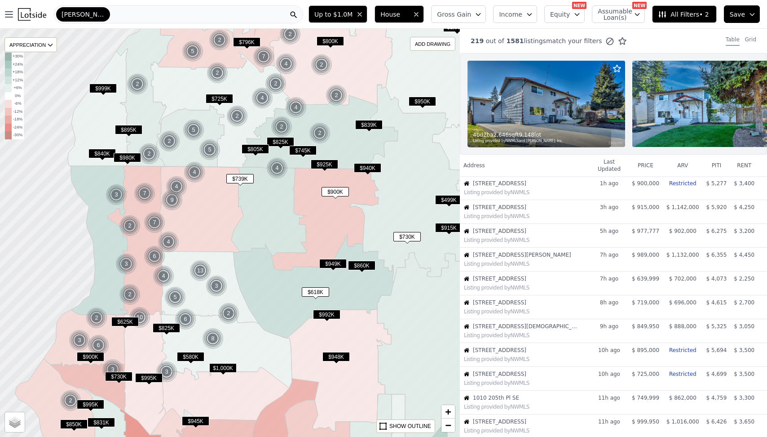
click at [648, 38] on div "219 out of 1581 listings match your filters Table Grid" at bounding box center [613, 41] width 307 height 24
click at [557, 189] on div "Listing provided by NWMLS" at bounding box center [527, 192] width 126 height 7
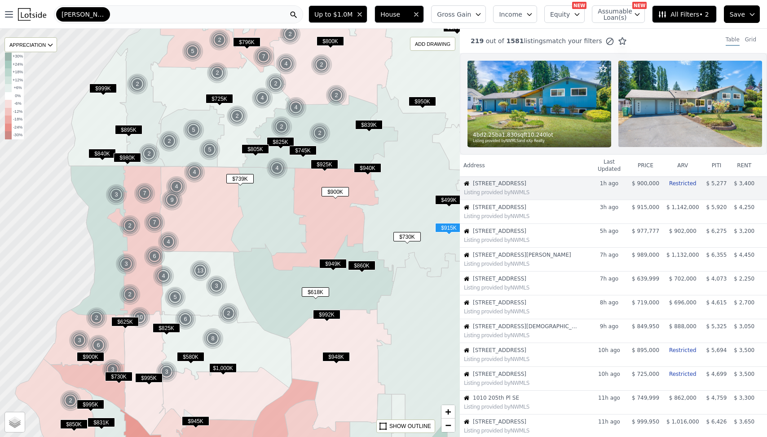
click at [558, 211] on div "Listing provided by NWMLS" at bounding box center [524, 215] width 129 height 9
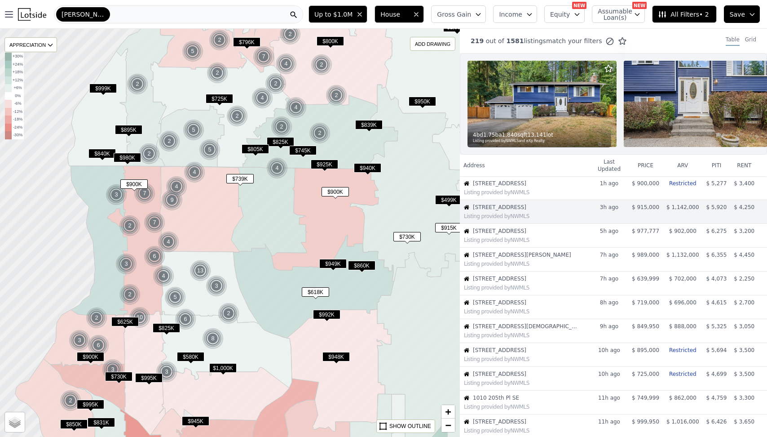
click at [560, 189] on td "725 N 188th St Listing provided by NWMLS" at bounding box center [525, 188] width 130 height 24
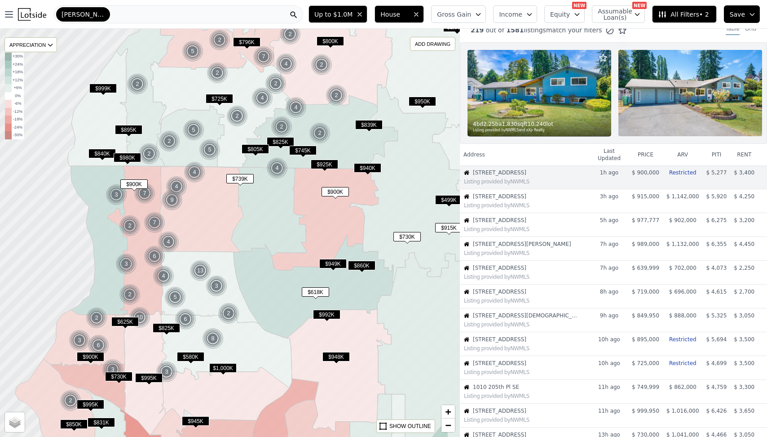
scroll to position [18, 0]
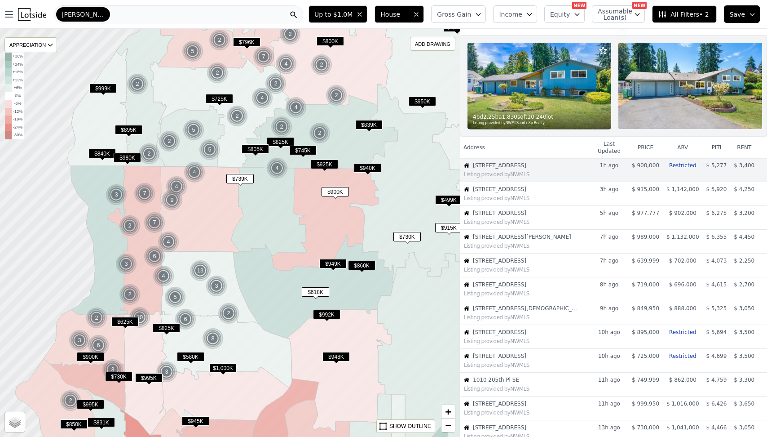
click at [520, 15] on span "Income" at bounding box center [510, 14] width 23 height 9
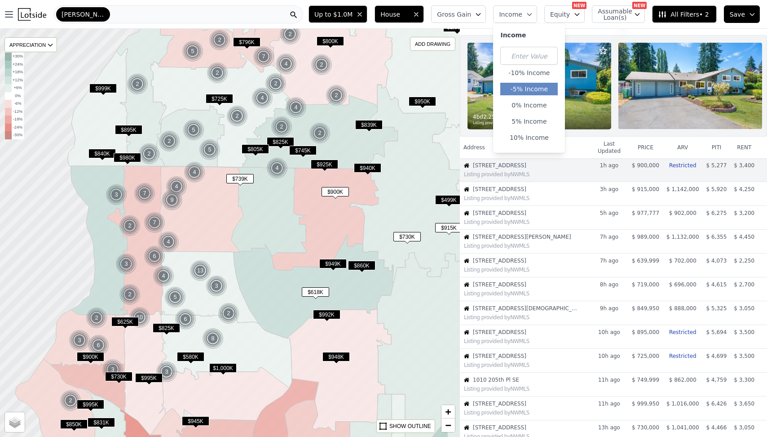
click at [526, 90] on button "-5% Income" at bounding box center [528, 89] width 57 height 13
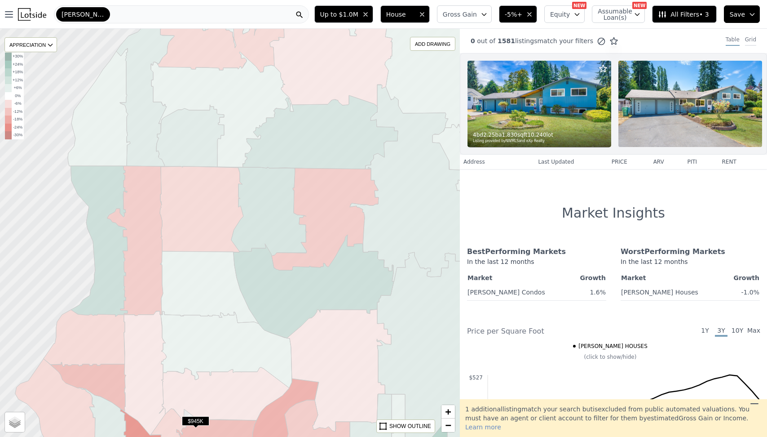
click at [752, 39] on div "Grid" at bounding box center [750, 41] width 11 height 10
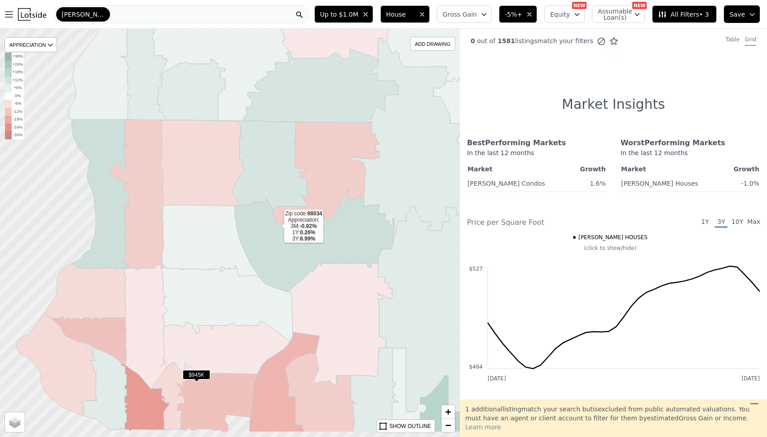
drag, startPoint x: 276, startPoint y: 274, endPoint x: 279, endPoint y: 213, distance: 61.2
click at [277, 217] on icon at bounding box center [314, 239] width 160 height 103
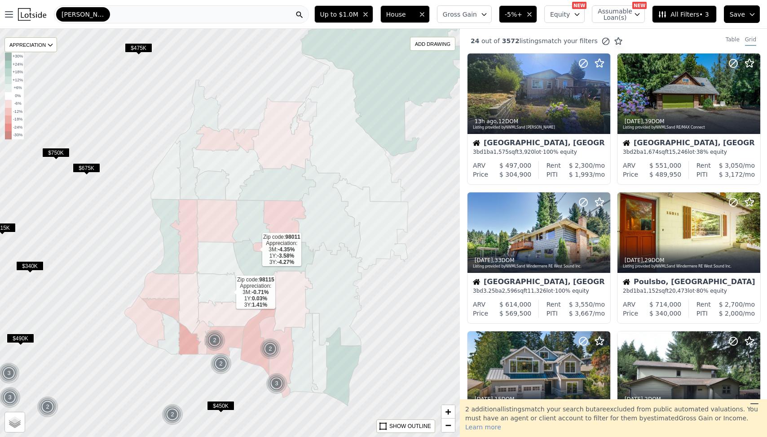
drag, startPoint x: 229, startPoint y: 308, endPoint x: 229, endPoint y: 283, distance: 25.6
click at [229, 283] on icon at bounding box center [230, 291] width 66 height 39
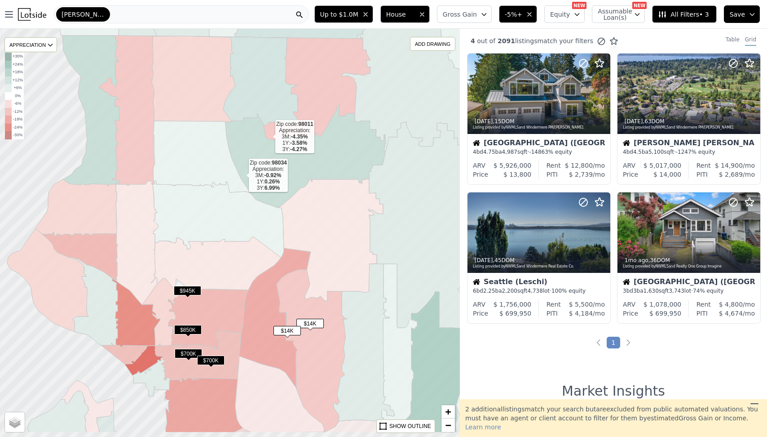
drag, startPoint x: 244, startPoint y: 224, endPoint x: 242, endPoint y: 162, distance: 62.5
click at [242, 162] on icon at bounding box center [305, 155] width 160 height 103
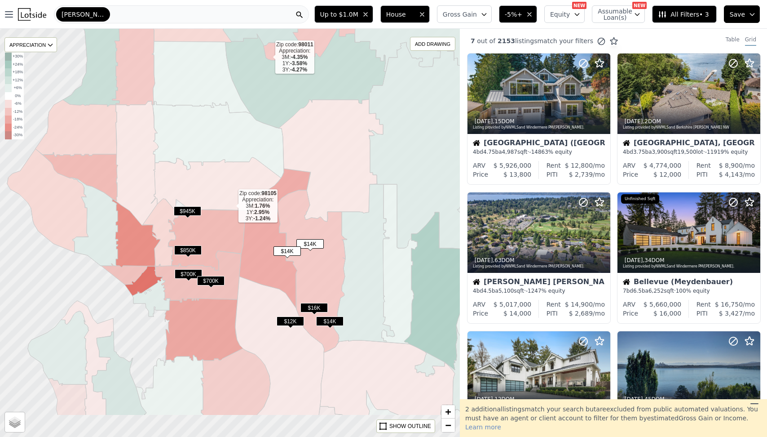
drag, startPoint x: 231, startPoint y: 270, endPoint x: 231, endPoint y: 207, distance: 62.9
click at [231, 207] on icon at bounding box center [216, 183] width 130 height 53
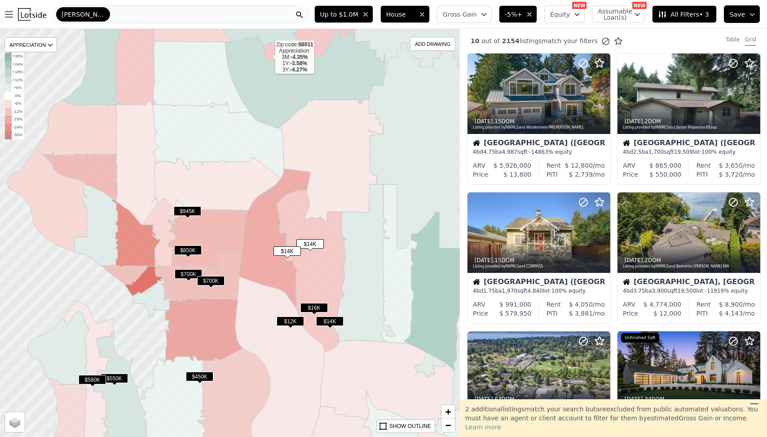
click at [209, 277] on span "$700K" at bounding box center [210, 280] width 27 height 9
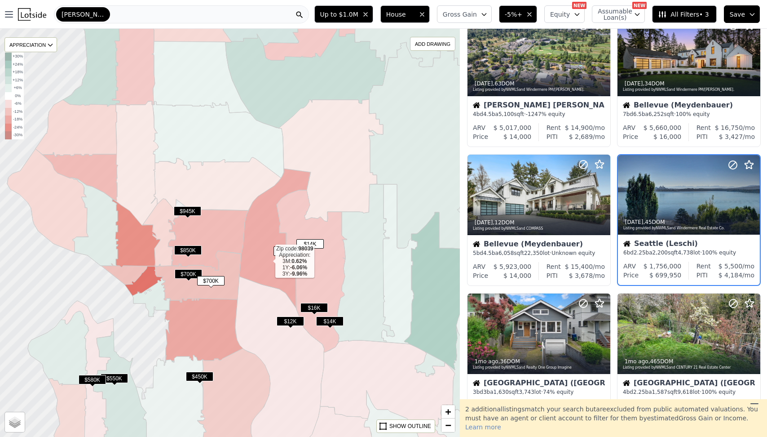
scroll to position [317, 0]
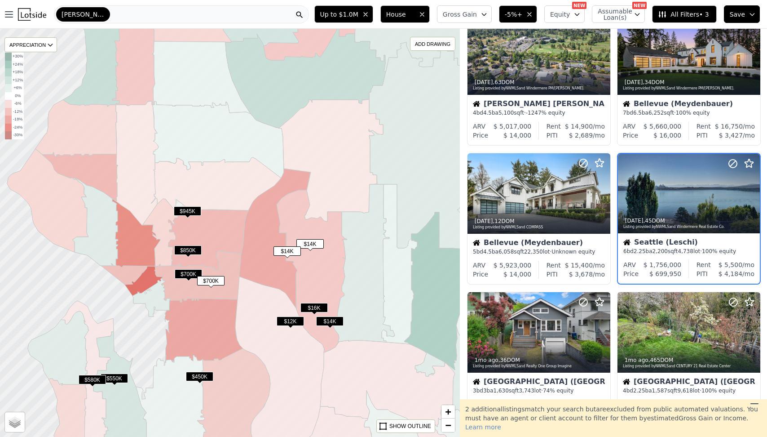
click at [186, 273] on span "$700K" at bounding box center [188, 273] width 27 height 9
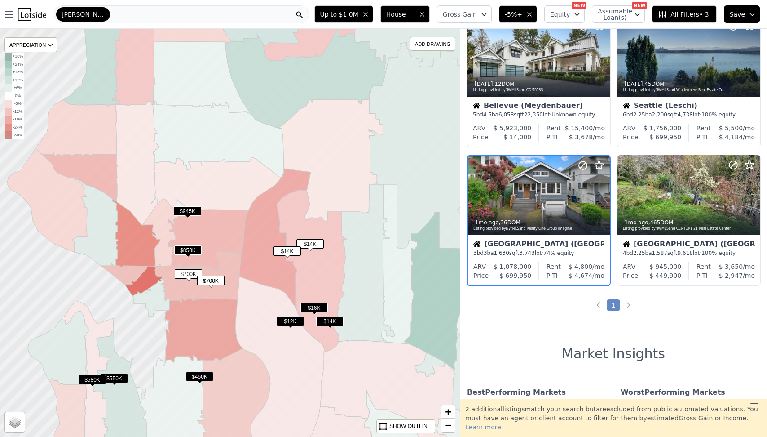
scroll to position [455, 0]
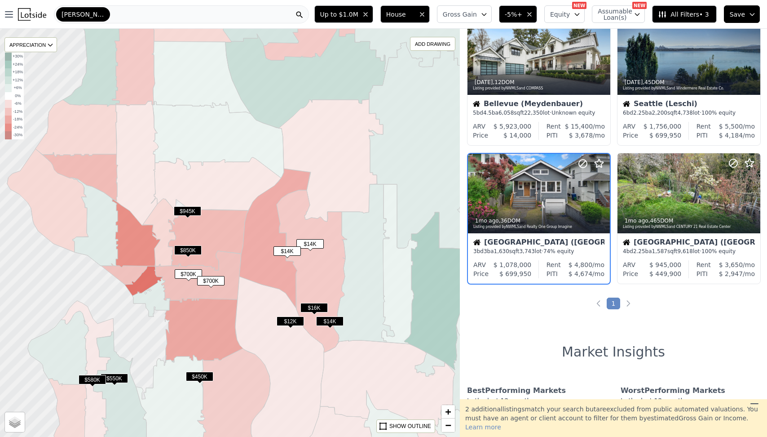
click at [190, 252] on span "$850K" at bounding box center [187, 249] width 27 height 9
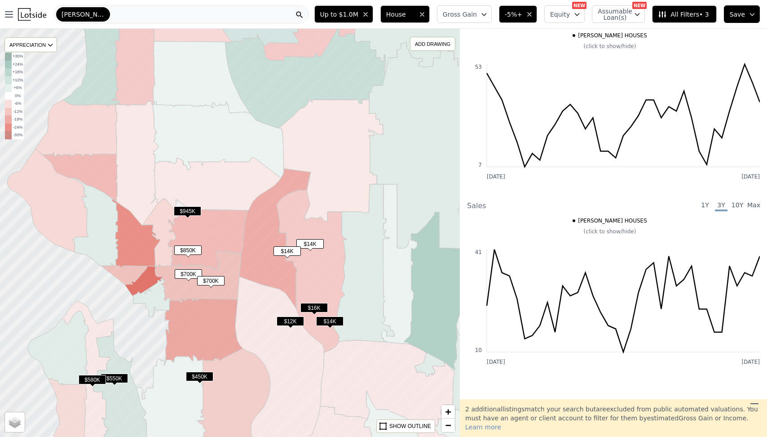
click at [193, 210] on span "$945K" at bounding box center [187, 210] width 27 height 9
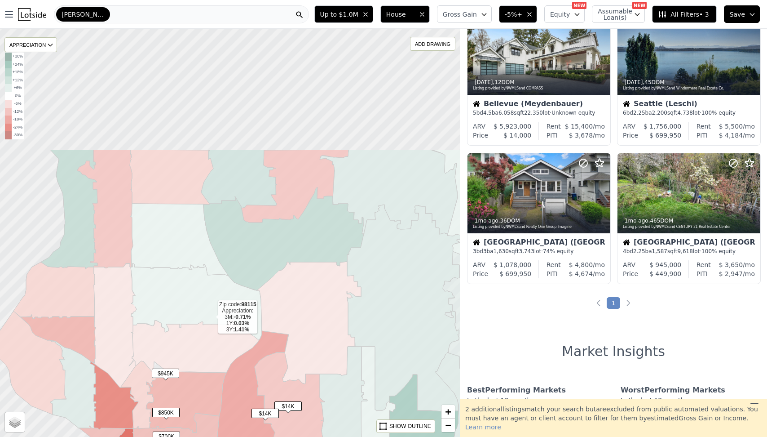
drag, startPoint x: 234, startPoint y: 155, endPoint x: 212, endPoint y: 318, distance: 164.1
click at [212, 318] on icon at bounding box center [196, 301] width 131 height 77
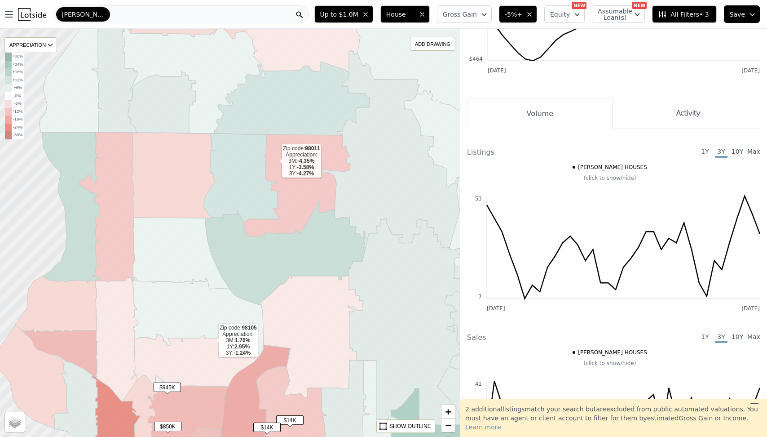
drag, startPoint x: 273, startPoint y: 146, endPoint x: 276, endPoint y: 168, distance: 21.9
click at [276, 168] on icon at bounding box center [296, 185] width 107 height 102
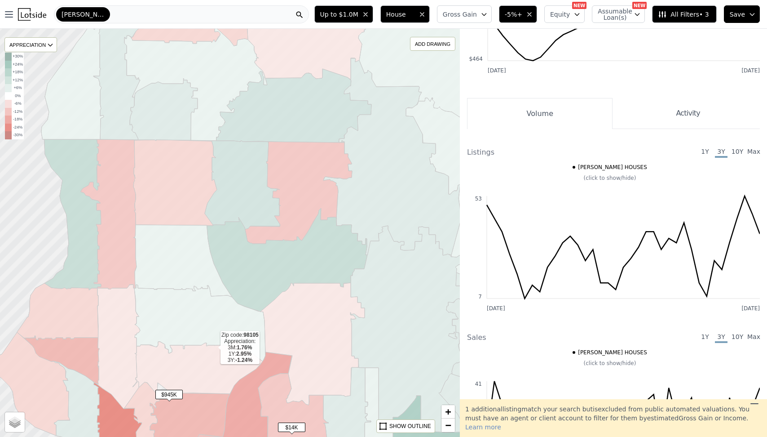
click at [533, 14] on icon "button" at bounding box center [529, 14] width 7 height 7
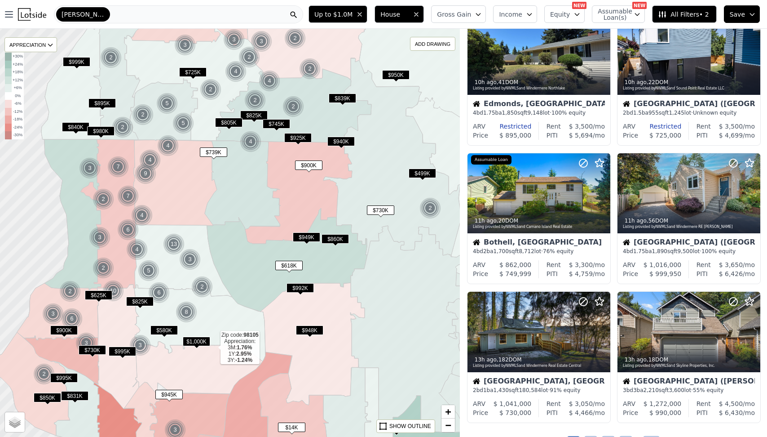
click at [557, 18] on span "Equity" at bounding box center [560, 14] width 20 height 9
click at [678, 18] on span "All Filters • 2" at bounding box center [683, 14] width 51 height 9
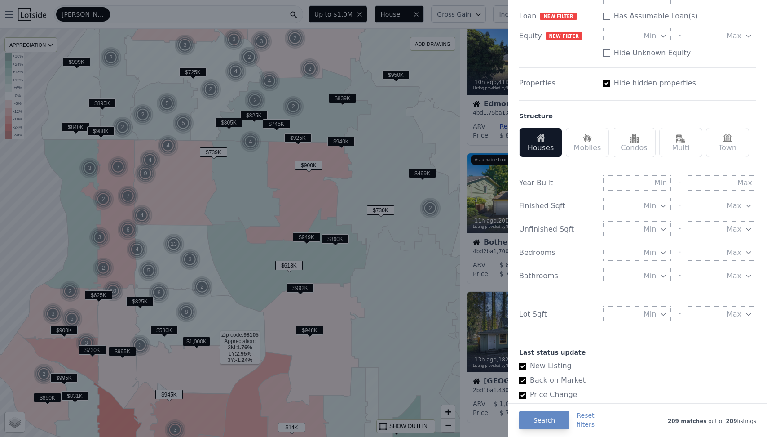
scroll to position [178, 0]
click at [648, 210] on span "Min" at bounding box center [650, 205] width 13 height 11
click at [632, 280] on button "2000 sqft" at bounding box center [637, 286] width 68 height 16
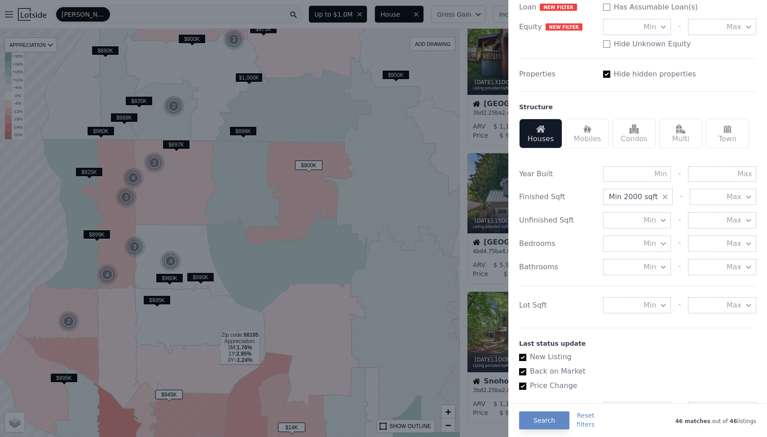
scroll to position [189, 0]
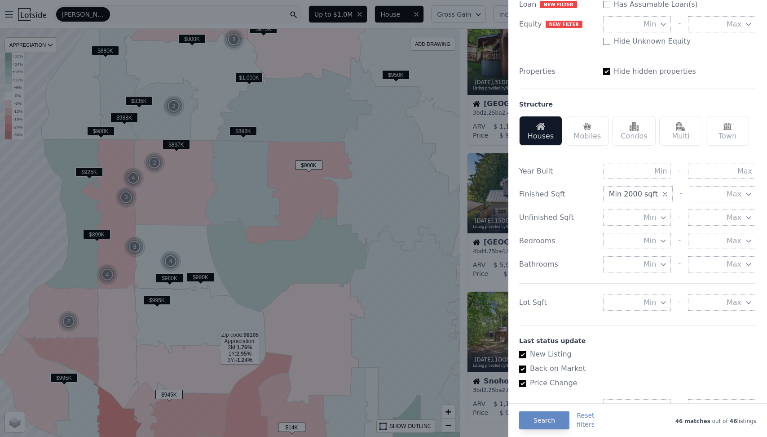
click at [629, 243] on button "Min" at bounding box center [637, 241] width 68 height 16
click at [643, 306] on button "3 beds" at bounding box center [637, 305] width 68 height 16
click at [633, 307] on button "Min" at bounding box center [637, 302] width 68 height 16
click at [645, 330] on button "5000 sqft" at bounding box center [637, 335] width 68 height 16
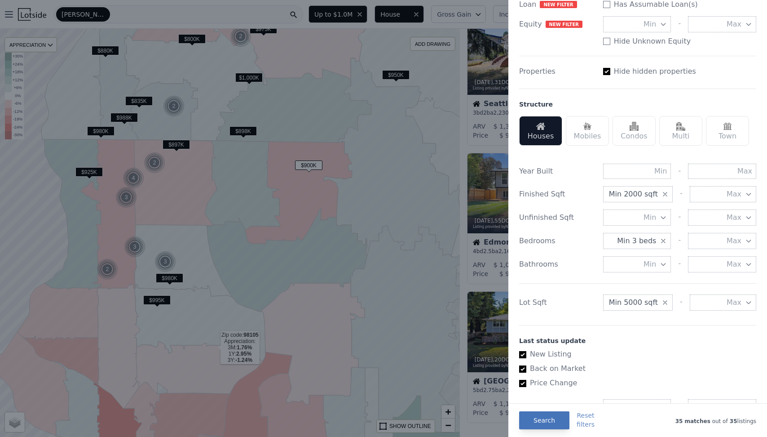
click at [543, 417] on button "Search" at bounding box center [544, 420] width 50 height 18
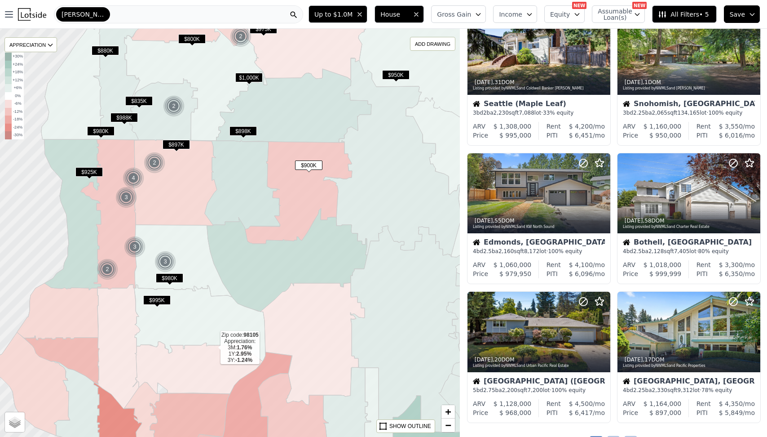
click at [175, 145] on span "$897K" at bounding box center [176, 144] width 27 height 9
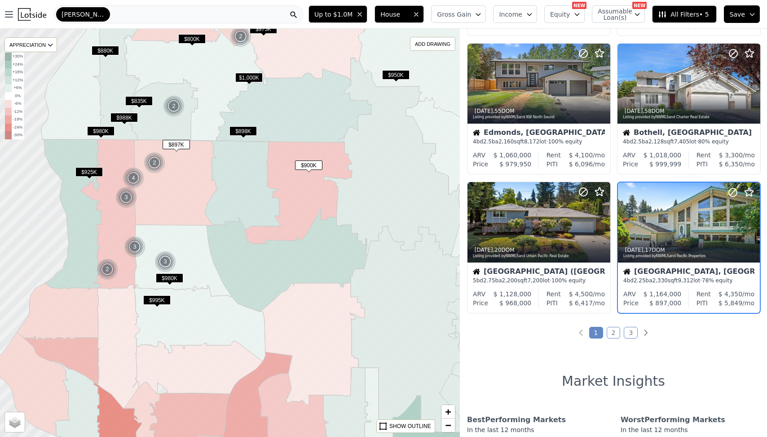
scroll to position [566, 0]
click at [137, 102] on span "$835K" at bounding box center [138, 100] width 27 height 9
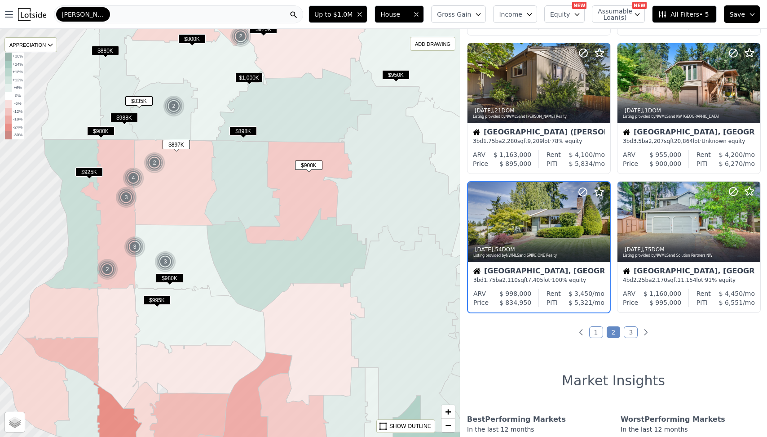
click at [237, 131] on span "$898K" at bounding box center [243, 130] width 27 height 9
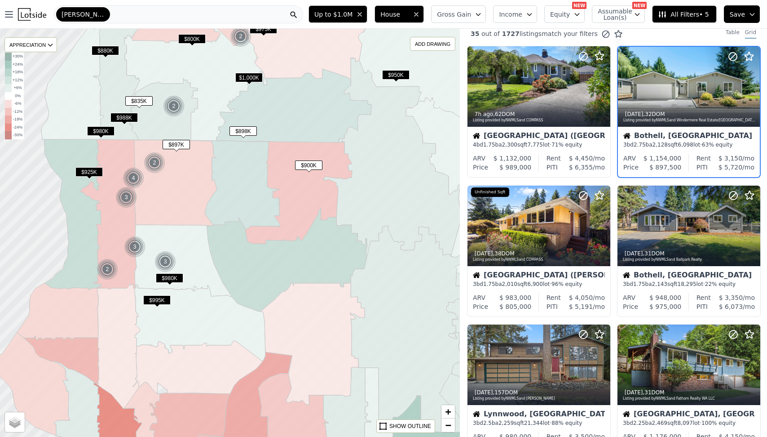
scroll to position [0, 0]
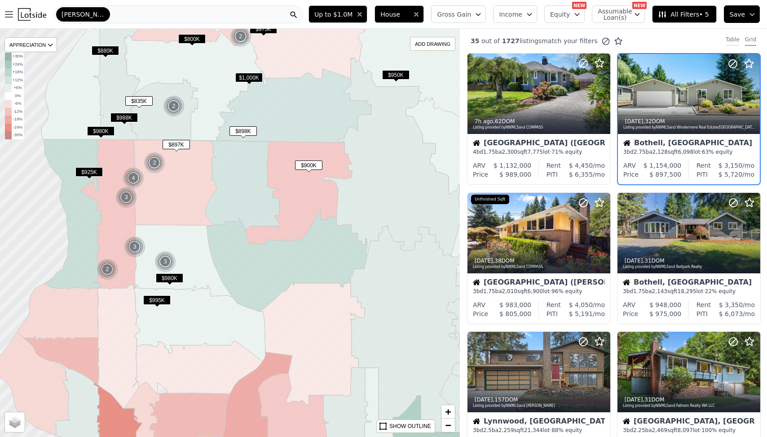
click at [738, 38] on div "Table" at bounding box center [733, 41] width 14 height 10
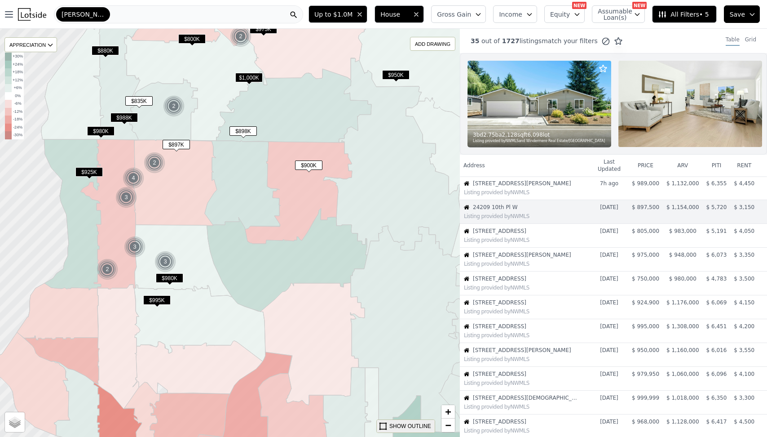
click at [394, 427] on div "SHOW OUTLINE" at bounding box center [410, 426] width 42 height 8
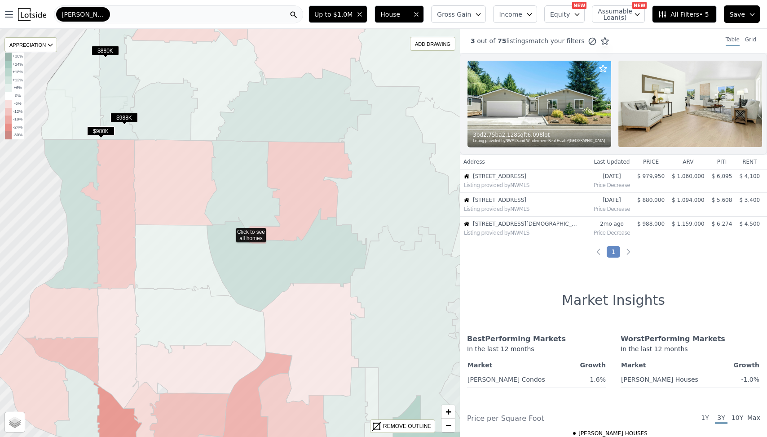
click at [394, 427] on div "REMOVE OUTLINE" at bounding box center [407, 426] width 48 height 8
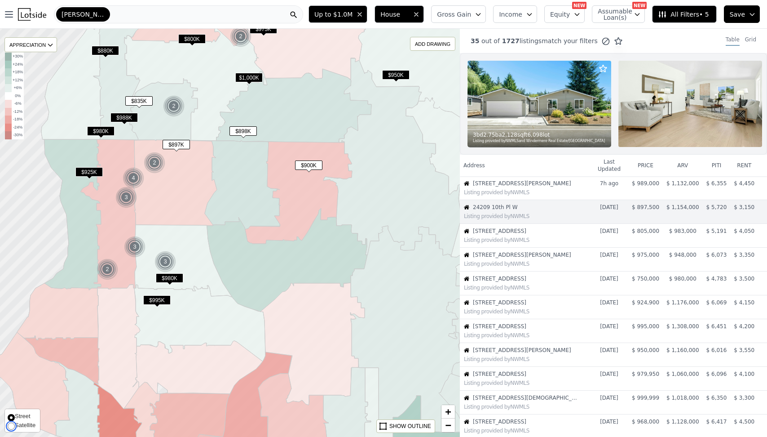
click at [11, 426] on input "Satellite" at bounding box center [11, 425] width 7 height 7
radio input "true"
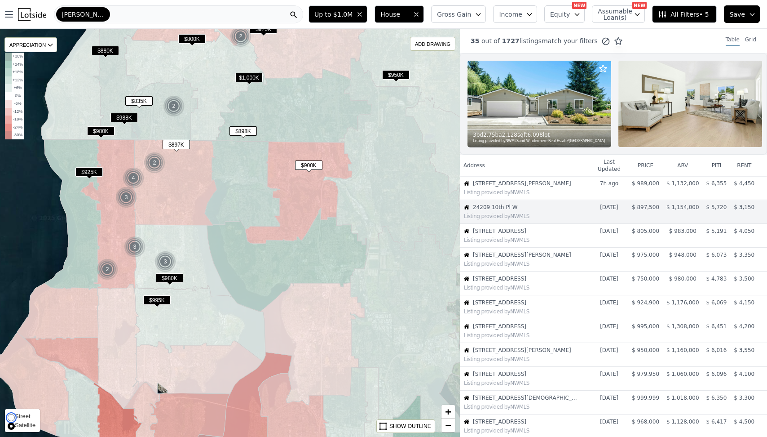
click at [11, 416] on input "Street" at bounding box center [11, 416] width 7 height 7
radio input "true"
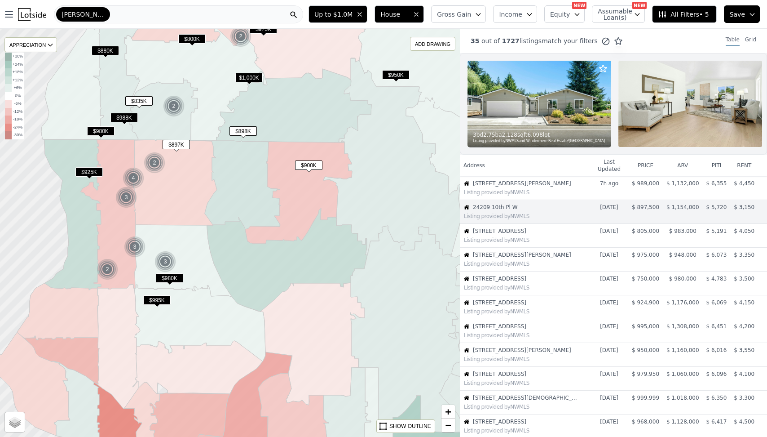
click at [664, 46] on div "35 out of 1727 listings match your filters Table Grid" at bounding box center [613, 41] width 307 height 24
click at [431, 45] on div "ADD DRAWING" at bounding box center [433, 43] width 44 height 13
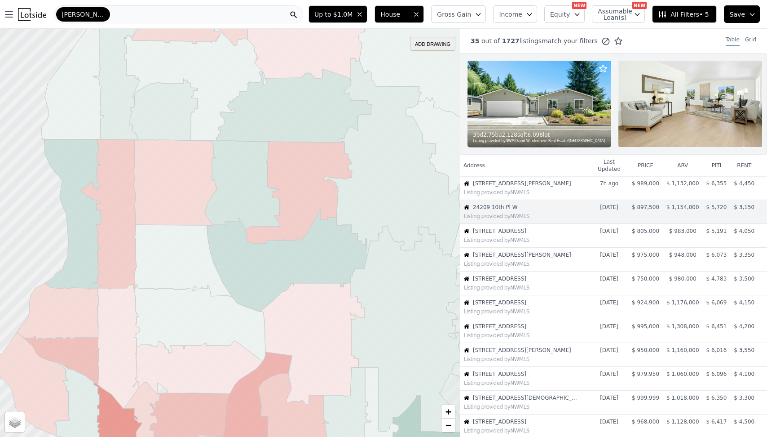
click at [431, 45] on div "ADD DRAWING" at bounding box center [433, 43] width 44 height 13
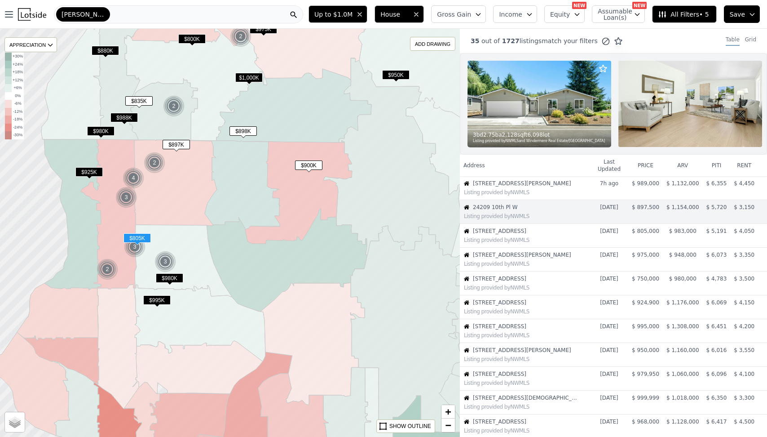
click at [628, 229] on td "2d ago" at bounding box center [609, 236] width 38 height 24
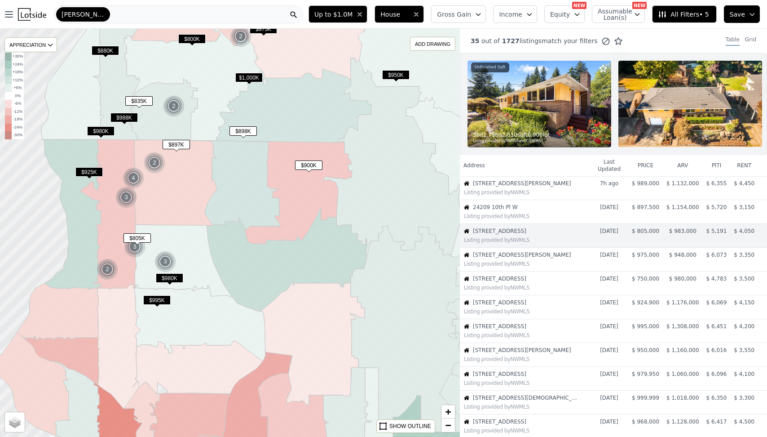
click at [565, 227] on span "132 NE 130th St" at bounding box center [527, 230] width 108 height 7
click at [565, 117] on img at bounding box center [540, 104] width 144 height 86
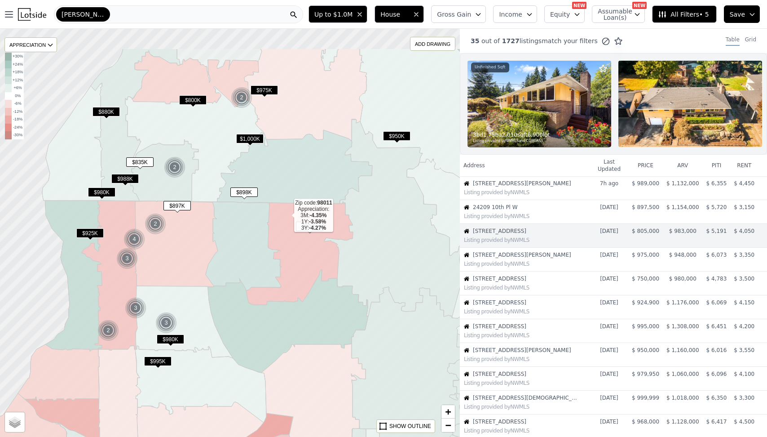
drag, startPoint x: 286, startPoint y: 154, endPoint x: 288, endPoint y: 217, distance: 63.4
click at [288, 217] on icon at bounding box center [299, 254] width 107 height 102
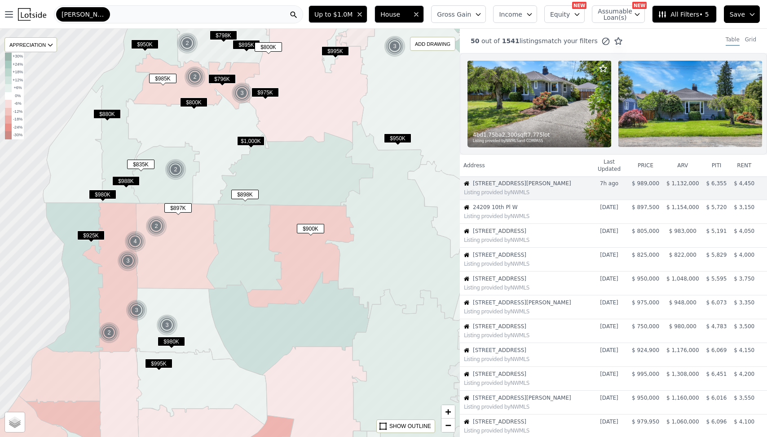
click at [206, 19] on div "Edmonds" at bounding box center [178, 14] width 249 height 18
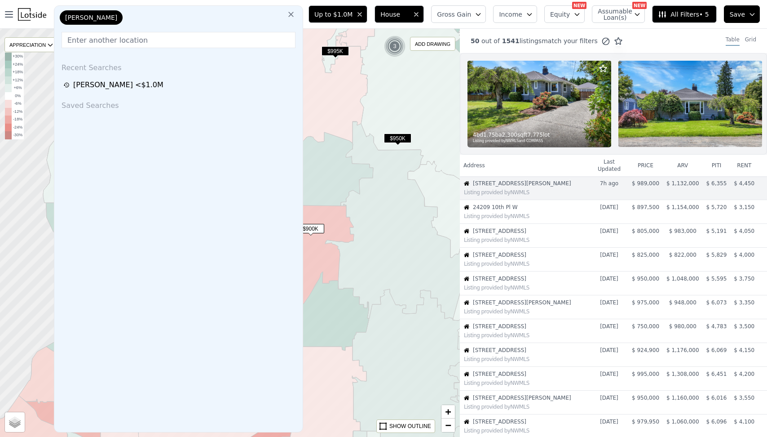
click at [203, 41] on input "text" at bounding box center [179, 40] width 234 height 16
type input "K"
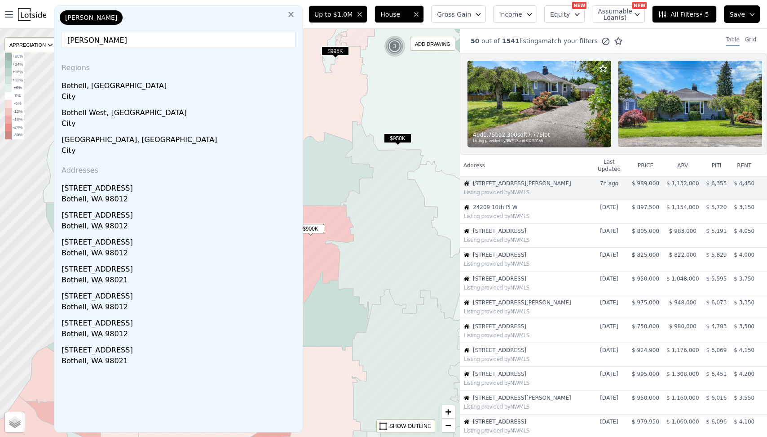
type input "Bothell"
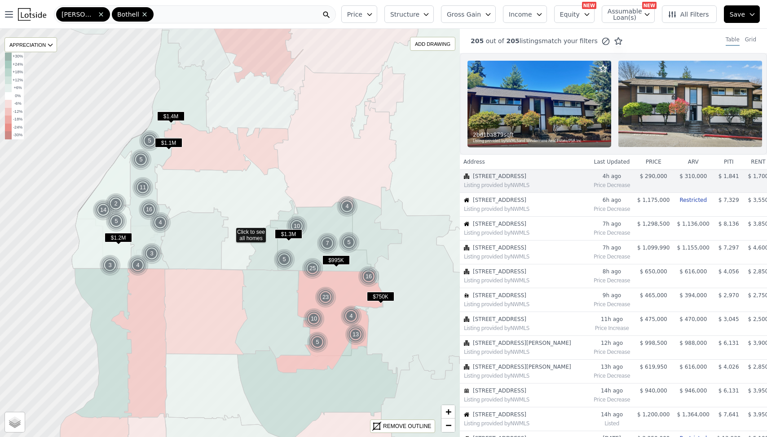
click at [196, 16] on div "Edmonds Bothell" at bounding box center [195, 14] width 282 height 18
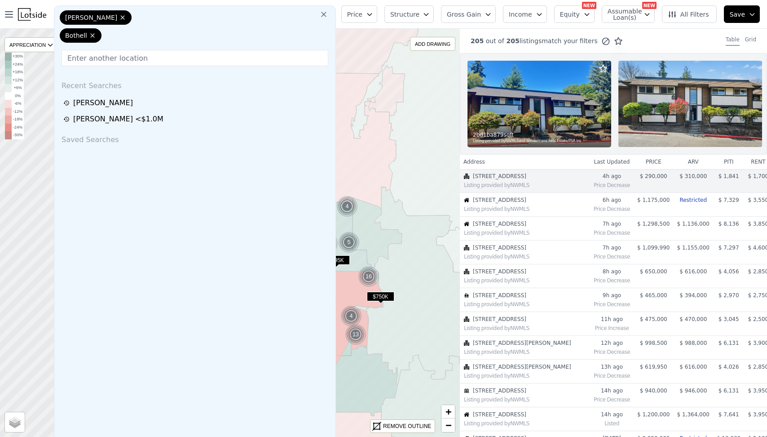
click at [194, 62] on input "text" at bounding box center [195, 58] width 267 height 16
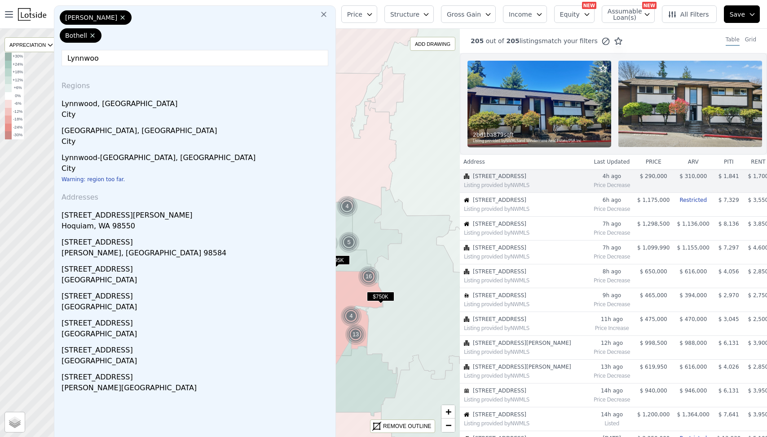
type input "Lynnwood"
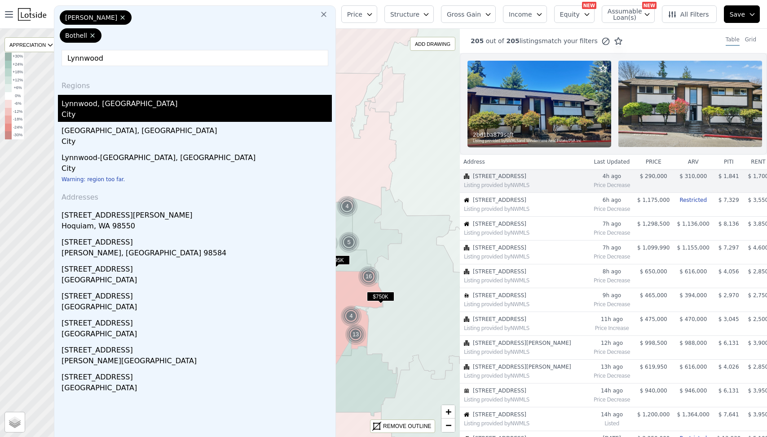
click at [150, 101] on div "Lynnwood, WA" at bounding box center [197, 102] width 270 height 14
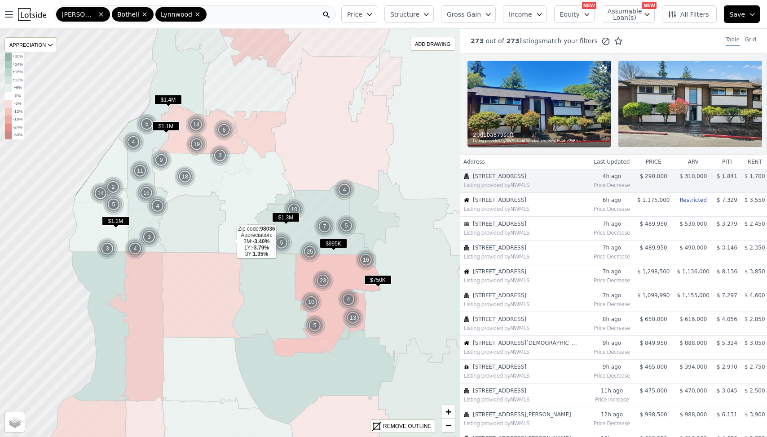
drag, startPoint x: 233, startPoint y: 259, endPoint x: 230, endPoint y: 242, distance: 16.8
click at [230, 242] on icon at bounding box center [223, 194] width 143 height 115
click at [230, 11] on div "Edmonds Bothell Lynnwood" at bounding box center [195, 14] width 282 height 18
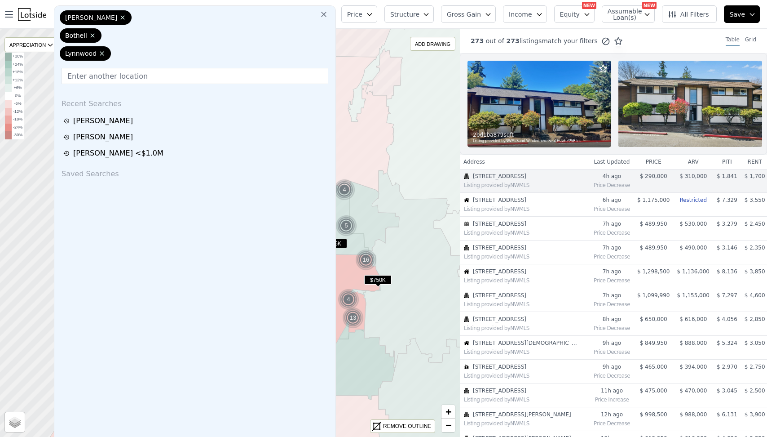
click at [328, 12] on icon at bounding box center [323, 14] width 9 height 9
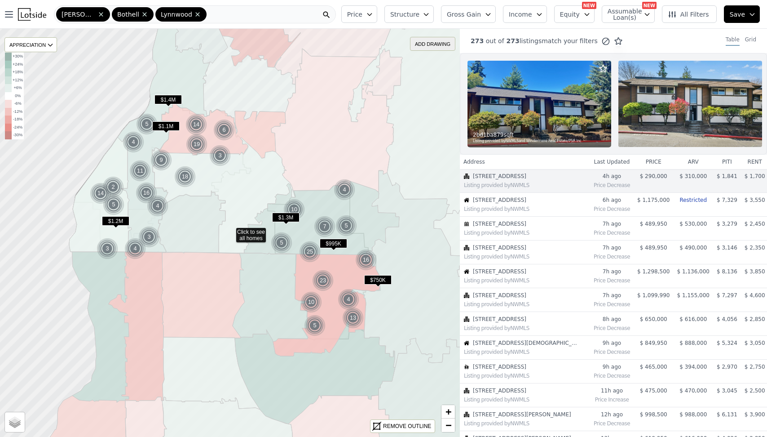
click at [433, 44] on div "ADD DRAWING" at bounding box center [433, 43] width 44 height 13
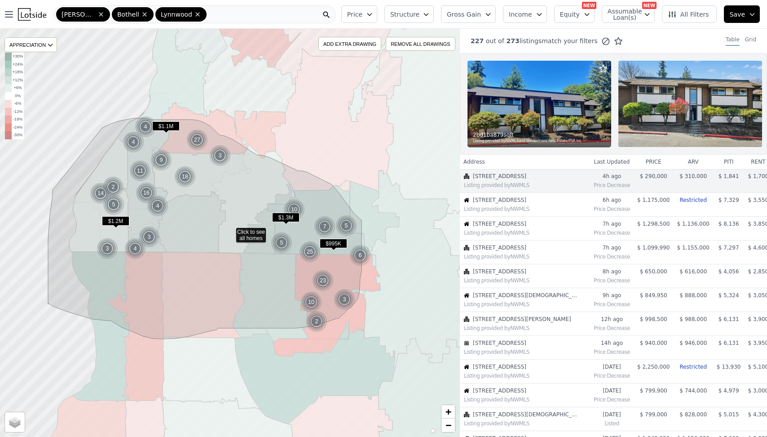
click at [371, 12] on button "Price" at bounding box center [359, 14] width 36 height 18
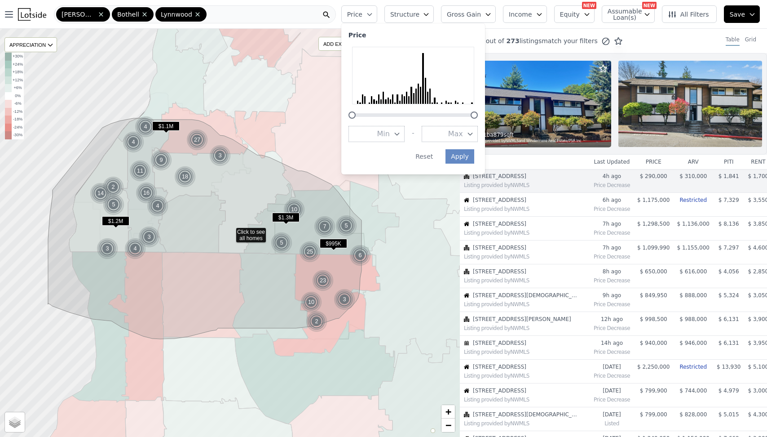
click at [453, 139] on button "Max" at bounding box center [450, 134] width 56 height 16
click at [465, 182] on button "$1.0M" at bounding box center [450, 180] width 56 height 16
click at [473, 151] on div "Open main menu Edmonds Bothell Lynnwood Price Price Min - Max $1.0M Apply Reset…" at bounding box center [383, 218] width 767 height 437
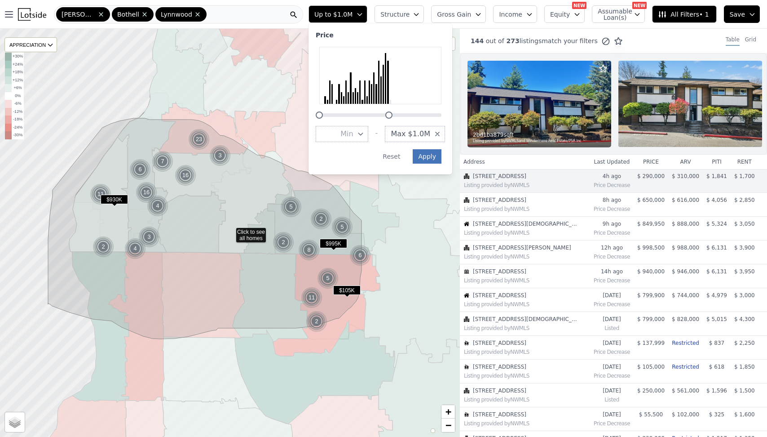
click at [433, 153] on button "Apply" at bounding box center [427, 156] width 29 height 14
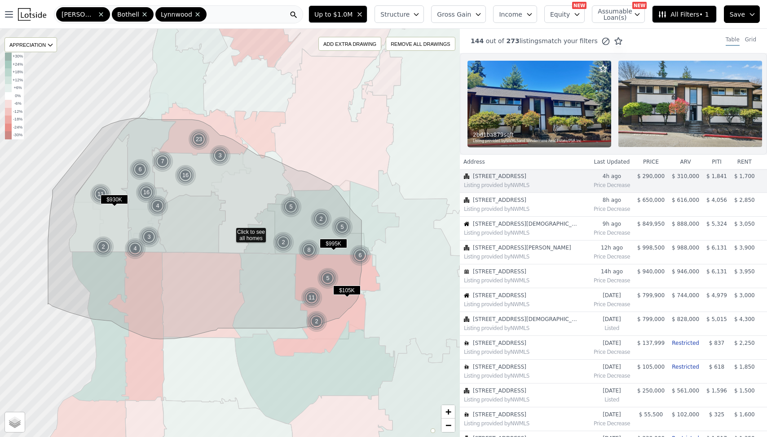
click at [115, 201] on span "$930K" at bounding box center [114, 199] width 27 height 9
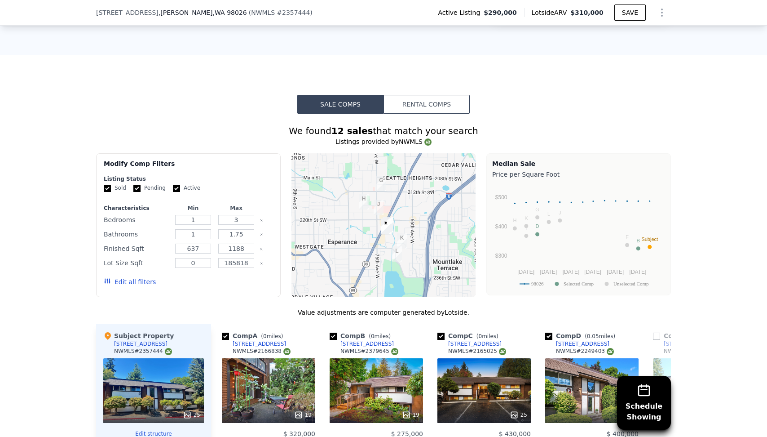
scroll to position [810, 0]
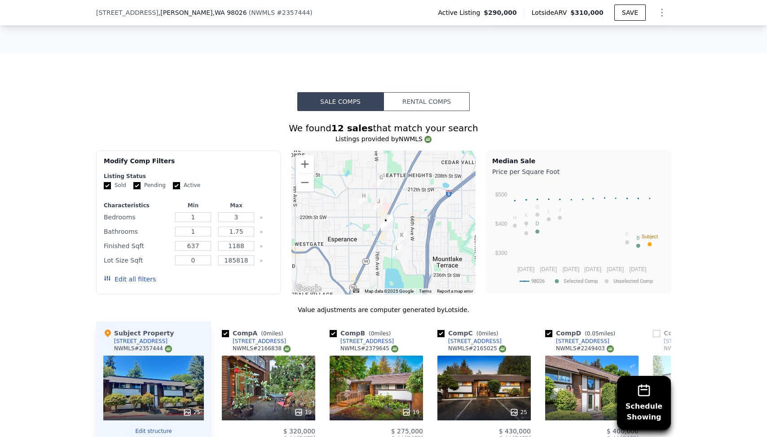
click at [435, 92] on button "Rental Comps" at bounding box center [427, 101] width 86 height 19
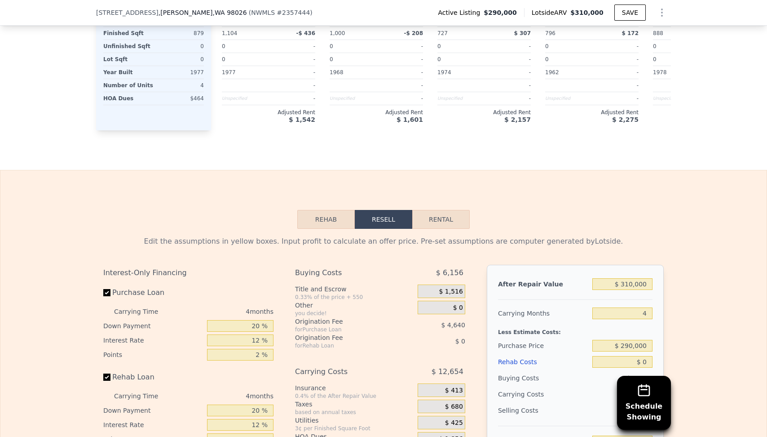
scroll to position [1259, 0]
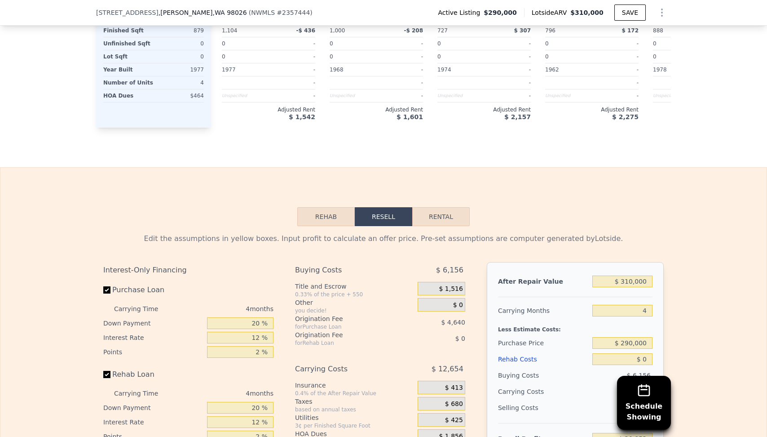
click at [430, 191] on div "Rehab Resell Rental Edit the assumptions in yellow boxes. Input profit to calcu…" at bounding box center [383, 390] width 767 height 447
click at [433, 207] on button "Rental" at bounding box center [440, 216] width 57 height 19
select select "30"
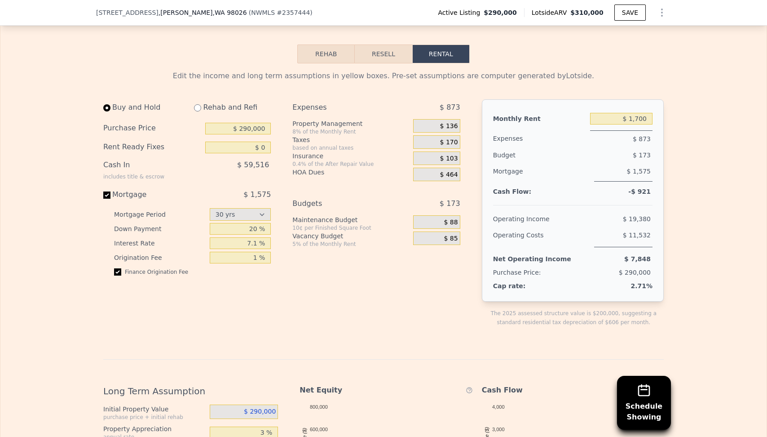
scroll to position [1418, 0]
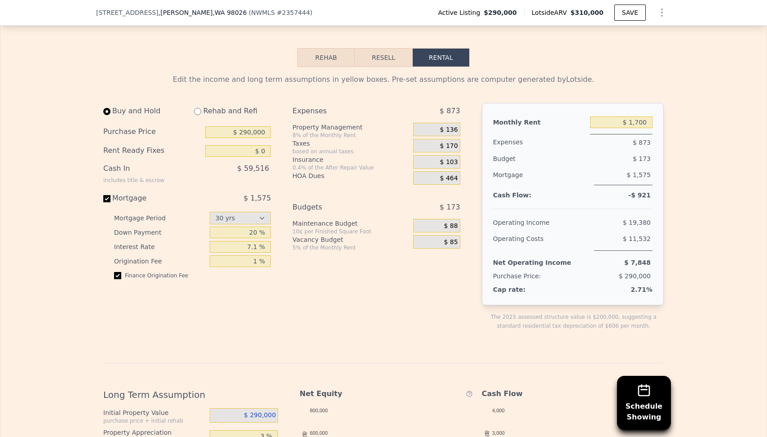
click at [446, 126] on span "$ 136" at bounding box center [449, 130] width 18 height 8
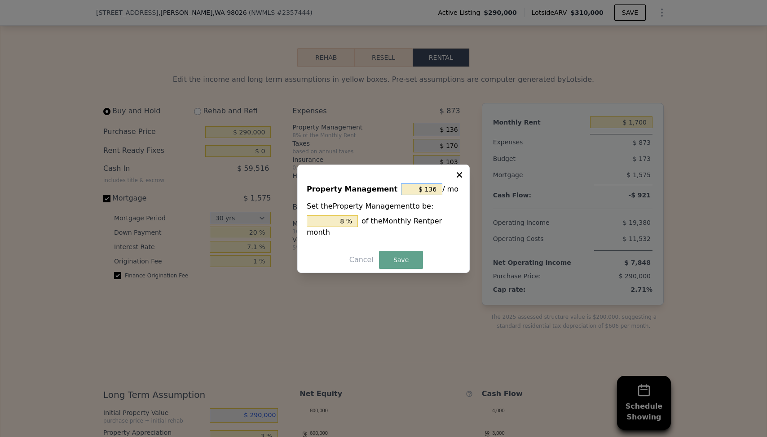
click at [427, 187] on input "$ 136" at bounding box center [421, 189] width 41 height 12
type input "$ 0"
type input "0 %"
type input "$ 0"
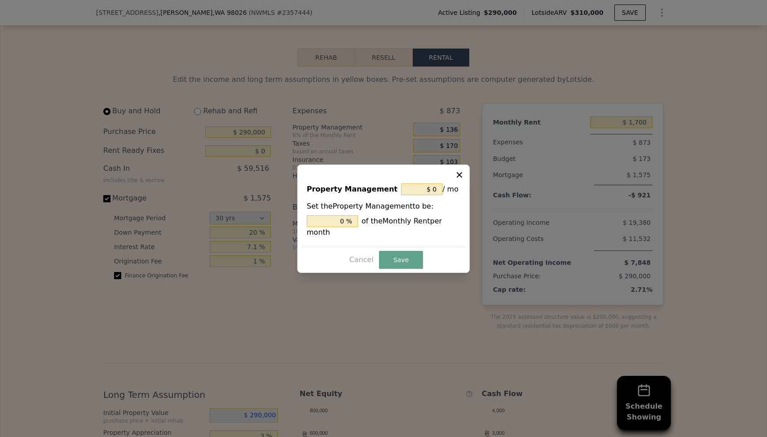
click at [423, 213] on div "Set the Property Management to be: 0 % of the Monthly Rent per month" at bounding box center [384, 219] width 154 height 37
click at [409, 257] on button "Save" at bounding box center [401, 260] width 44 height 18
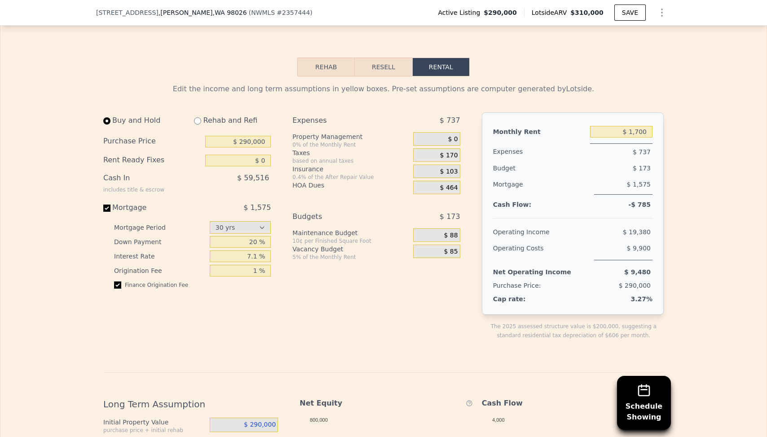
scroll to position [1405, 0]
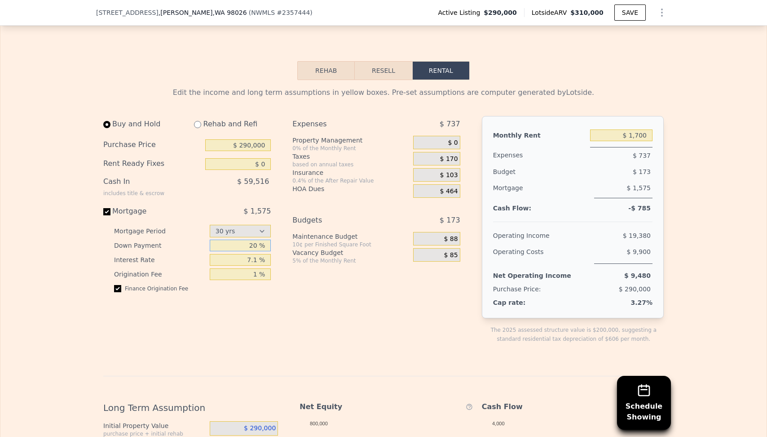
click at [251, 239] on input "20 %" at bounding box center [241, 245] width 62 height 12
type input "5 %"
click at [275, 255] on div "Buy and Hold Rehab and Refi Purchase Price $ 290,000 Rent Ready Fixes $ 0 Cash …" at bounding box center [190, 237] width 175 height 242
click at [251, 254] on input "7.1 %" at bounding box center [241, 260] width 62 height 12
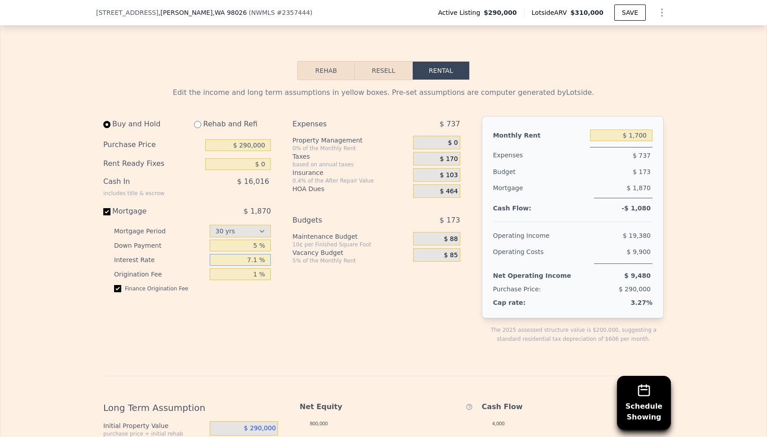
click at [251, 254] on input "7.1 %" at bounding box center [241, 260] width 62 height 12
type input "6.5 %"
type input "3 %"
click at [374, 278] on div "Expenses $ 737 Property Management 0% of the Monthly Rent $ 0 Taxes based on an…" at bounding box center [379, 237] width 175 height 242
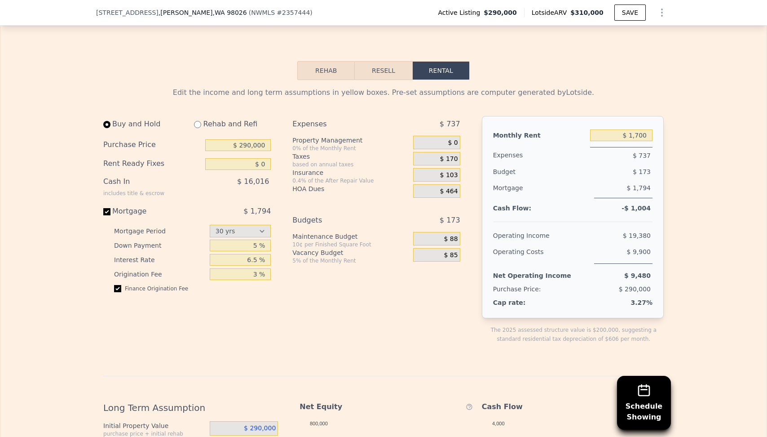
click at [374, 278] on div "Expenses $ 737 Property Management 0% of the Monthly Rent $ 0 Taxes based on an…" at bounding box center [379, 237] width 175 height 242
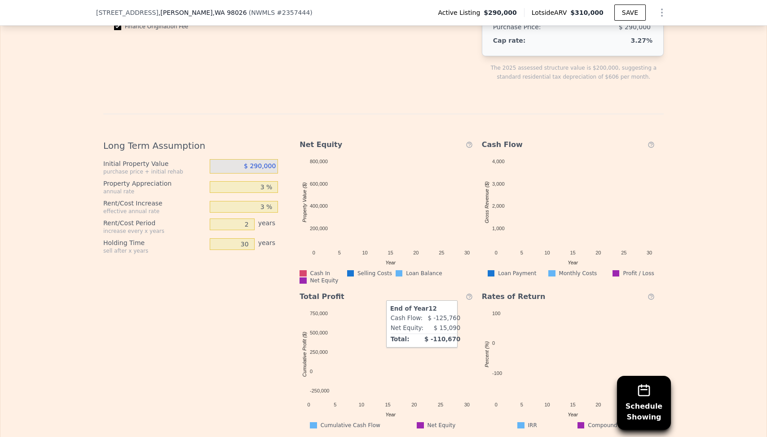
scroll to position [1629, 0]
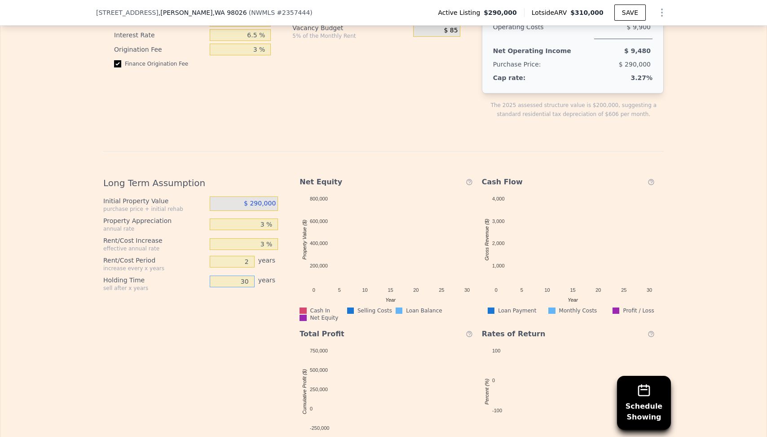
click at [243, 275] on input "30" at bounding box center [232, 281] width 45 height 12
type input "10"
click at [223, 344] on div "Long Term Assumption Initial Property Value purchase price + initial rehab $ 29…" at bounding box center [194, 317] width 182 height 296
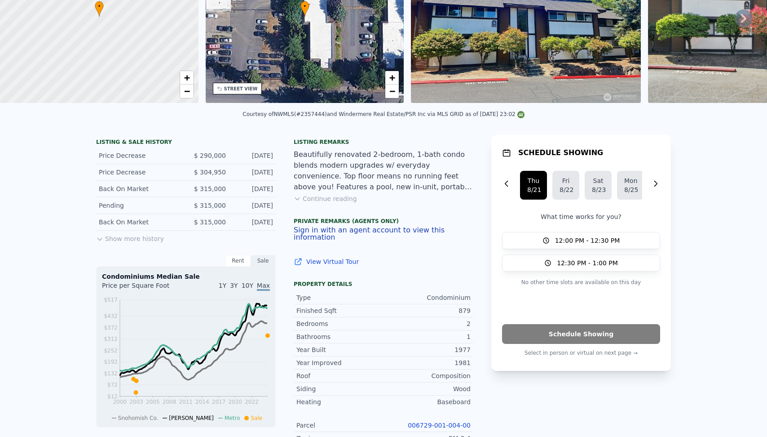
scroll to position [0, 0]
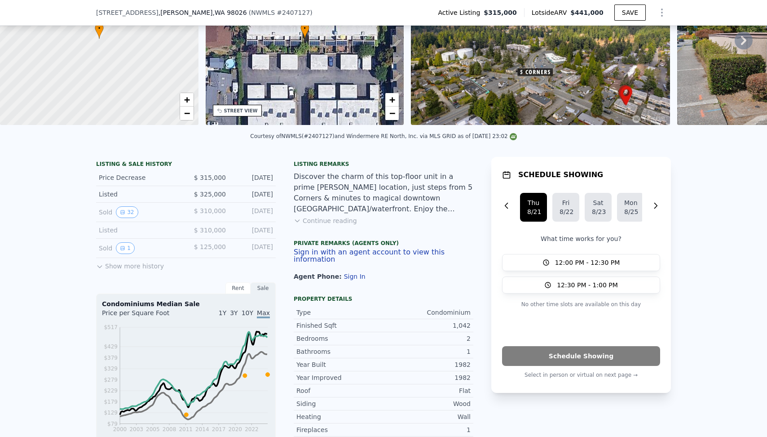
scroll to position [111, 0]
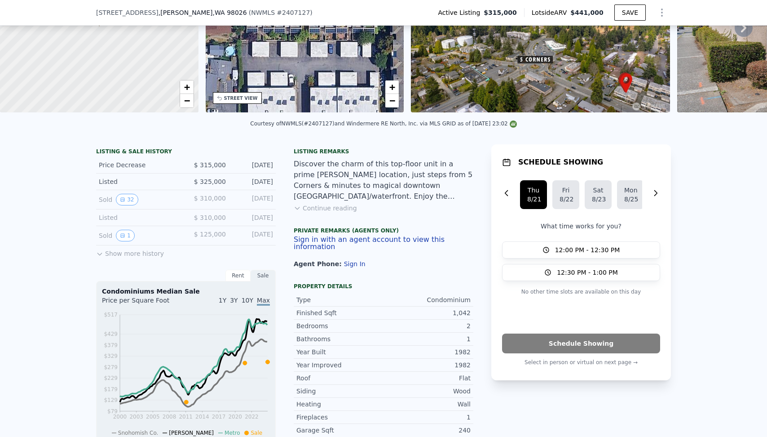
click at [339, 203] on button "Continue reading" at bounding box center [325, 207] width 63 height 9
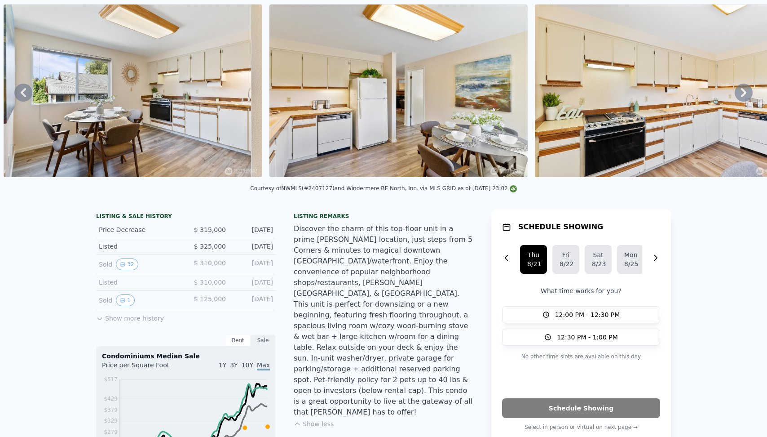
scroll to position [0, 0]
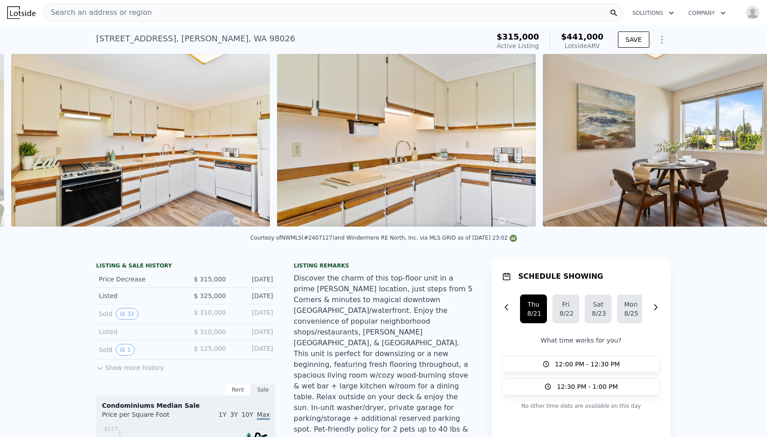
click at [373, 358] on div "Discover the charm of this top-floor unit in a prime [PERSON_NAME] location, ju…" at bounding box center [384, 370] width 180 height 194
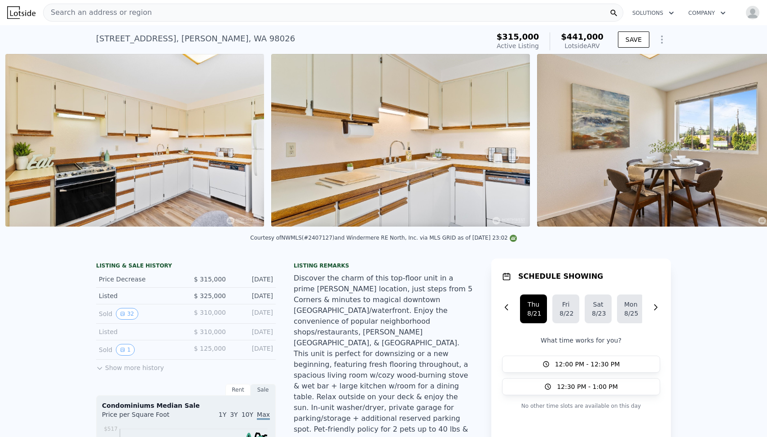
scroll to position [0, 2272]
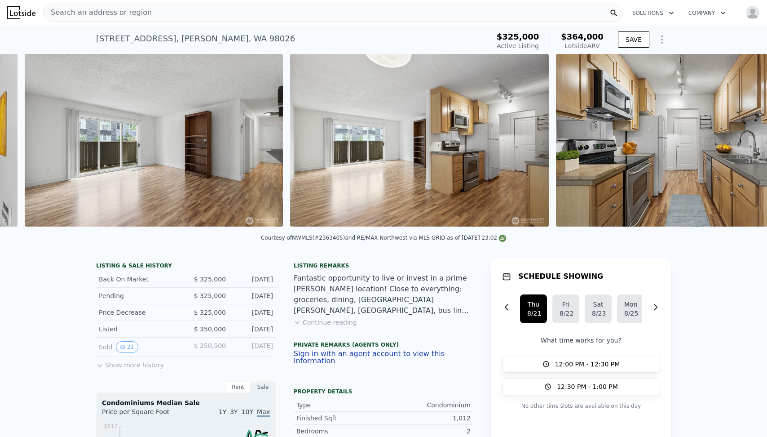
scroll to position [0, 943]
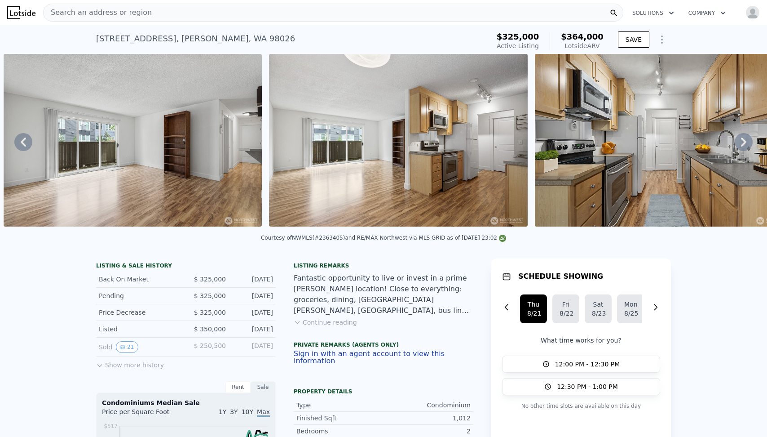
click at [428, 287] on div "Fantastic opportunity to live or invest in a prime Edmonds location! Close to e…" at bounding box center [384, 294] width 180 height 43
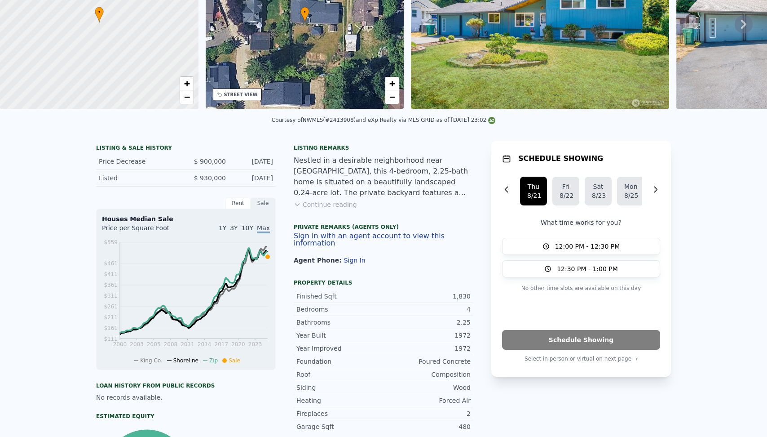
scroll to position [3, 0]
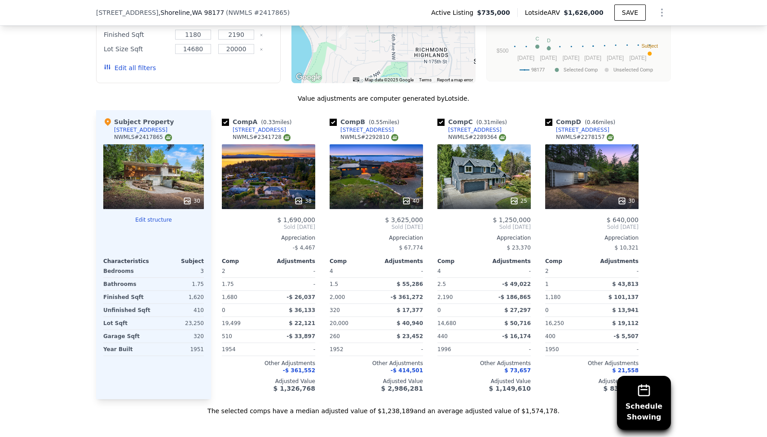
scroll to position [901, 0]
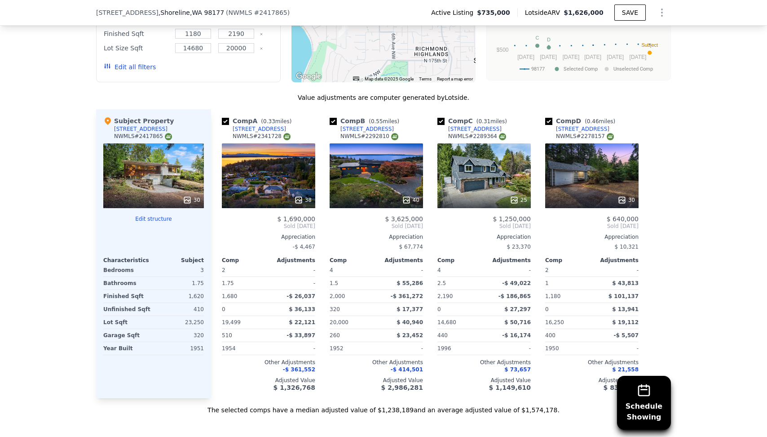
click at [286, 125] on div "[STREET_ADDRESS]" at bounding box center [259, 128] width 53 height 7
click at [398, 172] on div "40" at bounding box center [376, 175] width 93 height 65
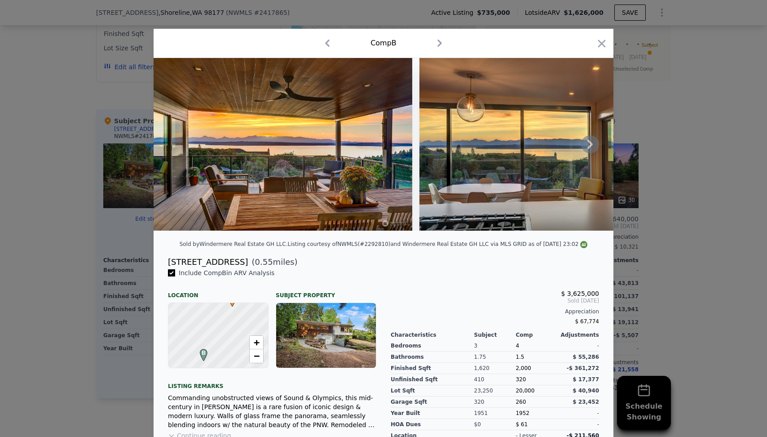
click at [589, 145] on icon at bounding box center [590, 144] width 18 height 18
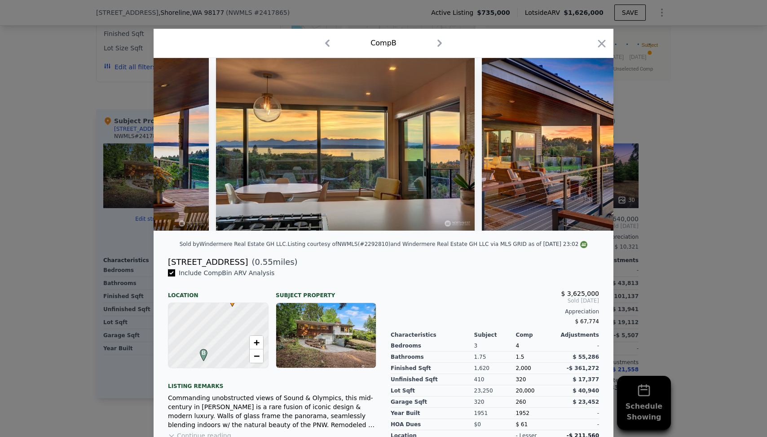
scroll to position [0, 216]
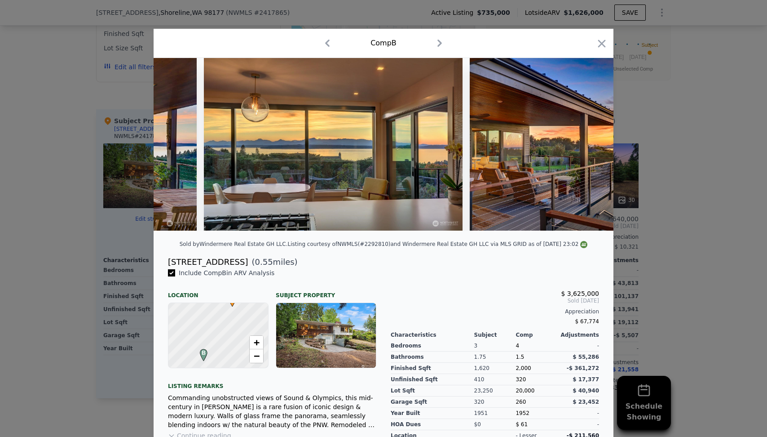
click at [662, 127] on div at bounding box center [383, 218] width 767 height 437
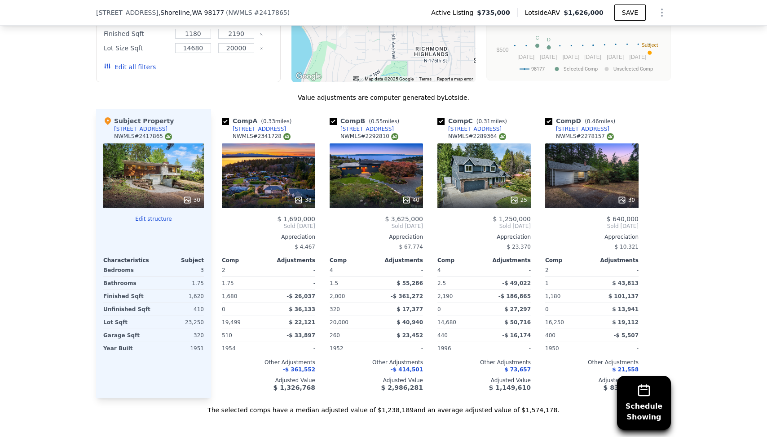
click at [280, 172] on div "38" at bounding box center [268, 175] width 93 height 65
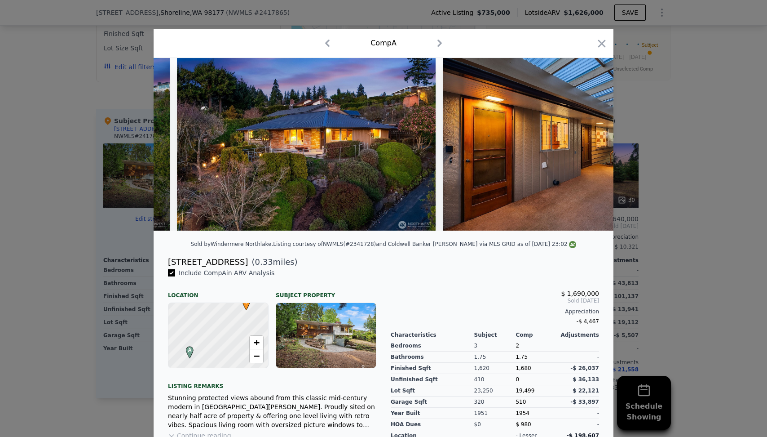
scroll to position [0, 610]
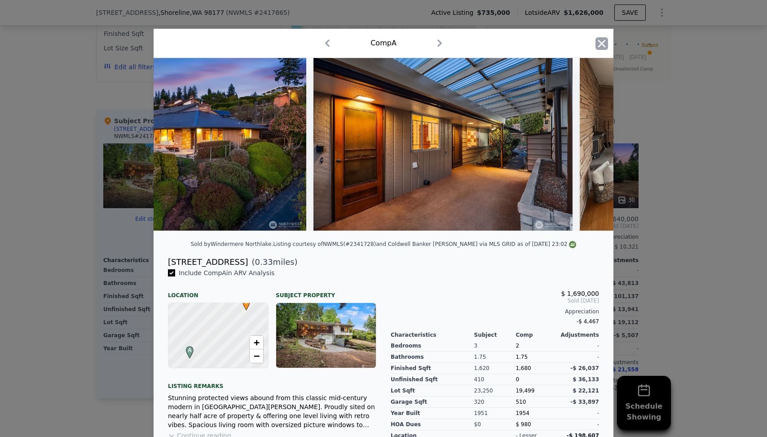
click at [606, 42] on icon "button" at bounding box center [602, 43] width 13 height 13
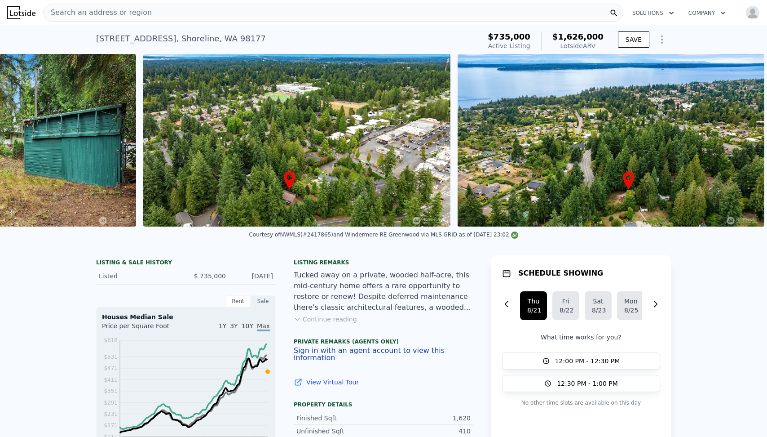
scroll to position [0, 7716]
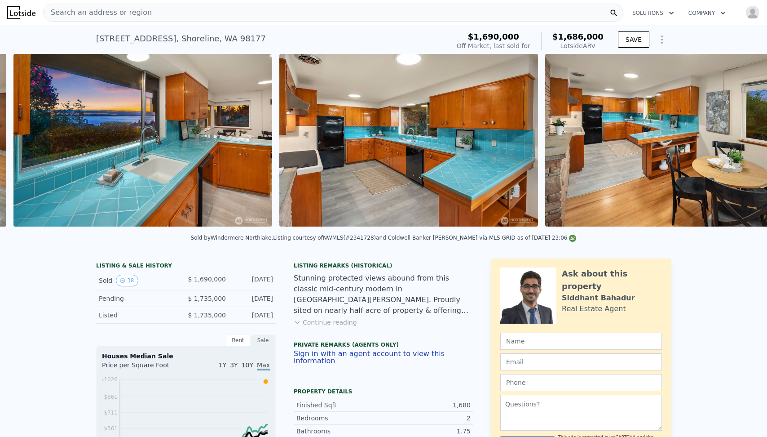
scroll to position [0, 3043]
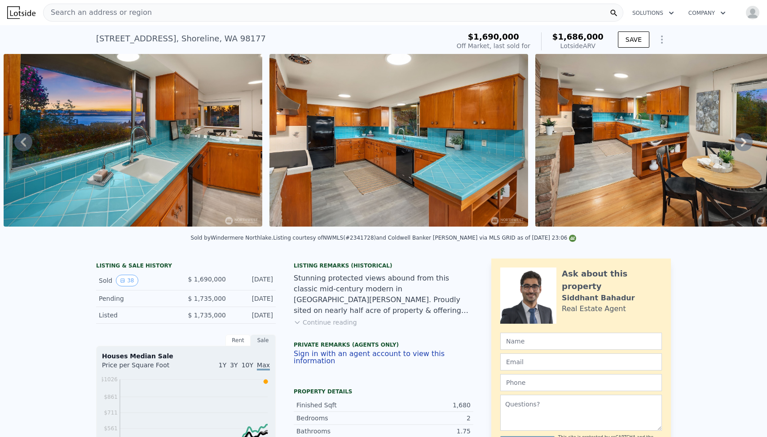
click at [402, 304] on div "Stunning protected views abound from this classic mid-century modern in [GEOGRA…" at bounding box center [384, 294] width 180 height 43
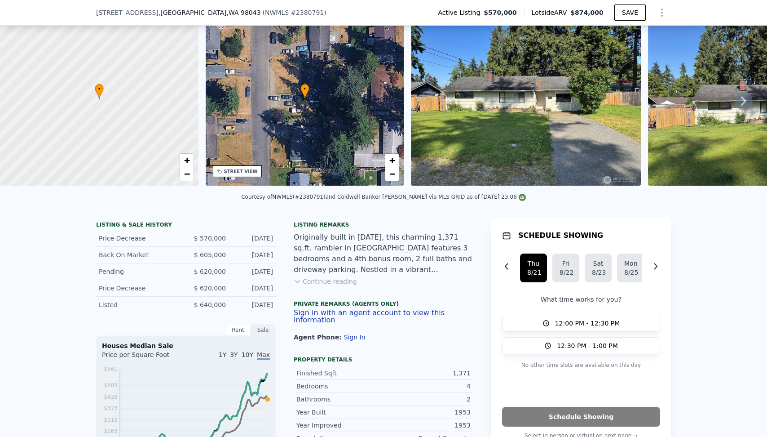
scroll to position [58, 0]
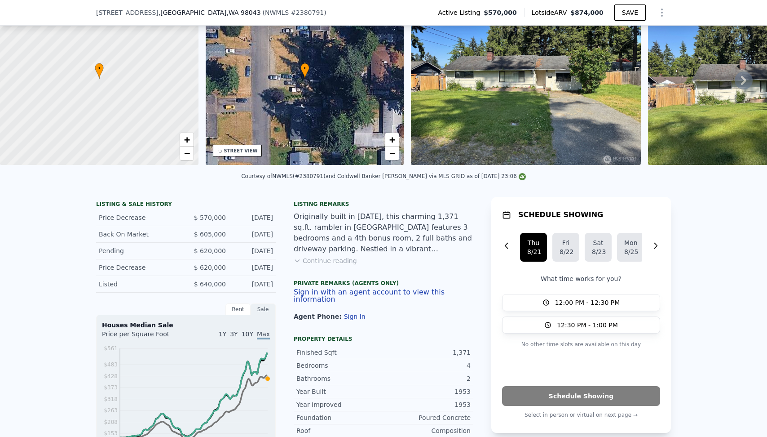
click at [316, 260] on button "Continue reading" at bounding box center [325, 260] width 63 height 9
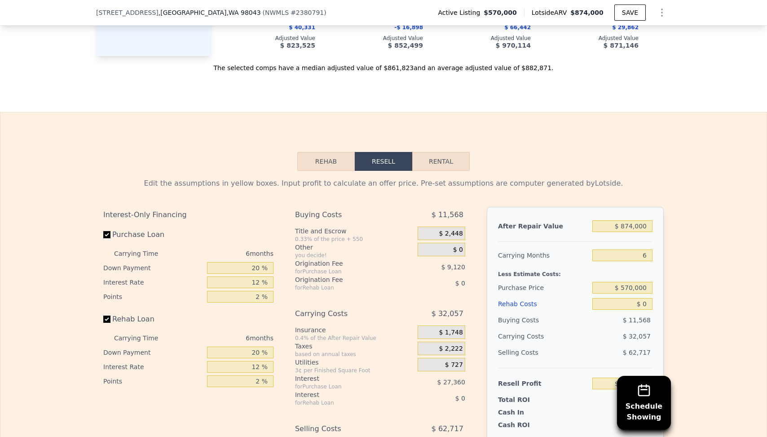
scroll to position [1458, 0]
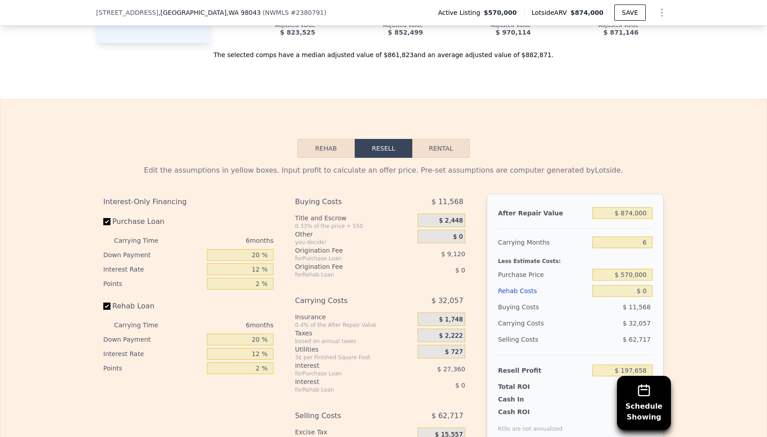
click at [341, 139] on button "Rehab" at bounding box center [325, 148] width 57 height 19
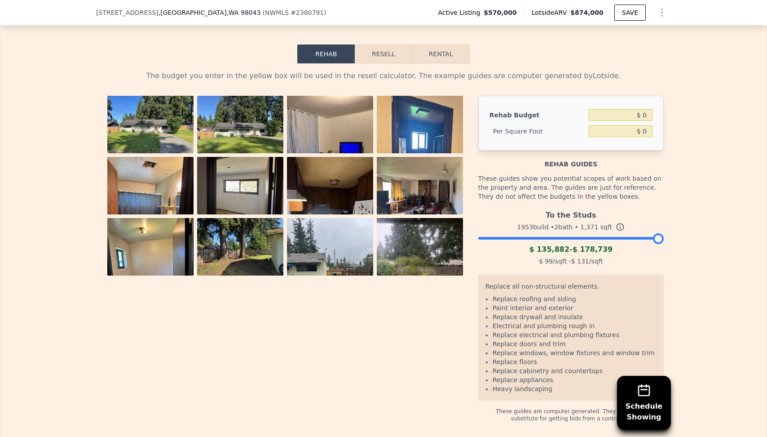
scroll to position [1566, 0]
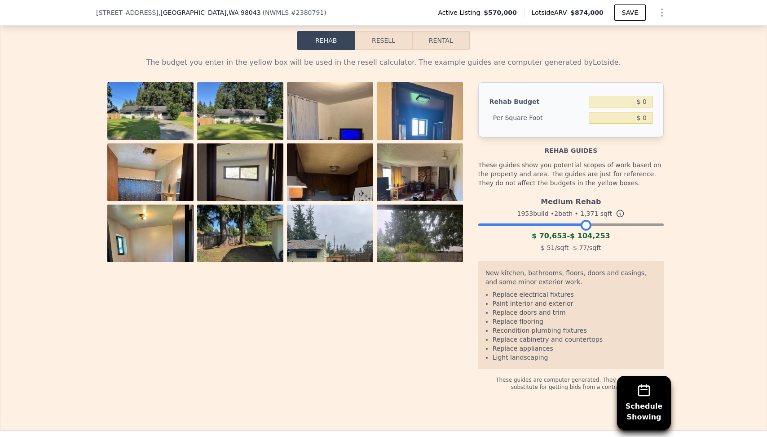
drag, startPoint x: 656, startPoint y: 203, endPoint x: 594, endPoint y: 202, distance: 62.4
click at [592, 220] on div at bounding box center [586, 225] width 11 height 11
click at [633, 96] on input "$ 0" at bounding box center [621, 102] width 64 height 12
type input "$ 50,000"
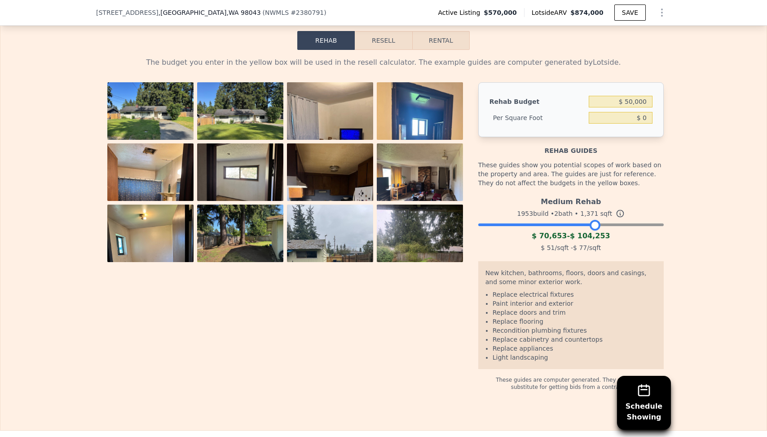
click at [680, 122] on div "The budget you enter in the yellow box will be used in the resell calculator. T…" at bounding box center [383, 220] width 766 height 340
type input "$ 36.47"
click at [676, 125] on div "The budget you enter in the yellow box will be used in the resell calculator. T…" at bounding box center [383, 220] width 766 height 340
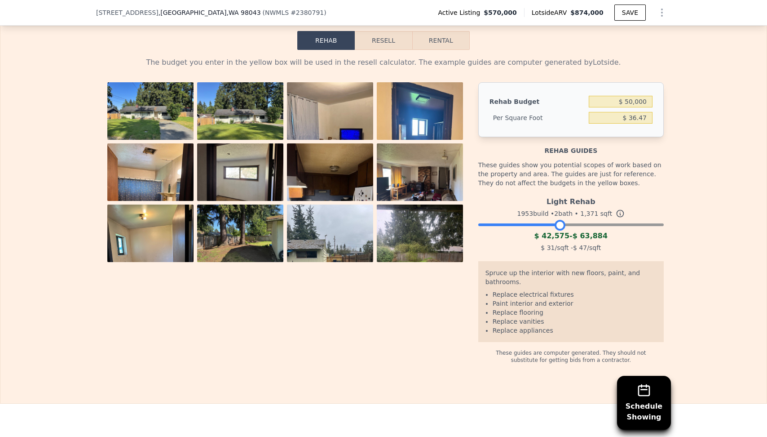
drag, startPoint x: 595, startPoint y: 203, endPoint x: 559, endPoint y: 204, distance: 35.5
click at [559, 220] on div at bounding box center [560, 225] width 11 height 11
click at [688, 206] on div "The budget you enter in the yellow box will be used in the resell calculator. T…" at bounding box center [383, 207] width 766 height 314
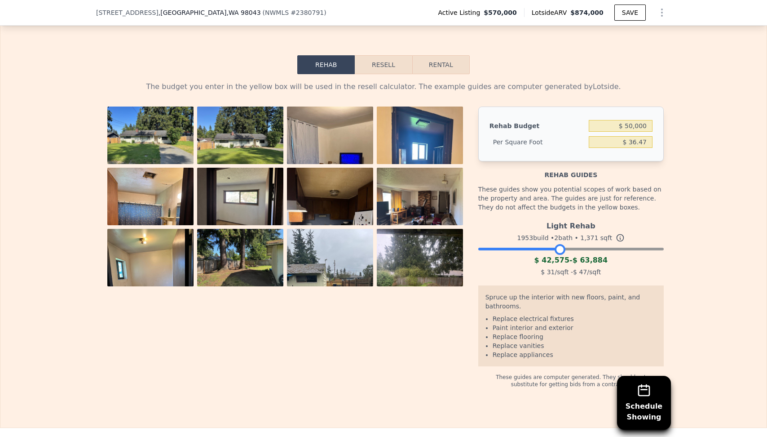
scroll to position [1529, 0]
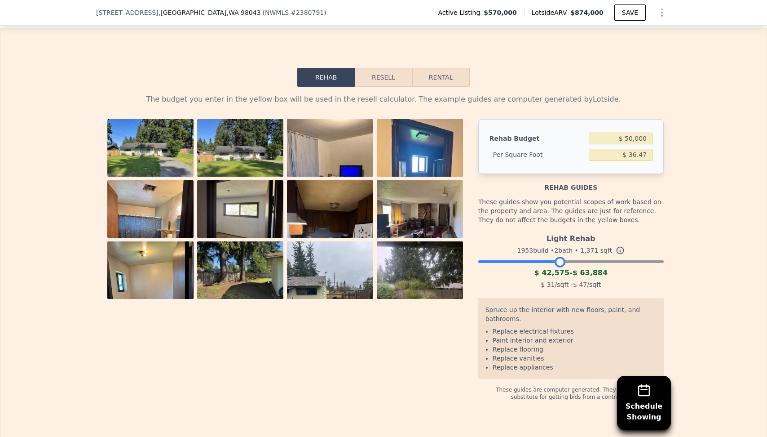
click at [619, 246] on icon at bounding box center [620, 250] width 9 height 9
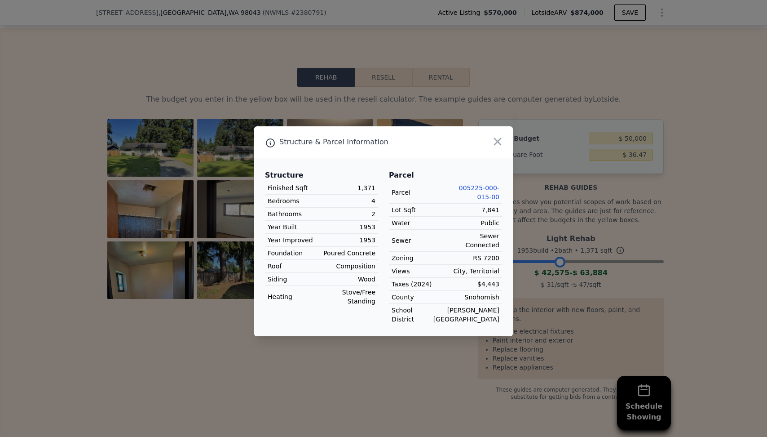
click at [619, 224] on div at bounding box center [383, 218] width 767 height 437
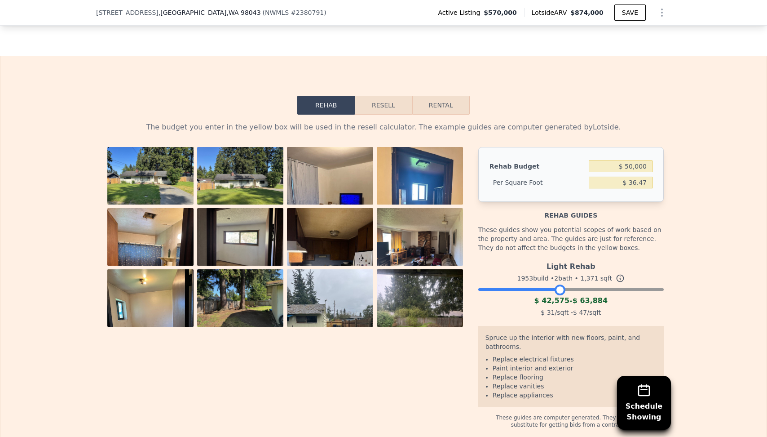
scroll to position [1496, 0]
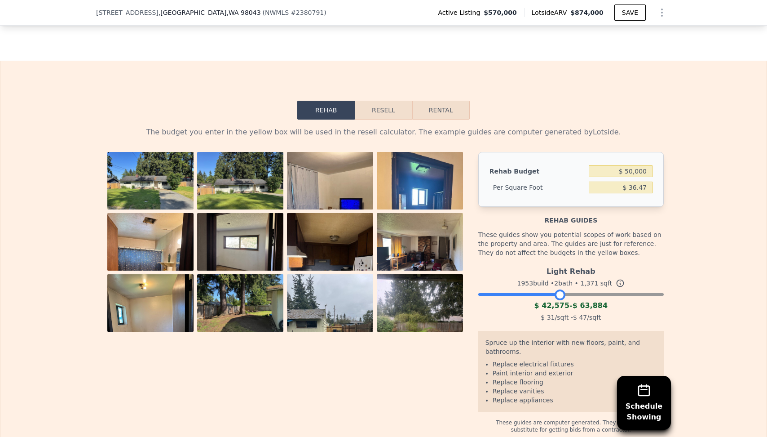
click at [404, 101] on button "Resell" at bounding box center [383, 110] width 57 height 19
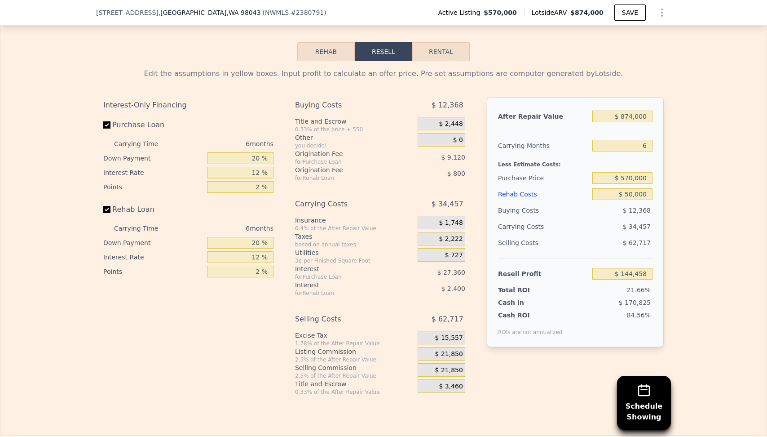
scroll to position [1556, 0]
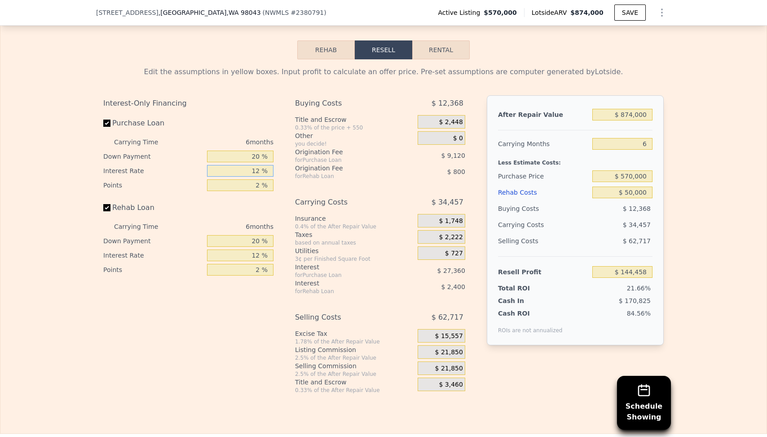
click at [253, 165] on input "12 %" at bounding box center [240, 171] width 66 height 12
type input "6 %"
type input "$ 158,138"
type input "6.5 %"
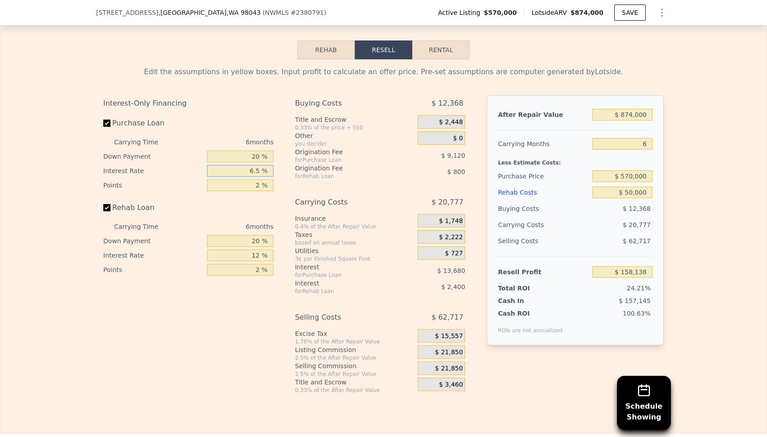
type input "$ 156,998"
type input "6.5 %"
click at [235, 178] on div "2 %" at bounding box center [240, 185] width 66 height 14
click at [241, 179] on input "2 %" at bounding box center [240, 185] width 66 height 12
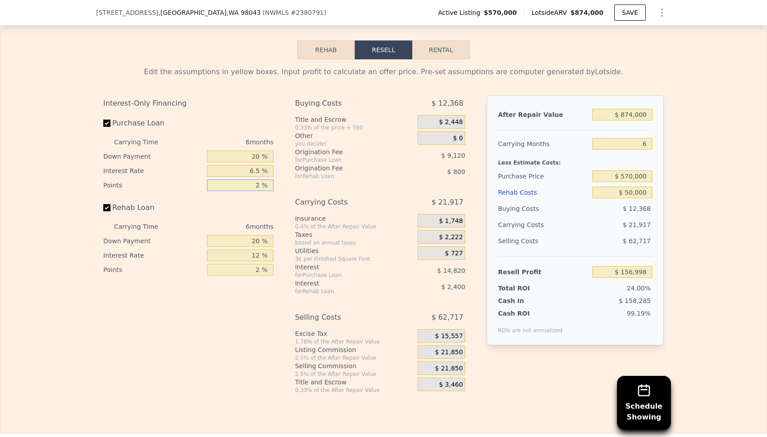
click at [241, 179] on input "2 %" at bounding box center [240, 185] width 66 height 12
type input "0 %"
type input "$ 166,118"
type input "0 %"
click at [303, 160] on div "Buying Costs $ 3,248 Title and Escrow 0.33% of the price + 550 $ 2,448 Other yo…" at bounding box center [380, 244] width 170 height 298
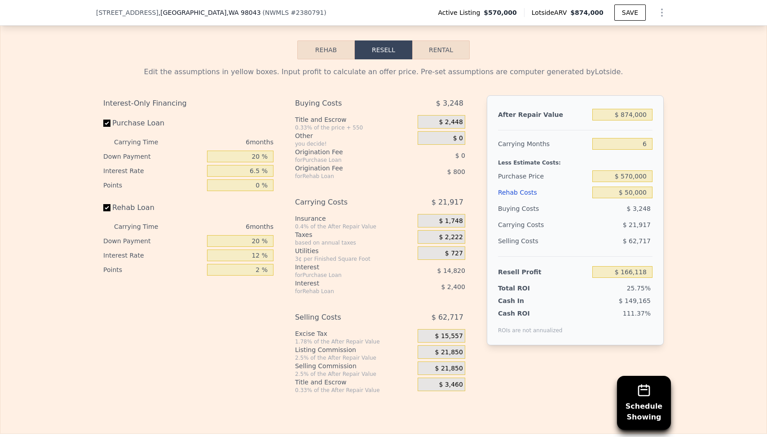
click at [252, 135] on div "6 months" at bounding box center [224, 142] width 97 height 14
click at [235, 249] on input "12 %" at bounding box center [240, 255] width 66 height 12
type input "6 %"
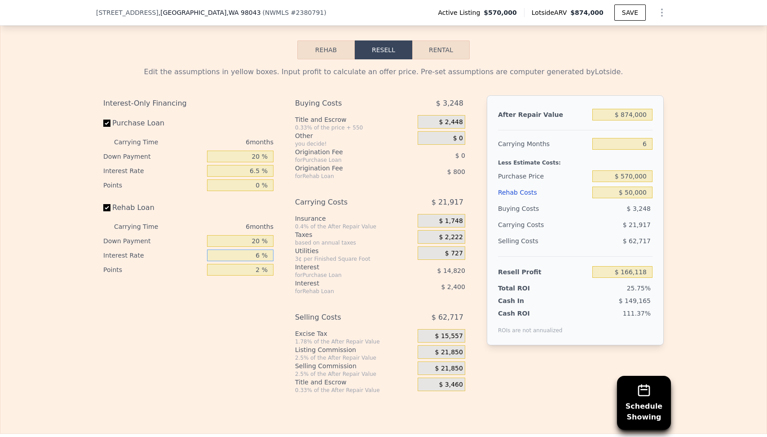
type input "$ 167,318"
type input "6.5 %"
type input "$ 167,216"
type input "6.5 %"
type input "0 %"
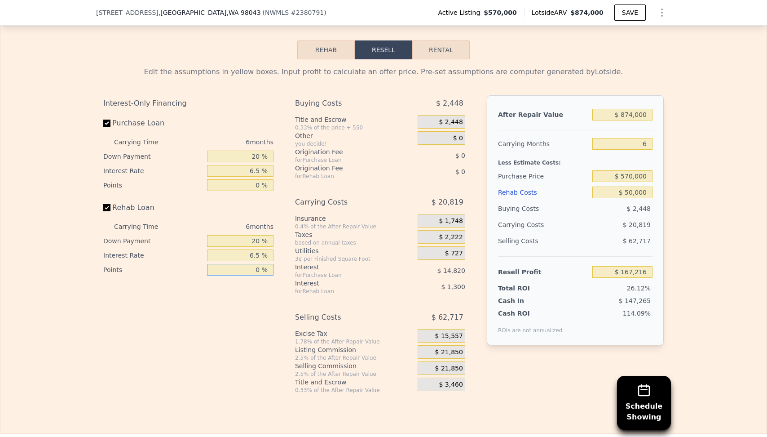
type input "$ 168,016"
type input "0 %"
click at [264, 275] on div "Interest-Only Financing Purchase Loan Carrying Time 6 months Down Payment 20 % …" at bounding box center [191, 244] width 177 height 298
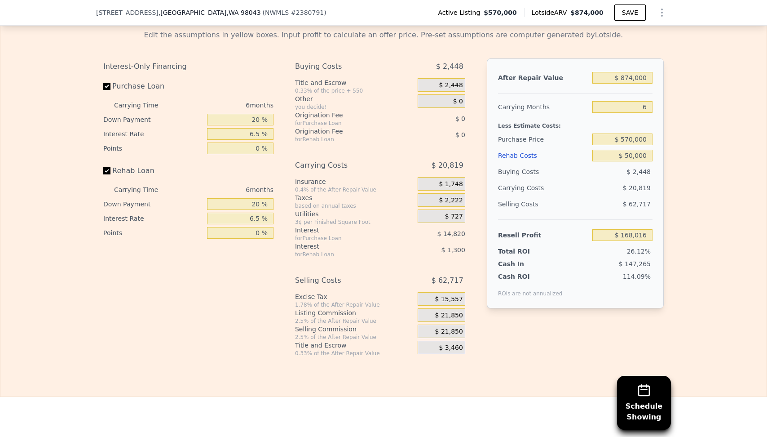
scroll to position [1594, 0]
click at [258, 126] on div "6.5 %" at bounding box center [240, 133] width 66 height 14
click at [255, 113] on input "20 %" at bounding box center [240, 119] width 66 height 12
type input "5 %"
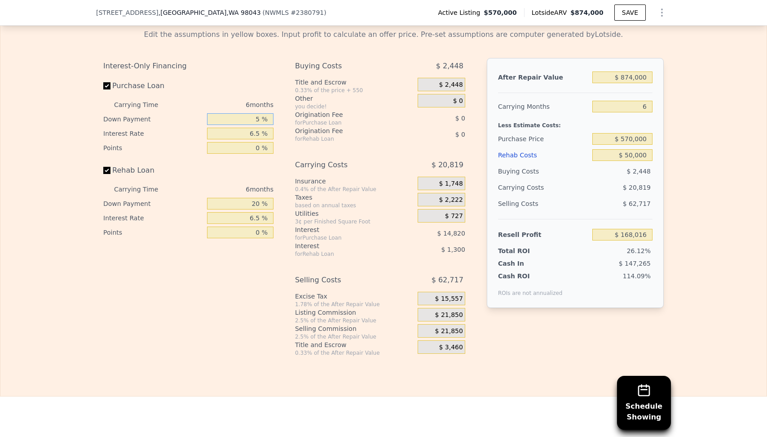
type input "$ 165,238"
type input "5 %"
click at [251, 128] on input "6.5 %" at bounding box center [240, 134] width 66 height 12
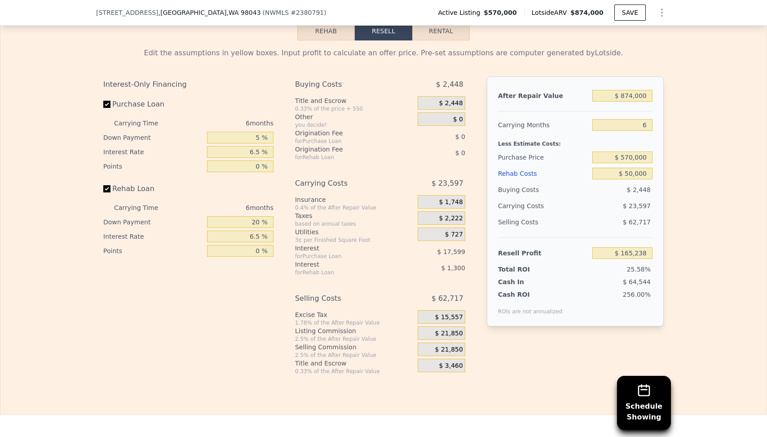
click at [461, 133] on span "$ 0" at bounding box center [460, 136] width 10 height 7
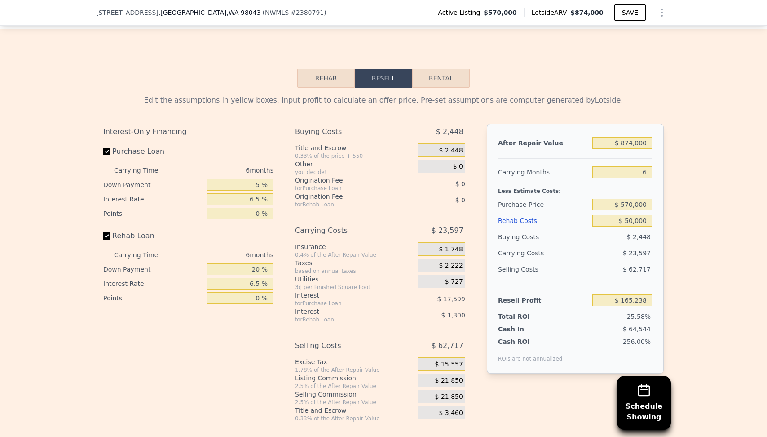
scroll to position [1525, 0]
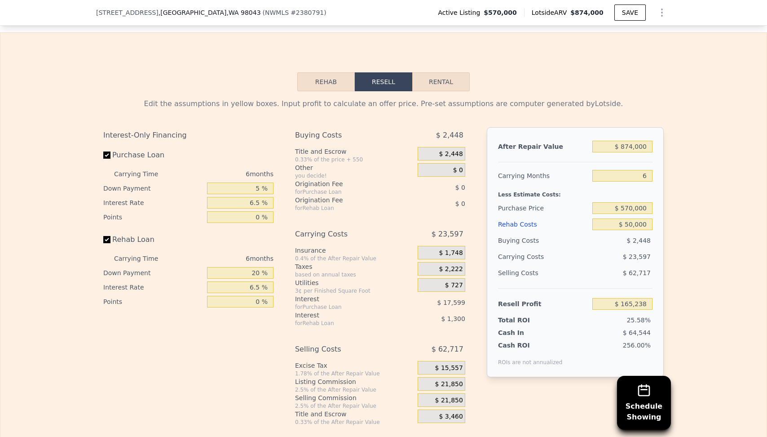
click at [416, 98] on div "Edit the assumptions in yellow boxes. Input profit to calculate an offer price.…" at bounding box center [383, 261] width 561 height 327
click at [236, 267] on input "20 %" at bounding box center [240, 273] width 66 height 12
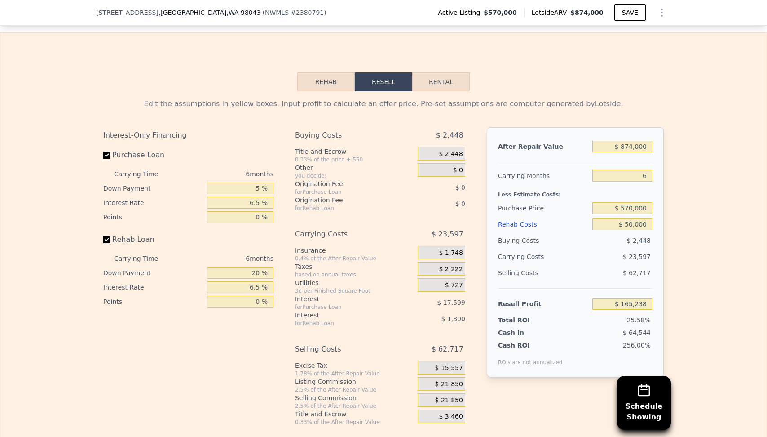
click at [287, 228] on div "Interest-Only Financing Purchase Loan Carrying Time 6 months Down Payment 5 % I…" at bounding box center [383, 276] width 561 height 298
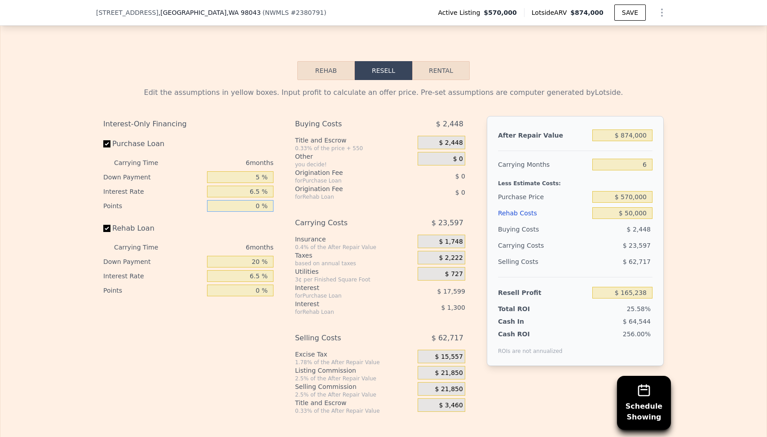
click at [253, 200] on input "0 %" at bounding box center [240, 206] width 66 height 12
type input "3 %"
type input "$ 148,993"
type input "3 %"
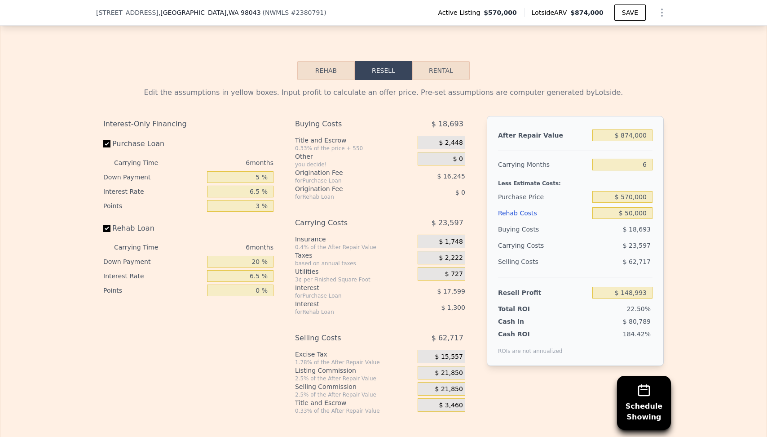
click at [300, 215] on div "Carrying Costs" at bounding box center [345, 223] width 100 height 16
click at [307, 184] on div "Origination Fee" at bounding box center [345, 188] width 100 height 9
click at [286, 116] on div "Interest-Only Financing Purchase Loan Carrying Time 6 months Down Payment 5 % I…" at bounding box center [383, 265] width 561 height 298
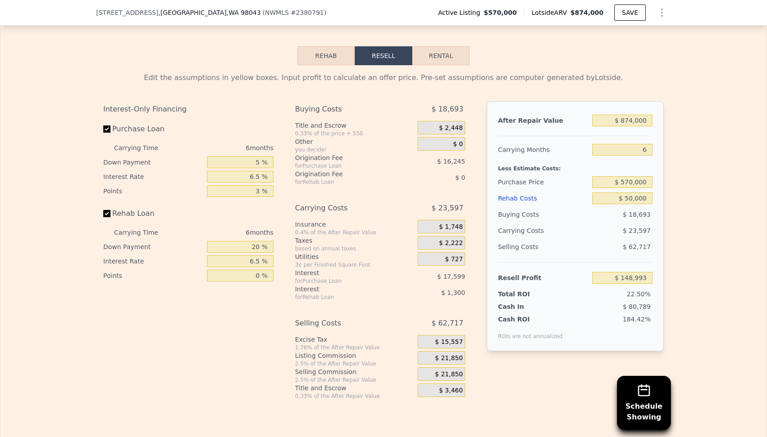
scroll to position [1551, 0]
click at [573, 222] on div "$ 23,597" at bounding box center [605, 230] width 95 height 16
click at [247, 156] on input "5 %" at bounding box center [240, 162] width 66 height 12
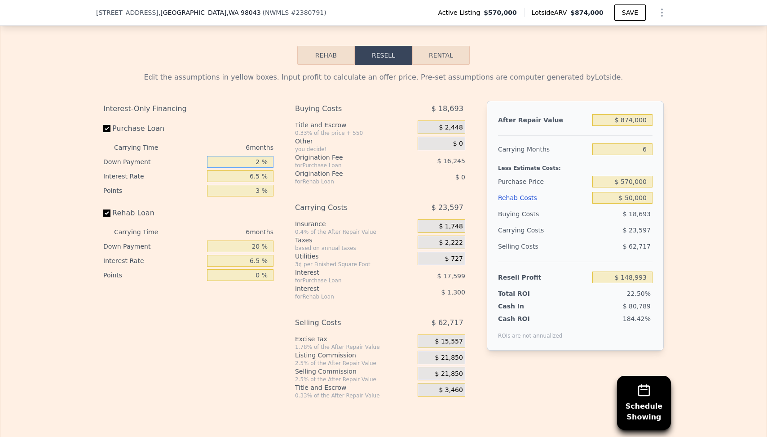
type input "20 %"
type input "$ 154,336"
type input "20 %"
type input "10 %"
type input "$ 146,356"
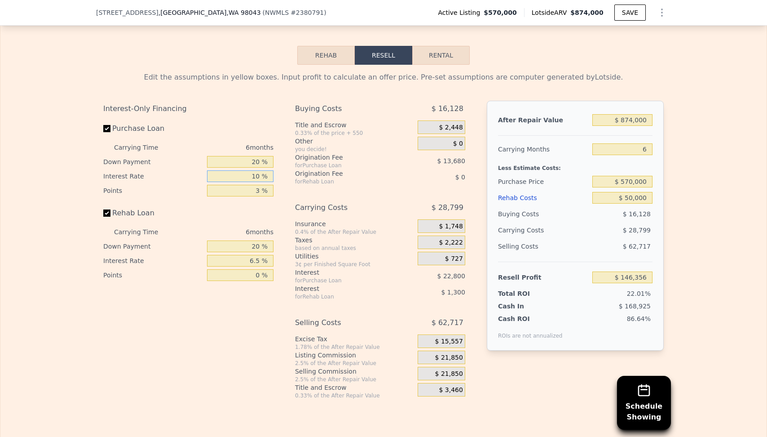
type input "10 %"
type input "0 %"
type input "$ 160,036"
type input "0 %"
type input "10 %"
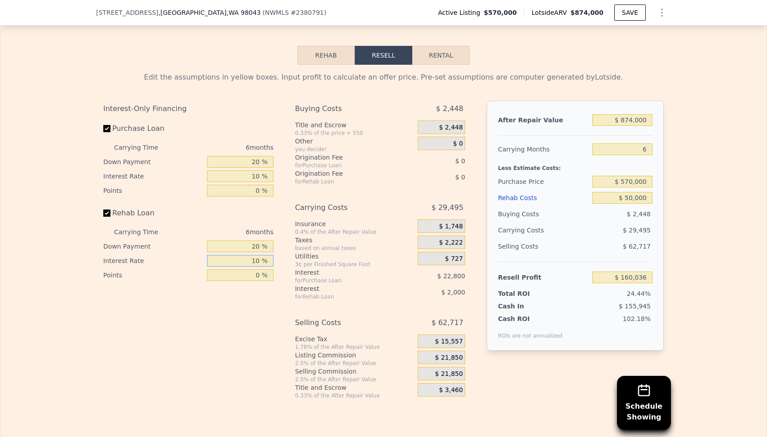
type input "$ 159,340"
type input "1 %"
type input "$ 161,140"
type input "6. %"
type input "$ 160,138"
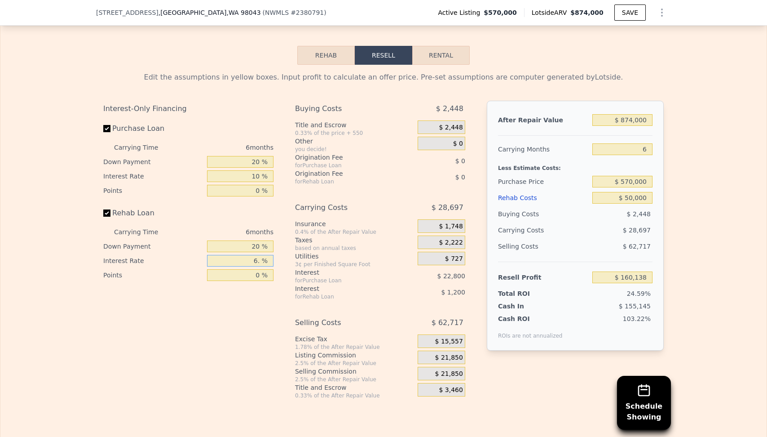
type input "6.5 %"
type input "$ 160,036"
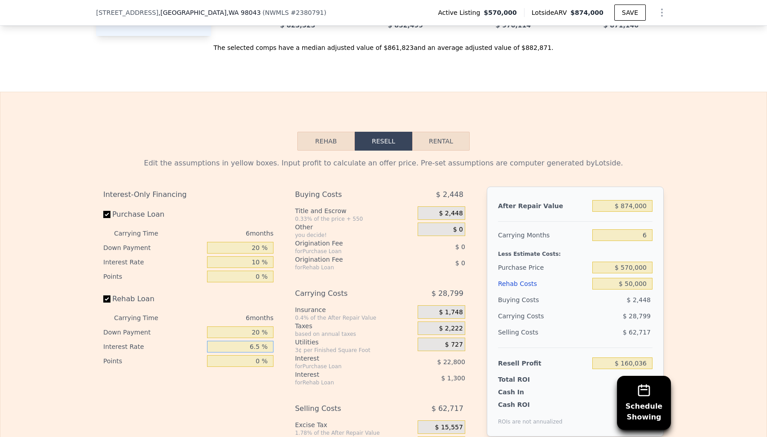
scroll to position [1456, 0]
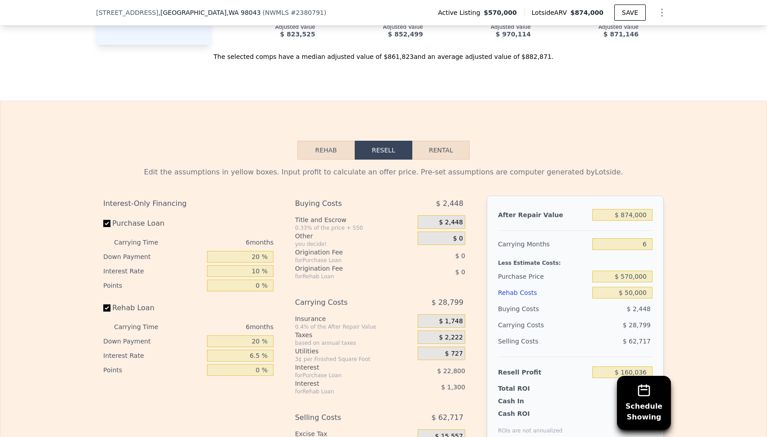
click at [252, 130] on div "Rehab Resell Rental Edit the assumptions in yellow boxes. Input profit to calcu…" at bounding box center [383, 317] width 767 height 433
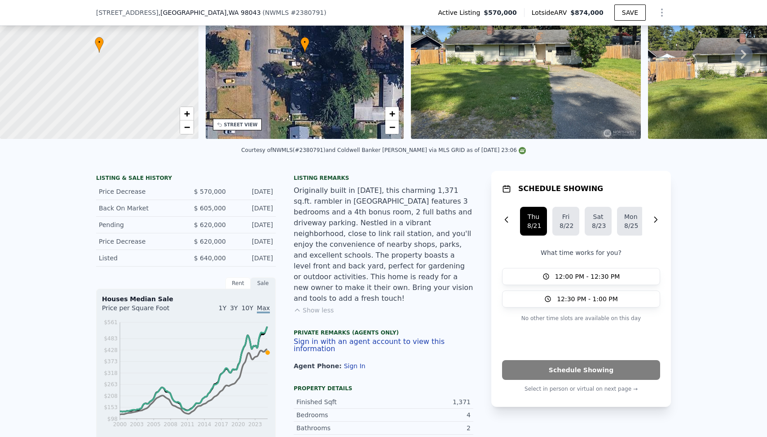
scroll to position [67, 0]
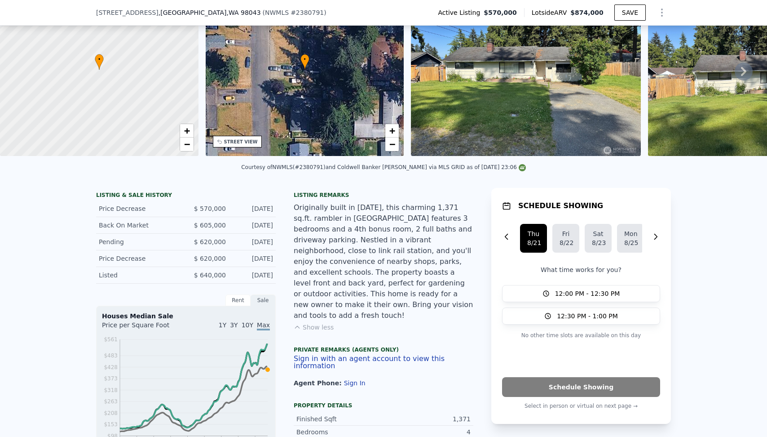
click at [368, 194] on div "Listing remarks" at bounding box center [384, 194] width 180 height 7
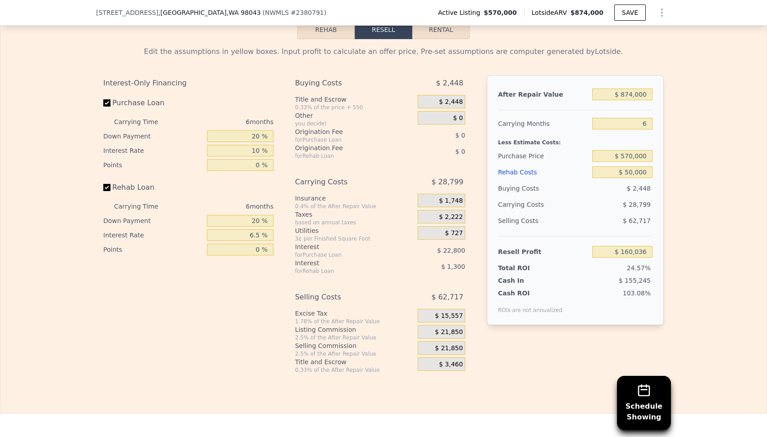
scroll to position [1564, 0]
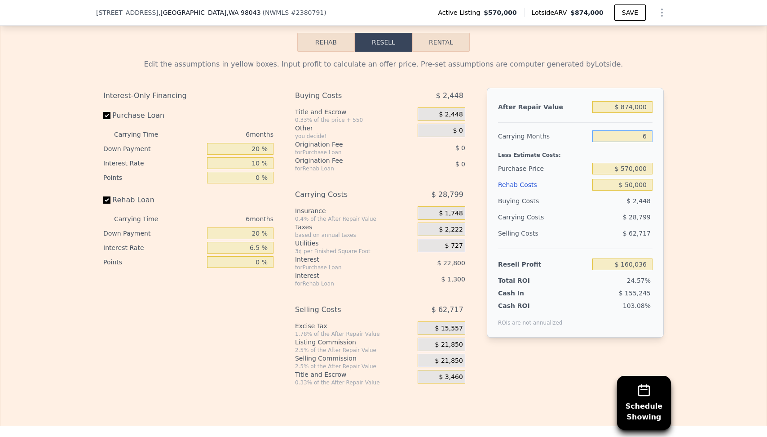
click at [629, 130] on input "6" at bounding box center [622, 136] width 60 height 12
type input "12"
type input "$ 131,238"
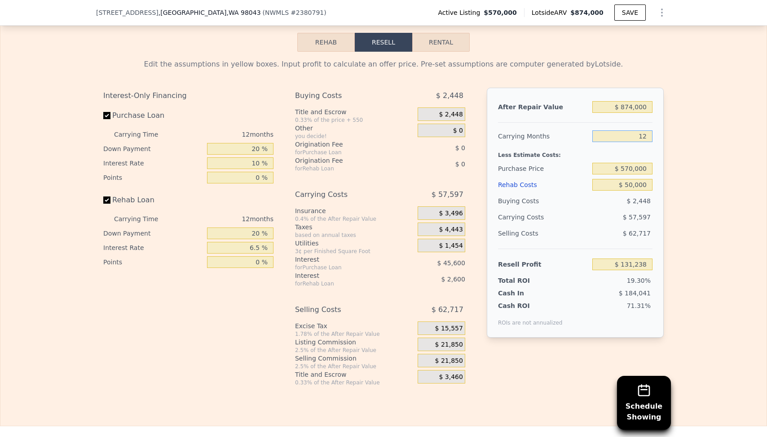
type input "1"
type input "$ 184,036"
type input "24"
type input "$ 73,642"
type input "2"
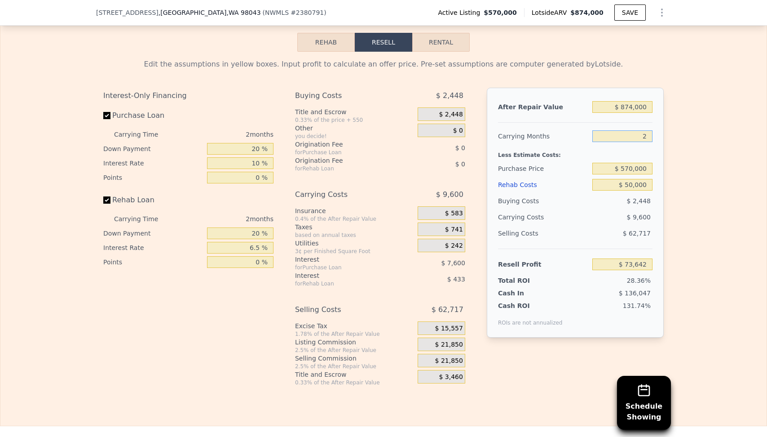
type input "$ 179,235"
type input "482"
type input "-$ 2,124,628"
type input "4"
type input "$ 169,636"
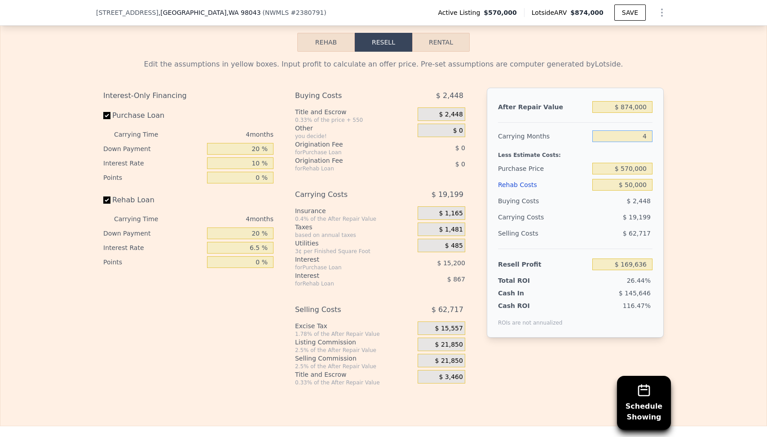
type input "48"
type input "-$ 41,551"
type input "4"
type input "$ 169,636"
type input "3"
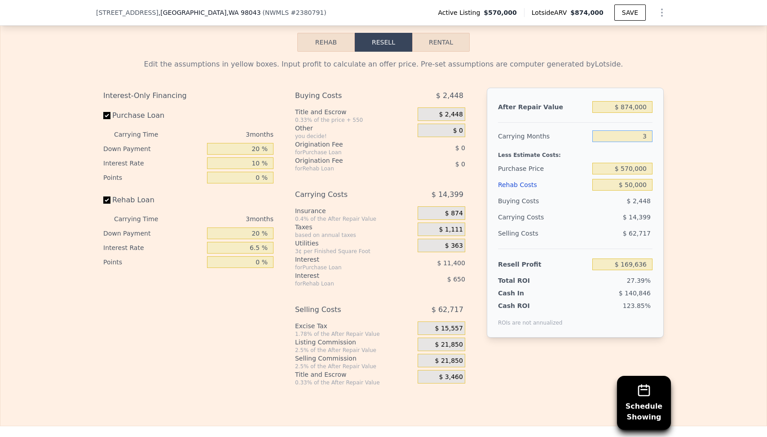
type input "$ 174,436"
type input "30"
type input "$ 44,843"
type input "3"
type input "$ 174,436"
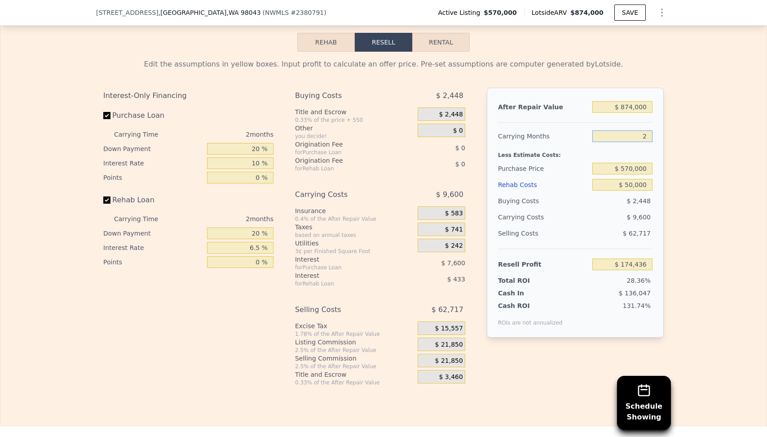
type input "24"
type input "$ 73,642"
type input "2"
type input "$ 179,235"
type input "25"
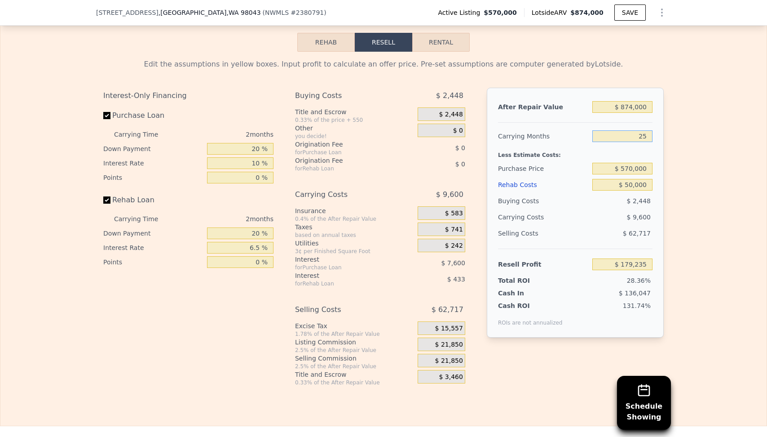
type input "$ 68,843"
type input "2"
type input "$ 179,235"
type input "29"
type input "$ 49,643"
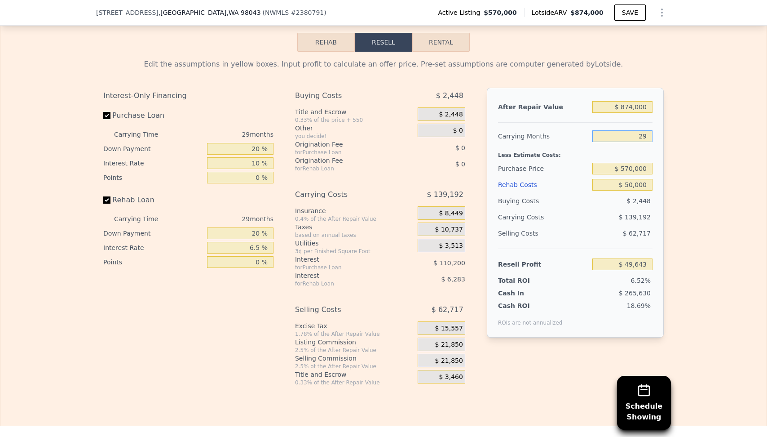
type input "2"
type input "$ 179,235"
type input "3"
type input "$ 174,436"
type input "34"
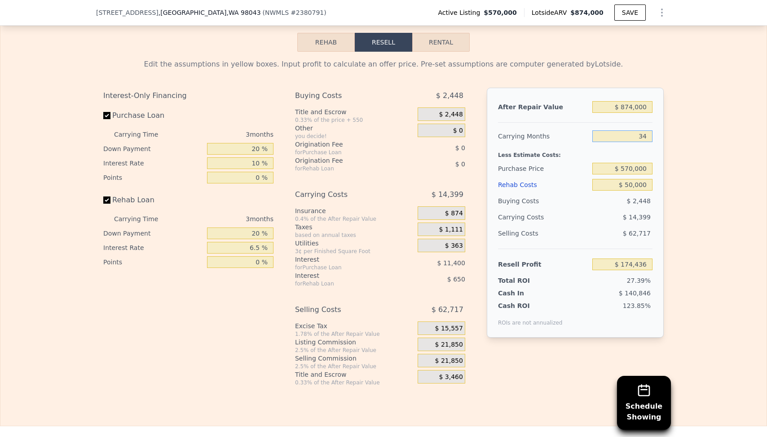
type input "$ 25,645"
type input "3"
type input "$ 174,436"
type input "40"
type input "-$ 3,153"
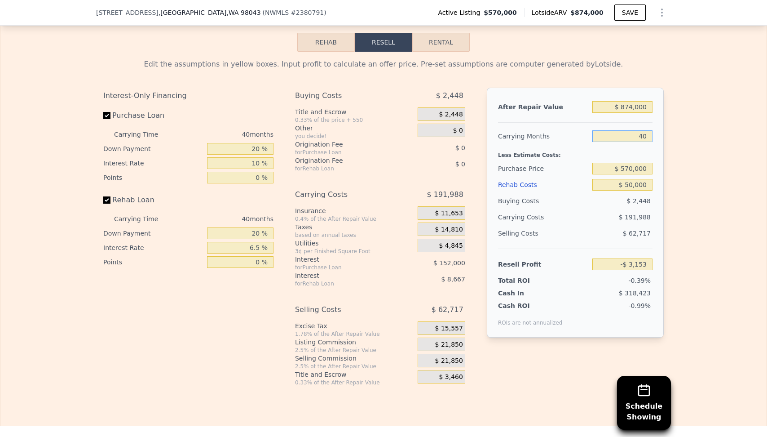
type input "4"
type input "$ 169,636"
type input "39"
type input "$ 1,646"
click at [725, 161] on div "Edit the assumptions in yellow boxes. Input profit to calculate an offer price.…" at bounding box center [383, 219] width 766 height 334
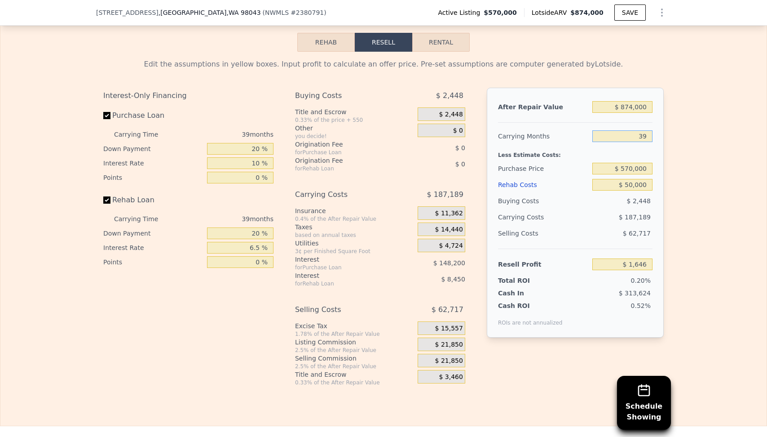
click at [644, 130] on input "39" at bounding box center [622, 136] width 60 height 12
type input "6"
type input "$ 160,036"
type input "6"
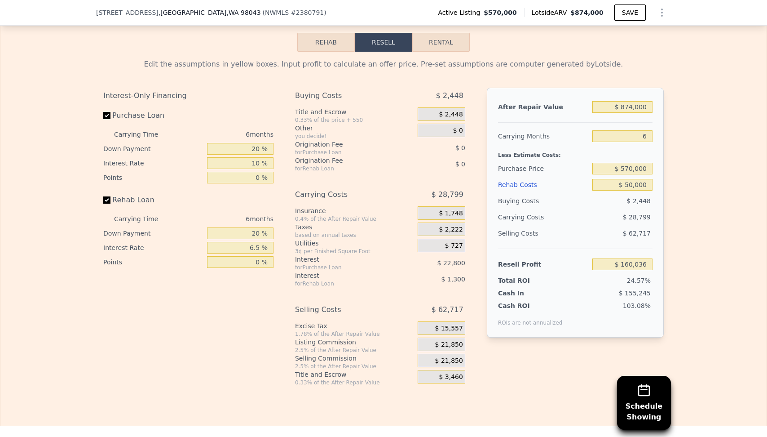
click at [683, 143] on div "Edit the assumptions in yellow boxes. Input profit to calculate an offer price.…" at bounding box center [383, 219] width 766 height 334
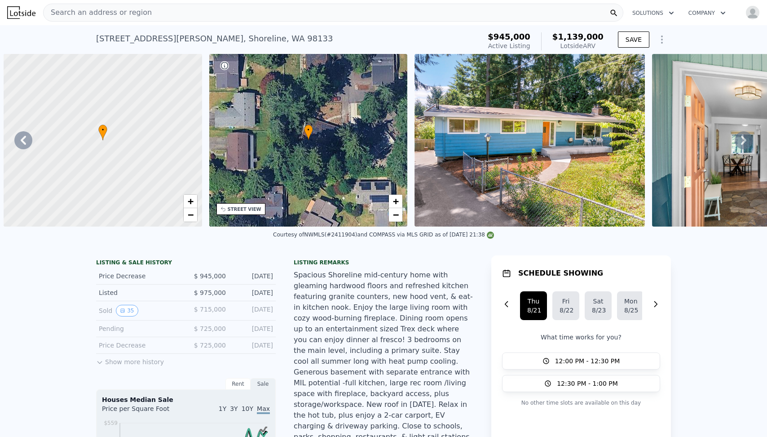
select select "30"
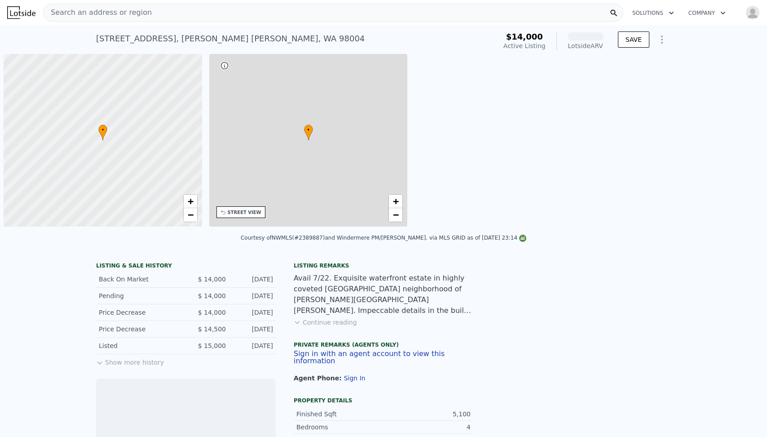
scroll to position [0, 4]
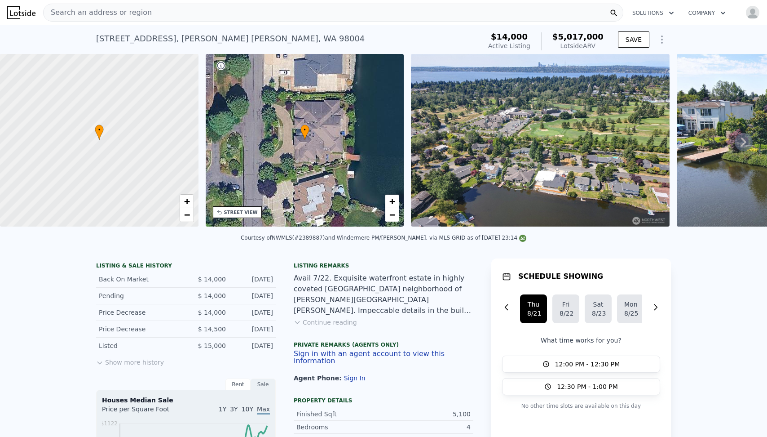
click at [339, 318] on button "Continue reading" at bounding box center [325, 322] width 63 height 9
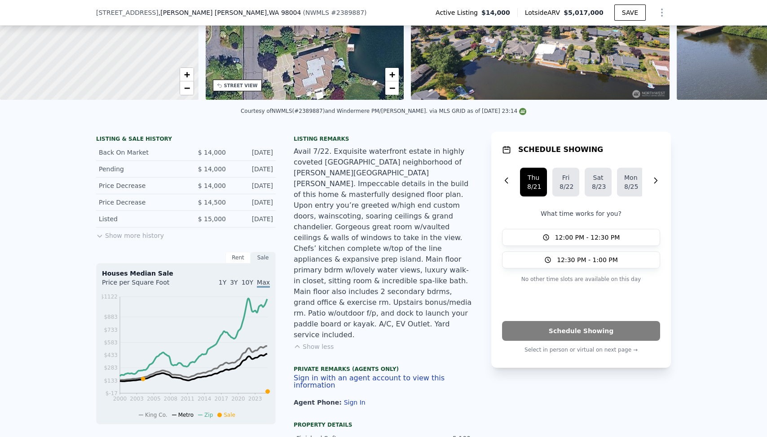
scroll to position [124, 0]
click at [388, 302] on div "Listing remarks Avail 7/22. Exquisite waterfront estate in highly coveted [GEOG…" at bounding box center [384, 276] width 180 height 282
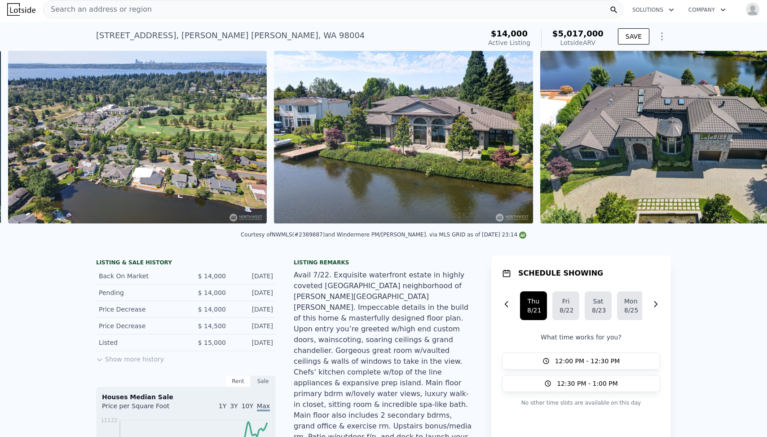
scroll to position [0, 411]
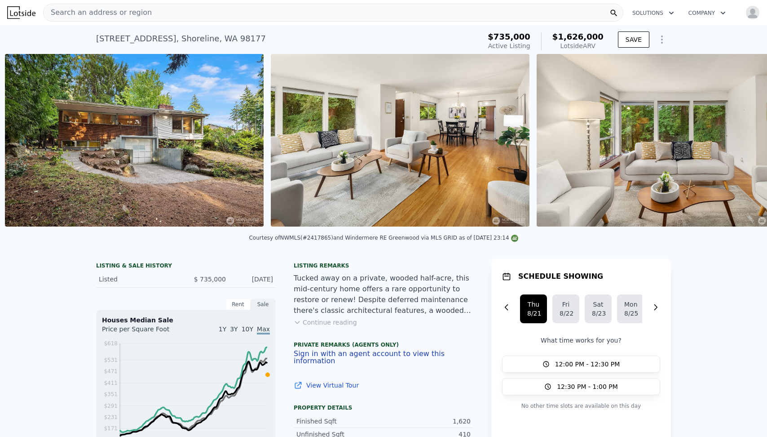
scroll to position [0, 411]
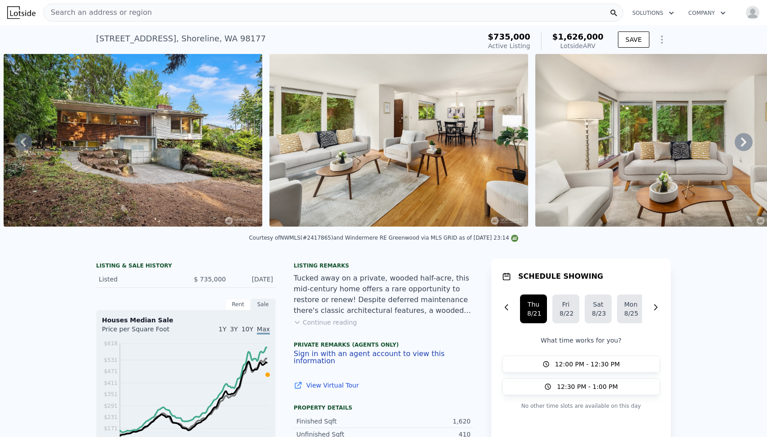
click at [314, 321] on button "Continue reading" at bounding box center [325, 322] width 63 height 9
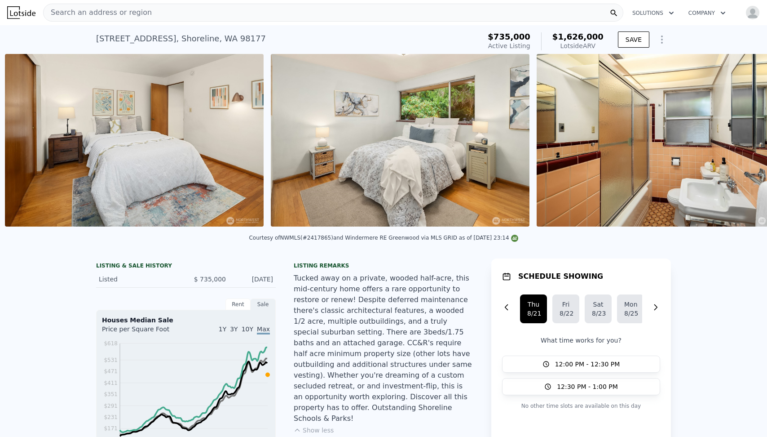
scroll to position [0, 2804]
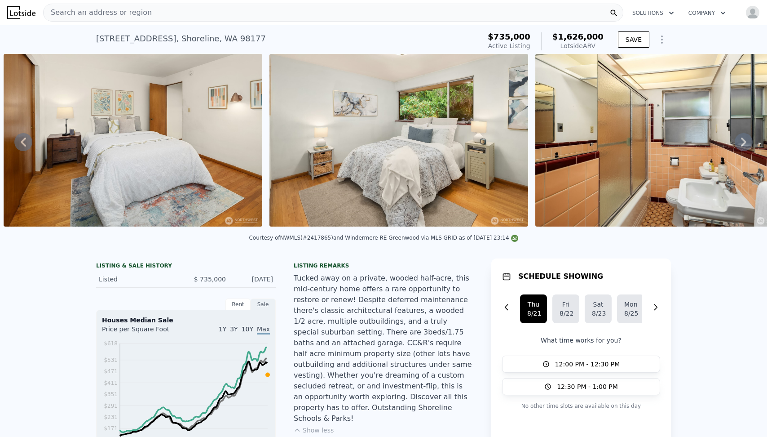
click at [407, 280] on div "Tucked away on a private, wooded half-acre, this mid-century home offers a rare…" at bounding box center [384, 348] width 180 height 151
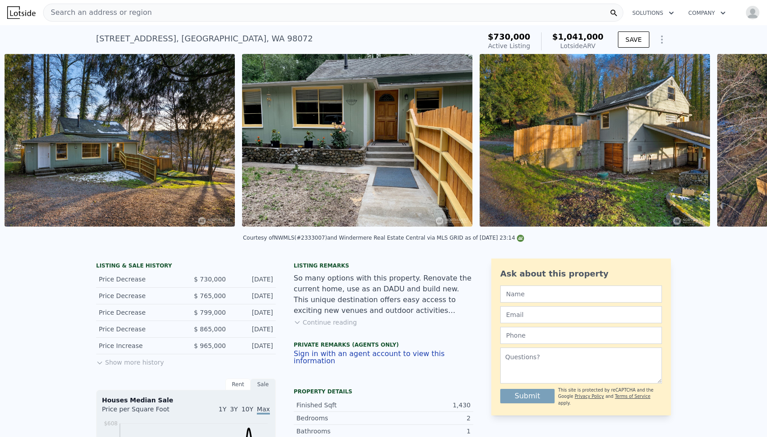
scroll to position [0, 411]
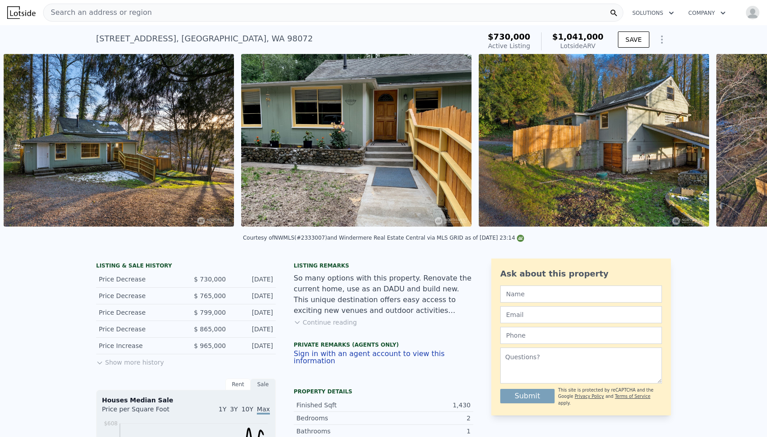
click at [333, 319] on button "Continue reading" at bounding box center [325, 322] width 63 height 9
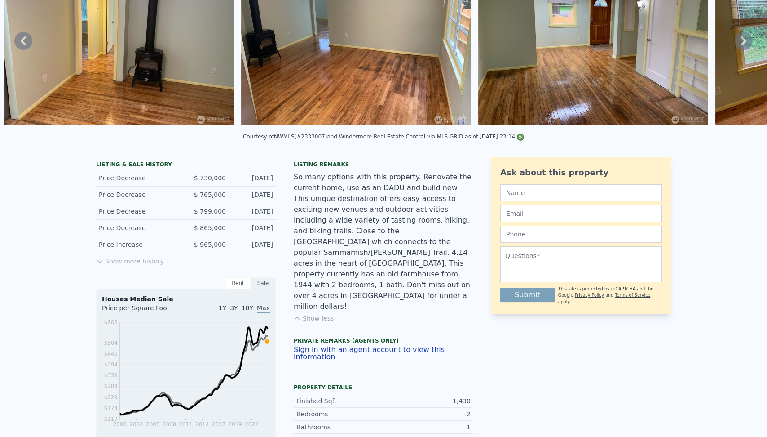
scroll to position [0, 0]
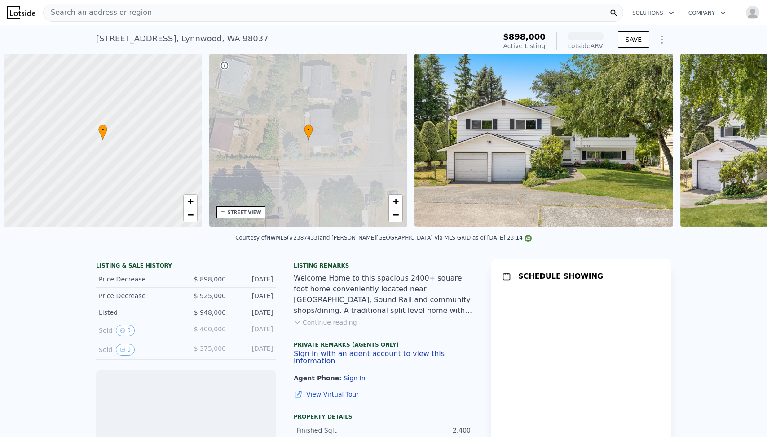
scroll to position [0, 4]
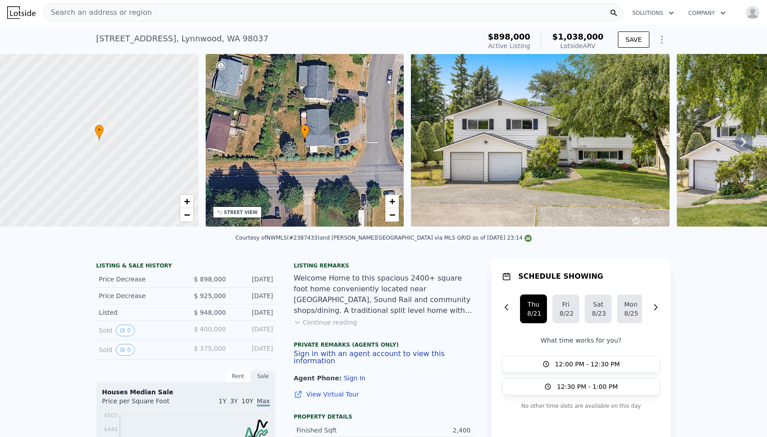
click at [324, 322] on button "Continue reading" at bounding box center [325, 322] width 63 height 9
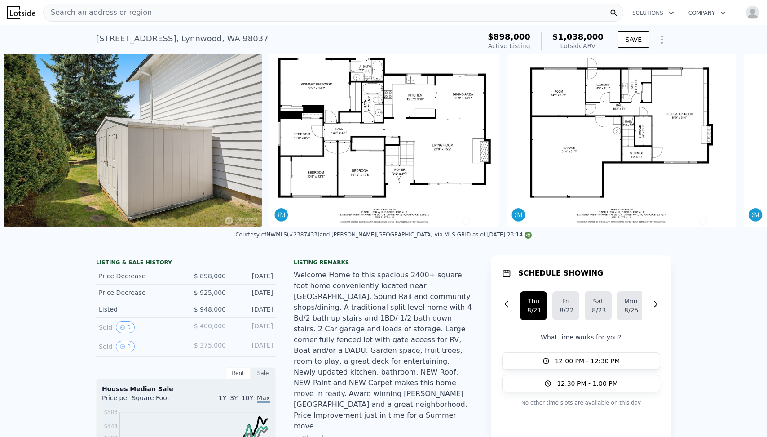
scroll to position [0, 9454]
click at [373, 179] on img at bounding box center [385, 140] width 230 height 172
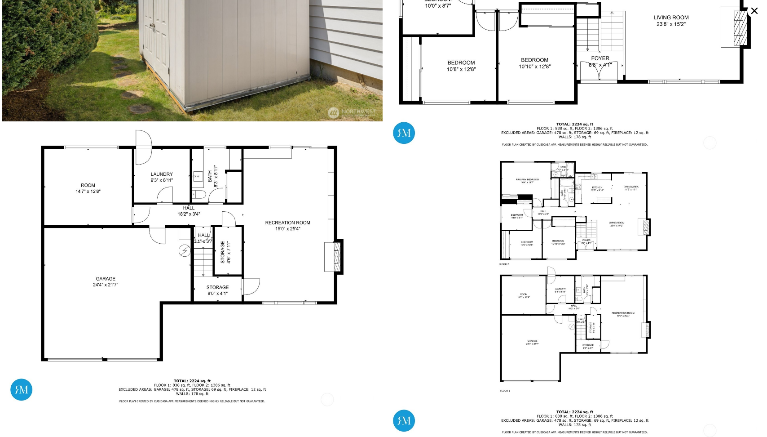
scroll to position [4483, 0]
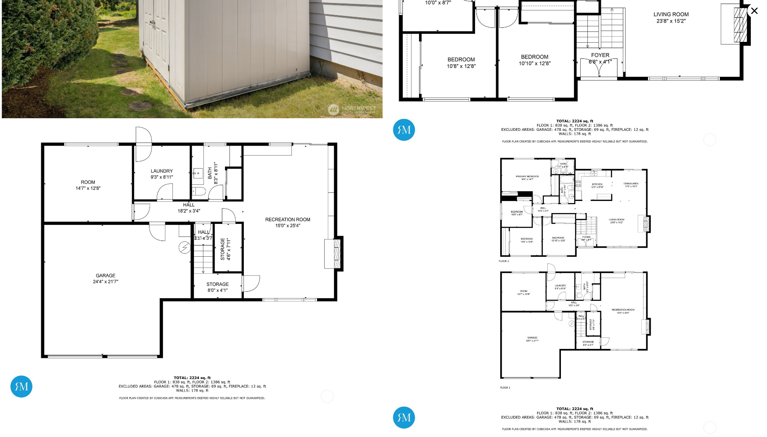
click at [754, 12] on icon at bounding box center [754, 11] width 14 height 14
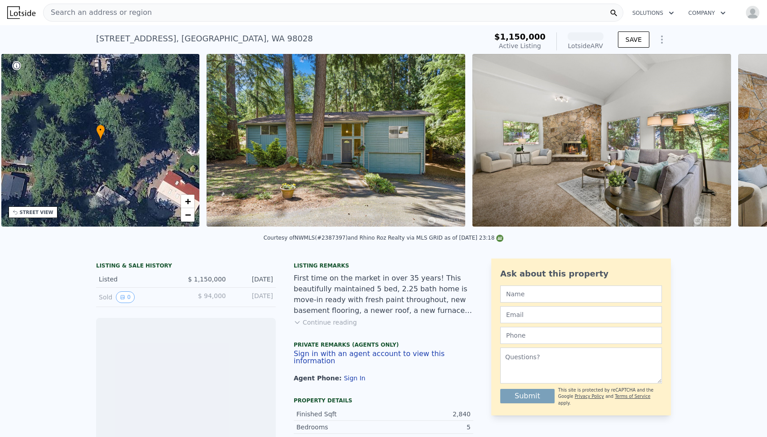
scroll to position [0, 209]
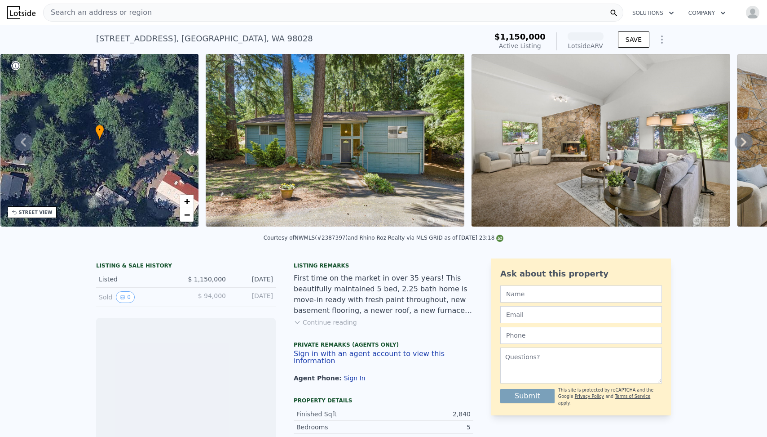
click at [334, 318] on button "Continue reading" at bounding box center [325, 322] width 63 height 9
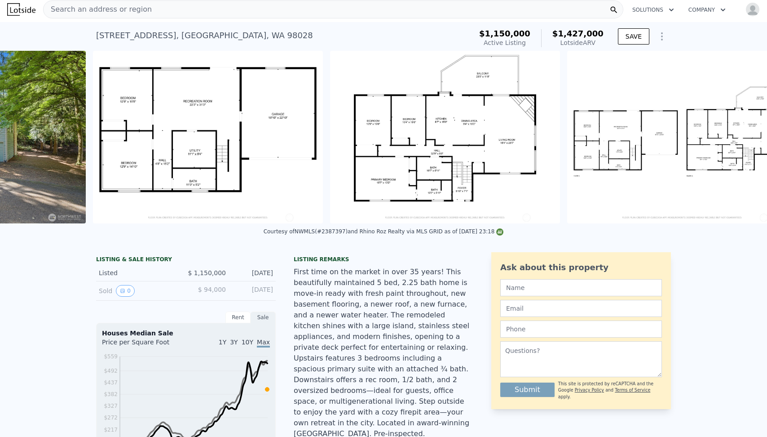
scroll to position [0, 8065]
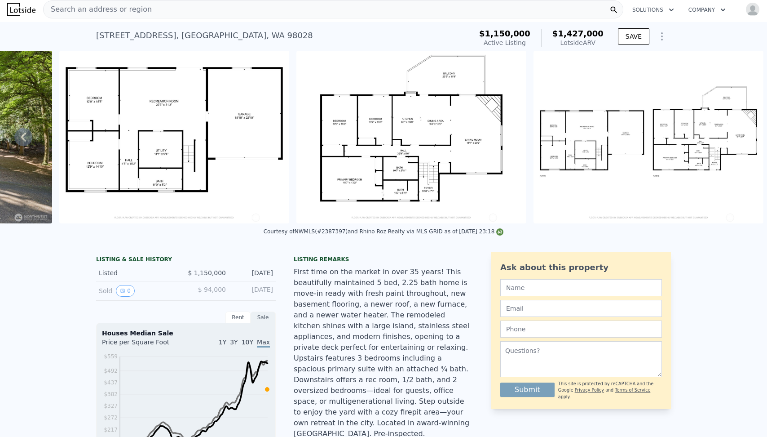
click at [357, 263] on div "Listing remarks First time on the market in over 35 years! This beautifully mai…" at bounding box center [384, 386] width 180 height 261
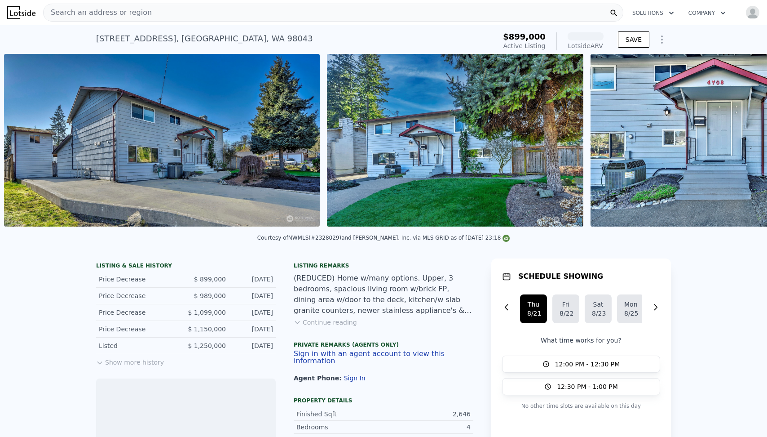
scroll to position [0, 411]
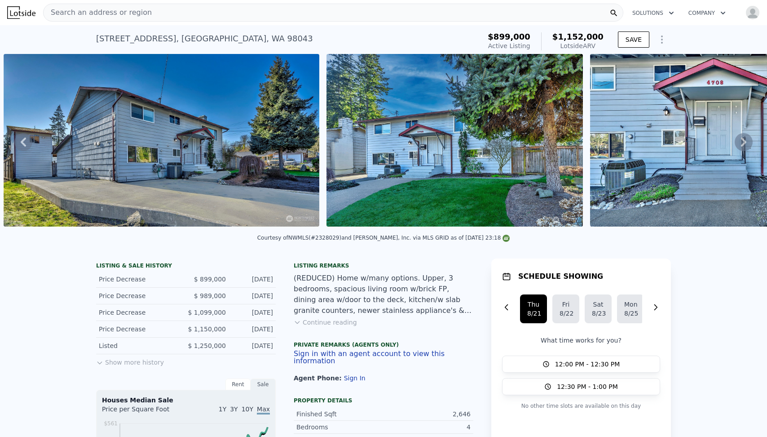
click at [322, 318] on button "Continue reading" at bounding box center [325, 322] width 63 height 9
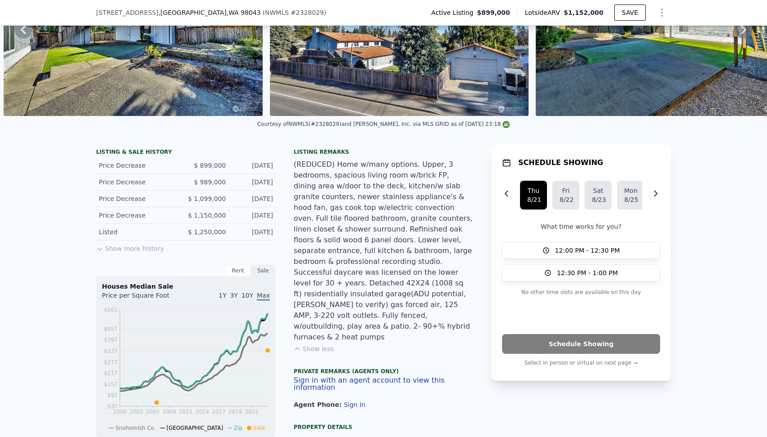
scroll to position [100, 0]
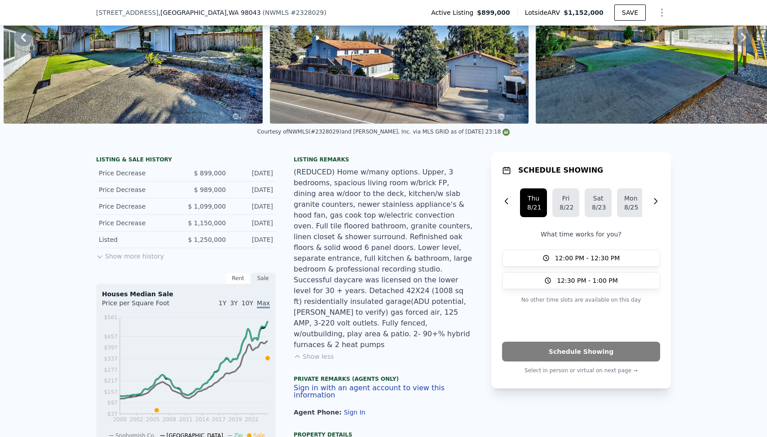
click at [457, 199] on div "(REDUCED) Home w/many options. Upper, 3 bedrooms, spacious living room w/brick …" at bounding box center [384, 258] width 180 height 183
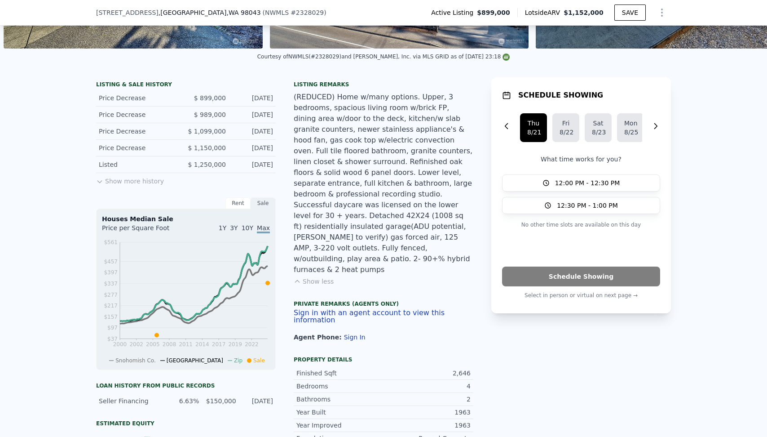
scroll to position [175, 0]
click at [441, 158] on div "(REDUCED) Home w/many options. Upper, 3 bedrooms, spacious living room w/brick …" at bounding box center [384, 182] width 180 height 183
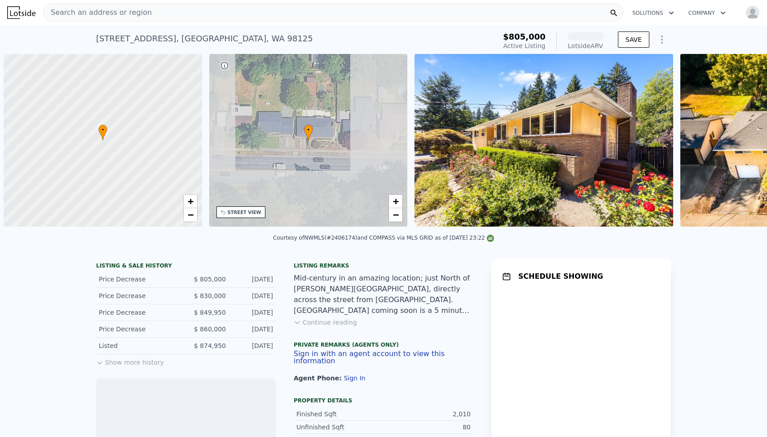
scroll to position [0, 4]
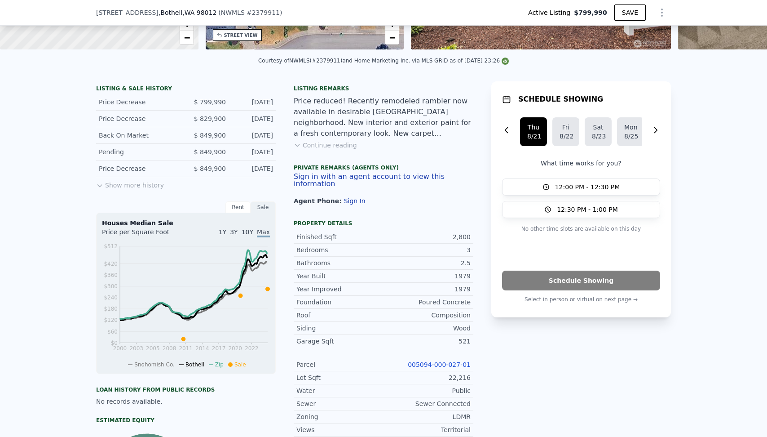
scroll to position [174, 0]
click at [340, 149] on div "Listing remarks Price reduced! Recently remodeled rambler now available in desi…" at bounding box center [384, 149] width 180 height 131
click at [338, 146] on button "Continue reading" at bounding box center [325, 144] width 63 height 9
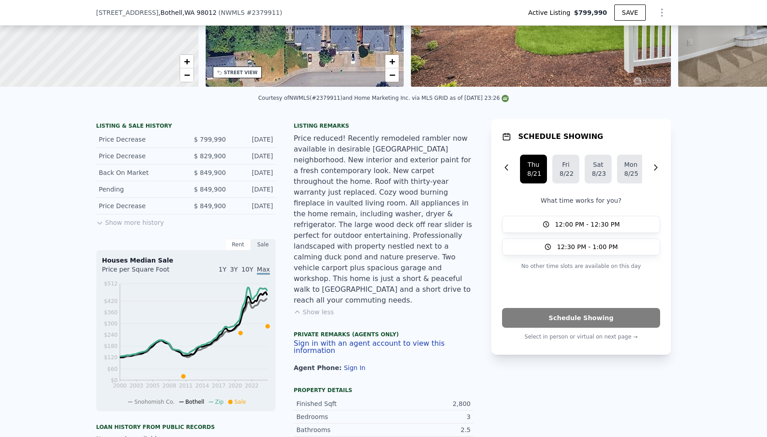
scroll to position [0, 0]
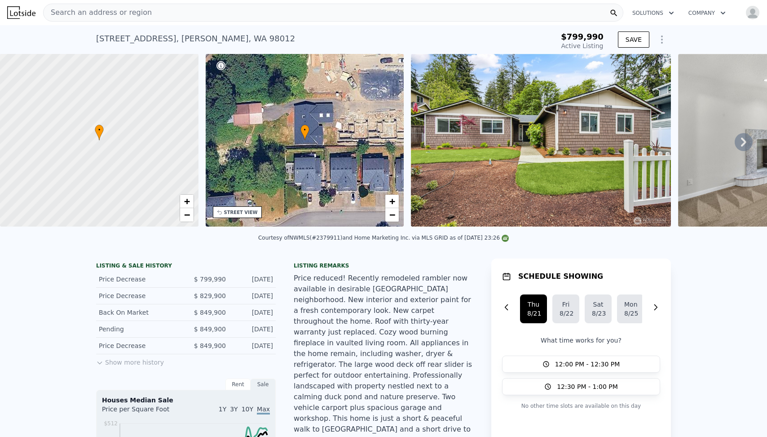
click at [158, 133] on div at bounding box center [99, 140] width 238 height 207
click at [300, 148] on div "• + −" at bounding box center [305, 140] width 199 height 172
click at [495, 160] on img at bounding box center [541, 140] width 260 height 172
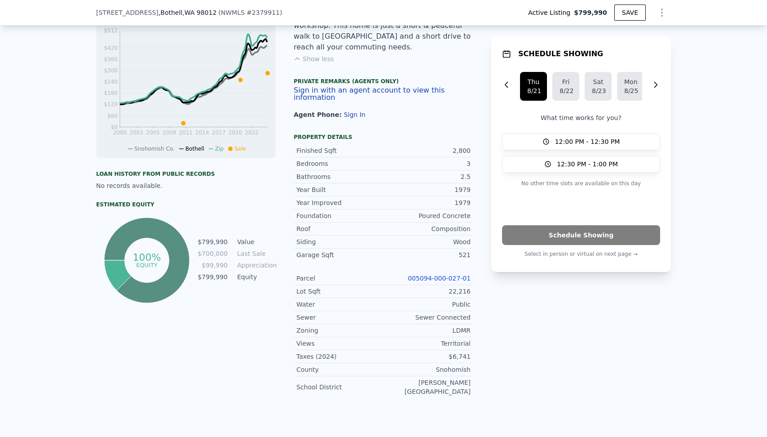
scroll to position [403, 0]
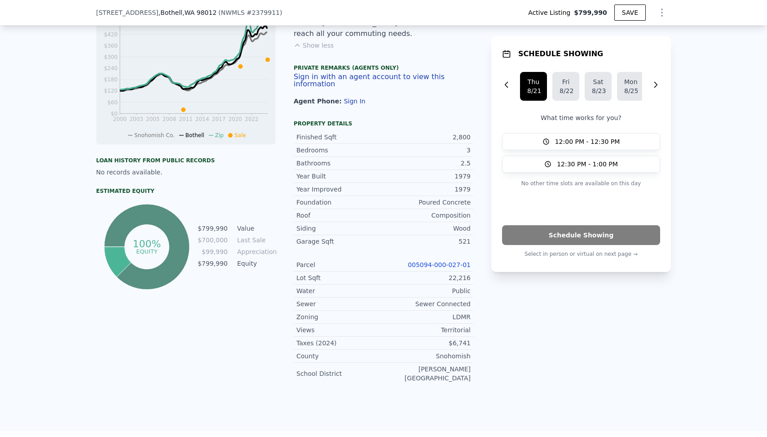
click at [462, 312] on div "LDMR" at bounding box center [427, 316] width 87 height 9
copy div "LDMR"
click at [449, 261] on link "005094-000-027-01" at bounding box center [439, 264] width 63 height 7
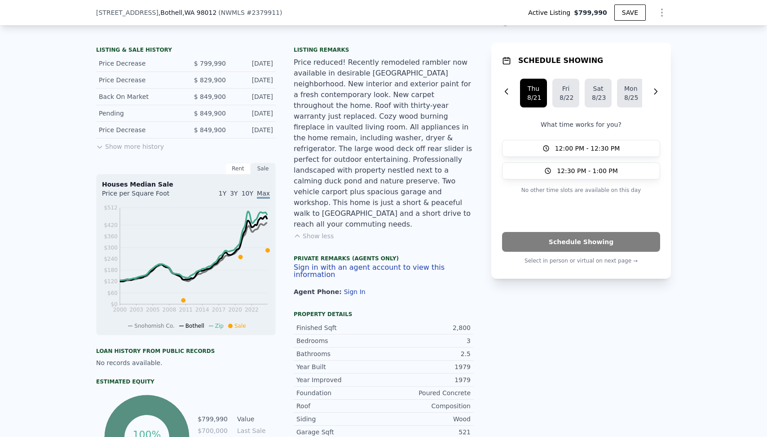
scroll to position [213, 0]
click at [139, 144] on button "Show more history" at bounding box center [130, 143] width 68 height 13
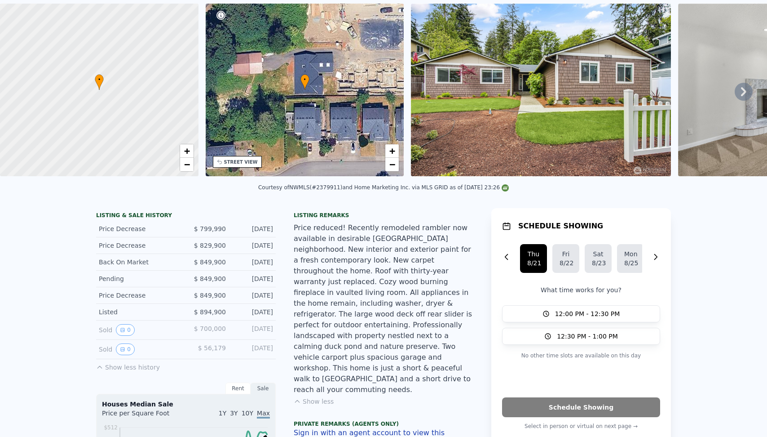
scroll to position [0, 0]
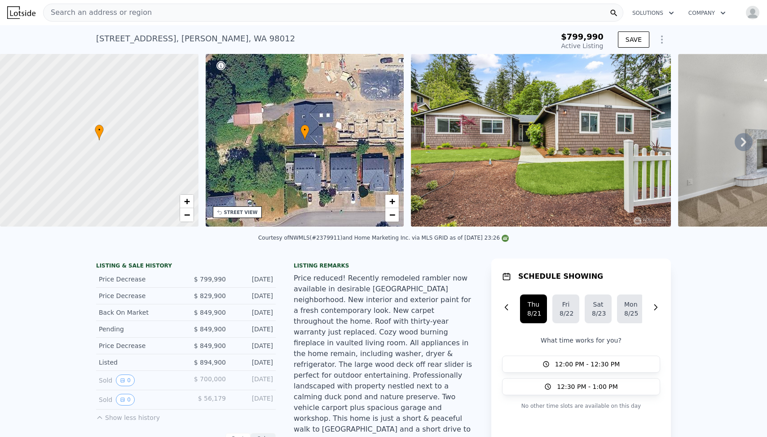
click at [426, 301] on div "Price reduced! Recently remodeled rambler now available in desirable [GEOGRAPHI…" at bounding box center [384, 359] width 180 height 172
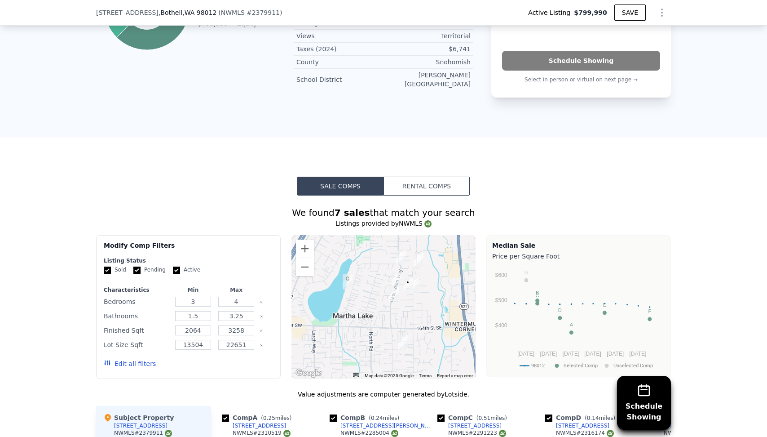
scroll to position [738, 0]
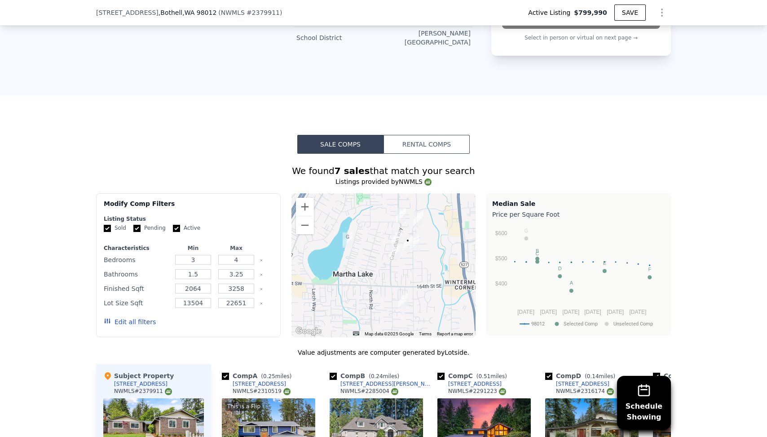
click at [432, 135] on button "Rental Comps" at bounding box center [427, 144] width 86 height 19
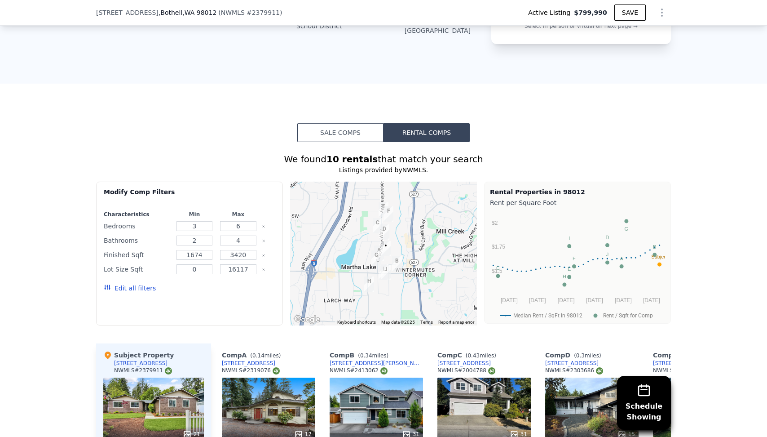
scroll to position [754, 0]
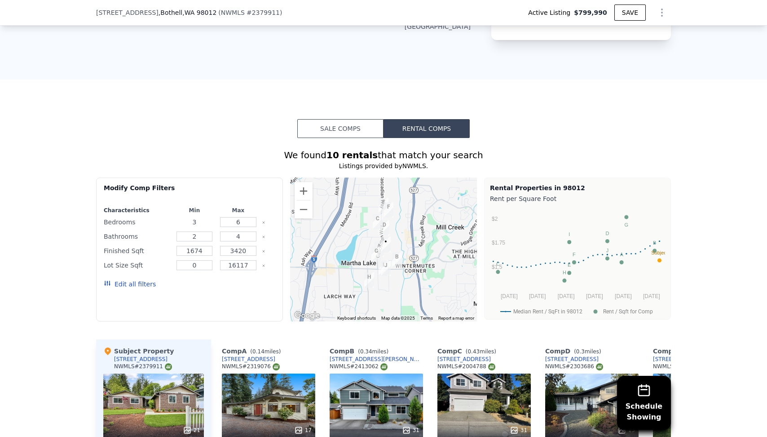
click at [203, 217] on input "3" at bounding box center [195, 222] width 36 height 10
type input "1"
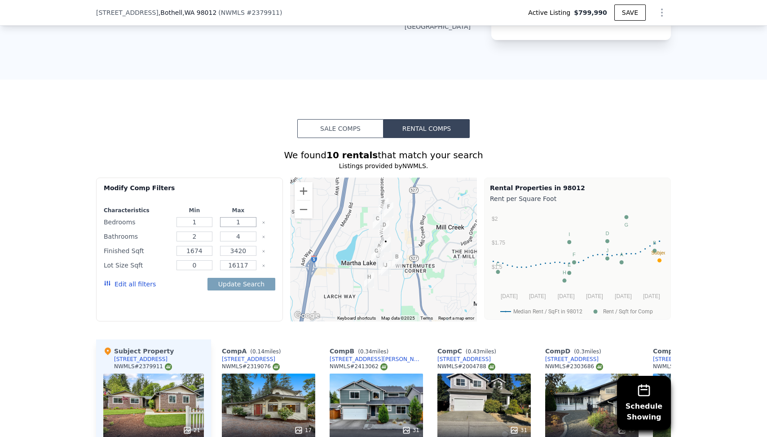
type input "1"
click at [192, 207] on div "Characteristics Min Max Bedrooms 1 1 Bathrooms 2 4 Finished Sqft 1674 3420 Lot …" at bounding box center [190, 252] width 172 height 90
click at [194, 231] on input "2" at bounding box center [195, 236] width 36 height 10
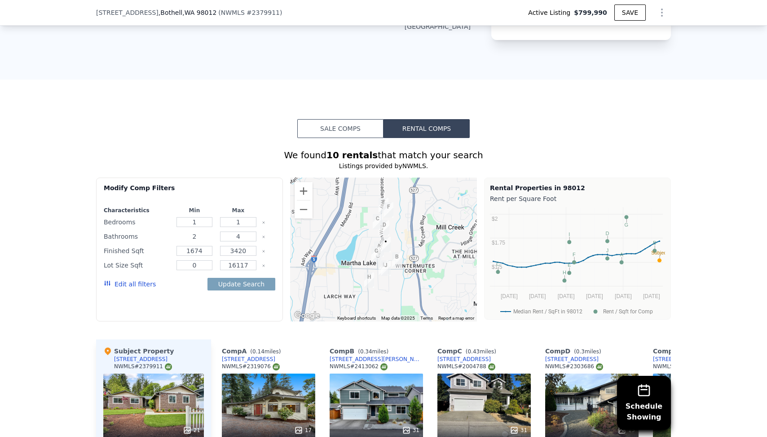
click at [194, 231] on input "2" at bounding box center [195, 236] width 36 height 10
type input "1"
type input "0"
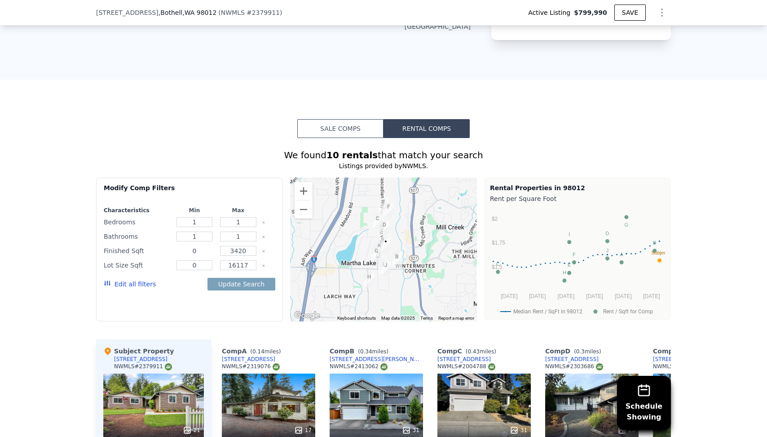
type input "0"
type input "1000"
click at [266, 259] on div at bounding box center [268, 265] width 13 height 13
click at [264, 265] on icon "Clear" at bounding box center [264, 266] width 2 height 2
click at [246, 278] on button "Update Search" at bounding box center [242, 284] width 68 height 13
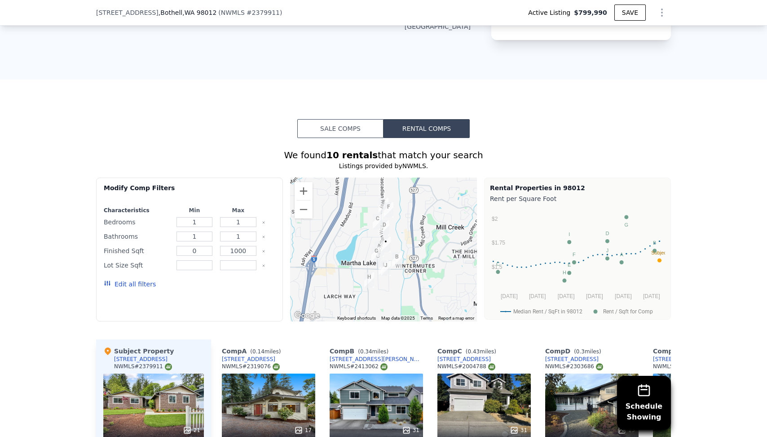
click at [135, 279] on button "Edit all filters" at bounding box center [130, 283] width 52 height 9
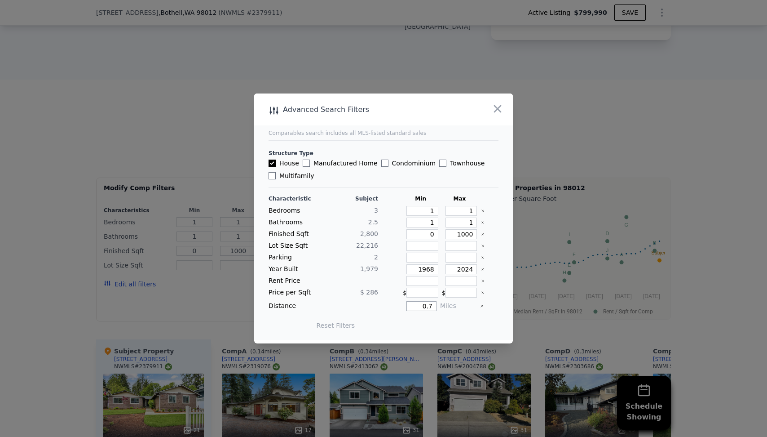
click at [424, 307] on input "0.7" at bounding box center [422, 306] width 30 height 10
type input "2"
click at [481, 269] on icon "Clear" at bounding box center [483, 269] width 4 height 4
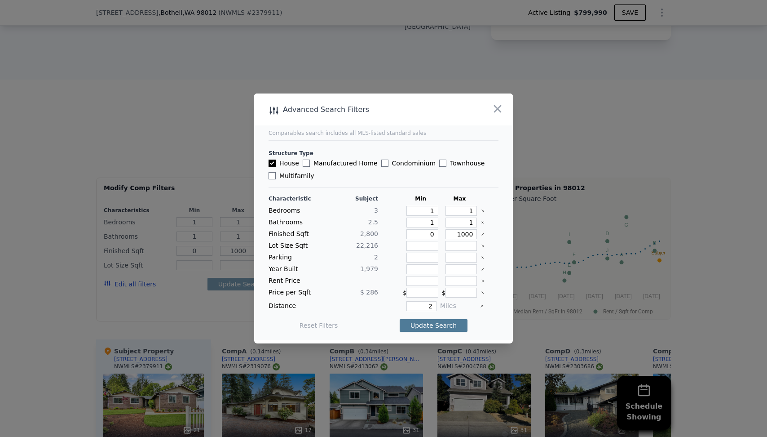
click at [429, 324] on button "Update Search" at bounding box center [434, 325] width 68 height 13
click at [420, 307] on input "2" at bounding box center [422, 306] width 30 height 10
type input "5"
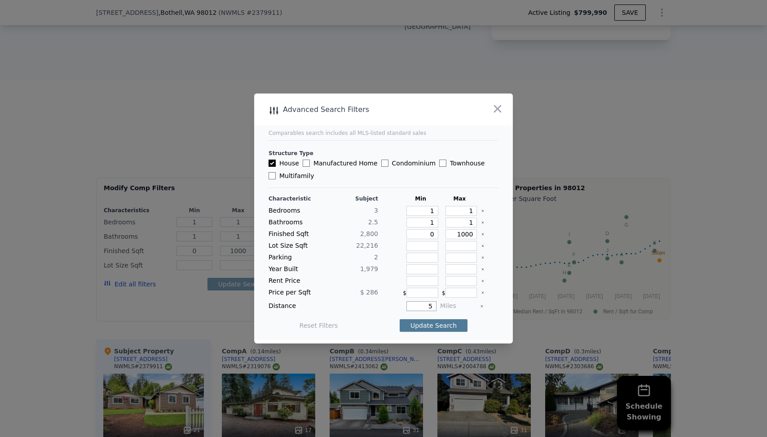
type input "5"
click at [443, 324] on button "Update Search" at bounding box center [434, 325] width 68 height 13
click at [430, 309] on input "5" at bounding box center [422, 306] width 30 height 10
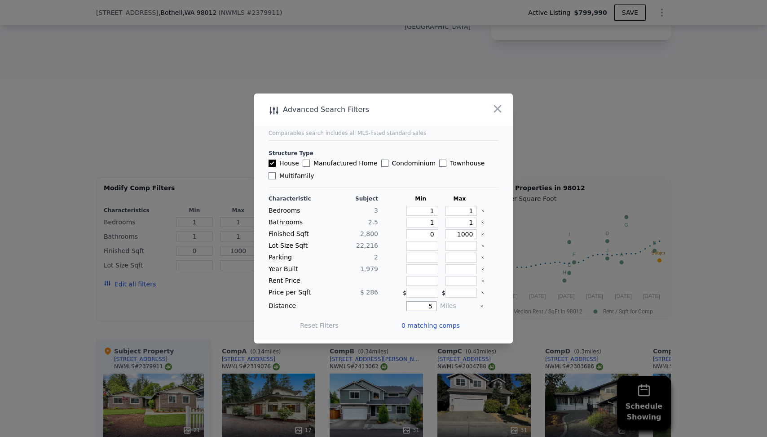
type input "1"
type input "10"
click at [421, 324] on button "Update Search" at bounding box center [434, 325] width 68 height 13
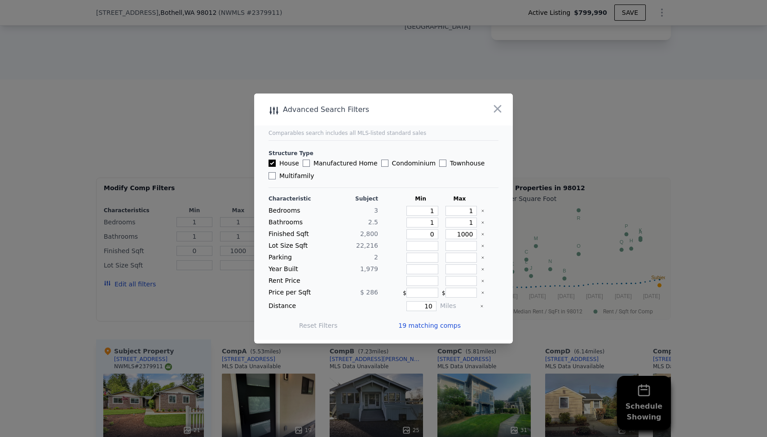
click at [340, 164] on label "Manufactured Home" at bounding box center [340, 163] width 75 height 9
click at [310, 164] on input "Manufactured Home" at bounding box center [306, 162] width 7 height 7
checkbox input "true"
click at [397, 167] on label "Condominium" at bounding box center [408, 163] width 54 height 9
click at [389, 167] on input "Condominium" at bounding box center [384, 162] width 7 height 7
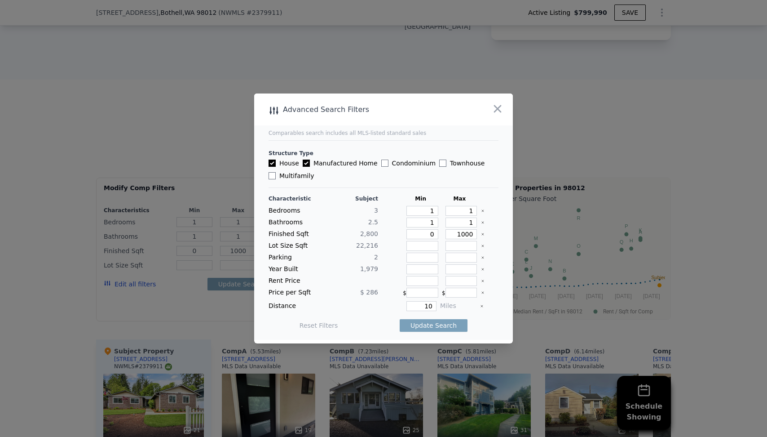
checkbox input "true"
click at [451, 165] on label "Townhouse" at bounding box center [461, 163] width 45 height 9
click at [447, 165] on input "Townhouse" at bounding box center [442, 162] width 7 height 7
checkbox input "true"
click at [299, 173] on label "Multifamily" at bounding box center [291, 175] width 45 height 9
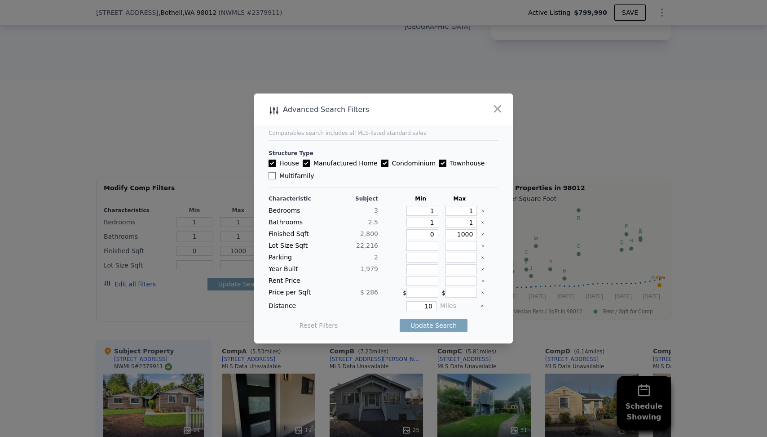
click at [276, 173] on input "Multifamily" at bounding box center [272, 175] width 7 height 7
checkbox input "true"
click at [423, 303] on input "10" at bounding box center [422, 306] width 30 height 10
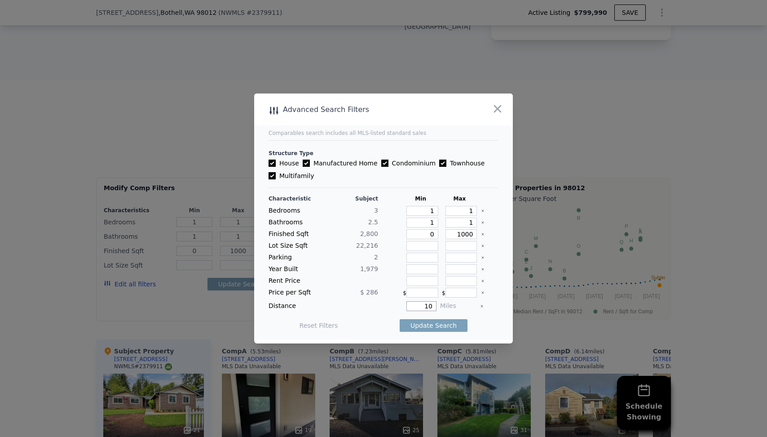
type input "3"
click at [436, 328] on button "Update Search" at bounding box center [434, 325] width 68 height 13
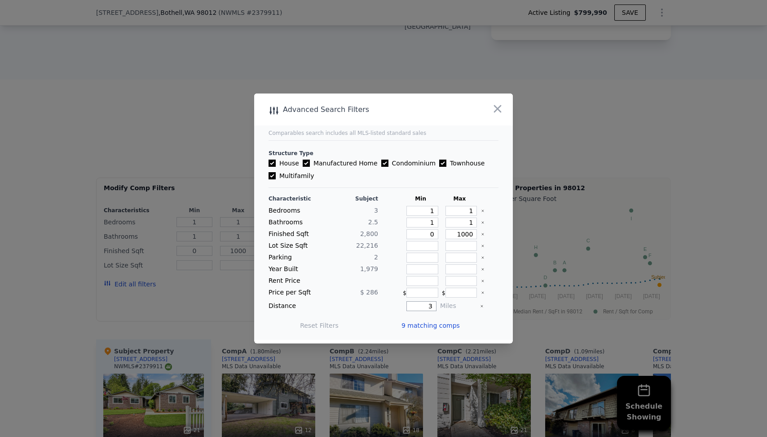
click at [425, 307] on input "3" at bounding box center [422, 306] width 30 height 10
click at [500, 106] on icon "button" at bounding box center [498, 109] width 8 height 8
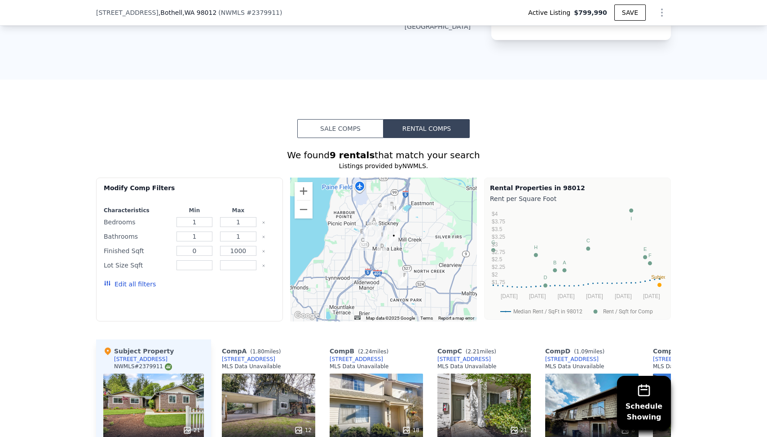
click at [147, 279] on button "Edit all filters" at bounding box center [130, 283] width 52 height 9
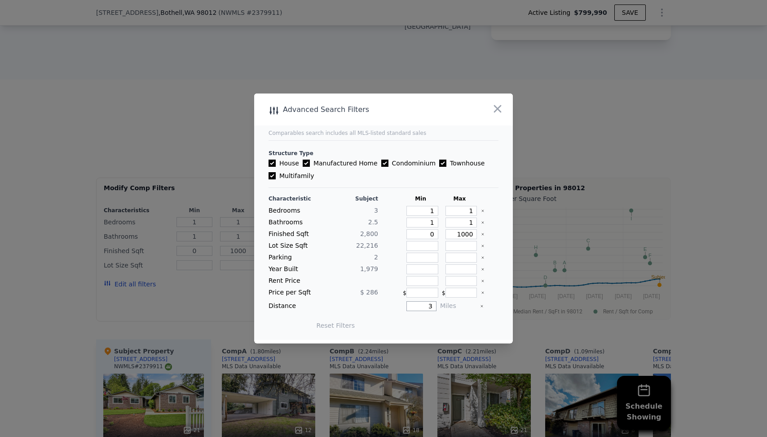
click at [427, 304] on input "3" at bounding box center [422, 306] width 30 height 10
type input "1"
click at [433, 325] on button "Update Search" at bounding box center [434, 325] width 68 height 13
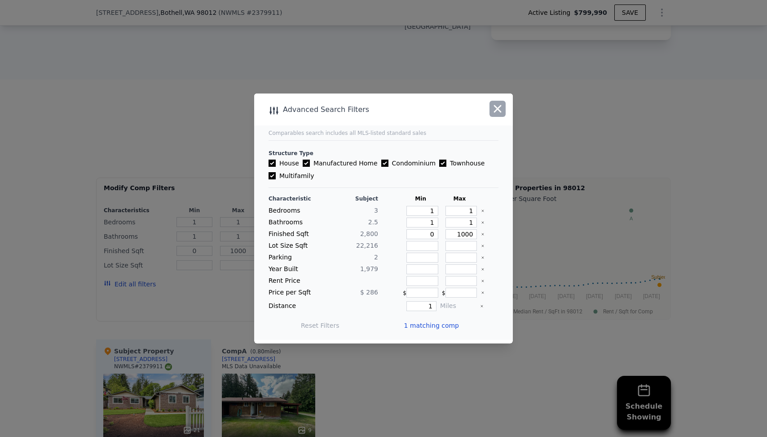
click at [502, 105] on icon "button" at bounding box center [497, 108] width 13 height 13
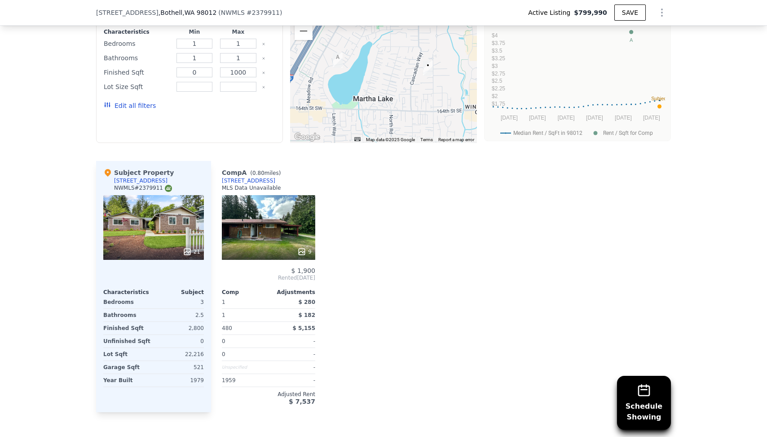
scroll to position [934, 0]
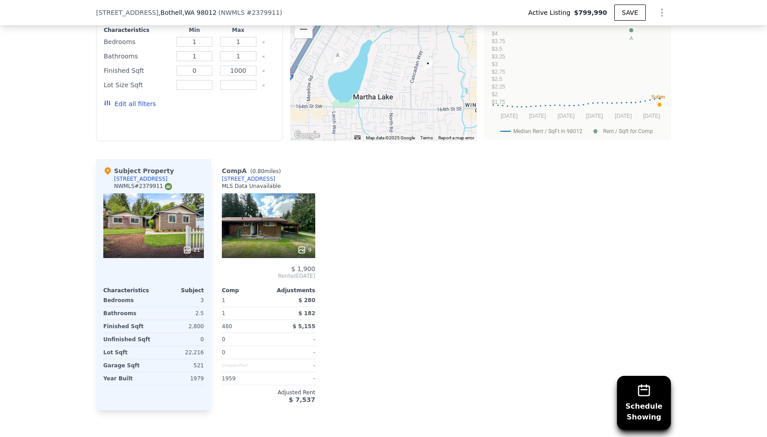
click at [387, 239] on div "Comp A ( 0.80 miles) [STREET_ADDRESS] MLS Data Unavailable 9 $ 1,900 Rented [DA…" at bounding box center [441, 284] width 460 height 251
click at [253, 182] on div "MLS Data Unavailable" at bounding box center [251, 185] width 59 height 7
click at [261, 175] on div "[STREET_ADDRESS]" at bounding box center [248, 178] width 53 height 7
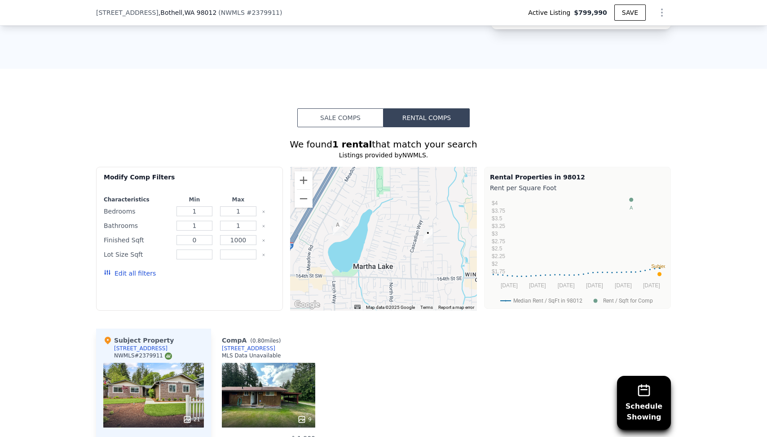
scroll to position [763, 0]
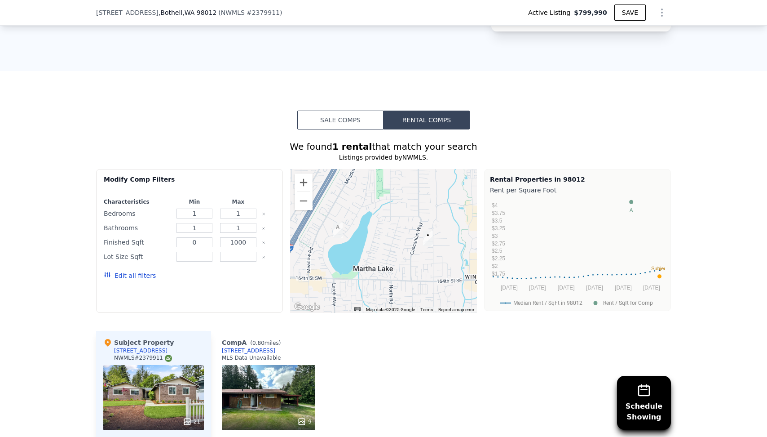
click at [144, 271] on button "Edit all filters" at bounding box center [130, 275] width 52 height 9
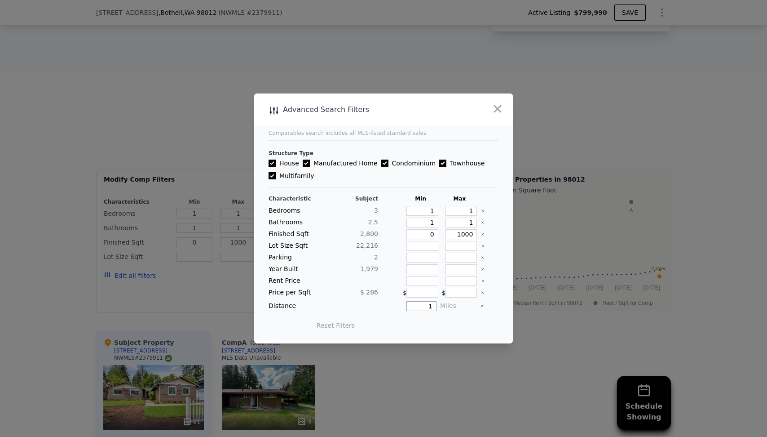
click at [429, 310] on input "1" at bounding box center [422, 306] width 30 height 10
type input "2"
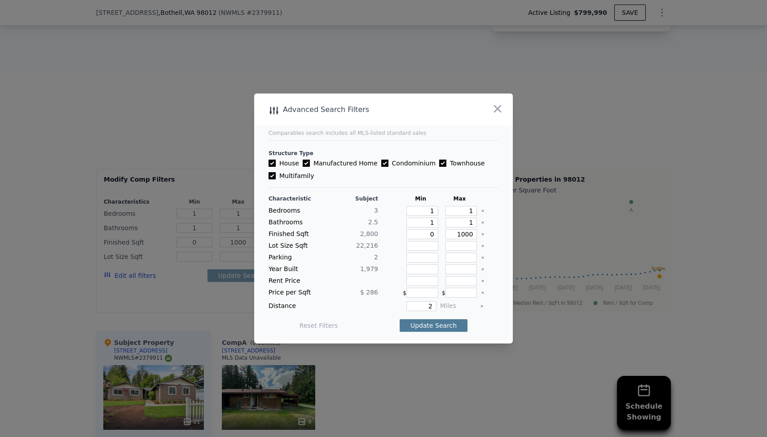
click at [431, 327] on button "Update Search" at bounding box center [434, 325] width 68 height 13
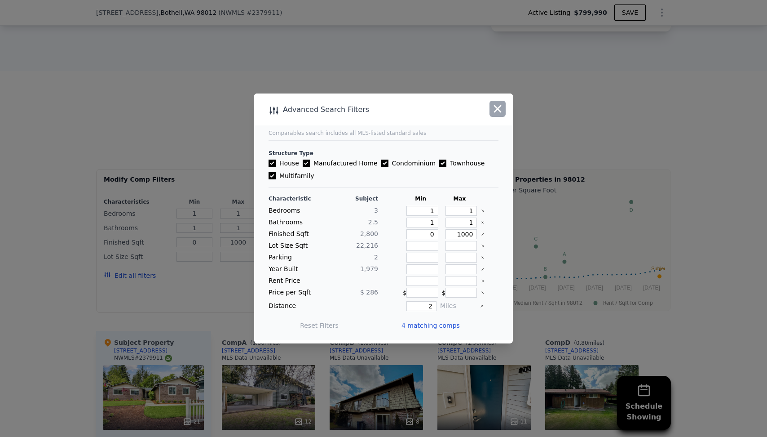
click at [492, 106] on icon "button" at bounding box center [497, 108] width 13 height 13
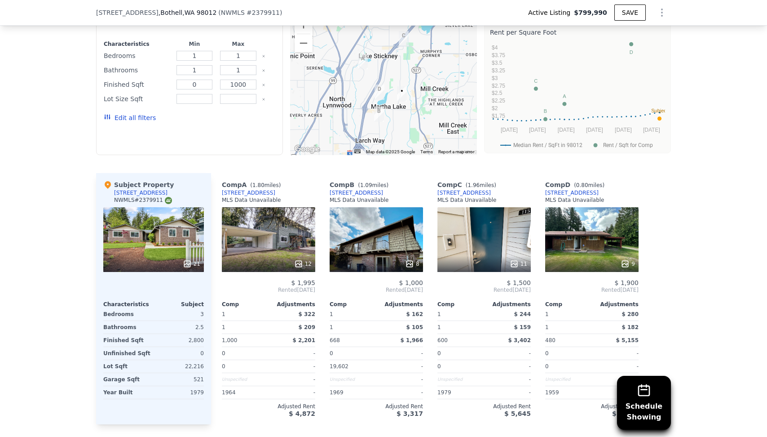
scroll to position [921, 0]
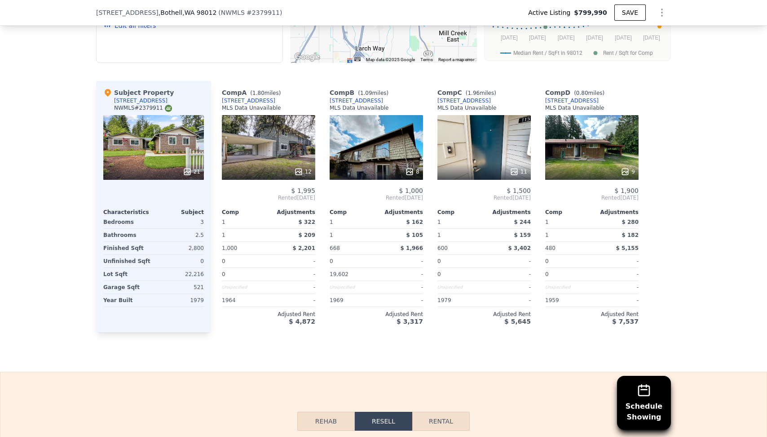
click at [703, 199] on div "Schedule Showing We found 4 rentals that match your search Listings provided by…" at bounding box center [383, 106] width 767 height 452
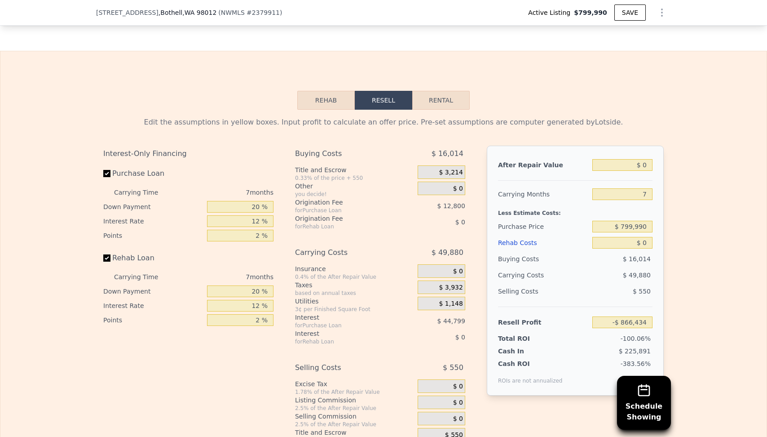
scroll to position [1344, 0]
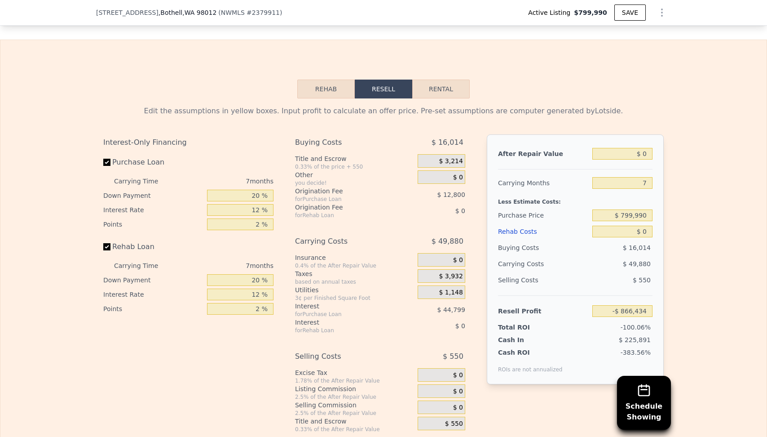
click at [439, 80] on button "Rental" at bounding box center [440, 89] width 57 height 19
select select "30"
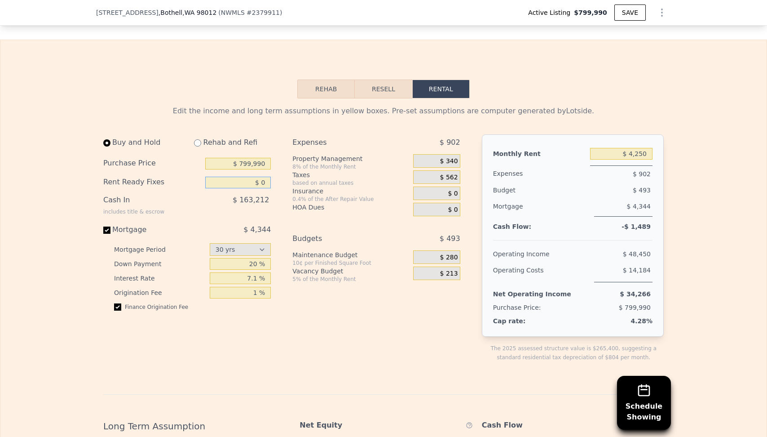
click at [248, 177] on input "$ 0" at bounding box center [238, 183] width 66 height 12
type input "$ 500,000"
click at [248, 195] on span "$ 163,212" at bounding box center [251, 199] width 36 height 9
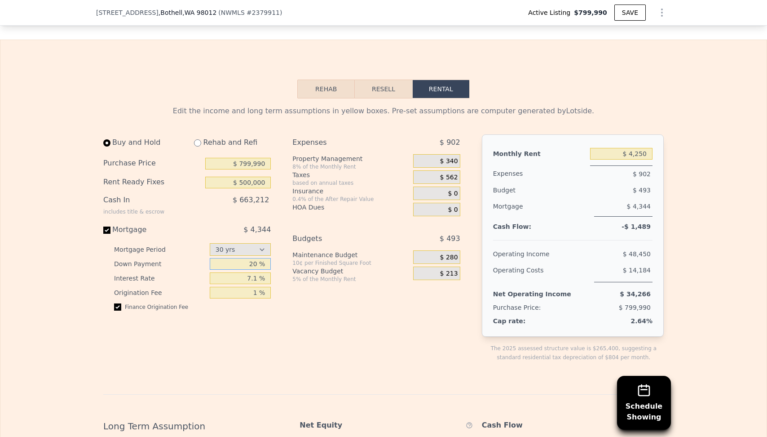
click at [238, 258] on input "20 %" at bounding box center [241, 264] width 62 height 12
type input "5 %"
click at [239, 272] on input "7.1 %" at bounding box center [241, 278] width 62 height 12
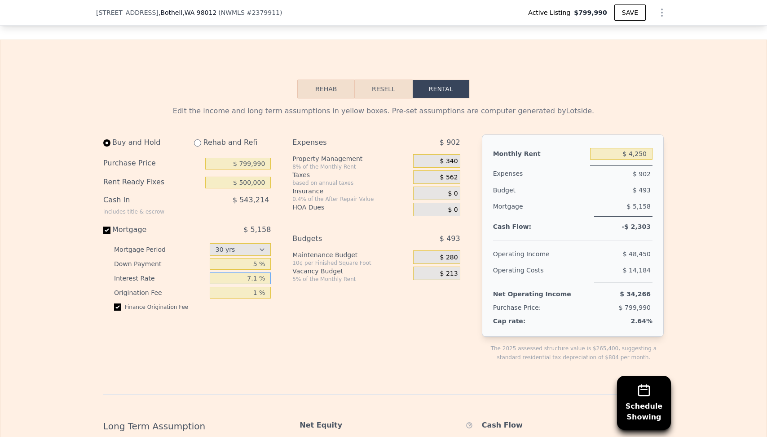
click at [239, 272] on input "7.1 %" at bounding box center [241, 278] width 62 height 12
type input "6.5 %"
type input "3 %"
click at [345, 283] on div "Expenses $ 902 Property Management 8% of the Monthly Rent $ 340 Taxes based on …" at bounding box center [379, 255] width 175 height 242
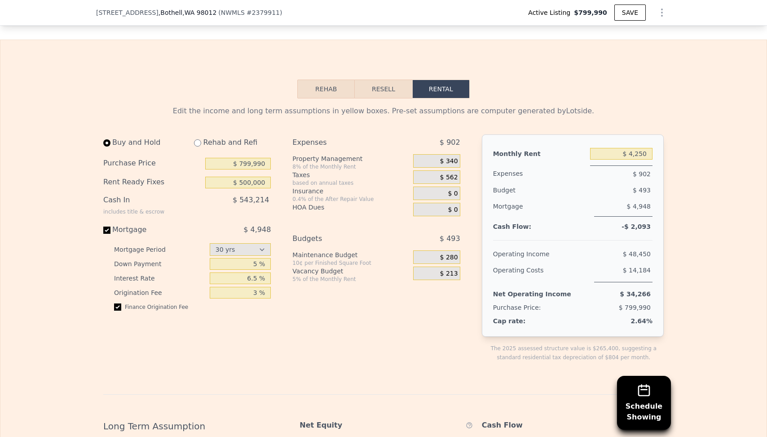
click at [442, 157] on span "$ 340" at bounding box center [449, 161] width 18 height 8
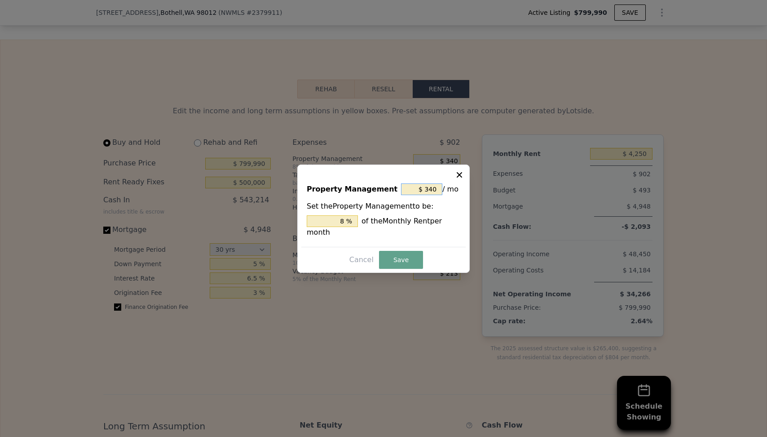
click at [426, 186] on input "$ 340" at bounding box center [421, 189] width 41 height 12
type input "$ 0"
type input "0 %"
type input "$ 0"
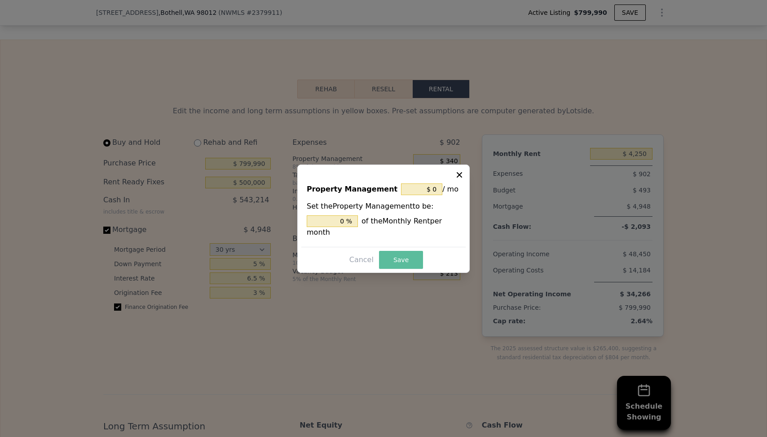
click at [402, 256] on button "Save" at bounding box center [401, 260] width 44 height 18
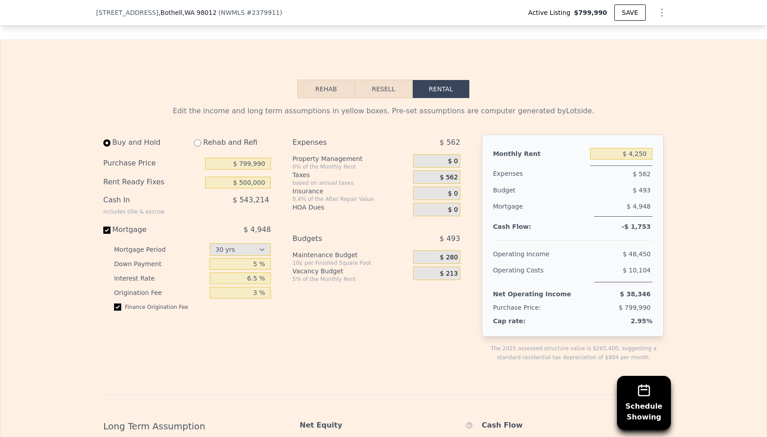
click at [395, 272] on div "Expenses $ 562 Property Management 0% of the Monthly Rent $ 0 Taxes based on an…" at bounding box center [379, 255] width 175 height 242
click at [350, 305] on div "Expenses $ 562 Property Management 0% of the Monthly Rent $ 0 Taxes based on an…" at bounding box center [379, 255] width 175 height 242
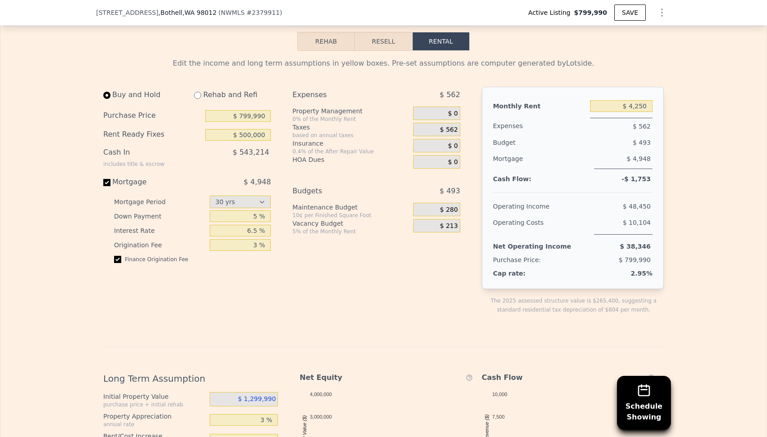
scroll to position [1368, 0]
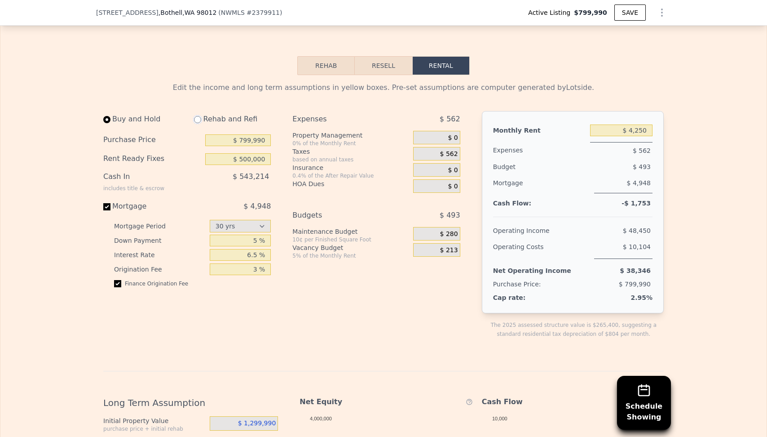
click at [197, 116] on input "radio" at bounding box center [197, 119] width 7 height 7
radio input "true"
type input "$ 0"
type input "$ 4,550"
select select "30"
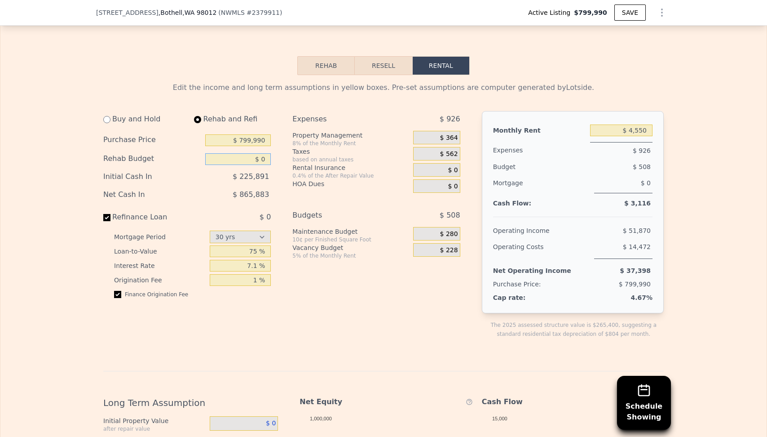
click at [229, 153] on input "$ 0" at bounding box center [238, 159] width 66 height 12
click at [256, 153] on input "$ 0" at bounding box center [238, 159] width 66 height 12
click at [267, 153] on input "$ 0" at bounding box center [238, 159] width 66 height 12
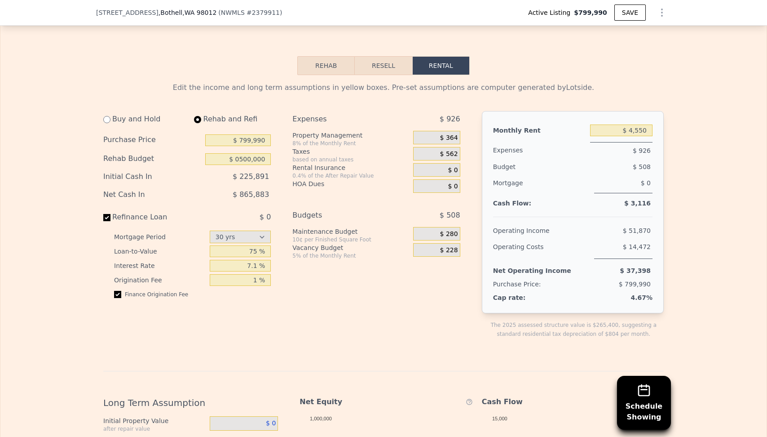
click at [319, 157] on div "Expenses $ 926 Property Management 8% of the Monthly Rent $ 364 Taxes based on …" at bounding box center [379, 232] width 175 height 242
type input "$ 500,000"
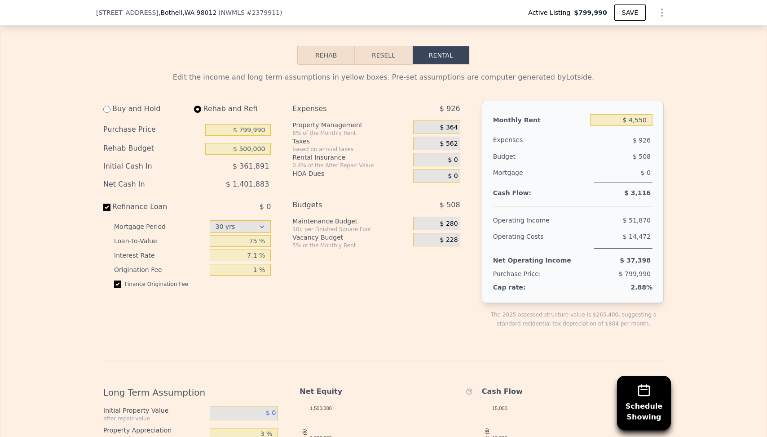
scroll to position [1397, 0]
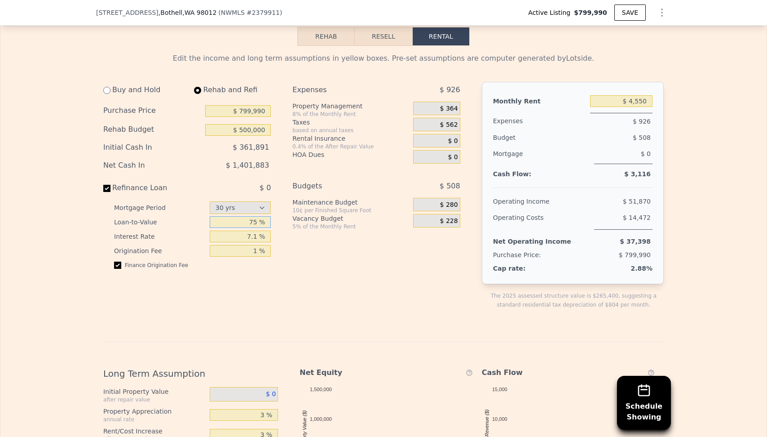
click at [251, 216] on input "75 %" at bounding box center [241, 222] width 62 height 12
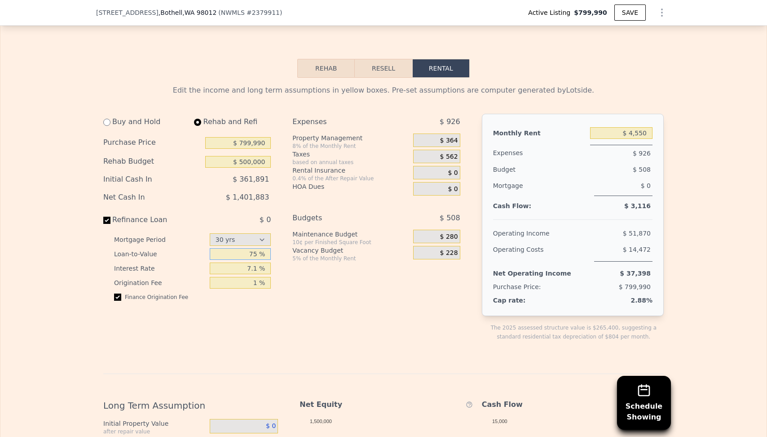
scroll to position [1364, 0]
type input "80 %"
type input "6.5 %"
type input "0 %"
type input "1 %"
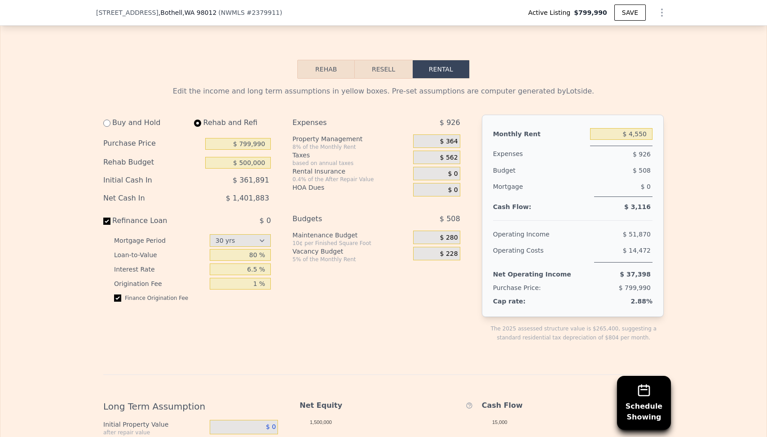
click at [328, 268] on div "Expenses $ 926 Property Management 8% of the Monthly Rent $ 364 Taxes based on …" at bounding box center [379, 236] width 175 height 242
click at [447, 137] on span "$ 364" at bounding box center [449, 141] width 18 height 8
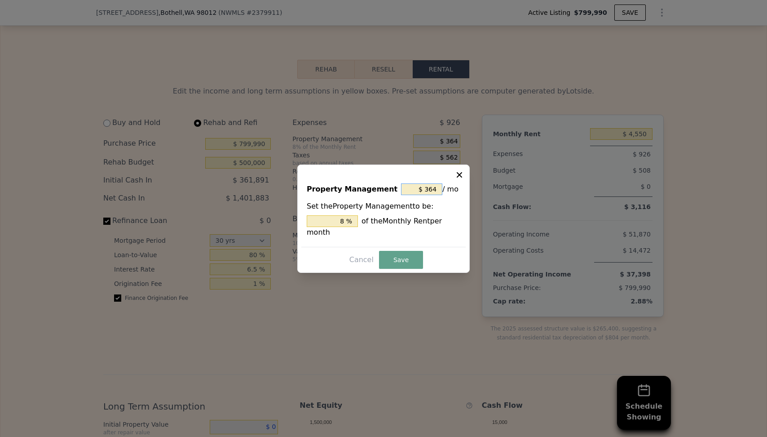
click at [424, 192] on input "$ 364" at bounding box center [421, 189] width 41 height 12
click at [429, 188] on input "$ 364" at bounding box center [421, 189] width 41 height 12
type input "$ 0"
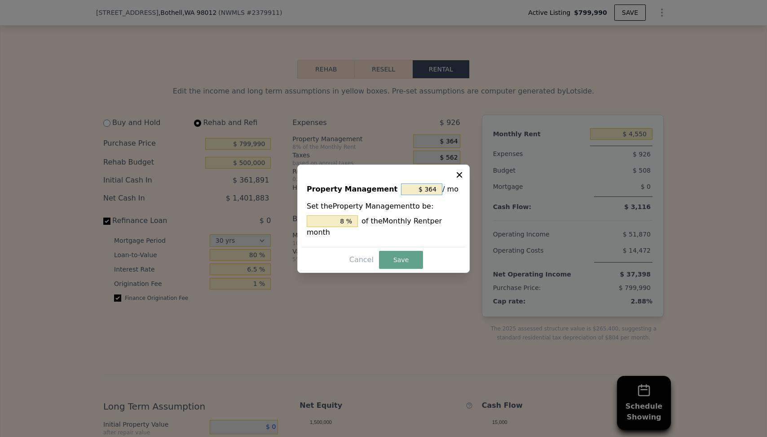
type input "0 %"
type input "$ 0"
click at [408, 255] on button "Save" at bounding box center [401, 260] width 44 height 18
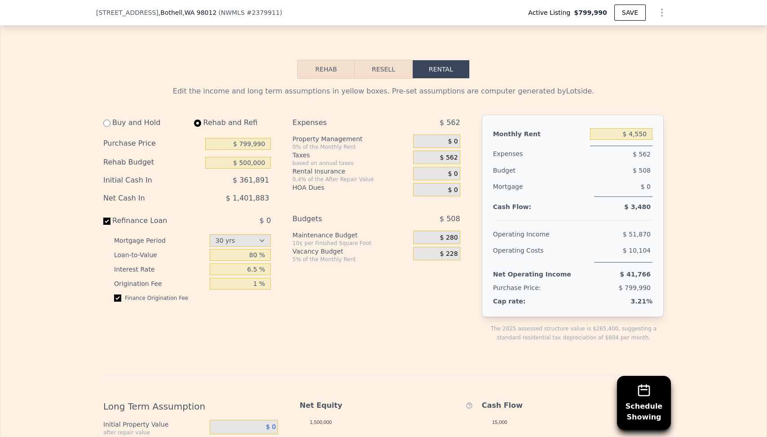
click at [425, 285] on div "Expenses $ 562 Property Management 0% of the Monthly Rent $ 0 Taxes based on an…" at bounding box center [379, 236] width 175 height 242
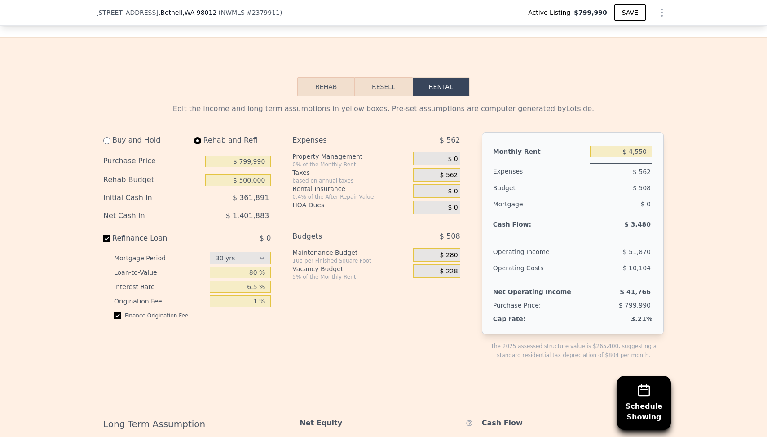
scroll to position [1346, 0]
click at [372, 290] on div "Expenses $ 562 Property Management 0% of the Monthly Rent $ 0 Taxes based on an…" at bounding box center [379, 254] width 175 height 242
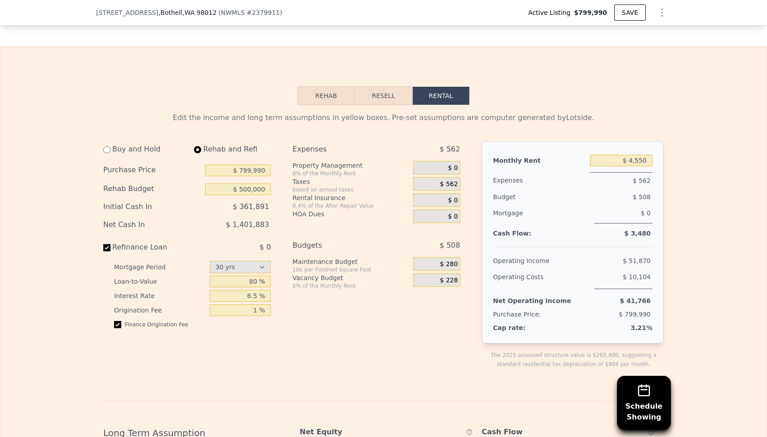
scroll to position [1335, 0]
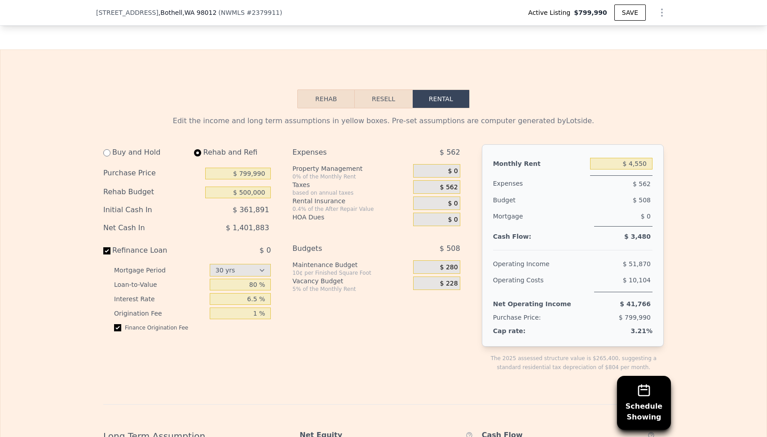
click at [360, 297] on div "Expenses $ 562 Property Management 0% of the Monthly Rent $ 0 Taxes based on an…" at bounding box center [379, 265] width 175 height 242
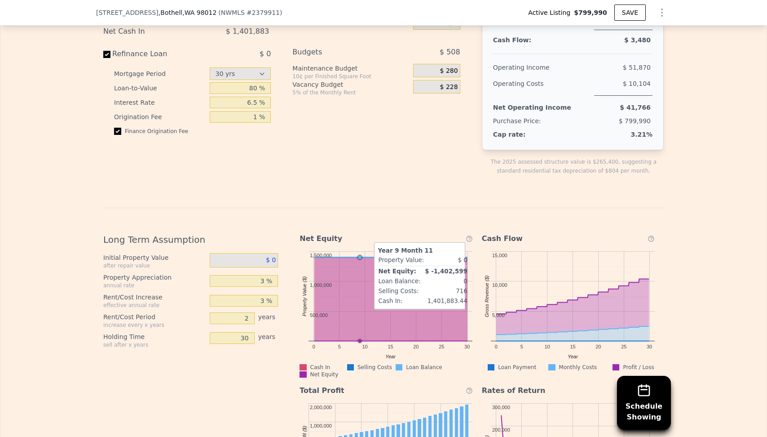
scroll to position [1532, 0]
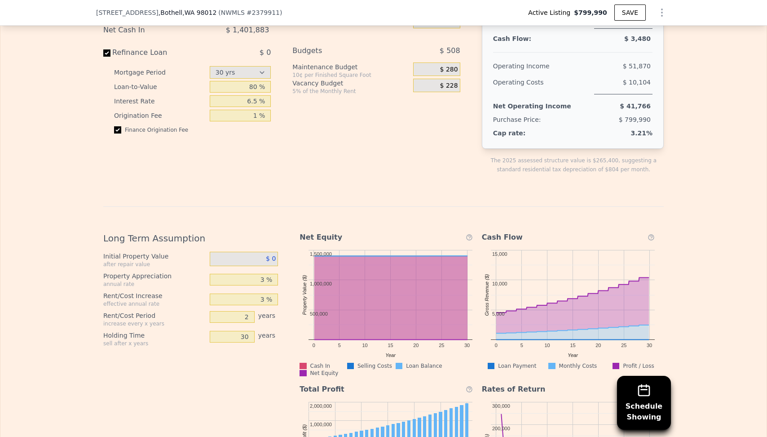
click at [273, 255] on span "$ 0" at bounding box center [271, 258] width 10 height 7
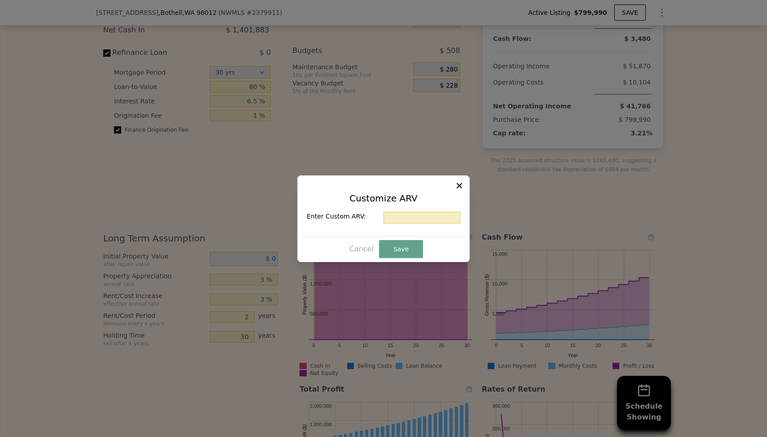
click at [457, 181] on icon at bounding box center [459, 185] width 9 height 9
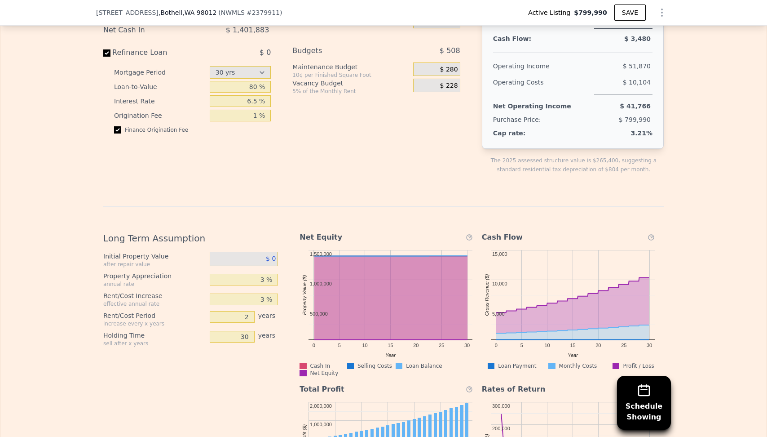
click at [661, 16] on icon "Show Options" at bounding box center [662, 12] width 11 height 11
click at [640, 30] on div "Edit Structure" at bounding box center [620, 36] width 101 height 18
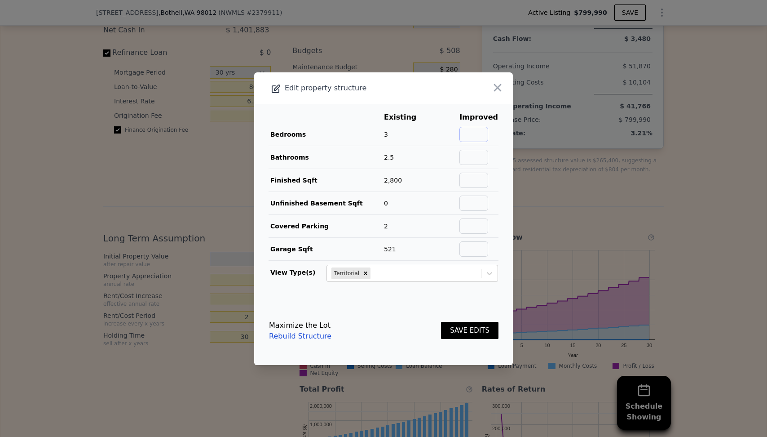
click at [484, 129] on input "text" at bounding box center [474, 134] width 29 height 15
type input "4"
click at [481, 155] on input "text" at bounding box center [474, 157] width 29 height 15
type input "3.5"
type input "3600"
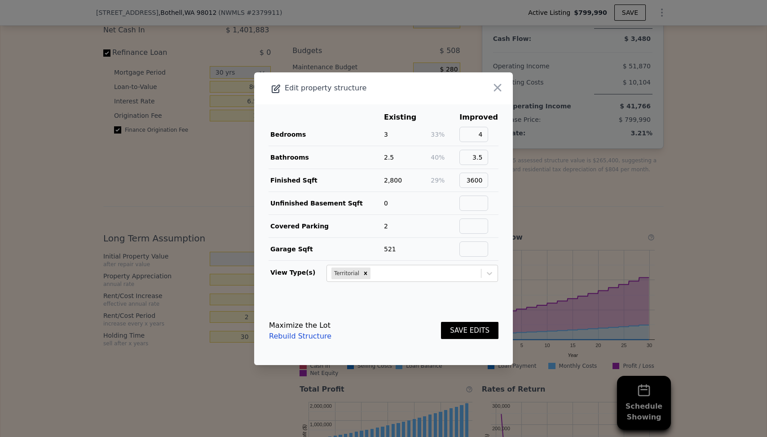
click at [441, 216] on td at bounding box center [444, 225] width 29 height 23
click at [455, 329] on button "SAVE EDITS" at bounding box center [469, 331] width 57 height 18
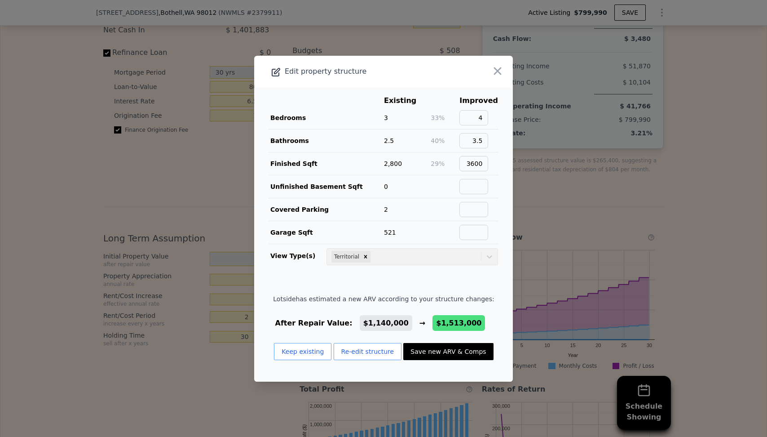
click at [456, 296] on span "Lotside has estimated a new ARV according to your structure changes:" at bounding box center [383, 298] width 221 height 9
click at [306, 353] on button "Keep existing" at bounding box center [302, 351] width 57 height 17
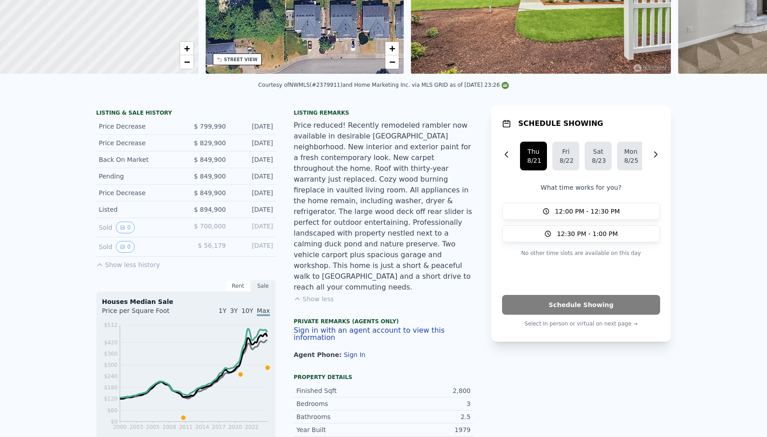
scroll to position [0, 0]
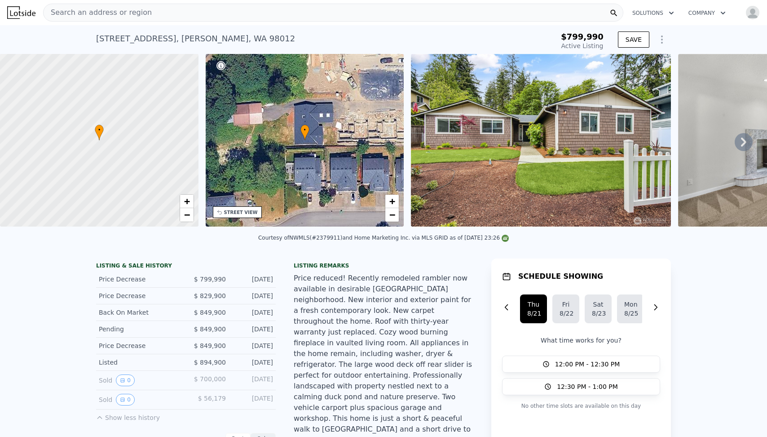
click at [661, 37] on icon "Show Options" at bounding box center [662, 39] width 11 height 11
click at [630, 60] on div "Edit Structure" at bounding box center [620, 63] width 101 height 18
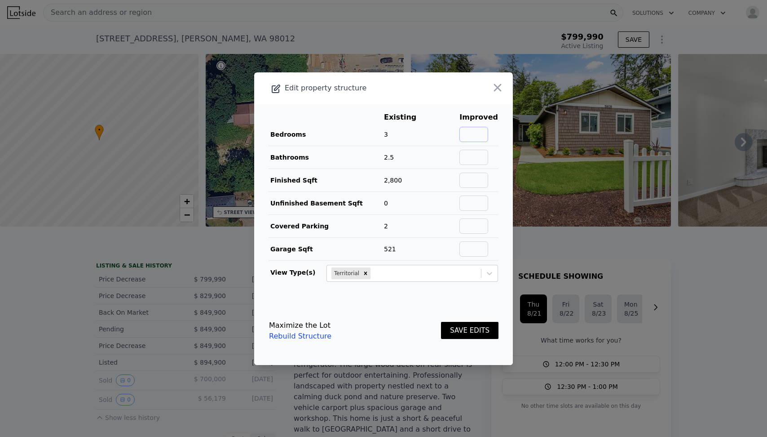
click at [478, 137] on input "text" at bounding box center [474, 134] width 29 height 15
type input "4"
type input "3.5"
type input "3600"
click at [483, 129] on input "4" at bounding box center [474, 134] width 29 height 15
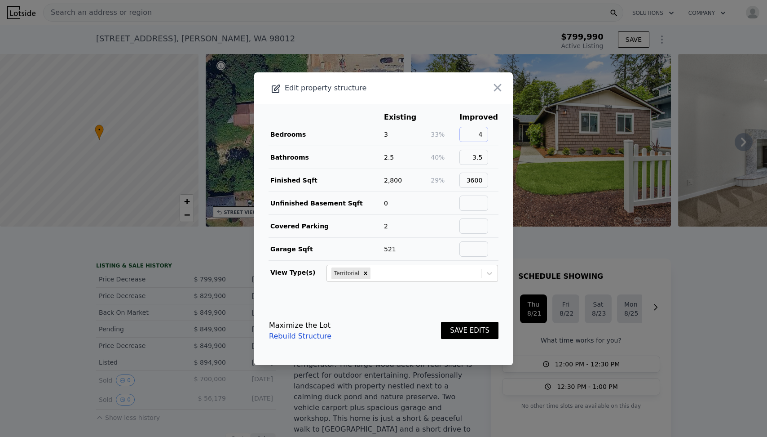
click at [483, 129] on input "4" at bounding box center [474, 134] width 29 height 15
type input "5"
click at [452, 120] on th at bounding box center [444, 117] width 29 height 12
click at [472, 328] on button "SAVE EDITS" at bounding box center [469, 331] width 57 height 18
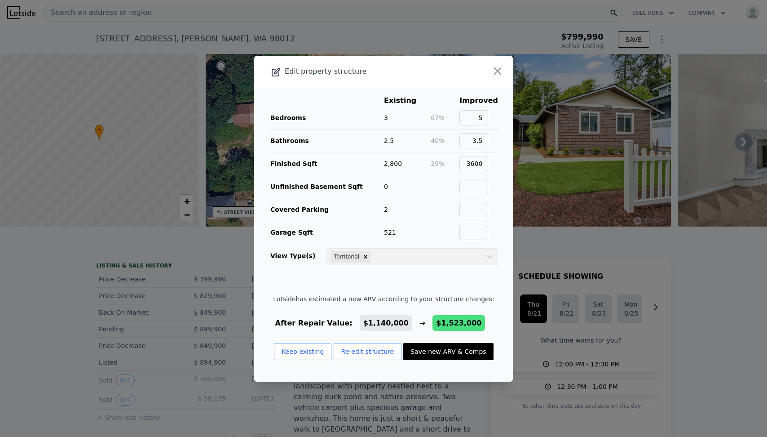
click at [462, 347] on button "Save new ARV & Comps" at bounding box center [448, 351] width 90 height 17
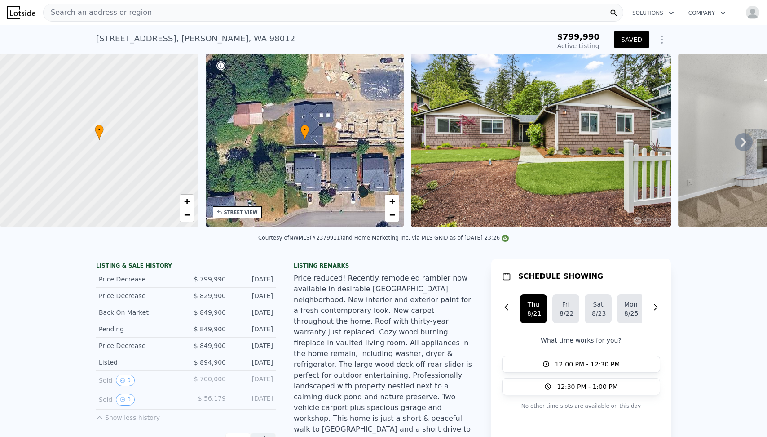
click at [527, 40] on div "$799,990 Active Listing" at bounding box center [565, 41] width 76 height 25
click at [633, 44] on button "SAVED" at bounding box center [631, 39] width 35 height 16
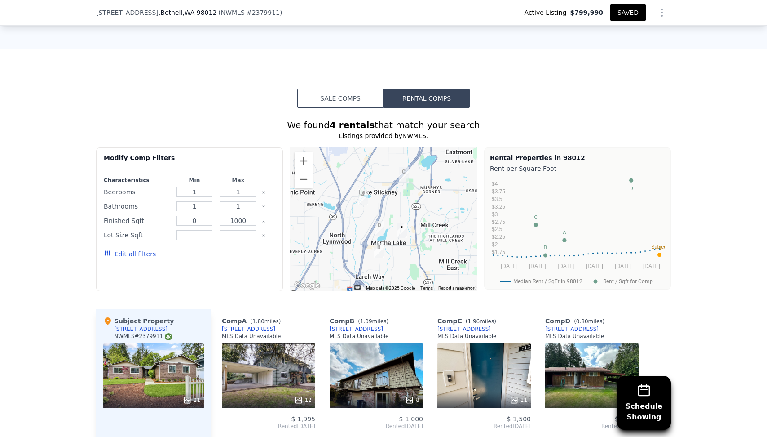
scroll to position [787, 0]
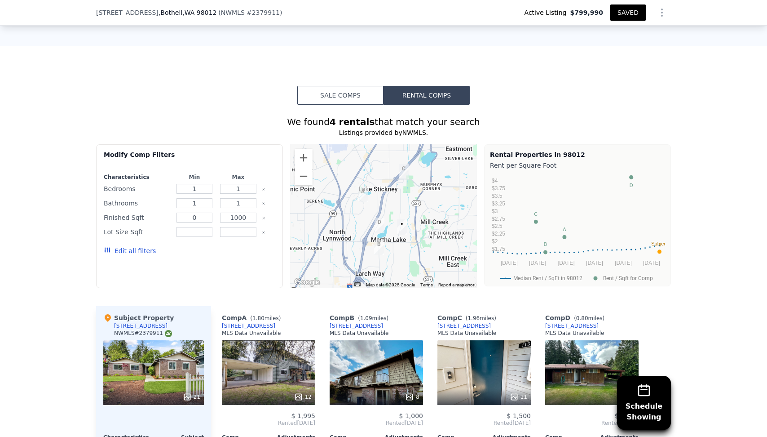
click at [339, 86] on button "Sale Comps" at bounding box center [340, 95] width 86 height 19
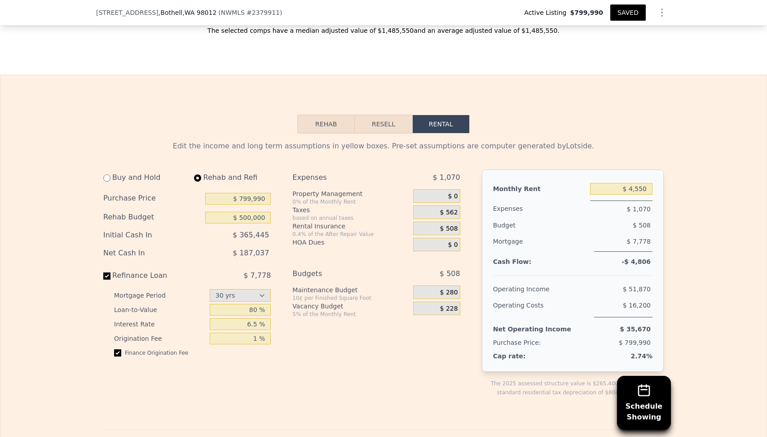
scroll to position [1374, 0]
click at [280, 185] on div "Buy and Hold Rehab and Refi Purchase Price $ 799,990 Rehab Budget $ 500,000 Ini…" at bounding box center [285, 289] width 364 height 242
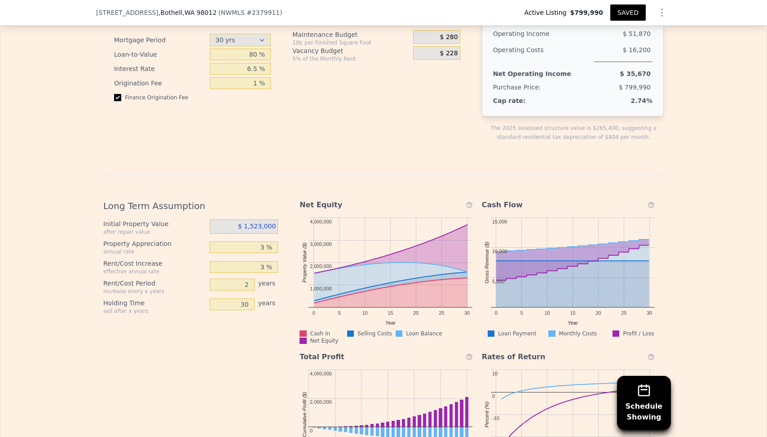
scroll to position [1645, 0]
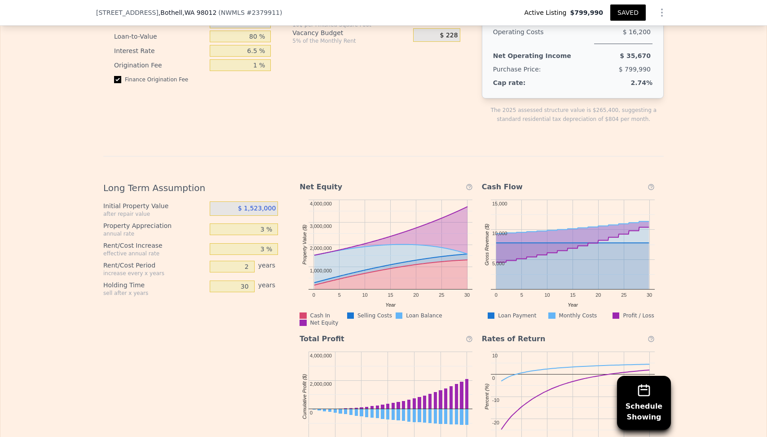
click at [297, 158] on div "Long Term Assumption Initial Property Value after repair value $ 1,523,000 Prop…" at bounding box center [383, 313] width 561 height 315
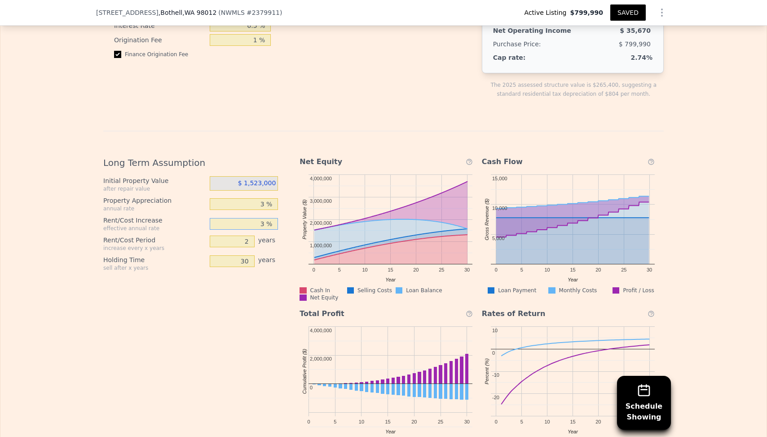
click at [260, 218] on input "3 %" at bounding box center [244, 224] width 69 height 12
type input "5 %"
click at [222, 261] on div "Long Term Assumption Initial Property Value after repair value $ 1,523,000 Prop…" at bounding box center [194, 297] width 182 height 296
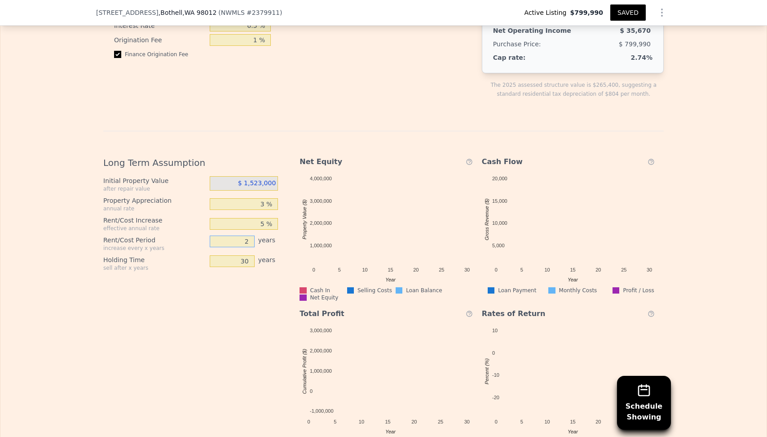
click at [234, 235] on input "2" at bounding box center [232, 241] width 45 height 12
type input "1"
click at [241, 248] on div "Long Term Assumption Initial Property Value after repair value $ 1,523,000 Prop…" at bounding box center [194, 297] width 182 height 296
click at [245, 255] on input "30" at bounding box center [232, 261] width 45 height 12
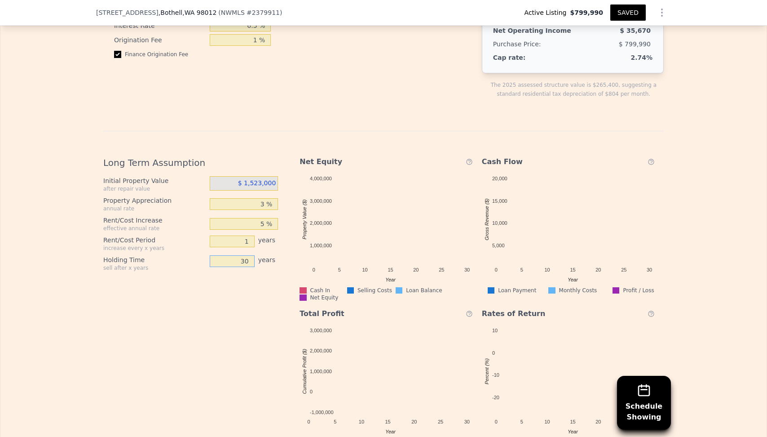
click at [245, 255] on input "30" at bounding box center [232, 261] width 45 height 12
type input "10"
click at [240, 255] on div "Long Term Assumption Initial Property Value after repair value $ 1,523,000 Prop…" at bounding box center [194, 297] width 182 height 296
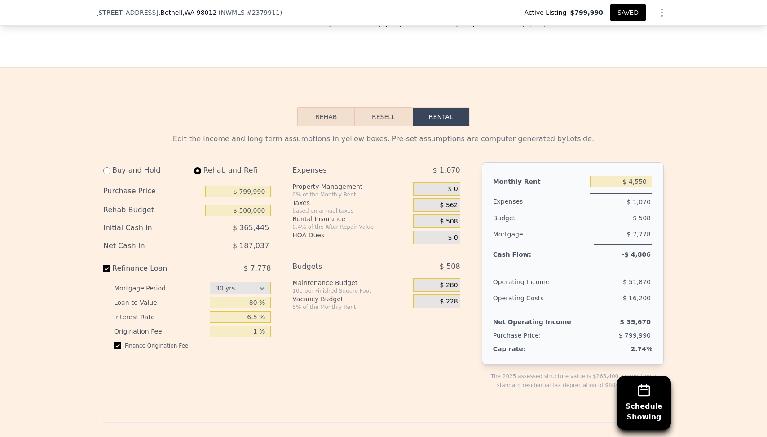
scroll to position [1381, 0]
click at [641, 174] on input "$ 4,550" at bounding box center [621, 180] width 62 height 12
type input "$ 2,500"
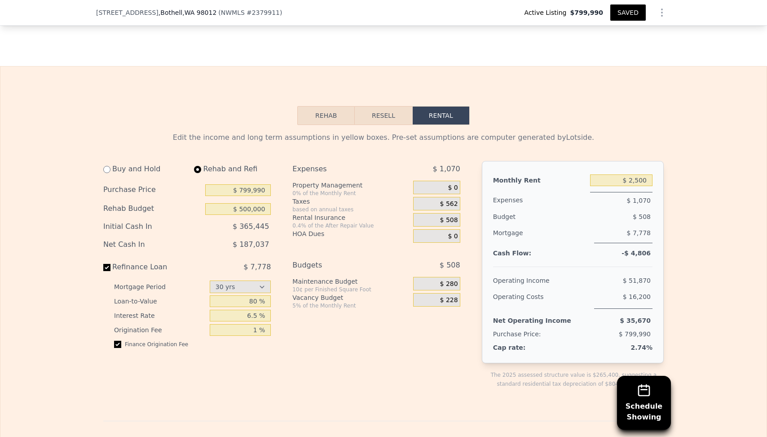
click at [601, 132] on div "Edit the income and long term assumptions in yellow boxes. Pre-set assumptions …" at bounding box center [383, 433] width 561 height 603
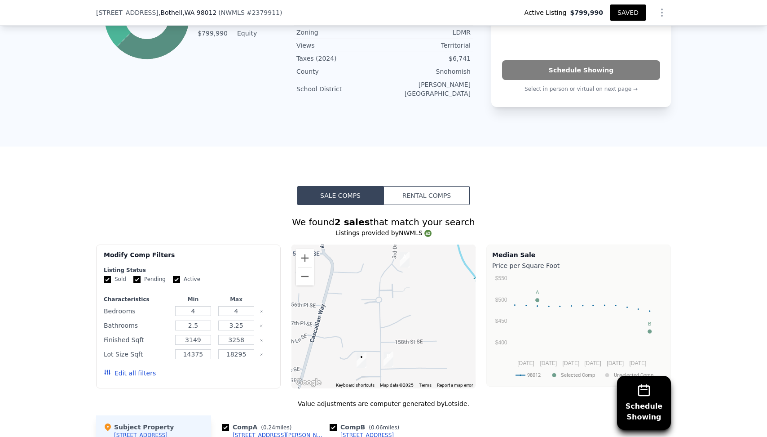
scroll to position [685, 0]
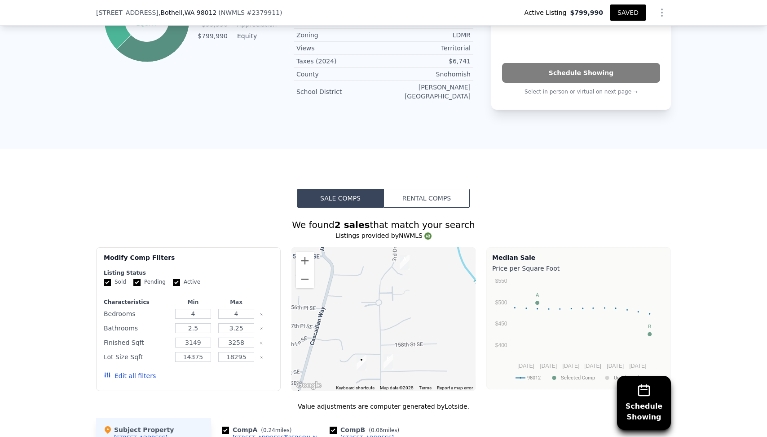
click at [424, 189] on button "Rental Comps" at bounding box center [427, 198] width 86 height 19
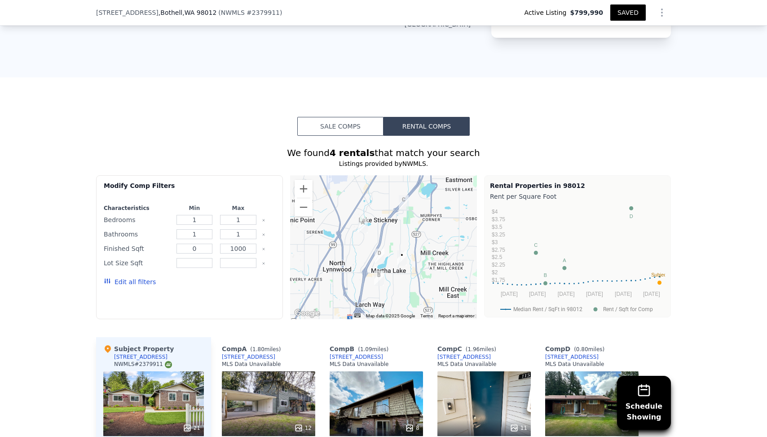
scroll to position [794, 0]
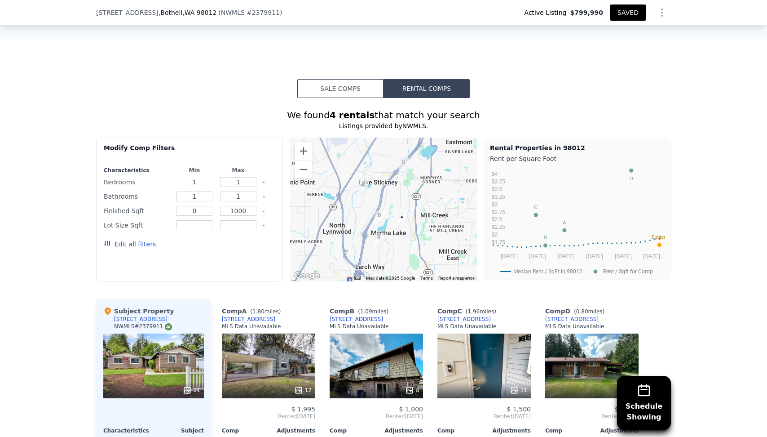
click at [198, 177] on input "1" at bounding box center [195, 182] width 36 height 10
type input "1"
type input "2"
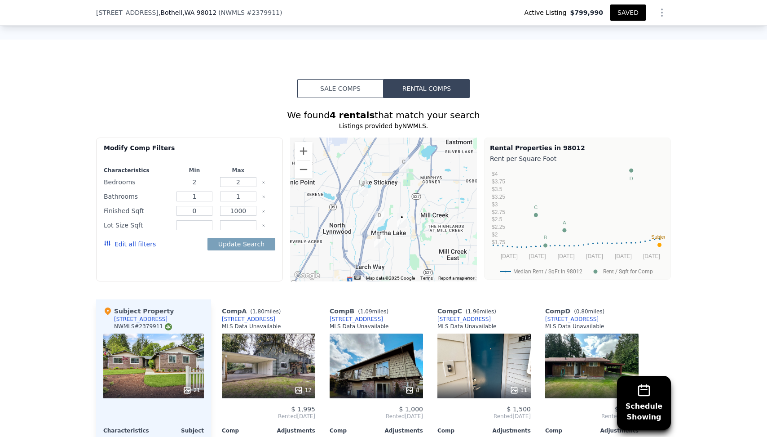
type input "2"
click at [239, 231] on div "Update Search" at bounding box center [242, 243] width 68 height 25
click at [234, 238] on button "Update Search" at bounding box center [242, 244] width 68 height 13
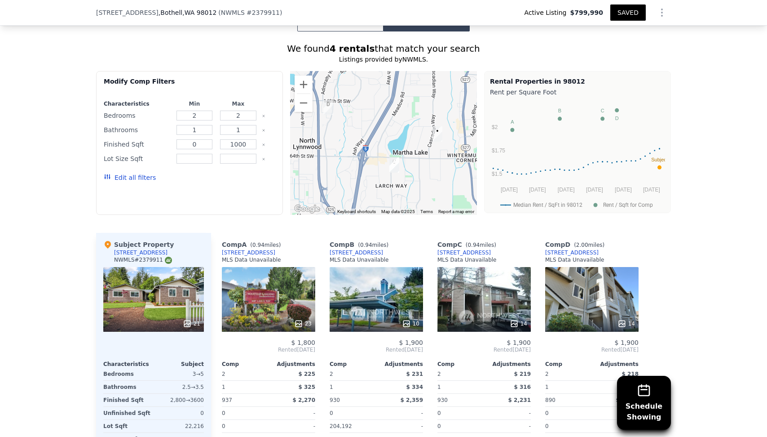
scroll to position [846, 0]
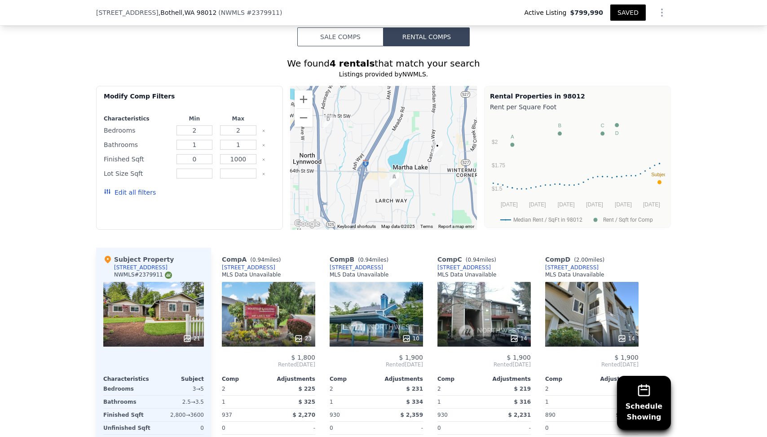
click at [147, 188] on button "Edit all filters" at bounding box center [130, 192] width 52 height 9
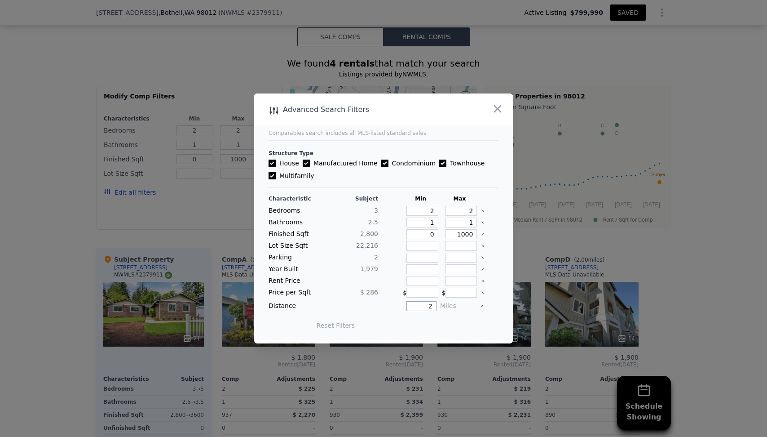
click at [421, 303] on input "2" at bounding box center [422, 306] width 30 height 10
type input "3"
click at [470, 231] on input "1000" at bounding box center [462, 234] width 32 height 10
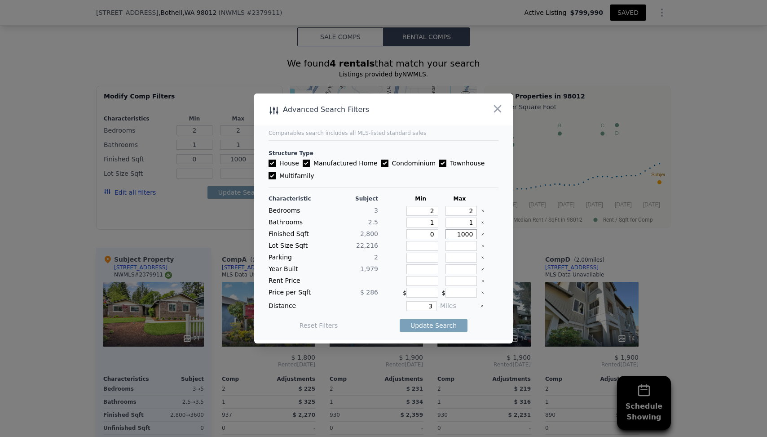
click at [470, 231] on input "1000" at bounding box center [462, 234] width 32 height 10
click at [481, 234] on icon "Clear" at bounding box center [483, 234] width 4 height 4
click at [429, 324] on button "Update Search" at bounding box center [434, 325] width 68 height 13
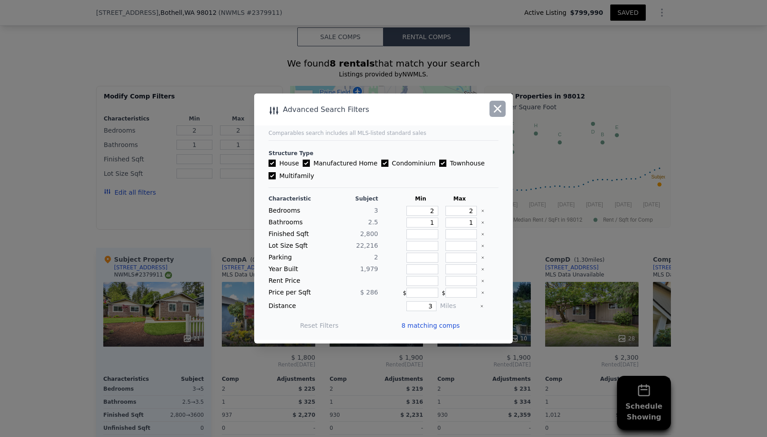
click at [495, 116] on button "button" at bounding box center [498, 109] width 16 height 16
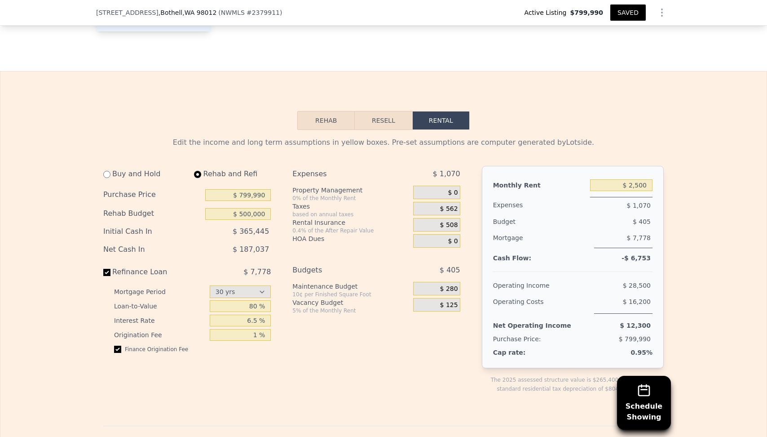
scroll to position [1320, 0]
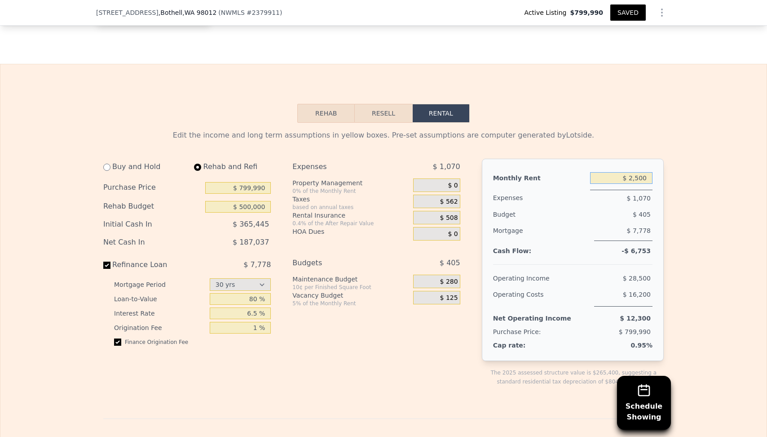
click at [625, 172] on input "$ 2,500" at bounding box center [621, 178] width 62 height 12
click at [673, 172] on div "Edit the income and long term assumptions in yellow boxes. Pre-set assumptions …" at bounding box center [383, 428] width 766 height 610
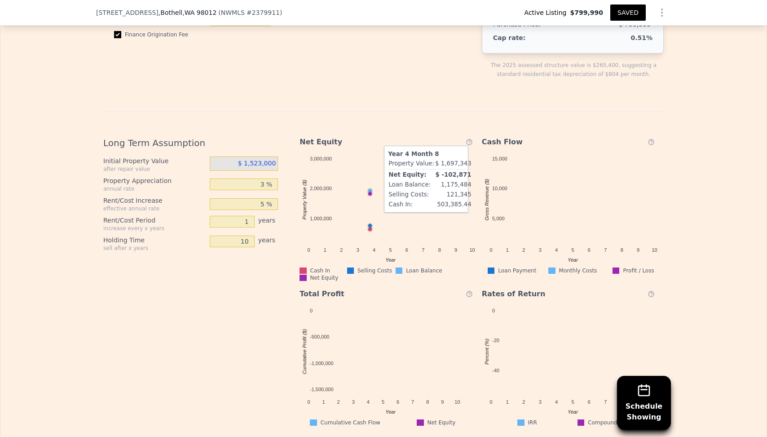
scroll to position [1628, 0]
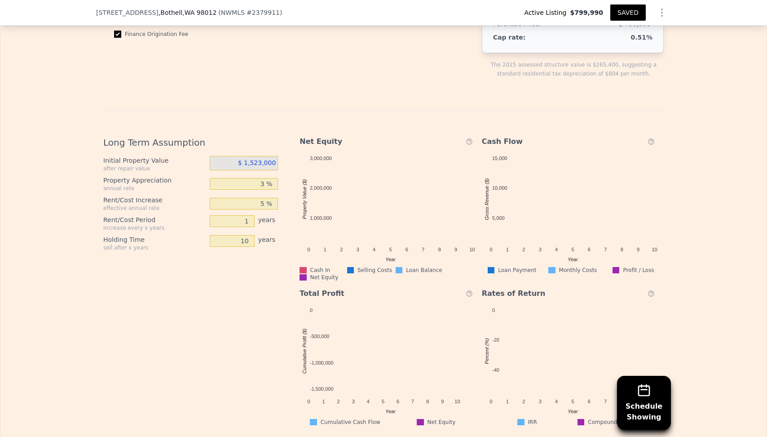
click at [242, 264] on div "Long Term Assumption Initial Property Value after repair value $ 1,523,000 Prop…" at bounding box center [194, 277] width 182 height 296
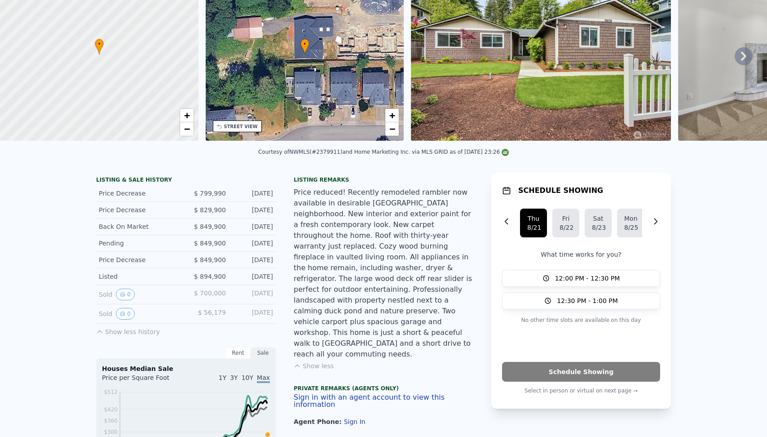
scroll to position [3, 0]
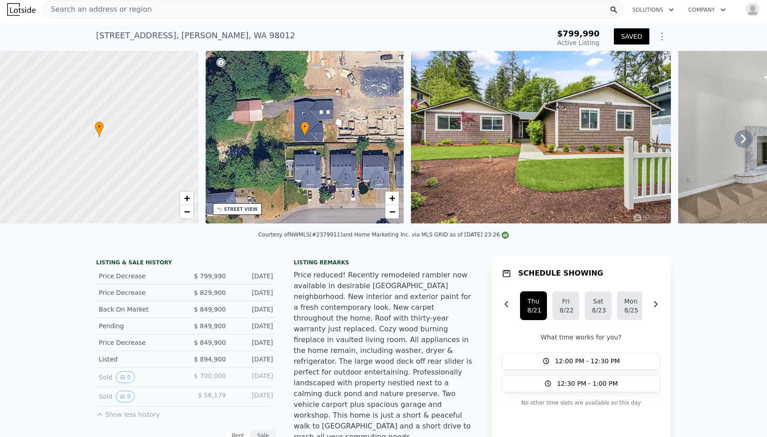
type input "$ 4,550"
type input "3 %"
type input "2"
type input "30"
type input "1"
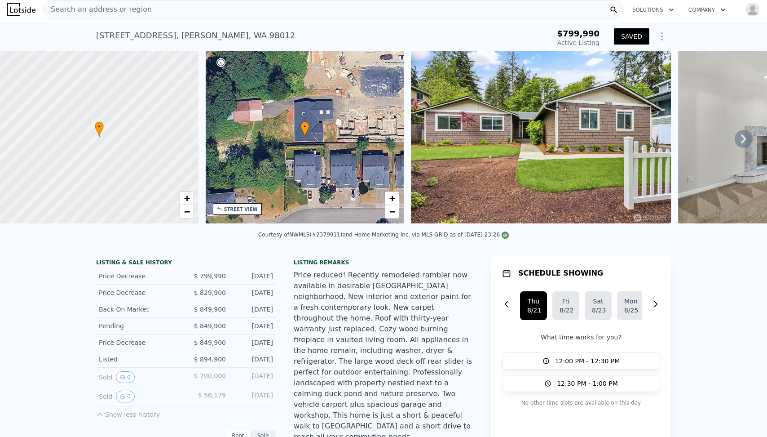
type input "1"
type input "480"
type input "1000"
type input "0"
type input "19602"
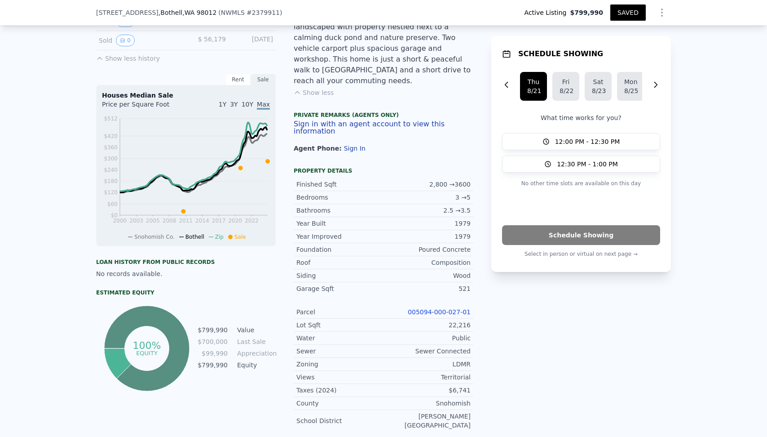
scroll to position [331, 0]
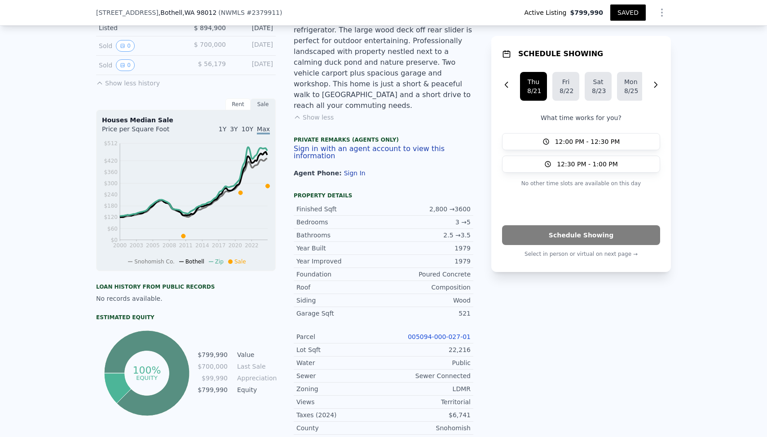
click at [389, 155] on div "Listing remarks Price reduced! Recently remodeled rambler now available in desi…" at bounding box center [384, 58] width 180 height 261
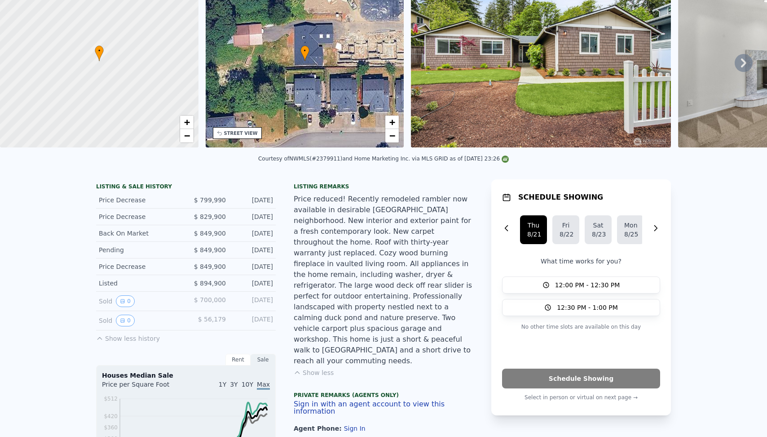
scroll to position [3, 0]
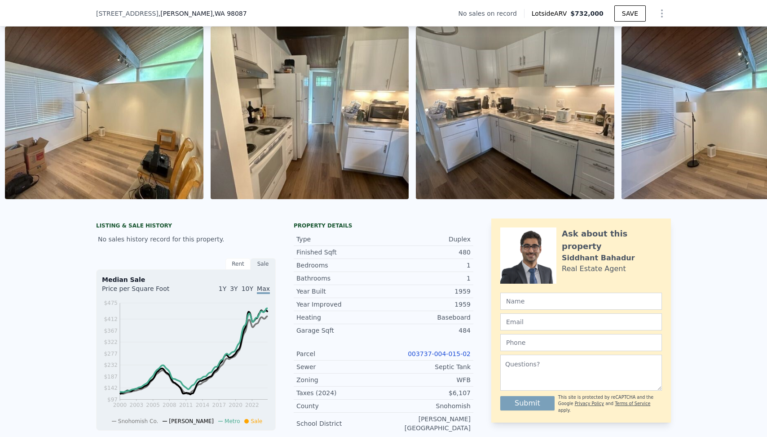
scroll to position [142, 0]
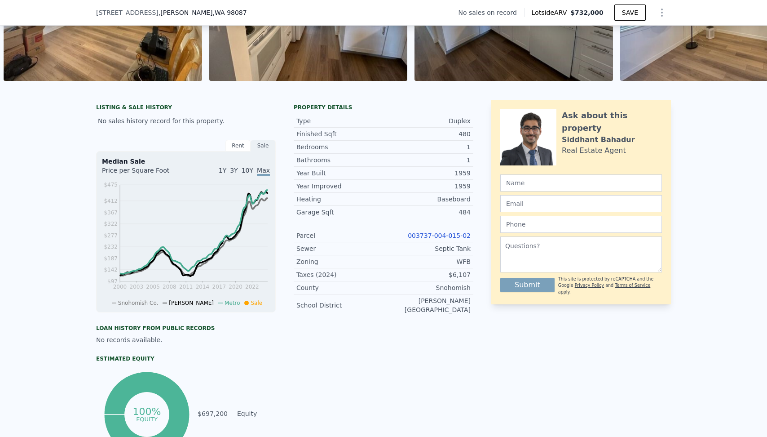
click at [411, 209] on div "484" at bounding box center [427, 212] width 87 height 9
